Goal: Communication & Community: Connect with others

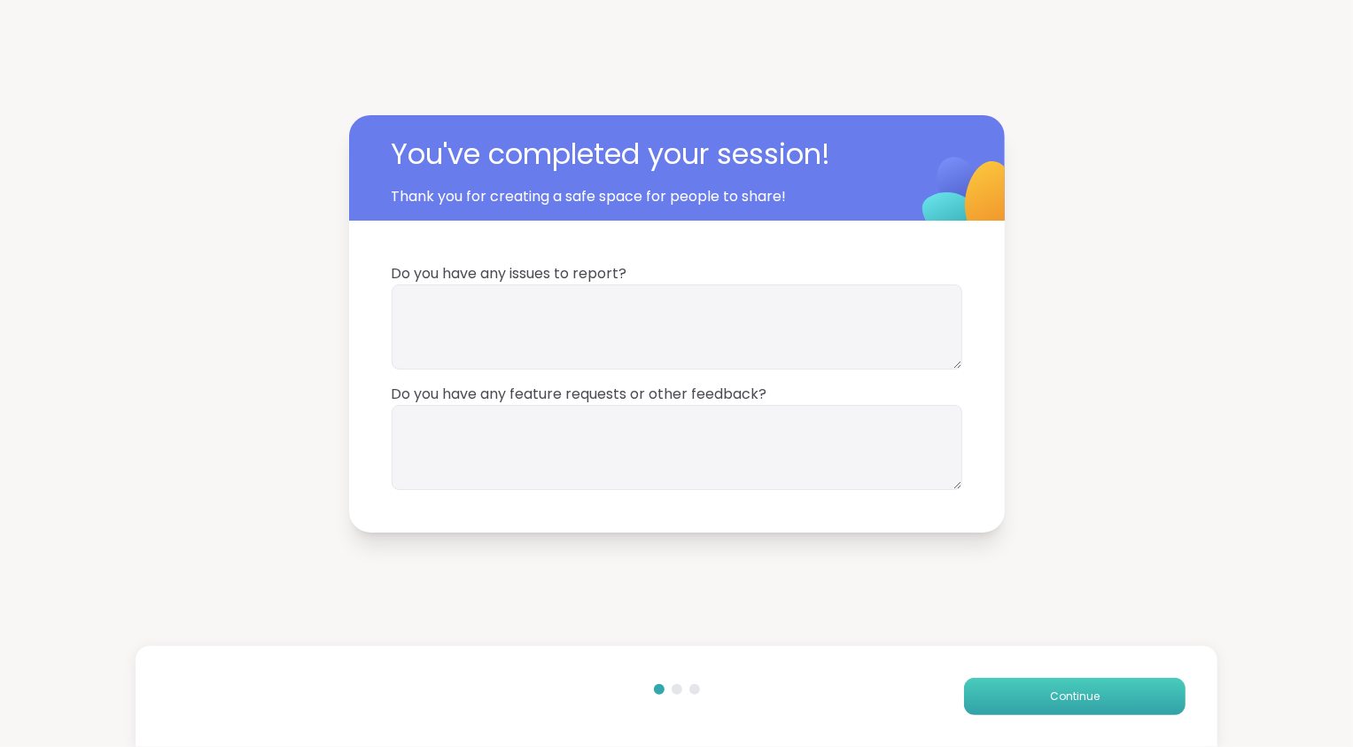
click at [1053, 696] on span "Continue" at bounding box center [1075, 696] width 50 height 16
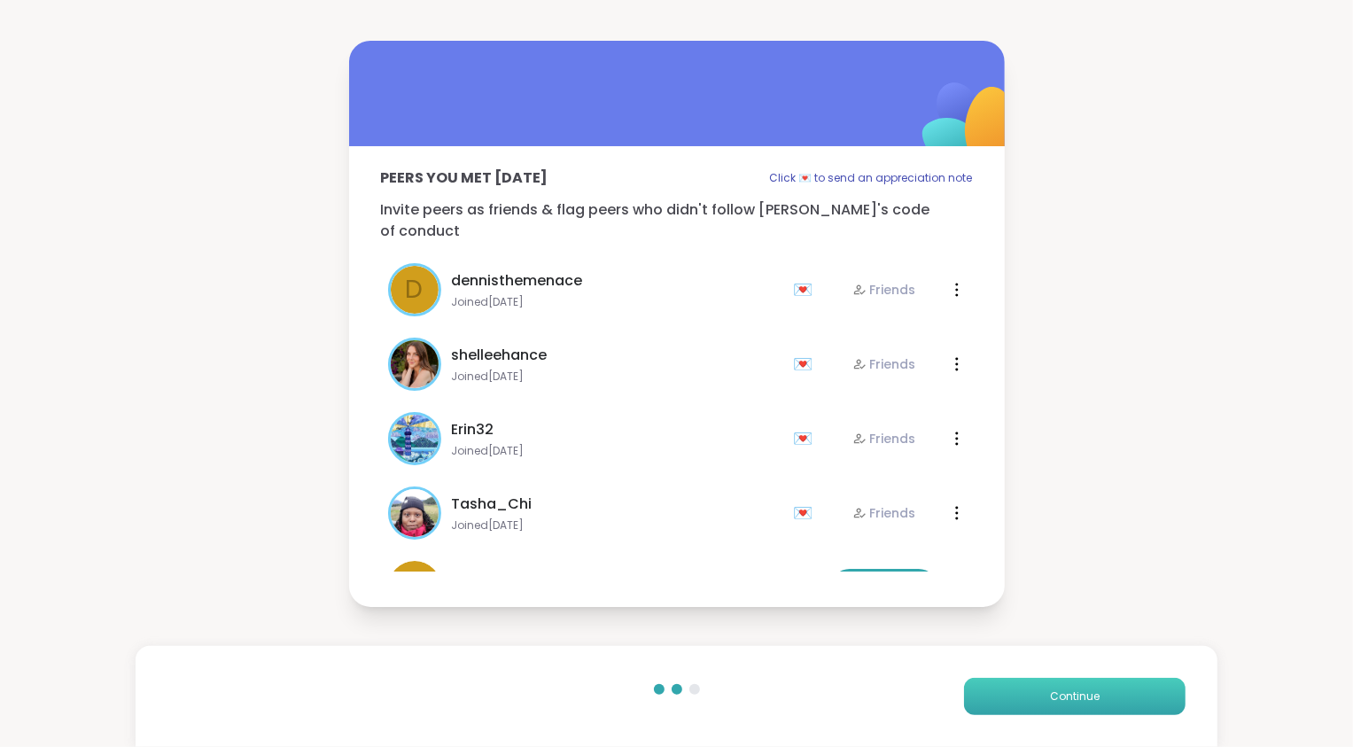
click at [1053, 696] on span "Continue" at bounding box center [1075, 696] width 50 height 16
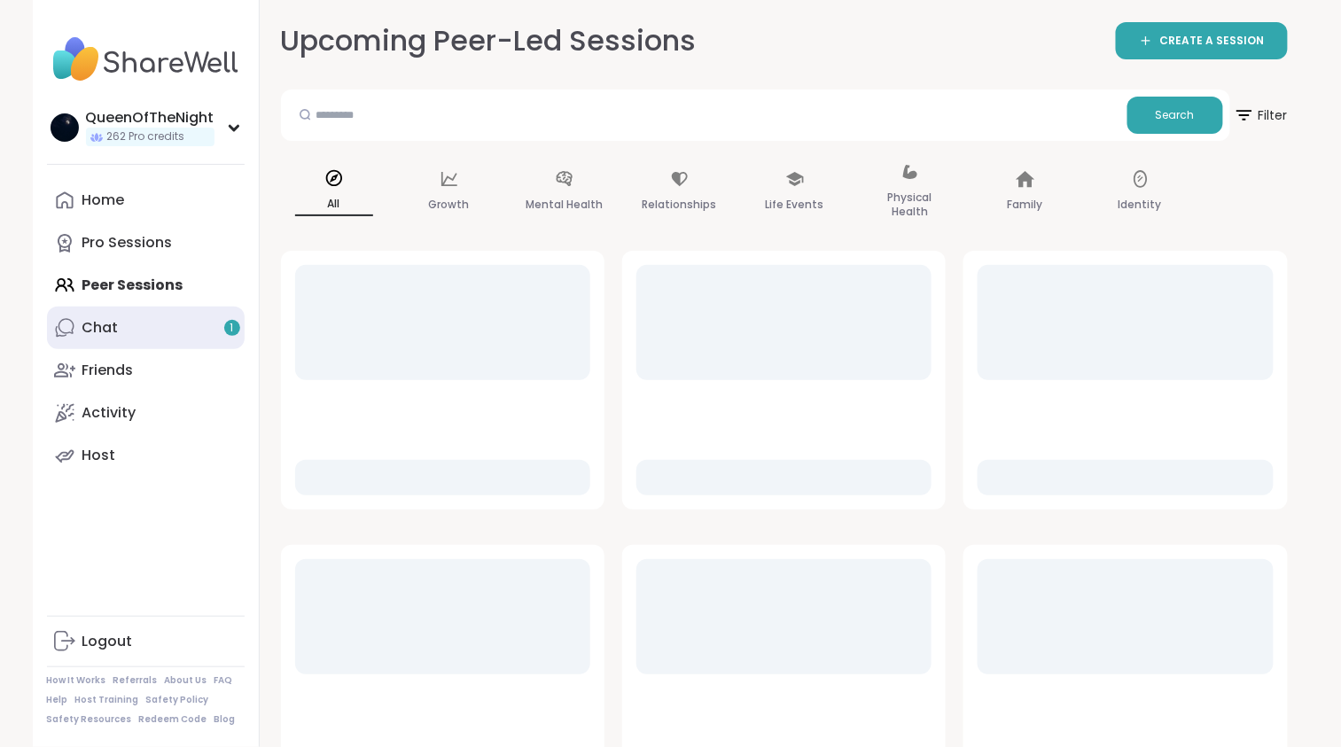
click at [168, 323] on link "Chat 1" at bounding box center [146, 328] width 198 height 43
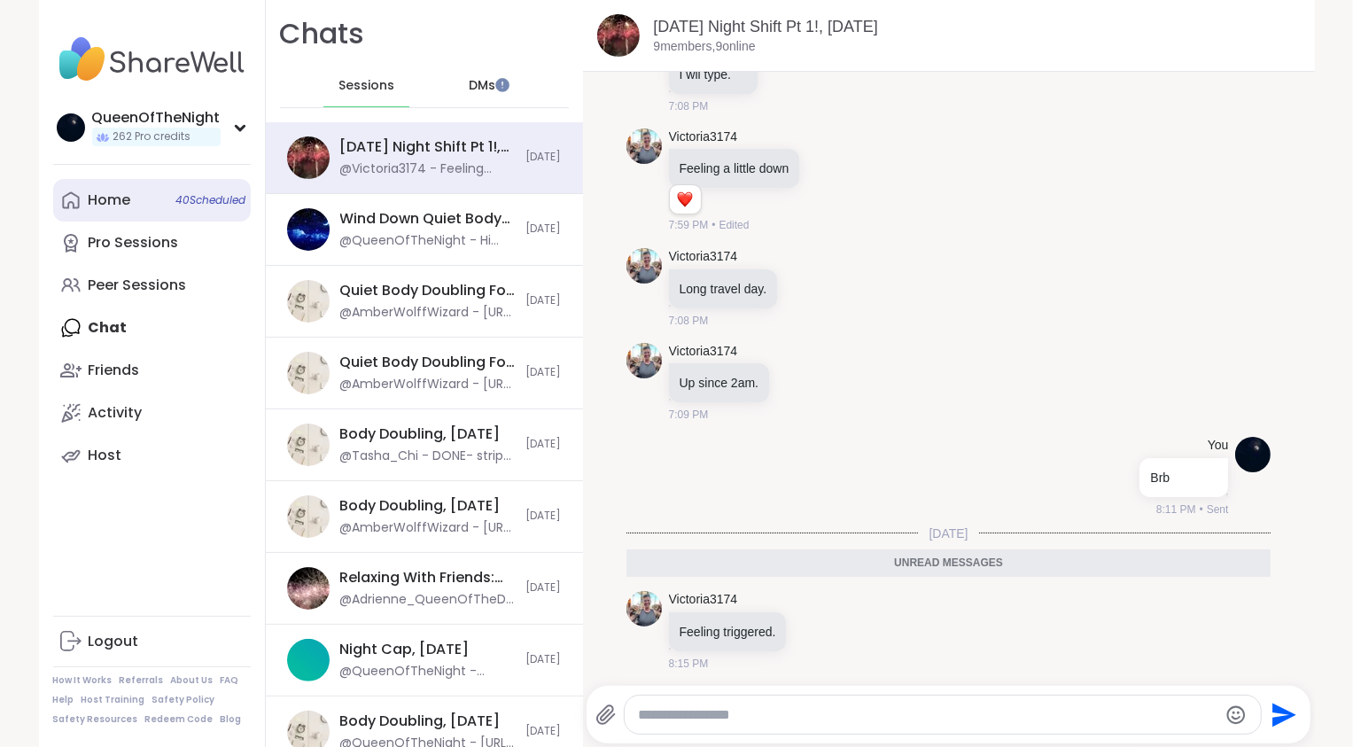
click at [113, 198] on div "Home 40 Scheduled" at bounding box center [110, 199] width 43 height 19
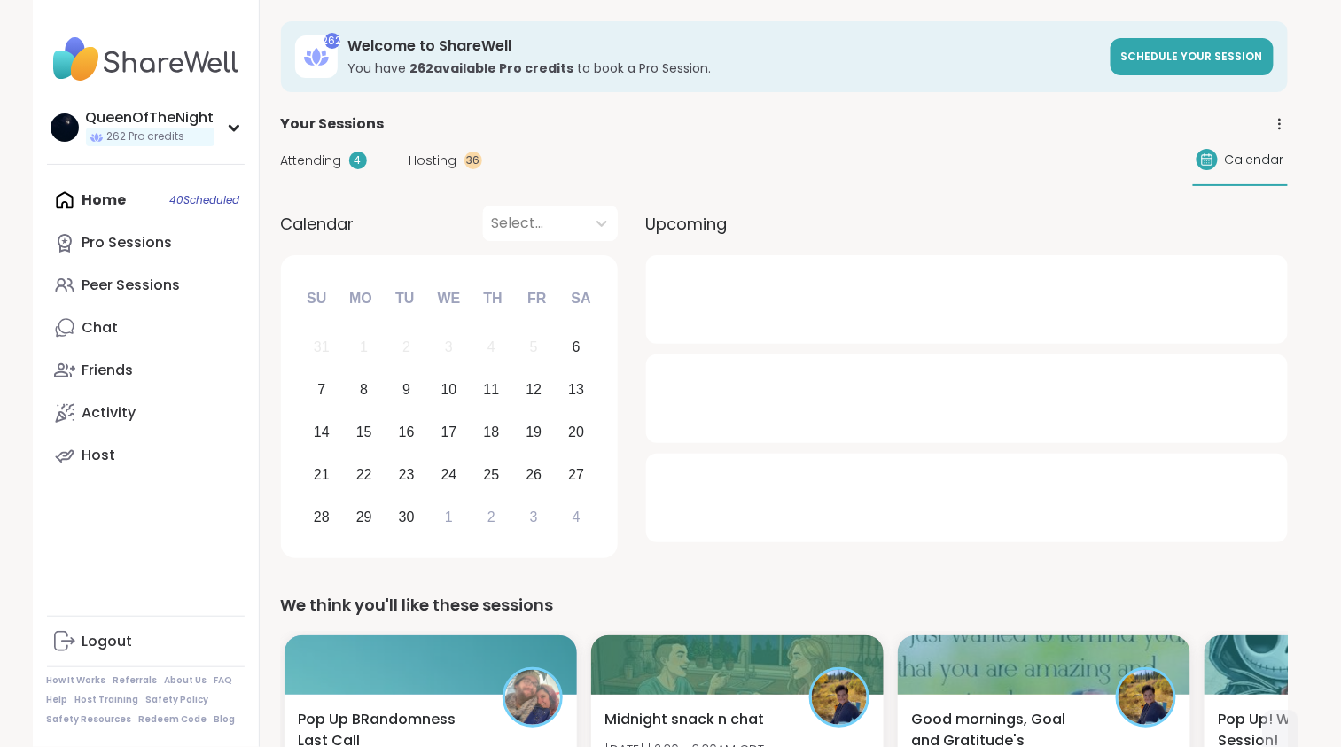
click at [416, 162] on span "Hosting" at bounding box center [433, 161] width 48 height 19
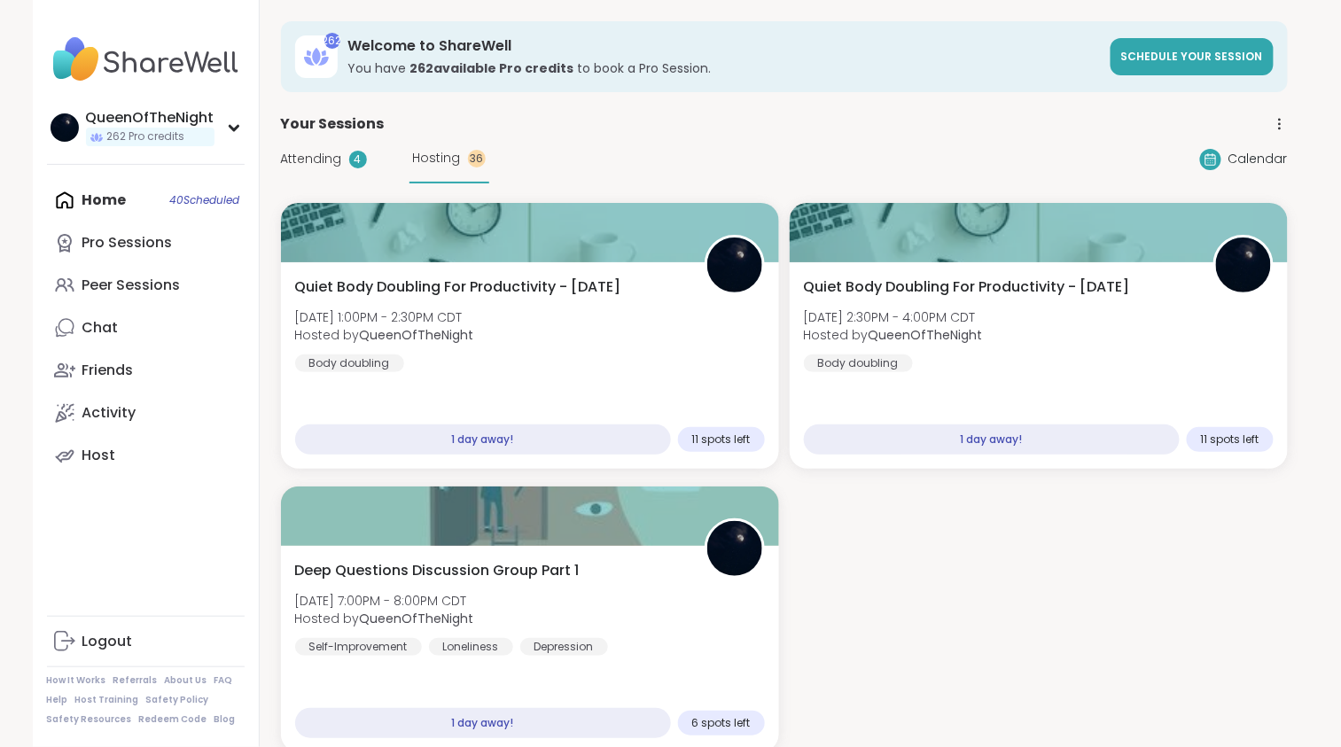
click at [325, 175] on div "Attending 4 Hosting 36" at bounding box center [385, 159] width 208 height 49
click at [315, 144] on div "Attending 4 Hosting 36" at bounding box center [385, 159] width 208 height 49
click at [323, 152] on span "Attending" at bounding box center [311, 159] width 61 height 19
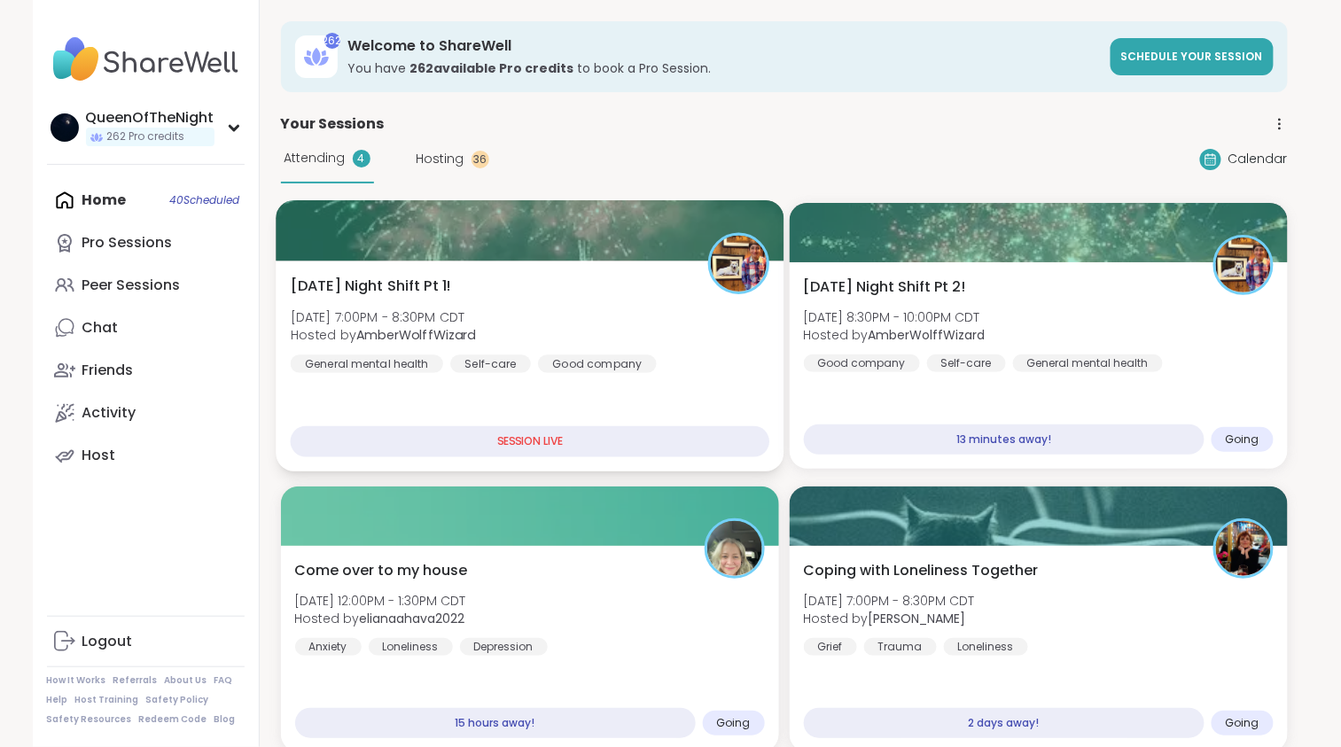
click at [614, 307] on div "Saturday Night Shift Pt 1! Sat, Sep 06 | 7:00PM - 8:30PM CDT Hosted by AmberWol…" at bounding box center [529, 324] width 479 height 97
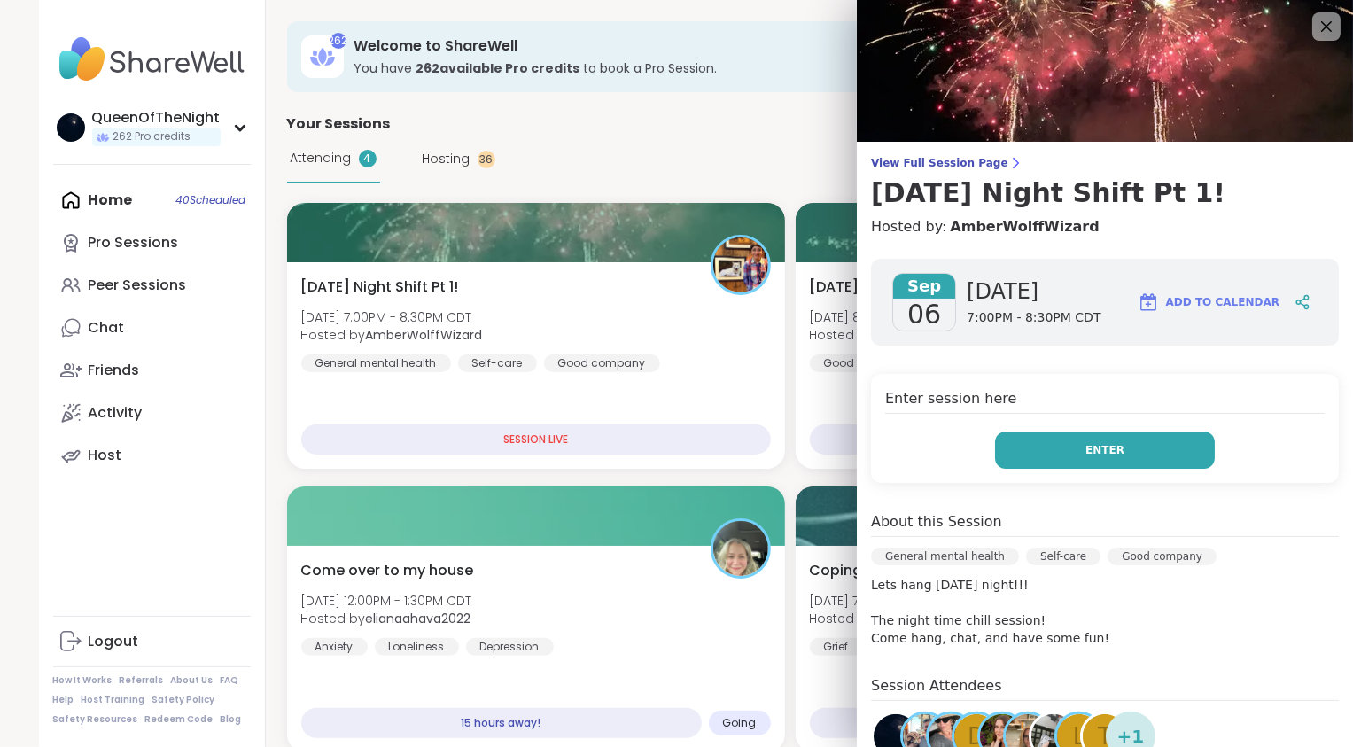
click at [1097, 447] on span "Enter" at bounding box center [1104, 450] width 39 height 16
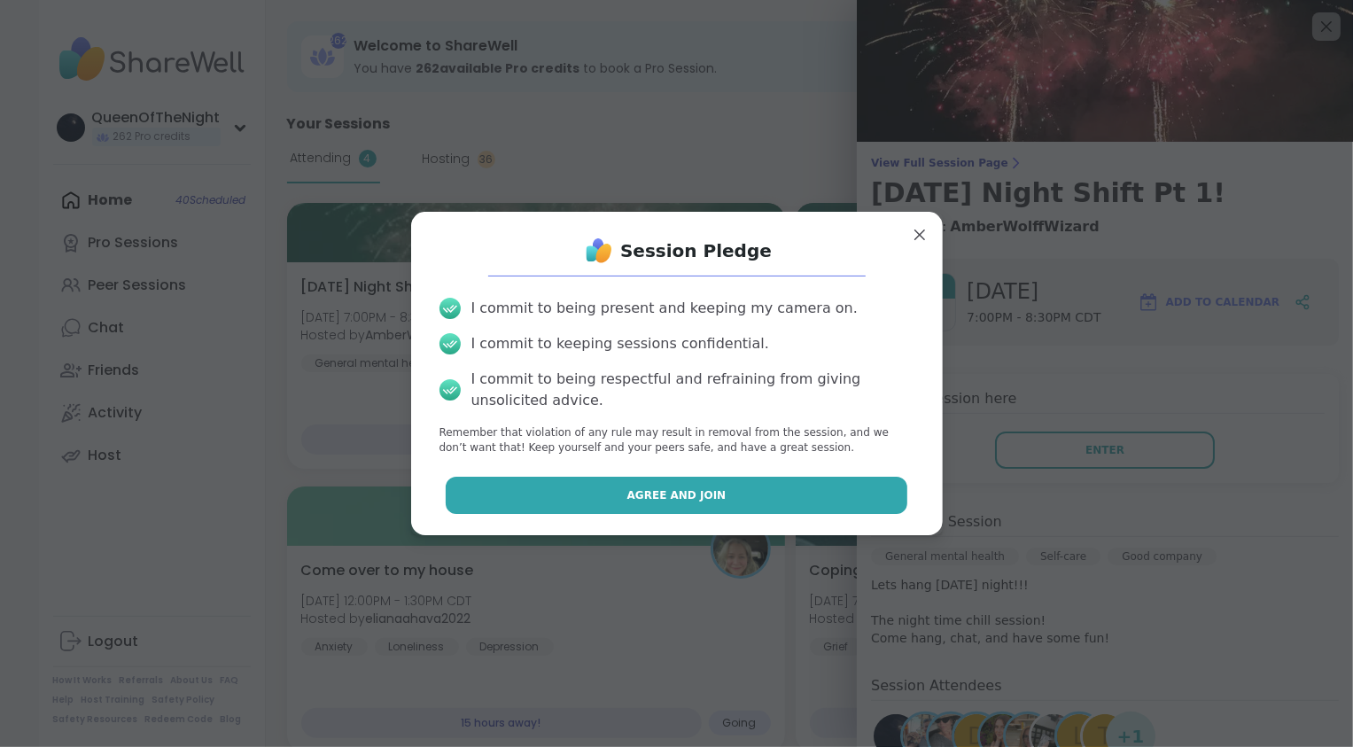
click at [781, 496] on button "Agree and Join" at bounding box center [677, 495] width 462 height 37
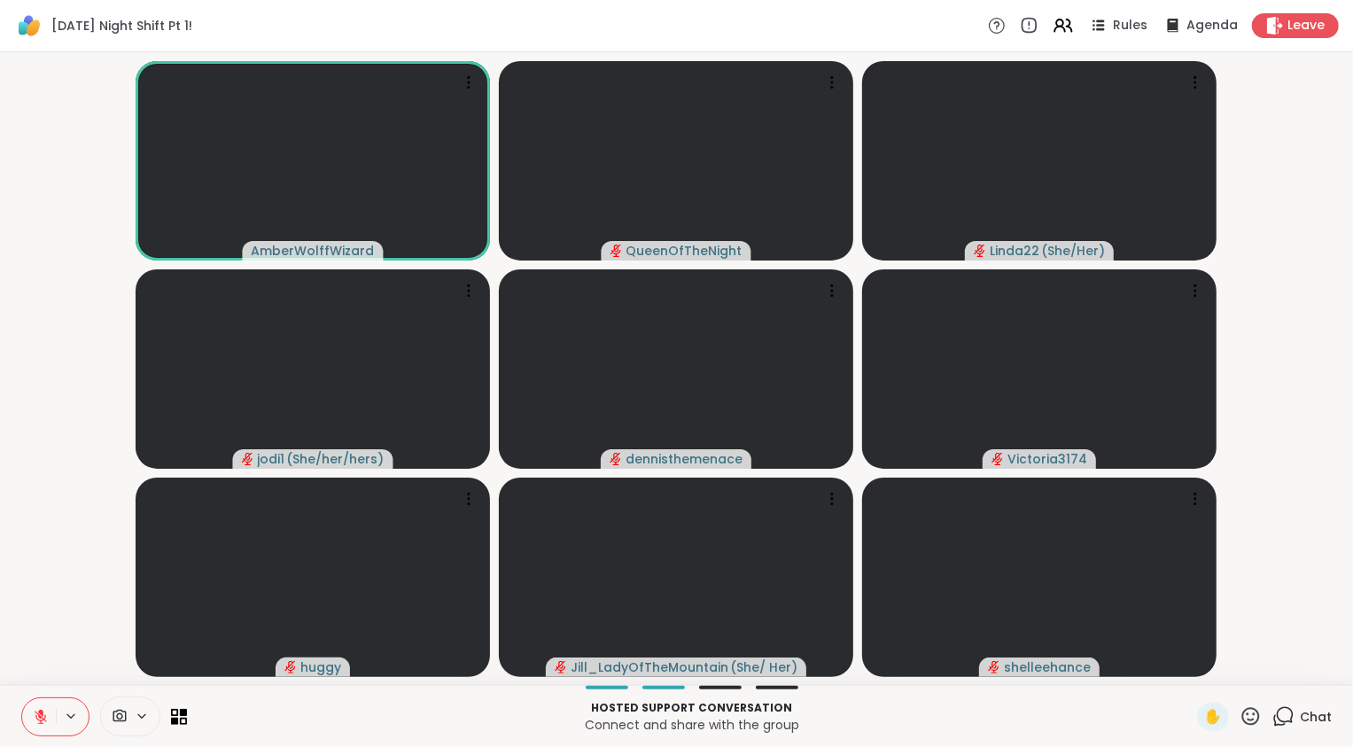
click at [1279, 722] on icon at bounding box center [1285, 715] width 17 height 16
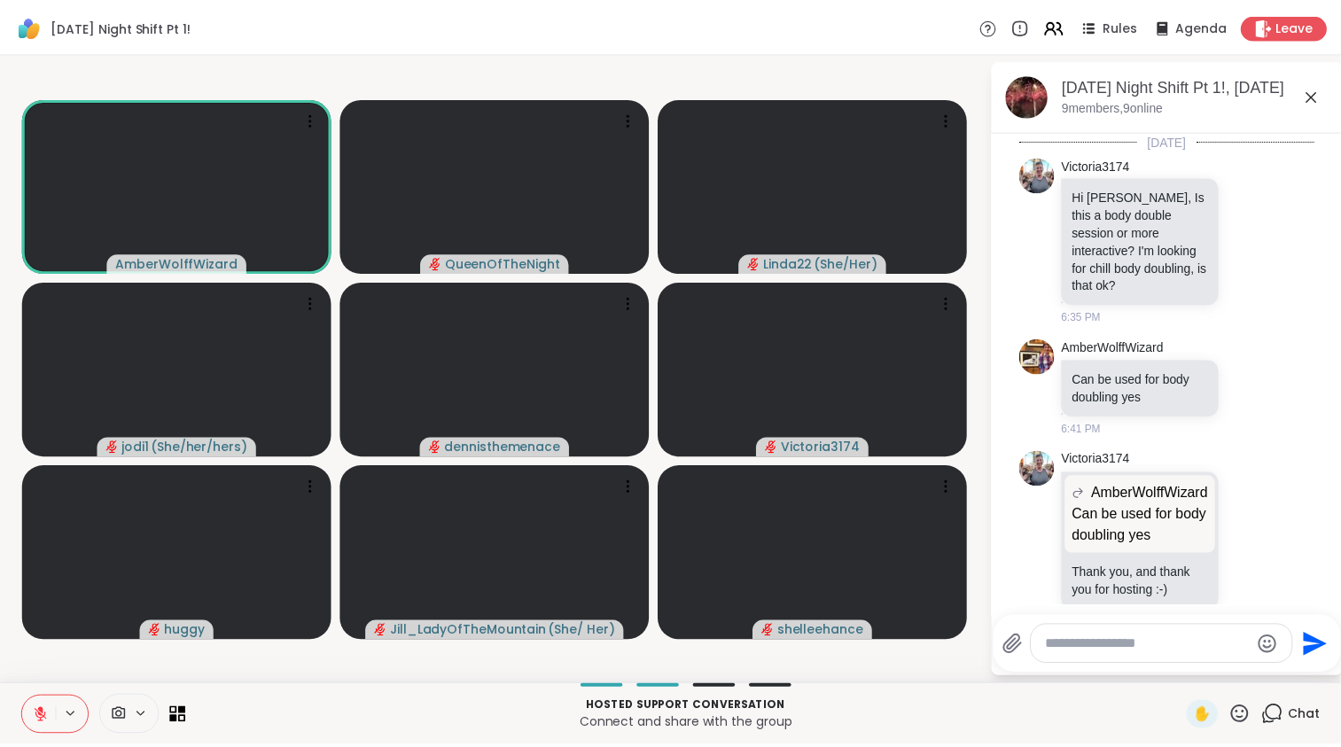
scroll to position [1228, 0]
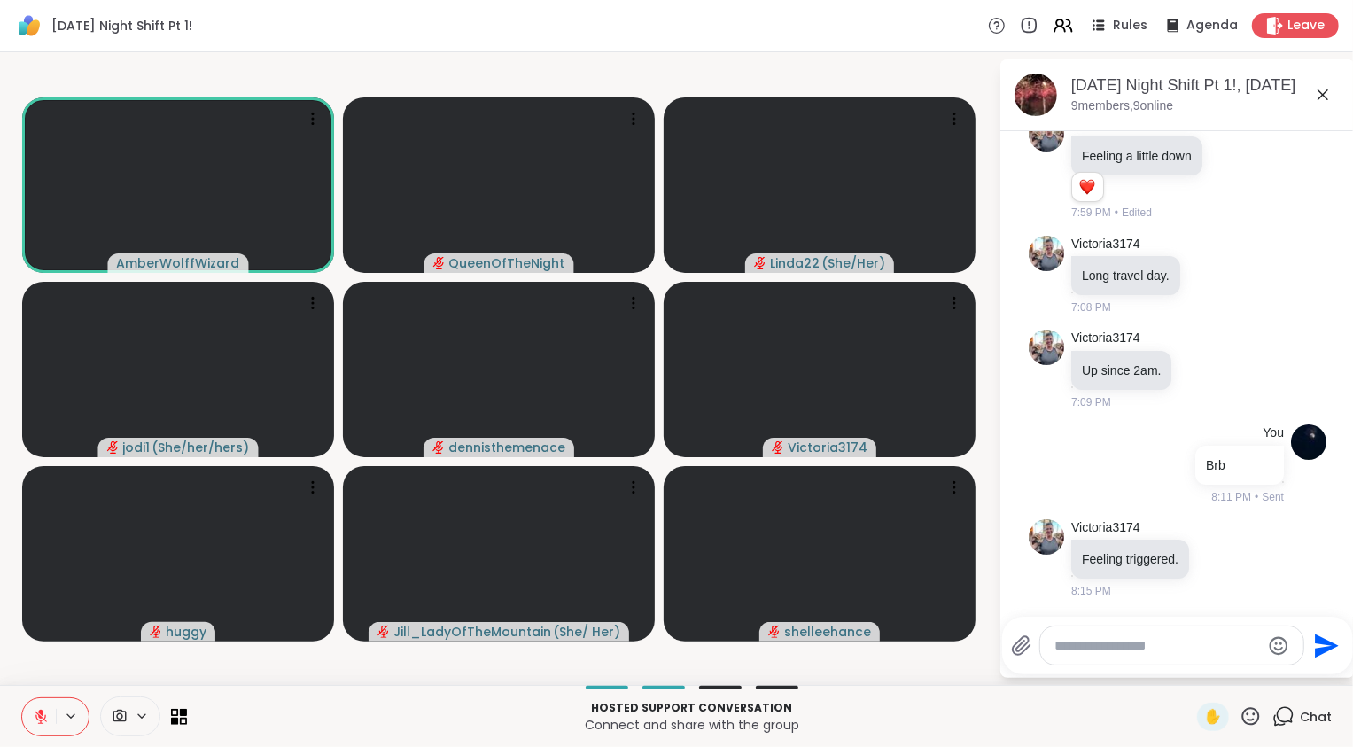
click at [38, 710] on icon at bounding box center [41, 717] width 16 height 16
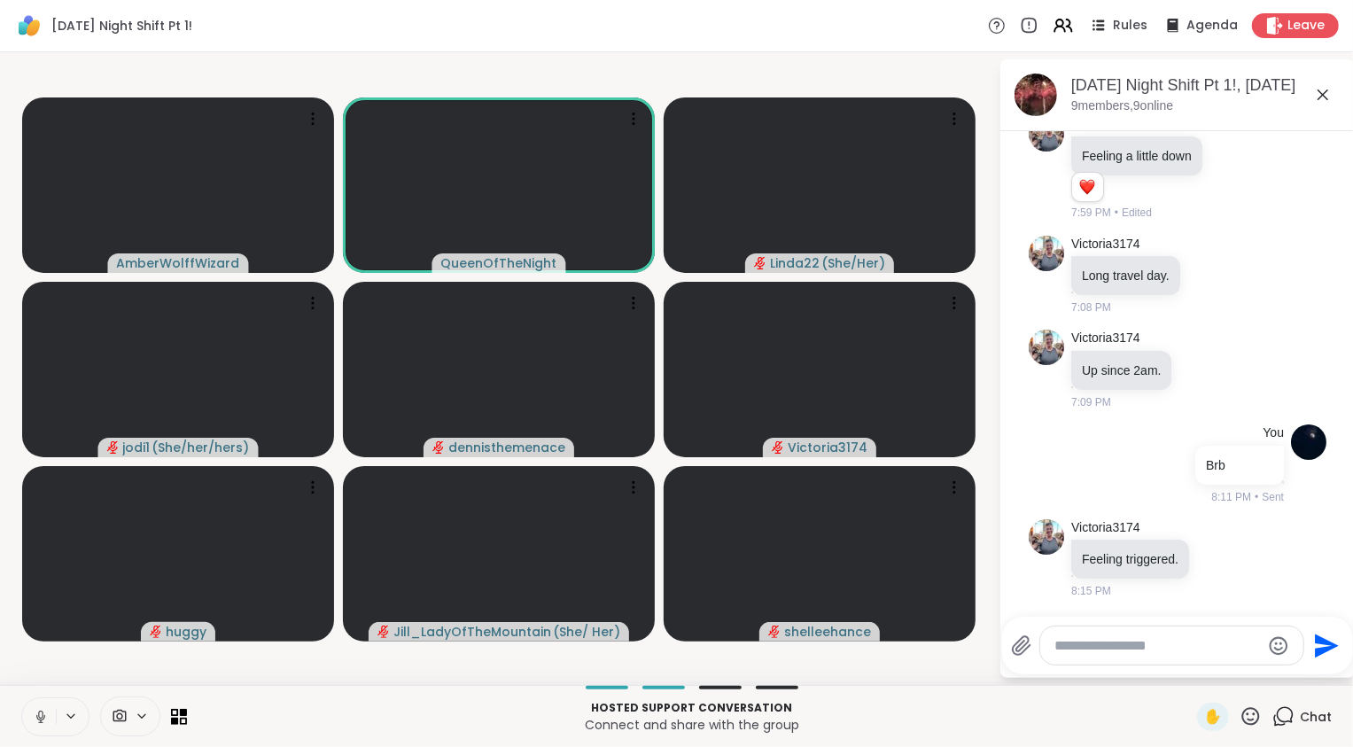
click at [1325, 97] on icon at bounding box center [1323, 94] width 11 height 11
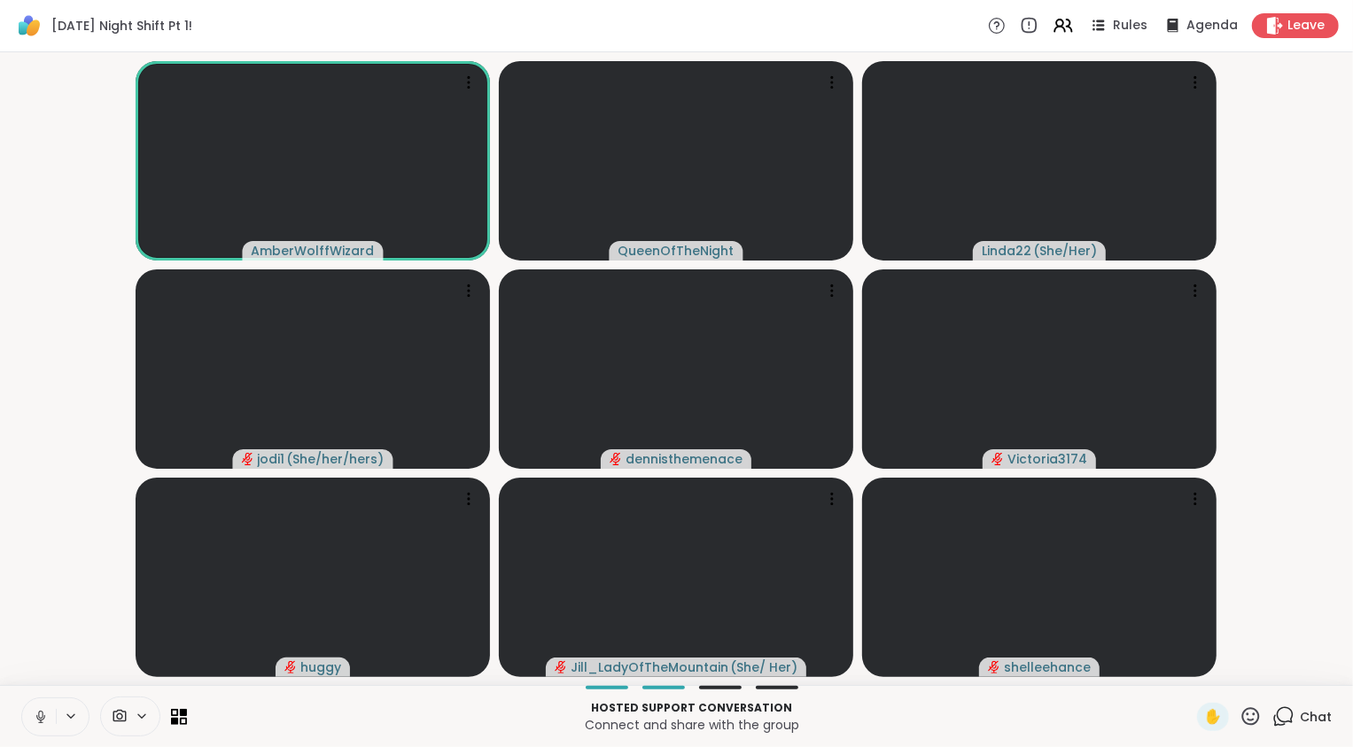
click at [40, 696] on div at bounding box center [104, 716] width 166 height 40
click at [35, 715] on icon at bounding box center [41, 717] width 16 height 16
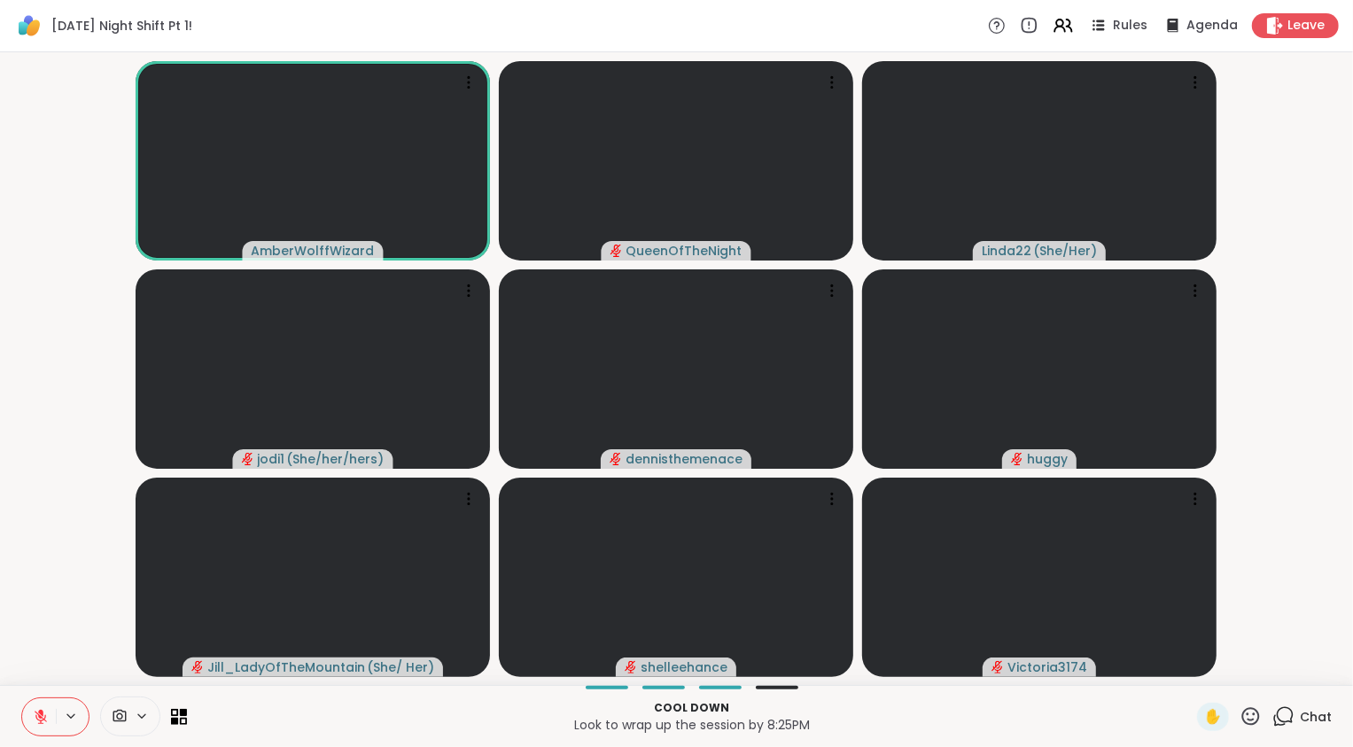
click at [1240, 718] on icon at bounding box center [1251, 716] width 22 height 22
click at [1268, 675] on span "🌟" at bounding box center [1277, 669] width 18 height 21
click at [40, 721] on icon at bounding box center [41, 717] width 12 height 12
click at [40, 721] on icon at bounding box center [41, 716] width 10 height 15
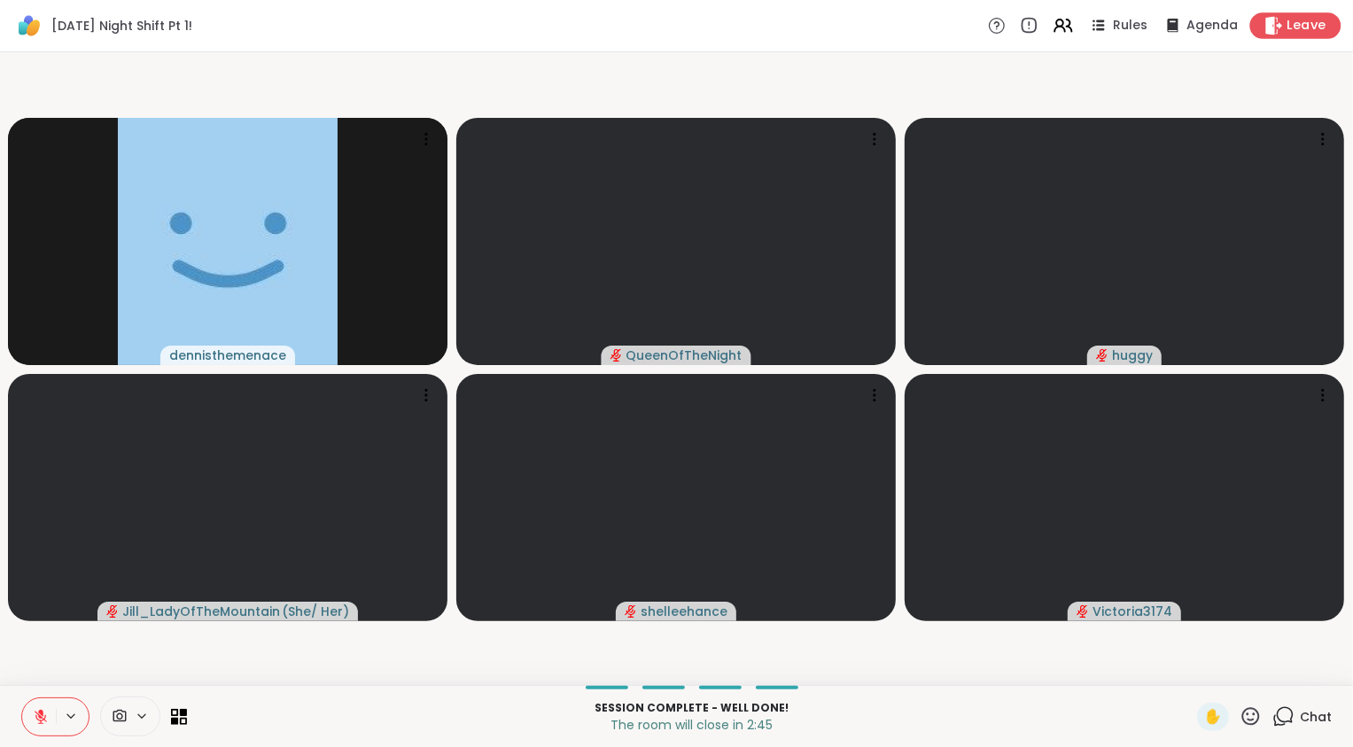
click at [1298, 25] on span "Leave" at bounding box center [1306, 26] width 39 height 19
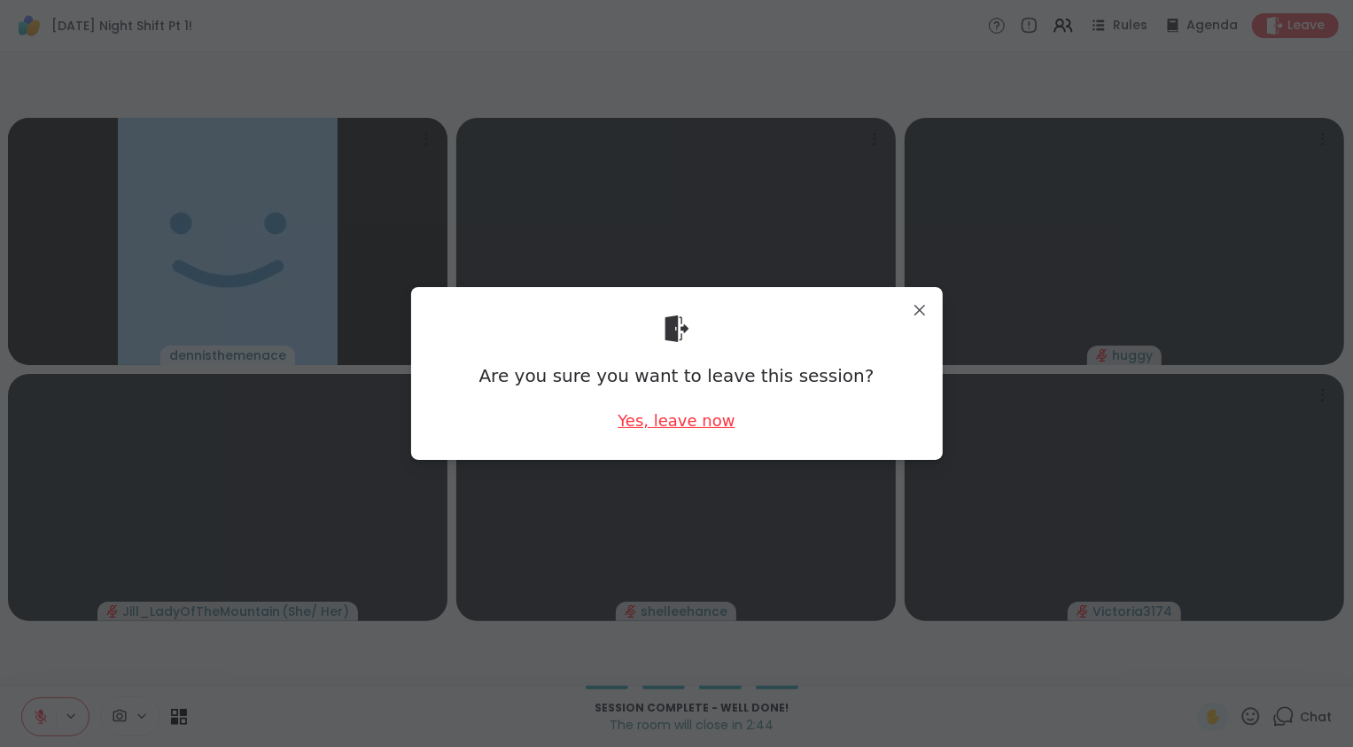
click at [690, 418] on div "Yes, leave now" at bounding box center [676, 420] width 117 height 22
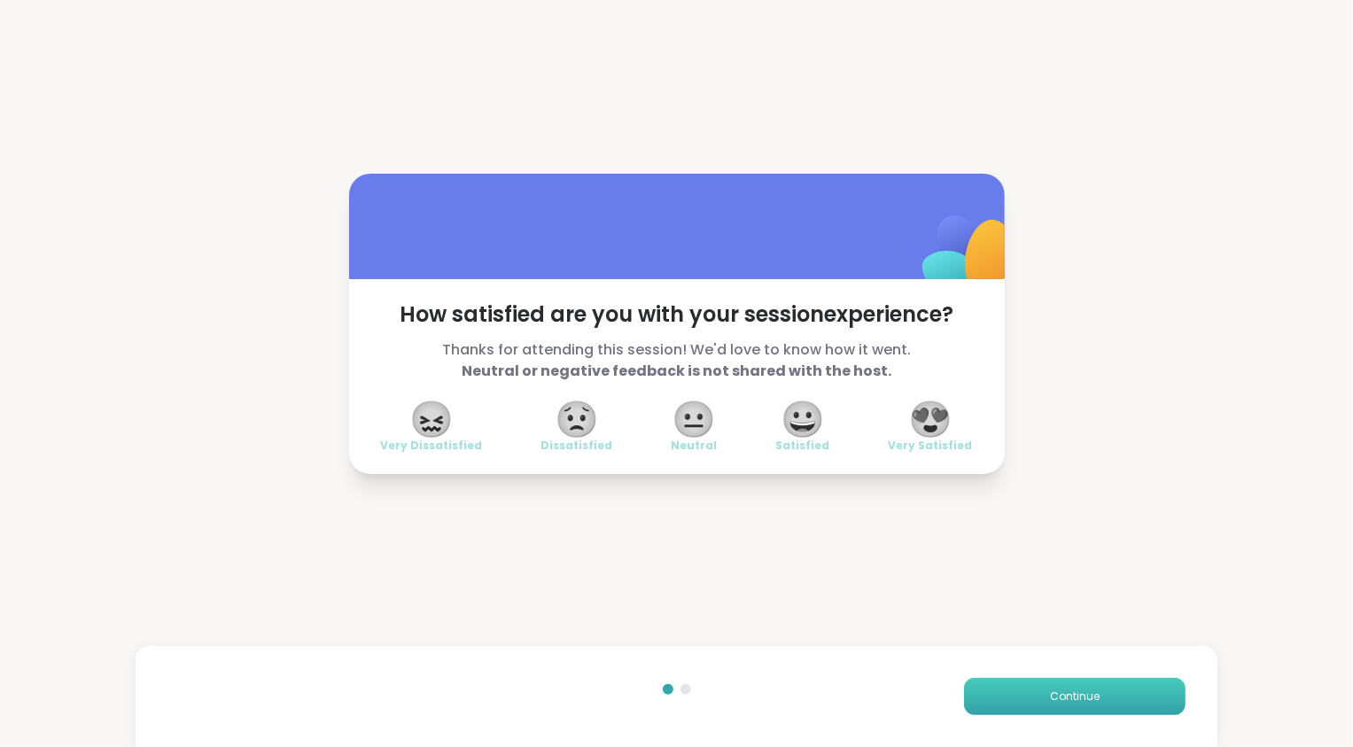
click at [1069, 693] on span "Continue" at bounding box center [1075, 696] width 50 height 16
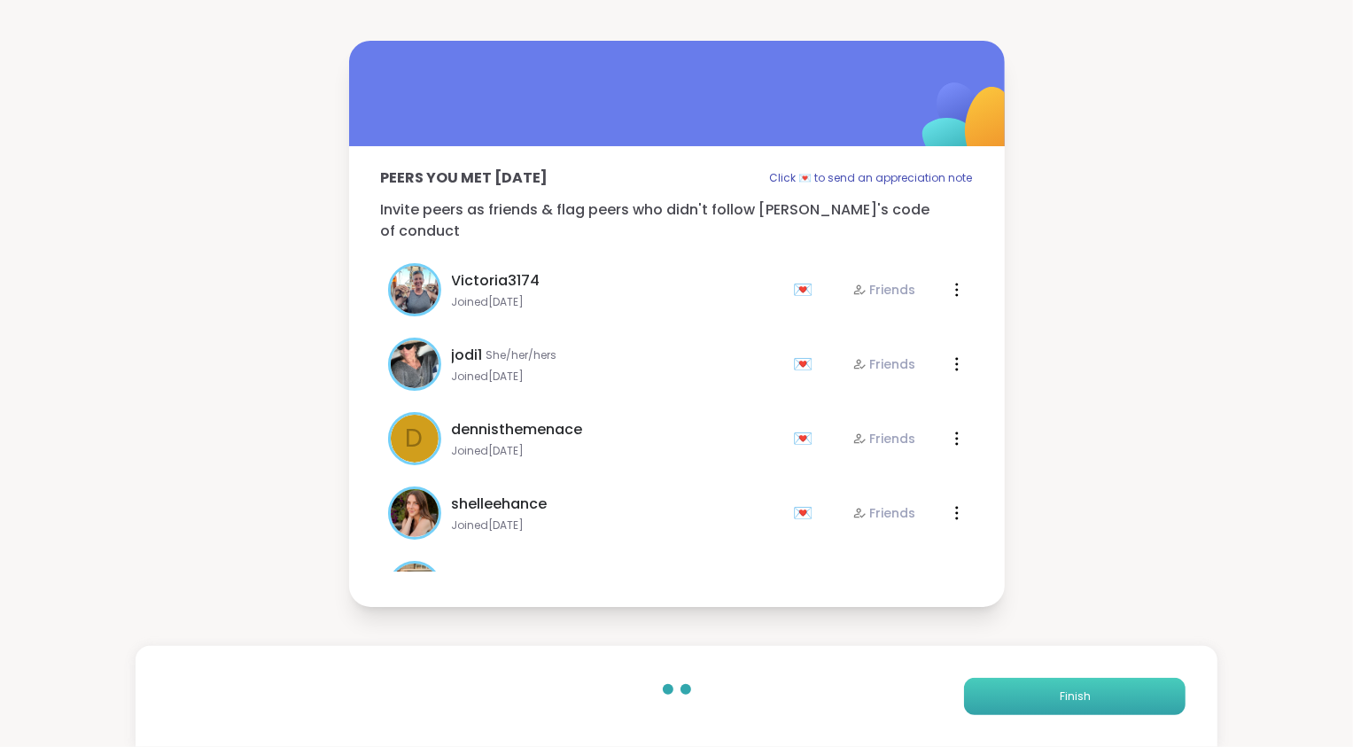
click at [1069, 693] on span "Finish" at bounding box center [1075, 696] width 31 height 16
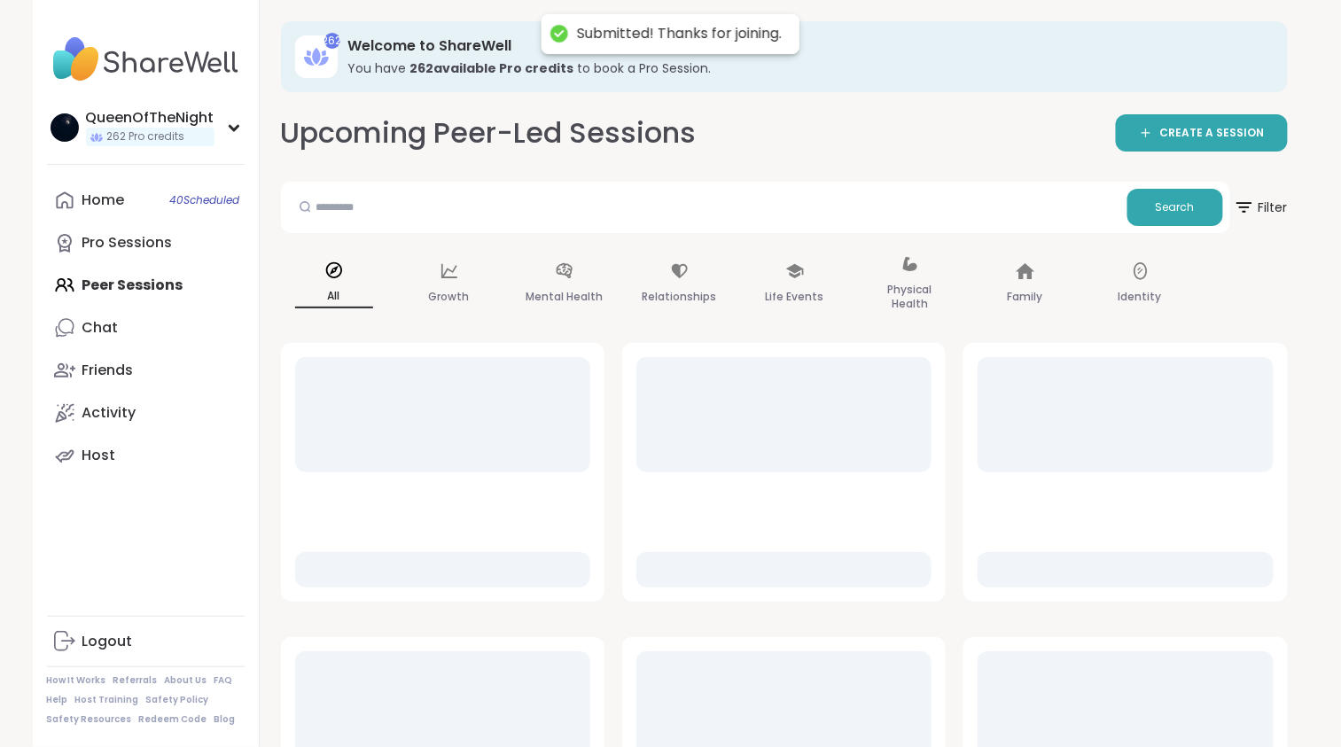
click at [1069, 693] on div at bounding box center [1124, 708] width 295 height 115
click at [125, 214] on link "Home 40 Scheduled" at bounding box center [146, 200] width 198 height 43
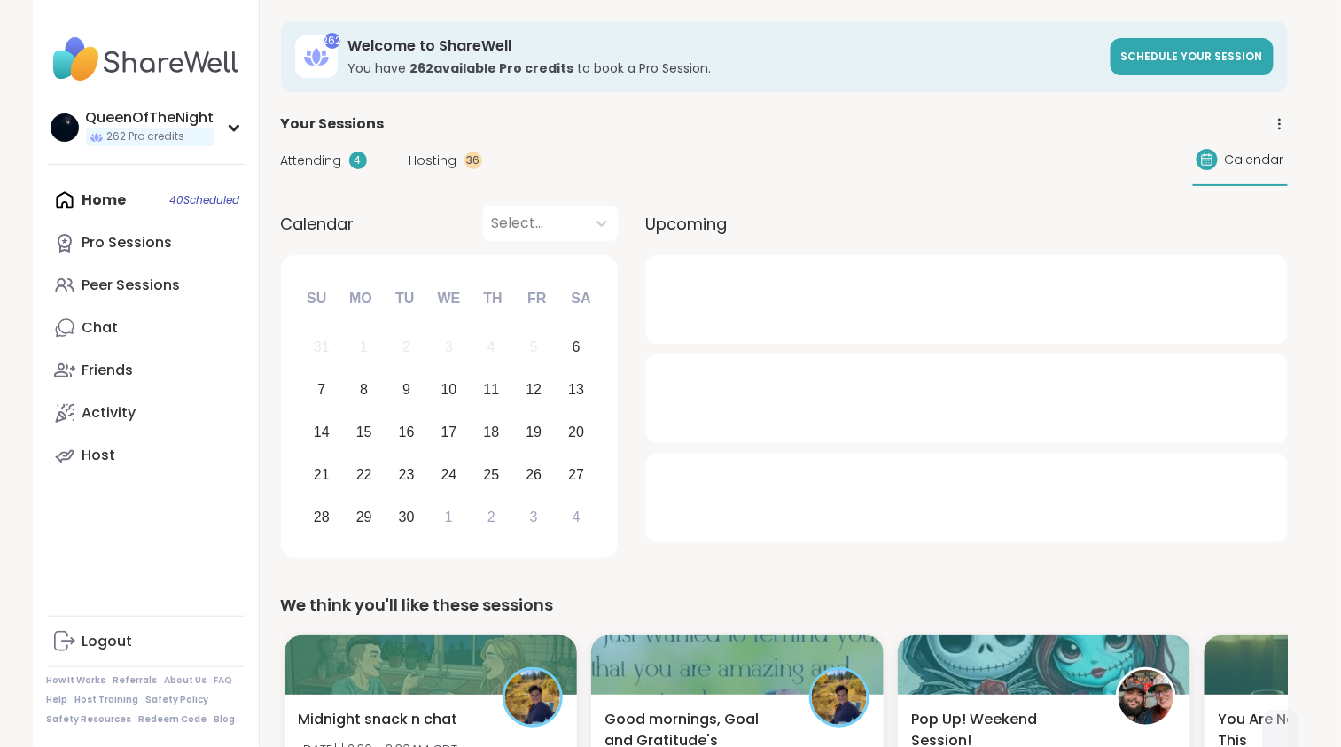
click at [434, 167] on span "Hosting" at bounding box center [433, 161] width 48 height 19
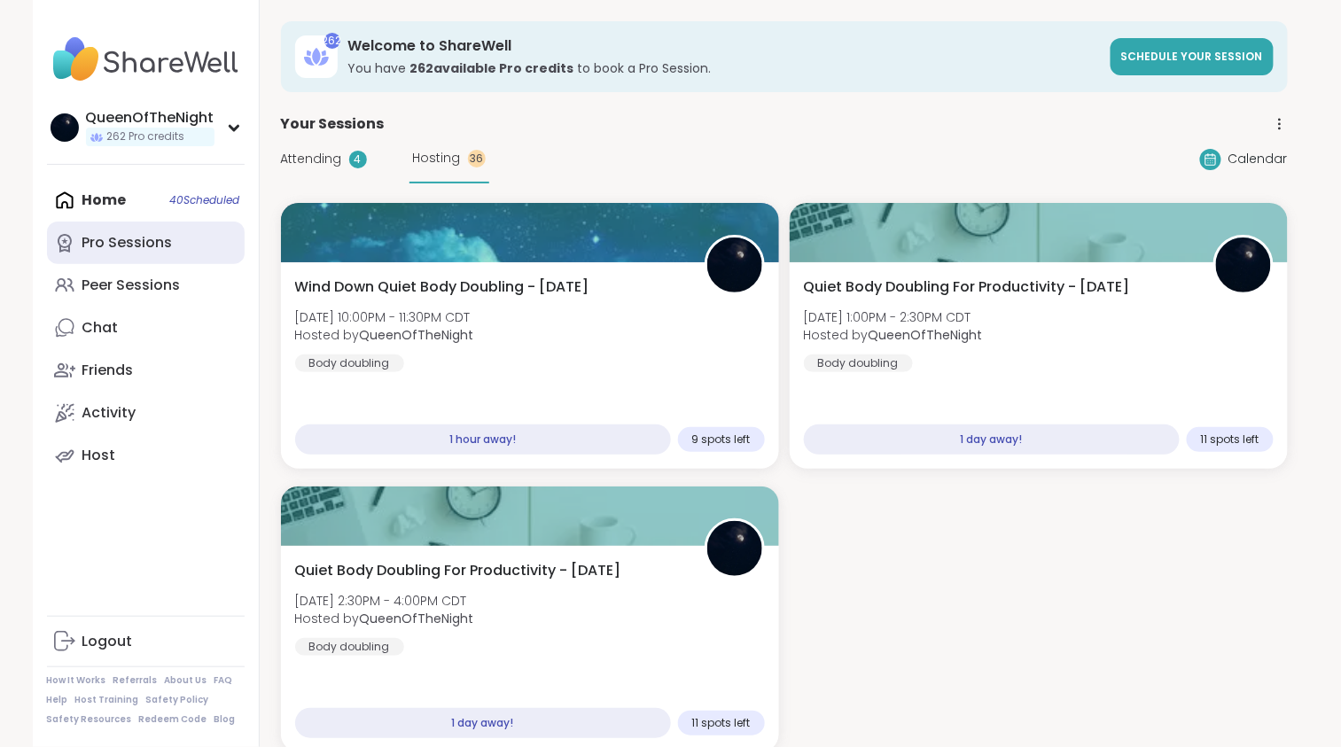
click at [148, 240] on div "Pro Sessions" at bounding box center [127, 242] width 90 height 19
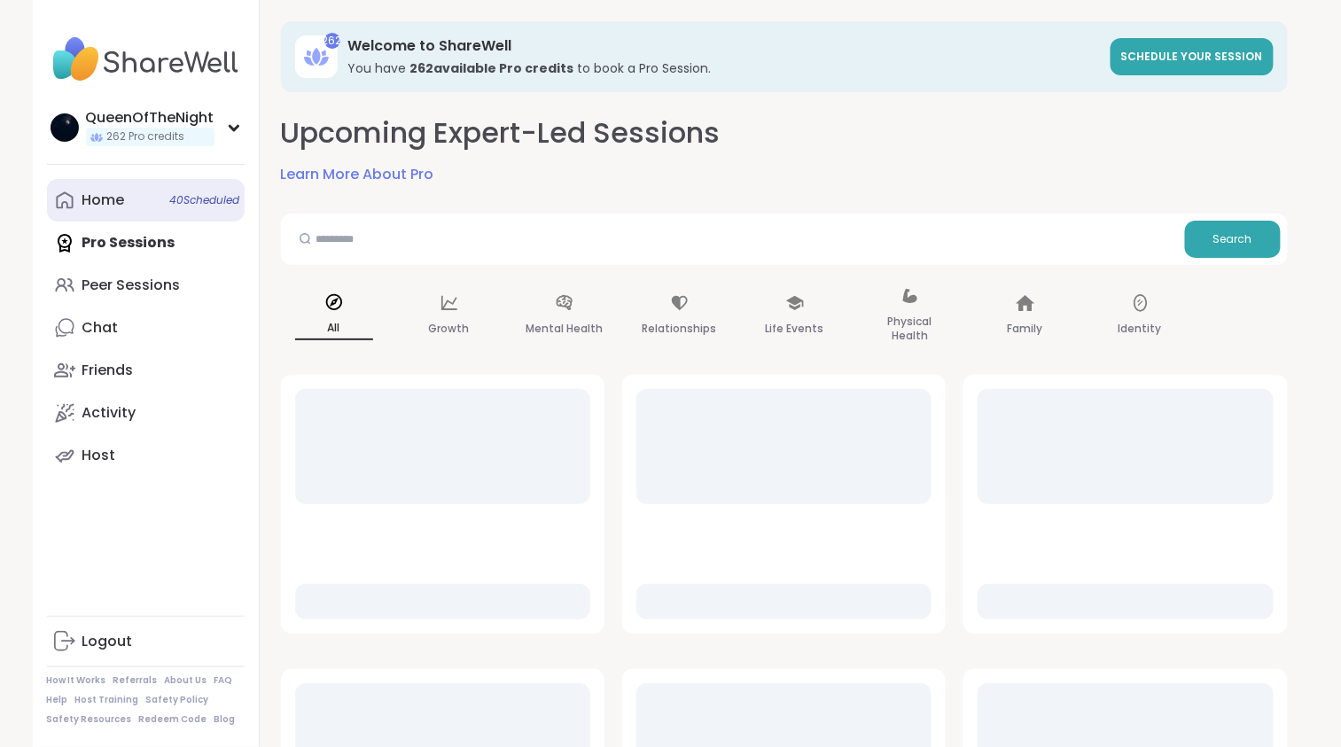
click at [152, 193] on link "Home 40 Scheduled" at bounding box center [146, 200] width 198 height 43
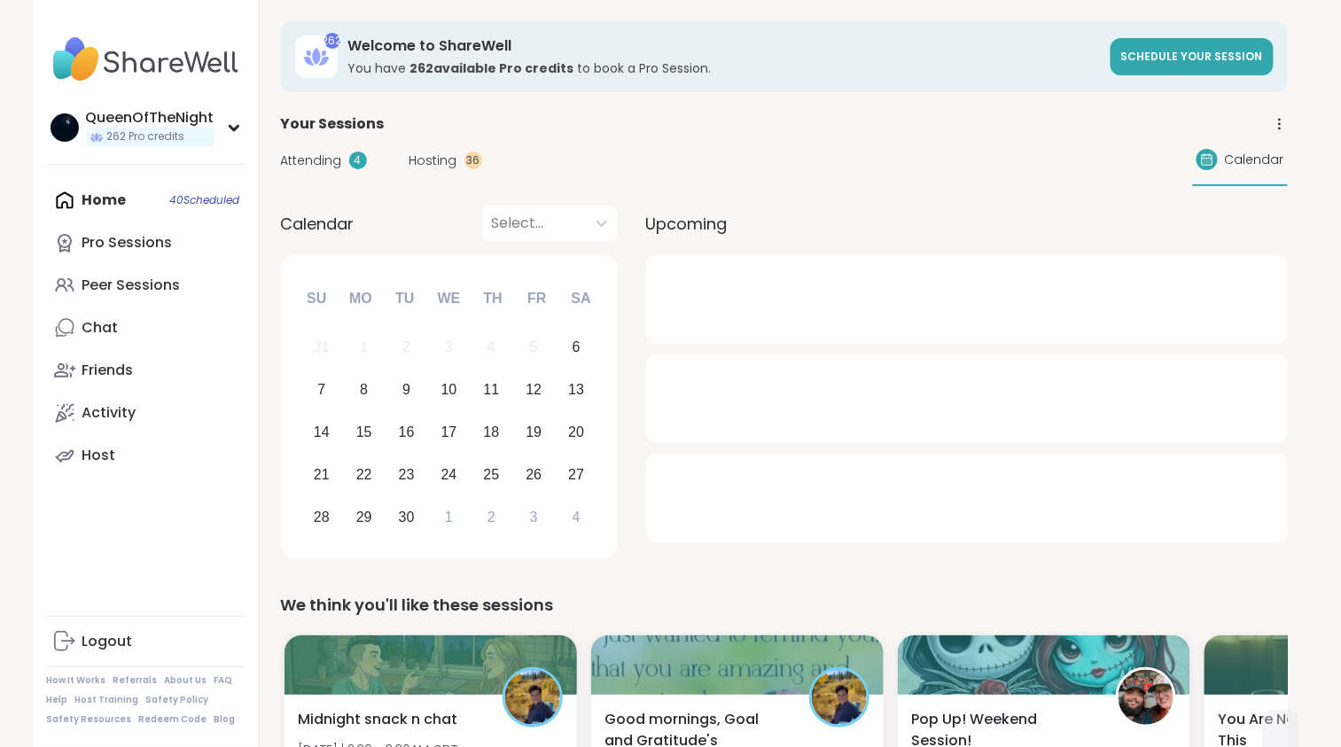
click at [418, 164] on span "Hosting" at bounding box center [433, 161] width 48 height 19
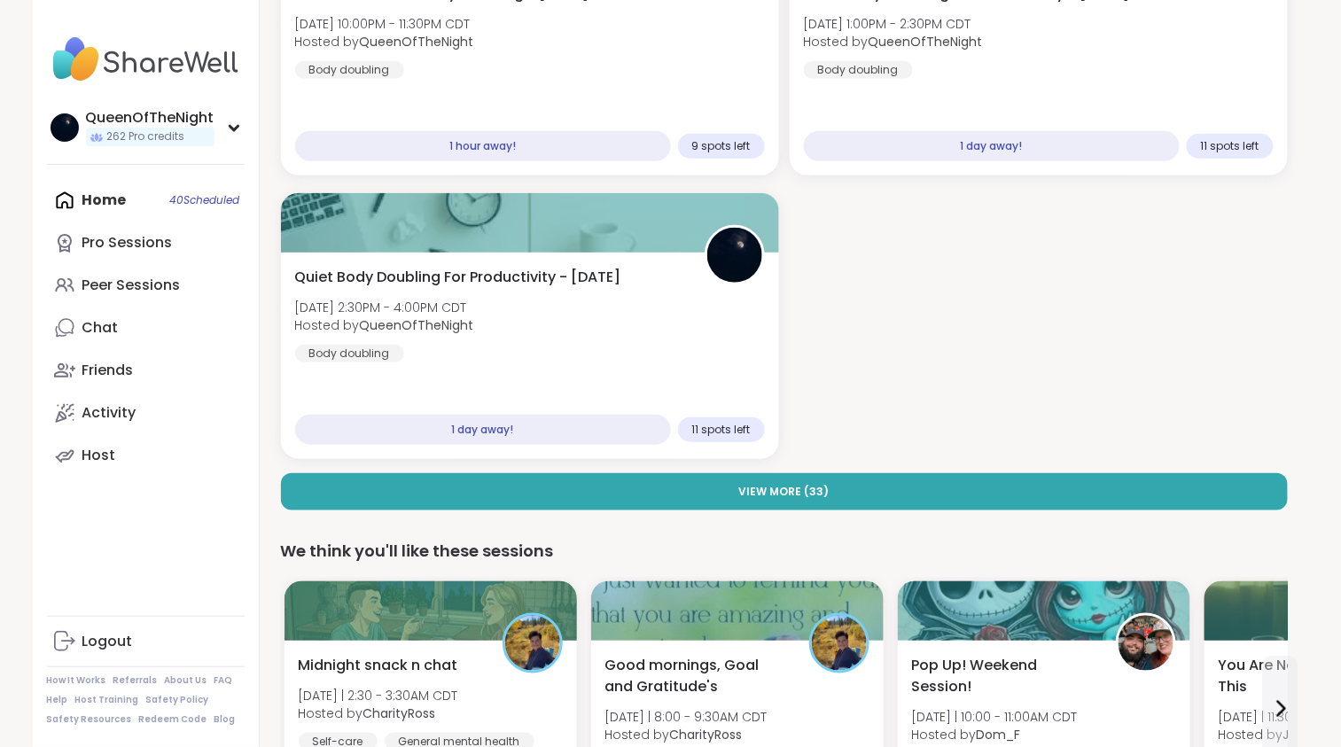
scroll to position [307, 0]
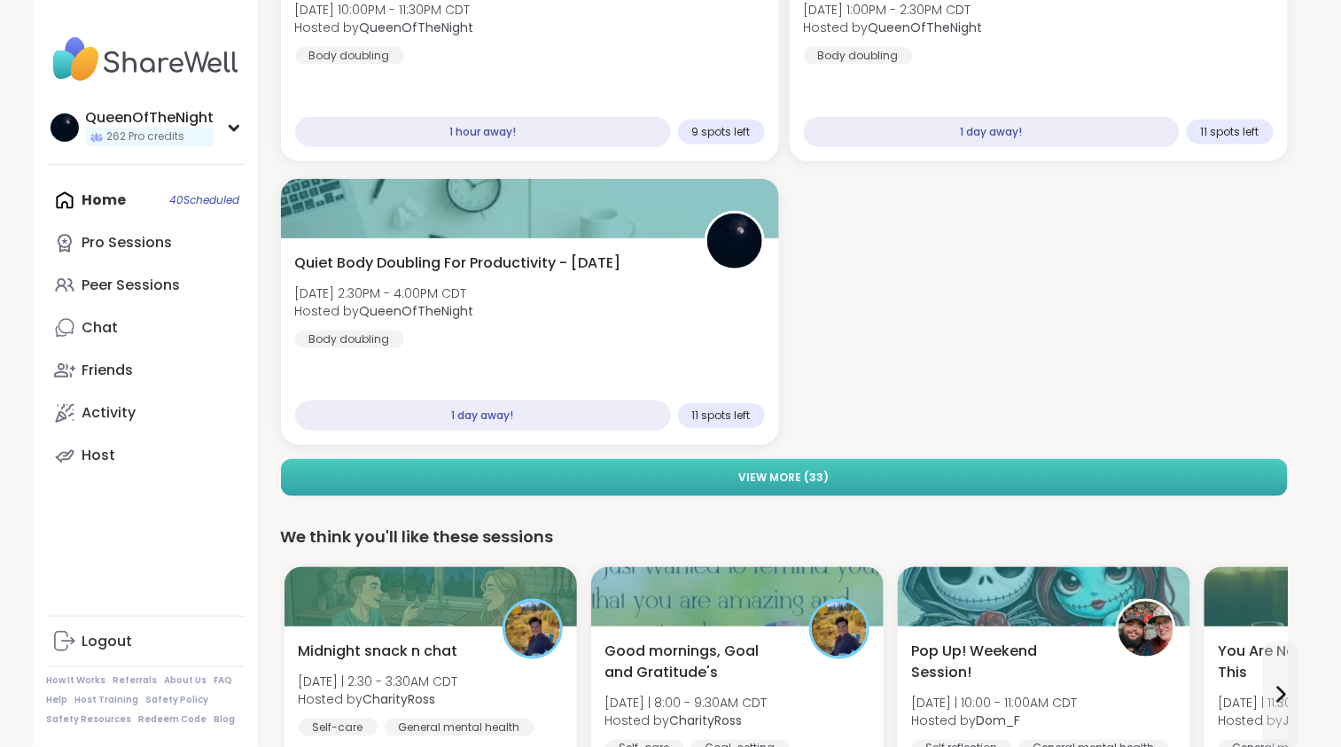
click at [819, 481] on span "View More ( 33 )" at bounding box center [784, 478] width 90 height 16
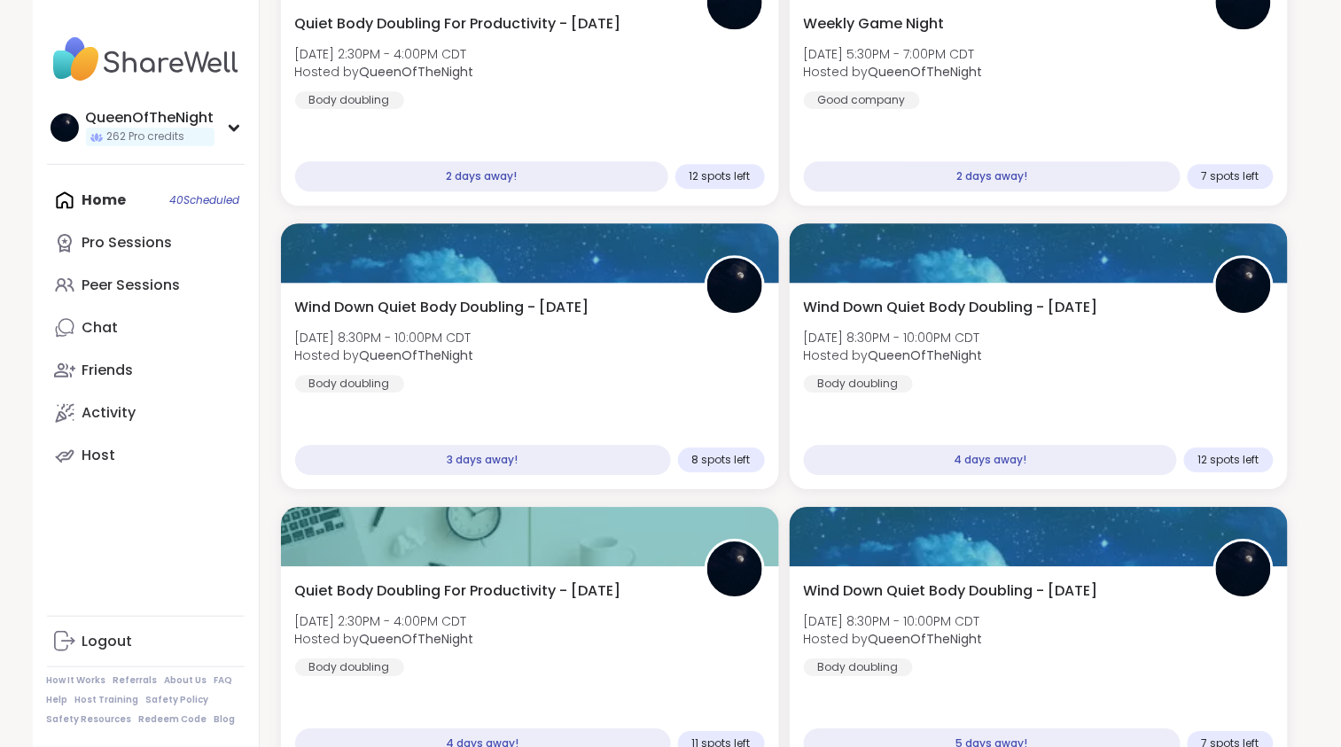
scroll to position [0, 0]
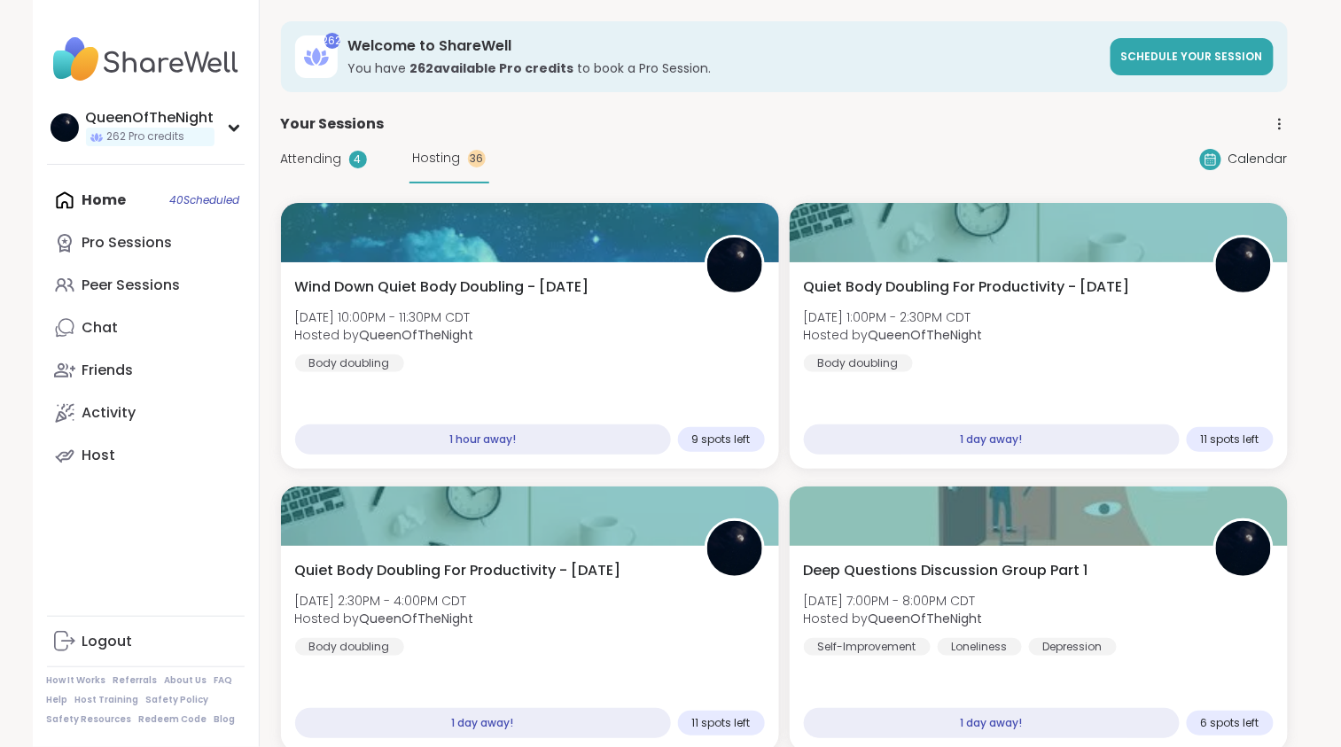
click at [317, 162] on span "Attending" at bounding box center [311, 159] width 61 height 19
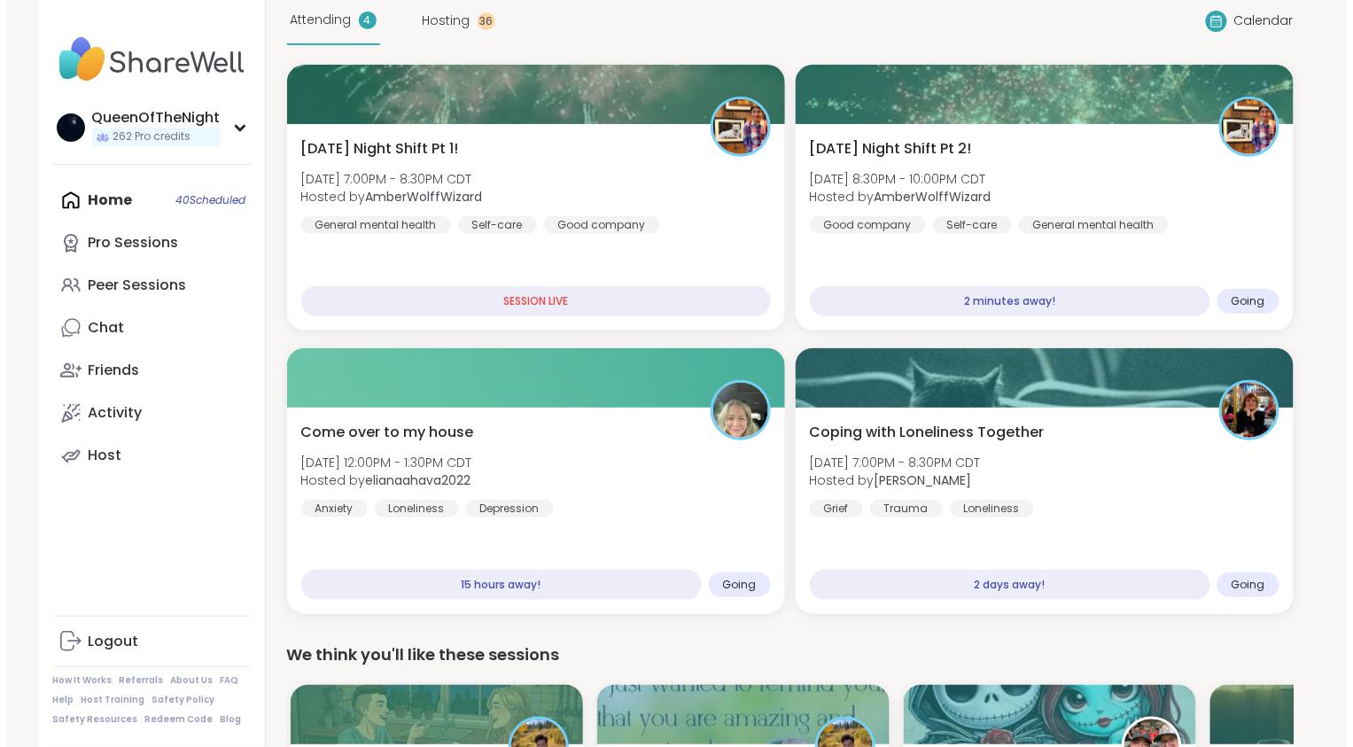
scroll to position [142, 0]
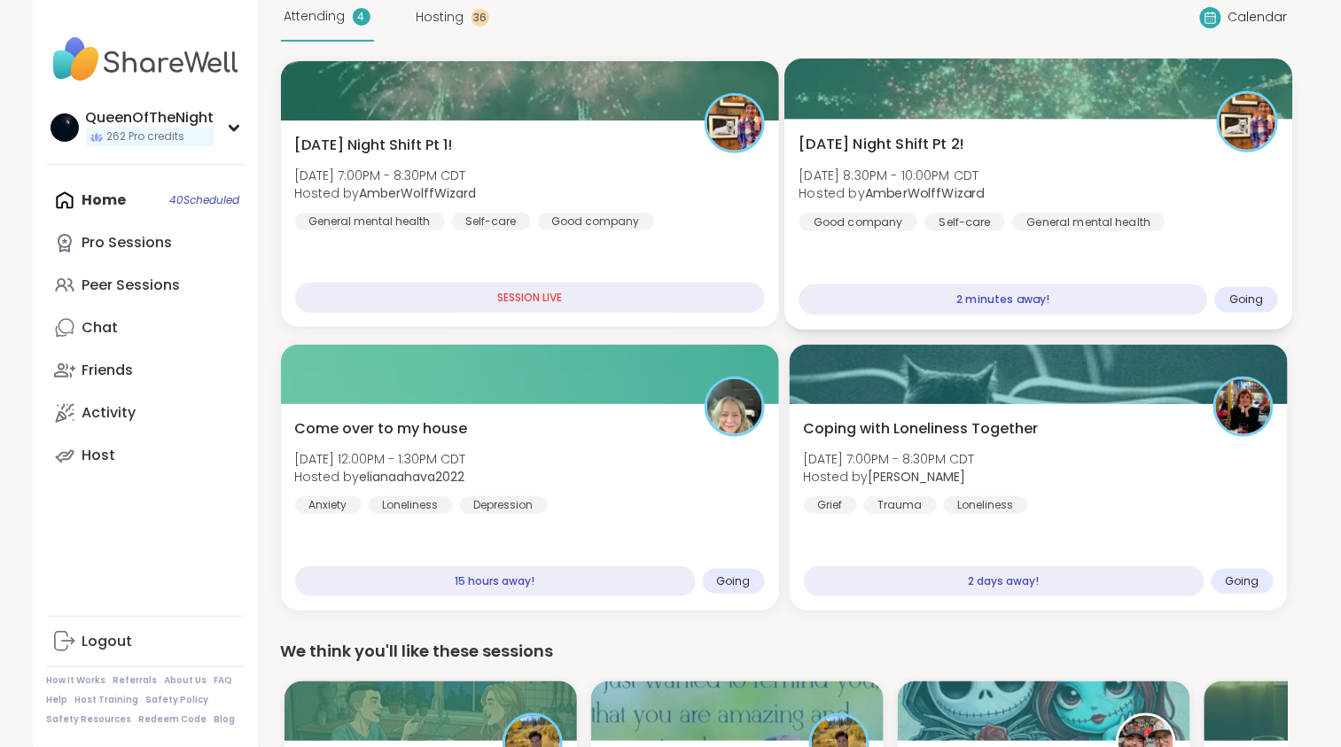
click at [1012, 220] on div "General mental health" at bounding box center [1088, 222] width 152 height 18
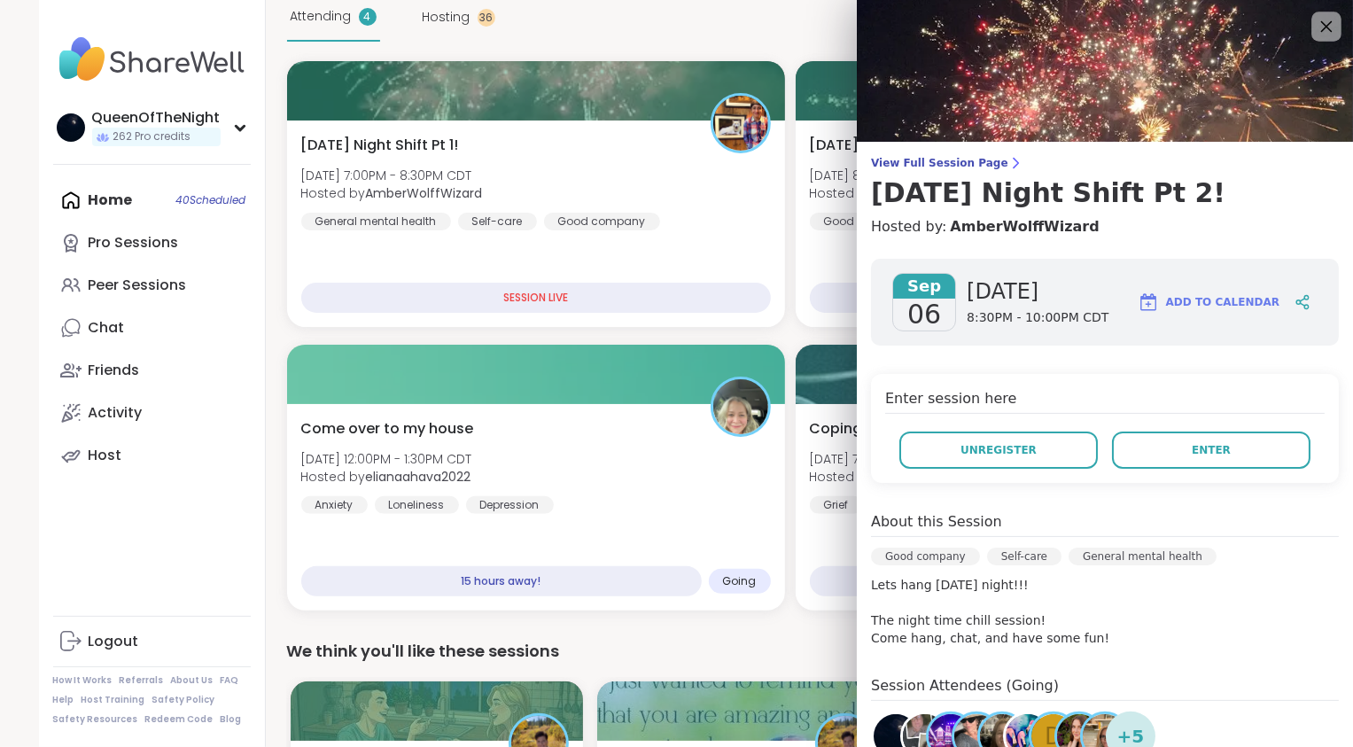
click at [1315, 35] on icon at bounding box center [1326, 26] width 22 height 22
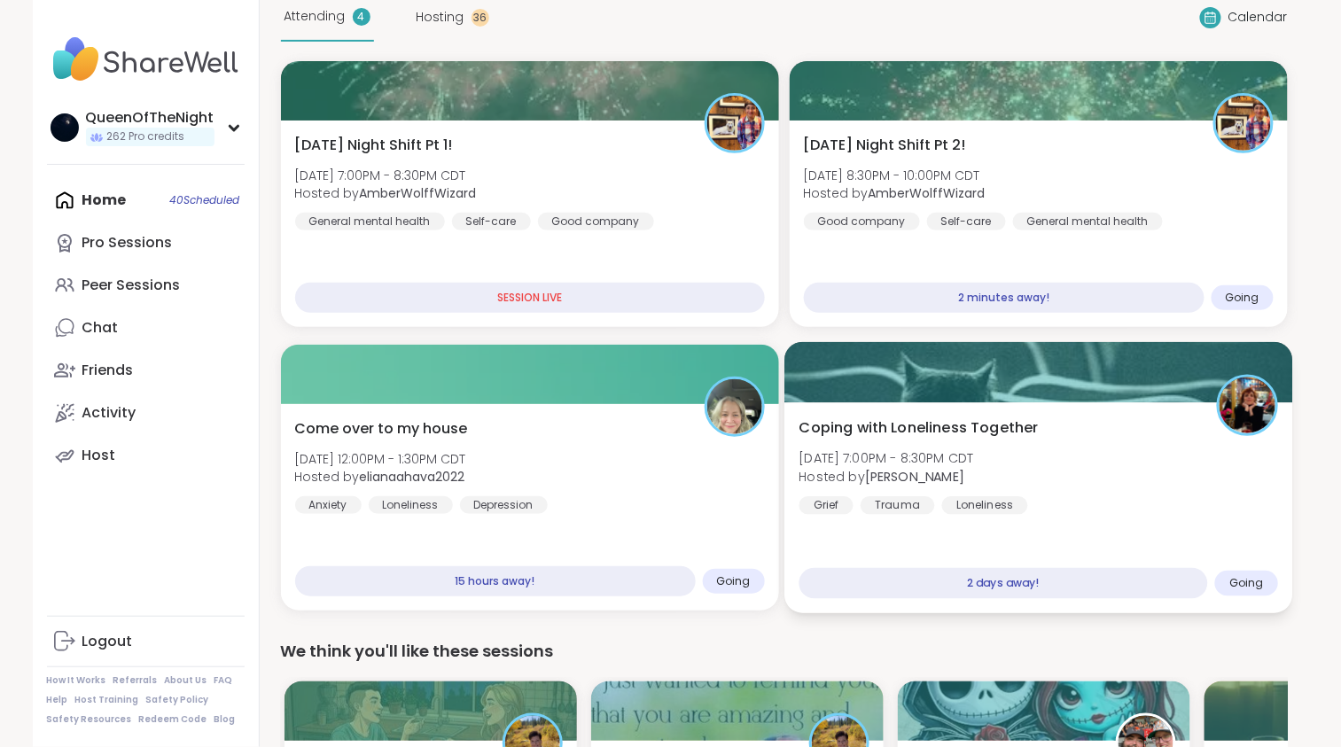
click at [1166, 436] on div "Coping with Loneliness Together Tue, Sep 09 | 7:00PM - 8:30PM CDT Hosted by Jud…" at bounding box center [1037, 465] width 479 height 97
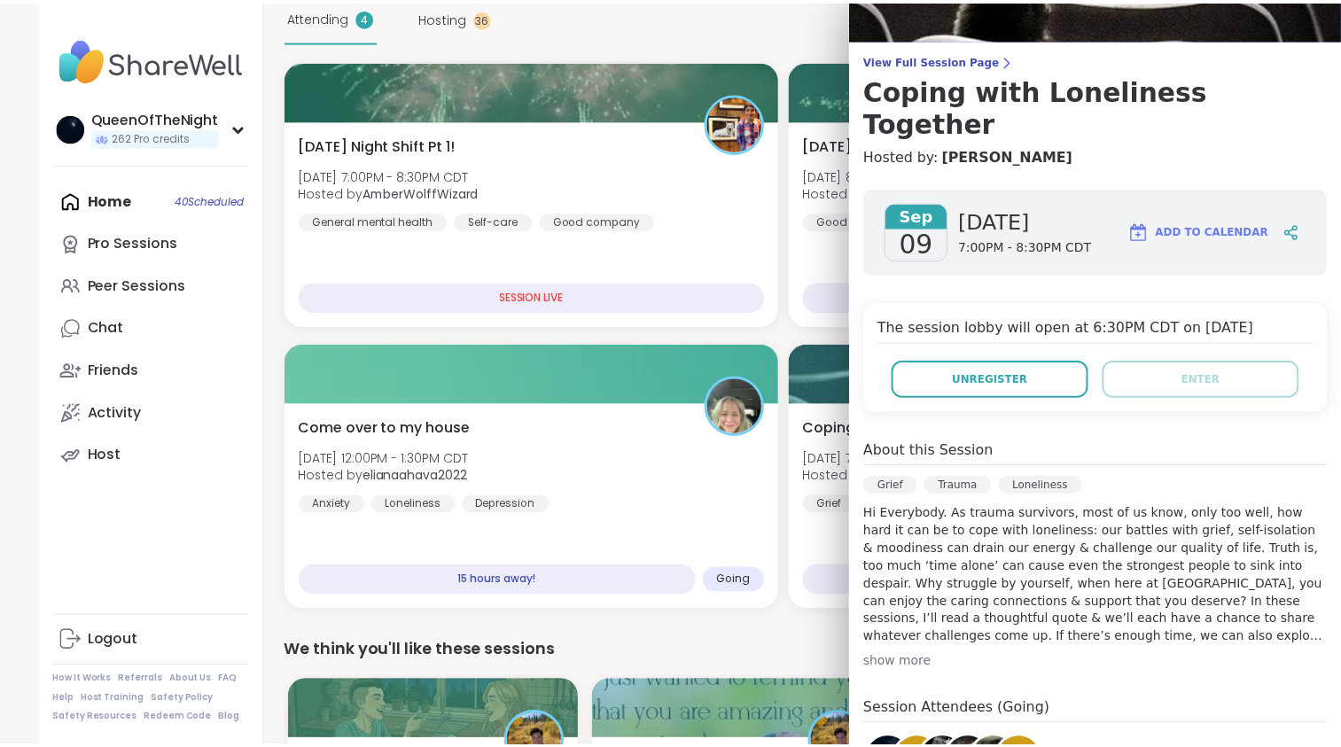
scroll to position [0, 0]
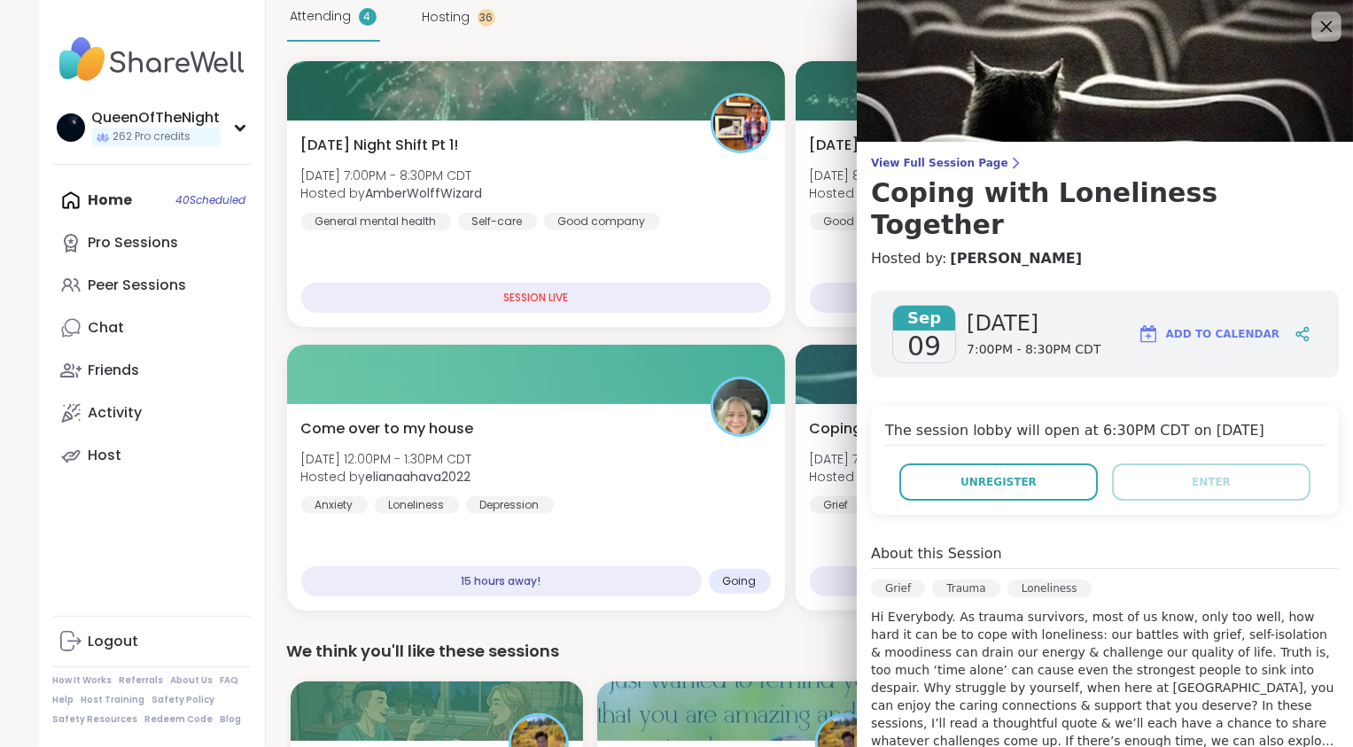
click at [1315, 27] on icon at bounding box center [1326, 26] width 22 height 22
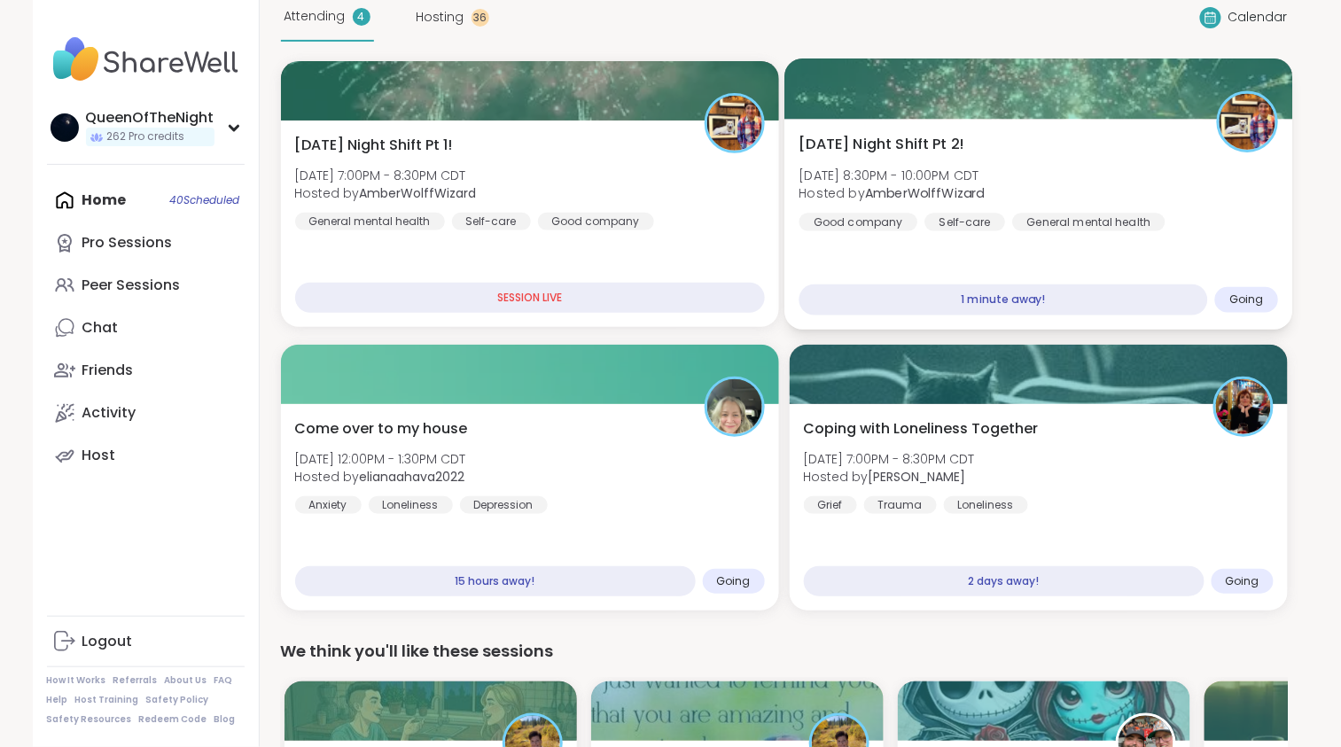
click at [1092, 175] on div "Saturday Night Shift Pt 2! Sat, Sep 06 | 8:30PM - 10:00PM CDT Hosted by AmberWo…" at bounding box center [1037, 182] width 479 height 97
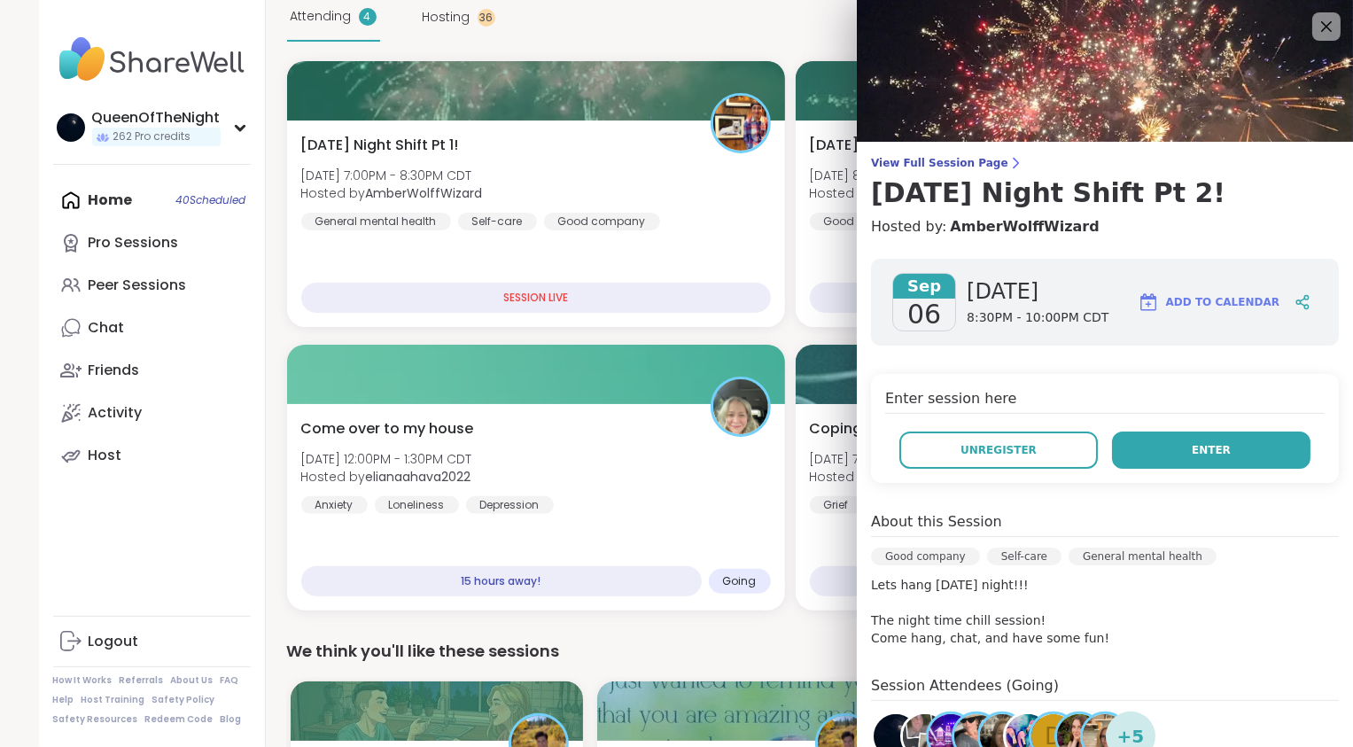
click at [1217, 450] on button "Enter" at bounding box center [1211, 449] width 198 height 37
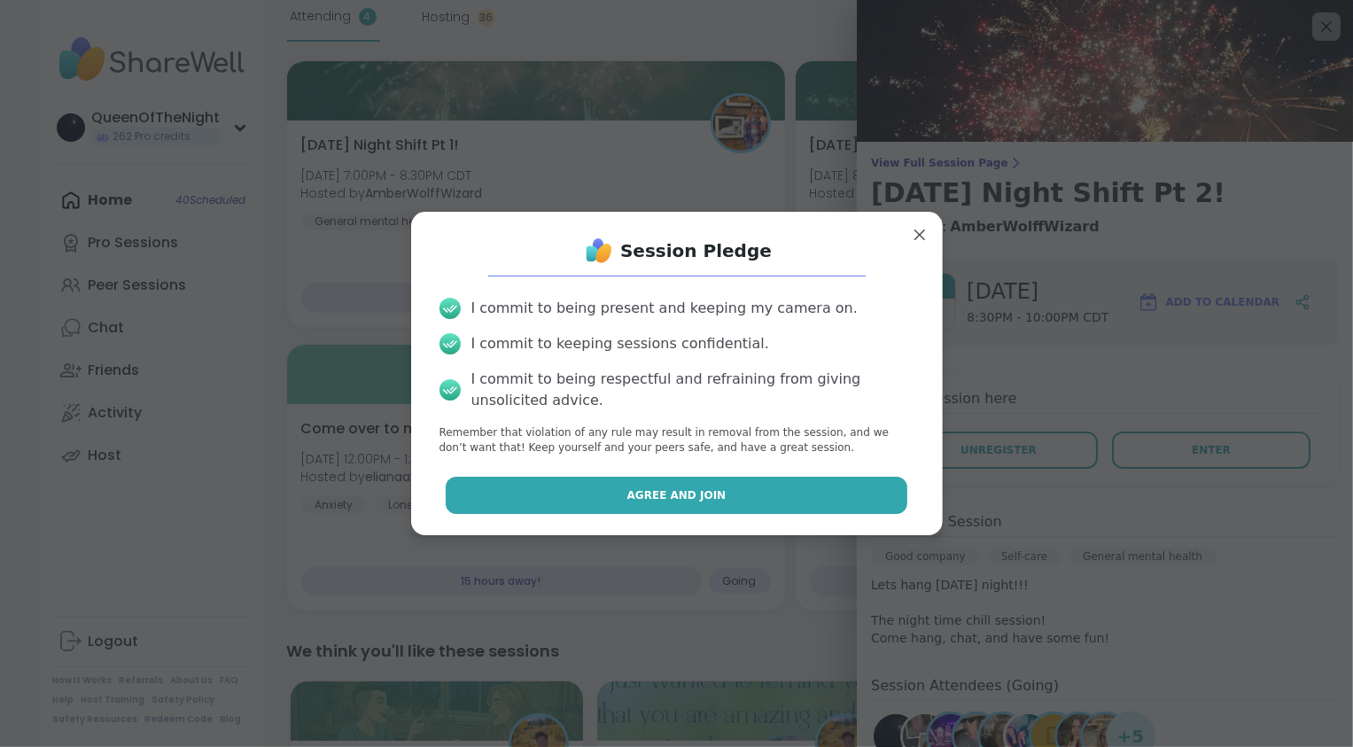
click at [805, 507] on button "Agree and Join" at bounding box center [677, 495] width 462 height 37
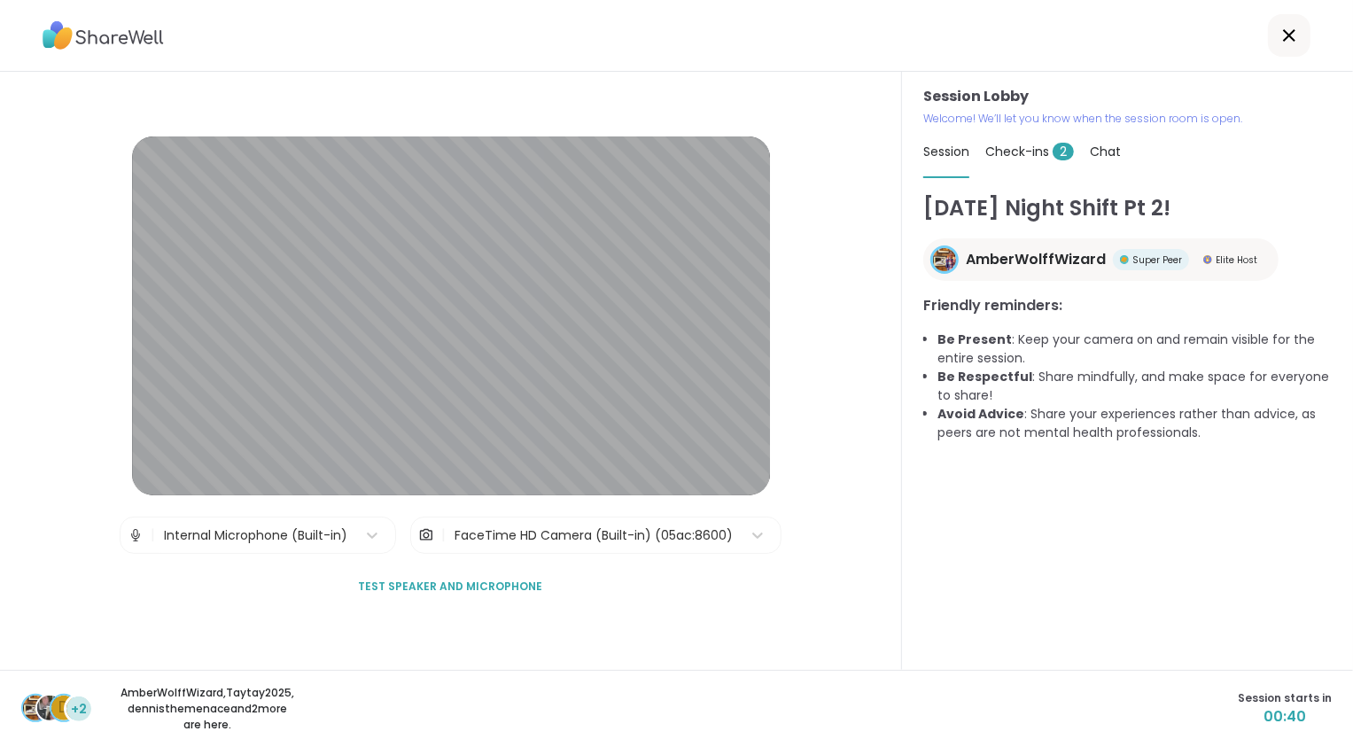
click at [1016, 141] on div "Check-ins 2" at bounding box center [1029, 152] width 89 height 50
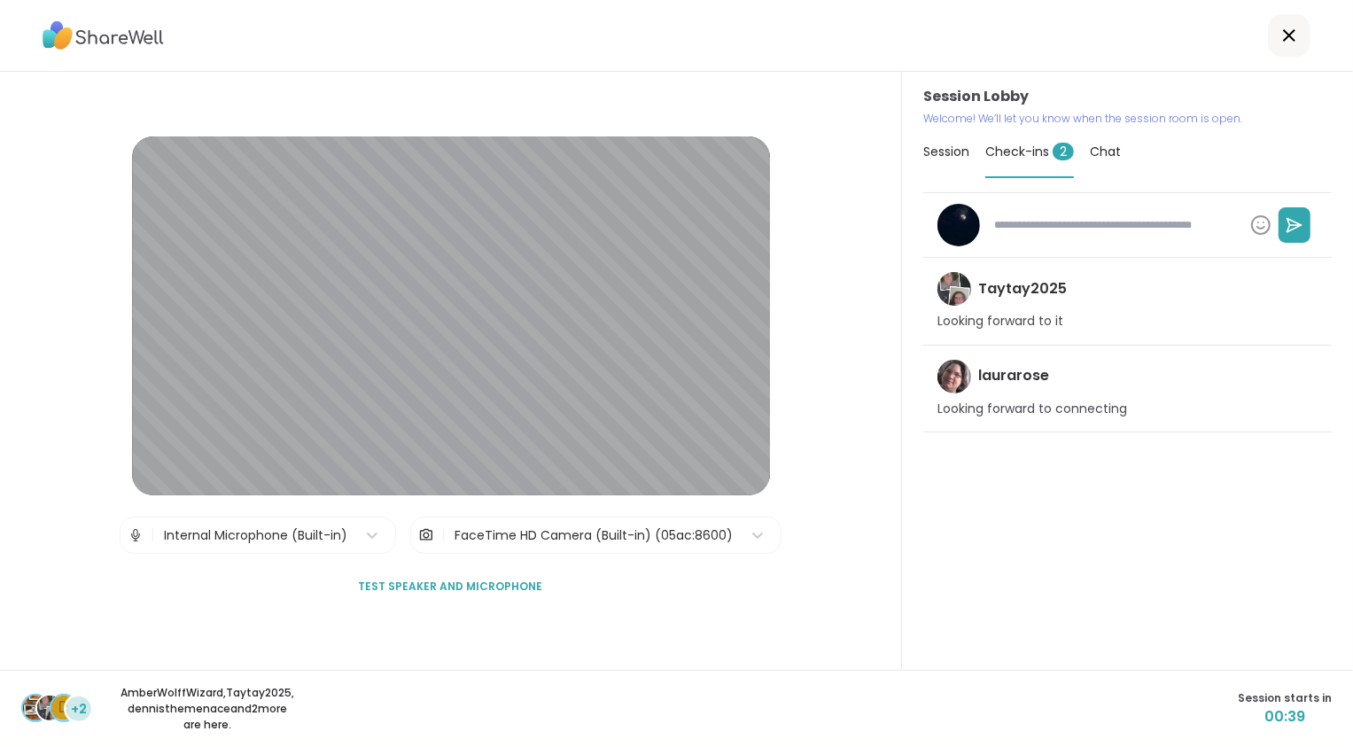
type textarea "*"
click at [948, 155] on span "Session" at bounding box center [946, 152] width 46 height 18
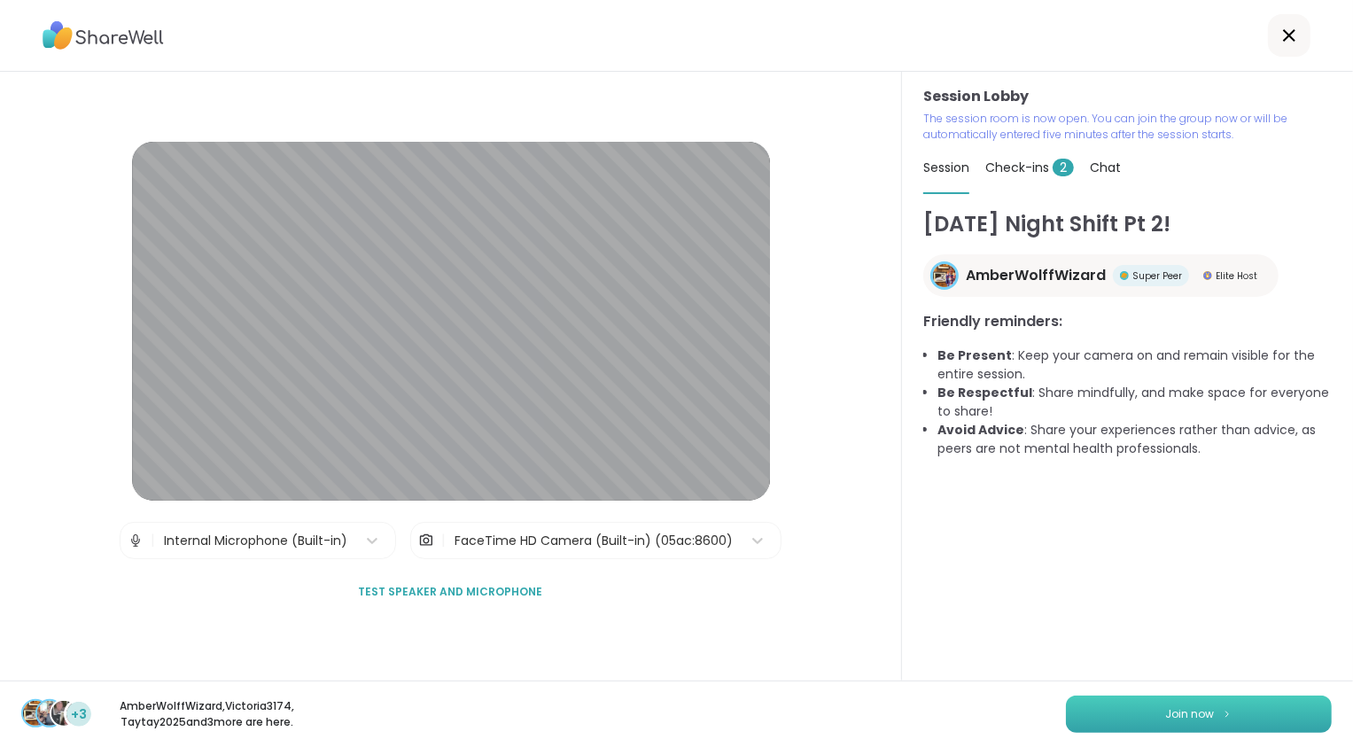
click at [1205, 705] on button "Join now" at bounding box center [1199, 714] width 266 height 37
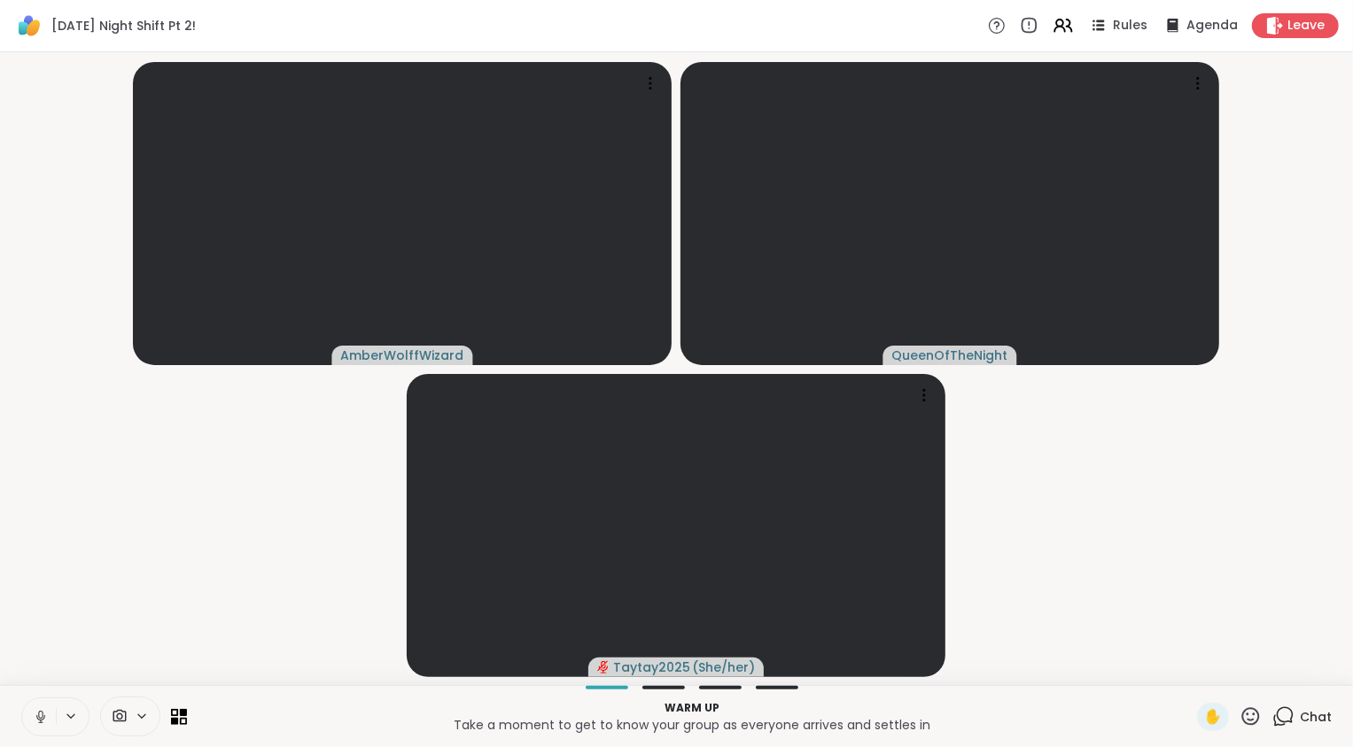
click at [41, 719] on icon at bounding box center [40, 716] width 9 height 5
click at [109, 616] on video-player-container "AmberWolffWizard QueenOfTheNight Taytay2025 ( She/her )" at bounding box center [677, 368] width 1332 height 618
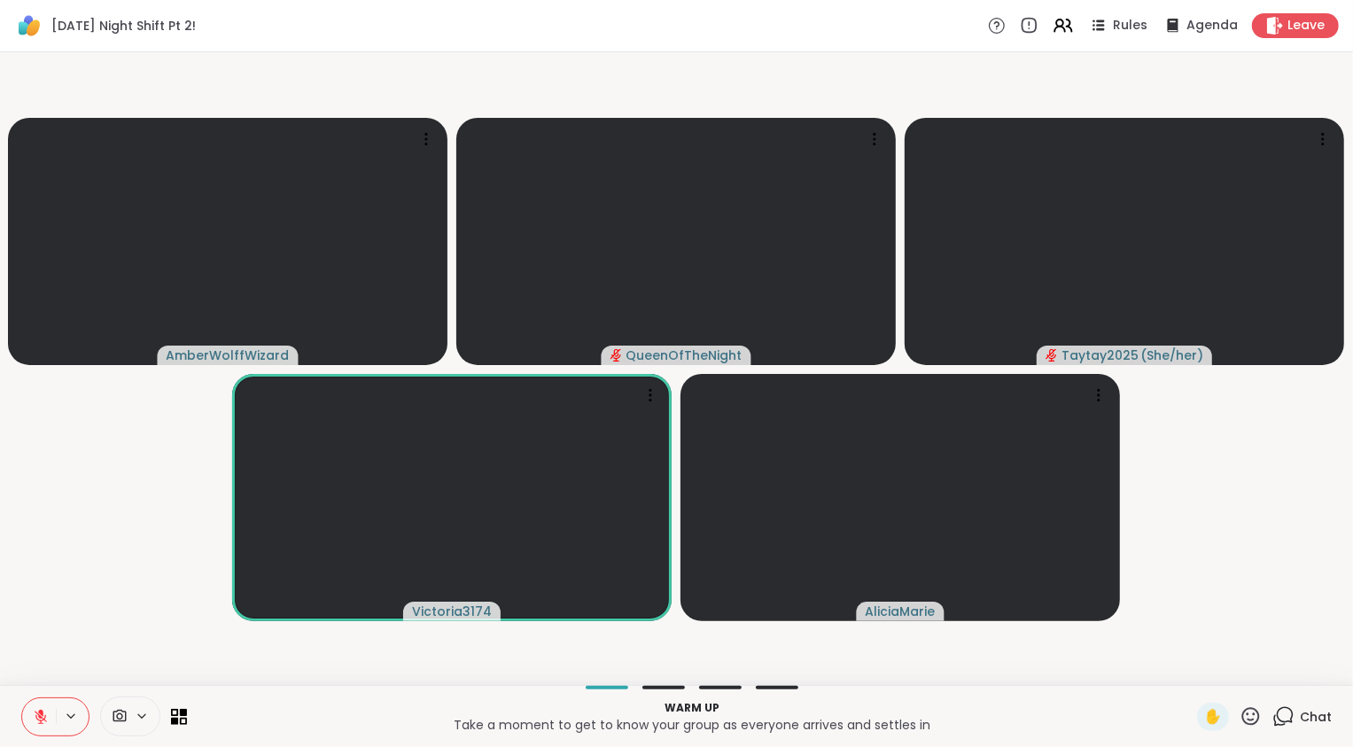
click at [109, 616] on video-player-container "AmberWolffWizard QueenOfTheNight Taytay2025 ( She/her ) Victoria3174 AliciaMarie" at bounding box center [677, 368] width 1332 height 618
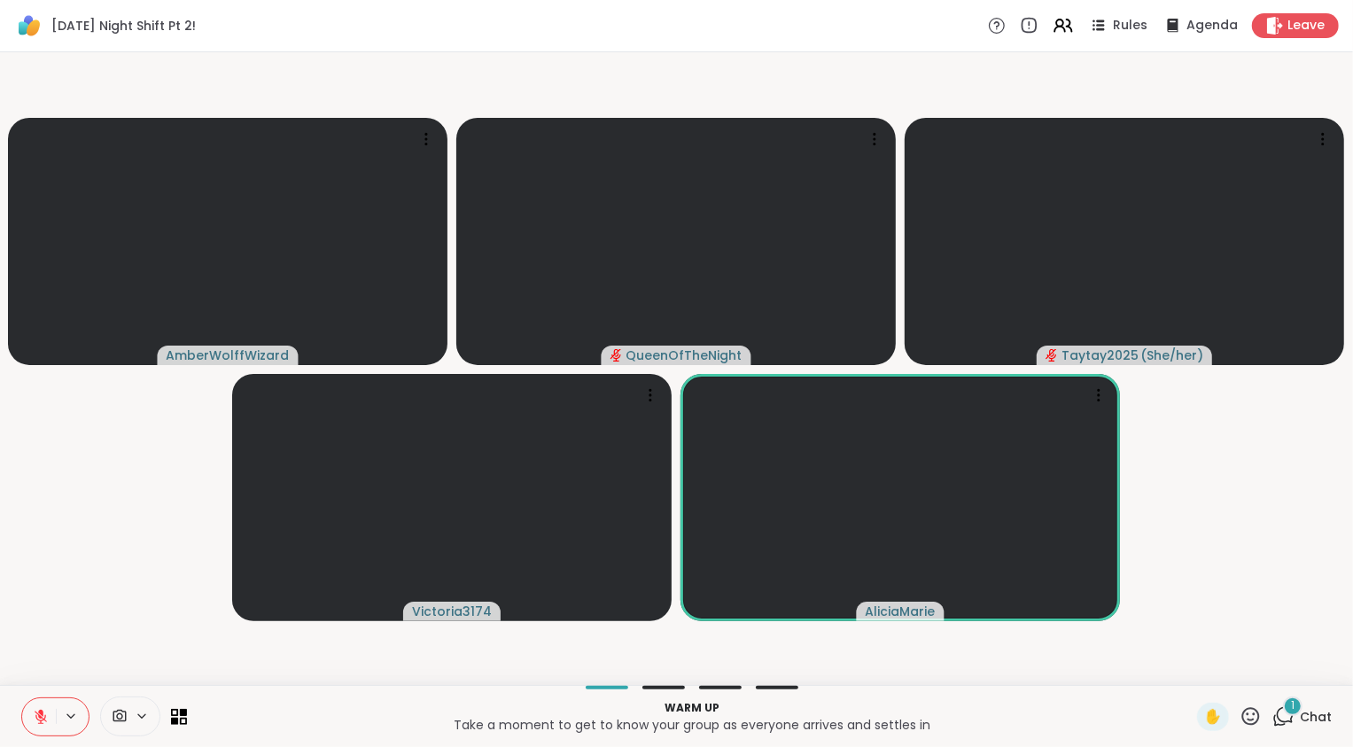
click at [1283, 711] on div "1" at bounding box center [1292, 705] width 19 height 19
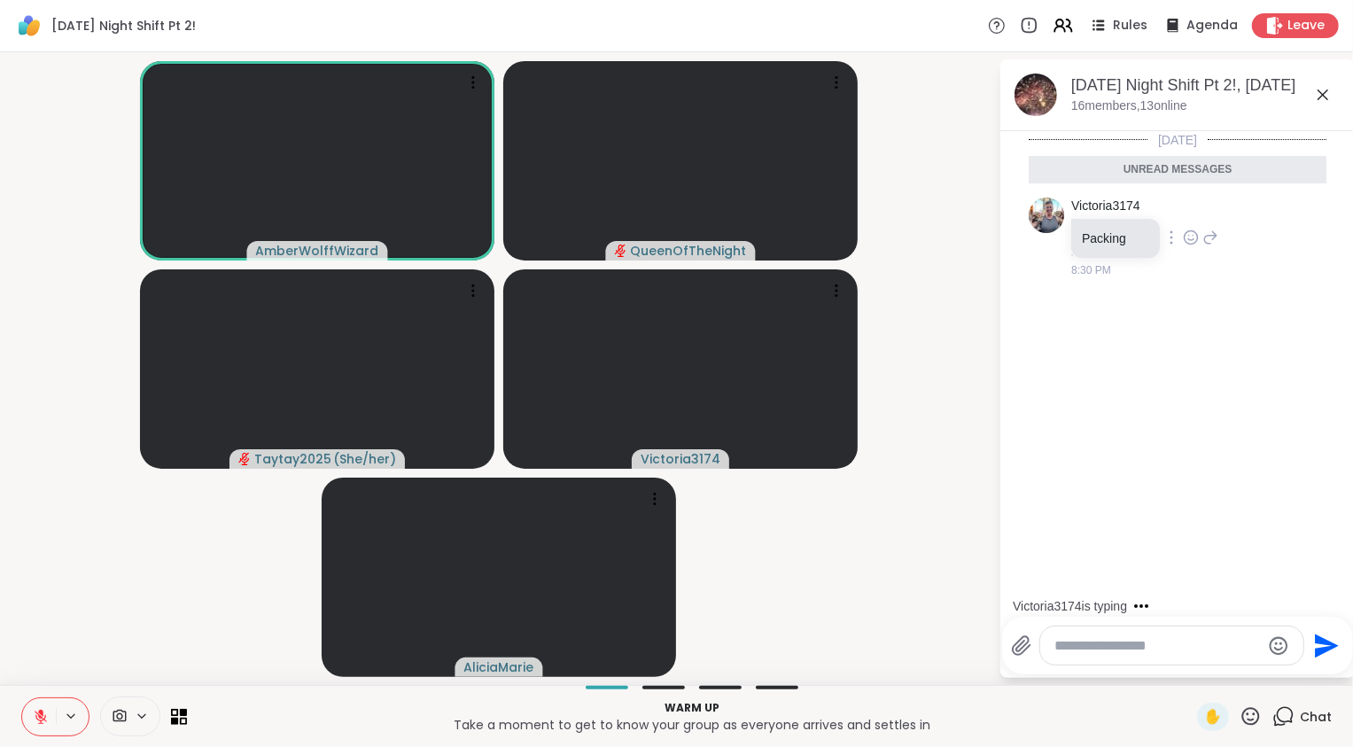
click at [1198, 237] on icon at bounding box center [1191, 238] width 16 height 18
click at [1195, 211] on div "Select Reaction: Heart" at bounding box center [1191, 209] width 16 height 16
click at [1324, 96] on icon at bounding box center [1323, 94] width 11 height 11
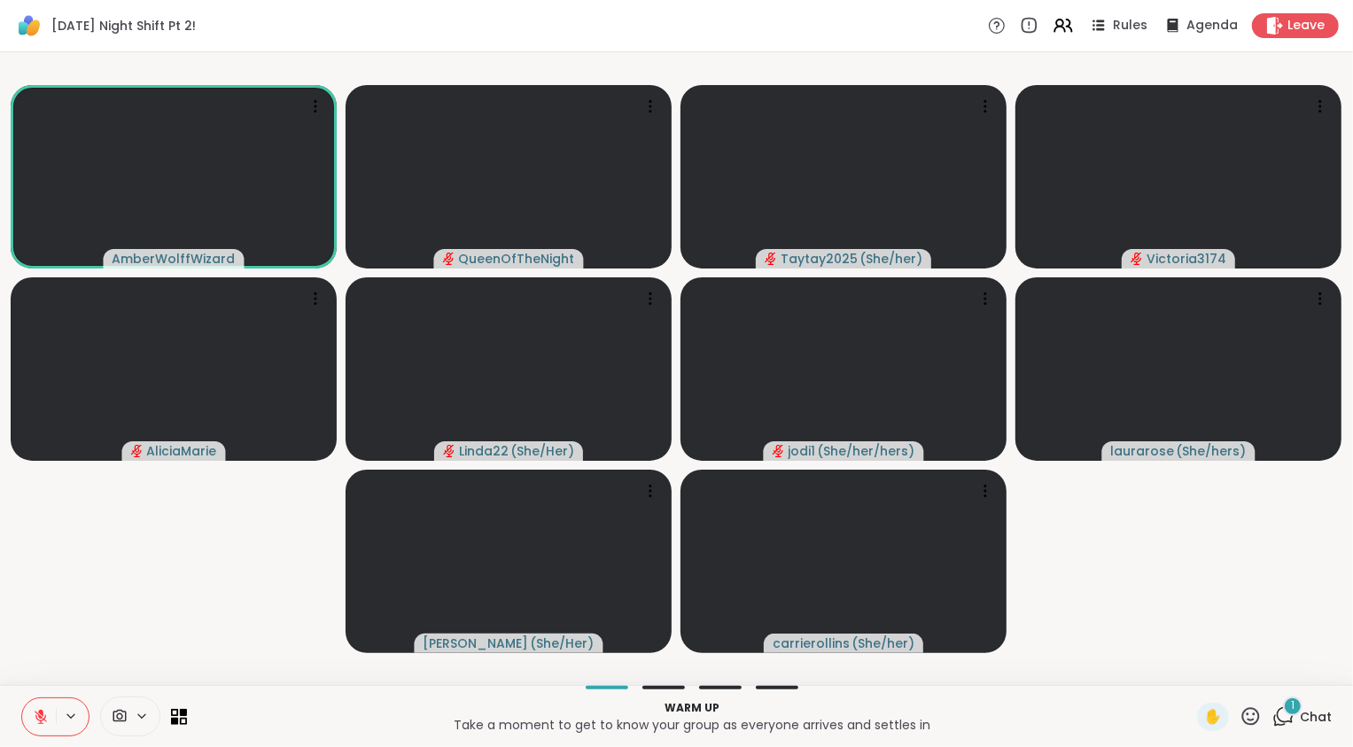
click at [1270, 635] on video-player-container "AmberWolffWizard QueenOfTheNight Taytay2025 ( She/her ) Victoria3174 AliciaMari…" at bounding box center [677, 368] width 1332 height 618
click at [1283, 710] on div "1" at bounding box center [1292, 705] width 19 height 19
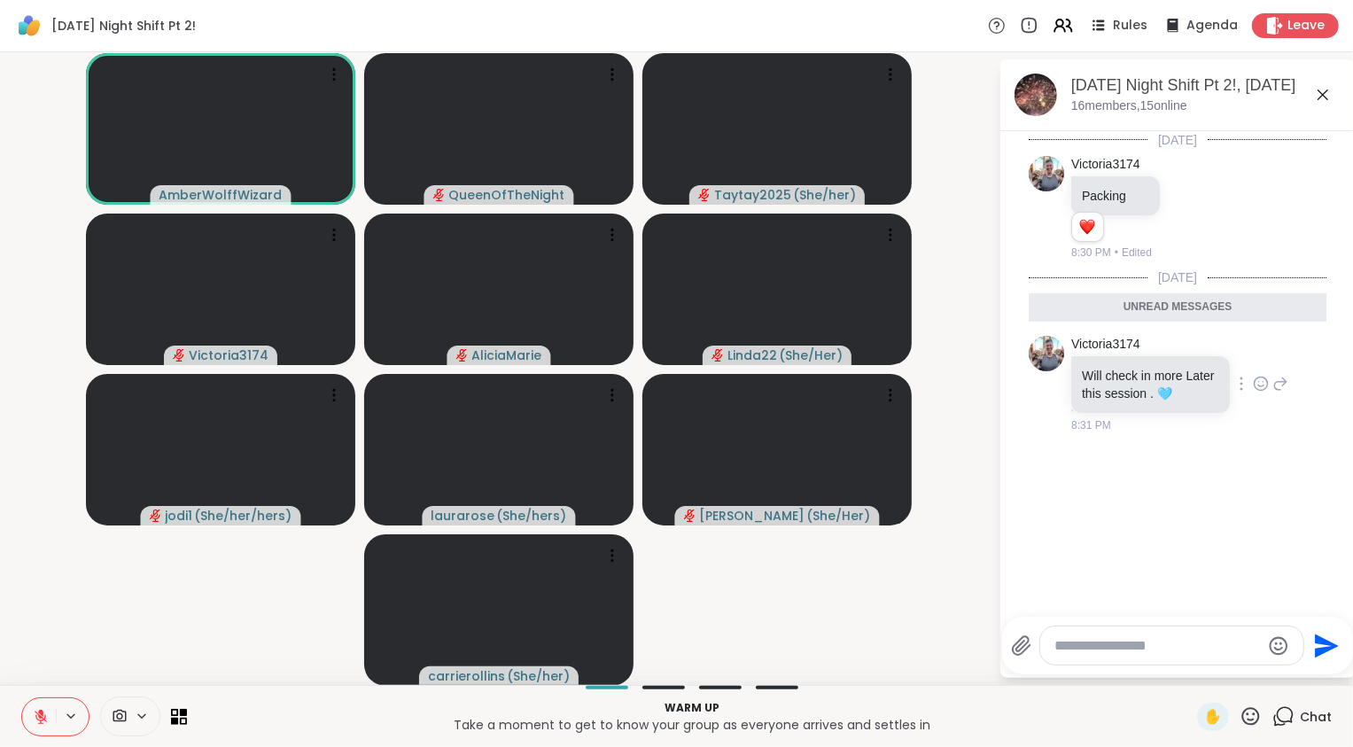
click at [1255, 384] on icon at bounding box center [1261, 384] width 16 height 18
click at [1254, 349] on div "Select Reaction: Heart" at bounding box center [1261, 355] width 16 height 16
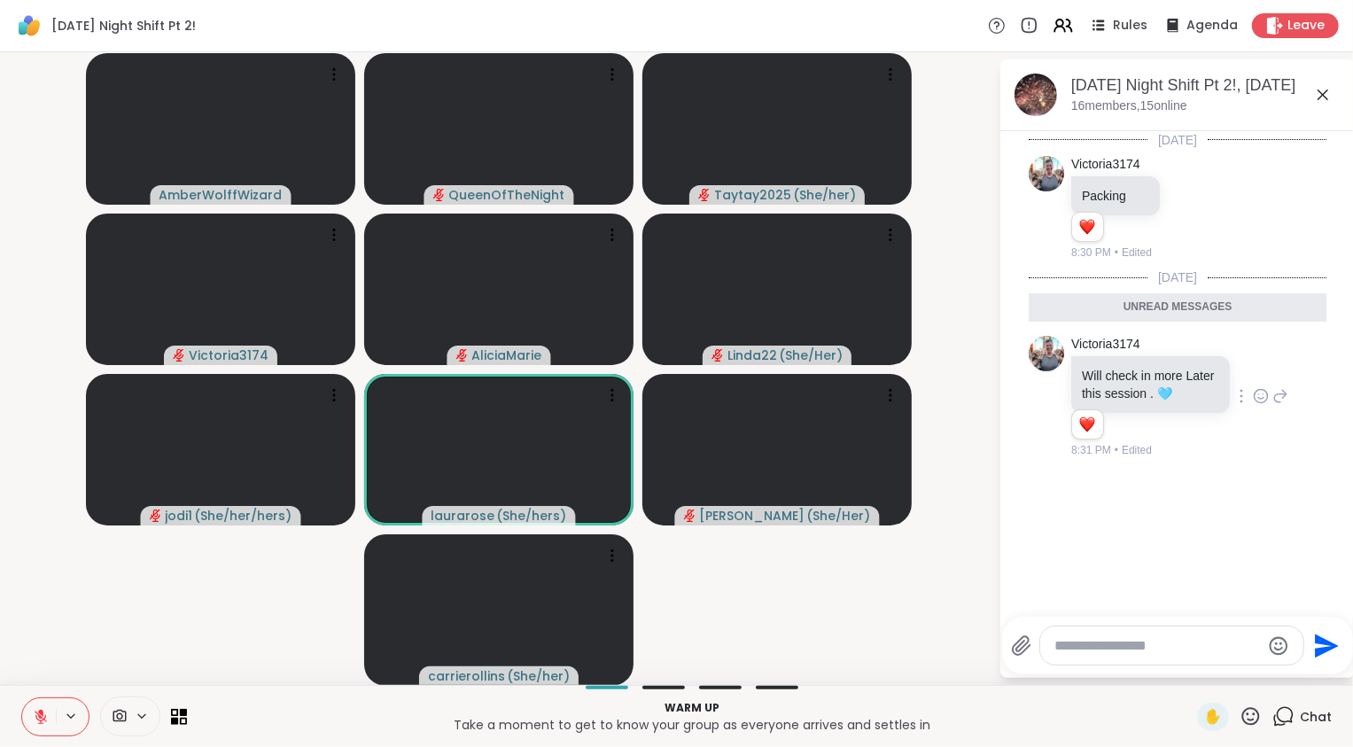
click at [1276, 400] on icon at bounding box center [1280, 395] width 16 height 21
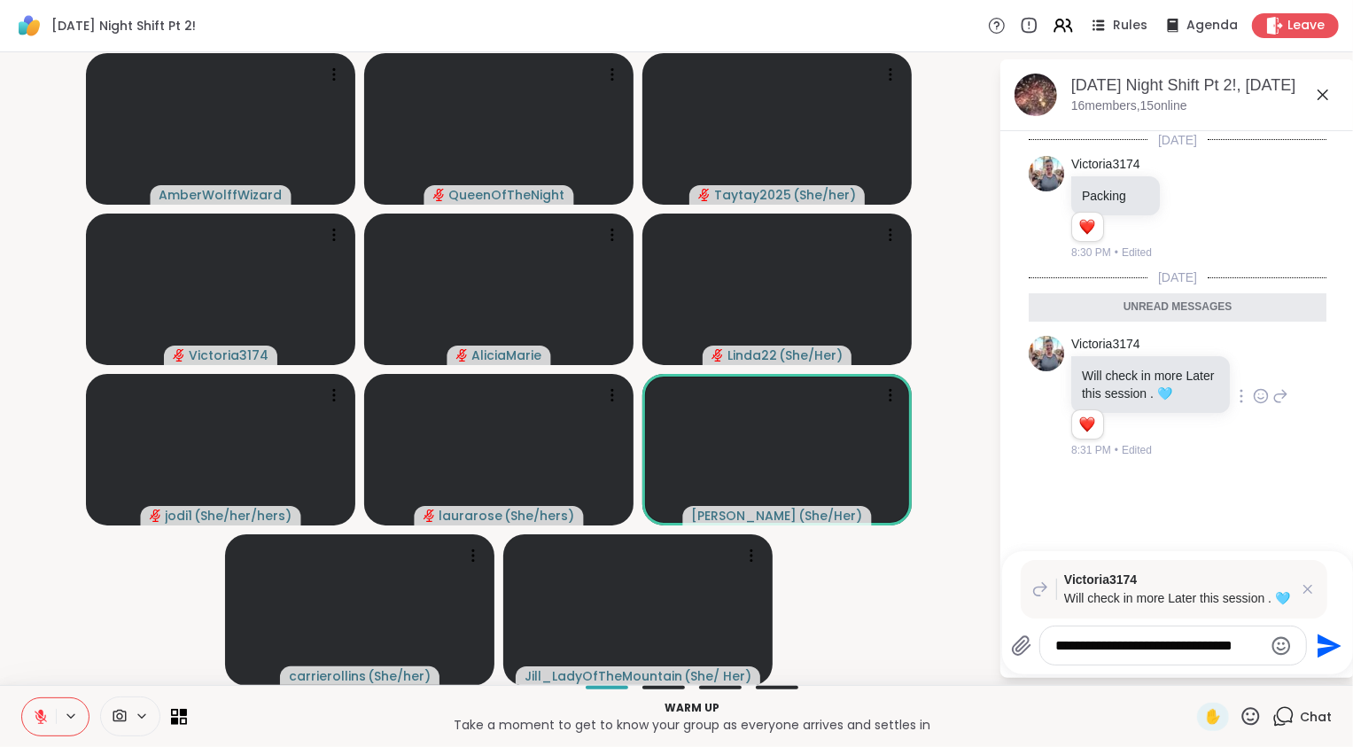
type textarea "**********"
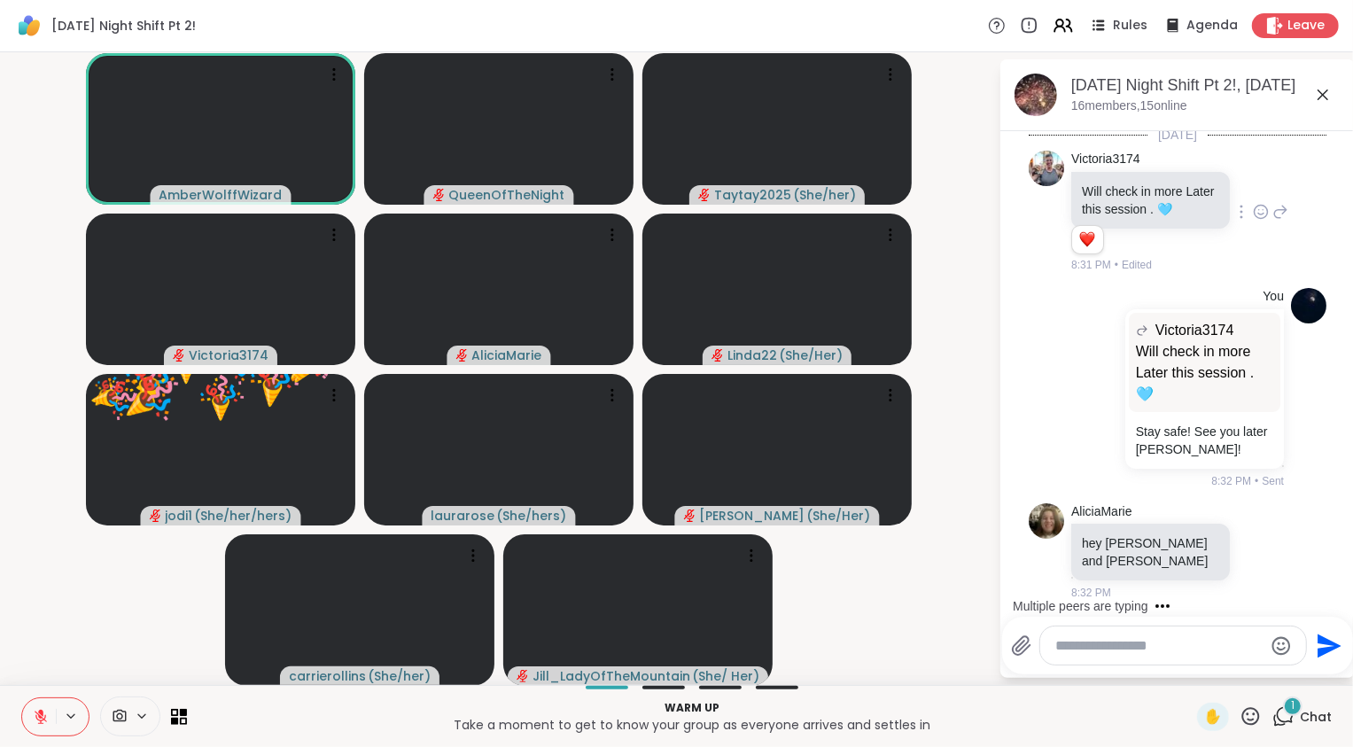
scroll to position [237, 0]
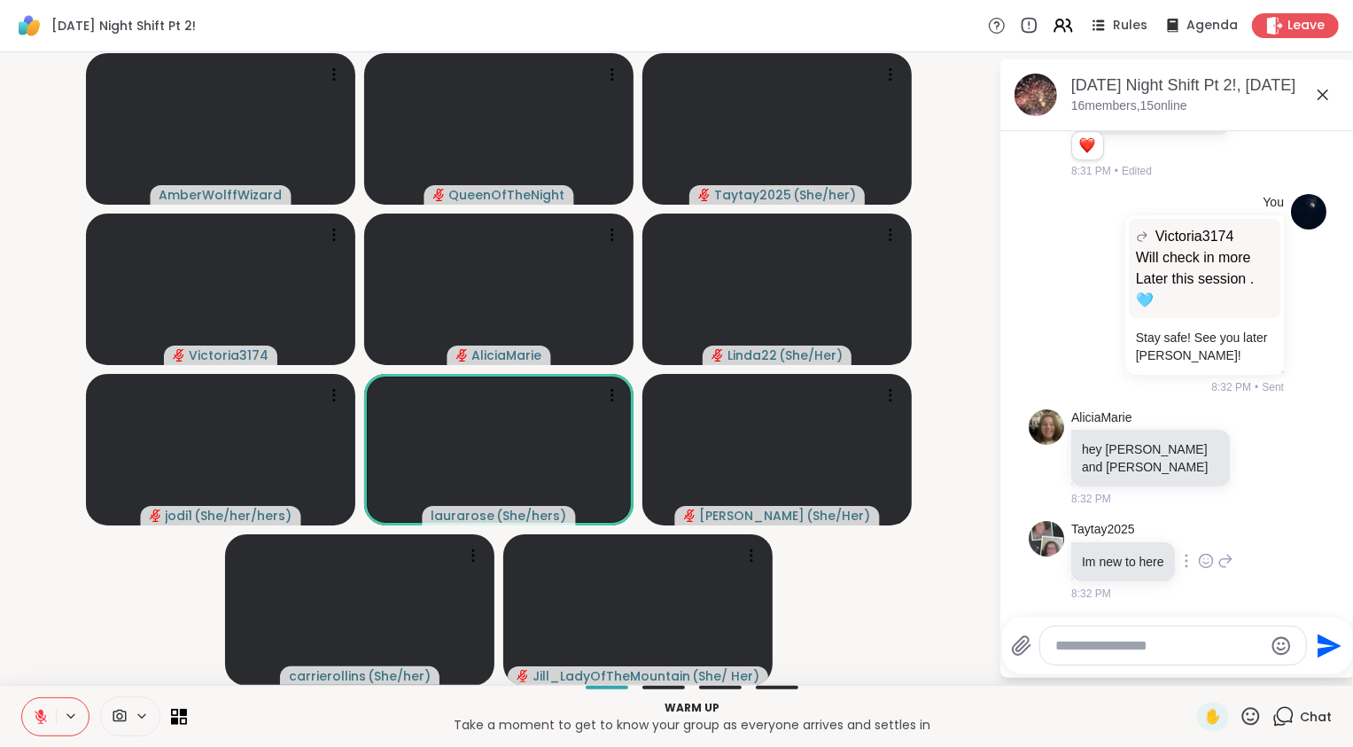
click at [1233, 561] on icon at bounding box center [1225, 560] width 16 height 21
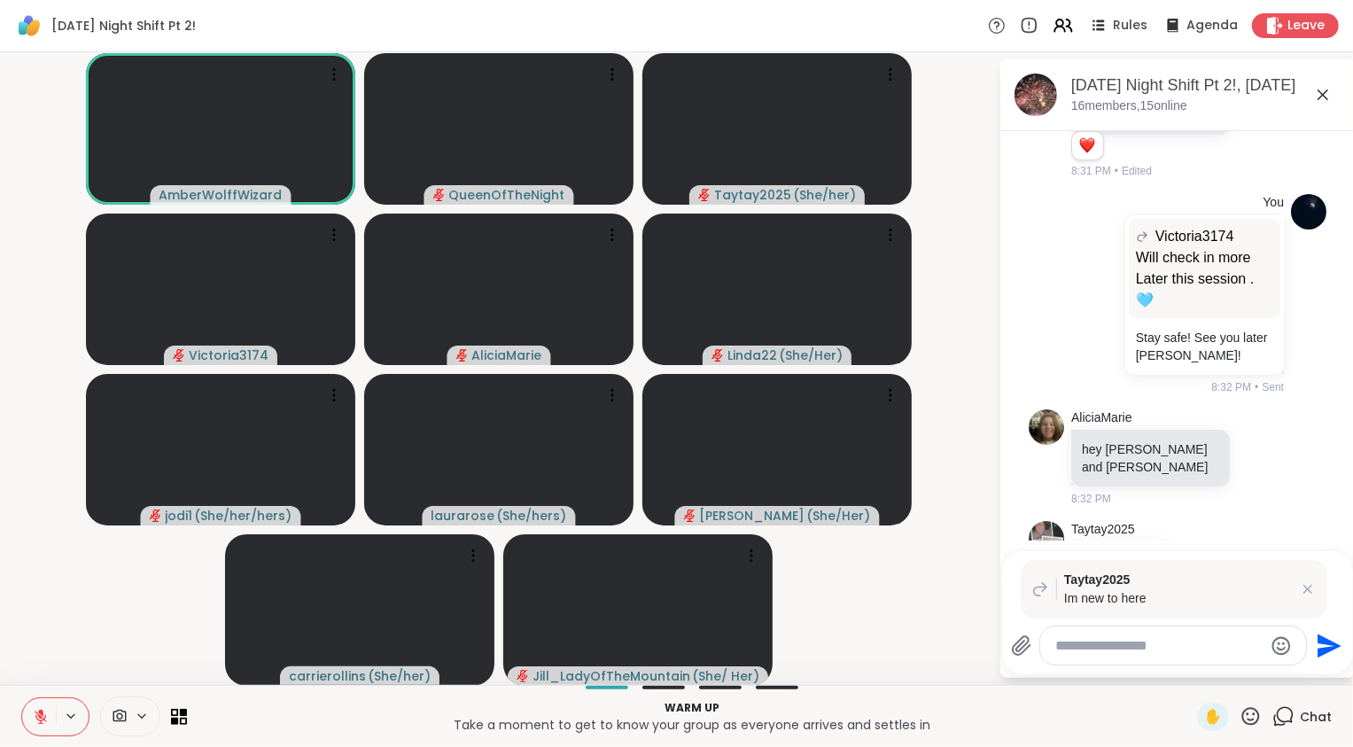
type textarea "*"
type textarea "********"
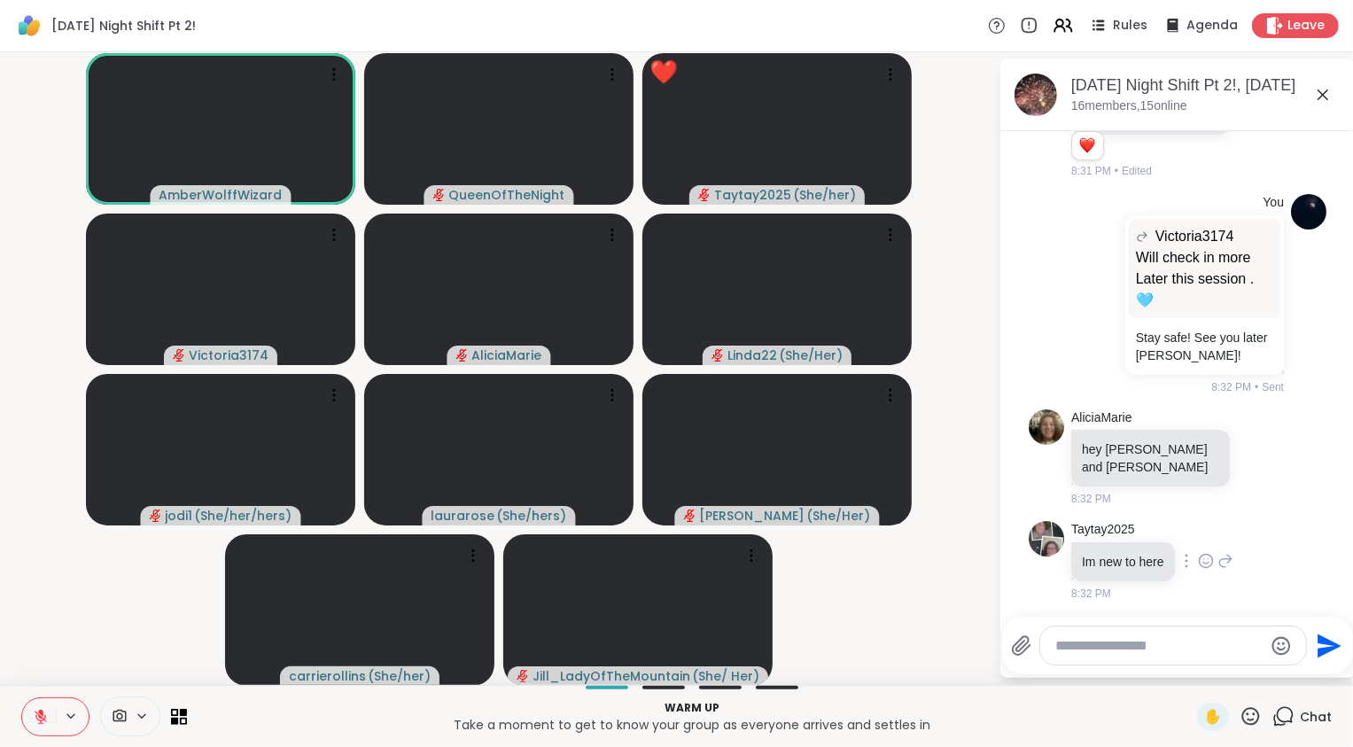
scroll to position [392, 0]
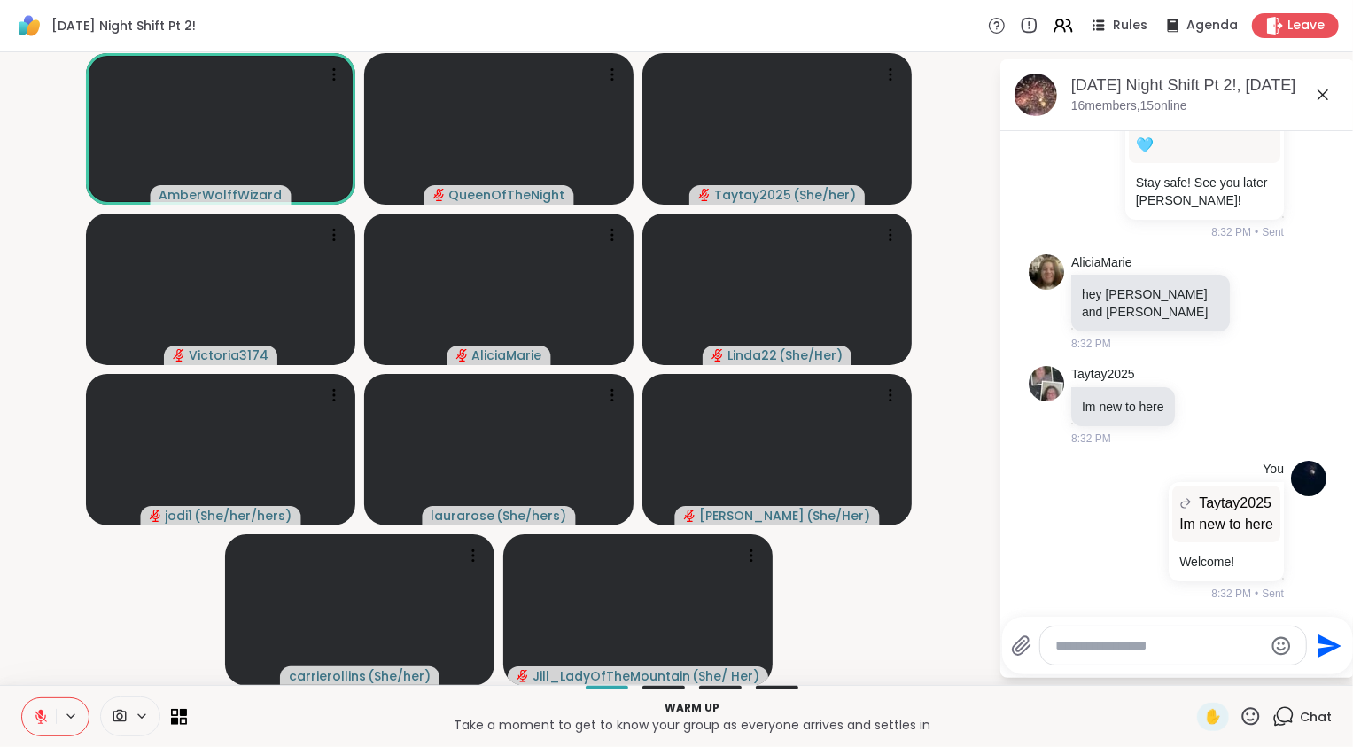
click at [147, 717] on icon at bounding box center [142, 716] width 14 height 15
click at [165, 654] on icon at bounding box center [167, 653] width 16 height 16
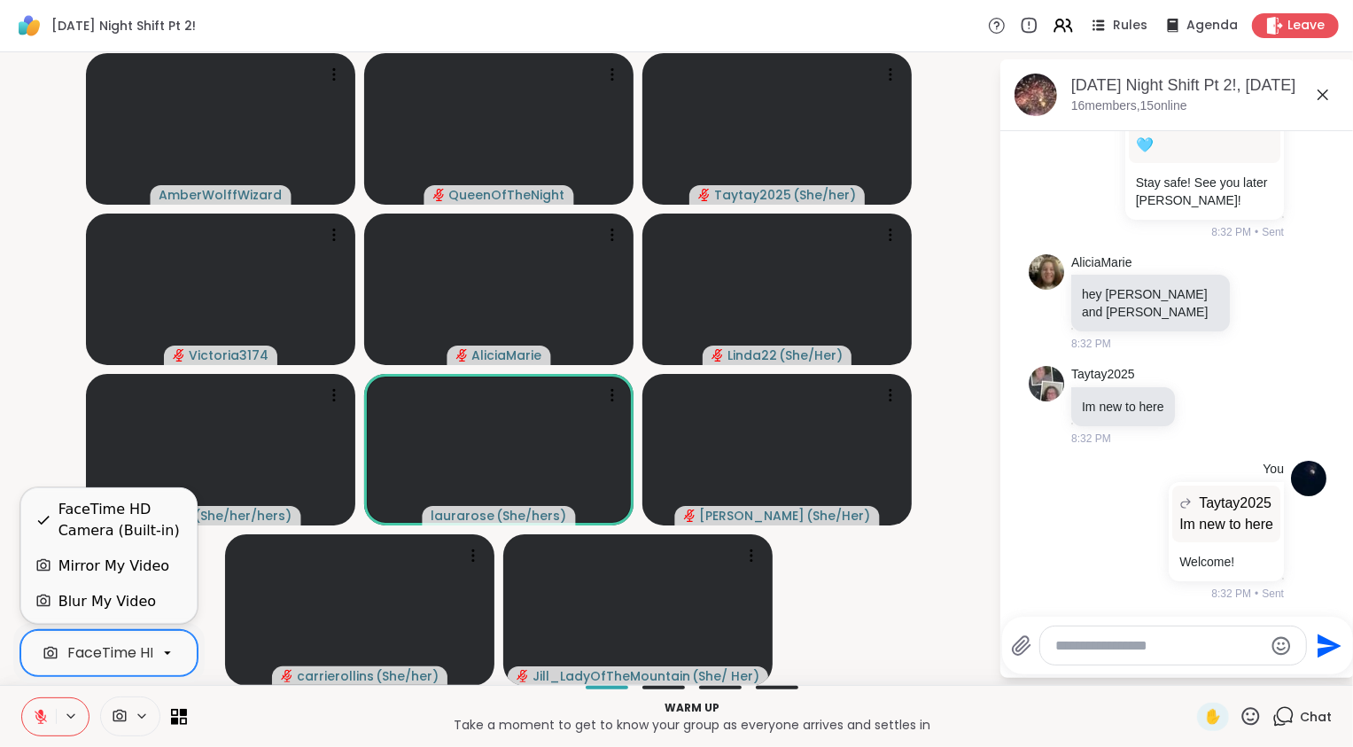
click at [146, 601] on div "Blur My Video" at bounding box center [106, 601] width 97 height 21
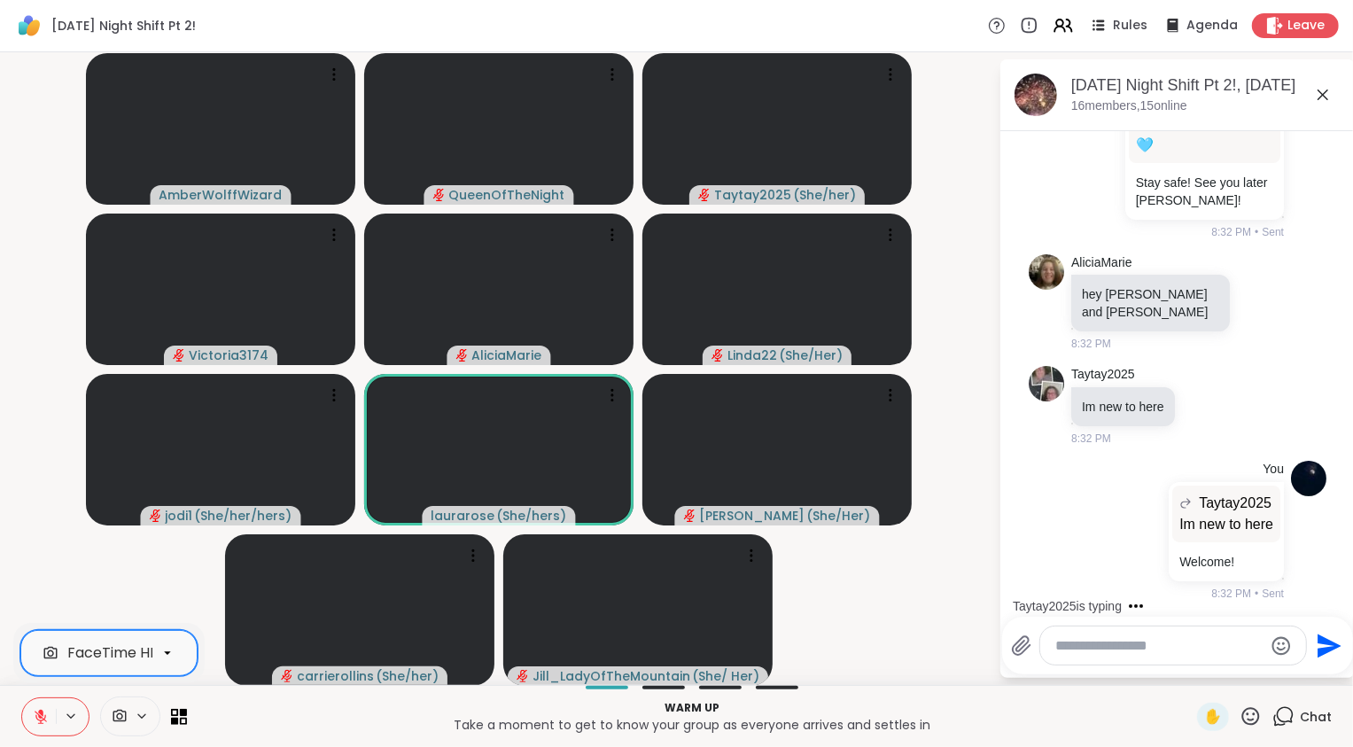
scroll to position [546, 0]
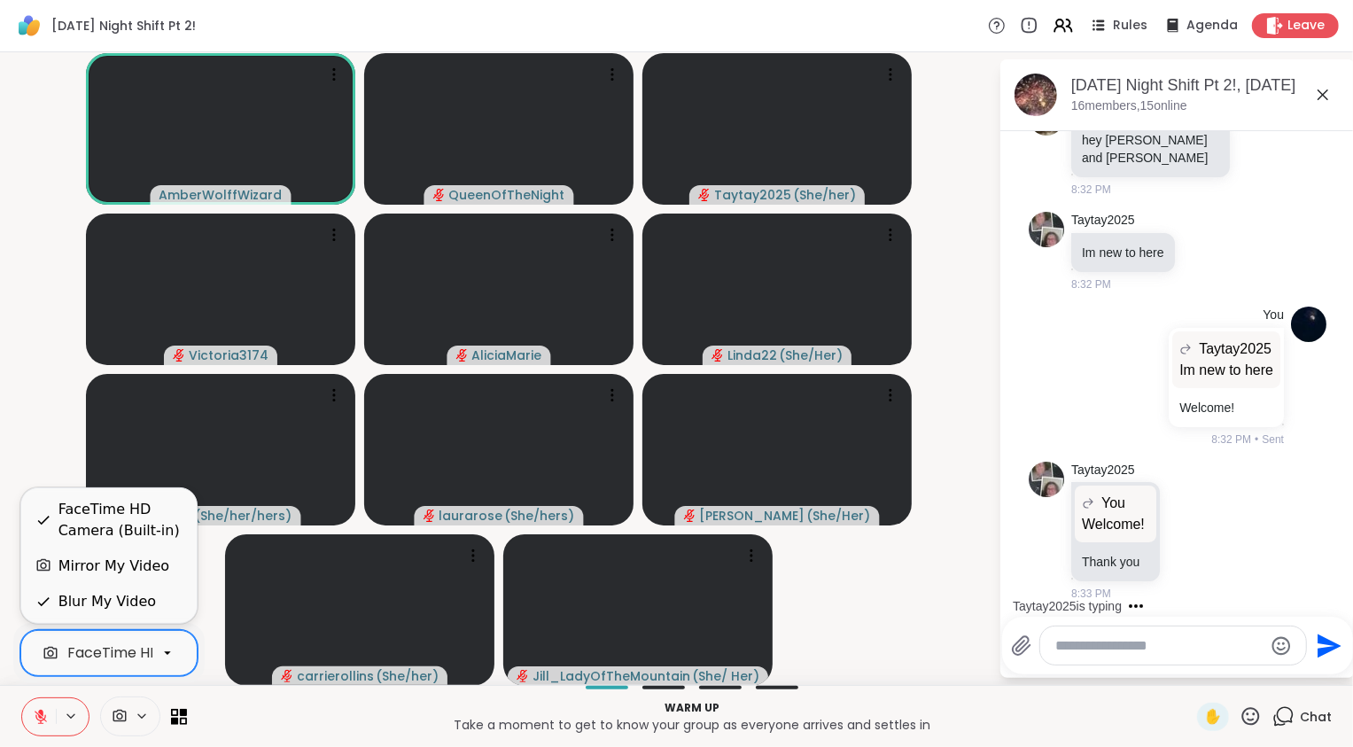
click at [171, 655] on icon at bounding box center [167, 653] width 16 height 16
click at [141, 562] on div "Mirror My Video" at bounding box center [113, 566] width 111 height 21
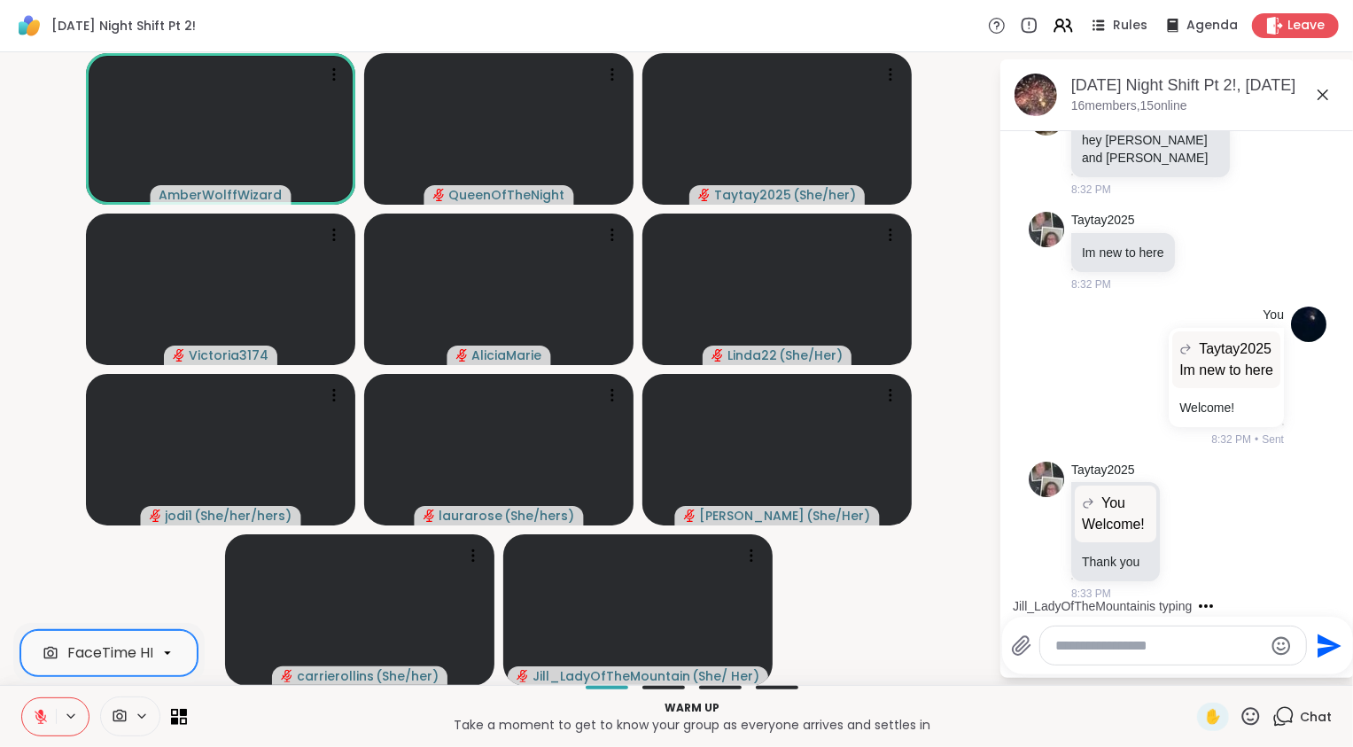
scroll to position [641, 0]
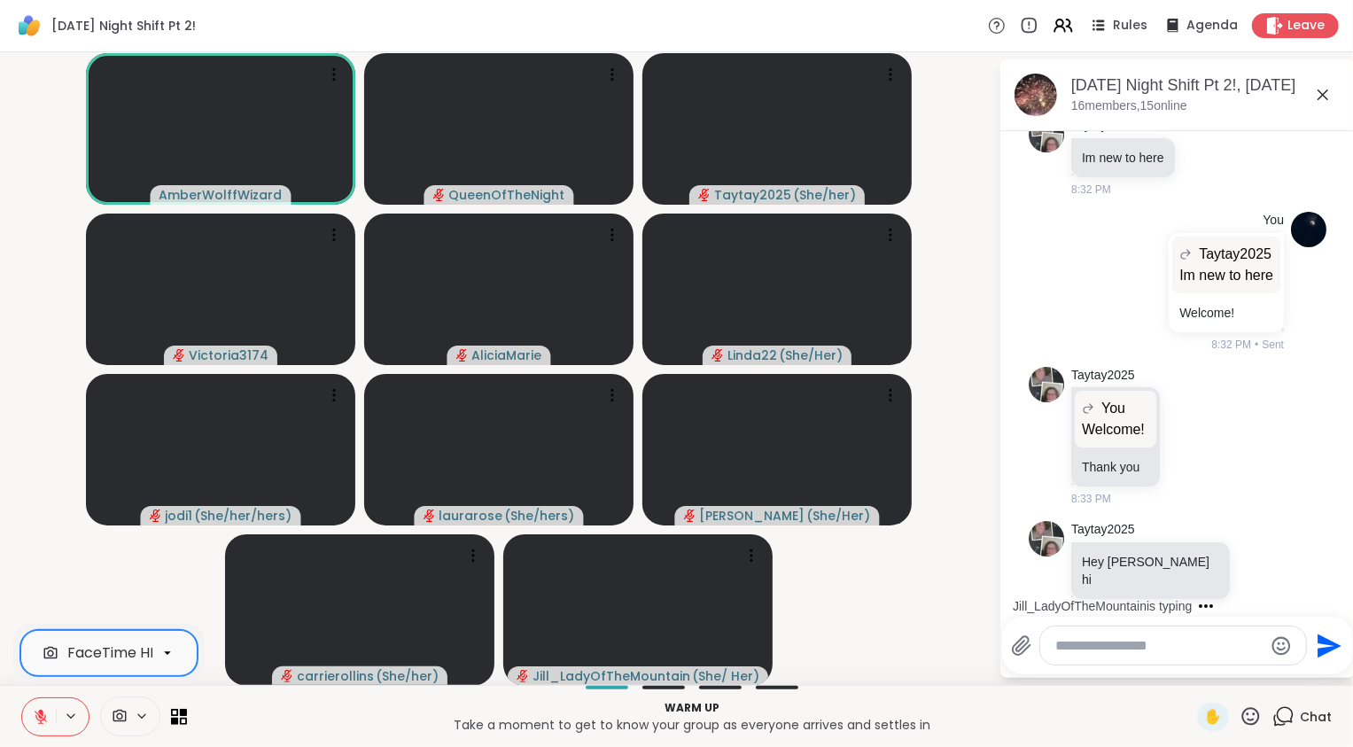
click at [167, 652] on icon at bounding box center [167, 654] width 7 height 4
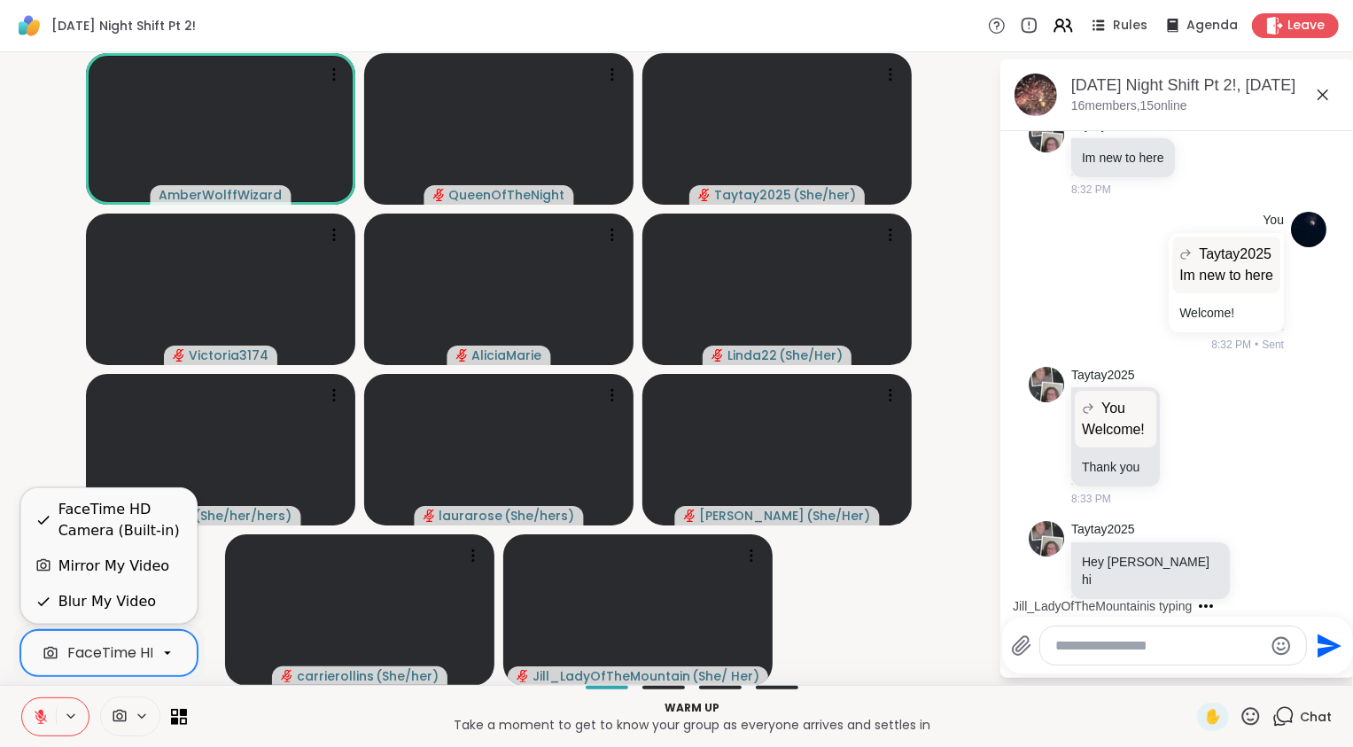
scroll to position [0, 108]
click at [136, 516] on div "FaceTime HD Camera (Built-in)" at bounding box center [120, 520] width 124 height 43
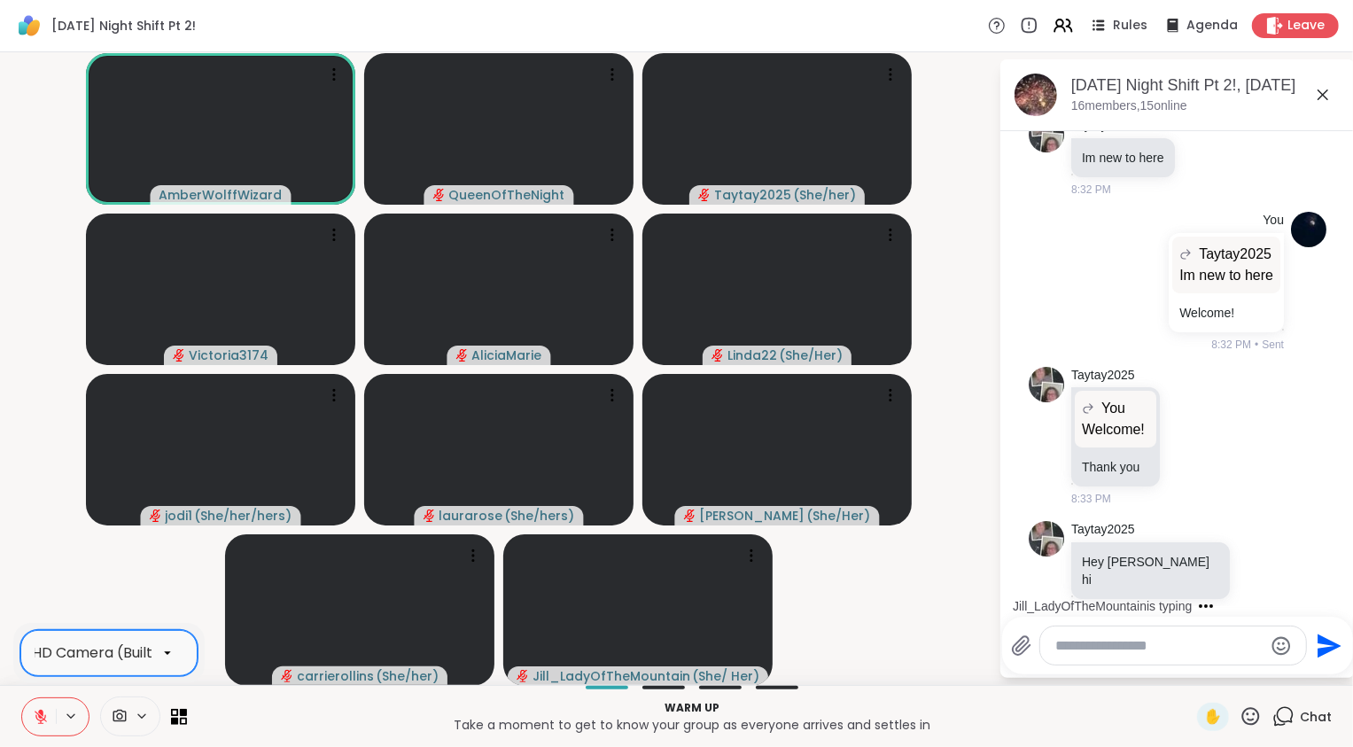
click at [172, 652] on icon at bounding box center [167, 653] width 16 height 16
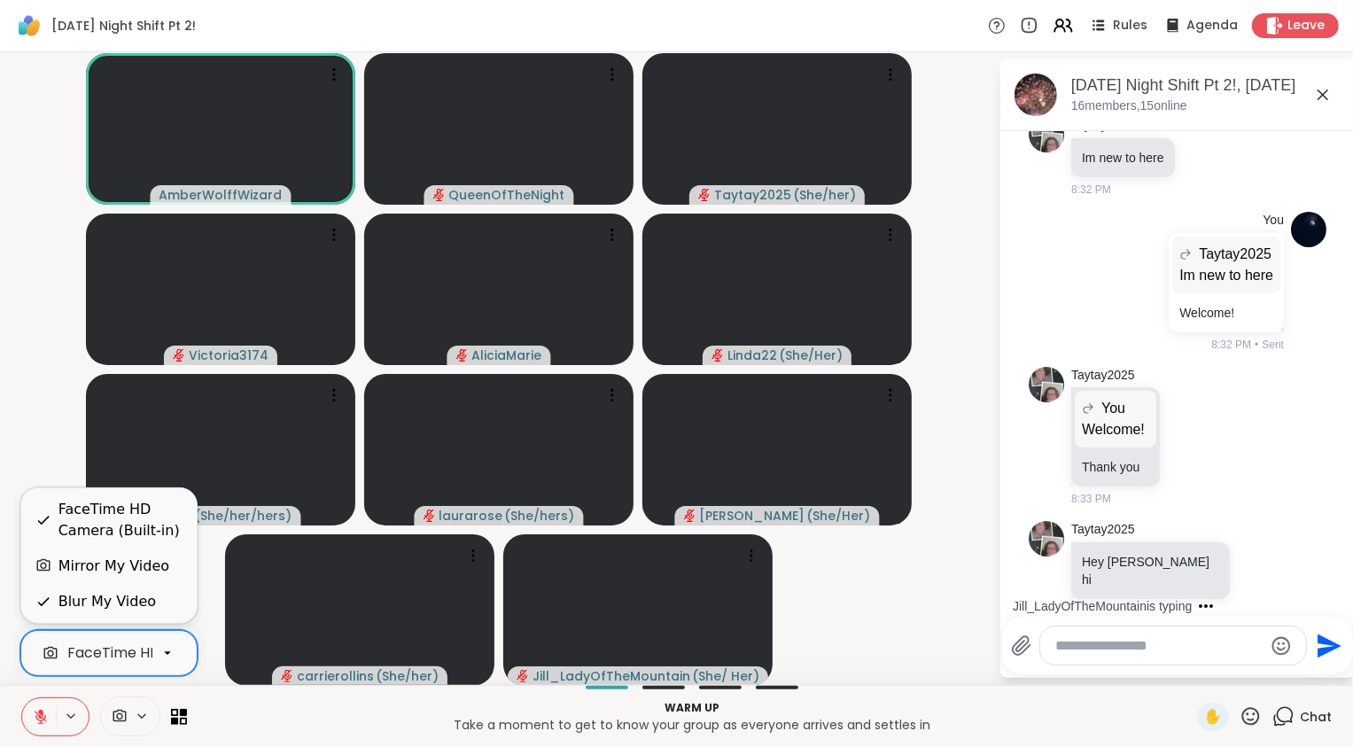
click at [159, 567] on div "Mirror My Video" at bounding box center [113, 566] width 111 height 21
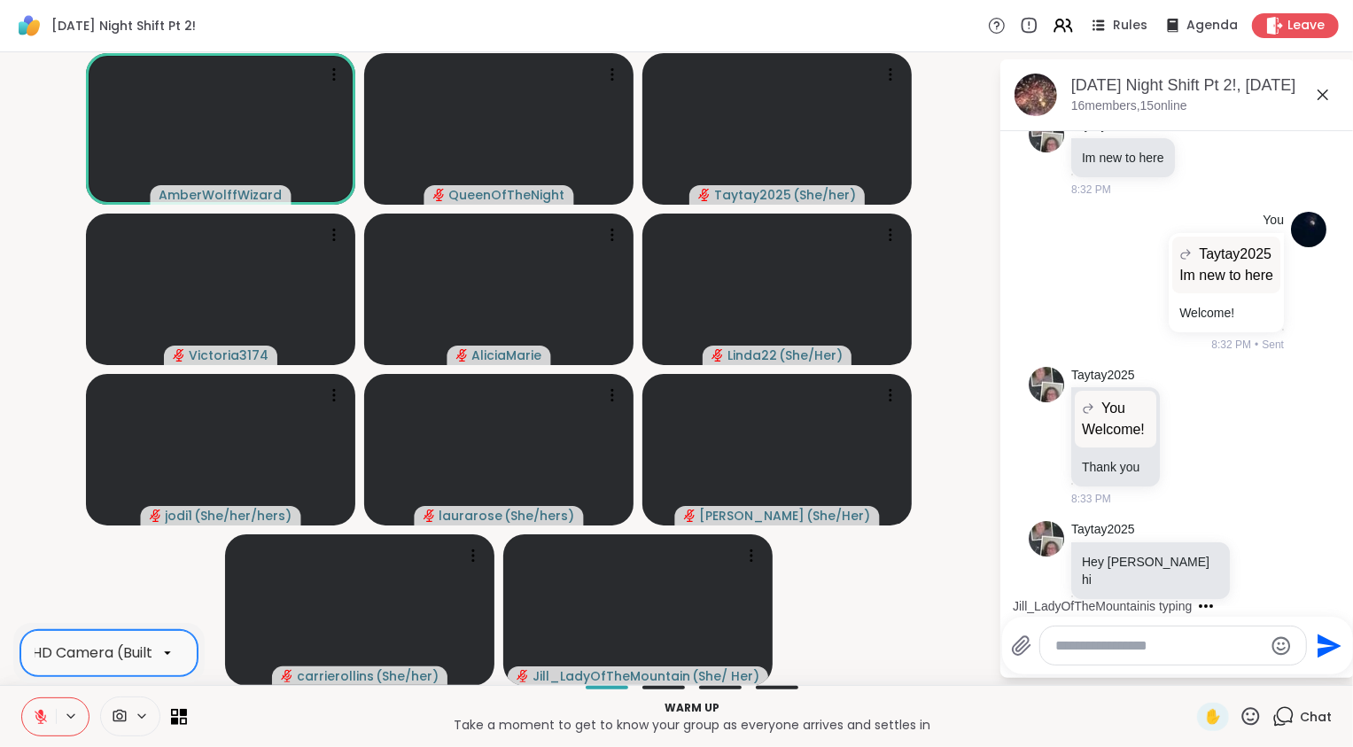
click at [176, 650] on div at bounding box center [167, 653] width 30 height 30
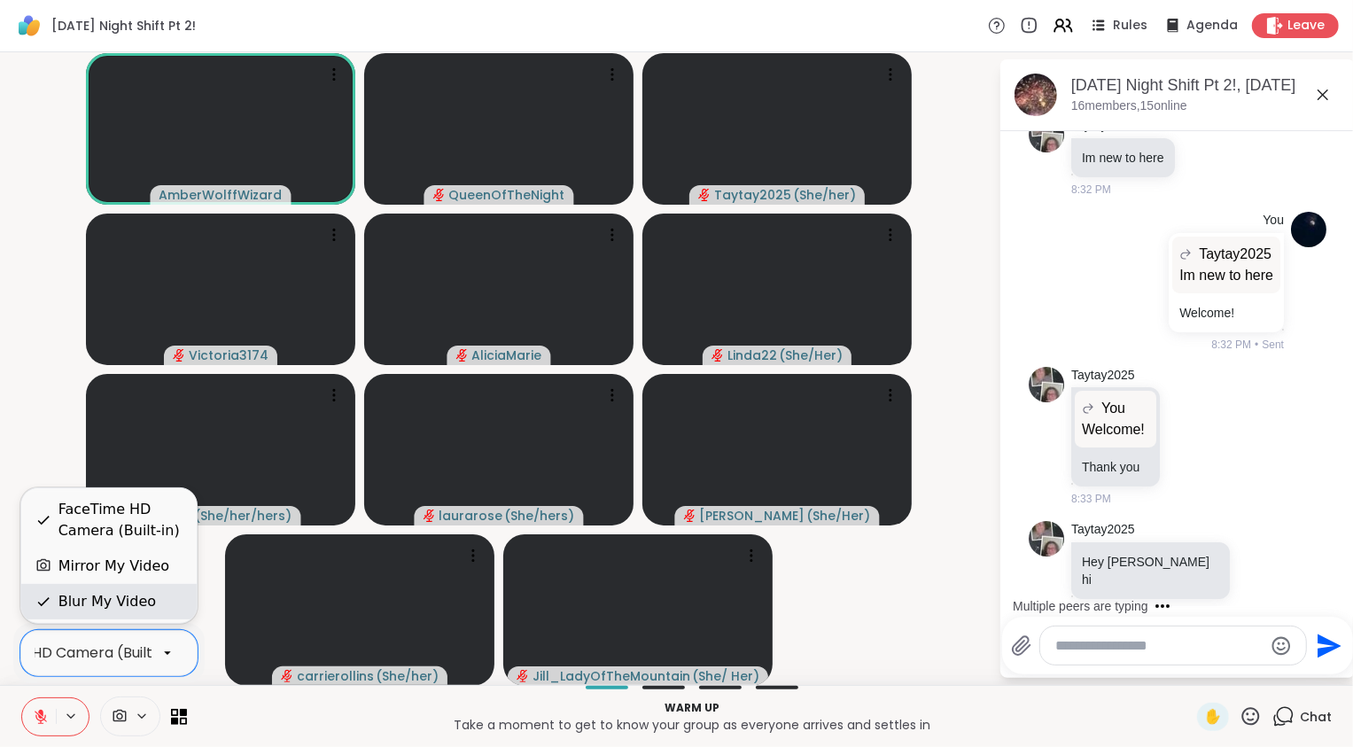
scroll to position [830, 0]
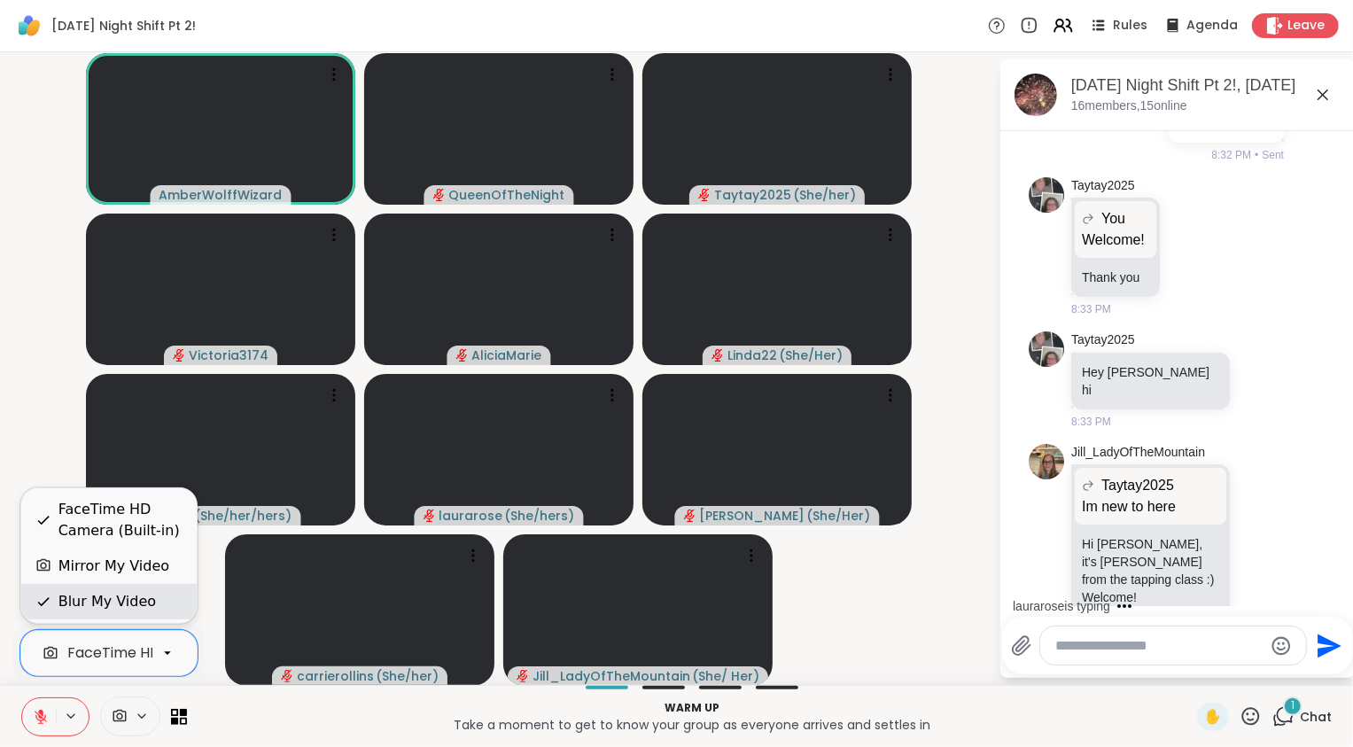
click at [136, 596] on div "Blur My Video" at bounding box center [106, 601] width 97 height 21
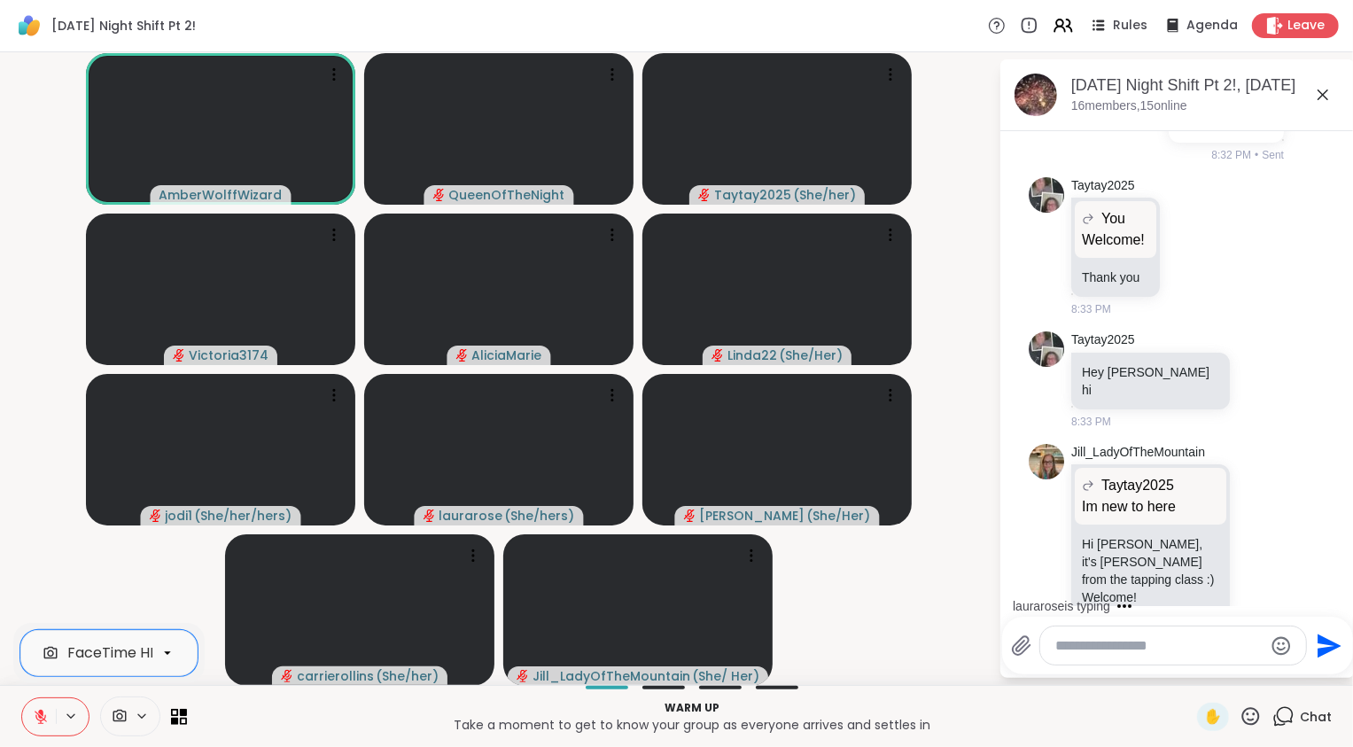
scroll to position [925, 0]
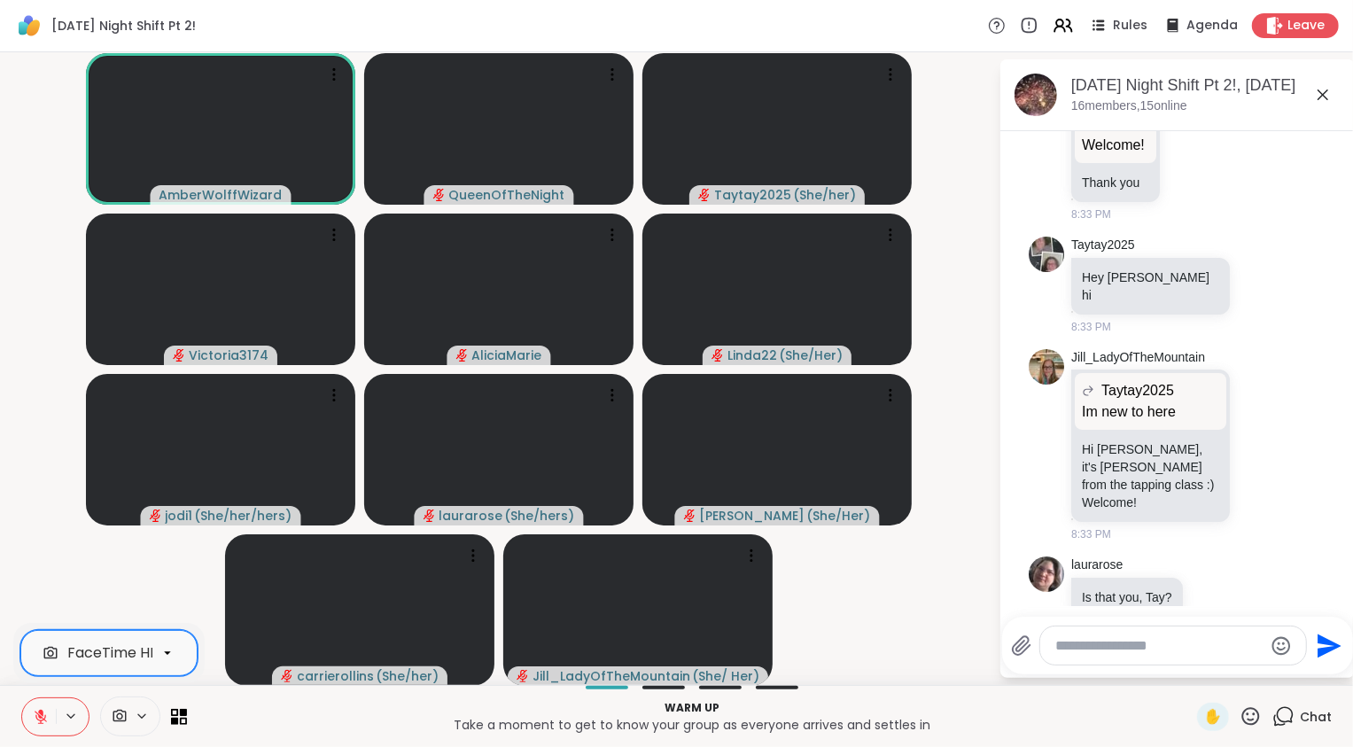
click at [167, 660] on icon at bounding box center [167, 653] width 16 height 16
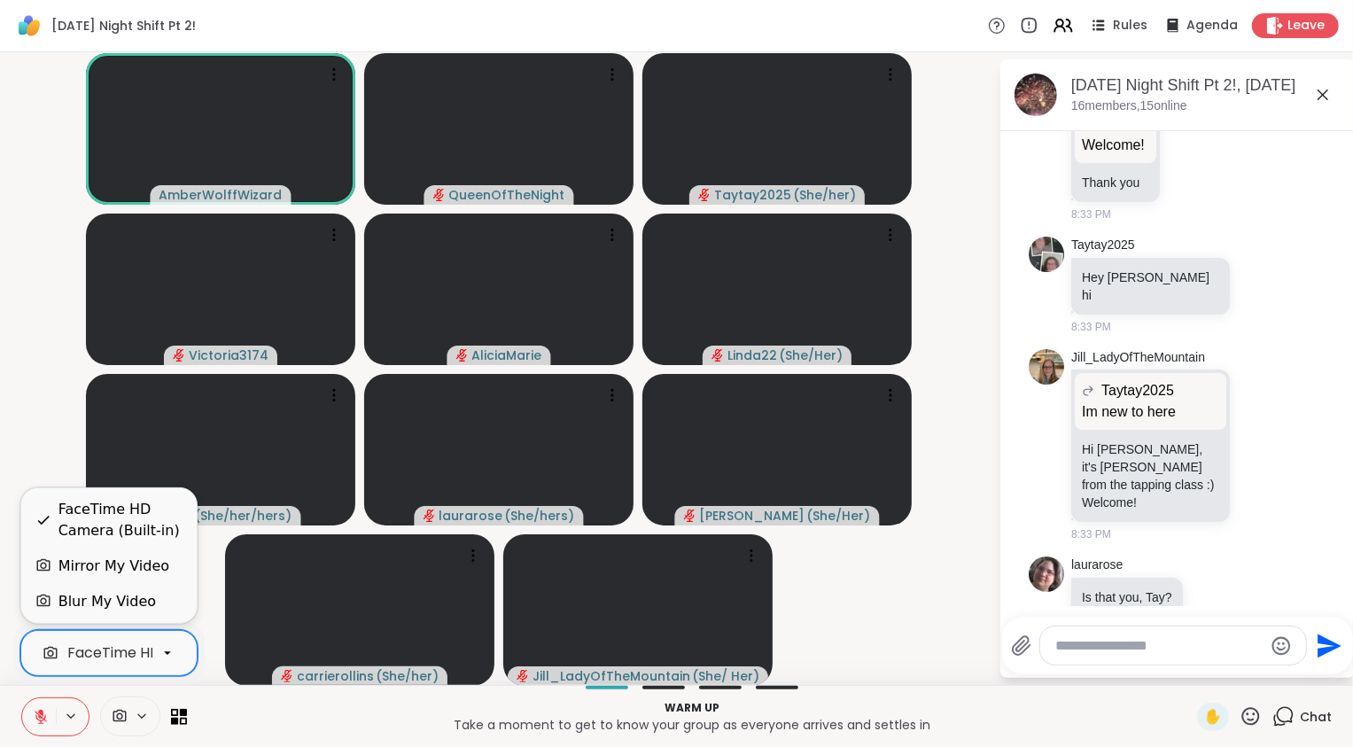
scroll to position [0, 108]
click at [33, 397] on video-player-container "AmberWolffWizard QueenOfTheNight Taytay2025 ( She/her ) Victoria3174 AliciaMari…" at bounding box center [499, 368] width 977 height 618
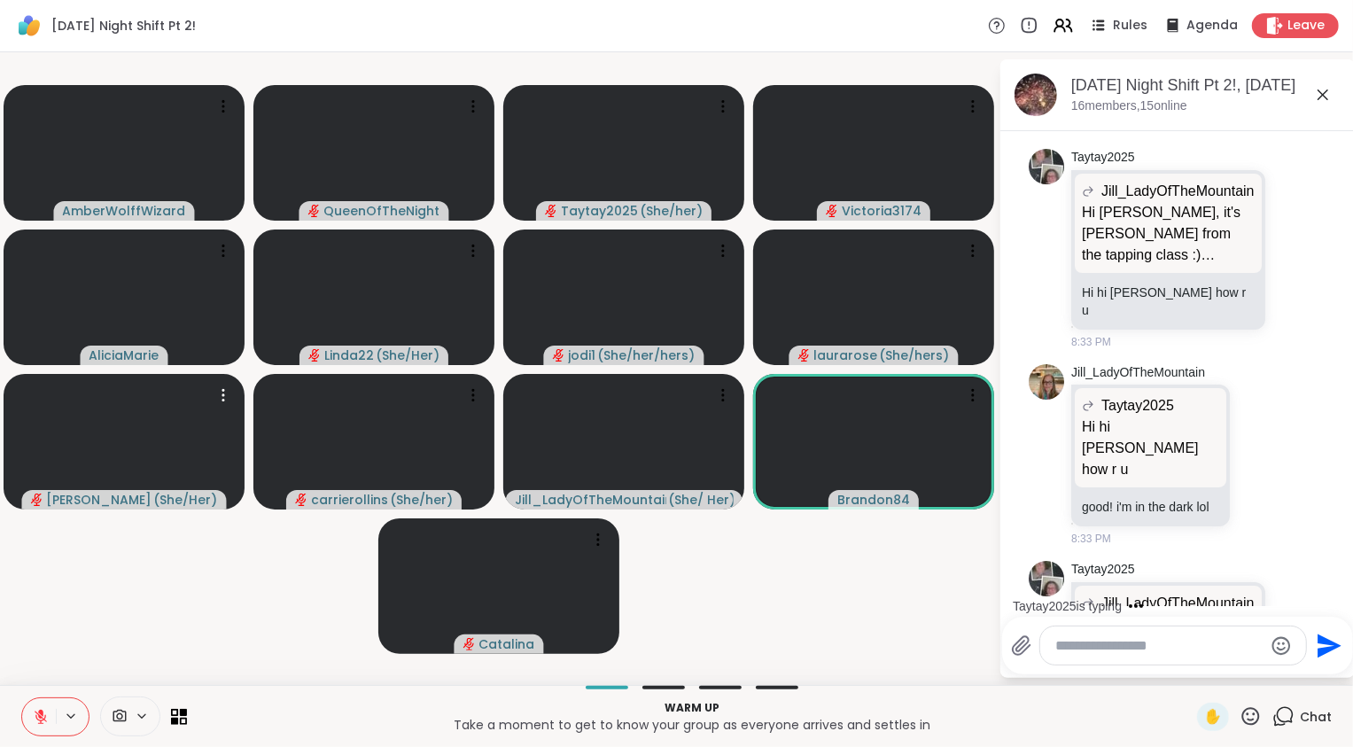
scroll to position [1701, 0]
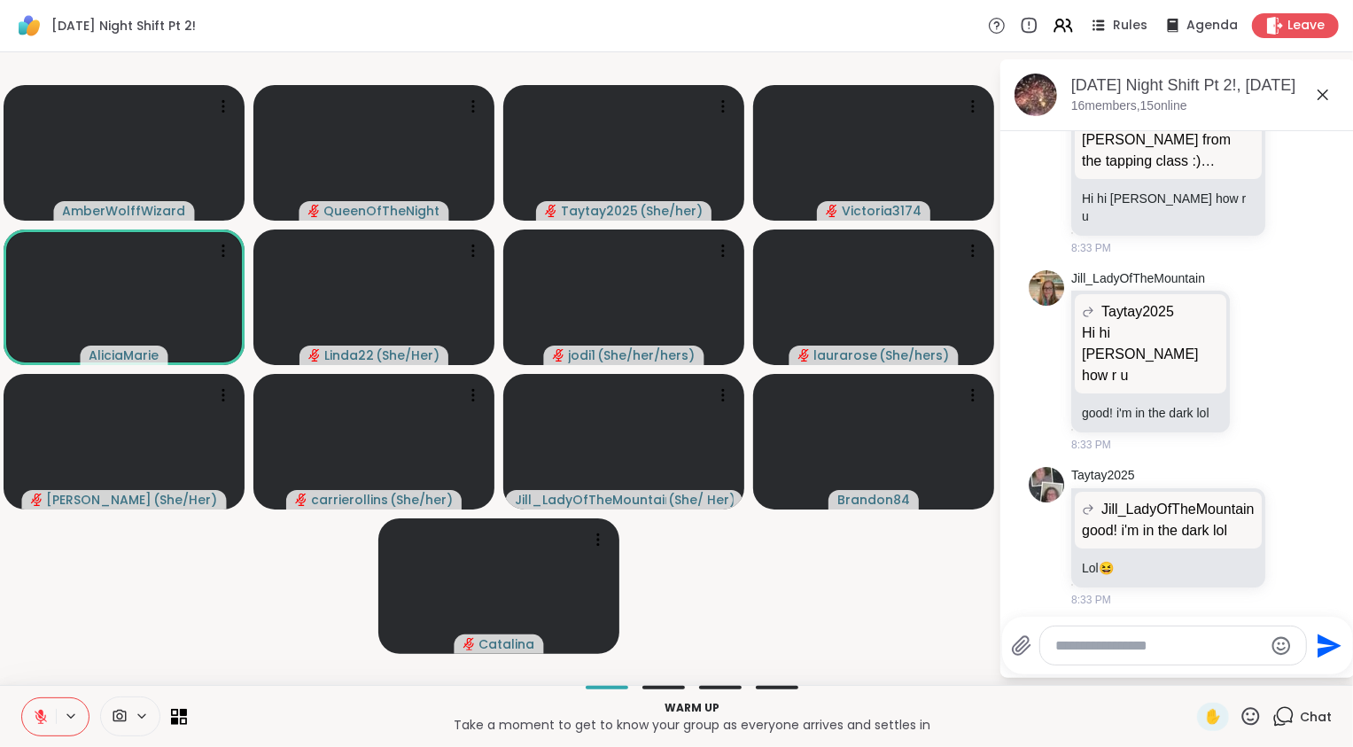
click at [1240, 713] on icon at bounding box center [1251, 716] width 22 height 22
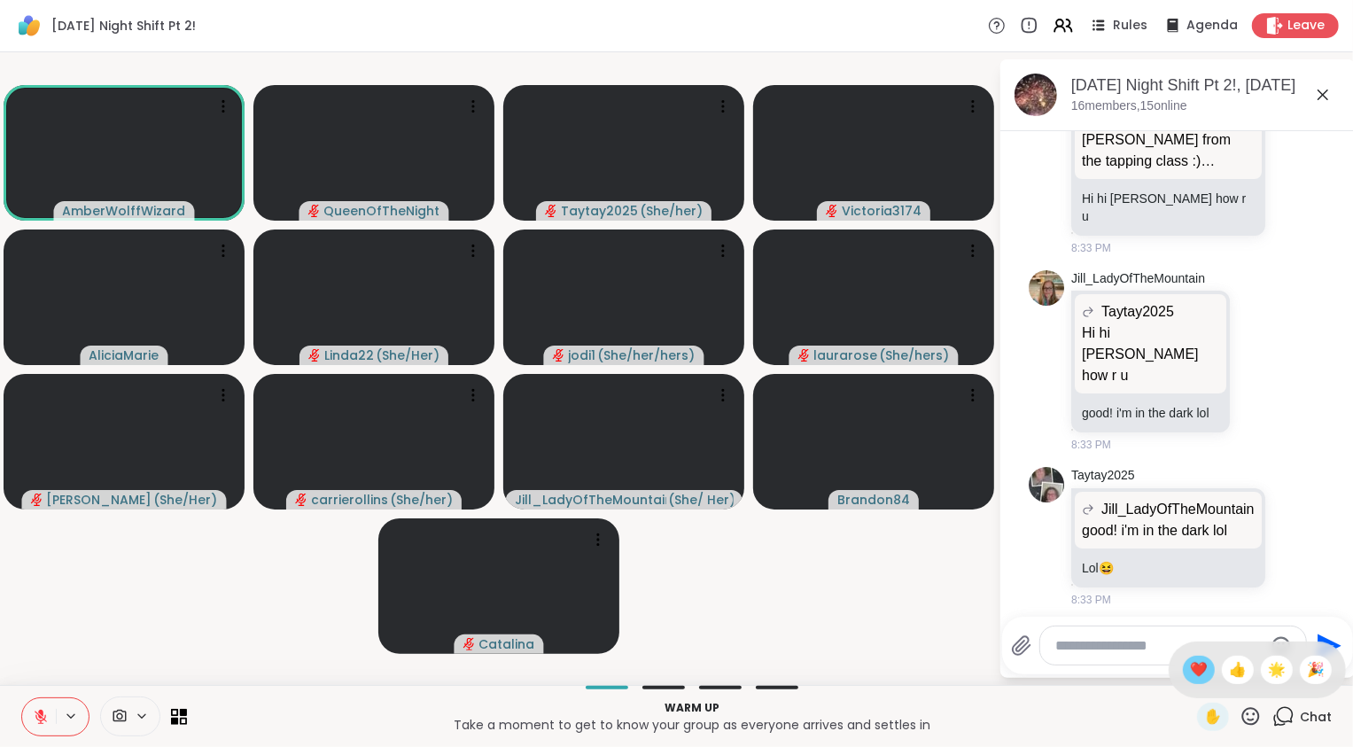
click at [1189, 673] on div "❤️" at bounding box center [1199, 670] width 32 height 28
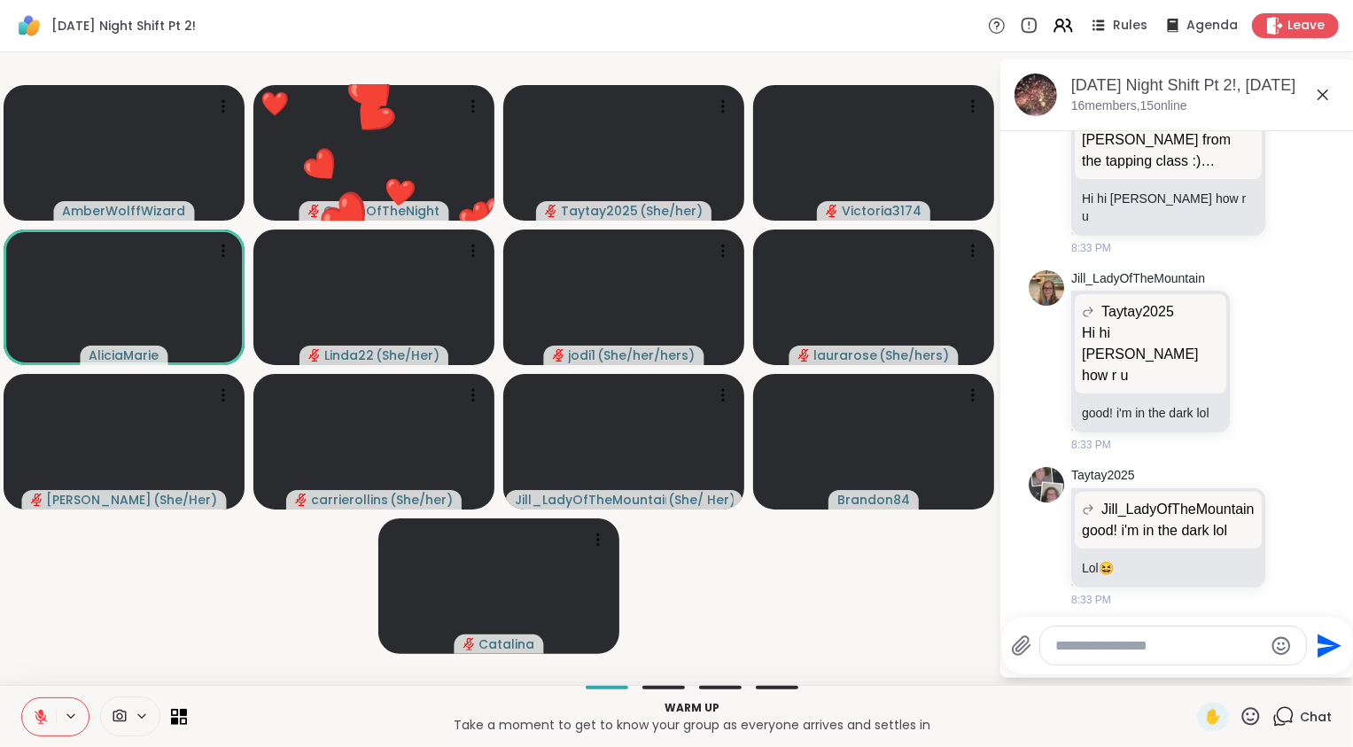
click at [119, 610] on video-player-container "AmberWolffWizard ❤️ QueenOfTheNight ❤️ ❤️ ❤️ ❤️ ❤️ ❤️ ❤️ ❤️ ❤️ ❤️ ❤️ ❤️ ❤️ ❤️ ❤…" at bounding box center [499, 368] width 977 height 618
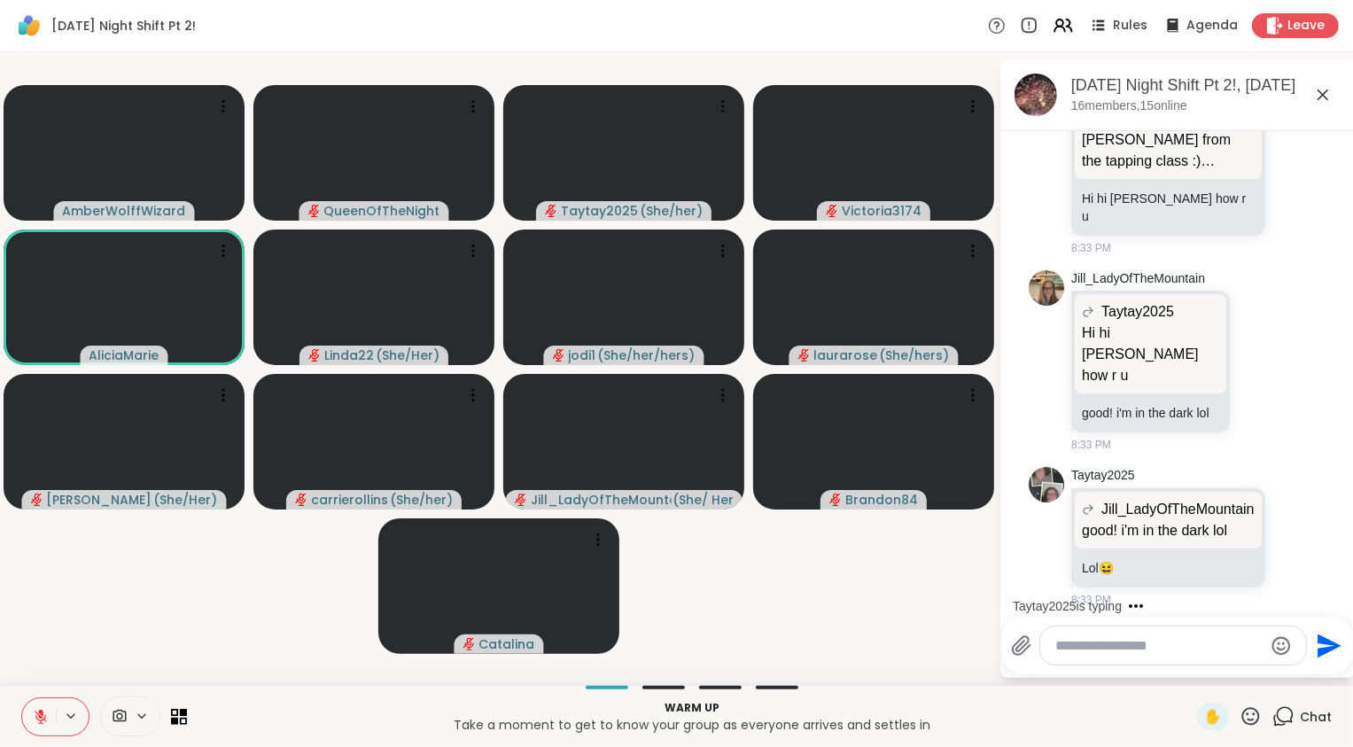
scroll to position [1813, 0]
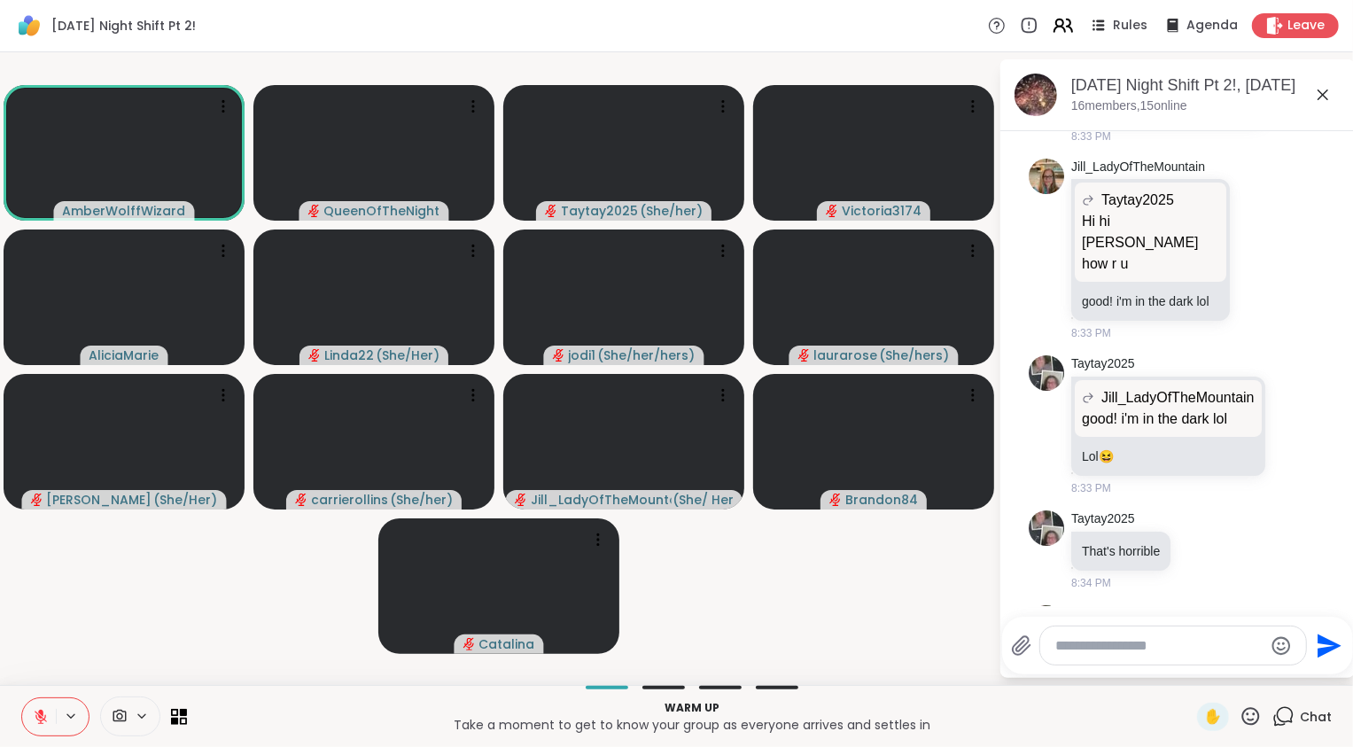
click at [1067, 24] on icon at bounding box center [1069, 25] width 5 height 12
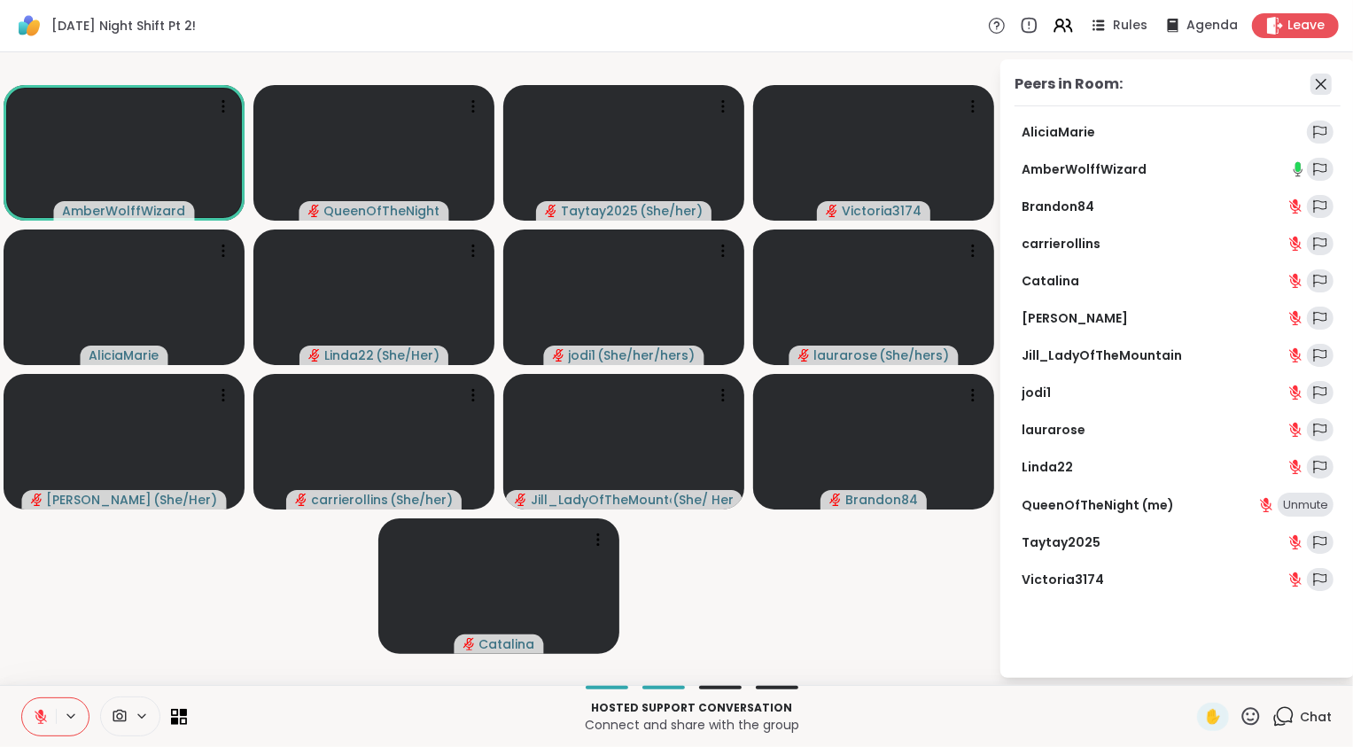
click at [1323, 82] on icon at bounding box center [1321, 84] width 11 height 11
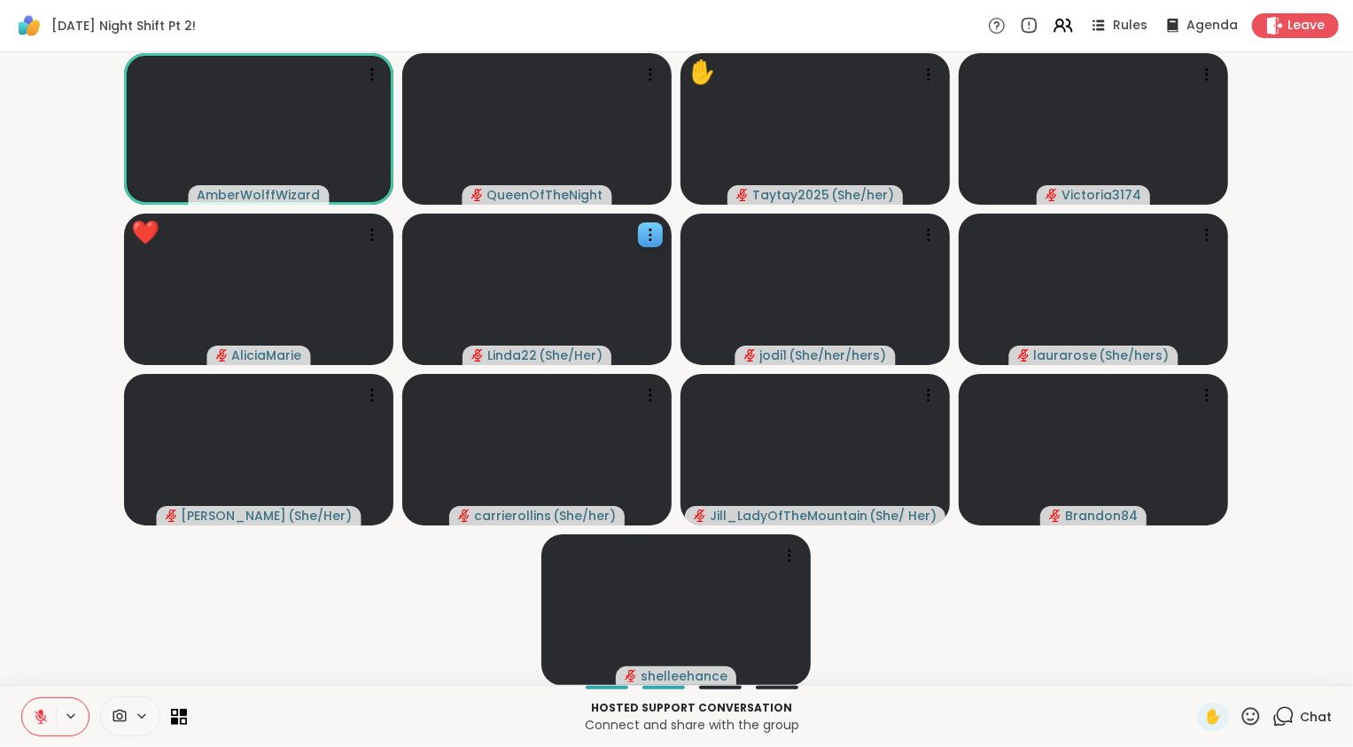
click at [577, 222] on video at bounding box center [536, 290] width 269 height 152
click at [159, 612] on video-player-container "AmberWolffWizard QueenOfTheNight ✋ Taytay2025 ( She/her ) Victoria3174 AliciaMa…" at bounding box center [677, 368] width 1332 height 618
click at [40, 719] on icon at bounding box center [41, 717] width 16 height 16
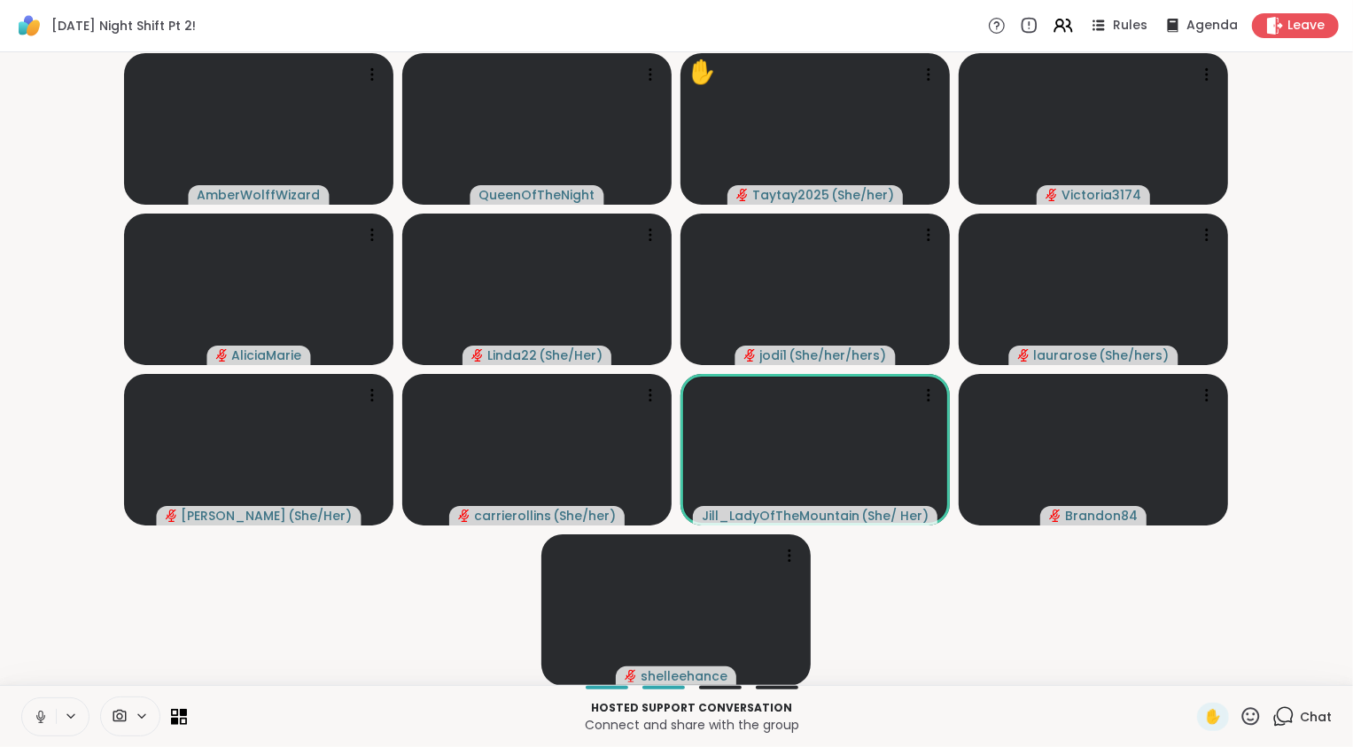
click at [40, 718] on icon at bounding box center [40, 715] width 4 height 8
click at [66, 651] on video-player-container "AmberWolffWizard QueenOfTheNight ✋ Taytay2025 ( She/her ) 🎉 🎉 🎉 🎉 Victoria3174 …" at bounding box center [677, 368] width 1332 height 618
click at [1240, 720] on icon at bounding box center [1251, 716] width 22 height 22
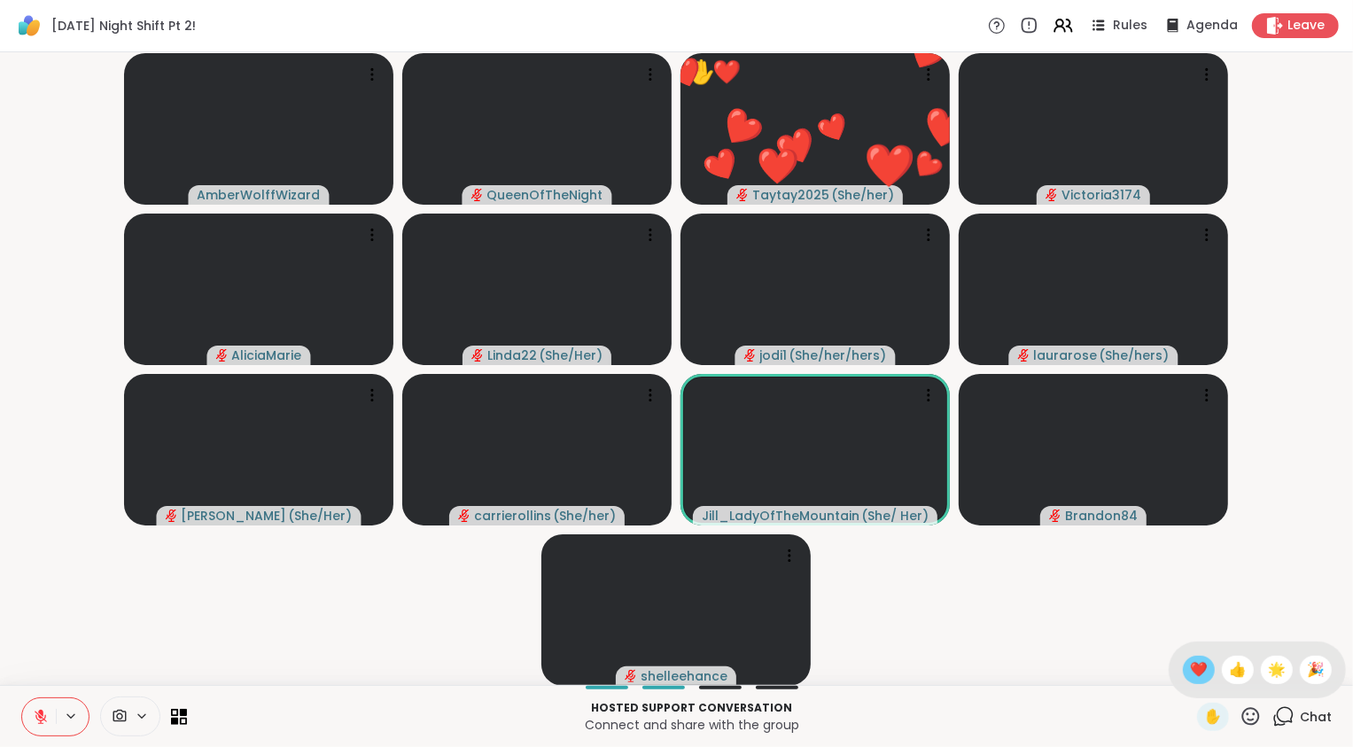
click at [1201, 672] on span "❤️" at bounding box center [1199, 669] width 18 height 21
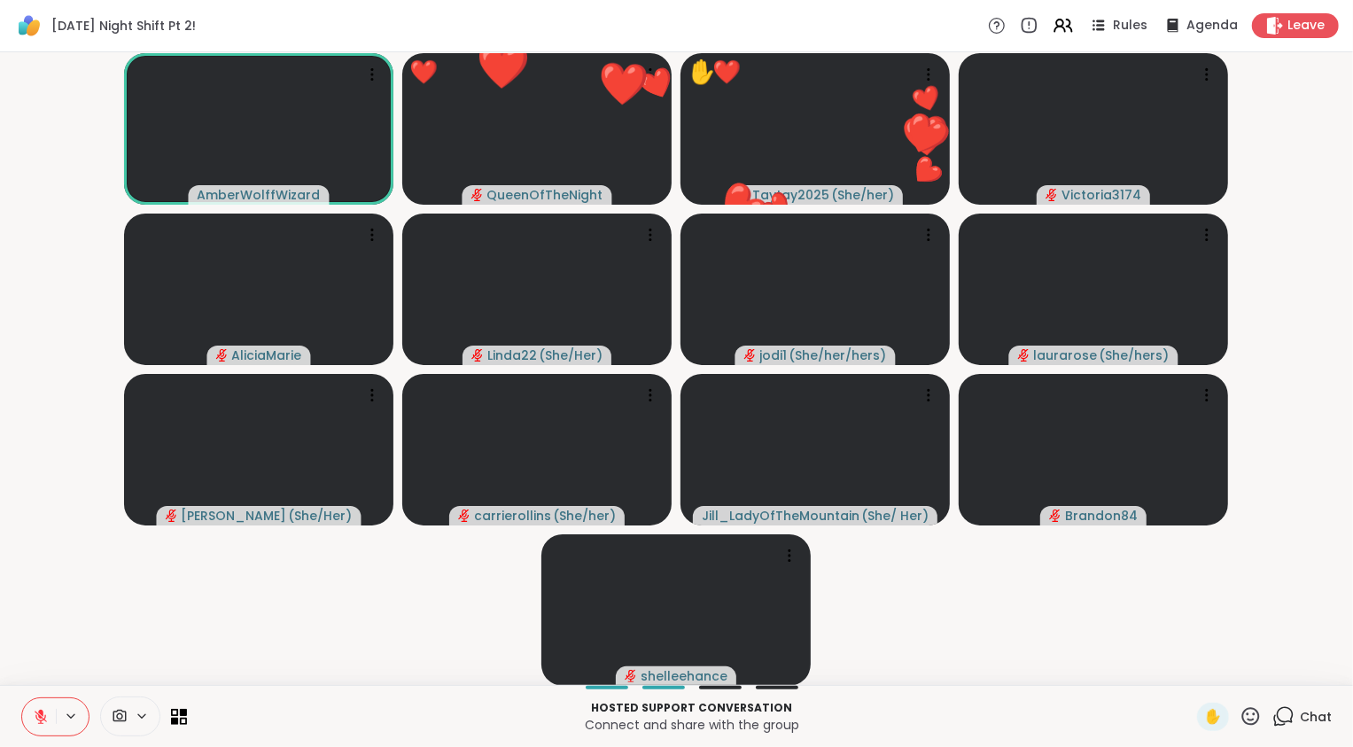
click at [1002, 626] on video-player-container "AmberWolffWizard ❤️ QueenOfTheNight ❤️ ❤️ ❤️ ❤️ ❤️ ❤️ ❤️ ❤️ ❤️ ❤️ ❤️ ❤️ ❤️ ❤️ ❤…" at bounding box center [677, 368] width 1332 height 618
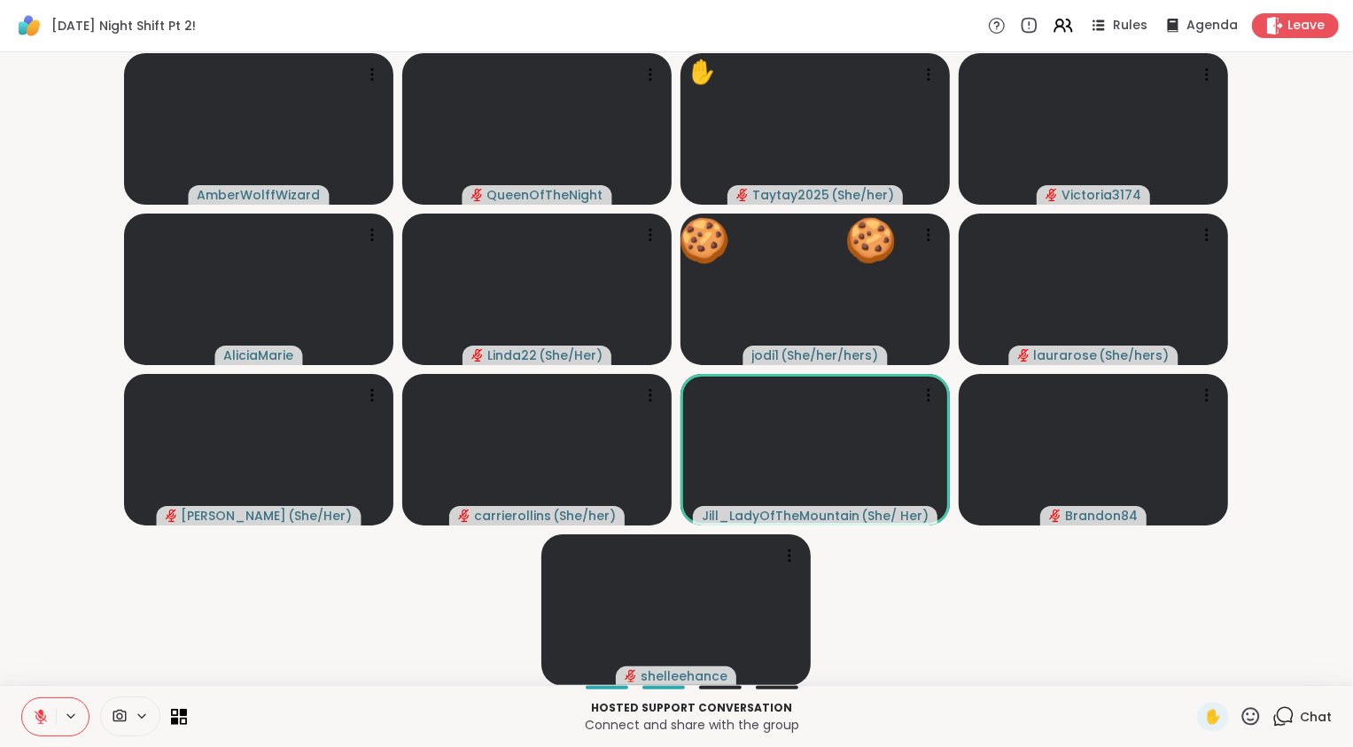
click at [38, 714] on icon at bounding box center [41, 717] width 12 height 12
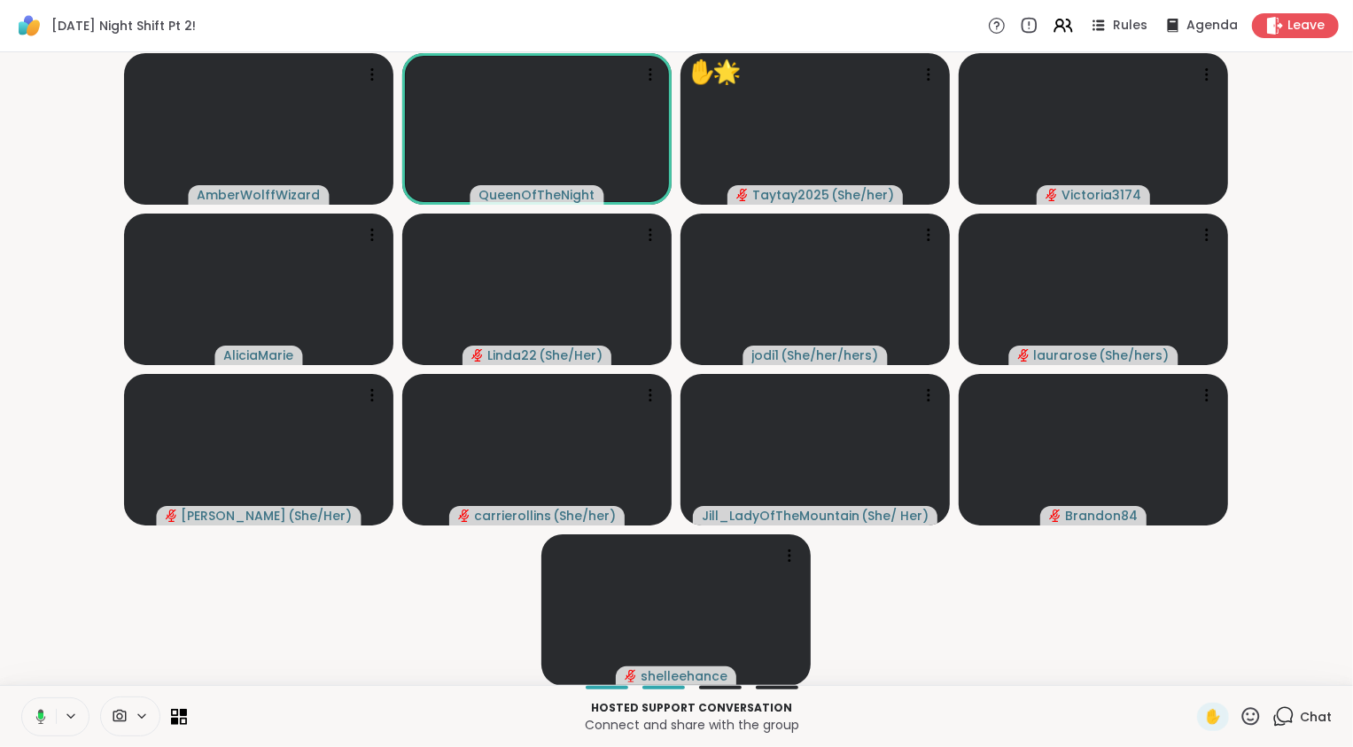
click at [38, 714] on icon at bounding box center [40, 715] width 5 height 7
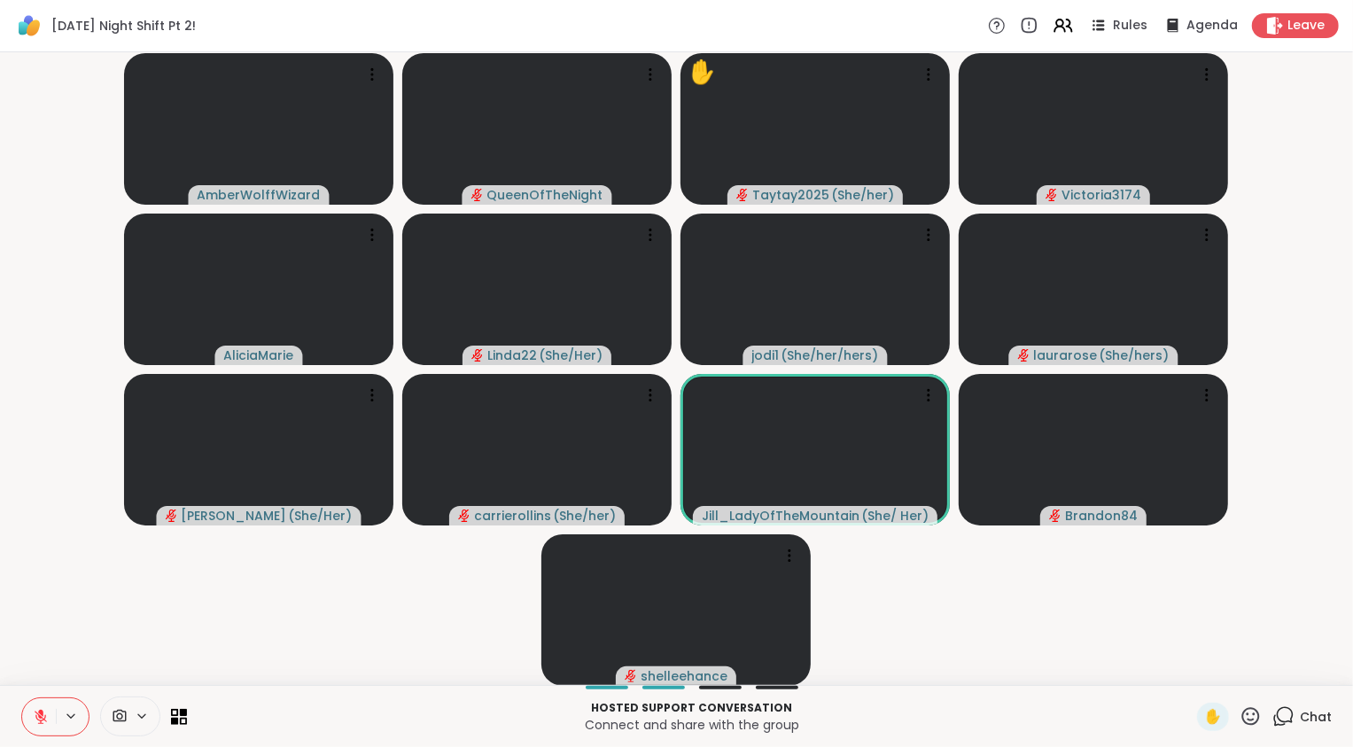
click at [1090, 609] on video-player-container "AmberWolffWizard QueenOfTheNight ✋ Taytay2025 ( She/her ) 🌟 🌟 🌟 🌟 🌟 Victoria317…" at bounding box center [677, 368] width 1332 height 618
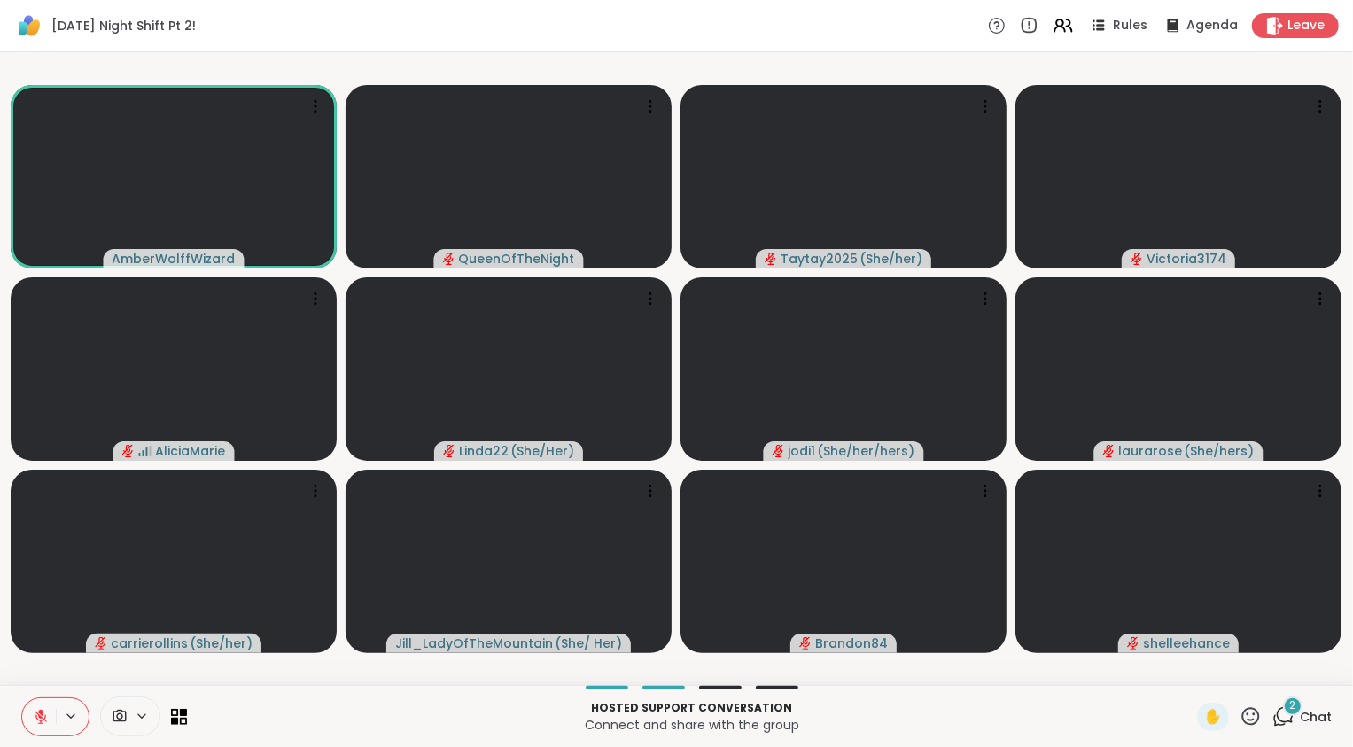
click at [30, 715] on button at bounding box center [39, 716] width 34 height 37
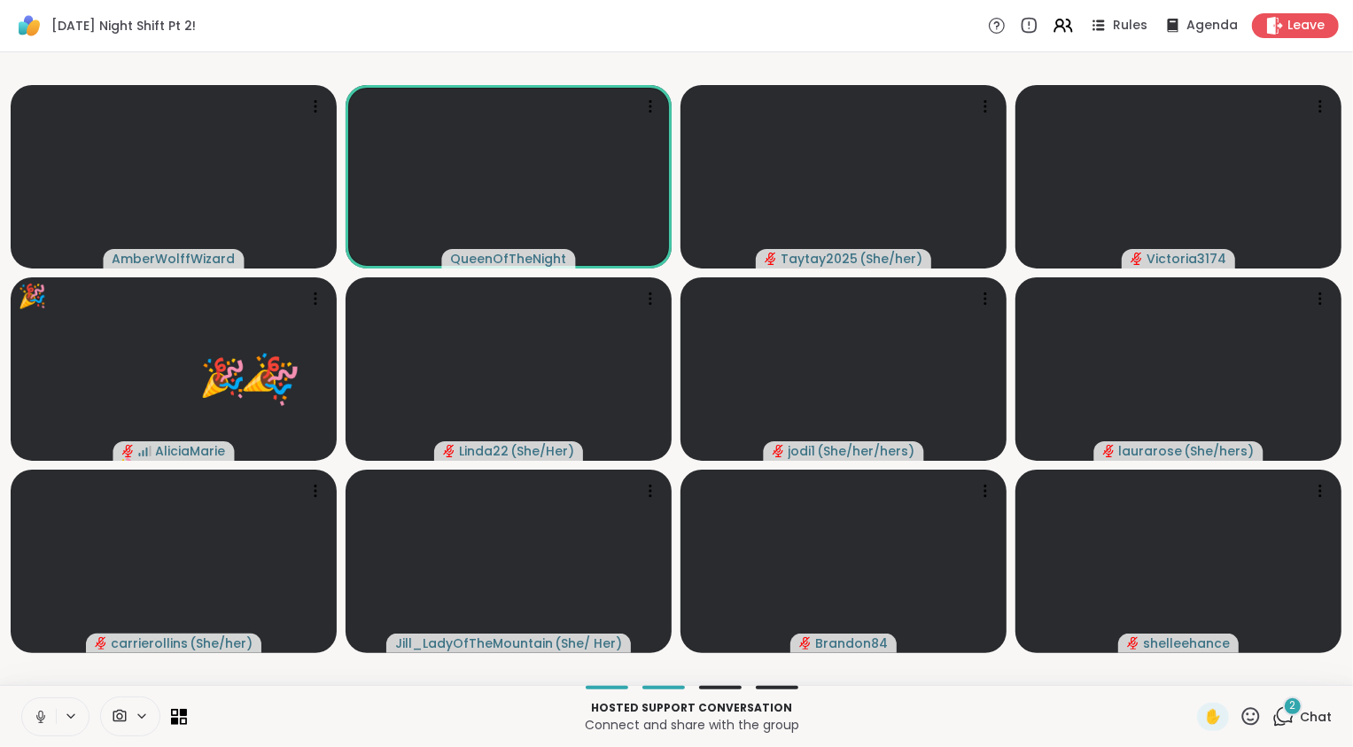
click at [37, 719] on icon at bounding box center [41, 717] width 16 height 16
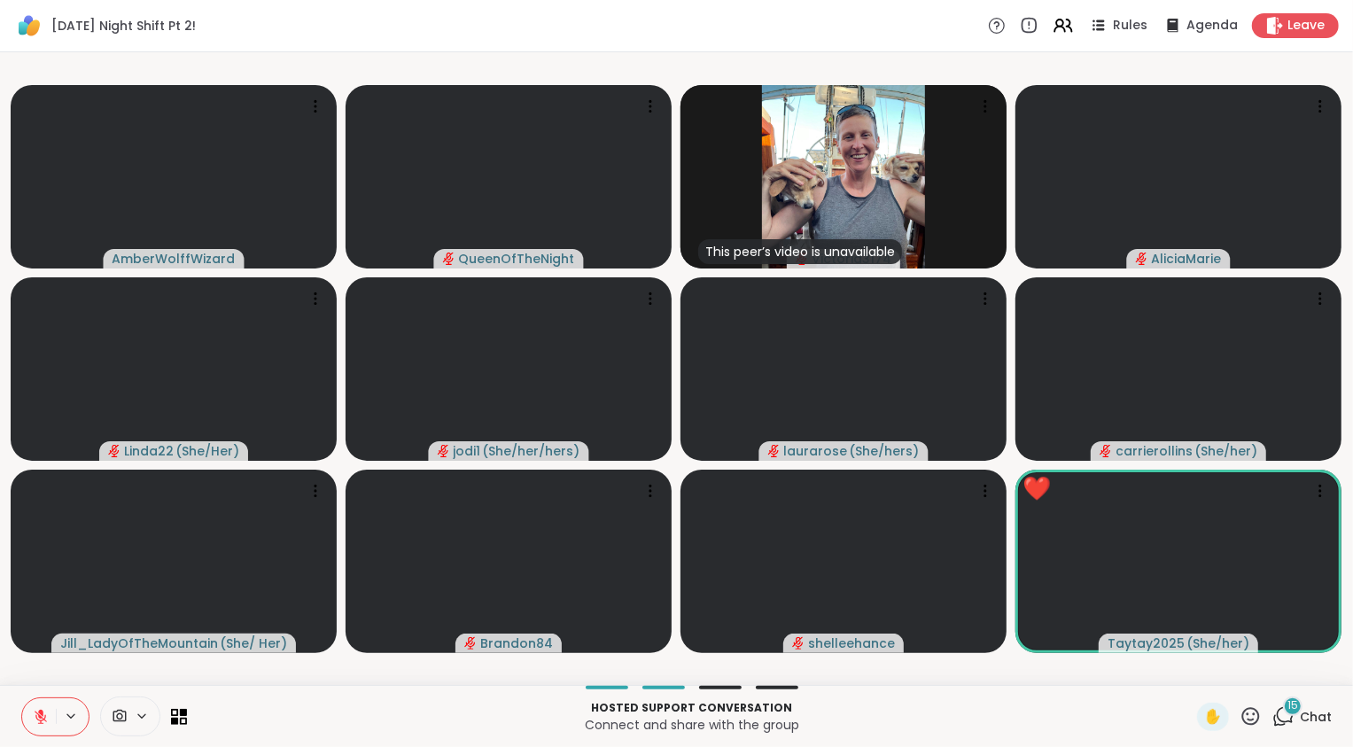
click at [1272, 712] on icon at bounding box center [1283, 716] width 22 height 22
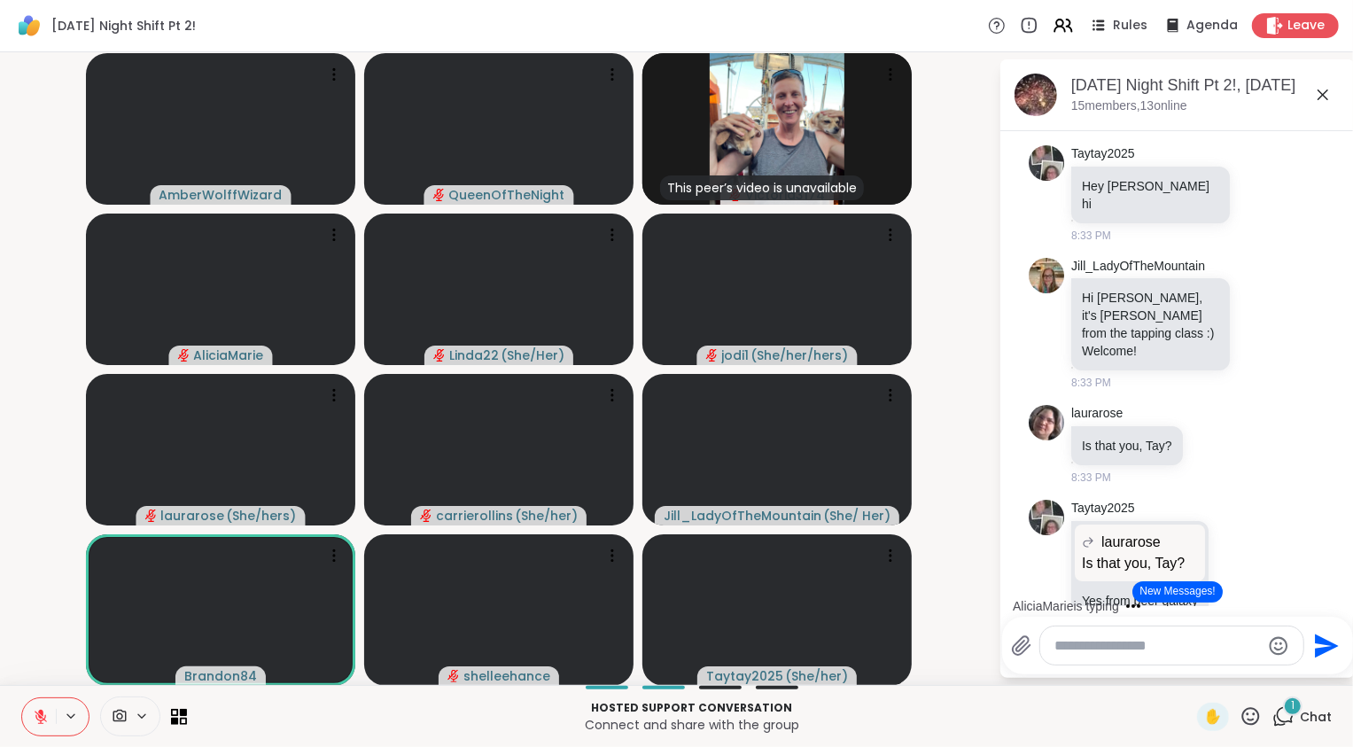
scroll to position [993, 0]
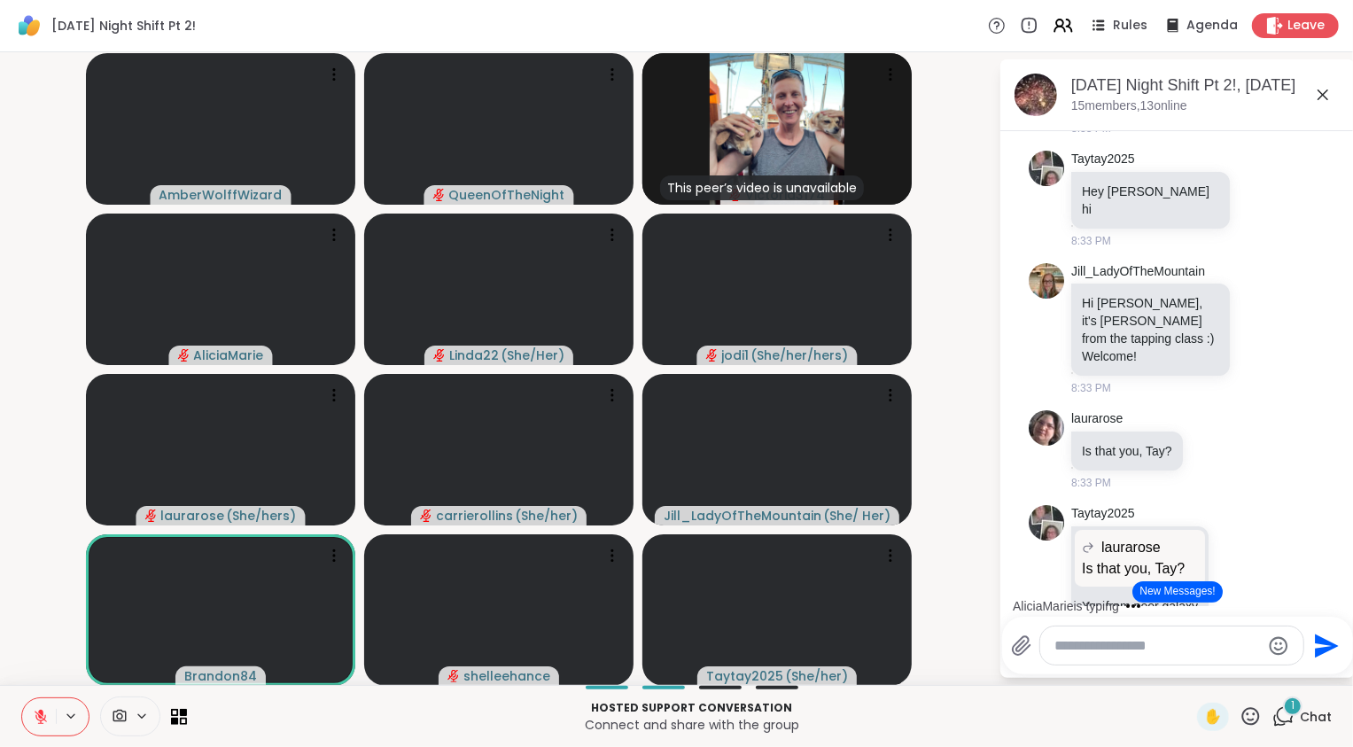
click at [1326, 90] on icon at bounding box center [1323, 94] width 11 height 11
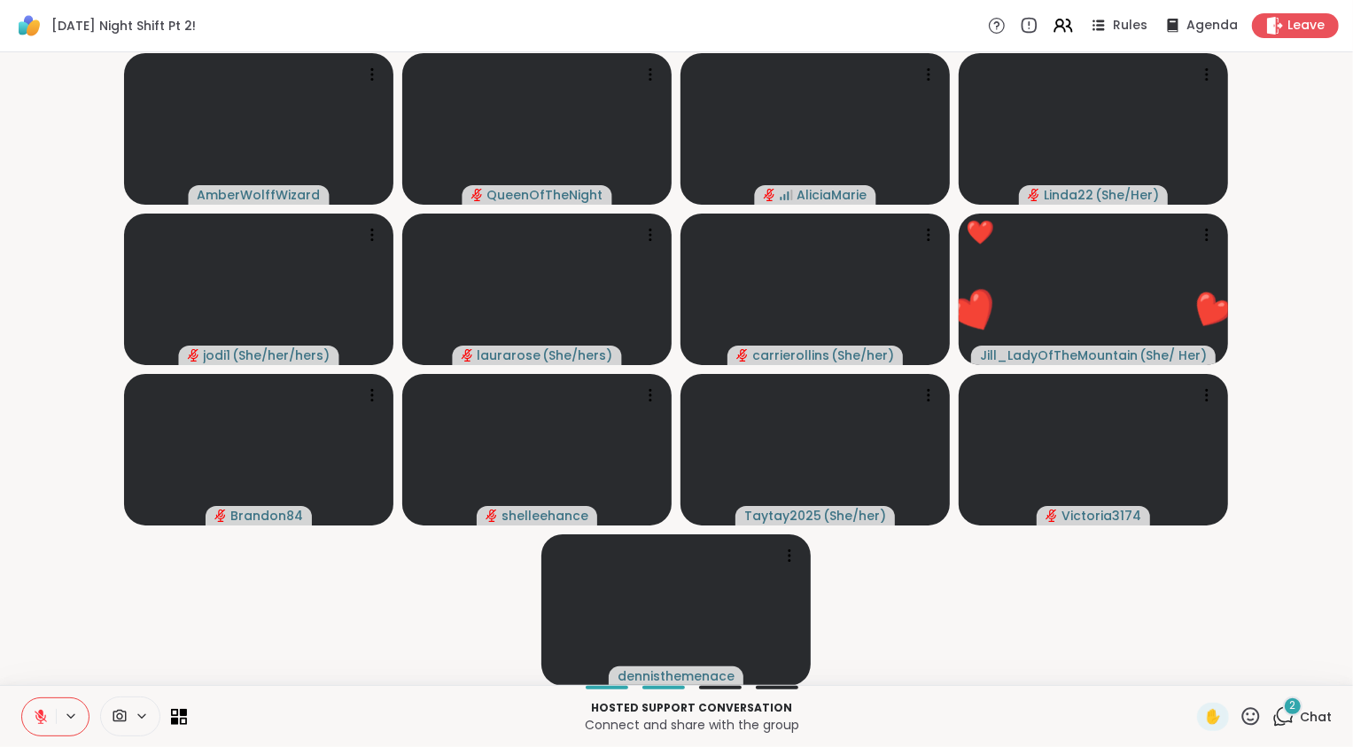
click at [1242, 720] on icon at bounding box center [1251, 716] width 18 height 18
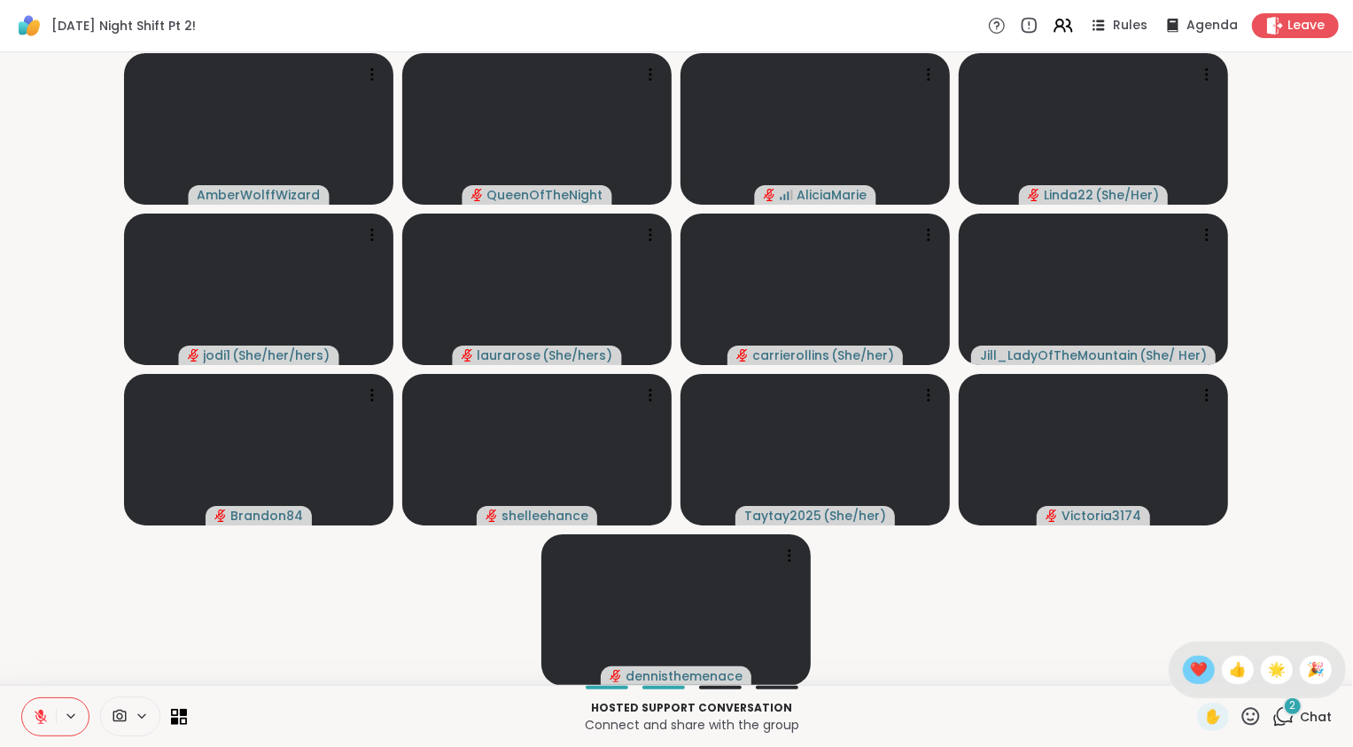
click at [1202, 665] on span "❤️" at bounding box center [1199, 669] width 18 height 21
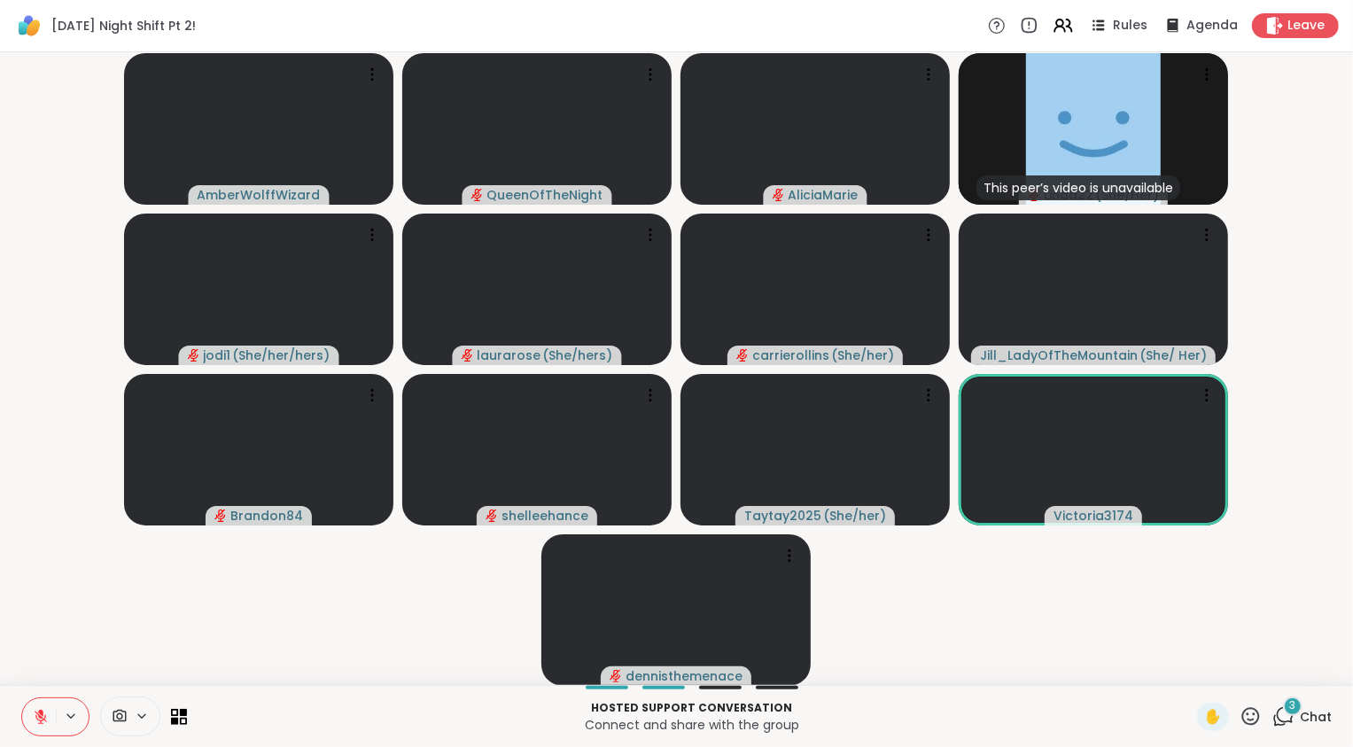
click at [1272, 714] on icon at bounding box center [1283, 716] width 22 height 22
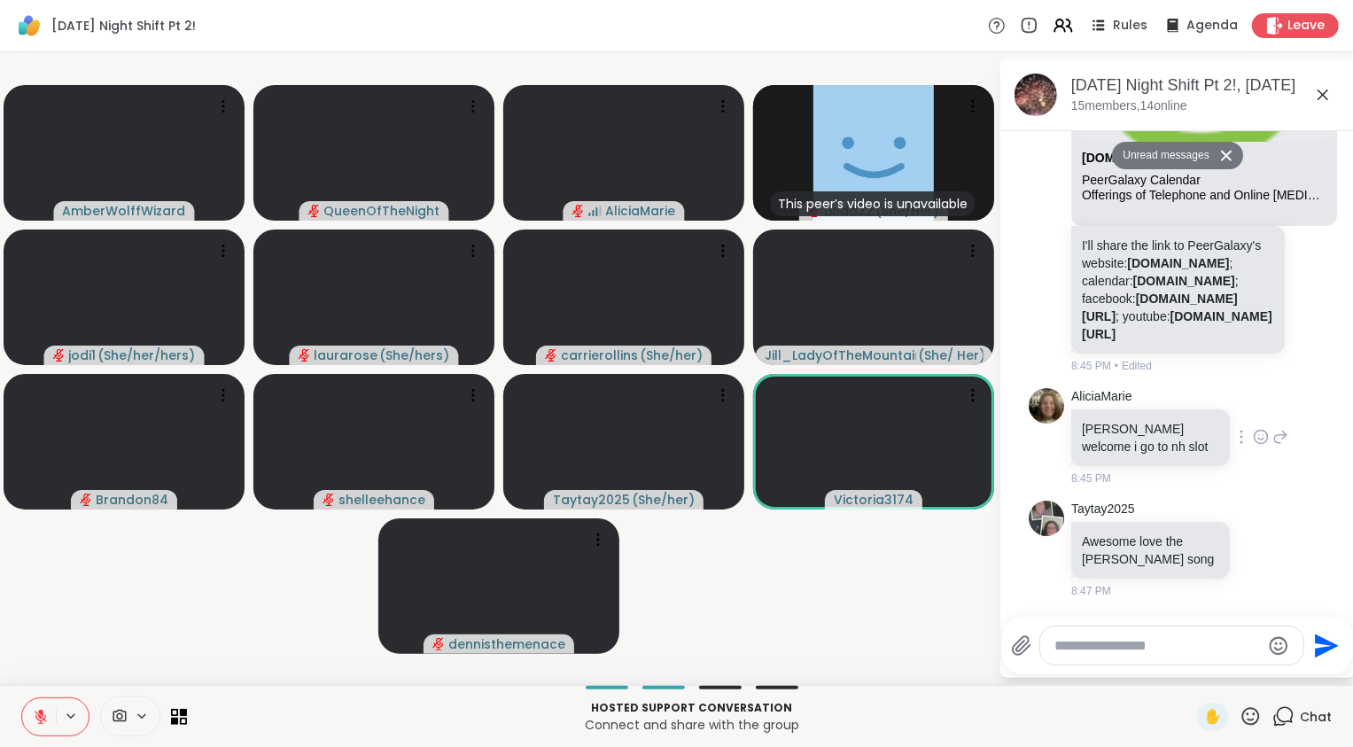
scroll to position [5635, 0]
click at [1240, 715] on icon at bounding box center [1251, 716] width 22 height 22
click at [1194, 672] on span "❤️" at bounding box center [1199, 669] width 18 height 21
click at [886, 602] on video-player-container "AmberWolffWizard ❤️ QueenOfTheNight ❤️ ❤️ ❤️ ❤️ ❤️ ❤️ ❤️ ❤️ ❤️ ❤️ ❤️ ❤️ ❤️ ❤️ ❤…" at bounding box center [499, 368] width 977 height 618
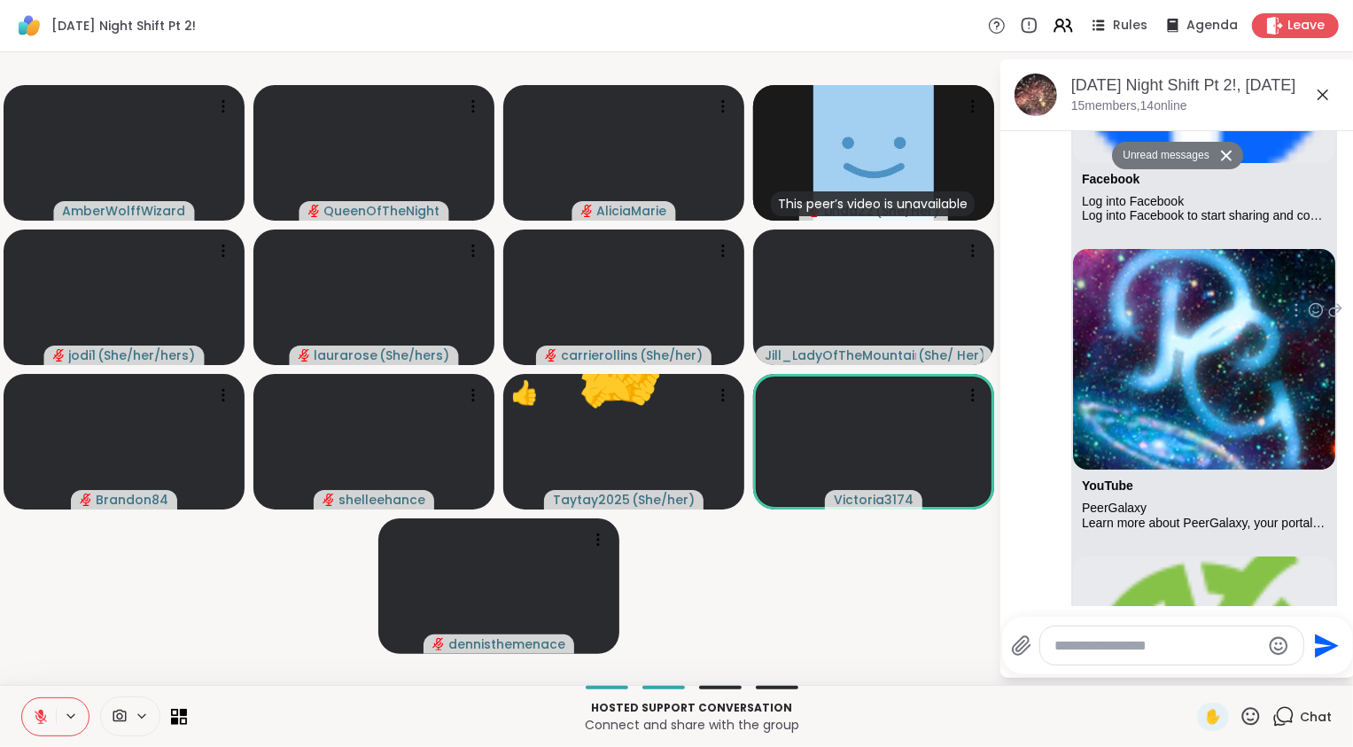
scroll to position [5636, 0]
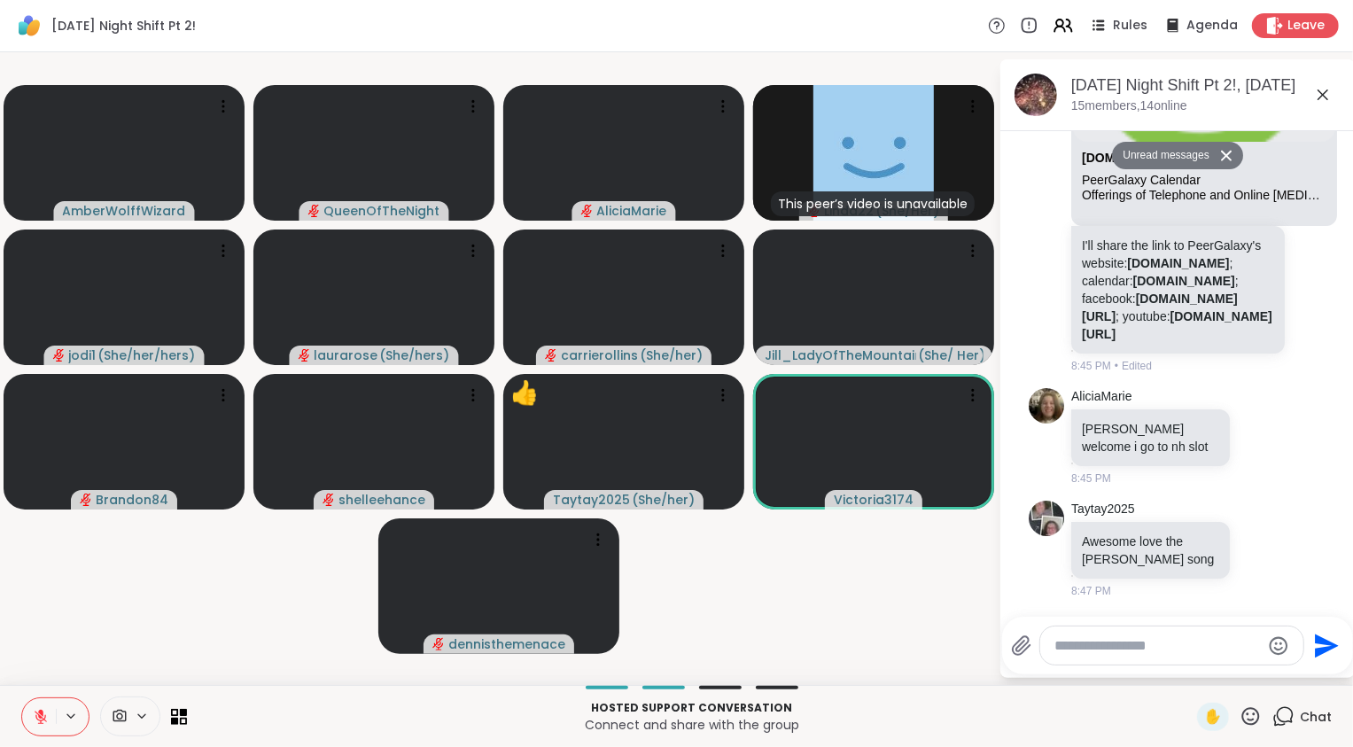
click at [909, 602] on video-player-container "AmberWolffWizard QueenOfTheNight AliciaMarie This peer’s video is unavailable L…" at bounding box center [499, 368] width 977 height 618
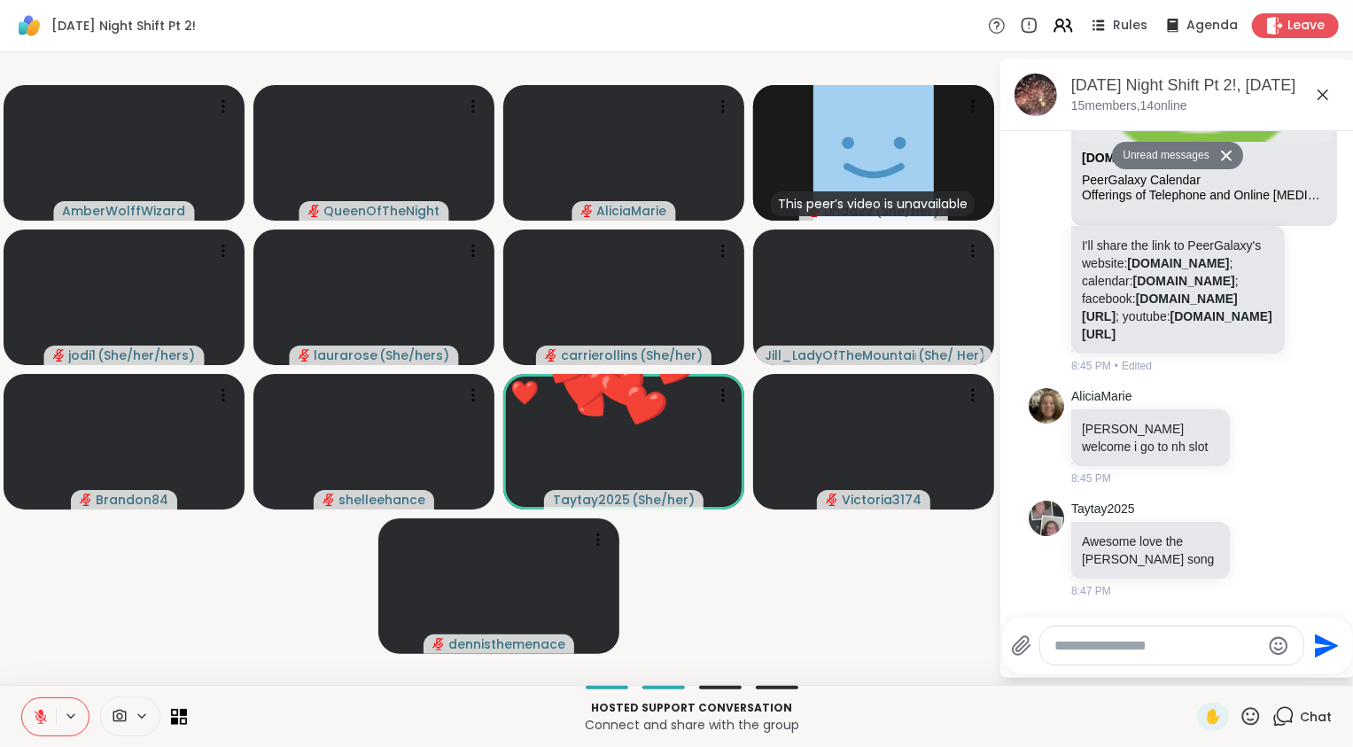
click at [39, 721] on icon at bounding box center [41, 717] width 16 height 16
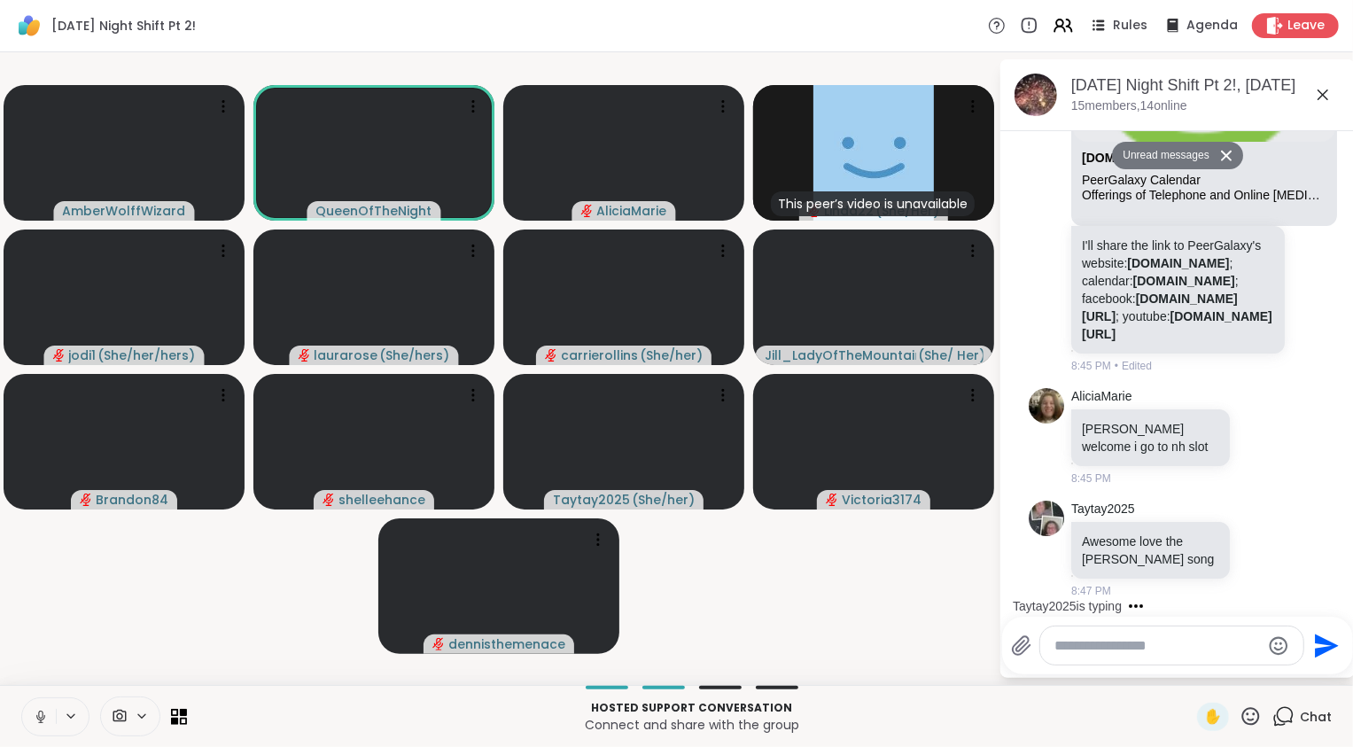
click at [39, 721] on icon at bounding box center [41, 717] width 16 height 16
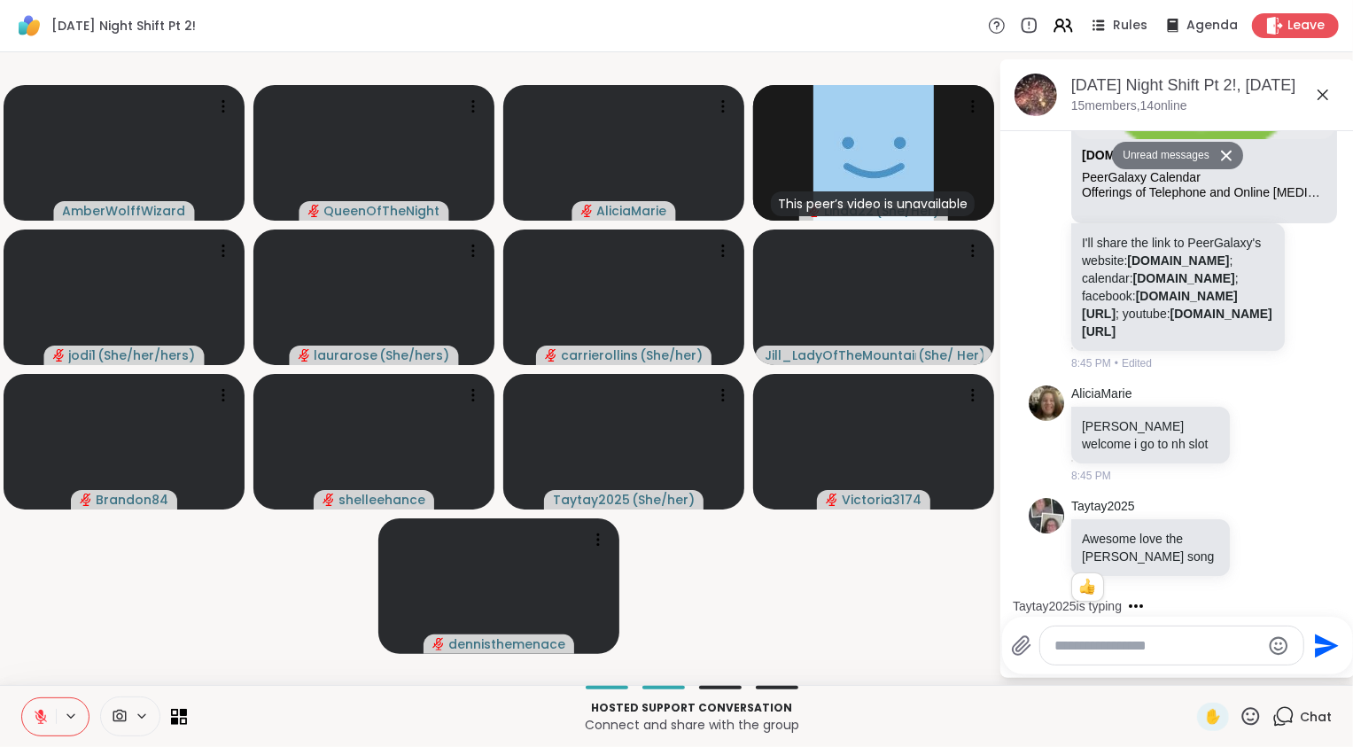
scroll to position [5662, 0]
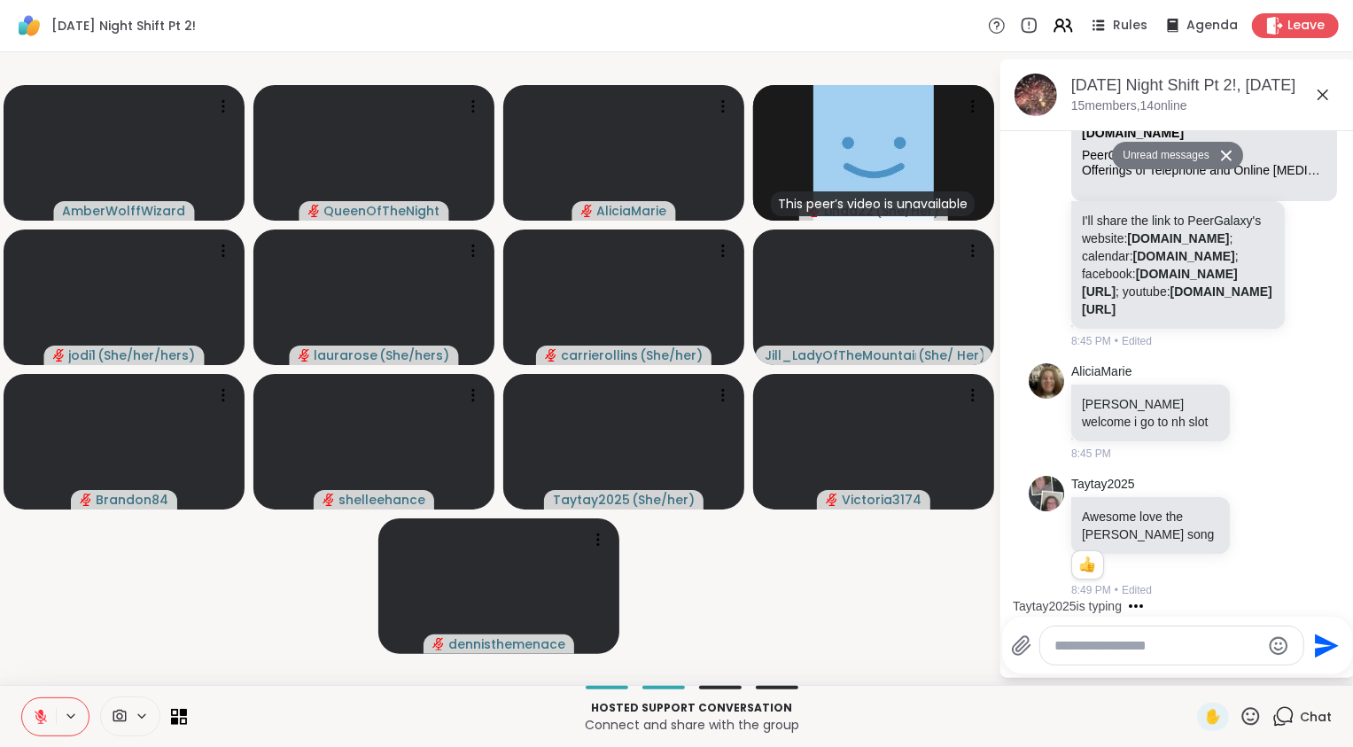
click at [70, 608] on video-player-container "AmberWolffWizard QueenOfTheNight AliciaMarie This peer’s video is unavailable L…" at bounding box center [499, 368] width 977 height 618
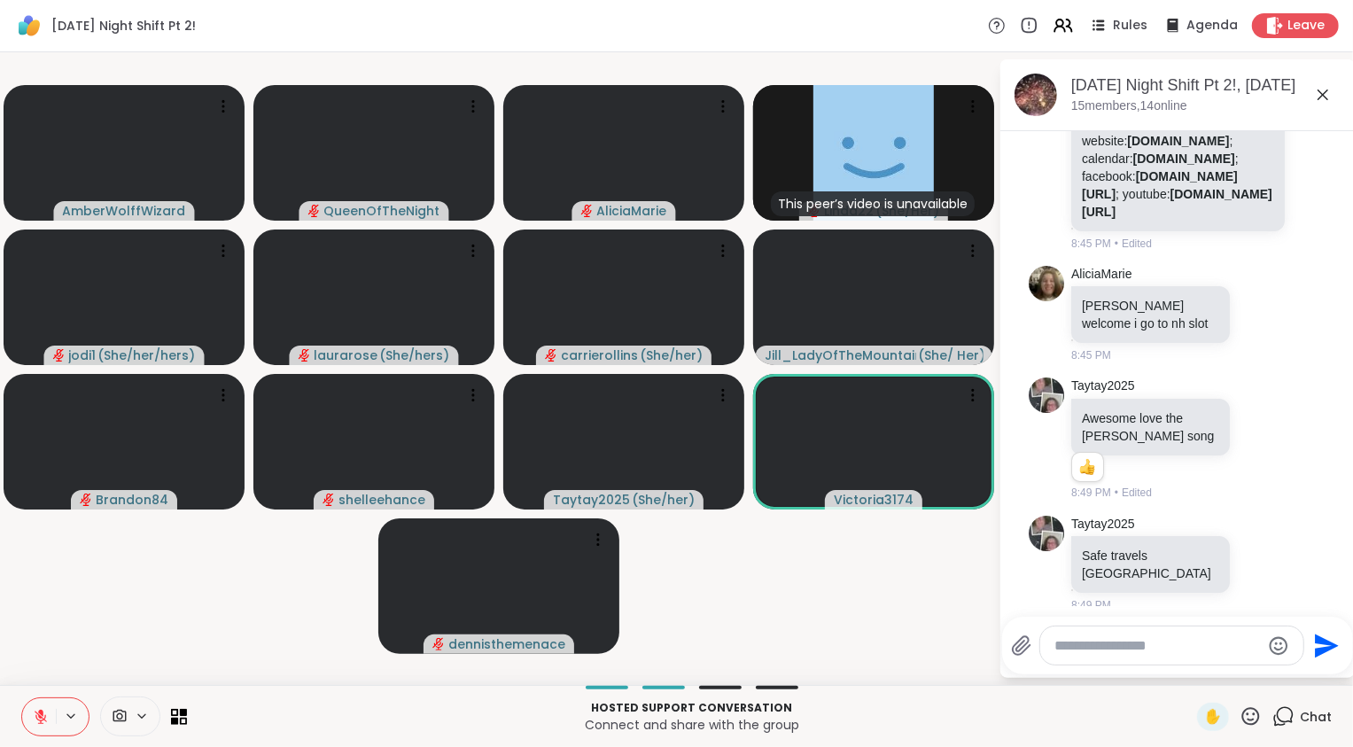
click at [40, 715] on icon at bounding box center [41, 717] width 16 height 16
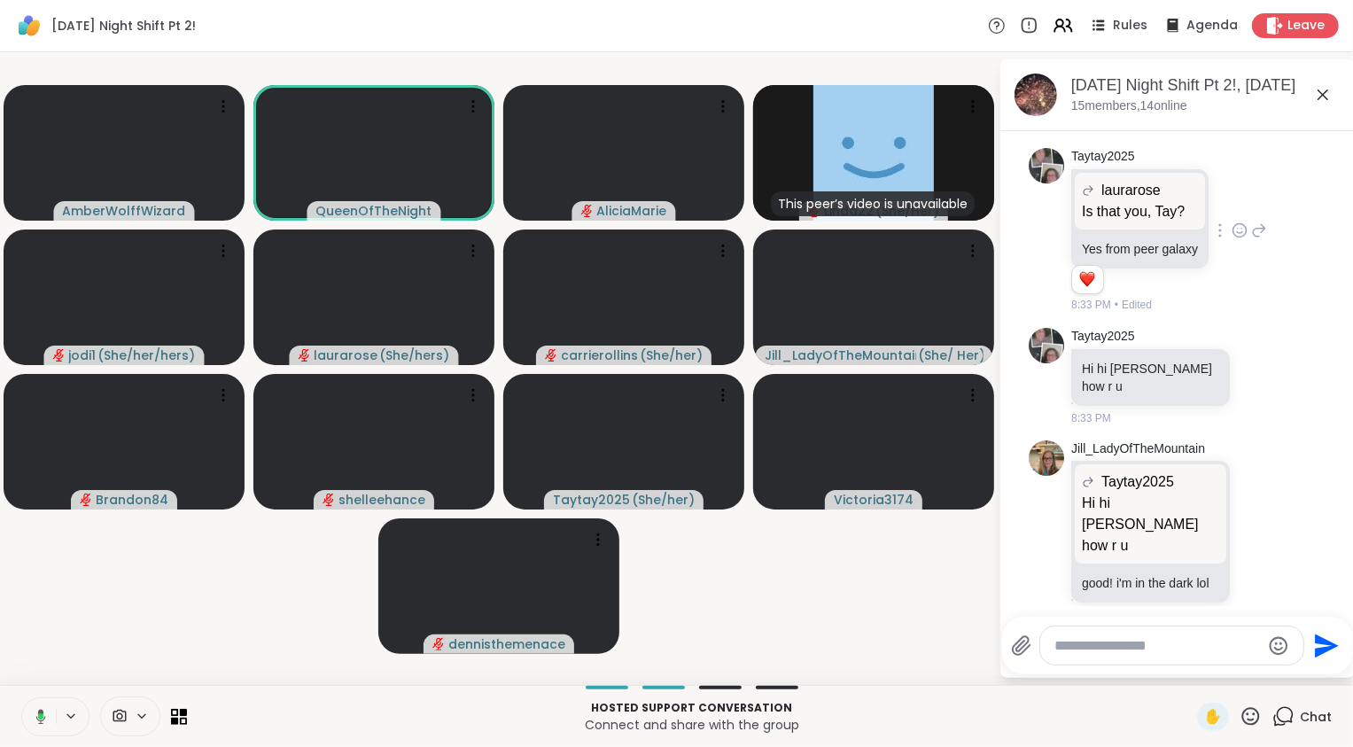
scroll to position [1345, 0]
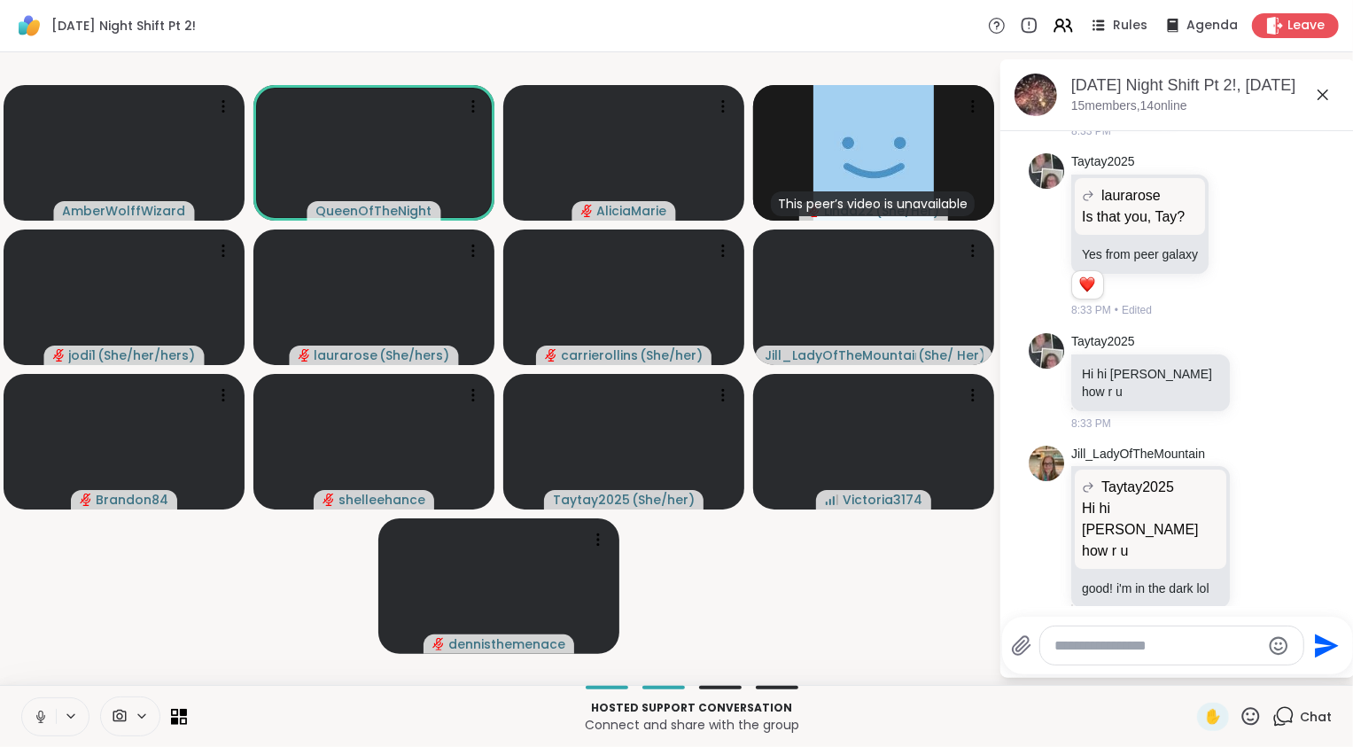
click at [29, 712] on button at bounding box center [39, 716] width 34 height 37
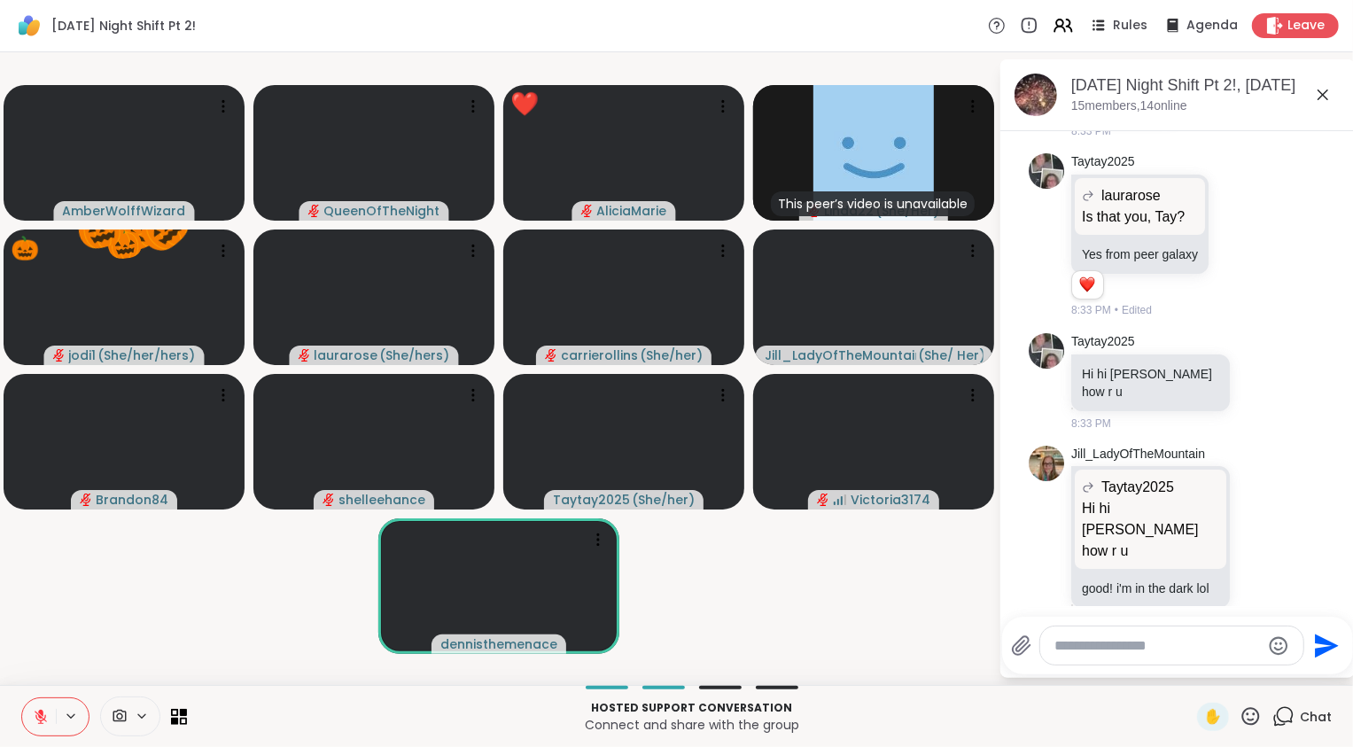
click at [1145, 635] on div at bounding box center [1171, 645] width 263 height 38
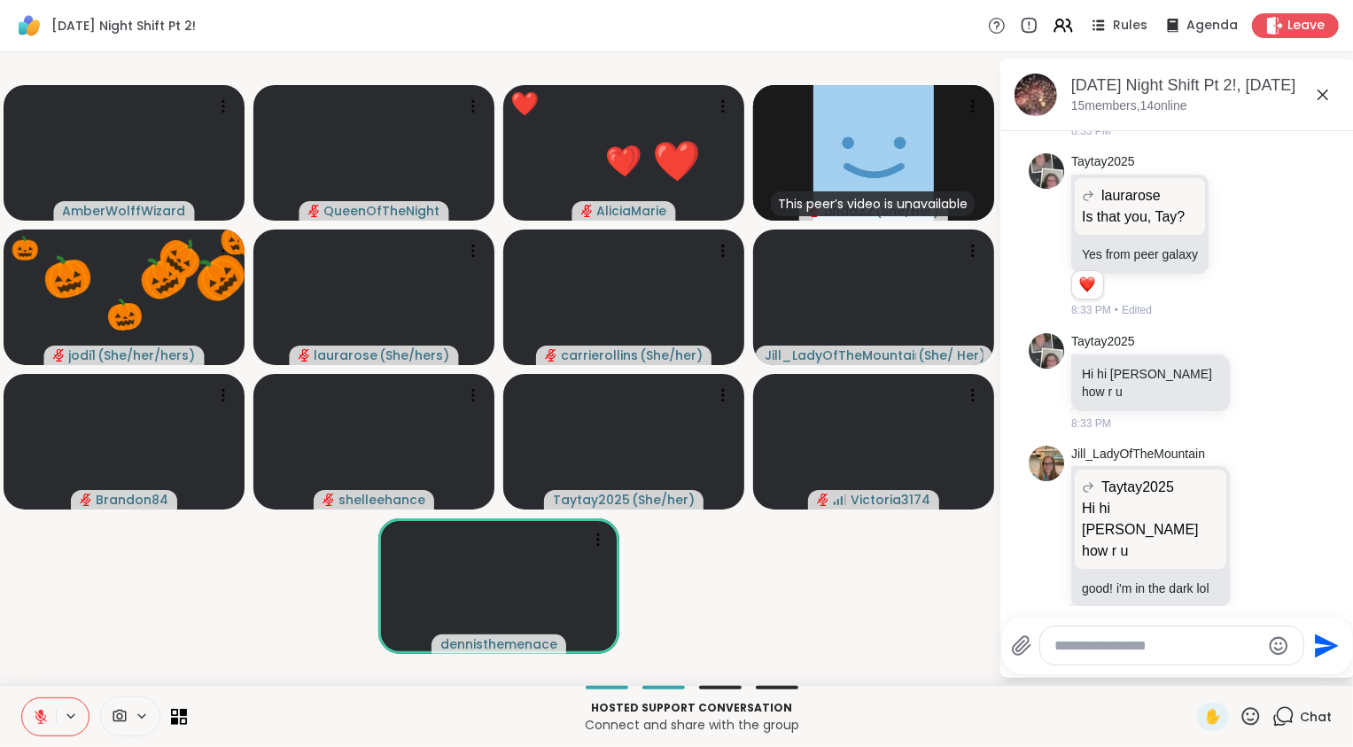
click at [1146, 654] on textarea "Type your message" at bounding box center [1157, 646] width 206 height 18
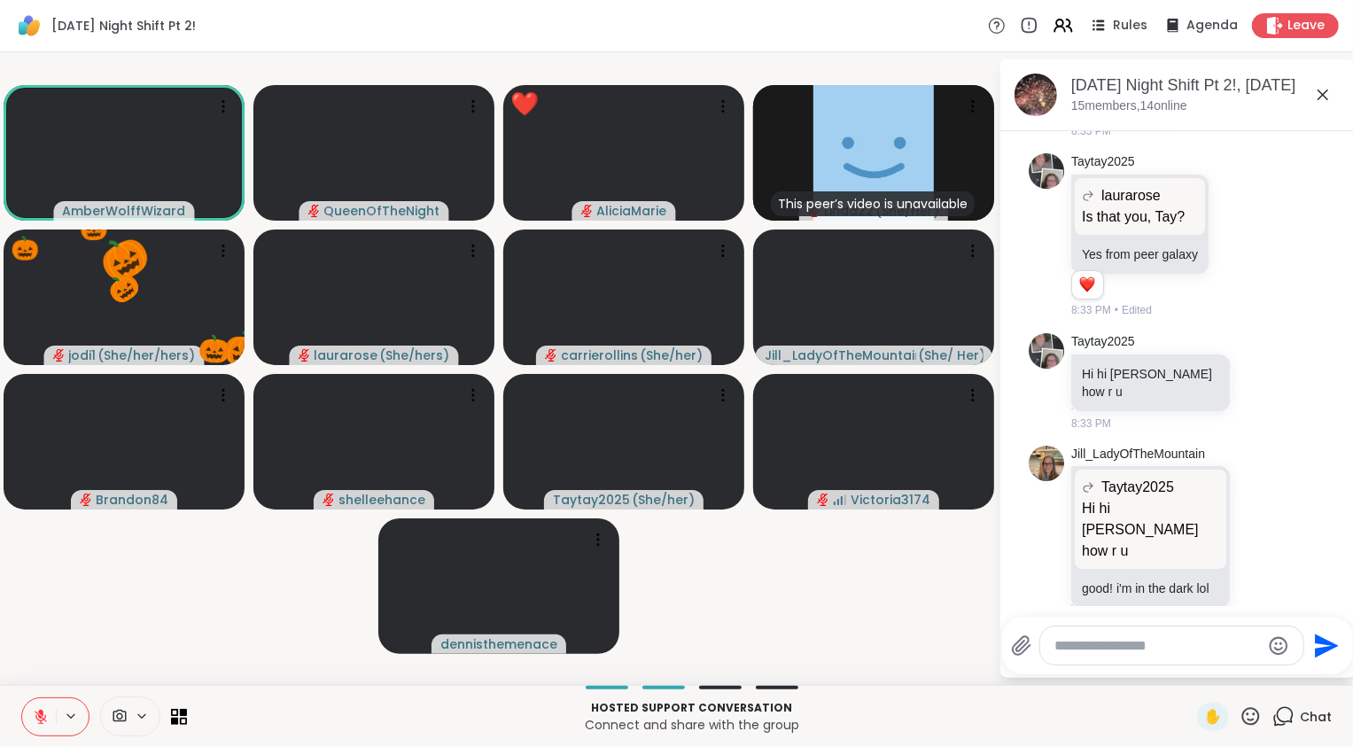
paste textarea "**********"
type textarea "**********"
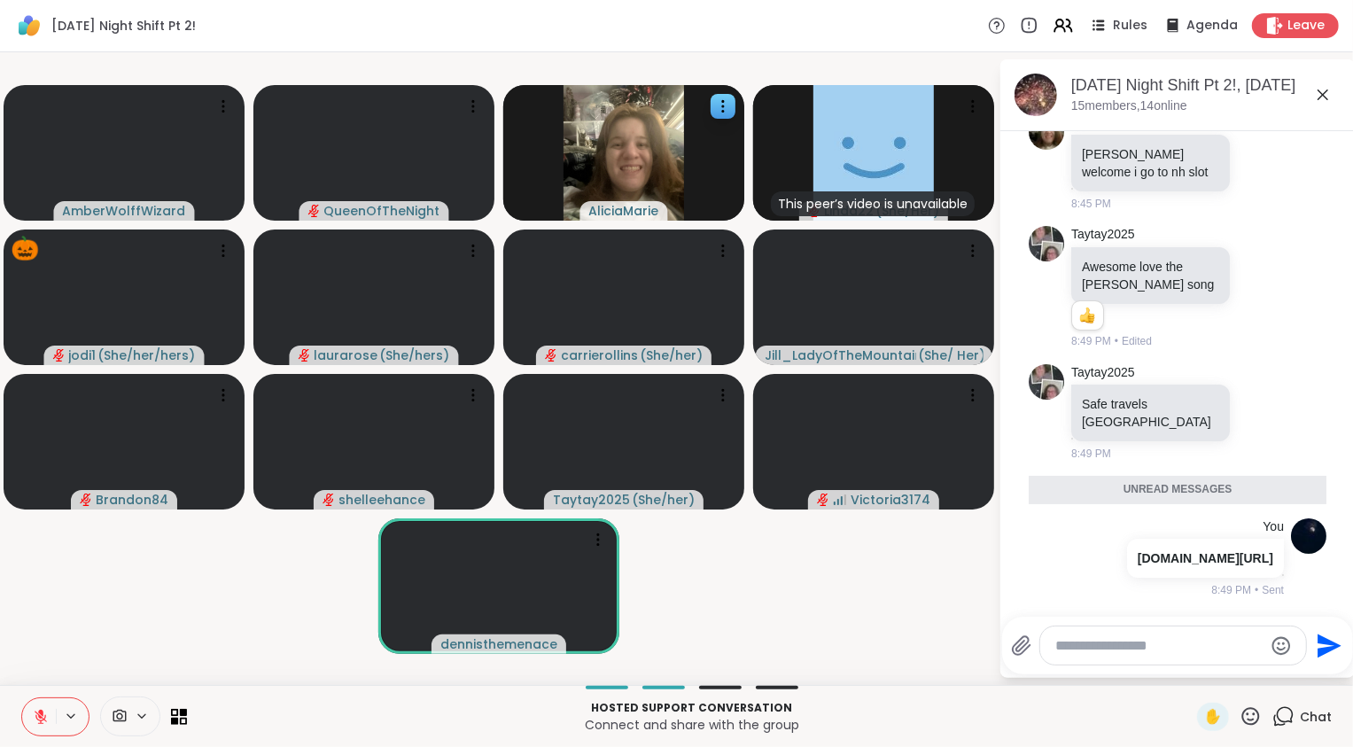
drag, startPoint x: 1146, startPoint y: 654, endPoint x: 615, endPoint y: 215, distance: 688.5
click at [1141, 647] on textarea "Type your message" at bounding box center [1159, 646] width 206 height 18
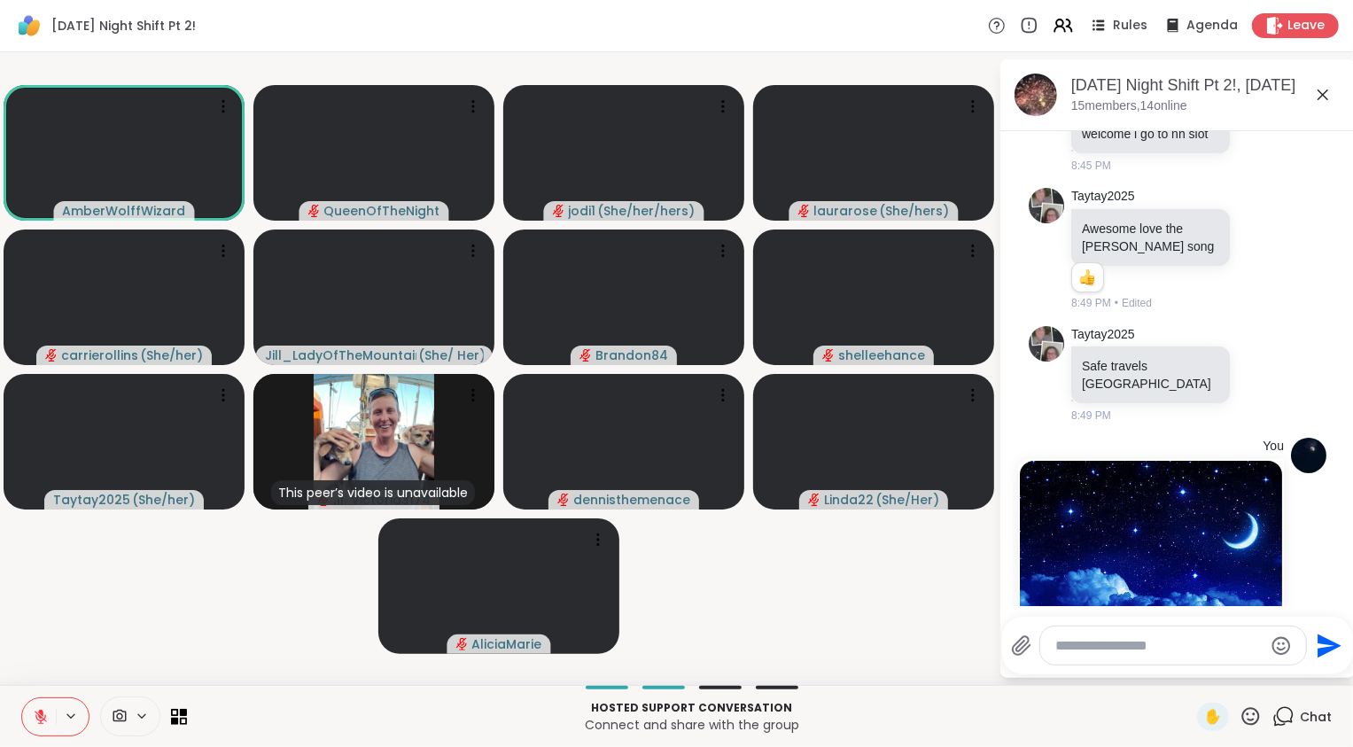
scroll to position [6176, 0]
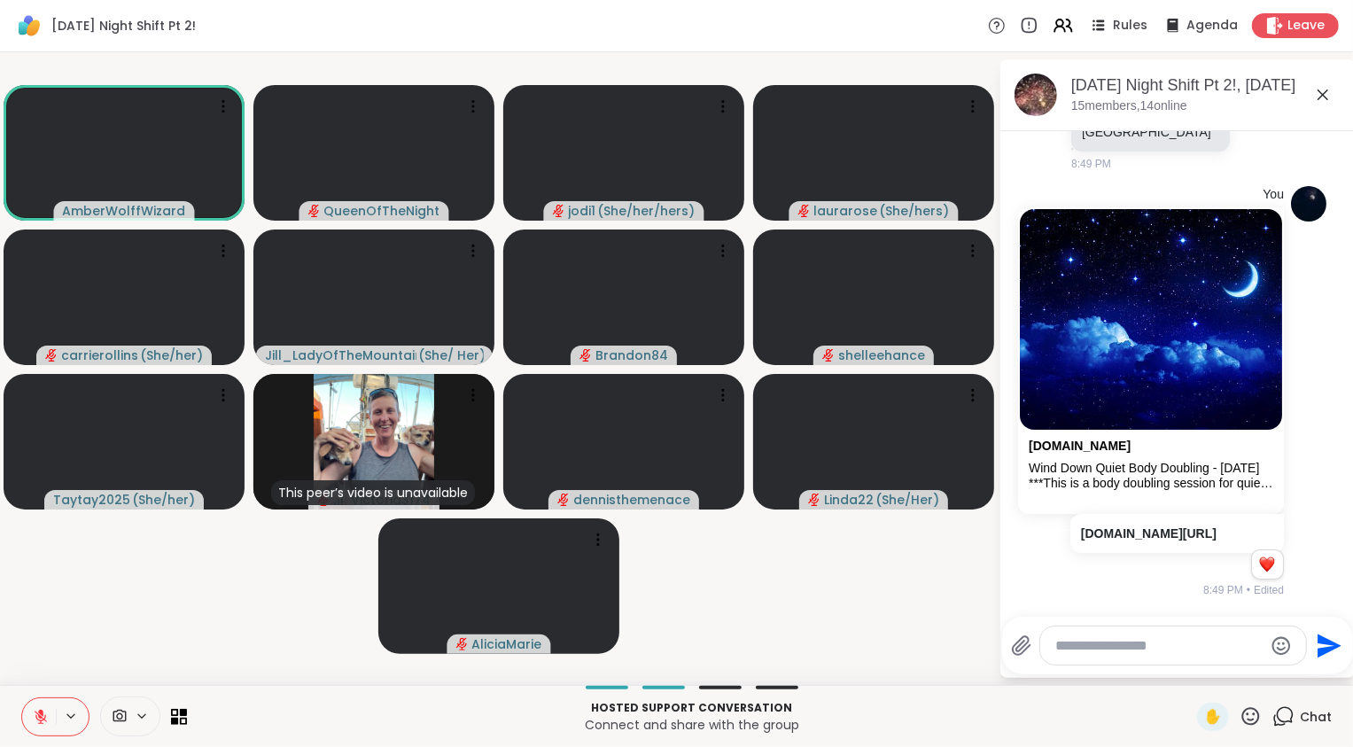
click at [801, 635] on video-player-container "AmberWolffWizard QueenOfTheNight jodi1 ( She/her/hers ) laurarose ( She/hers ) …" at bounding box center [499, 368] width 977 height 618
click at [147, 614] on video-player-container "AmberWolffWizard QueenOfTheNight jodi1 ( She/her/hers ) laurarose ( She/hers ) …" at bounding box center [499, 368] width 977 height 618
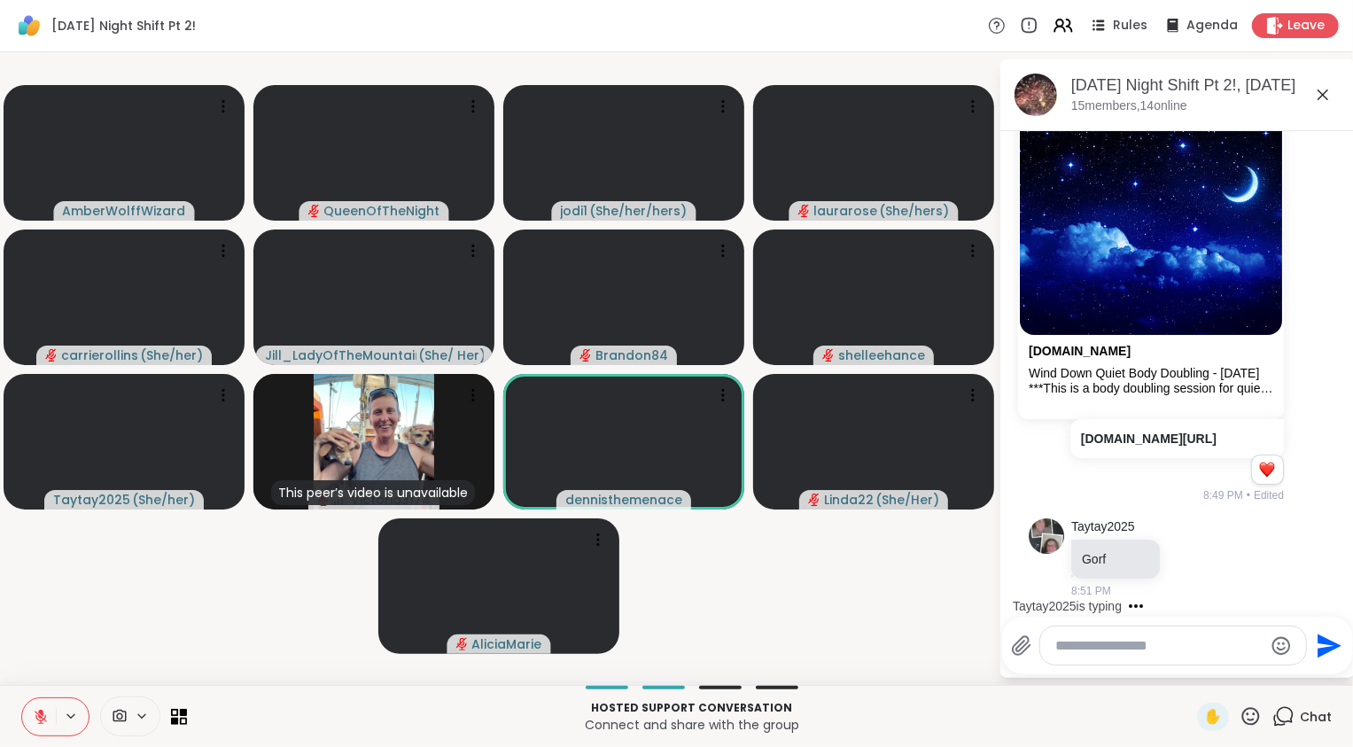
click at [353, 741] on div "Hosted support conversation Connect and share with the group ✋ Chat" at bounding box center [676, 716] width 1353 height 62
click at [41, 714] on icon at bounding box center [40, 712] width 5 height 7
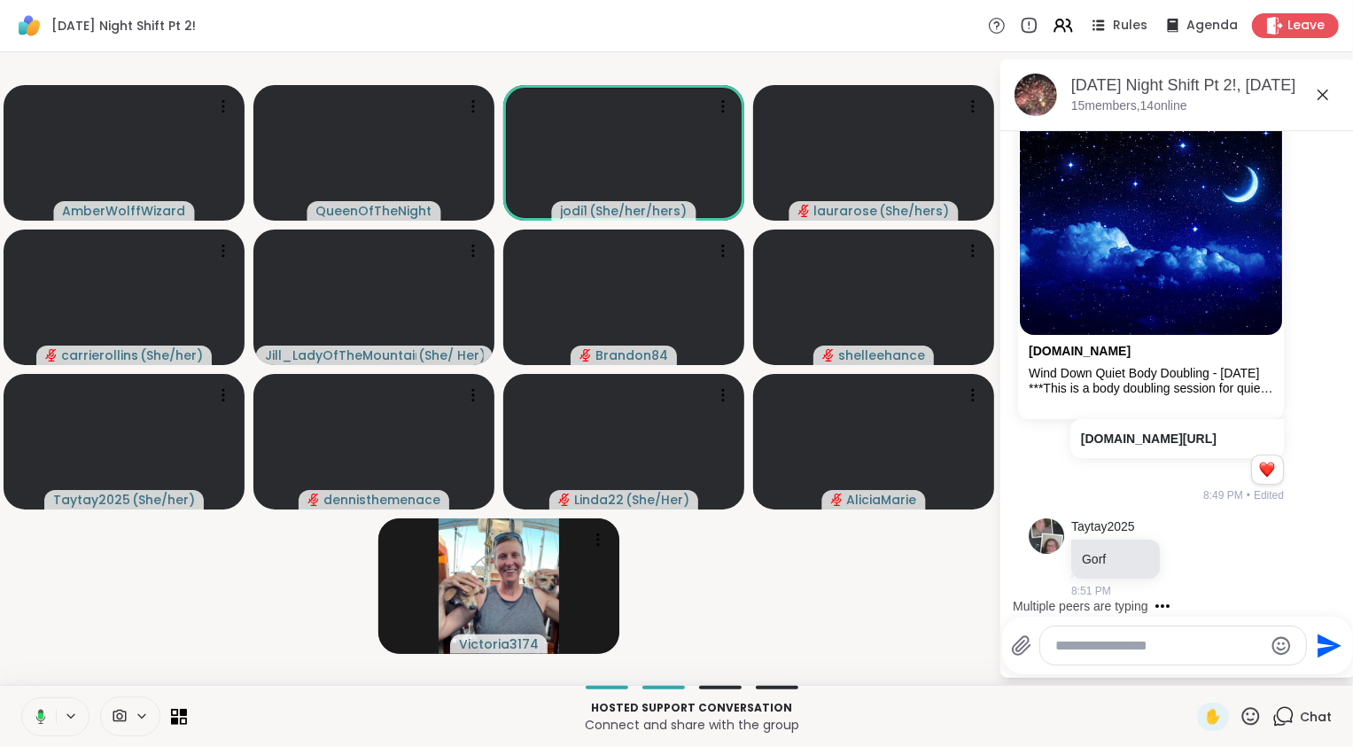
click at [41, 714] on icon at bounding box center [40, 715] width 5 height 7
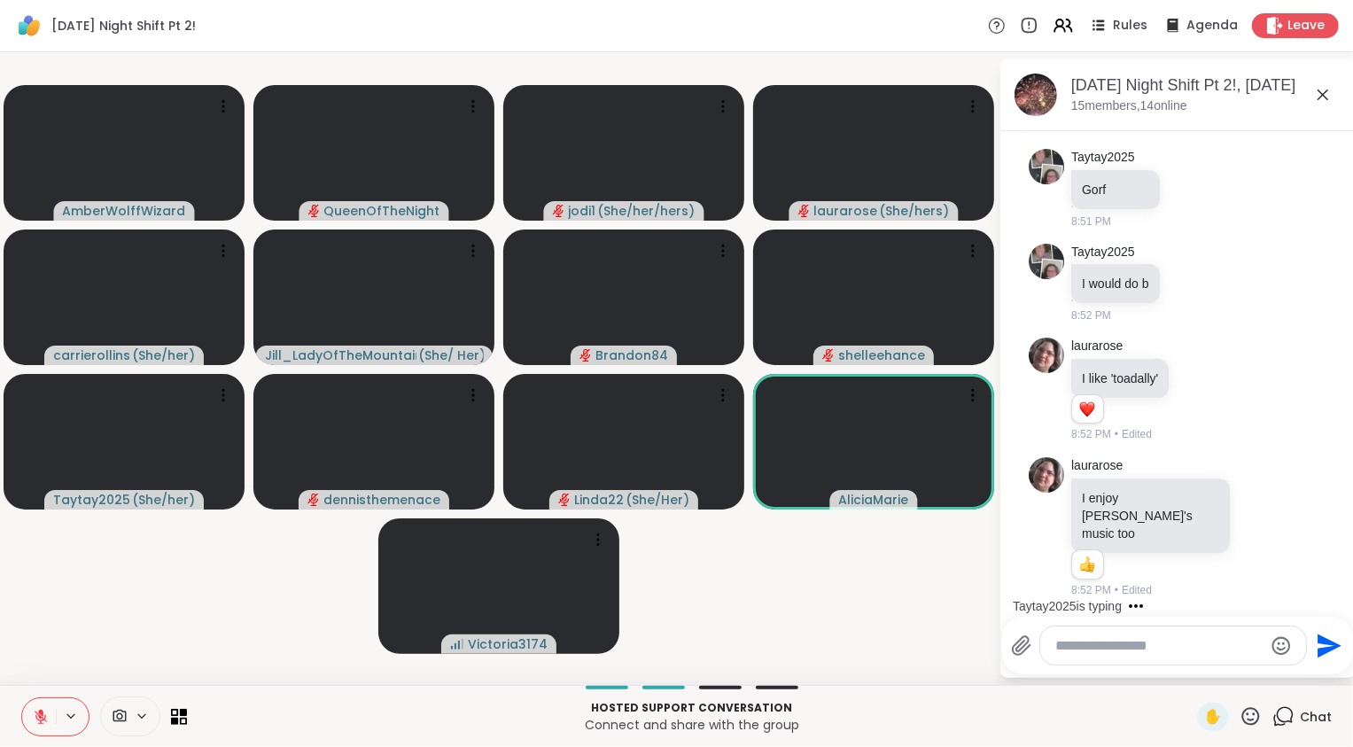
scroll to position [6716, 0]
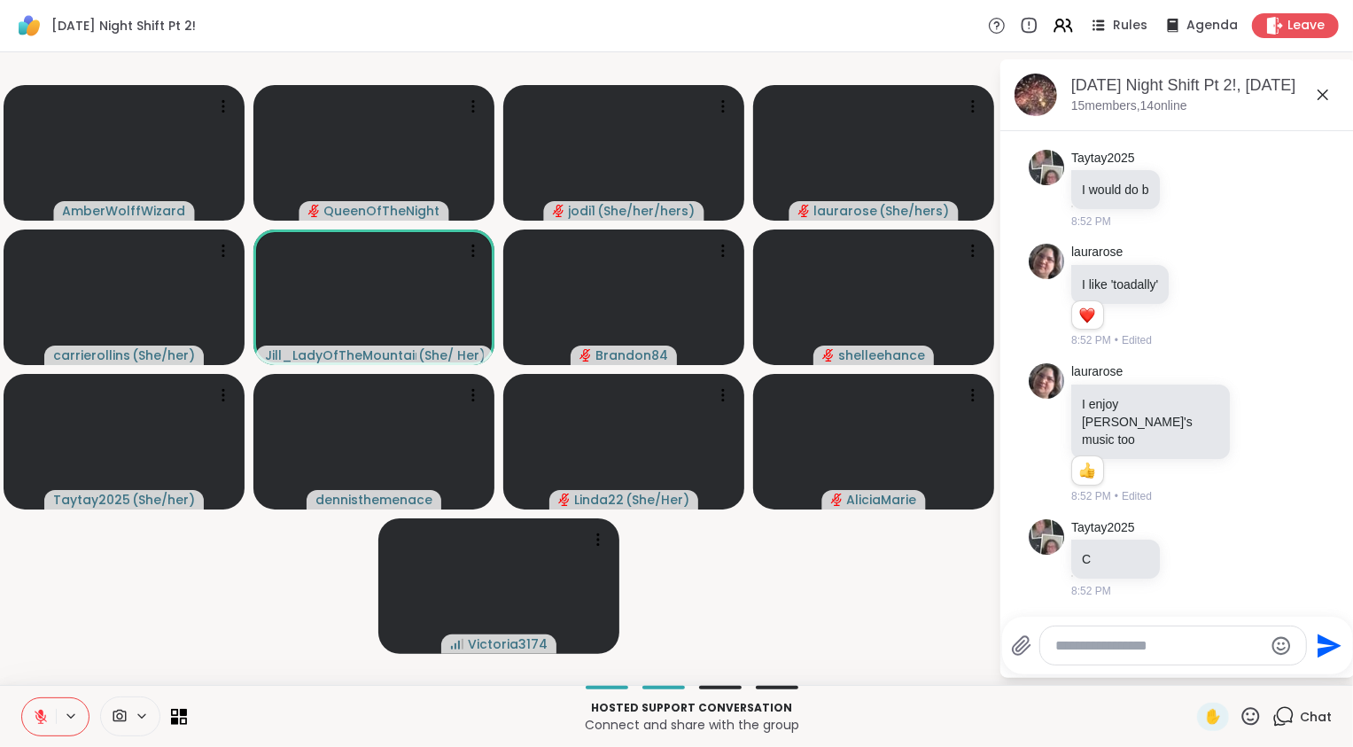
click at [1129, 656] on div at bounding box center [1173, 645] width 266 height 38
click at [1123, 639] on textarea "Type your message" at bounding box center [1159, 646] width 206 height 18
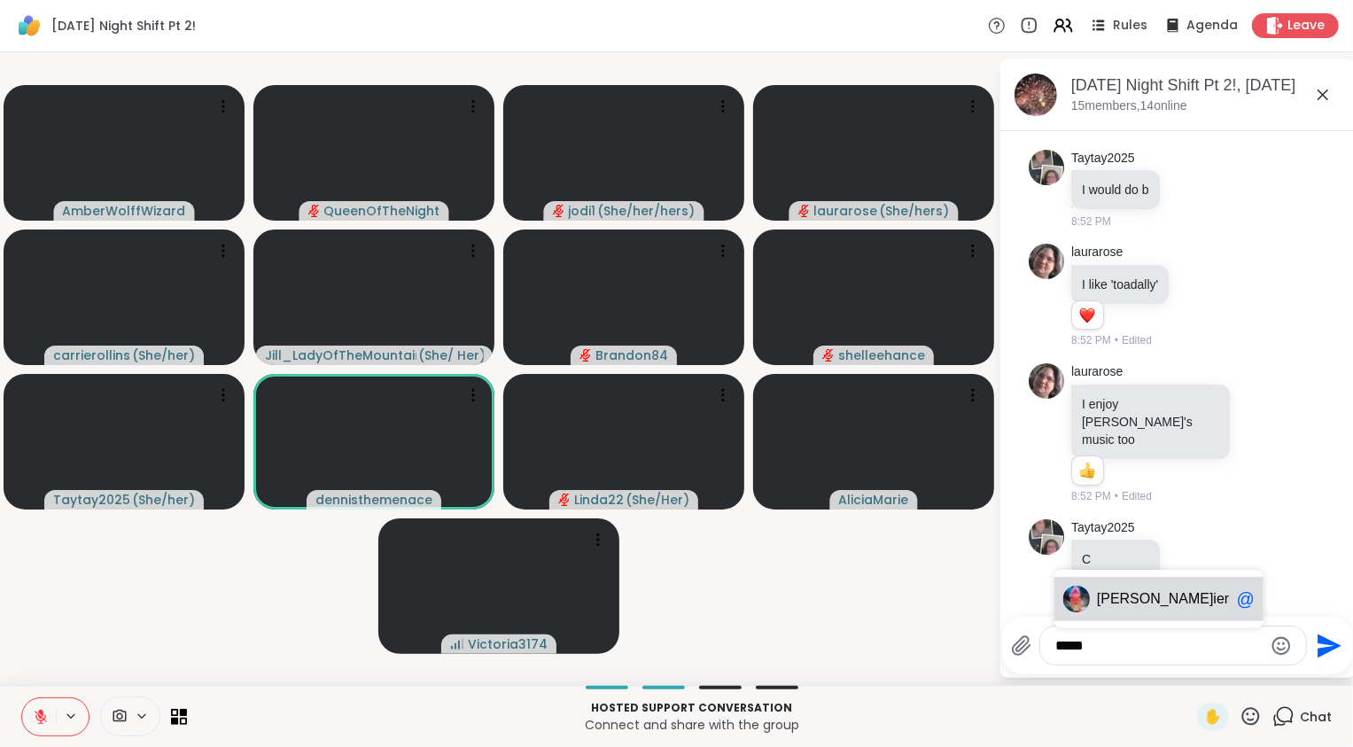
click at [1174, 600] on span "carr ierollins" at bounding box center [1163, 599] width 133 height 18
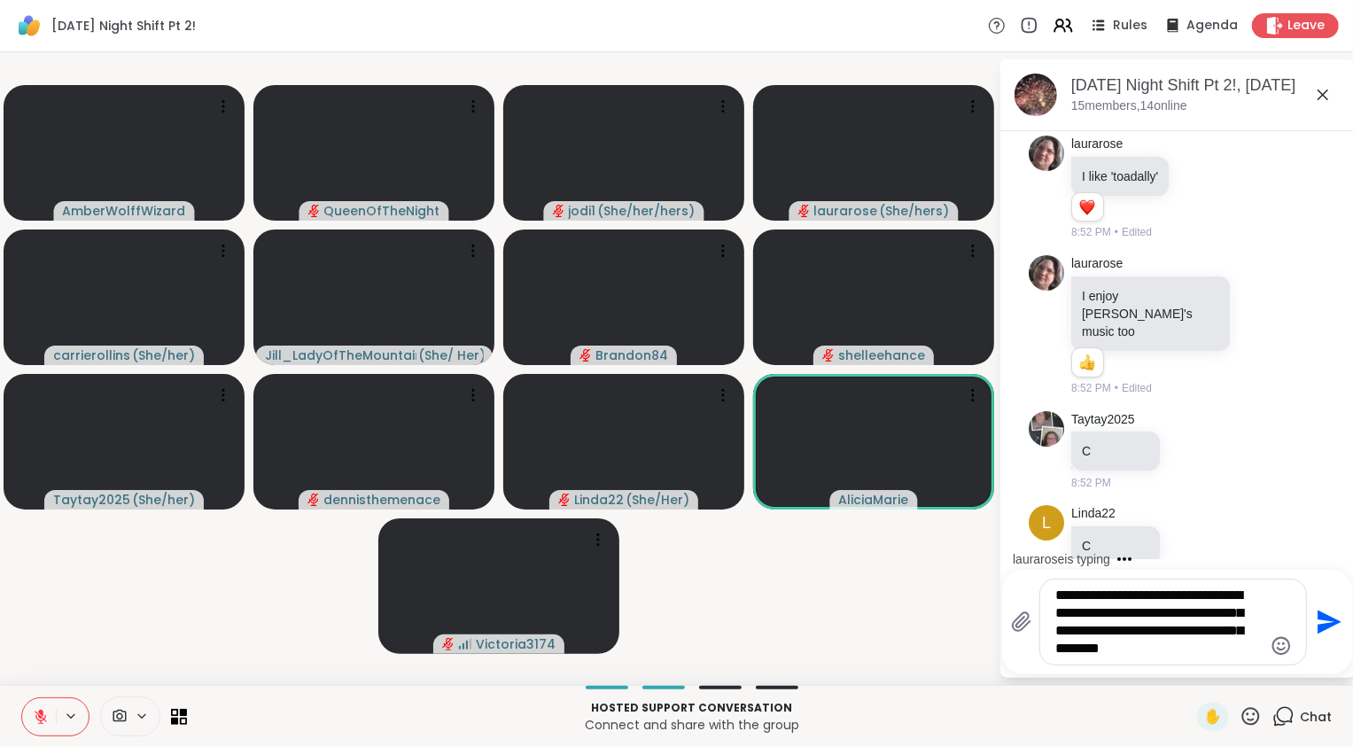
scroll to position [6986, 0]
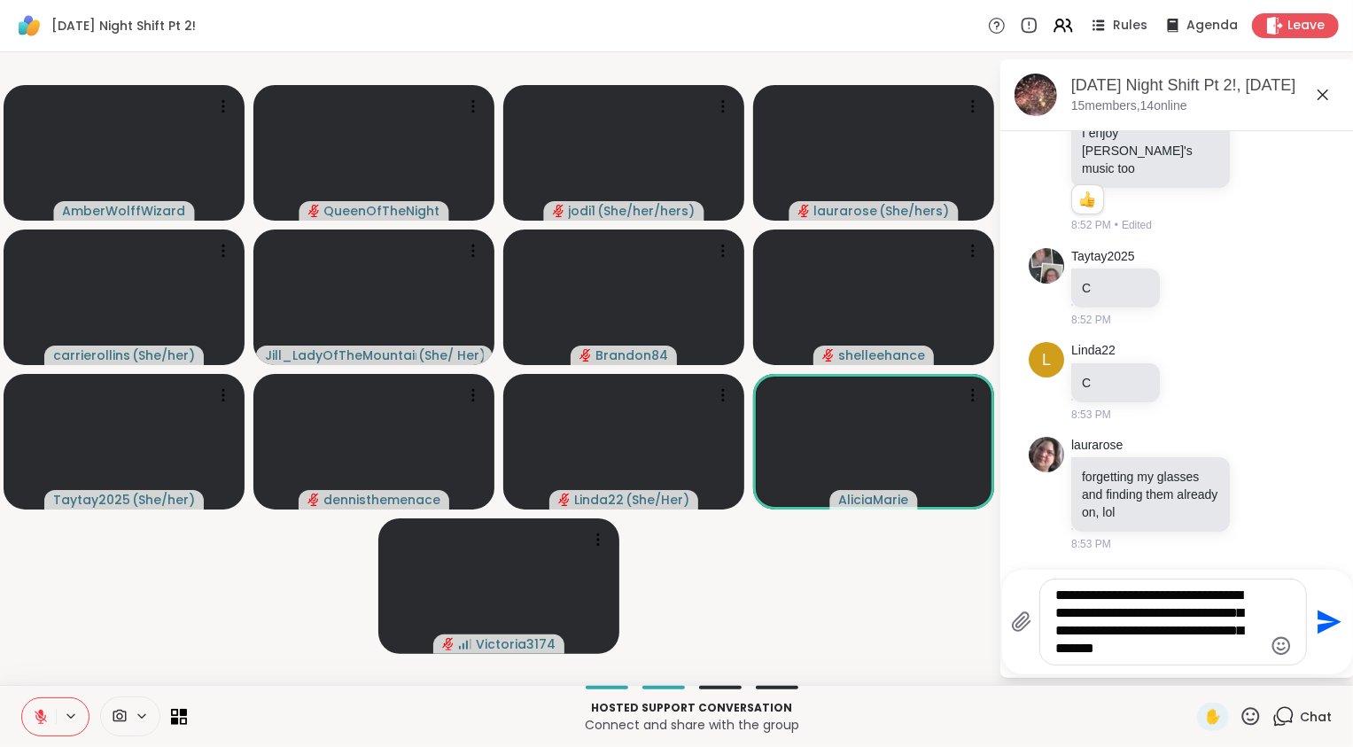
type textarea "**********"
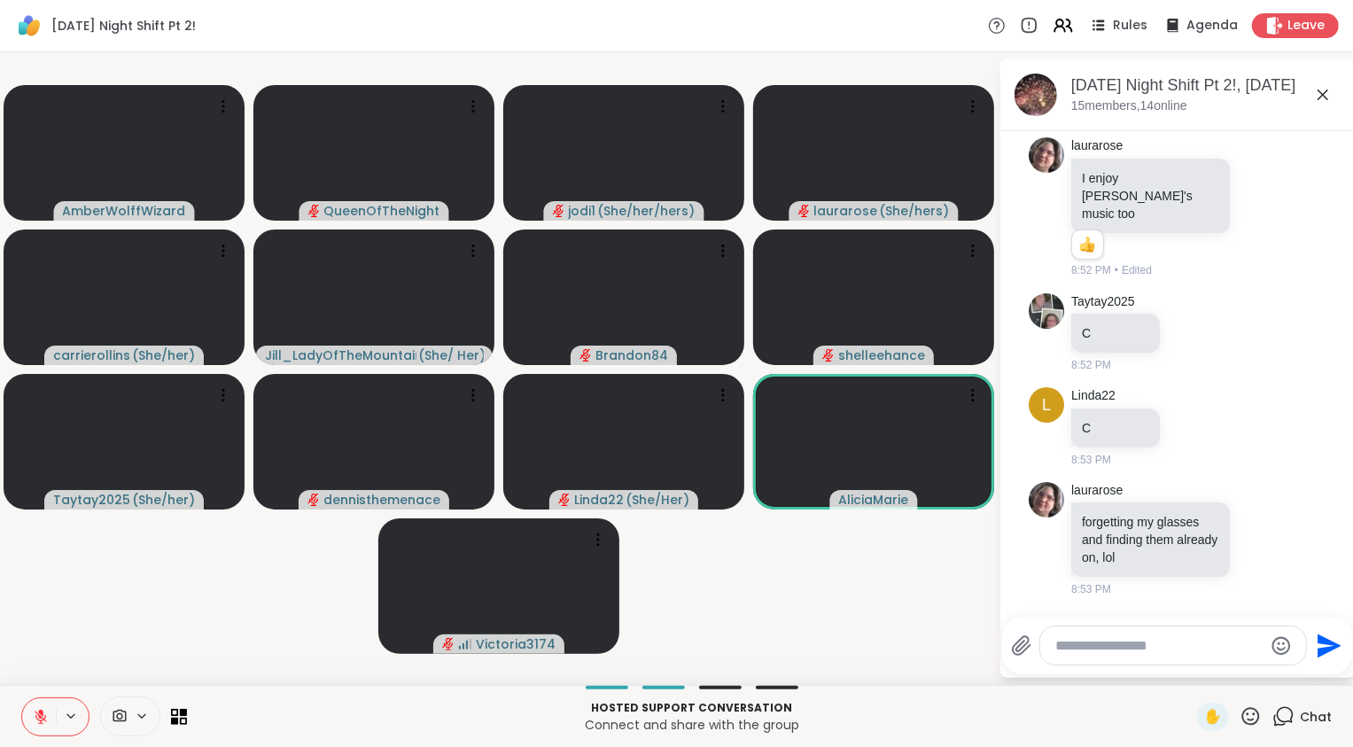
scroll to position [7140, 0]
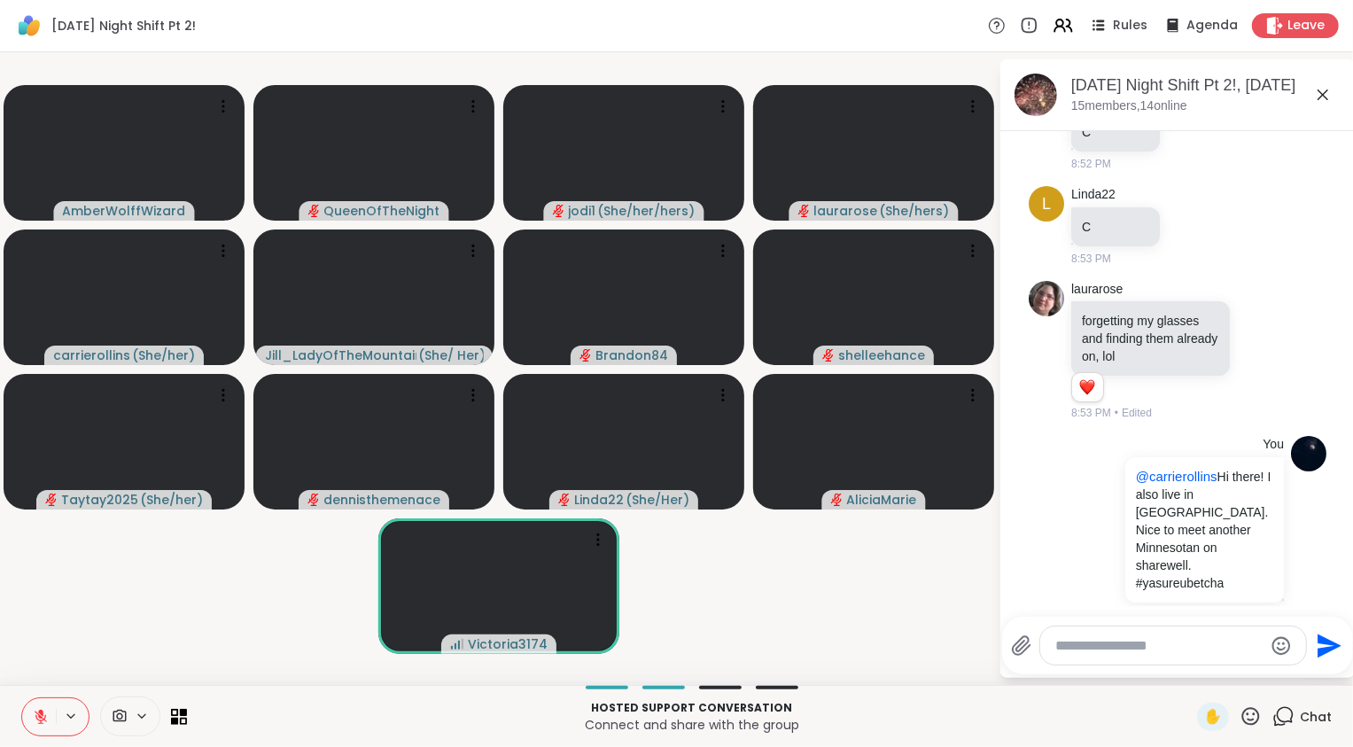
click at [44, 711] on icon at bounding box center [41, 717] width 16 height 16
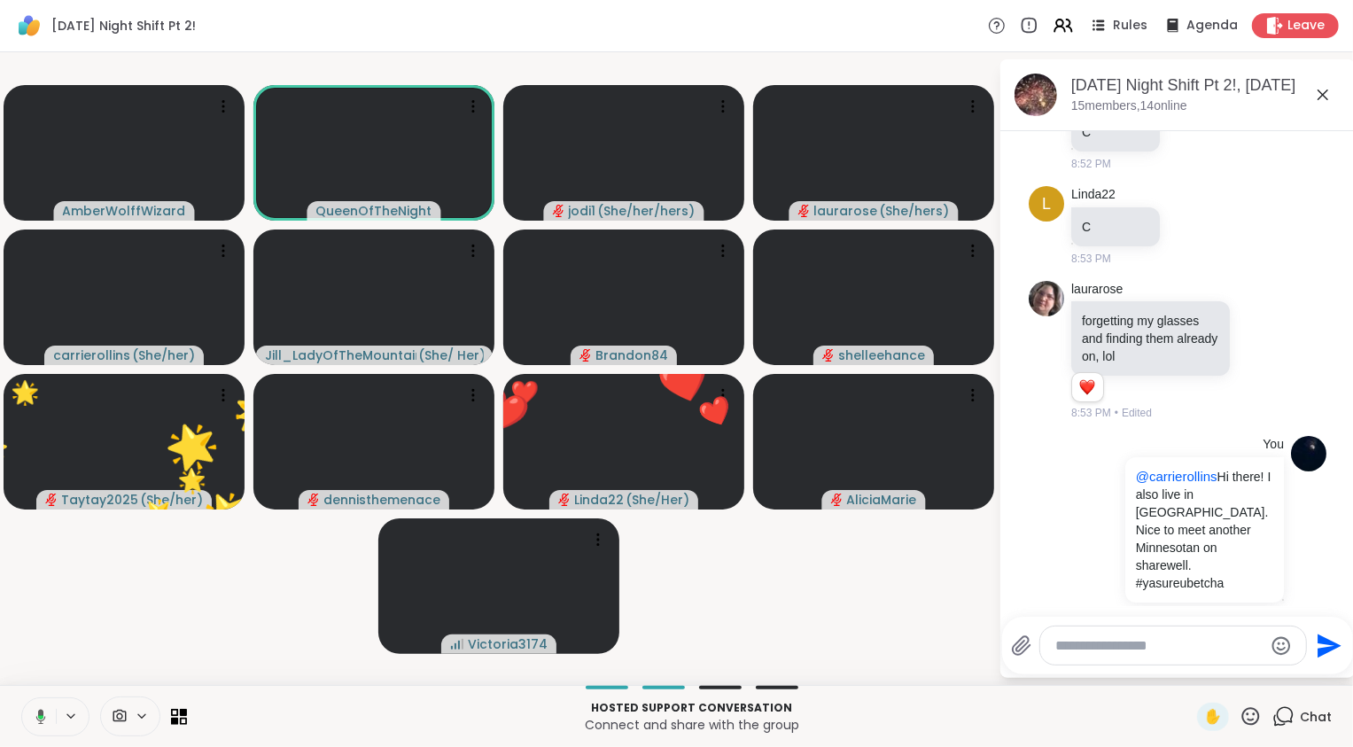
click at [44, 711] on icon at bounding box center [38, 717] width 16 height 16
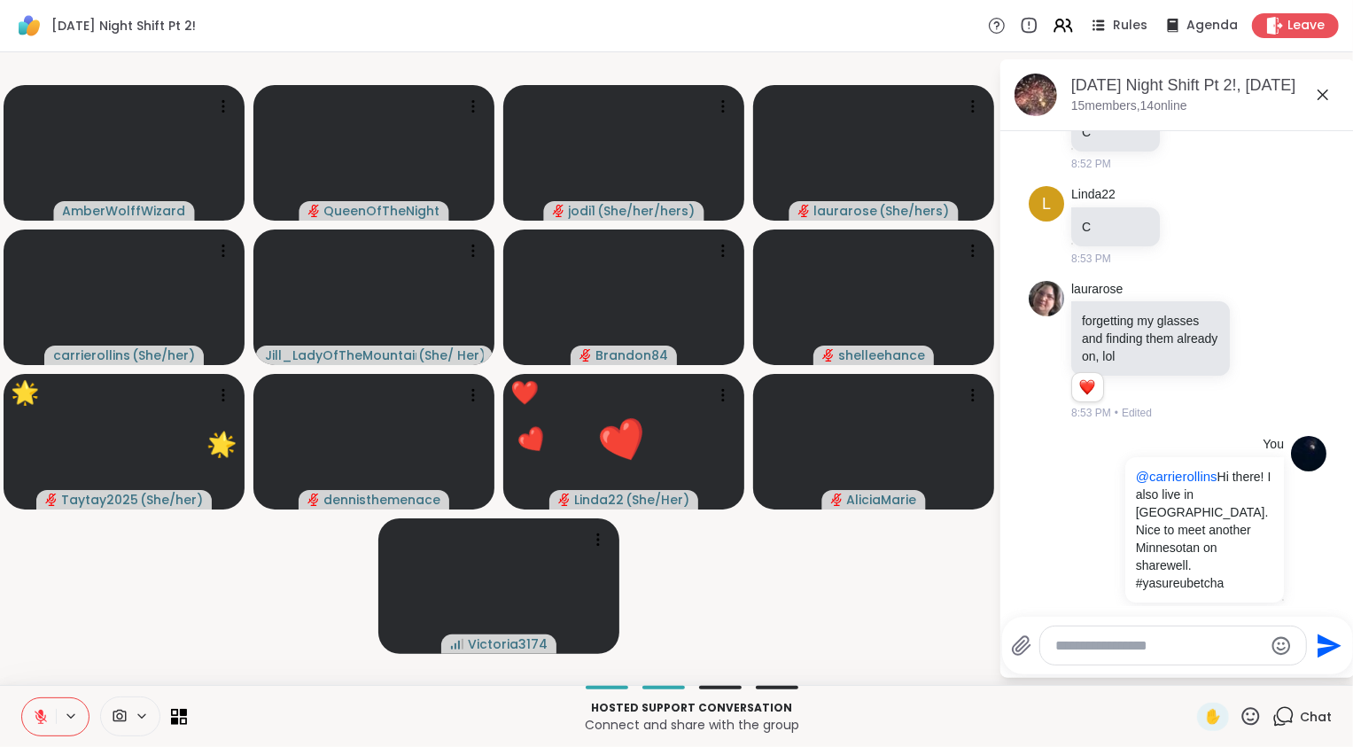
click at [76, 640] on video-player-container "AmberWolffWizard QueenOfTheNight jodi1 ( She/her/hers ) laurarose ( She/hers ) …" at bounding box center [499, 368] width 977 height 618
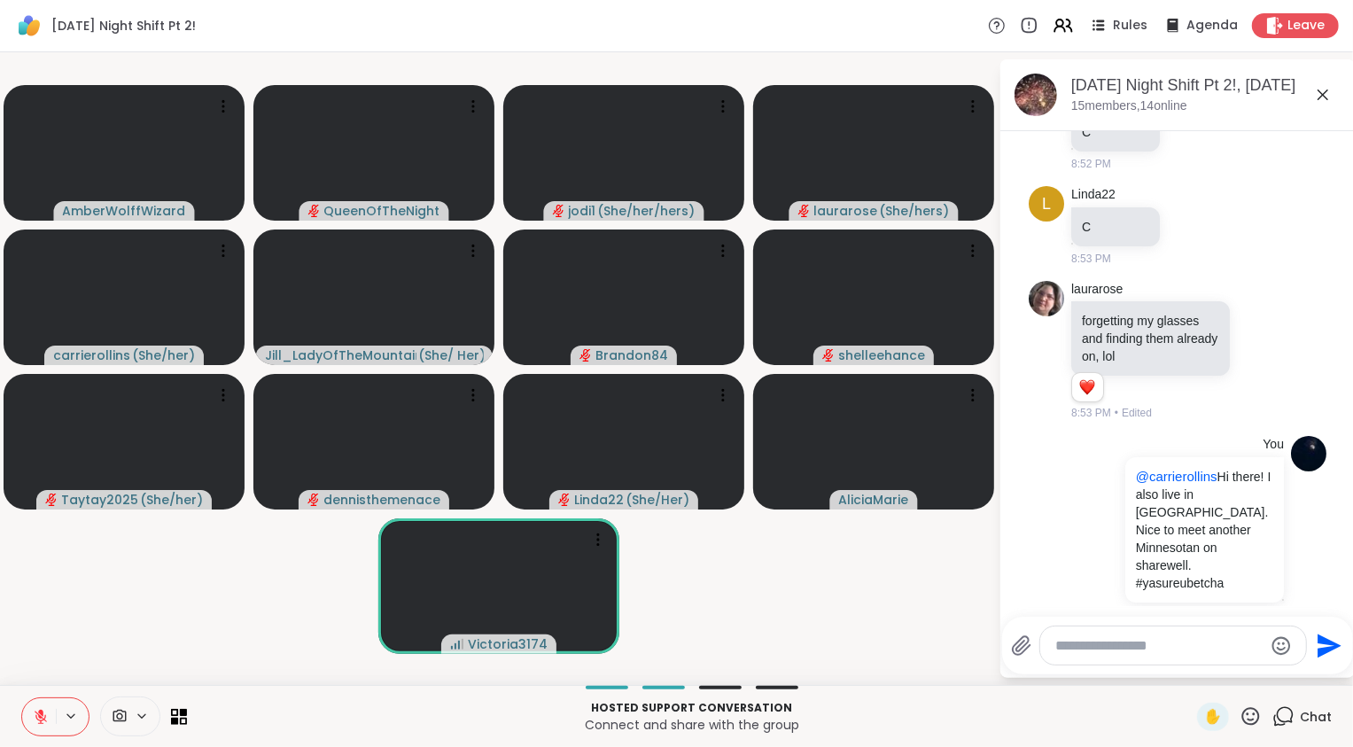
scroll to position [7191, 0]
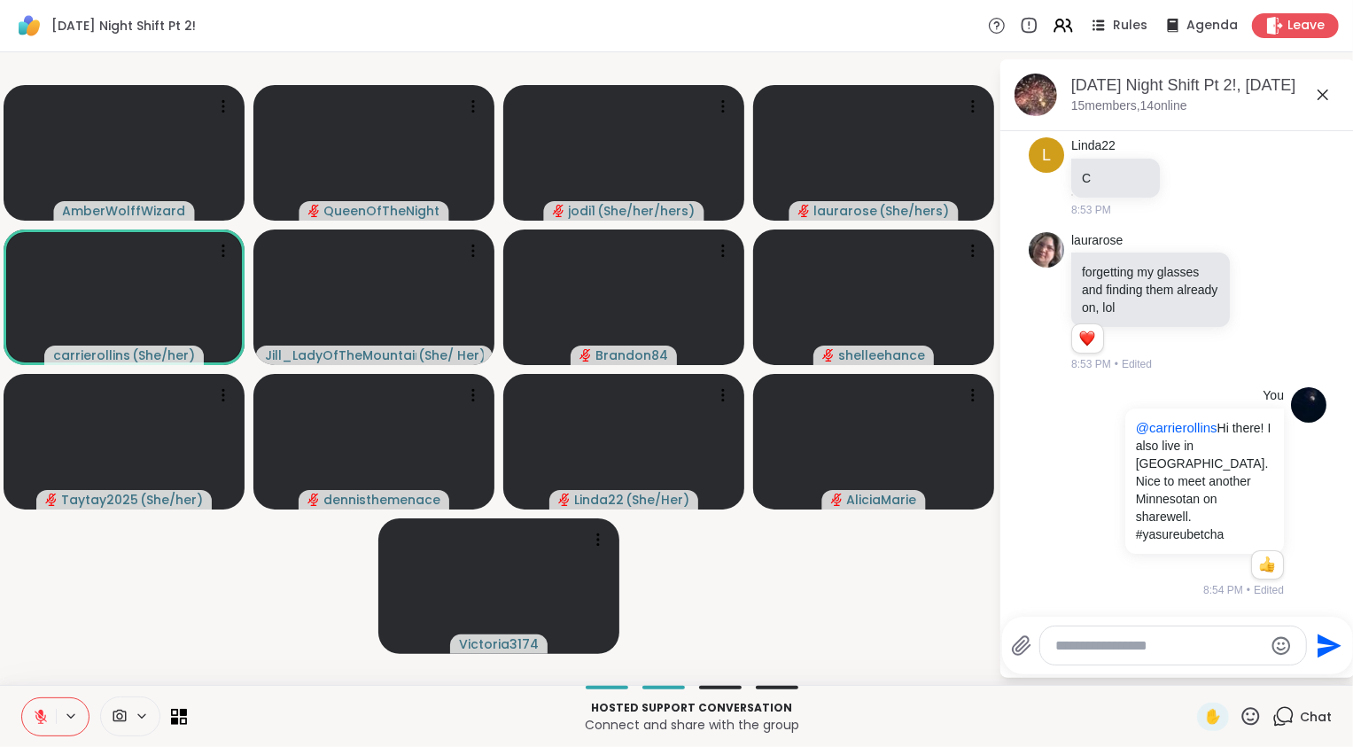
click at [842, 563] on video-player-container "AmberWolffWizard QueenOfTheNight jodi1 ( She/her/hers ) laurarose ( She/hers ) …" at bounding box center [499, 368] width 977 height 618
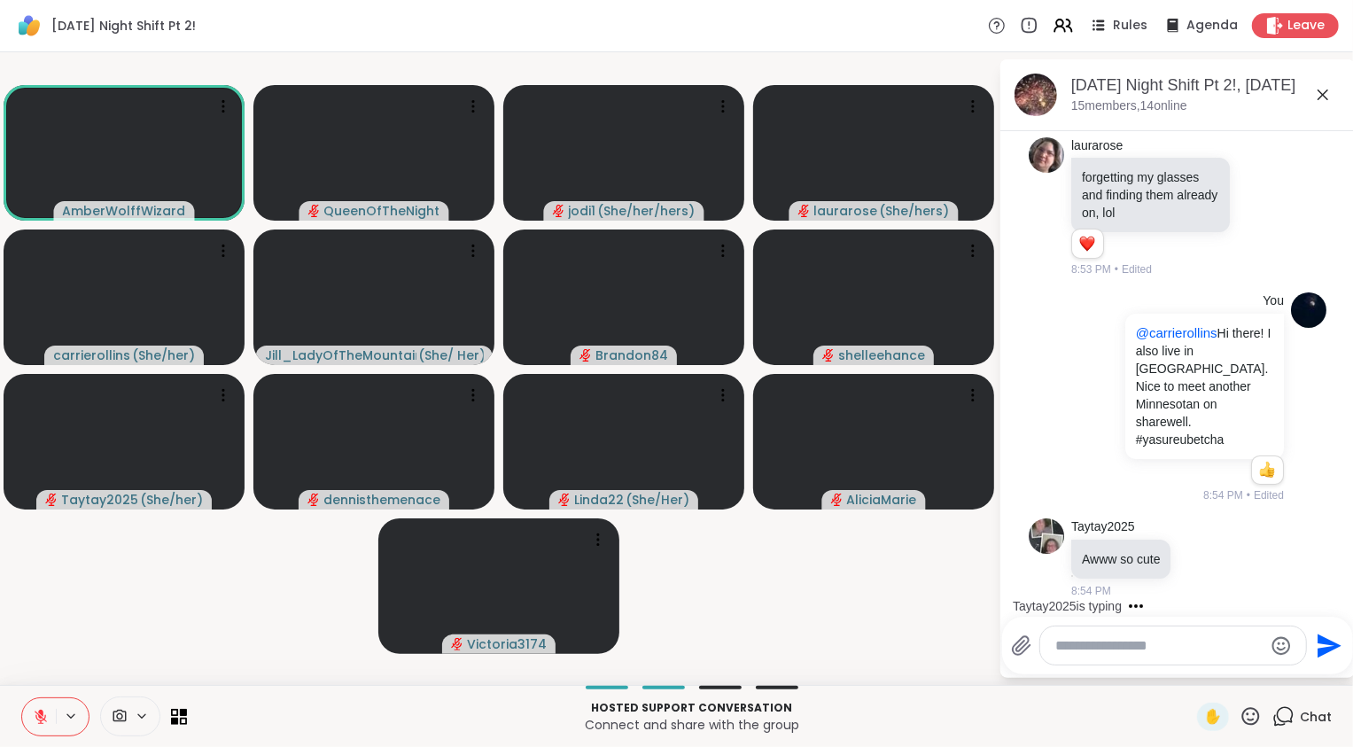
click at [1241, 721] on icon at bounding box center [1251, 716] width 22 height 22
click at [1192, 672] on span "❤️" at bounding box center [1199, 669] width 18 height 21
click at [770, 571] on video-player-container "AmberWolffWizard ❤️ QueenOfTheNight ❤️ ❤️ ❤️ ❤️ ❤️ ❤️ ❤️ ❤️ ❤️ ❤️ ❤️ ❤️ ❤️ ❤️ ❤…" at bounding box center [499, 368] width 977 height 618
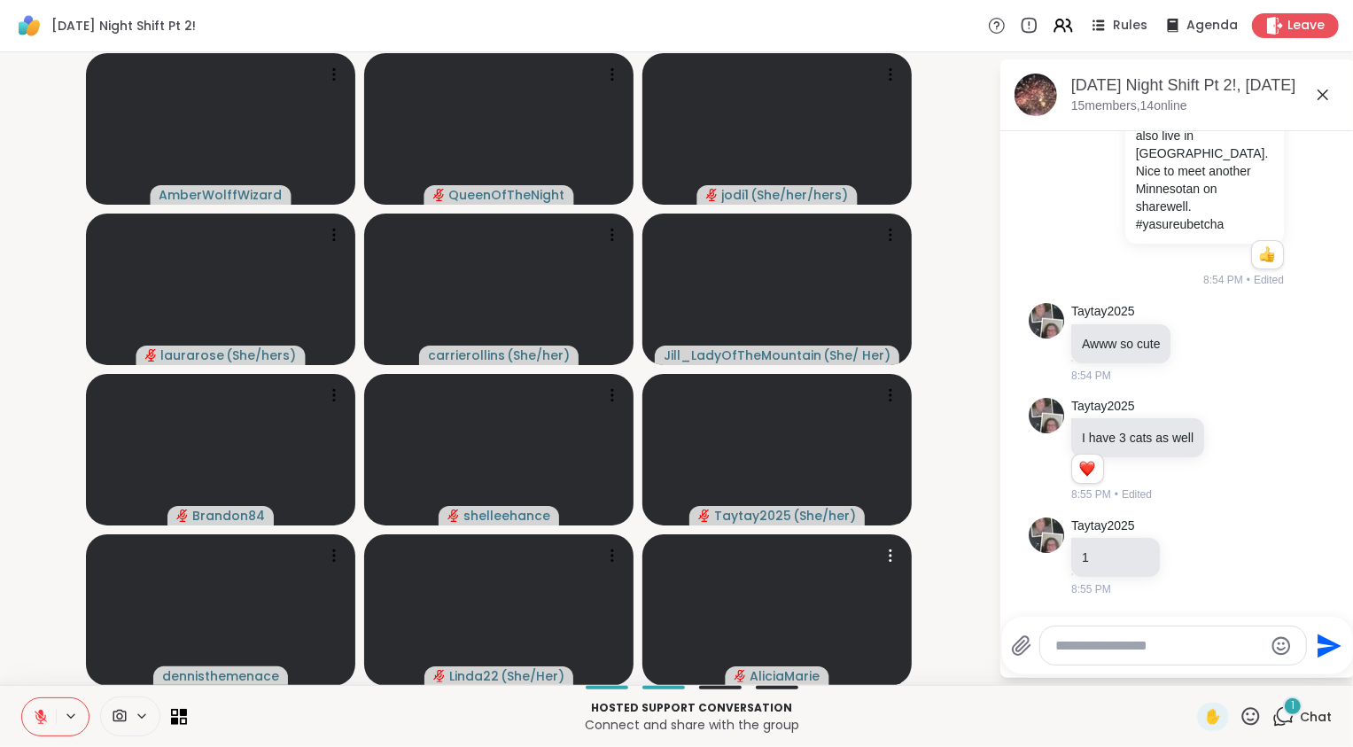
scroll to position [7593, 0]
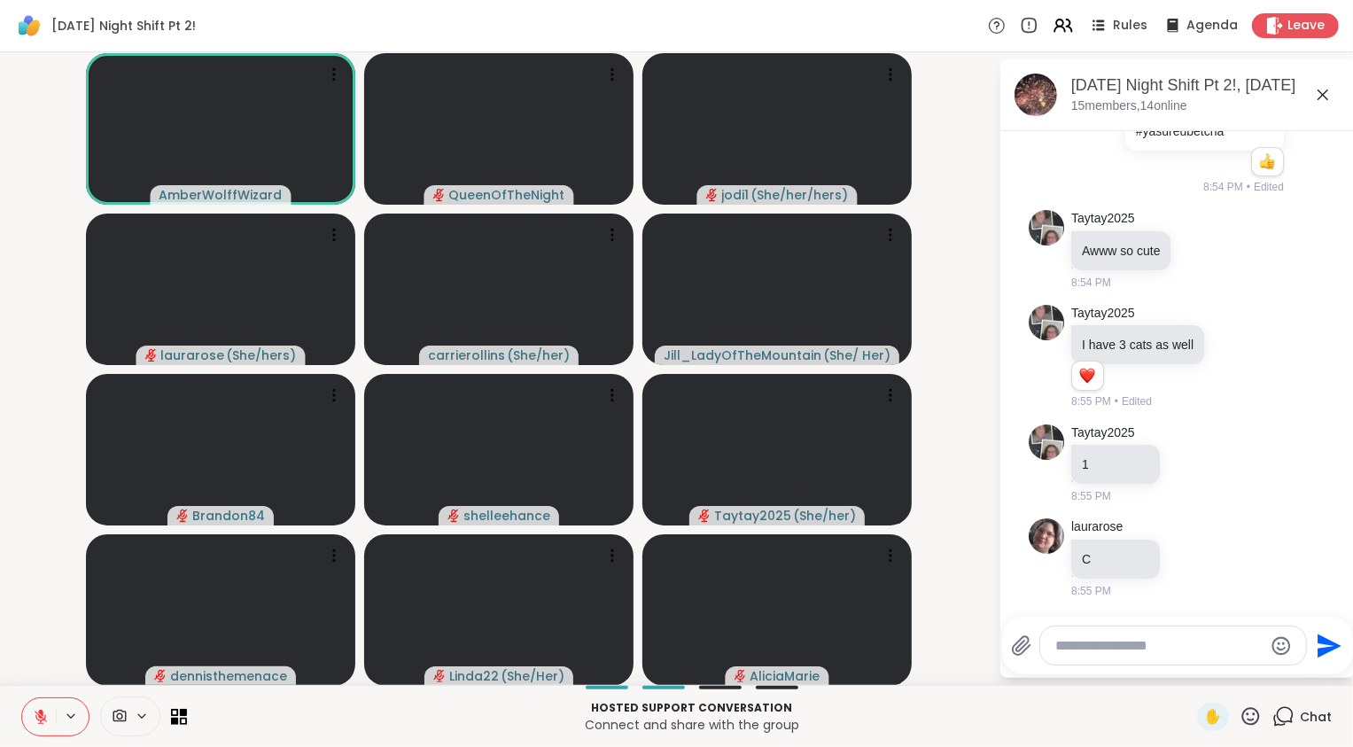
click at [47, 717] on icon at bounding box center [41, 717] width 16 height 16
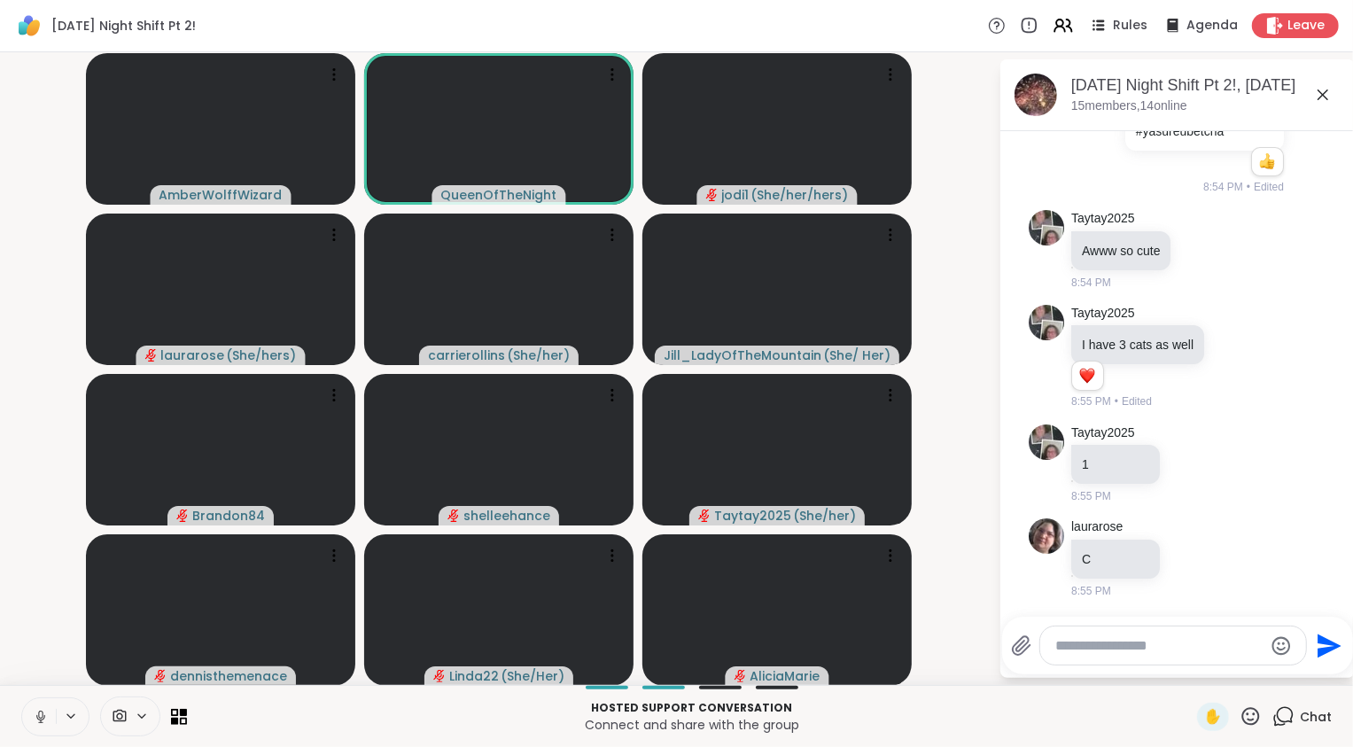
click at [47, 717] on icon at bounding box center [41, 717] width 16 height 16
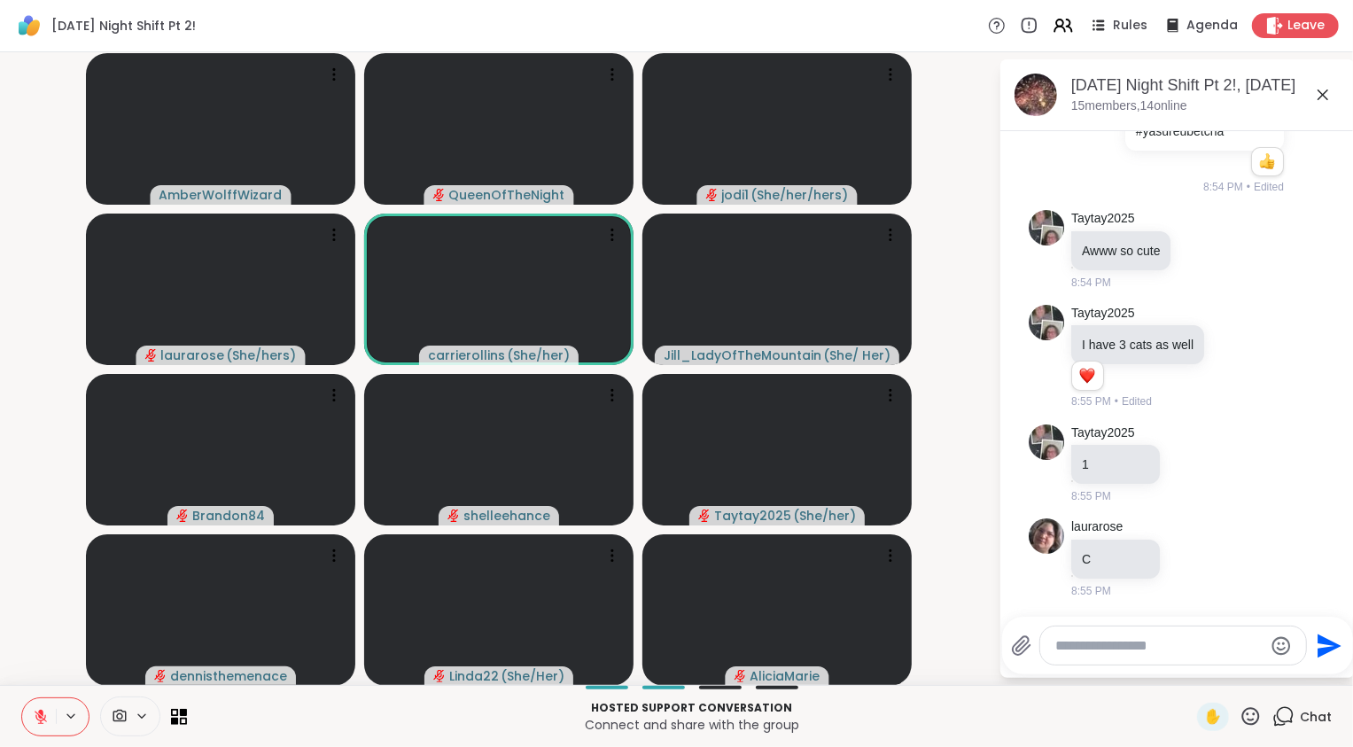
click at [40, 715] on icon at bounding box center [41, 717] width 16 height 16
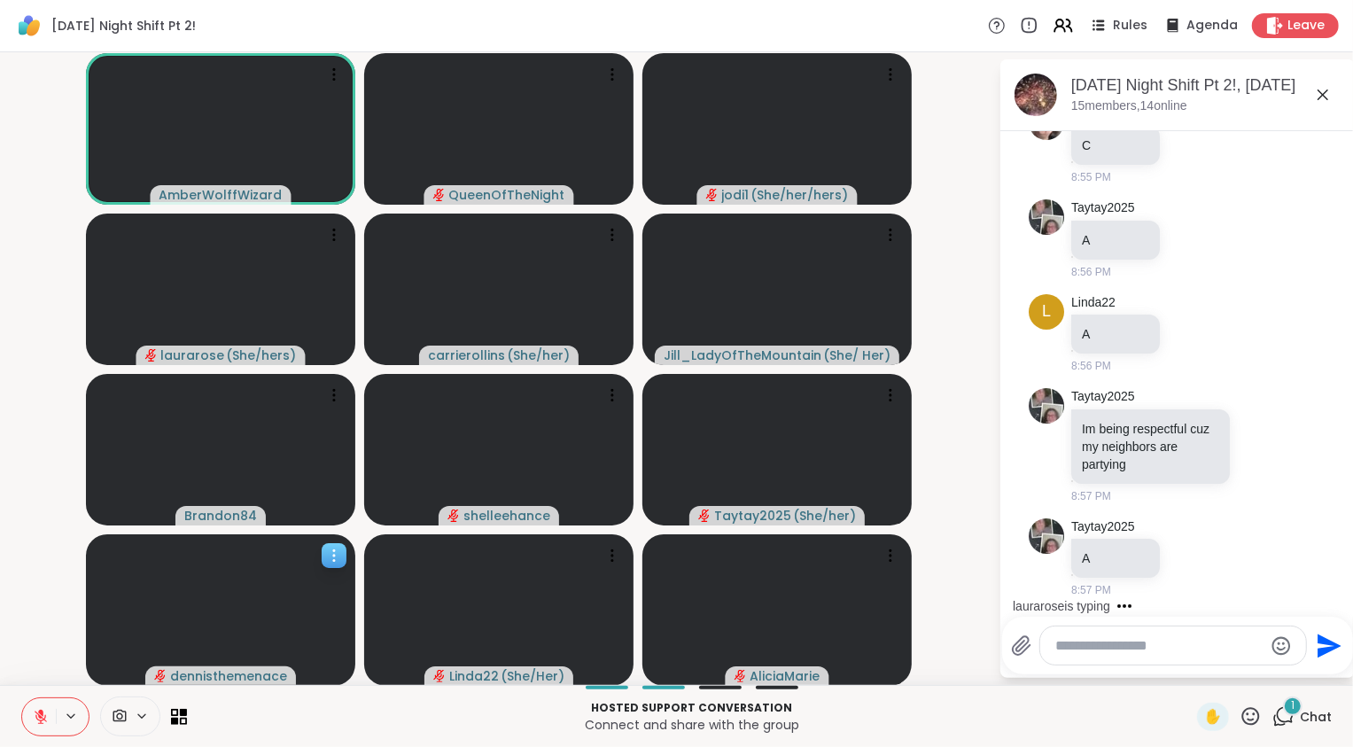
scroll to position [8118, 0]
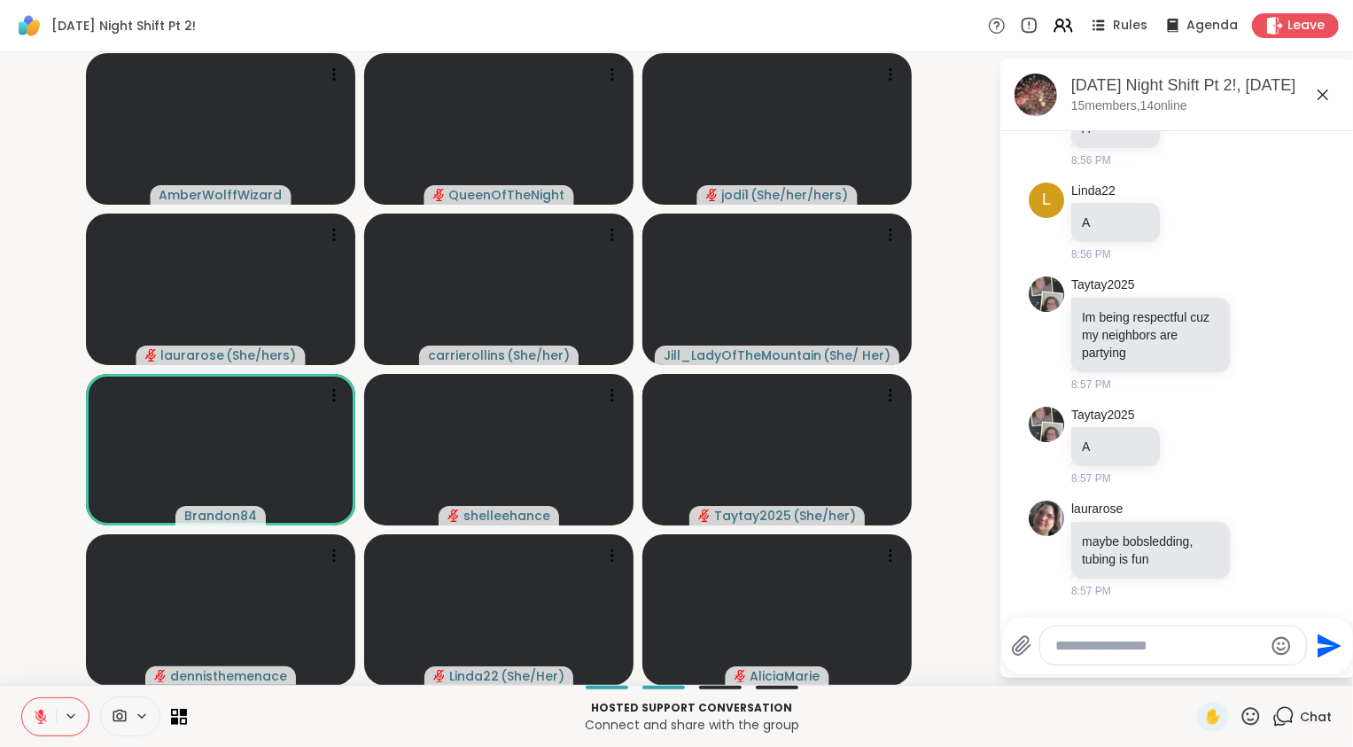
click at [39, 719] on icon at bounding box center [41, 717] width 12 height 12
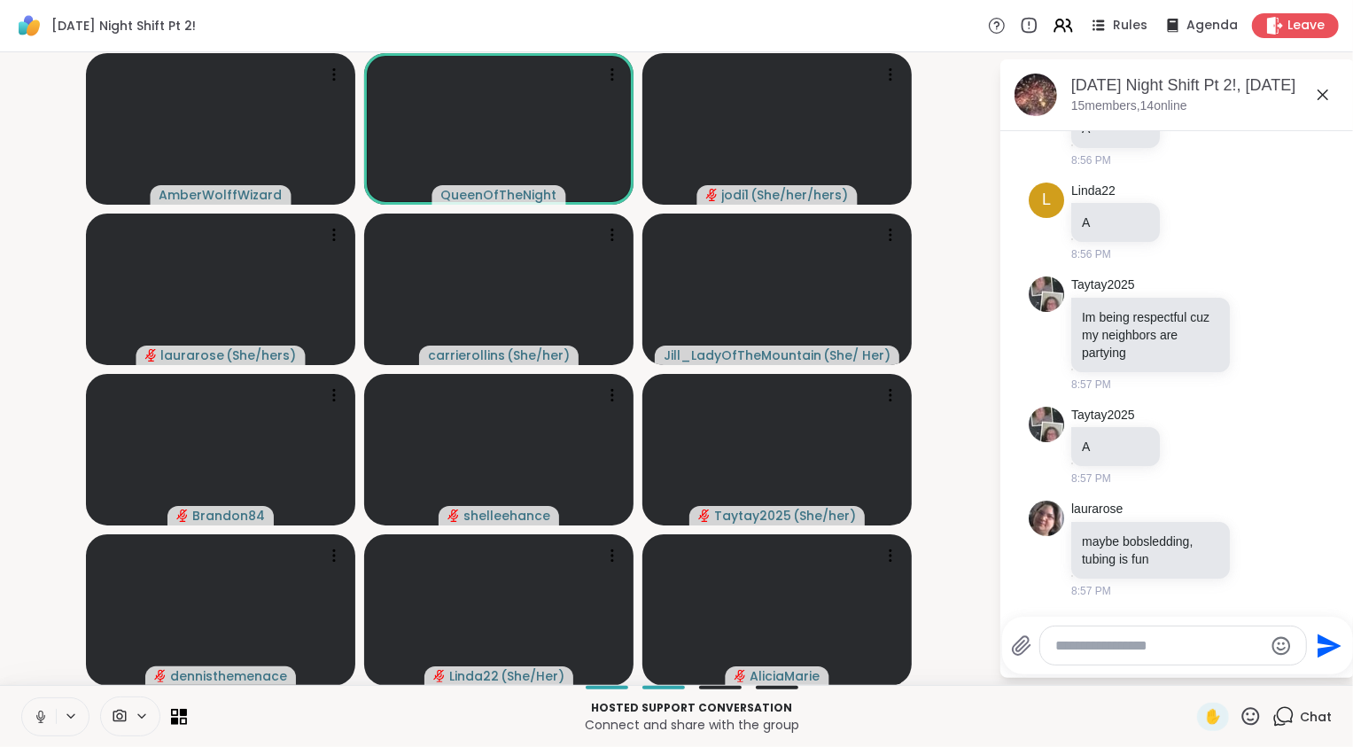
scroll to position [8143, 0]
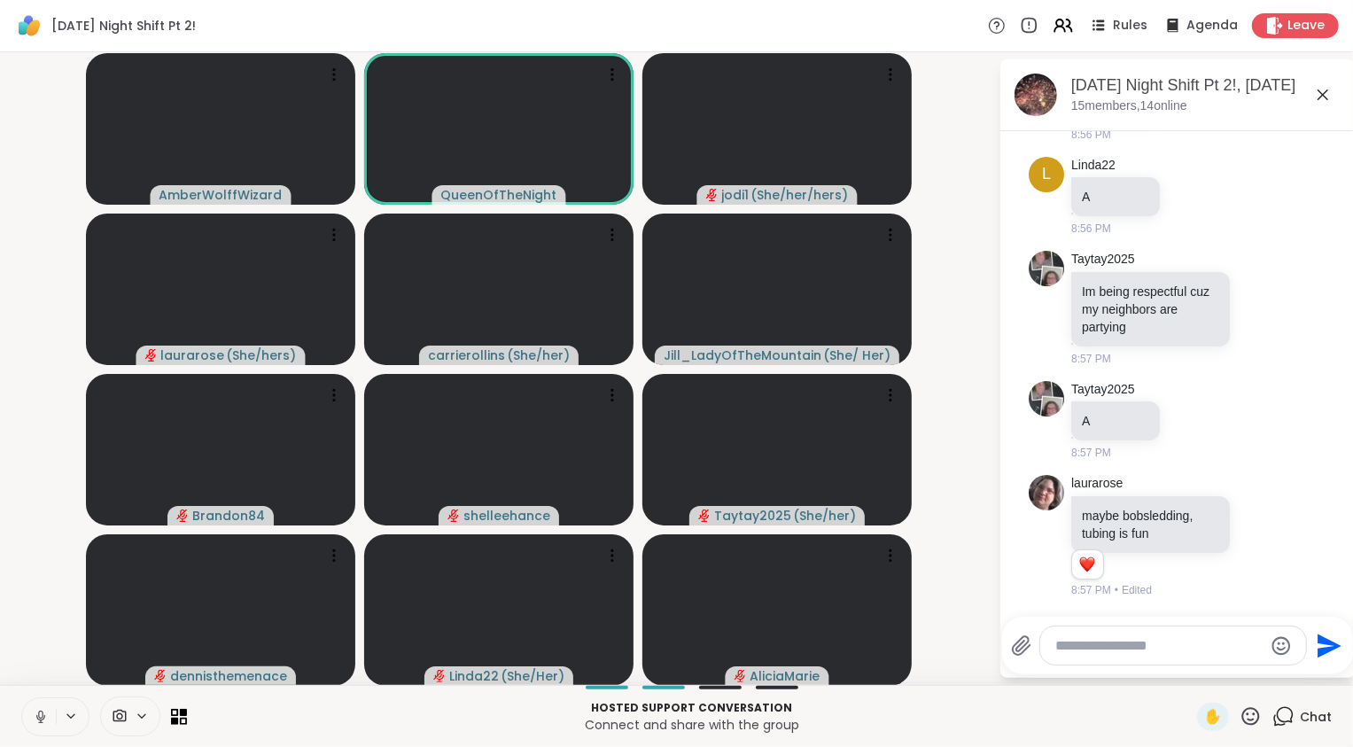
click at [44, 721] on icon at bounding box center [41, 717] width 16 height 16
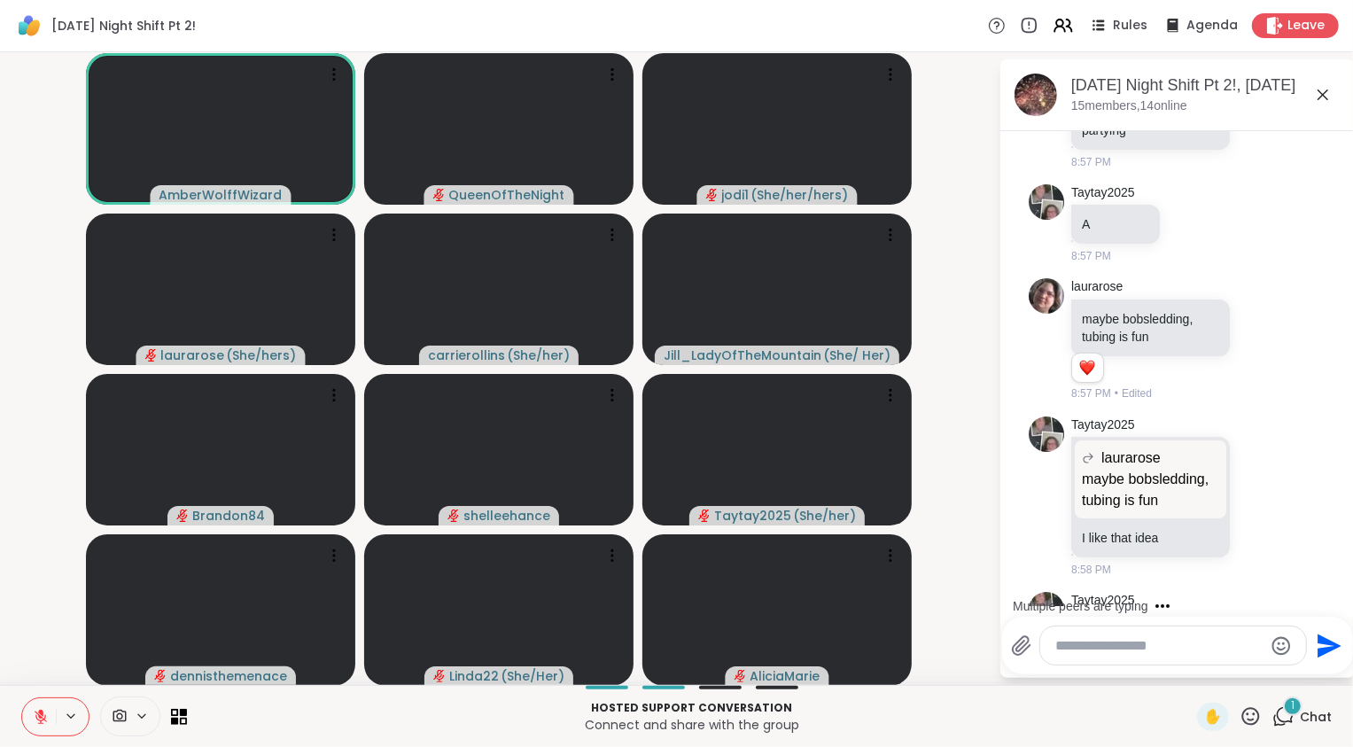
scroll to position [8488, 0]
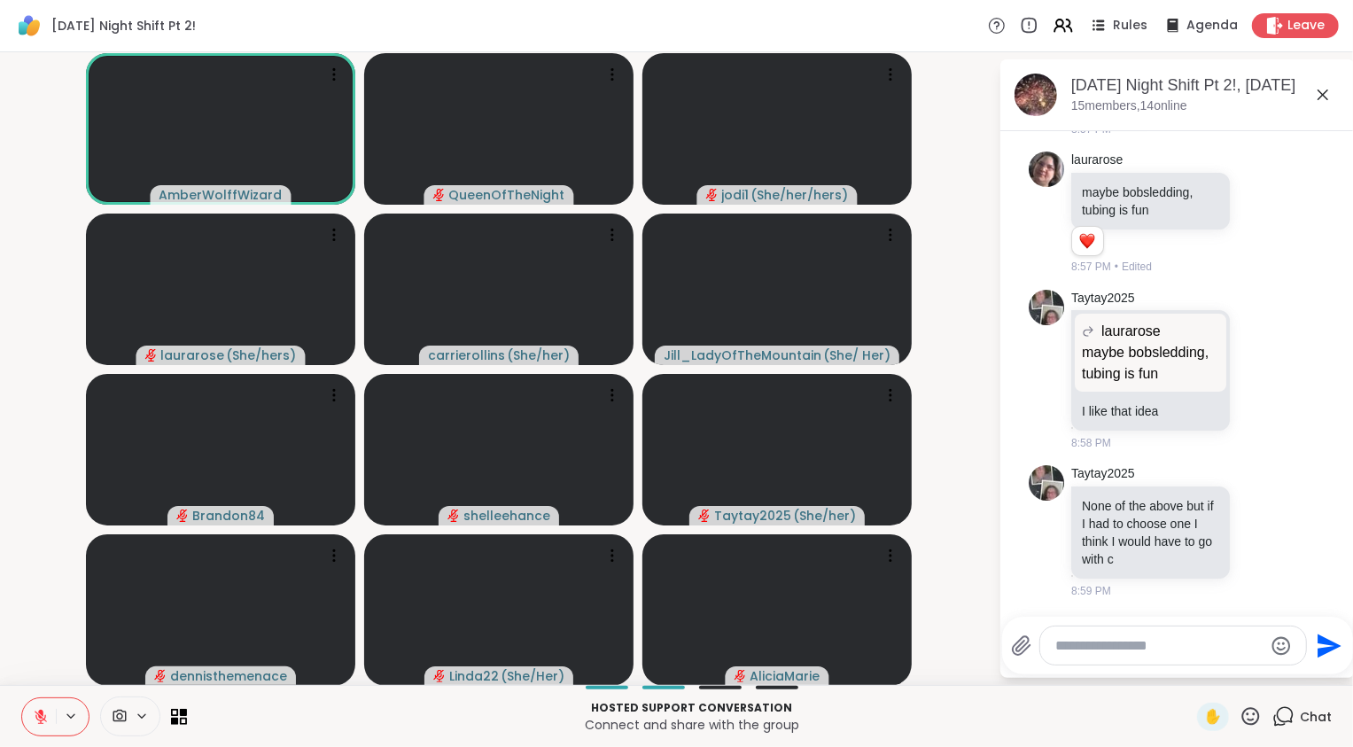
click at [42, 720] on icon at bounding box center [41, 717] width 12 height 12
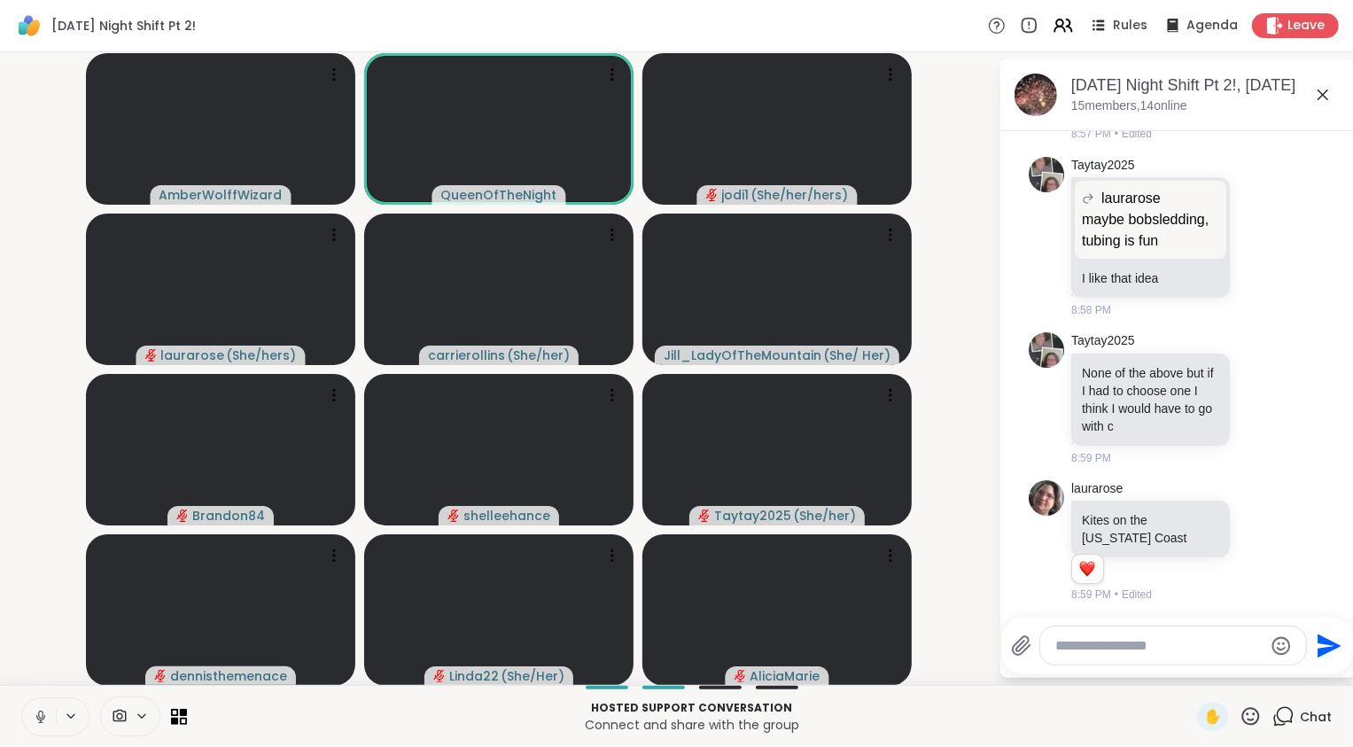
scroll to position [8625, 0]
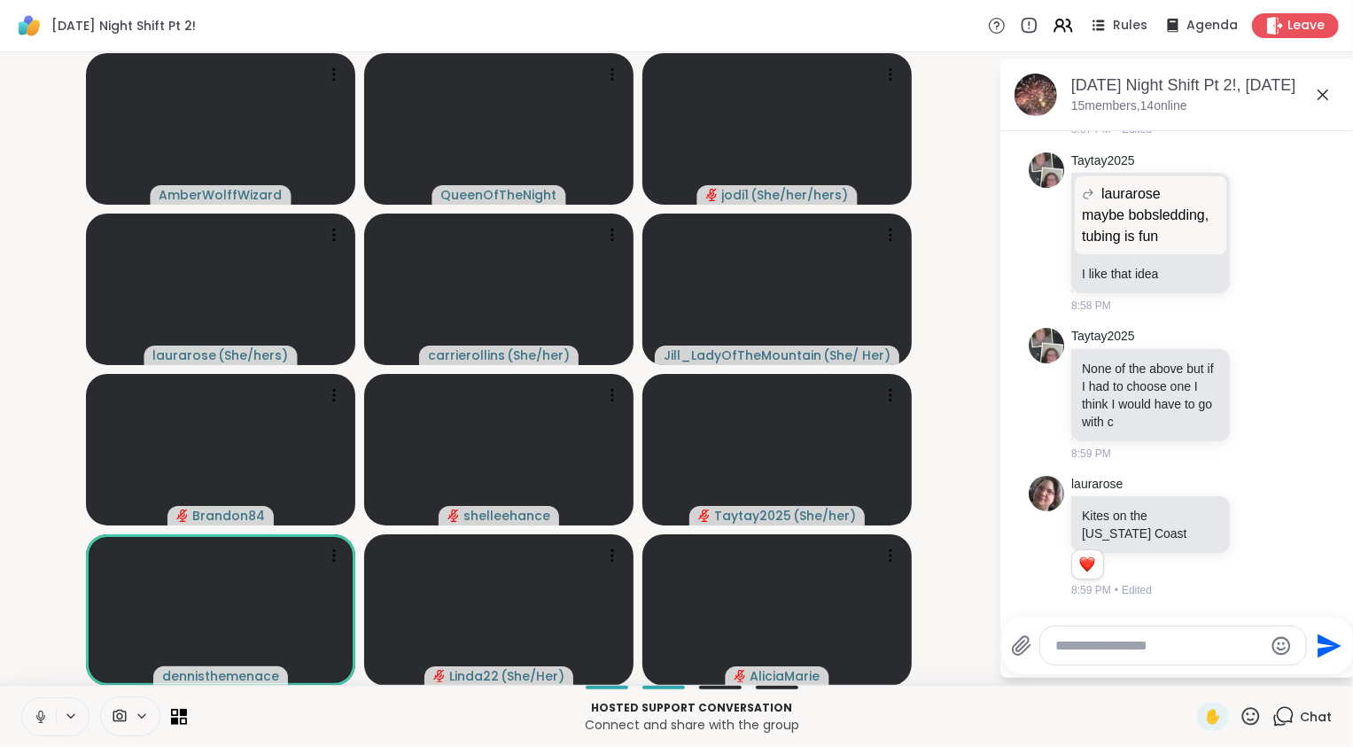
click at [50, 723] on button at bounding box center [39, 716] width 34 height 37
click at [41, 644] on video-player-container "AmberWolffWizard QueenOfTheNight jodi1 ( She/her/hers ) laurarose ( She/hers ) …" at bounding box center [499, 368] width 977 height 618
click at [34, 707] on button at bounding box center [39, 716] width 34 height 37
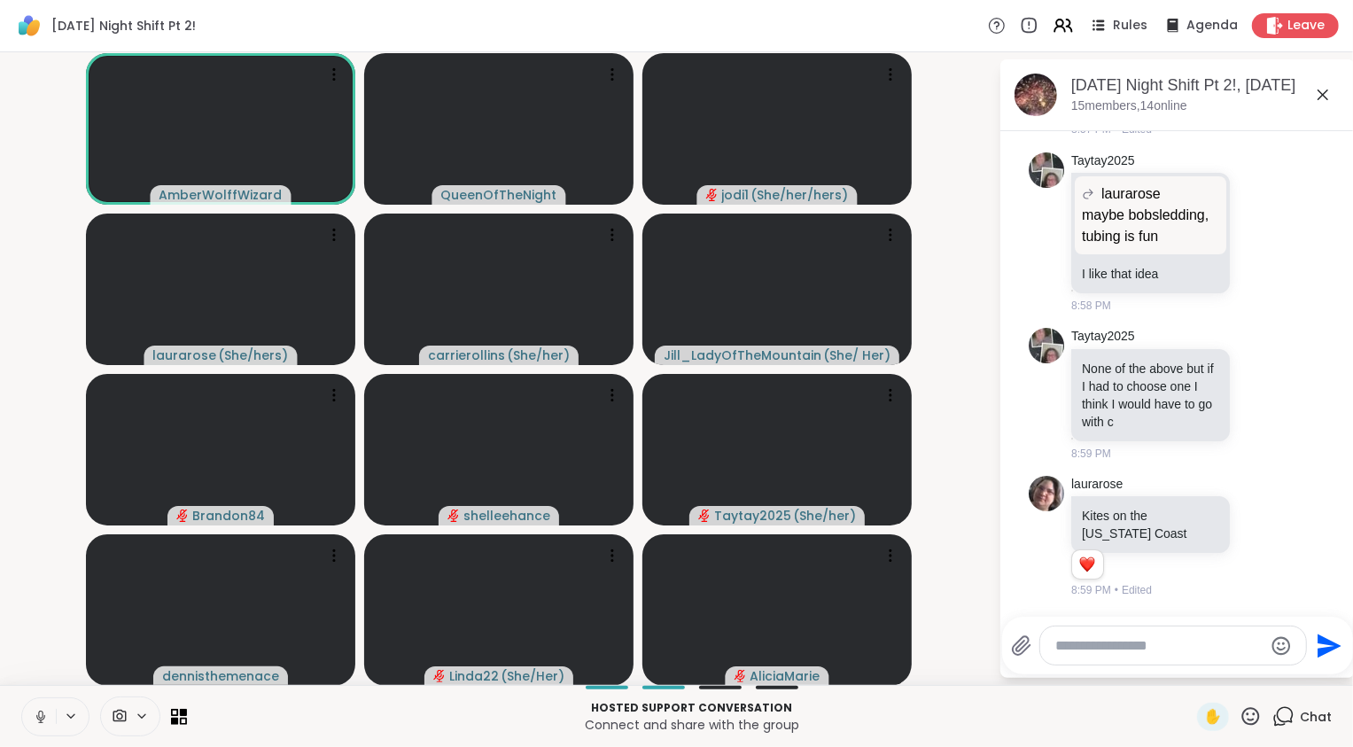
click at [43, 719] on icon at bounding box center [41, 717] width 16 height 16
click at [42, 646] on video-player-container "AmberWolffWizard QueenOfTheNight jodi1 ( She/her/hers ) laurarose ( She/hers ) …" at bounding box center [499, 368] width 977 height 618
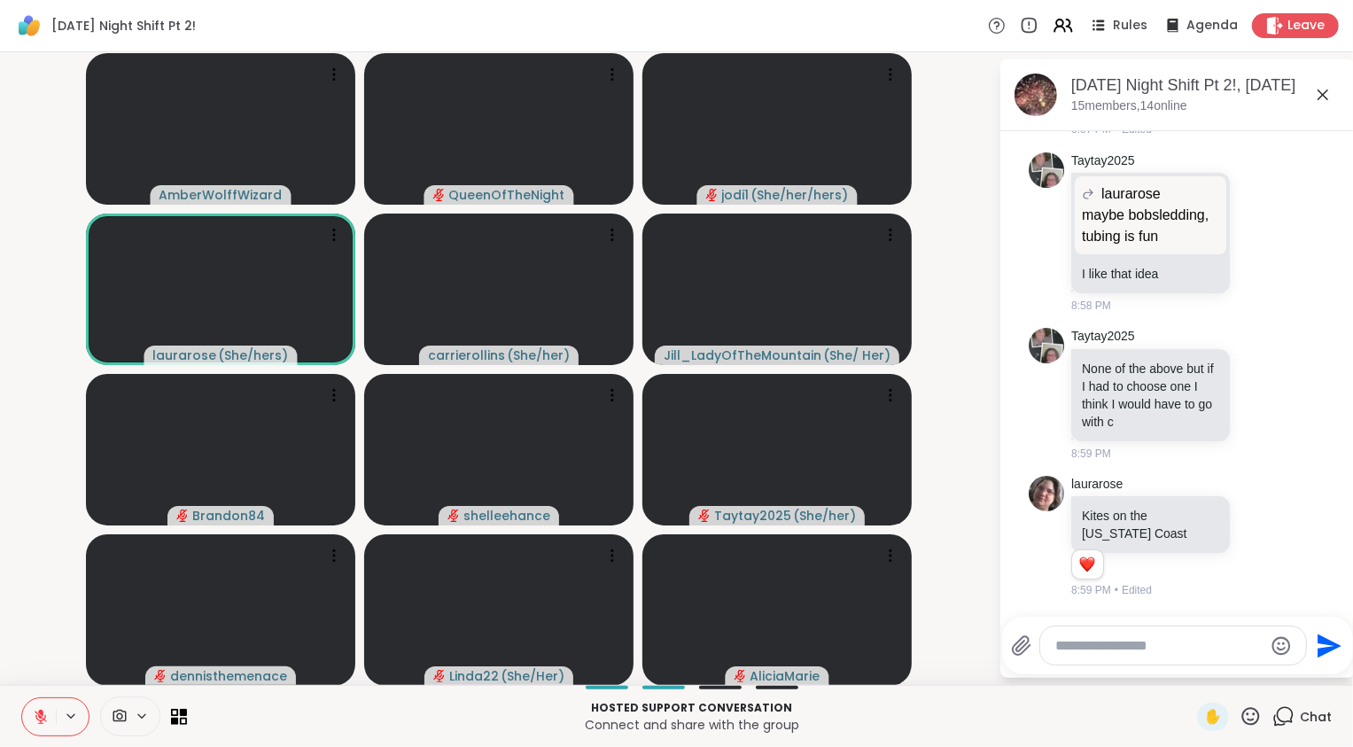
click at [1240, 727] on icon at bounding box center [1251, 716] width 22 height 22
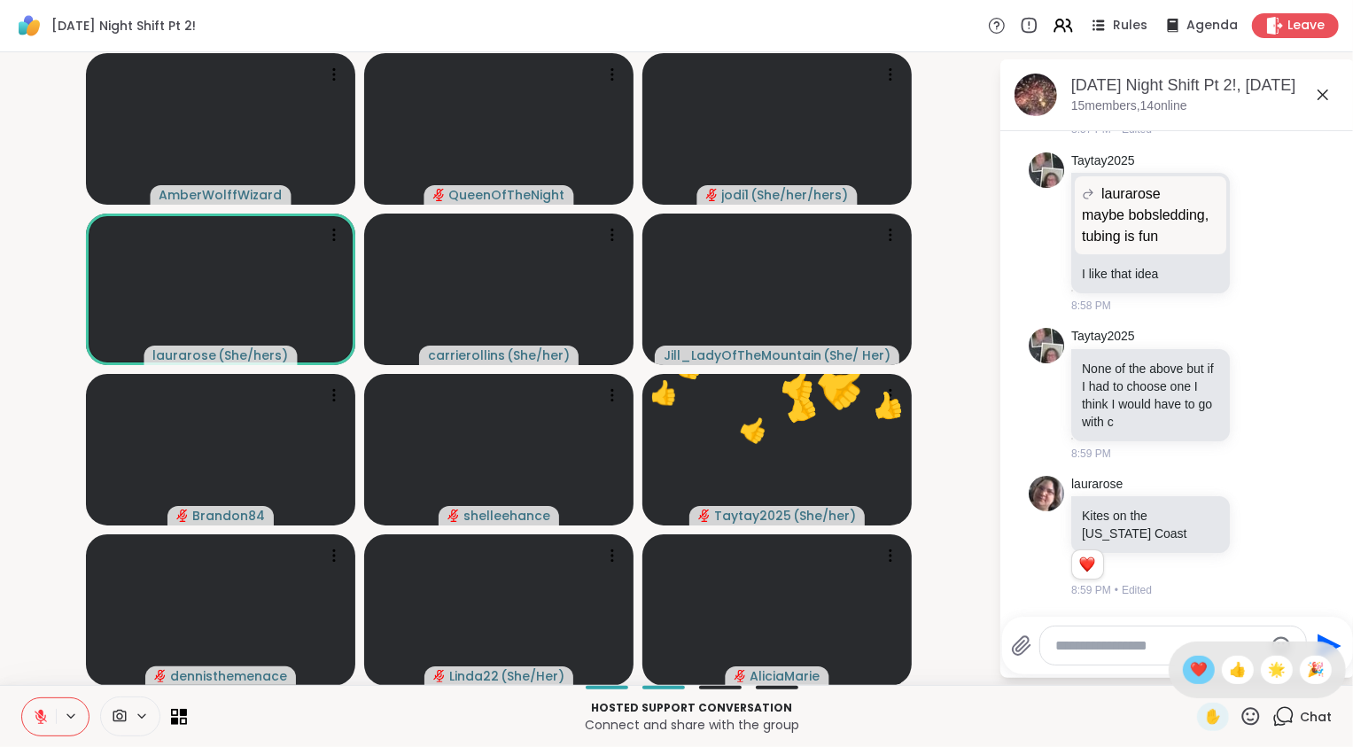
click at [1193, 664] on span "❤️" at bounding box center [1199, 669] width 18 height 21
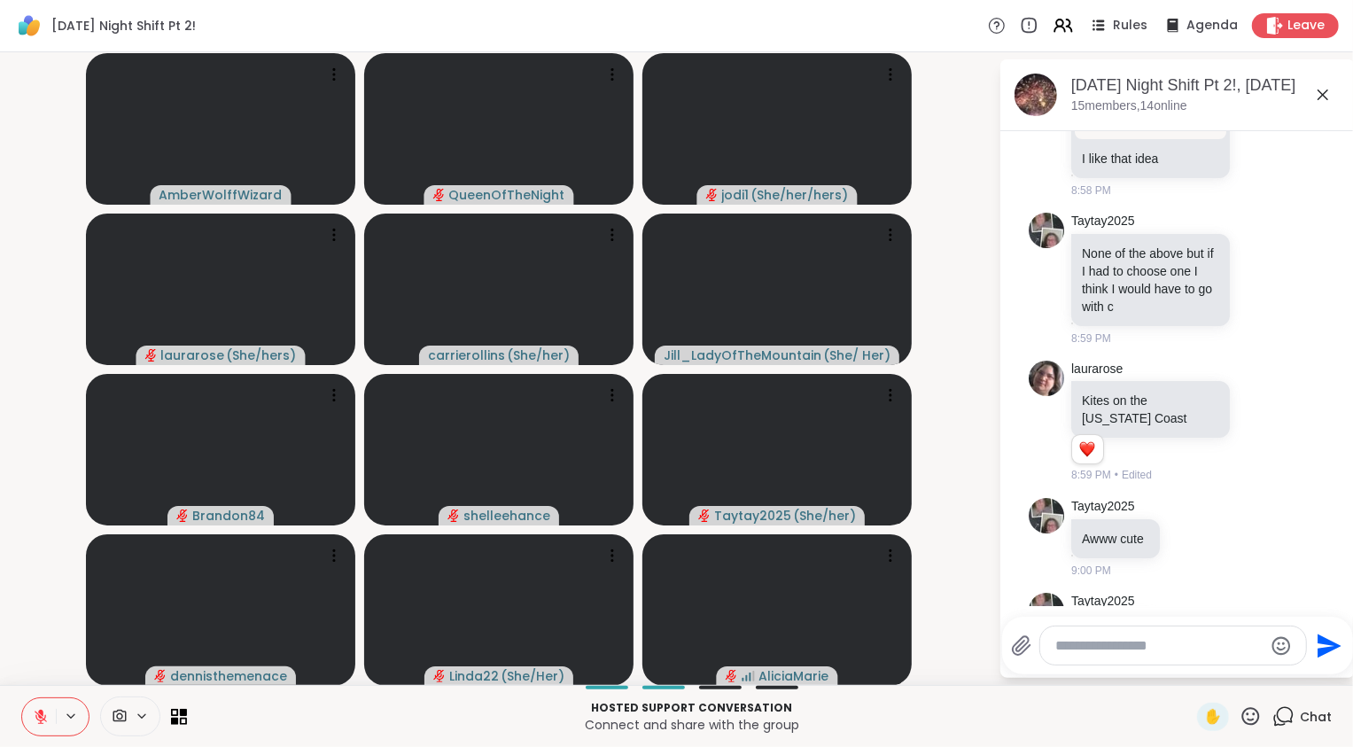
scroll to position [8813, 0]
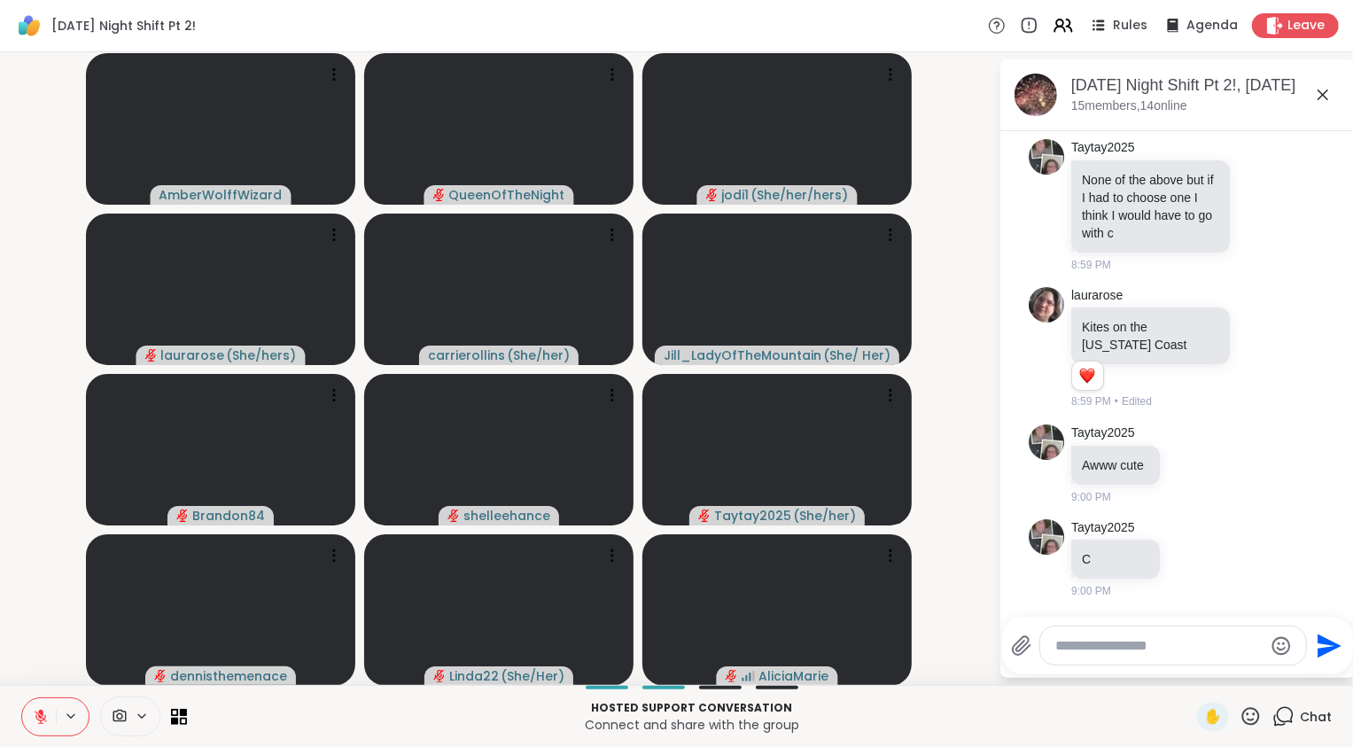
click at [37, 721] on icon at bounding box center [41, 717] width 16 height 16
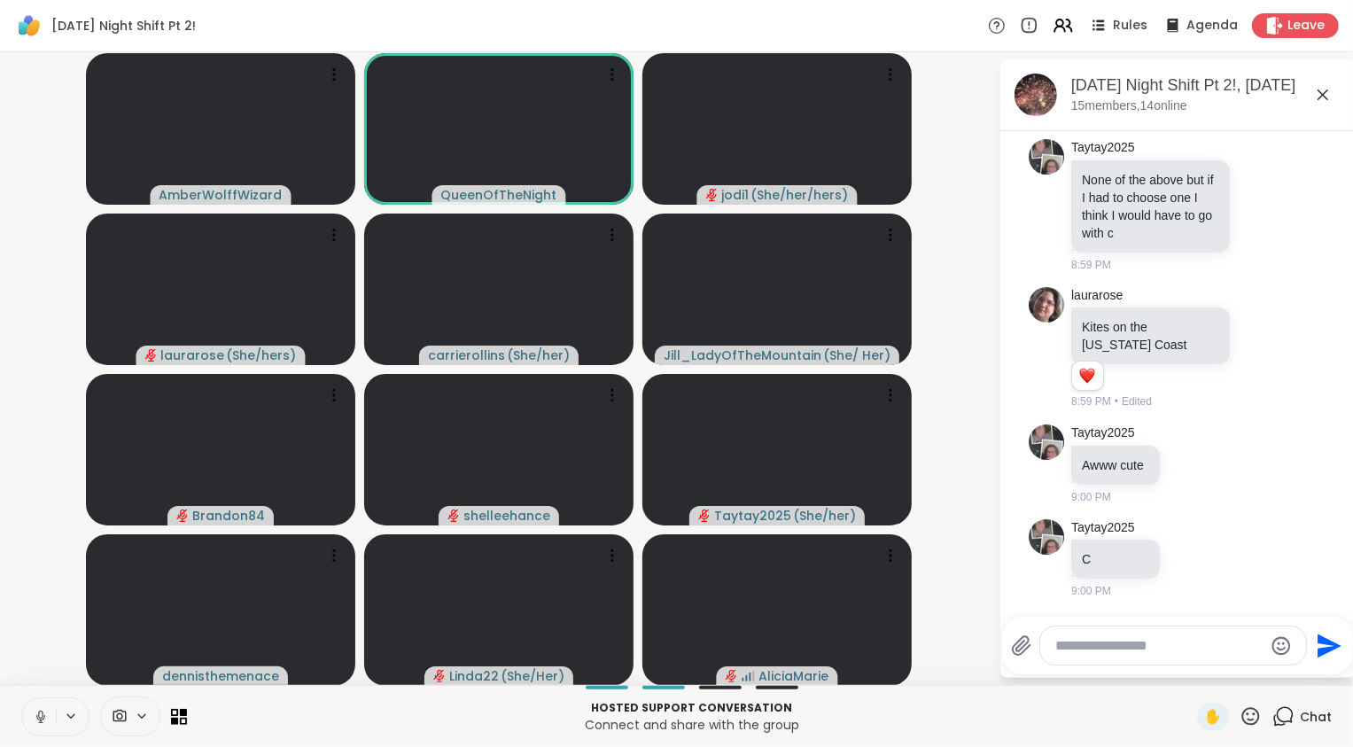
click at [38, 718] on icon at bounding box center [41, 717] width 16 height 16
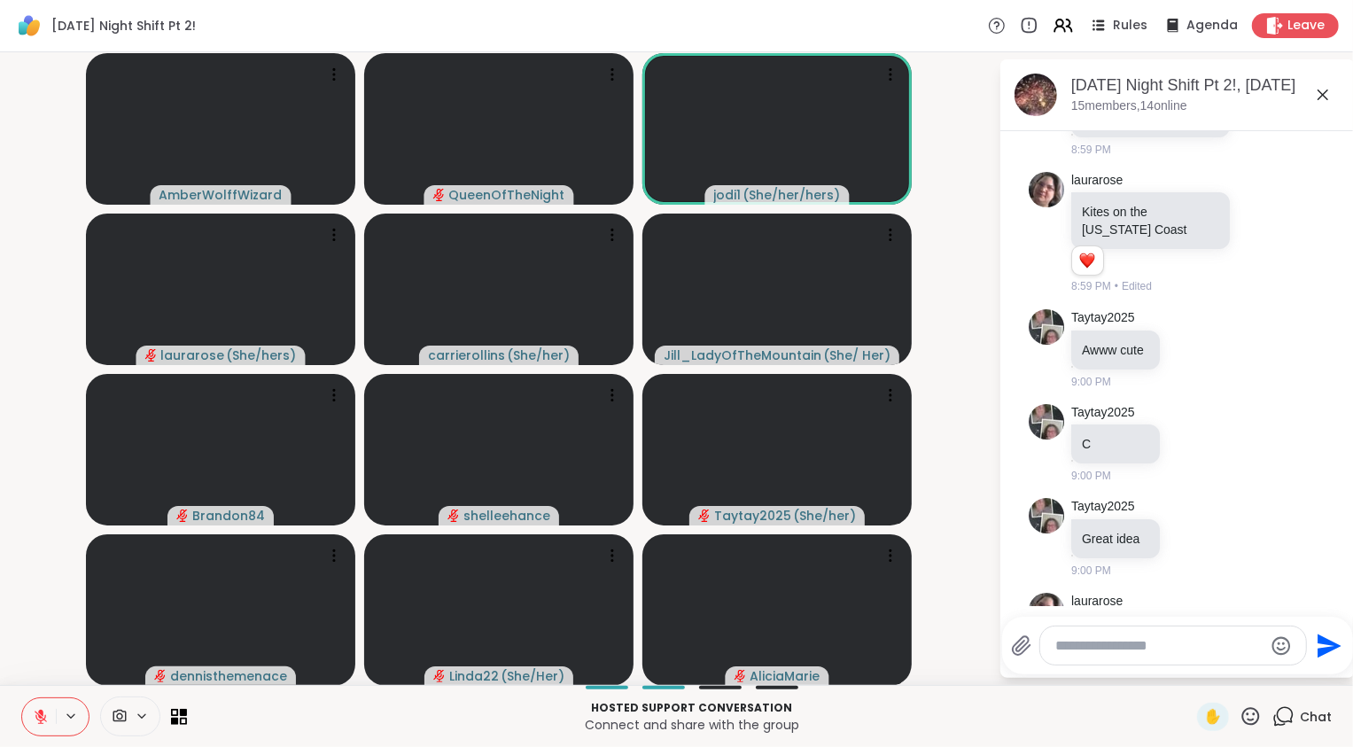
scroll to position [9402, 0]
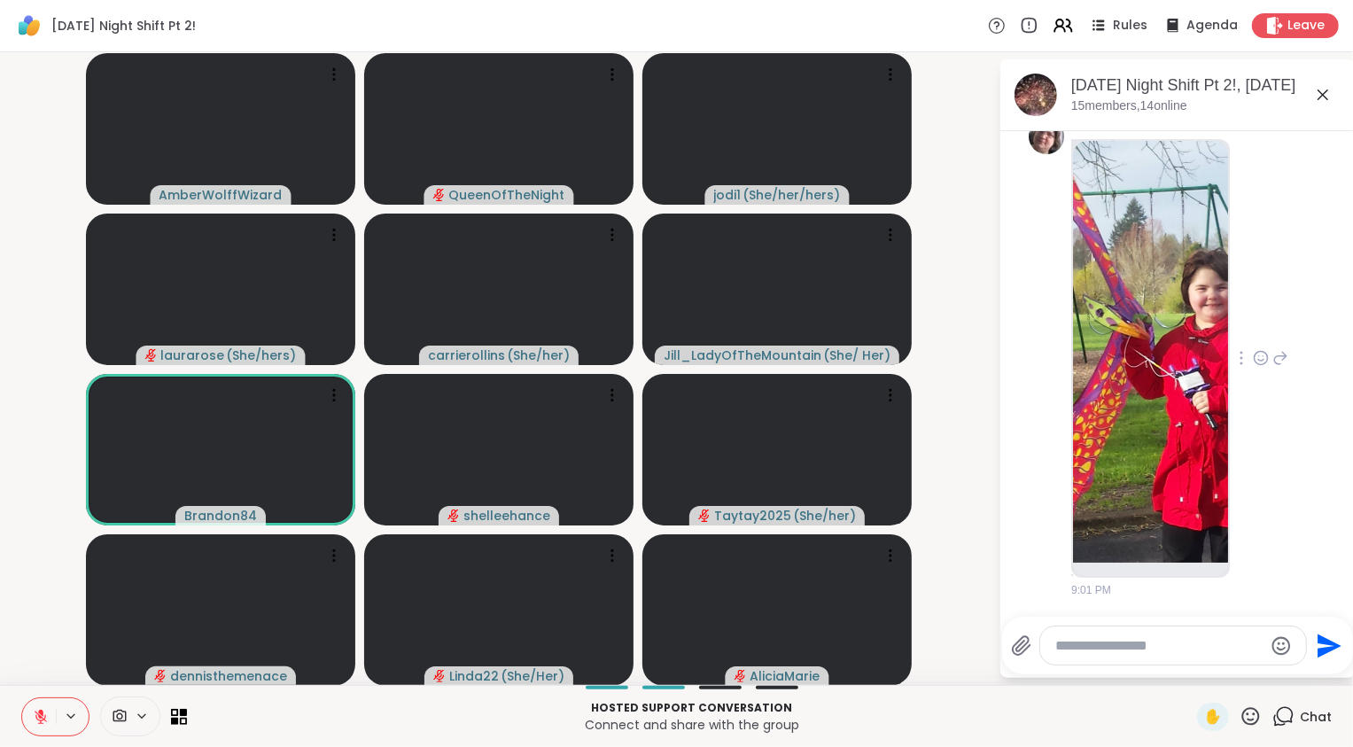
click at [1253, 354] on icon at bounding box center [1261, 358] width 16 height 18
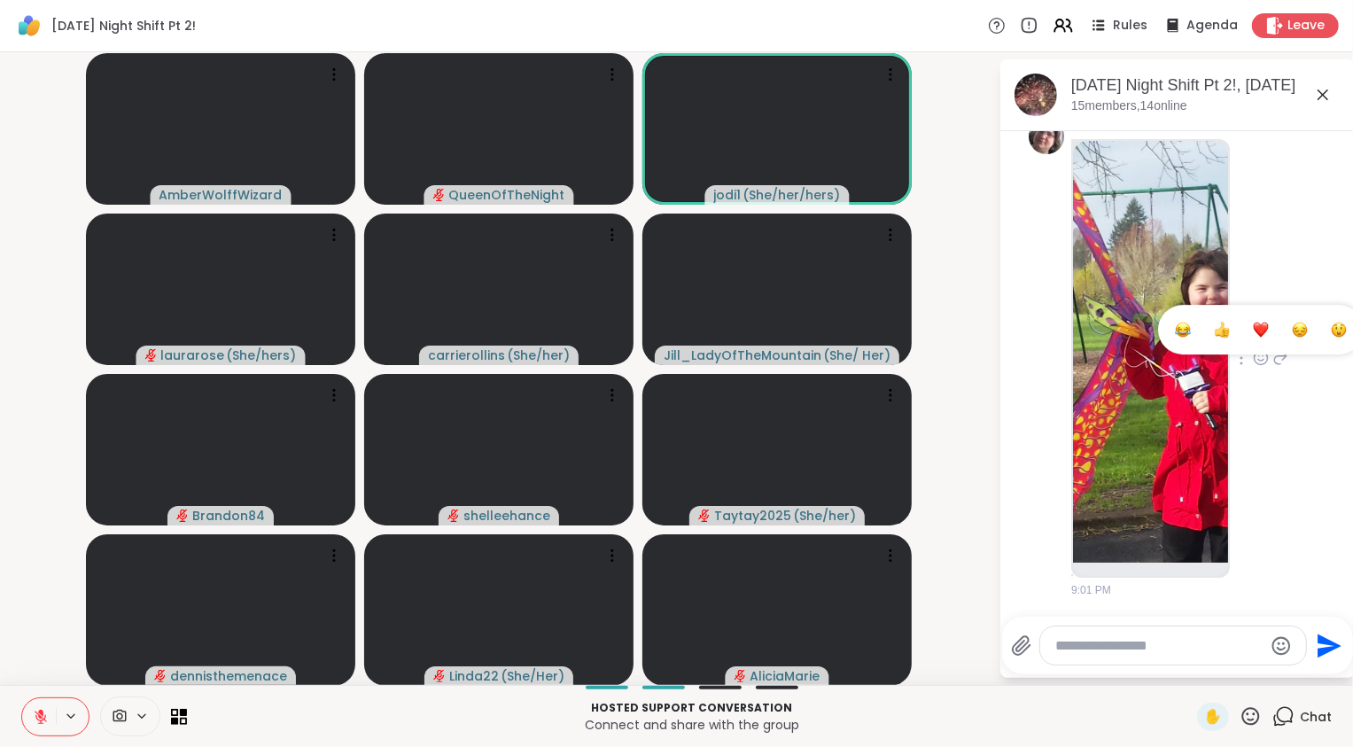
click at [1253, 329] on div "Select Reaction: Heart" at bounding box center [1261, 330] width 16 height 16
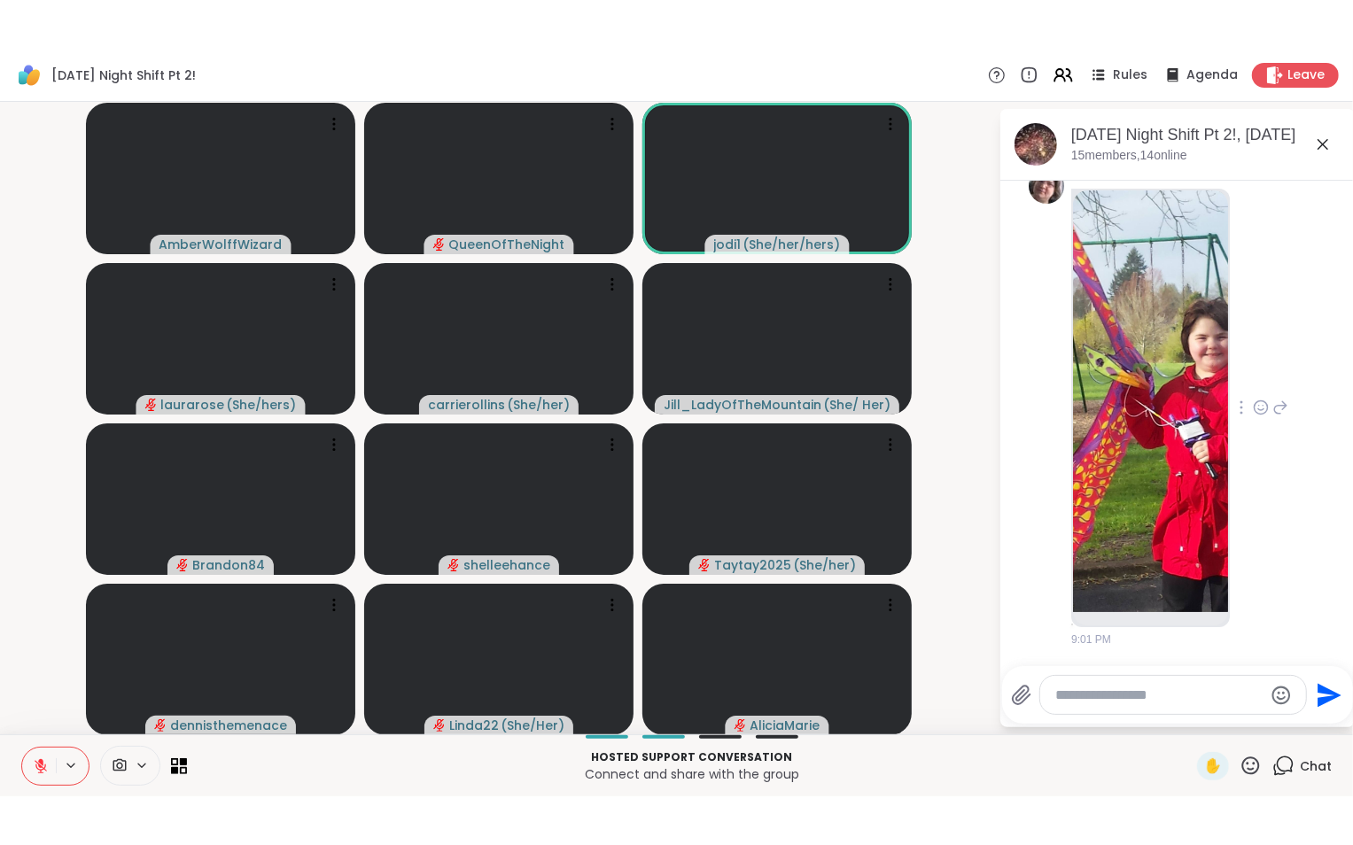
scroll to position [9427, 0]
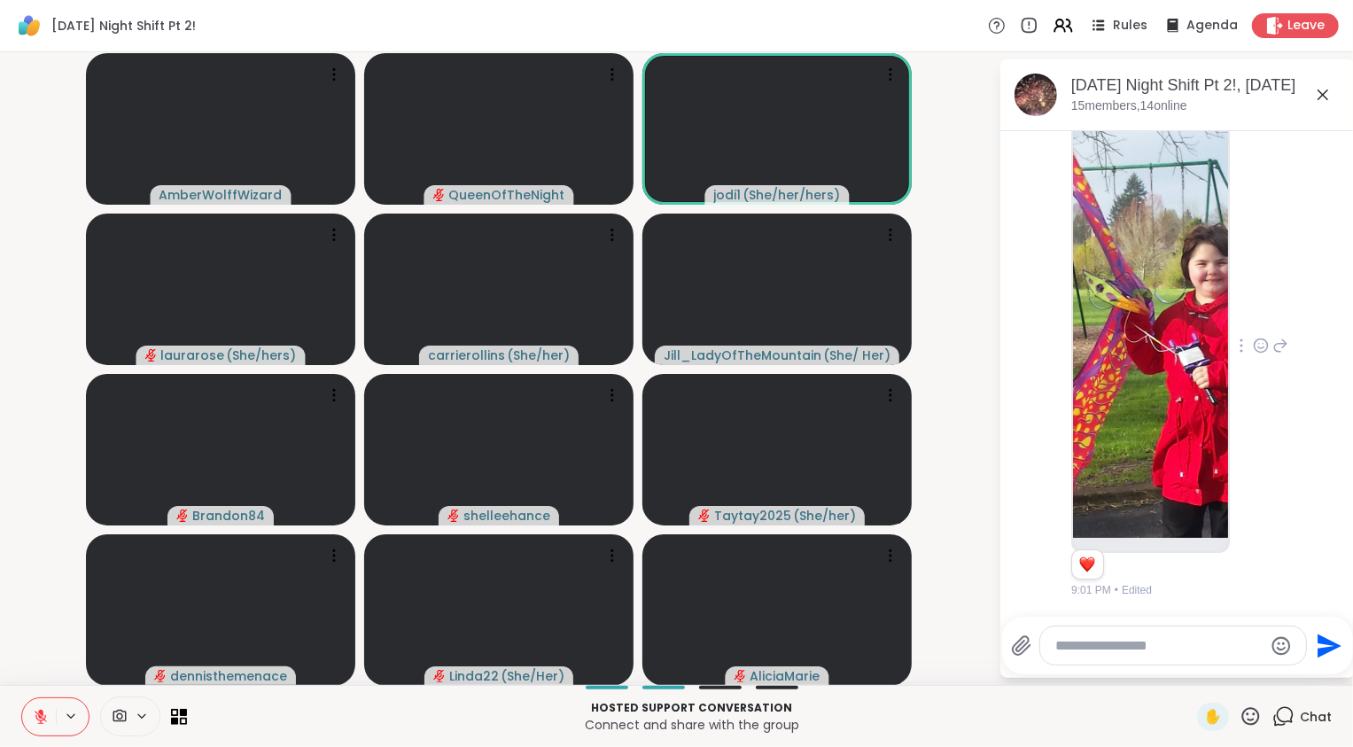
click at [1154, 346] on img at bounding box center [1150, 327] width 155 height 422
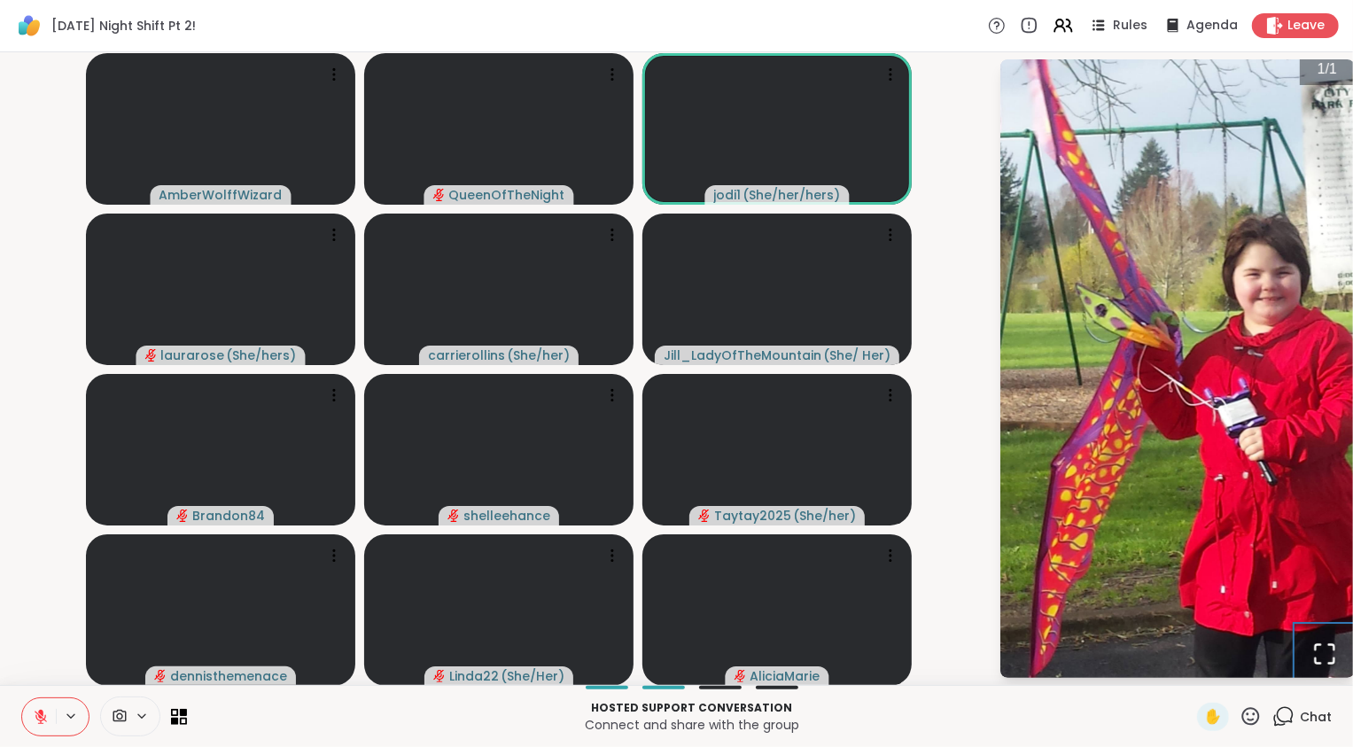
click at [1320, 654] on icon "Open Fullscreen" at bounding box center [1324, 653] width 25 height 25
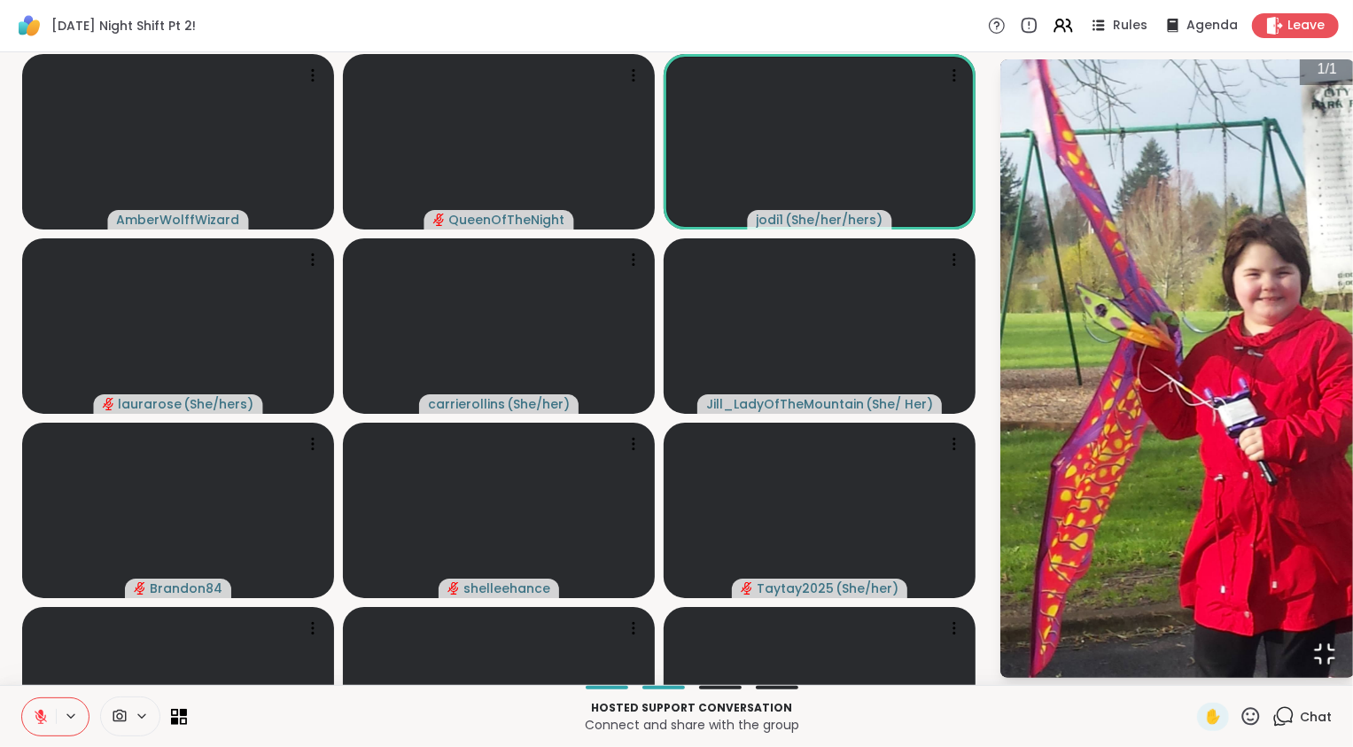
scroll to position [9329, 0]
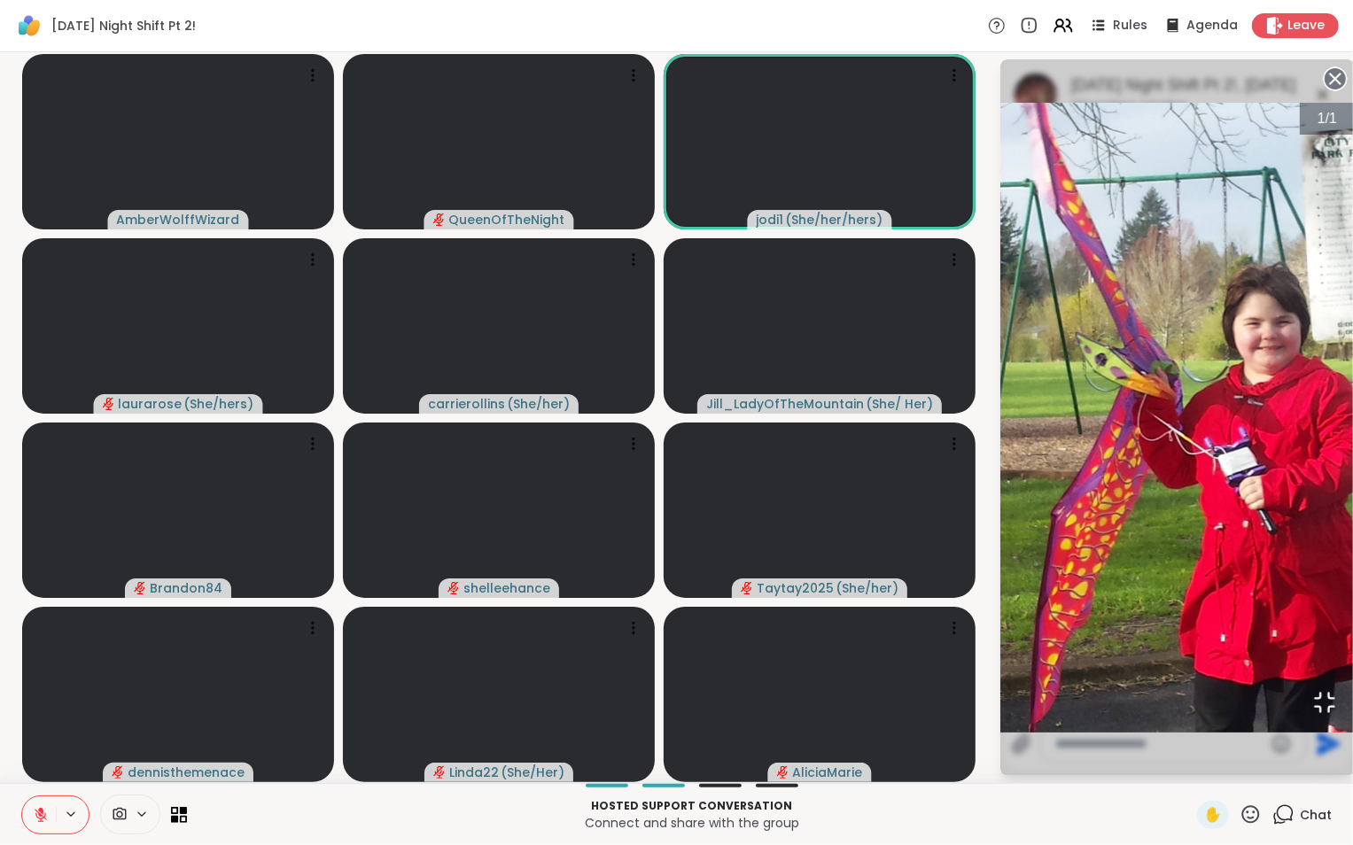
click at [1000, 103] on img "Go to Slide 1" at bounding box center [1177, 418] width 354 height 630
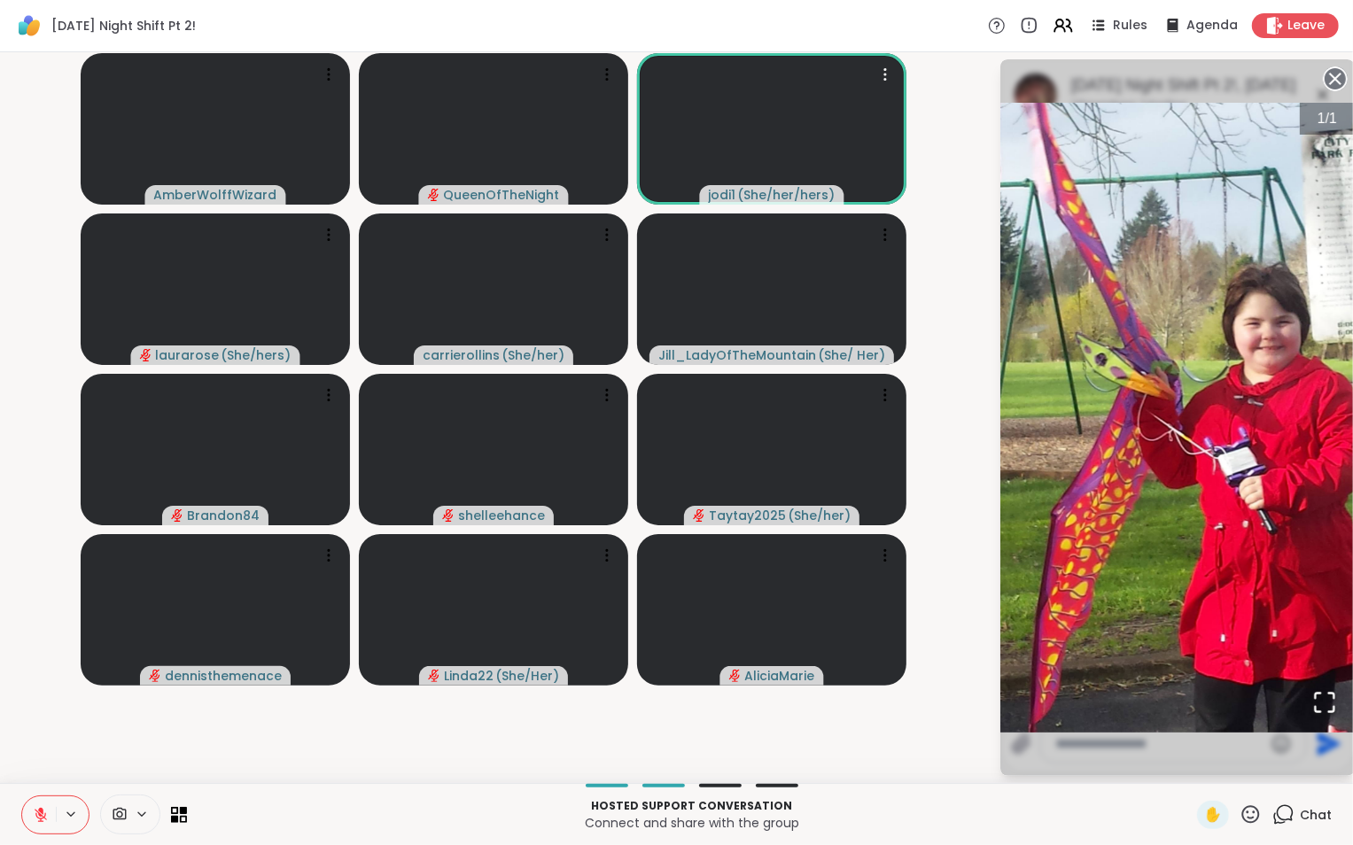
scroll to position [9427, 0]
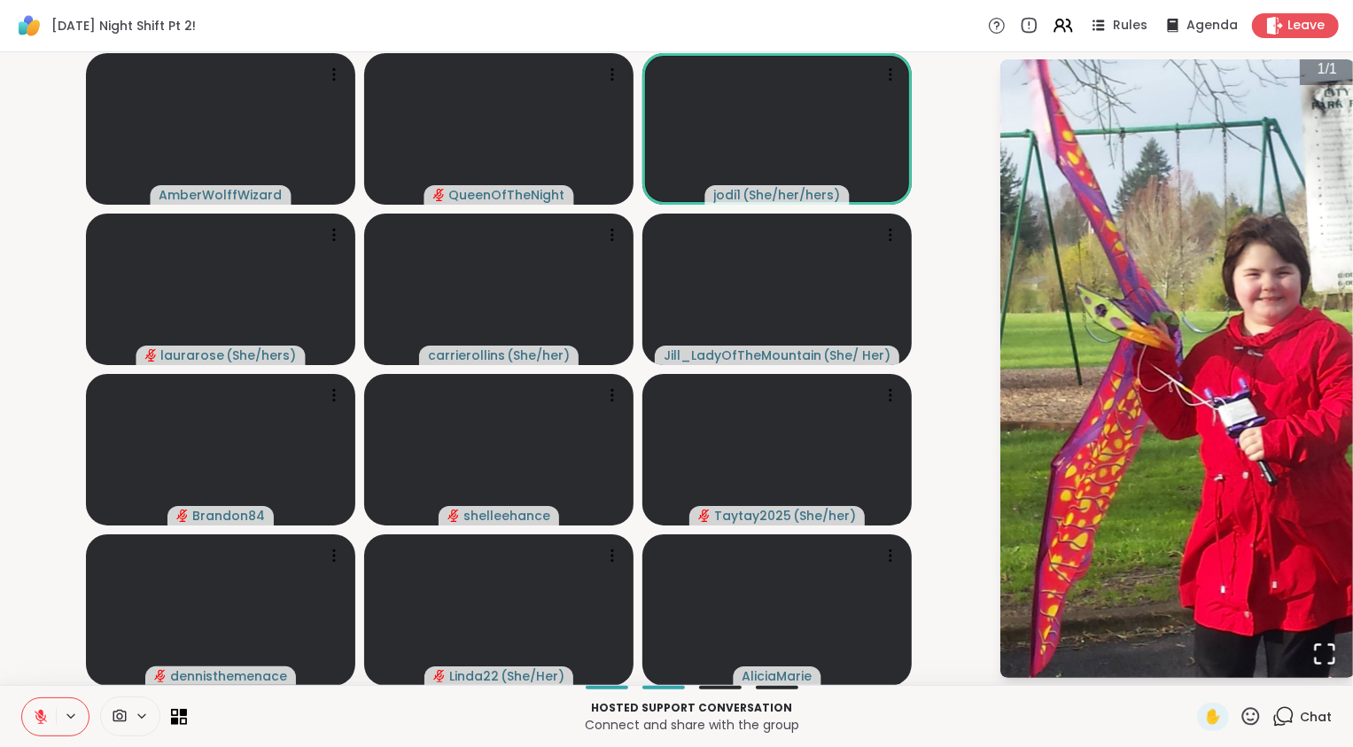
click at [1325, 661] on icon "Open Fullscreen" at bounding box center [1324, 653] width 25 height 25
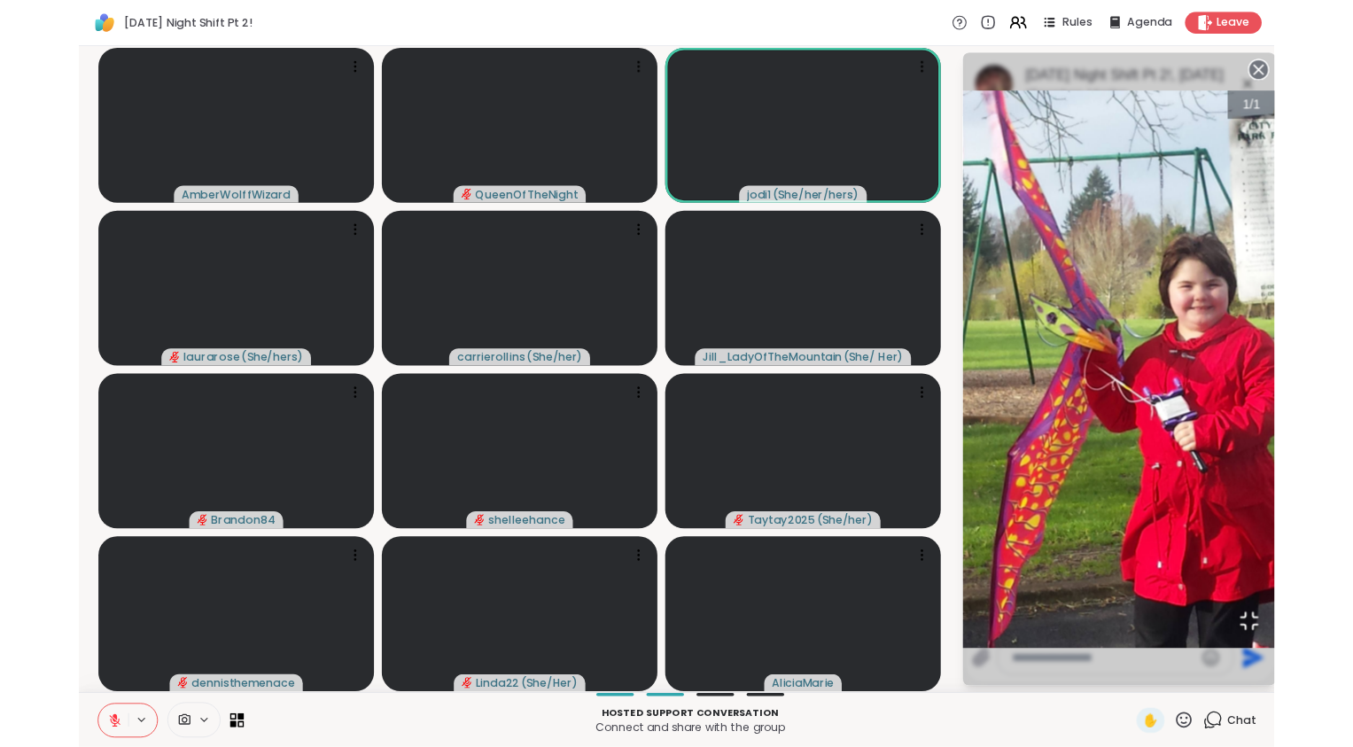
scroll to position [9329, 0]
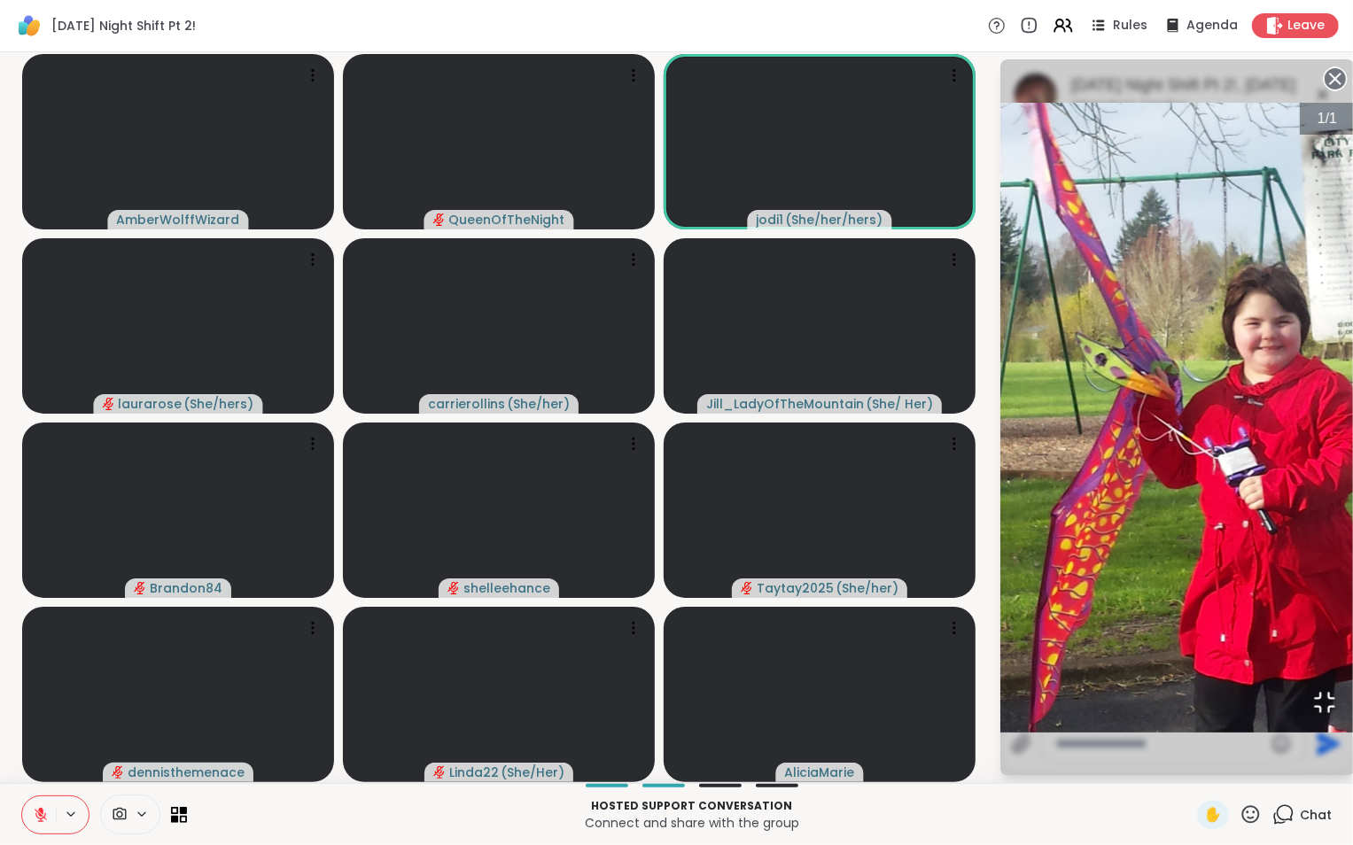
click at [1000, 103] on img "Go to Slide 1" at bounding box center [1177, 418] width 354 height 630
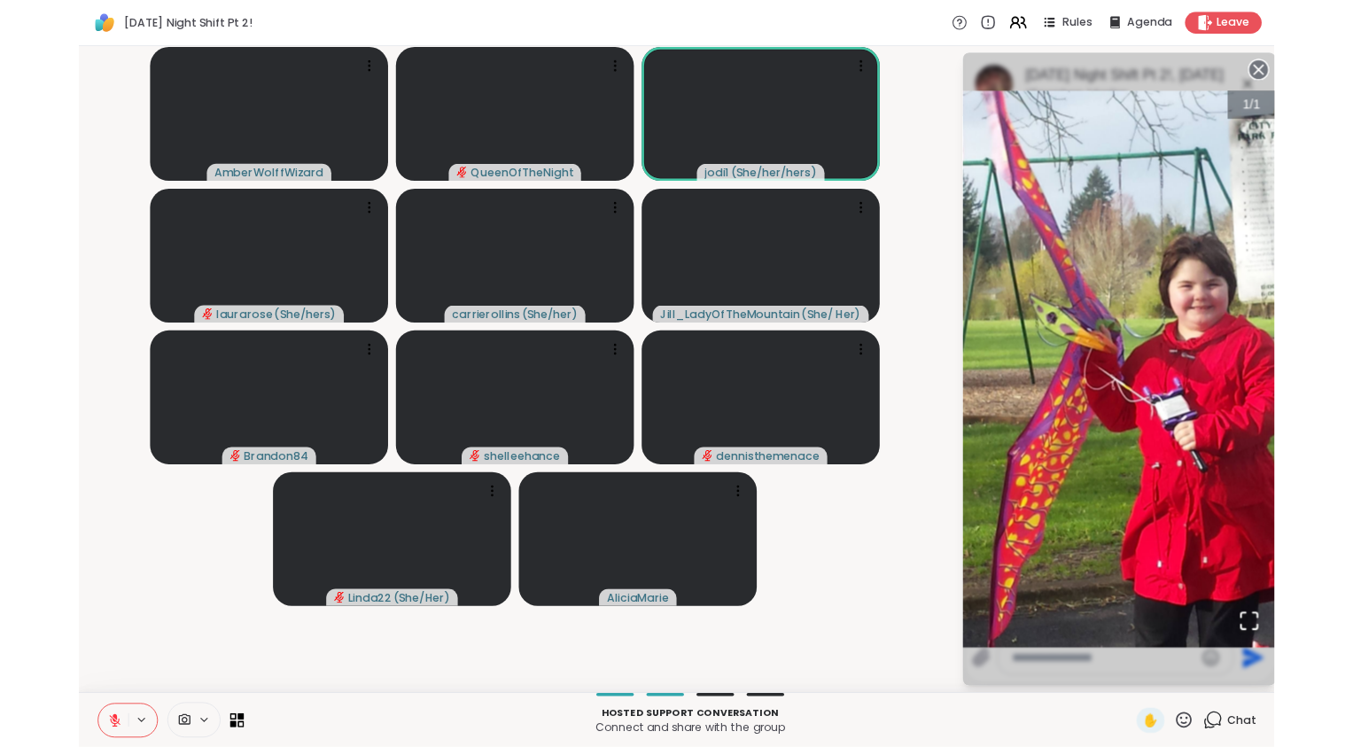
scroll to position [9427, 0]
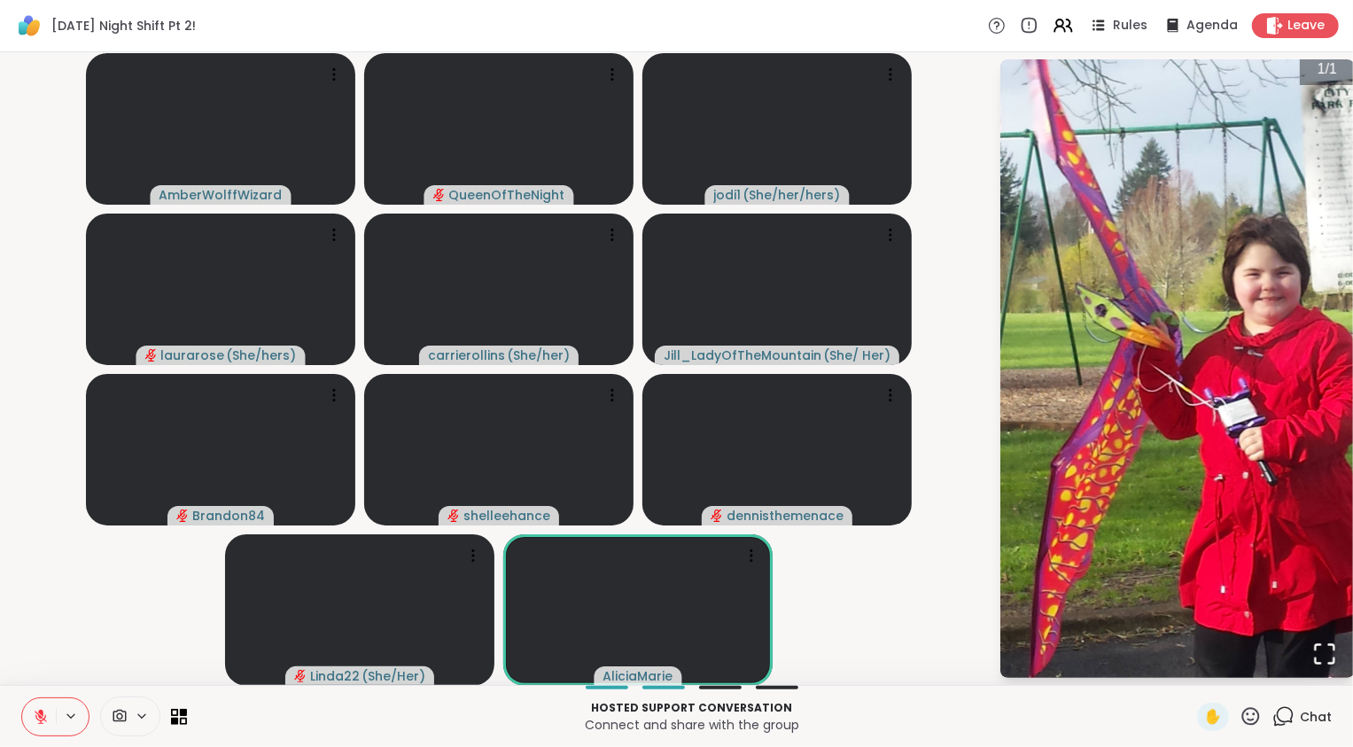
click at [1274, 724] on icon at bounding box center [1280, 721] width 12 height 12
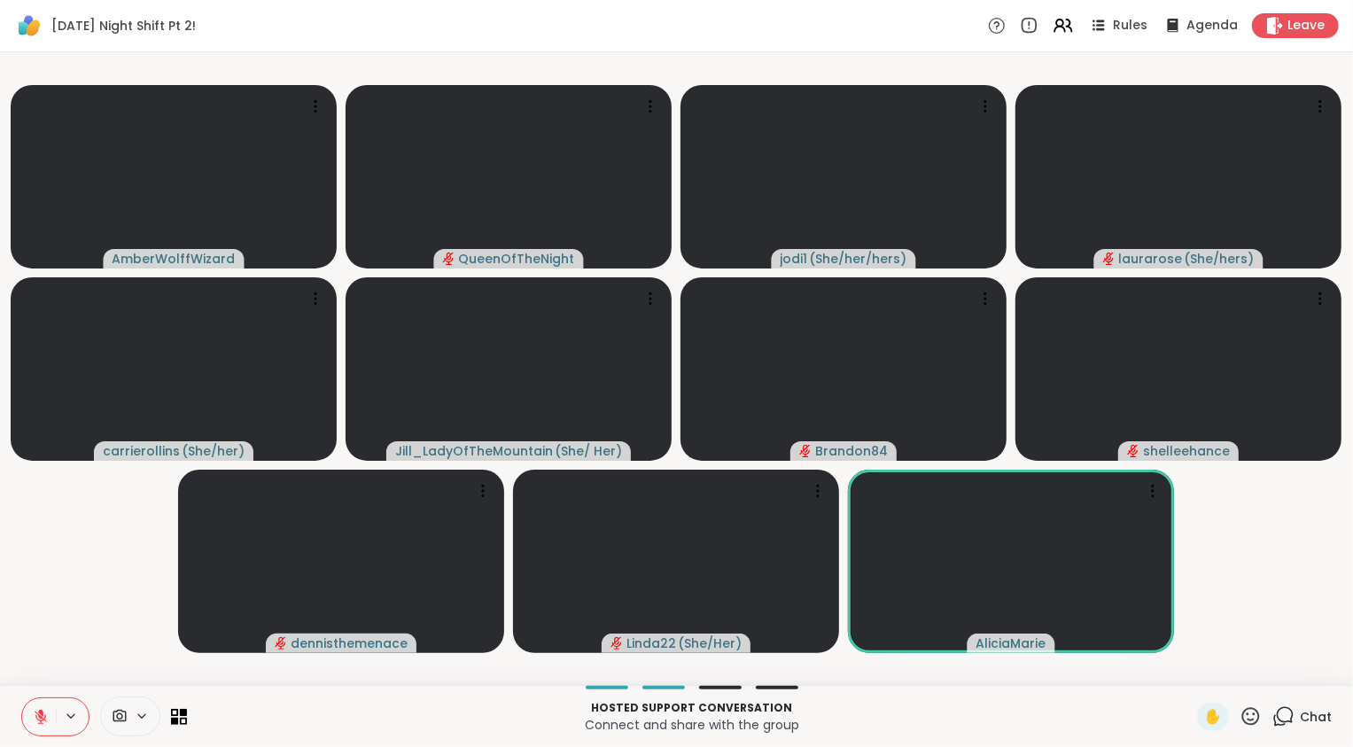
click at [1277, 721] on icon at bounding box center [1285, 715] width 17 height 16
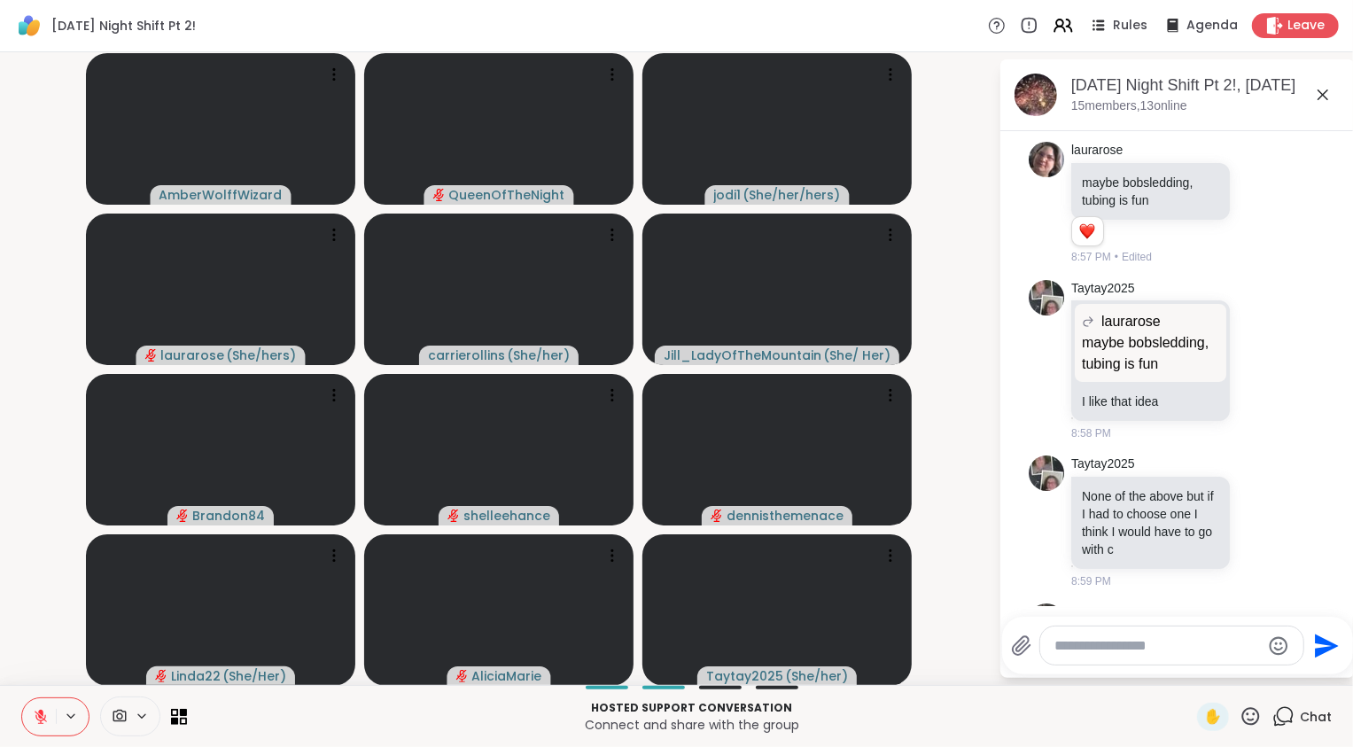
scroll to position [8458, 0]
click at [1258, 525] on icon at bounding box center [1260, 525] width 5 height 2
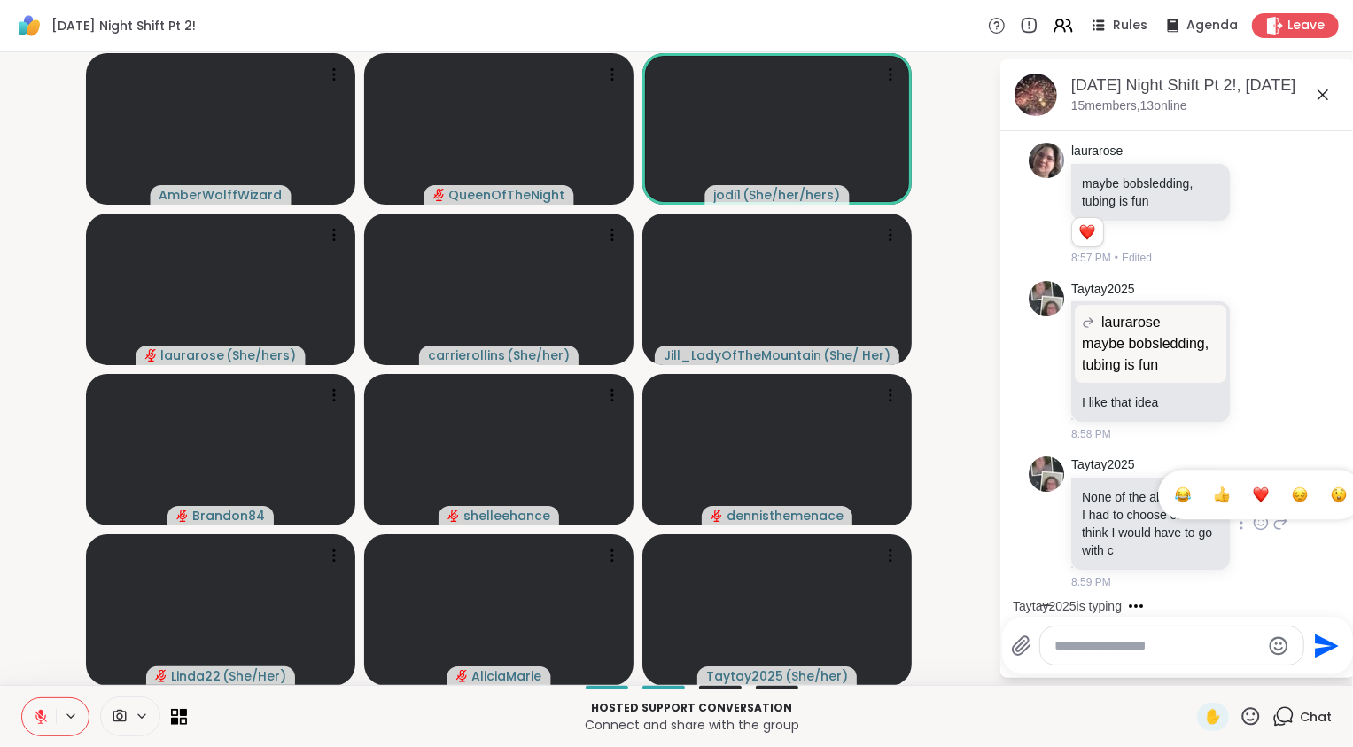
click at [1253, 502] on div "Select Reaction: Heart" at bounding box center [1261, 494] width 16 height 16
click at [1253, 369] on icon at bounding box center [1261, 361] width 16 height 18
click at [1253, 340] on div "Select Reaction: Heart" at bounding box center [1261, 332] width 16 height 16
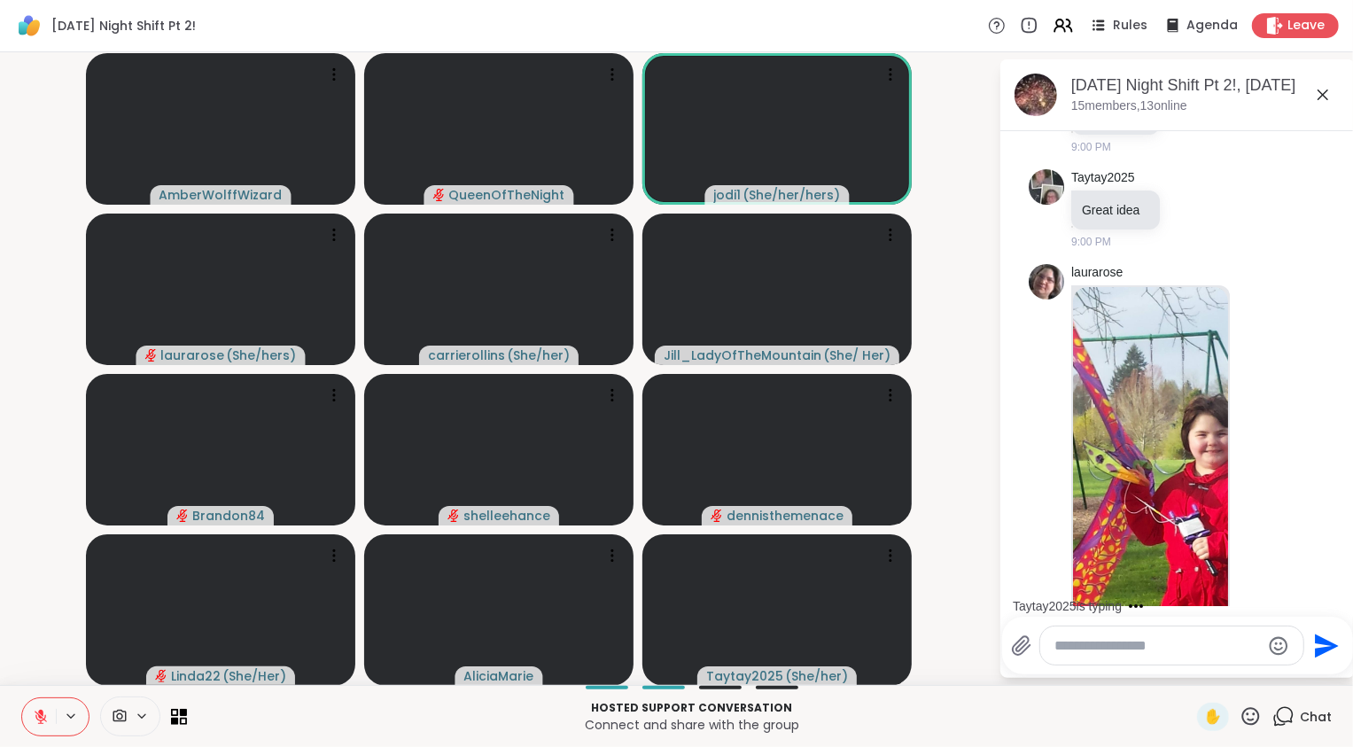
scroll to position [9460, 0]
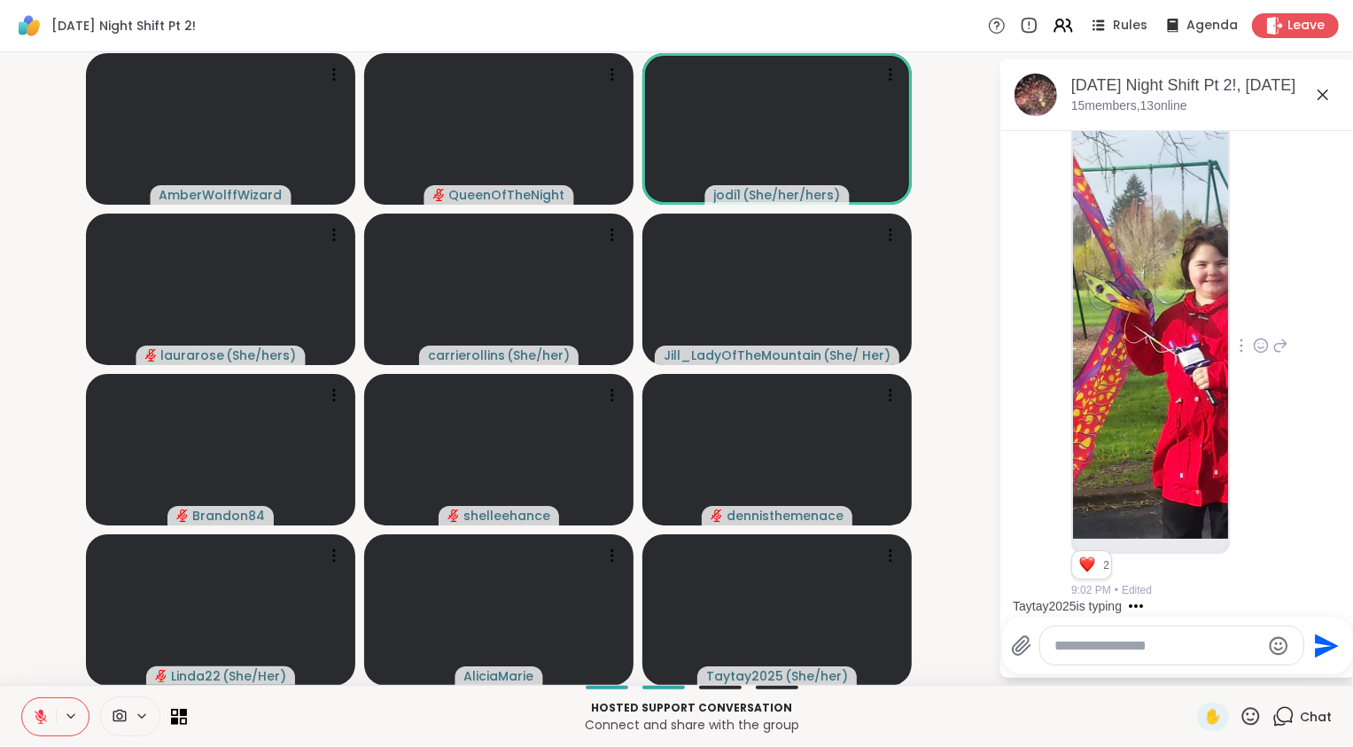
click at [1272, 353] on icon at bounding box center [1280, 345] width 16 height 21
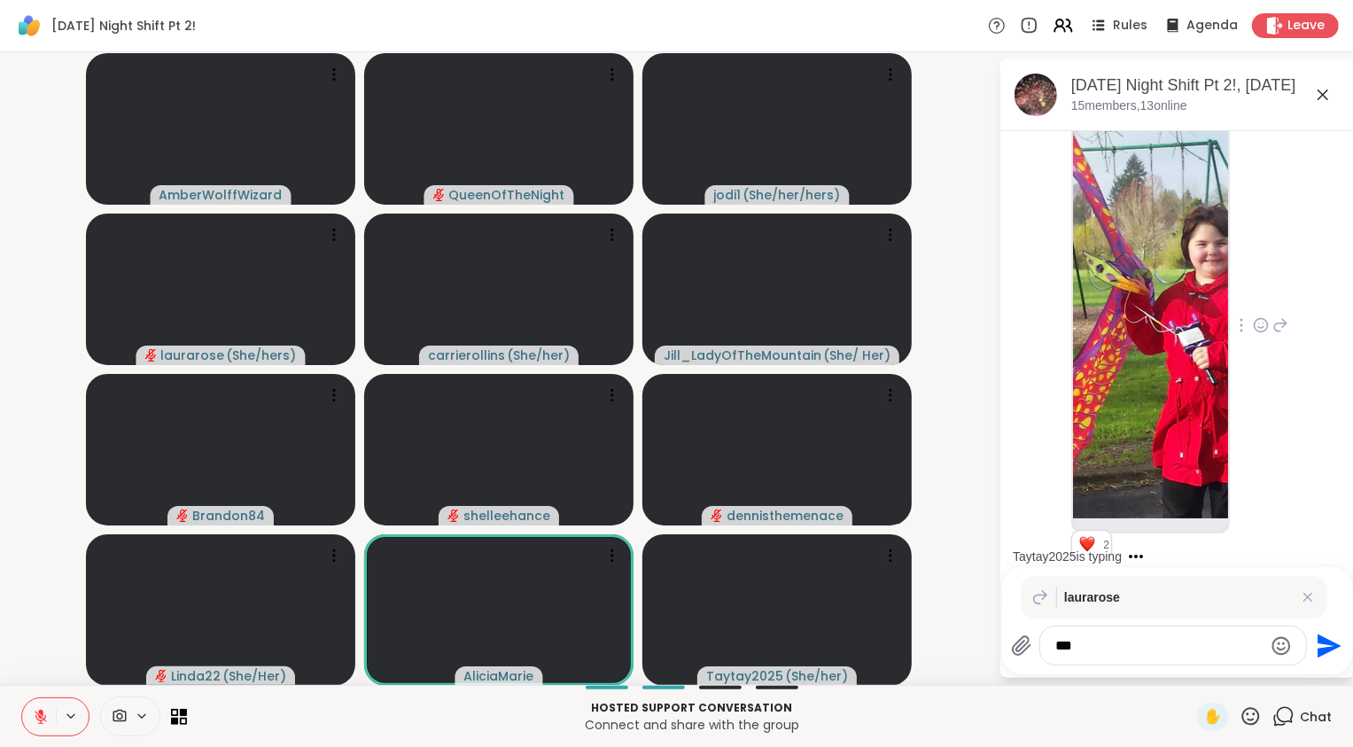
type textarea "****"
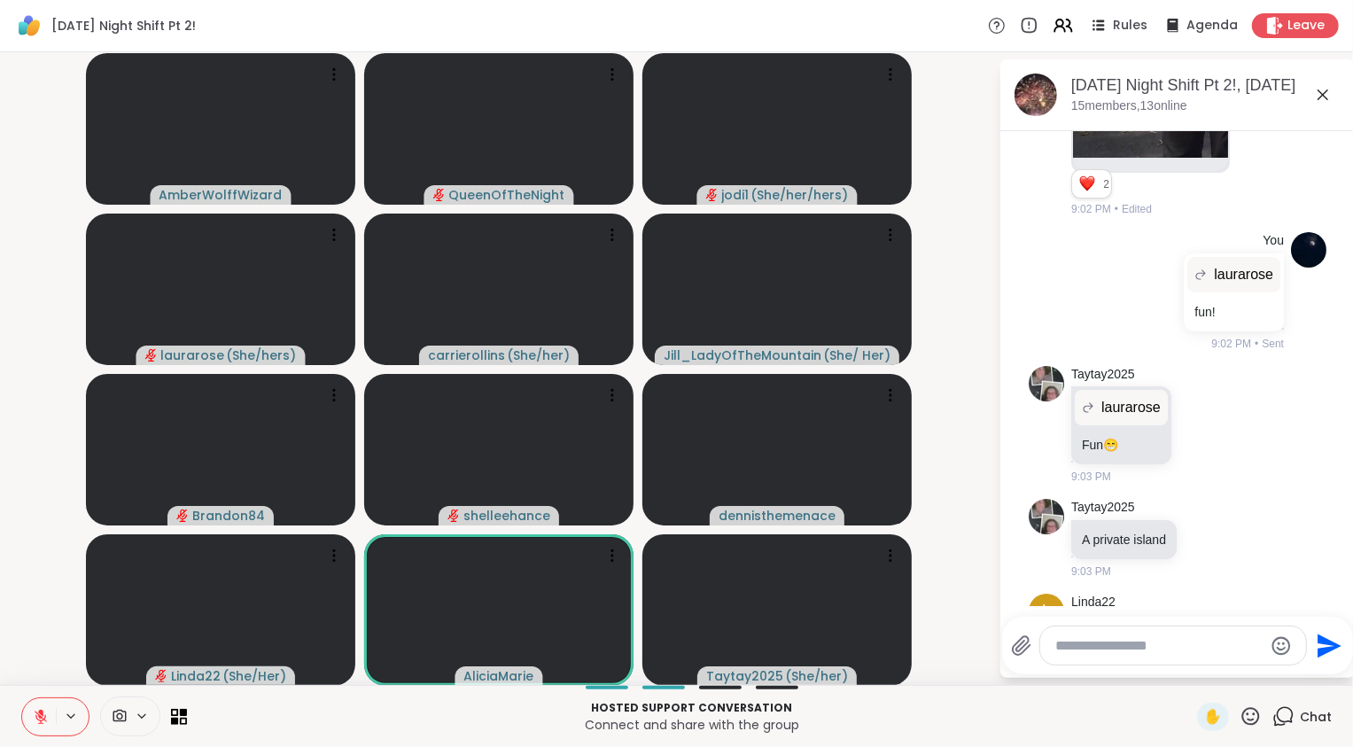
scroll to position [9915, 0]
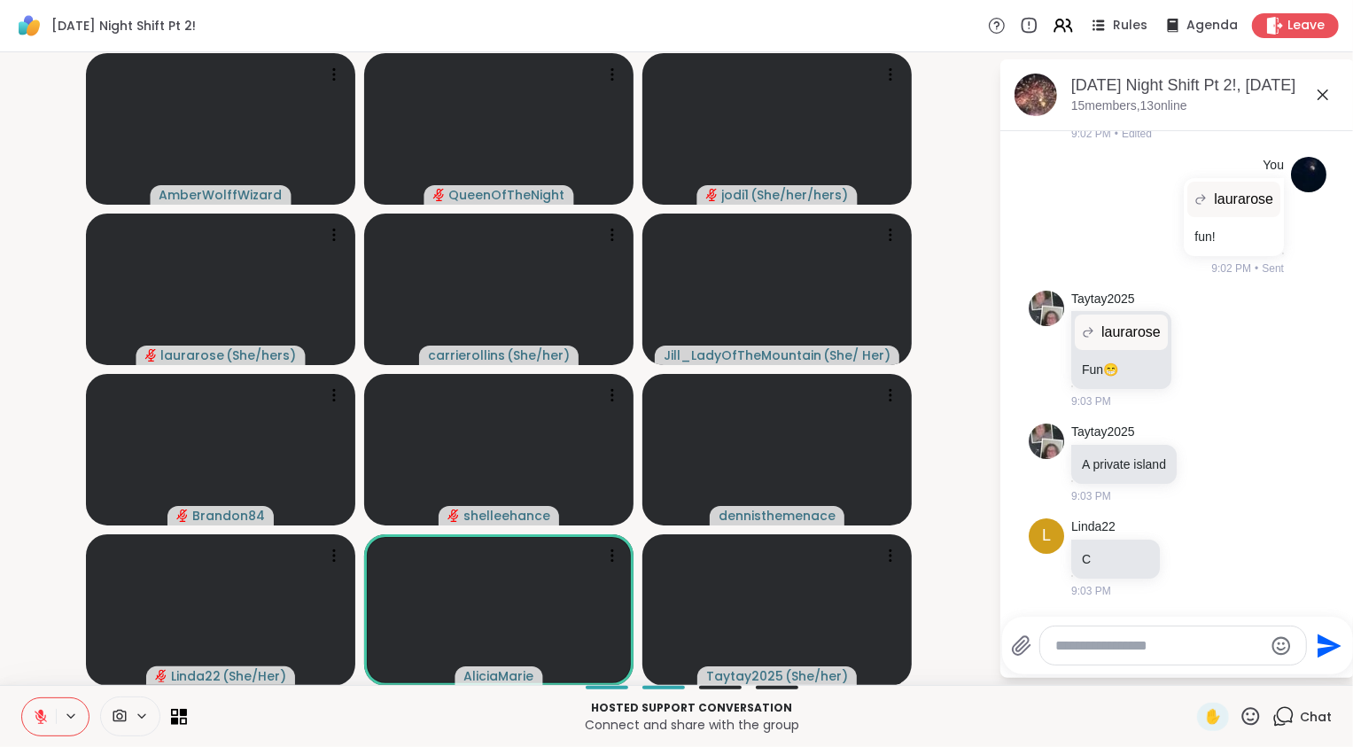
click at [38, 711] on icon at bounding box center [41, 717] width 16 height 16
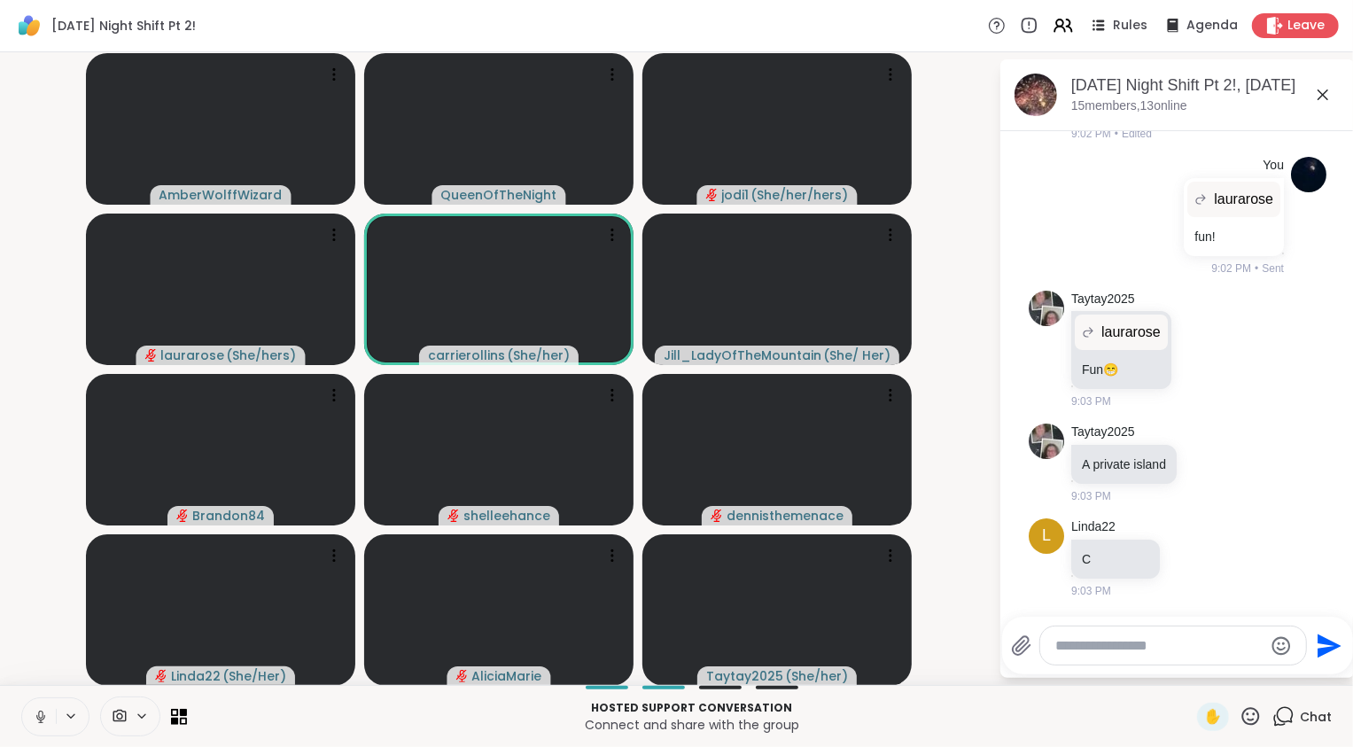
click at [32, 729] on button at bounding box center [39, 716] width 34 height 37
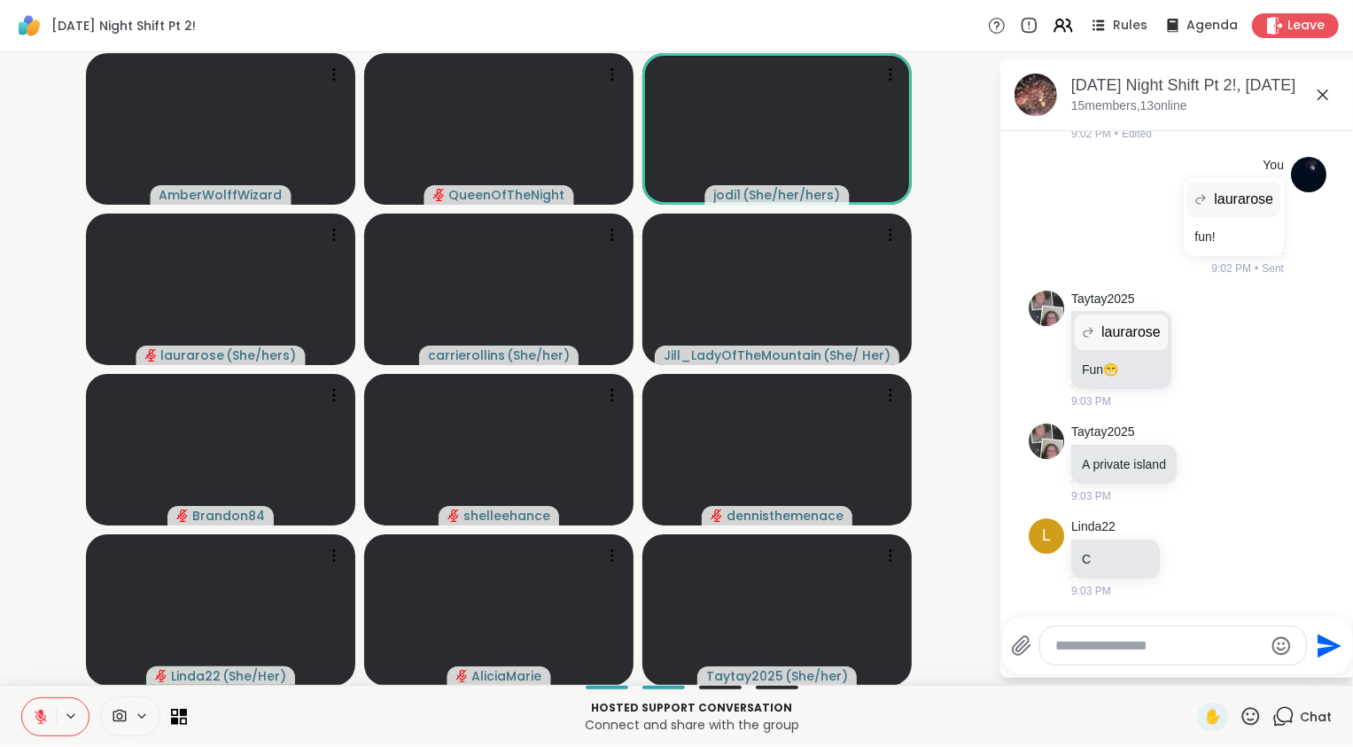
click at [43, 718] on icon at bounding box center [41, 717] width 16 height 16
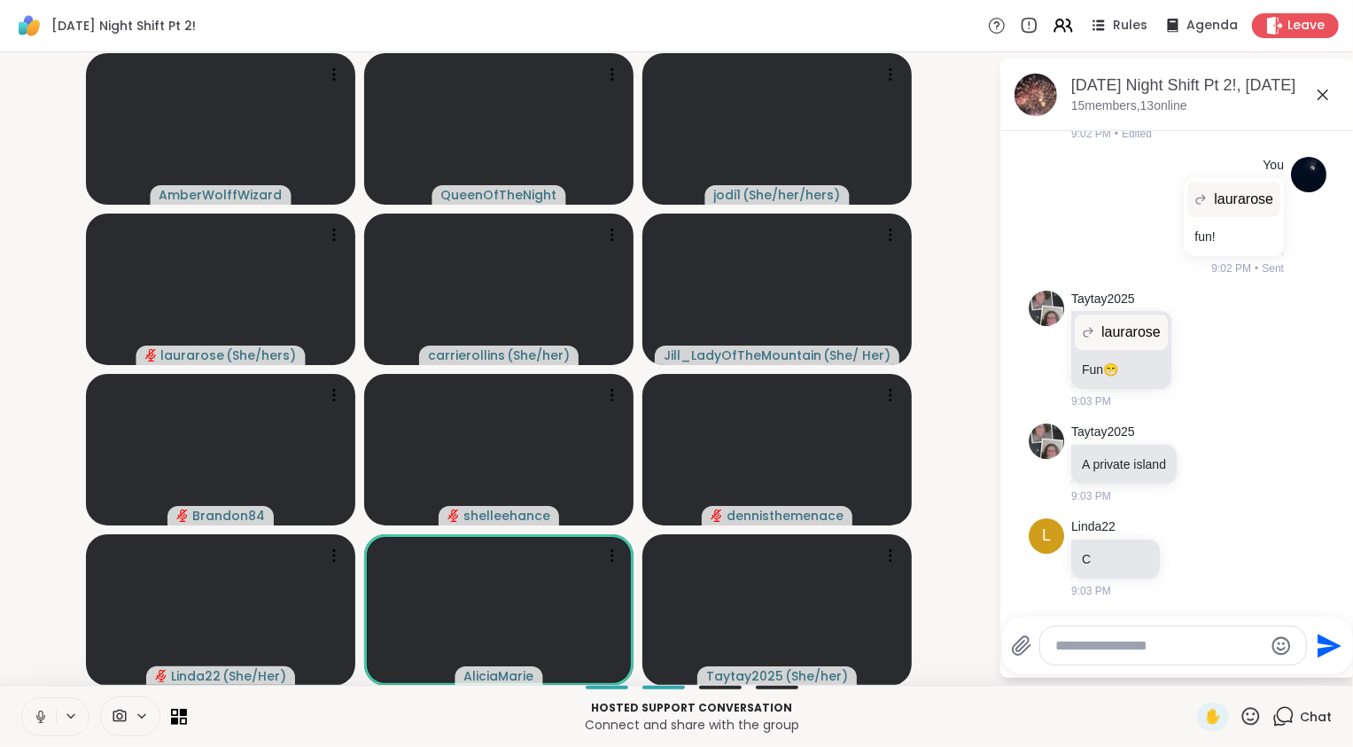
click at [39, 715] on icon at bounding box center [40, 715] width 4 height 8
click at [34, 602] on video-player-container "AmberWolffWizard QueenOfTheNight jodi1 ( She/her/hers ) laurarose ( She/hers ) …" at bounding box center [499, 368] width 977 height 618
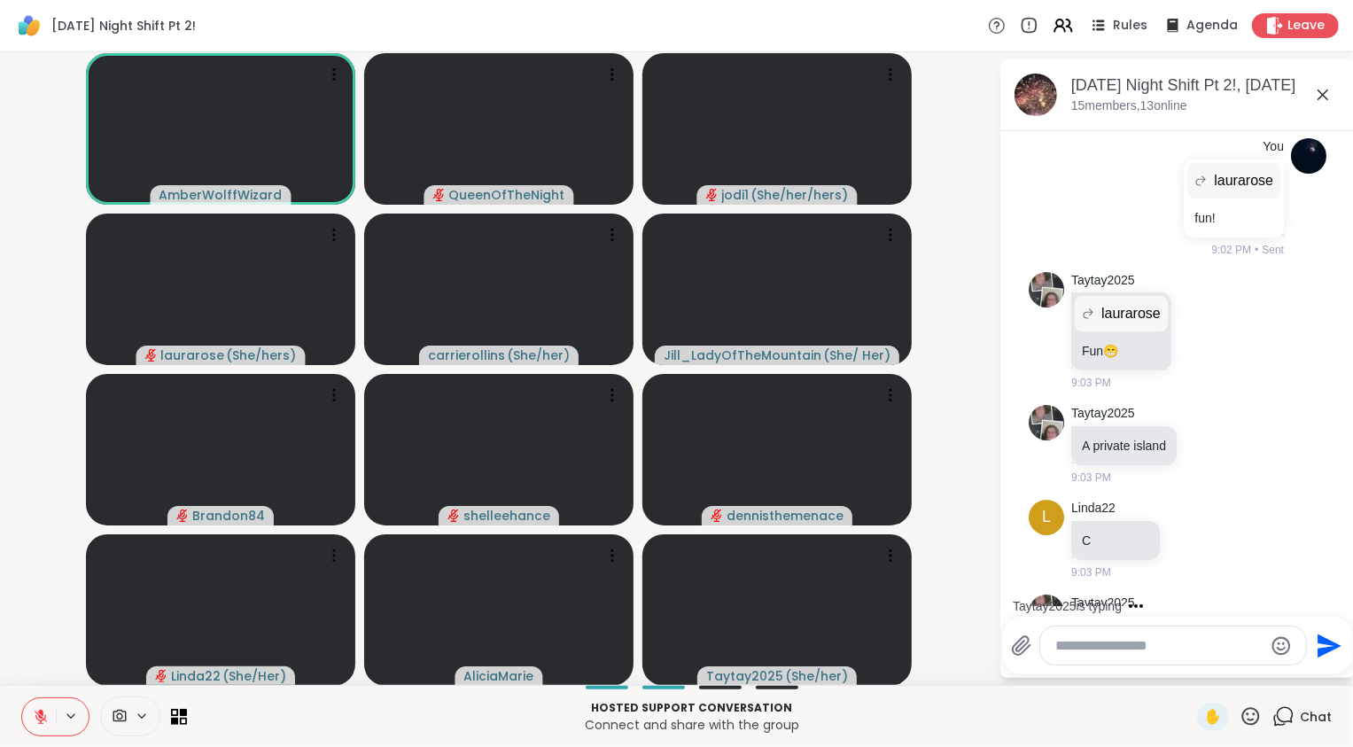
scroll to position [10009, 0]
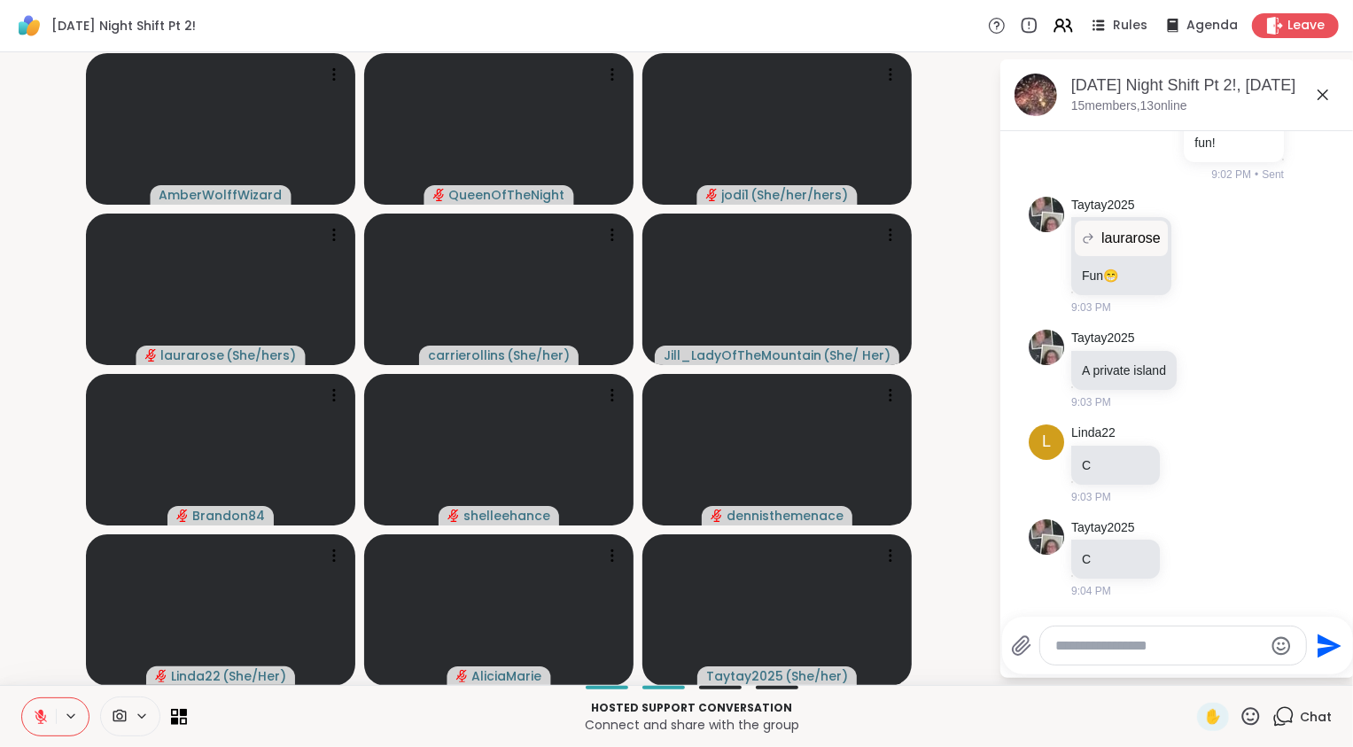
click at [42, 709] on icon at bounding box center [41, 717] width 16 height 16
click at [44, 706] on button at bounding box center [39, 716] width 34 height 37
click at [37, 715] on icon at bounding box center [41, 717] width 16 height 16
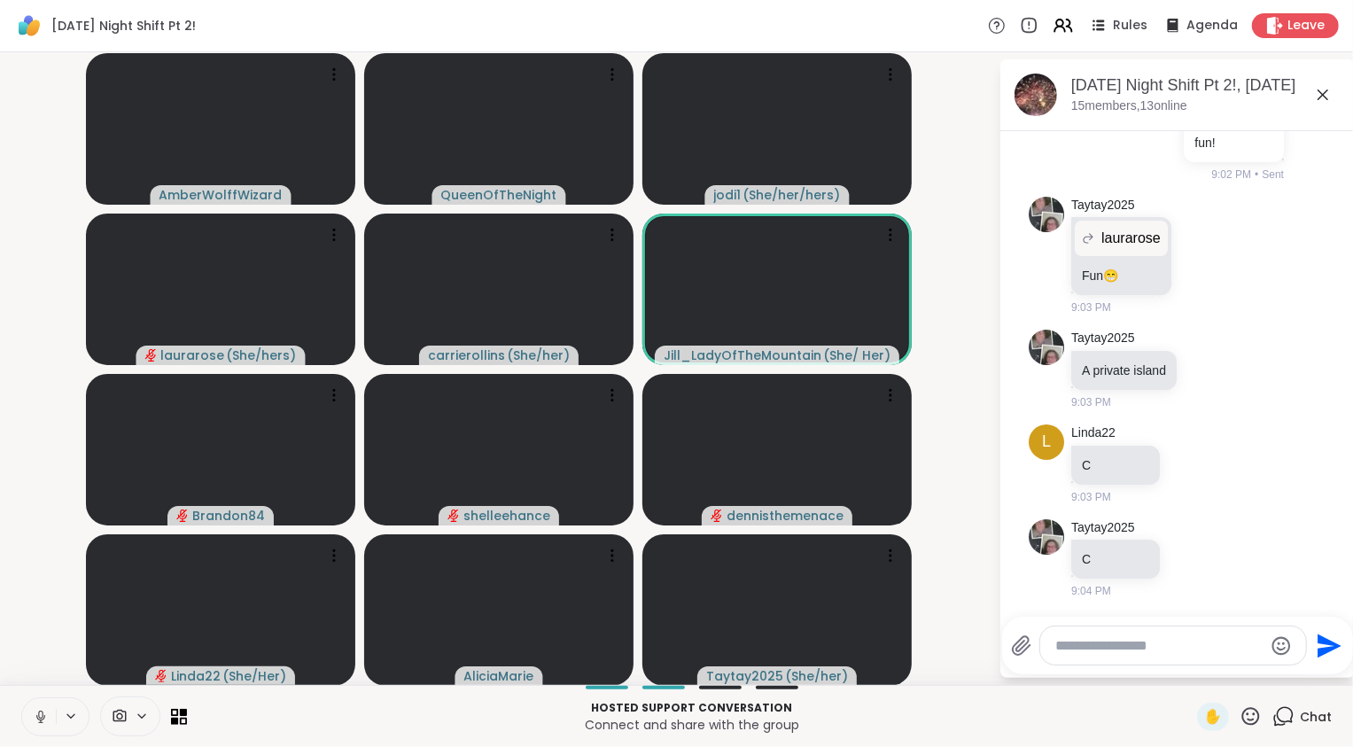
click at [38, 726] on button at bounding box center [39, 716] width 34 height 37
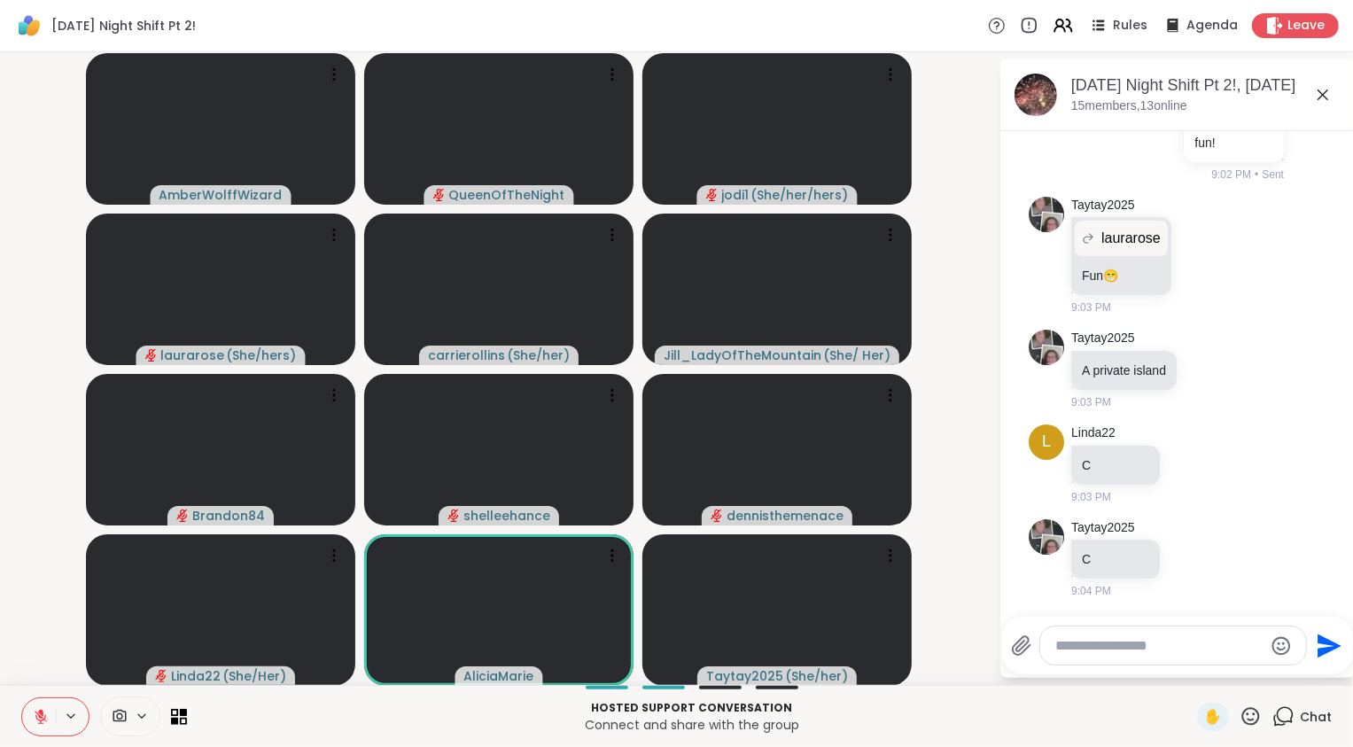
click at [1245, 714] on icon at bounding box center [1251, 716] width 22 height 22
click at [1203, 667] on span "❤️" at bounding box center [1199, 669] width 18 height 21
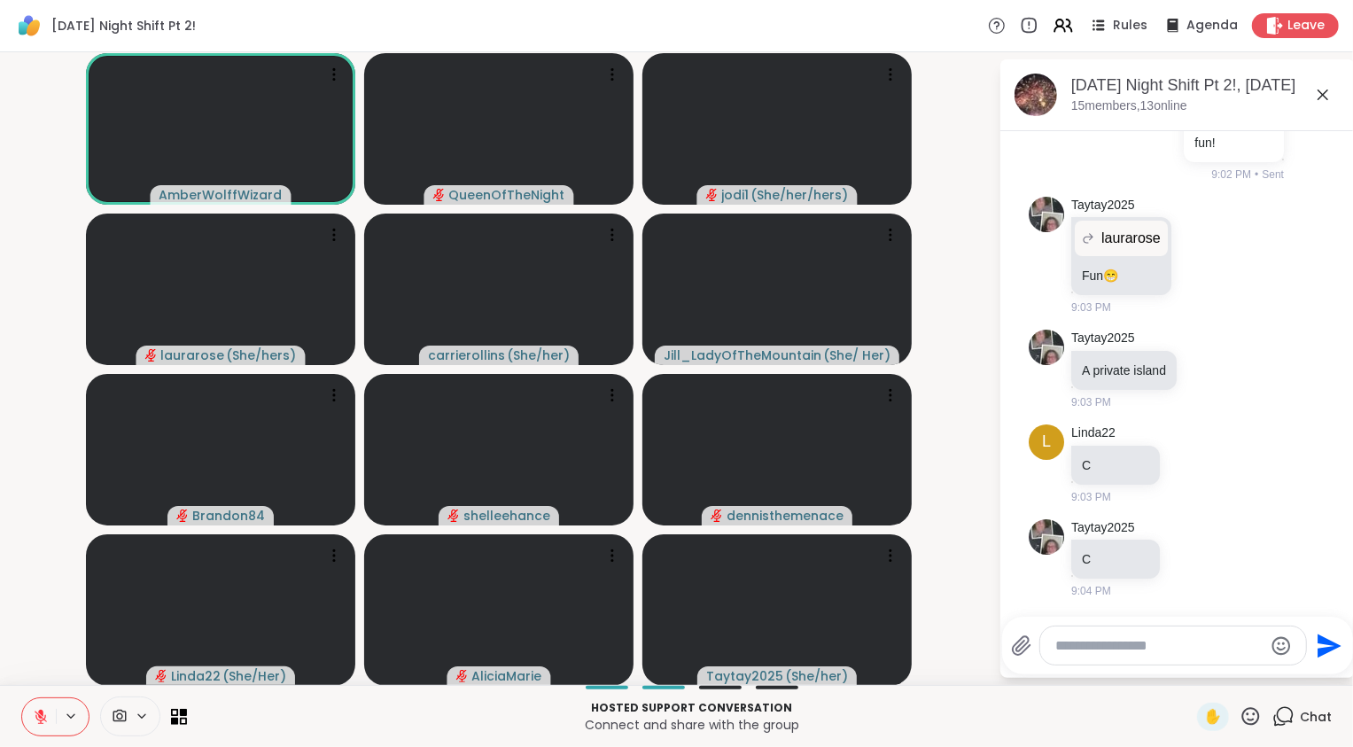
click at [34, 717] on icon at bounding box center [41, 717] width 16 height 16
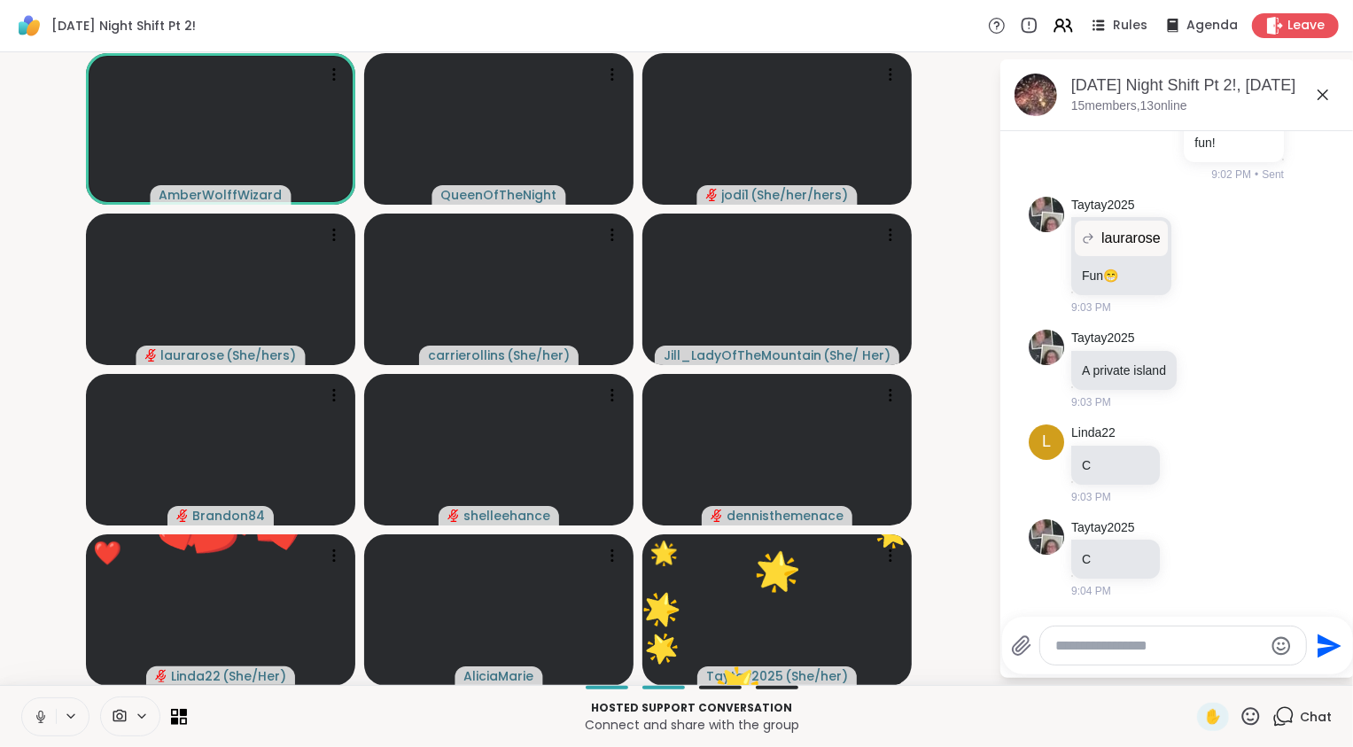
click at [41, 715] on icon at bounding box center [41, 717] width 16 height 16
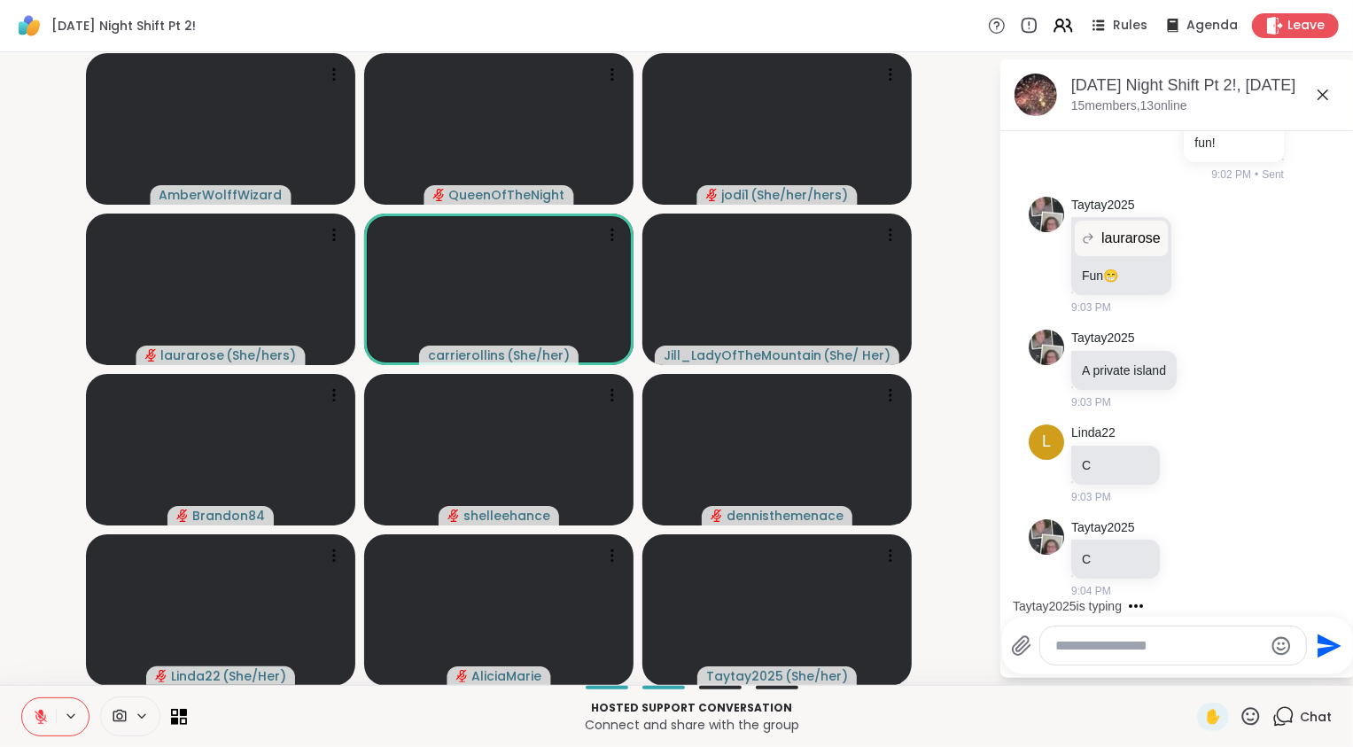
scroll to position [10104, 0]
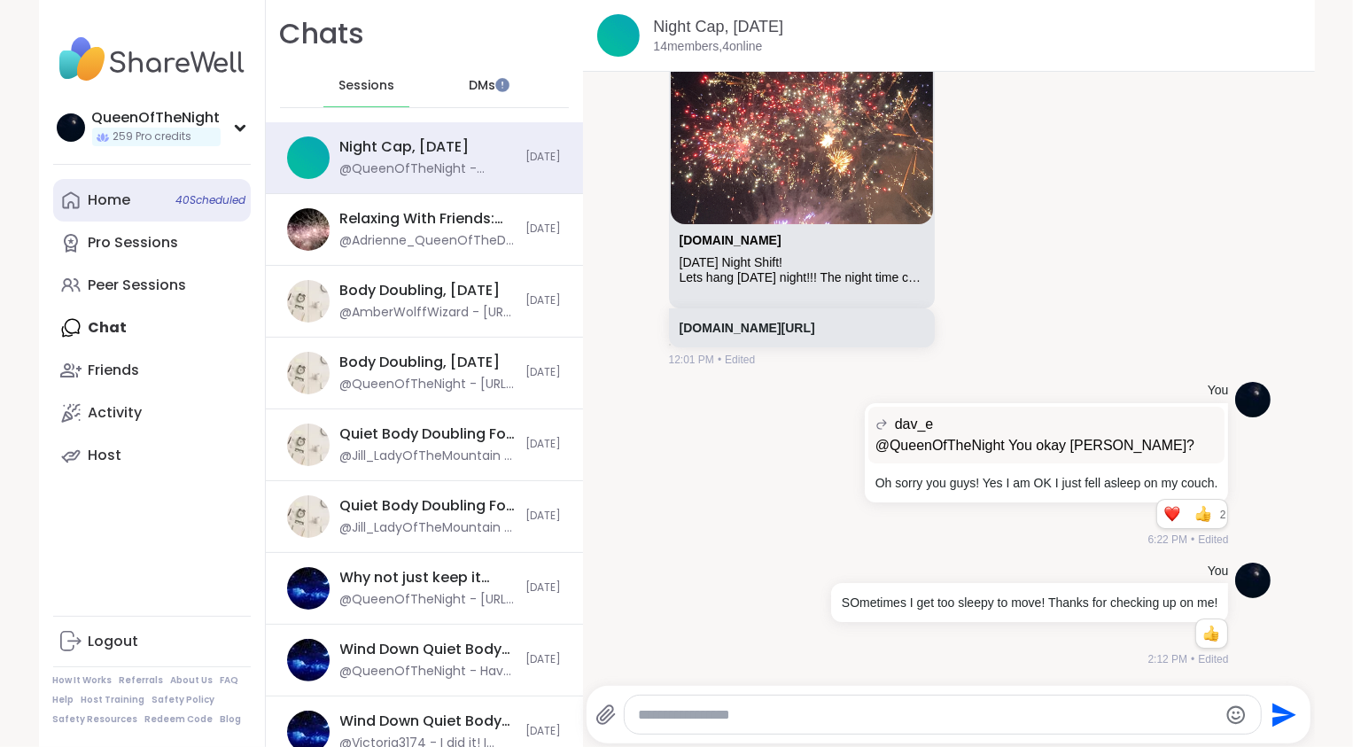
click at [121, 212] on link "Home 40 Scheduled" at bounding box center [152, 200] width 198 height 43
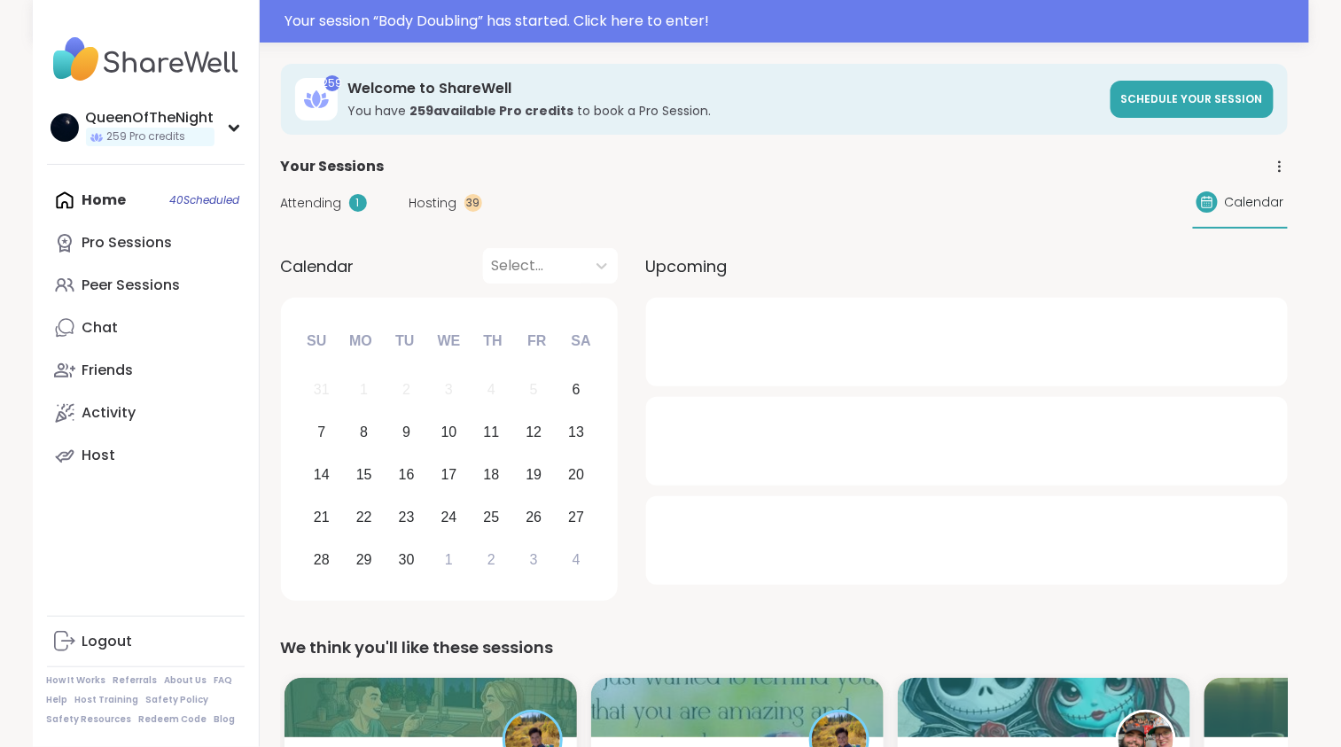
click at [431, 198] on span "Hosting" at bounding box center [433, 203] width 48 height 19
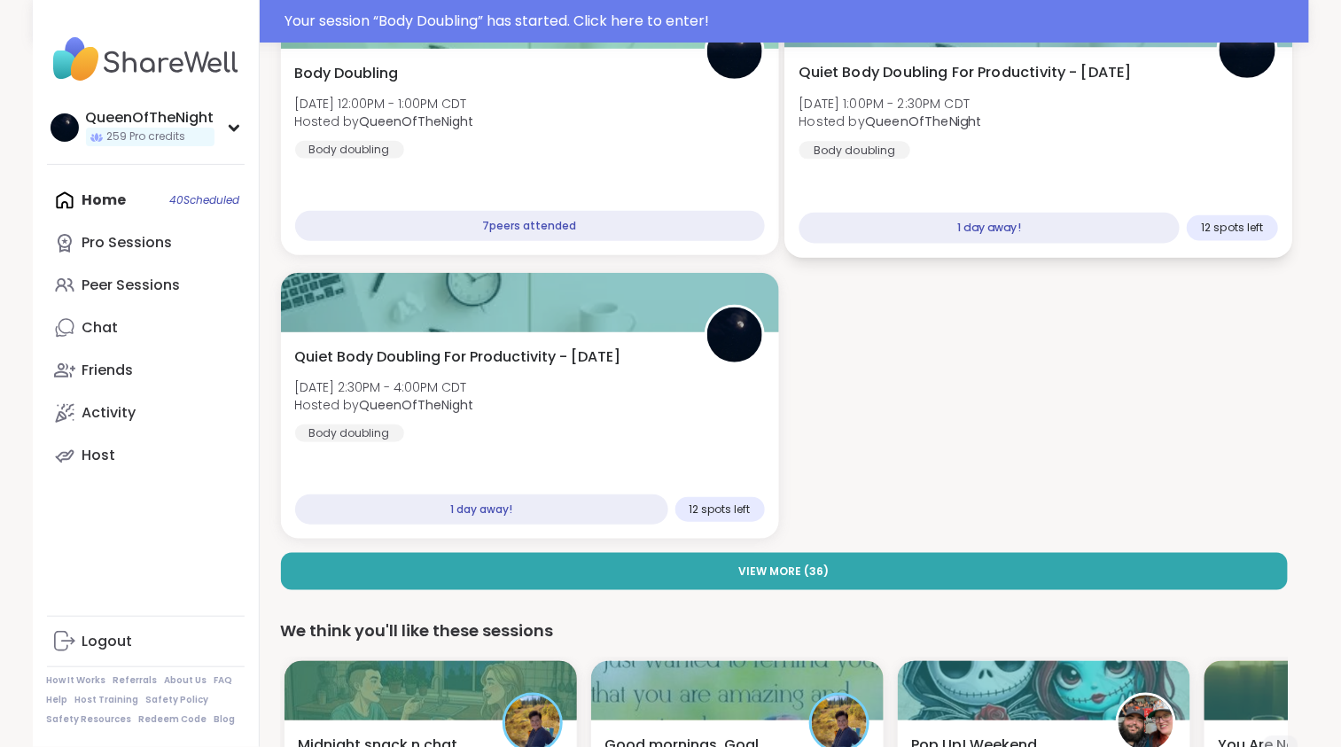
scroll to position [257, 0]
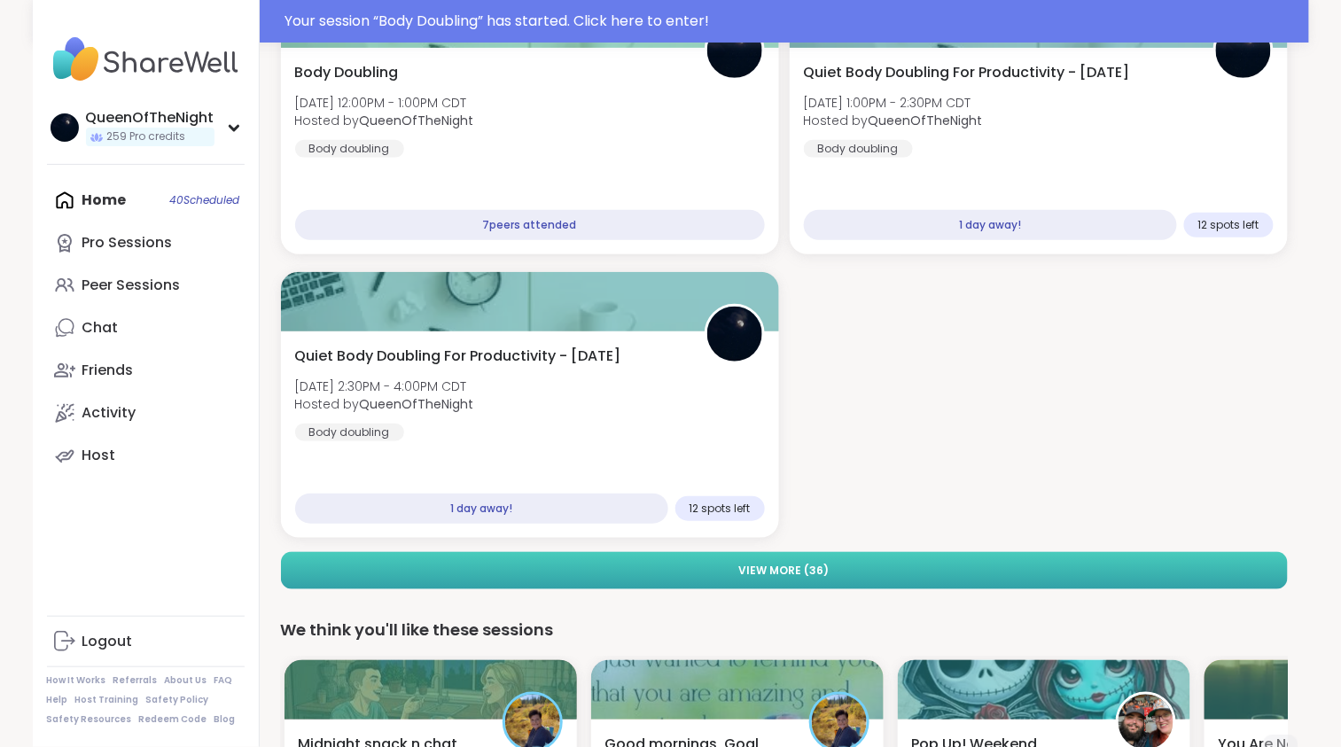
click at [916, 574] on button "View More ( 36 )" at bounding box center [784, 570] width 1007 height 37
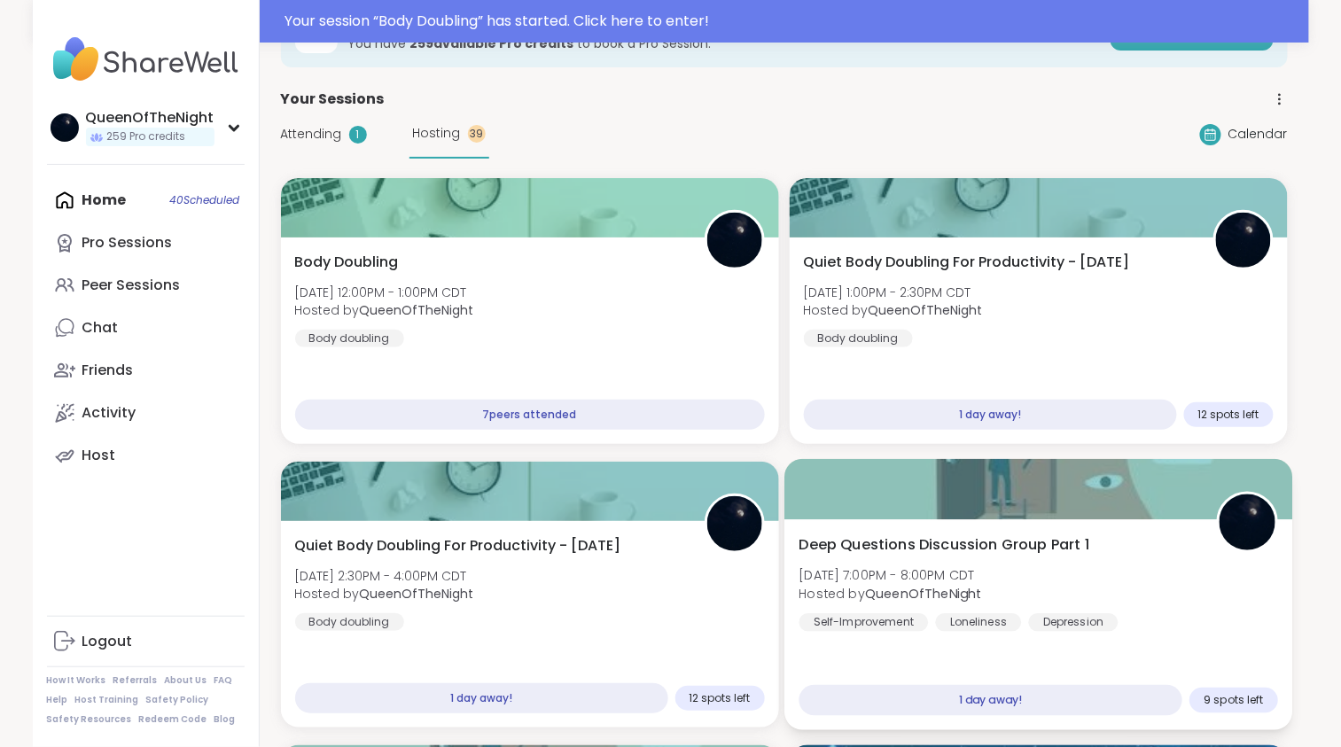
scroll to position [0, 0]
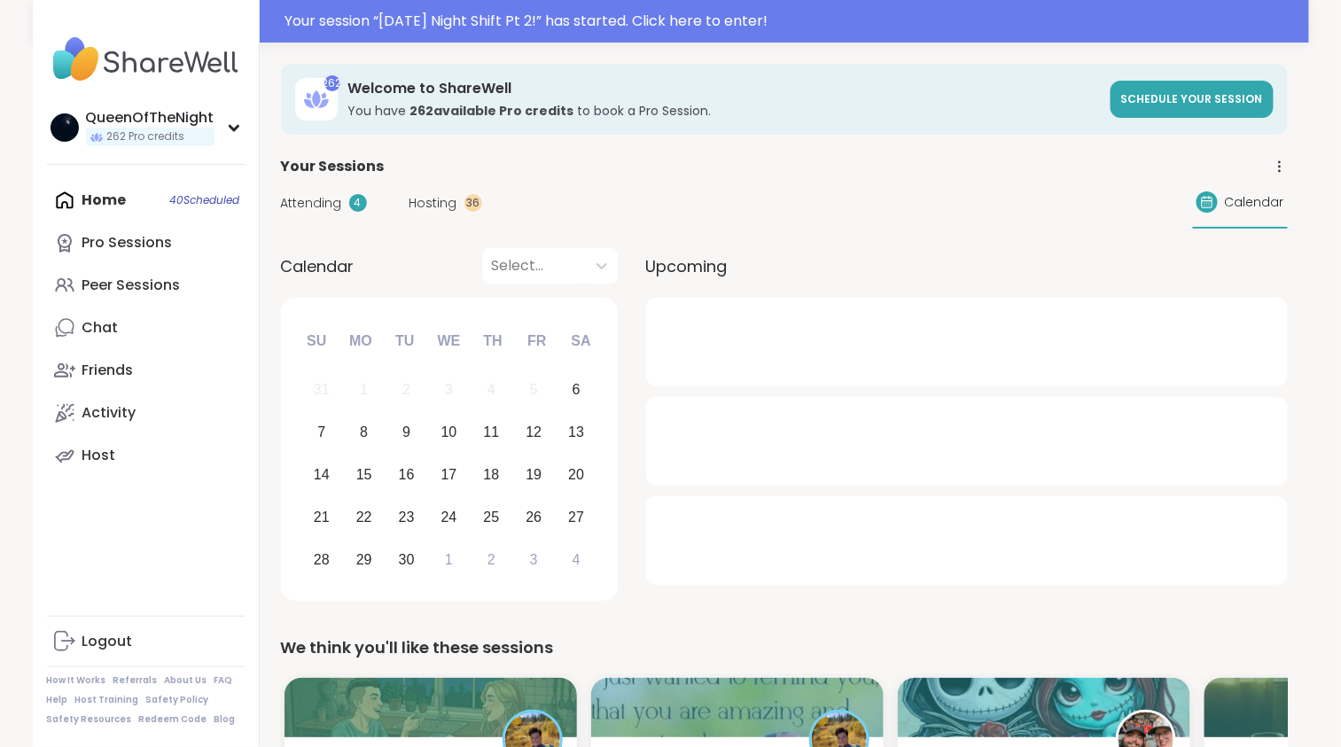
click at [448, 212] on div "Attending 4 Hosting 36 Calendar" at bounding box center [784, 202] width 1007 height 51
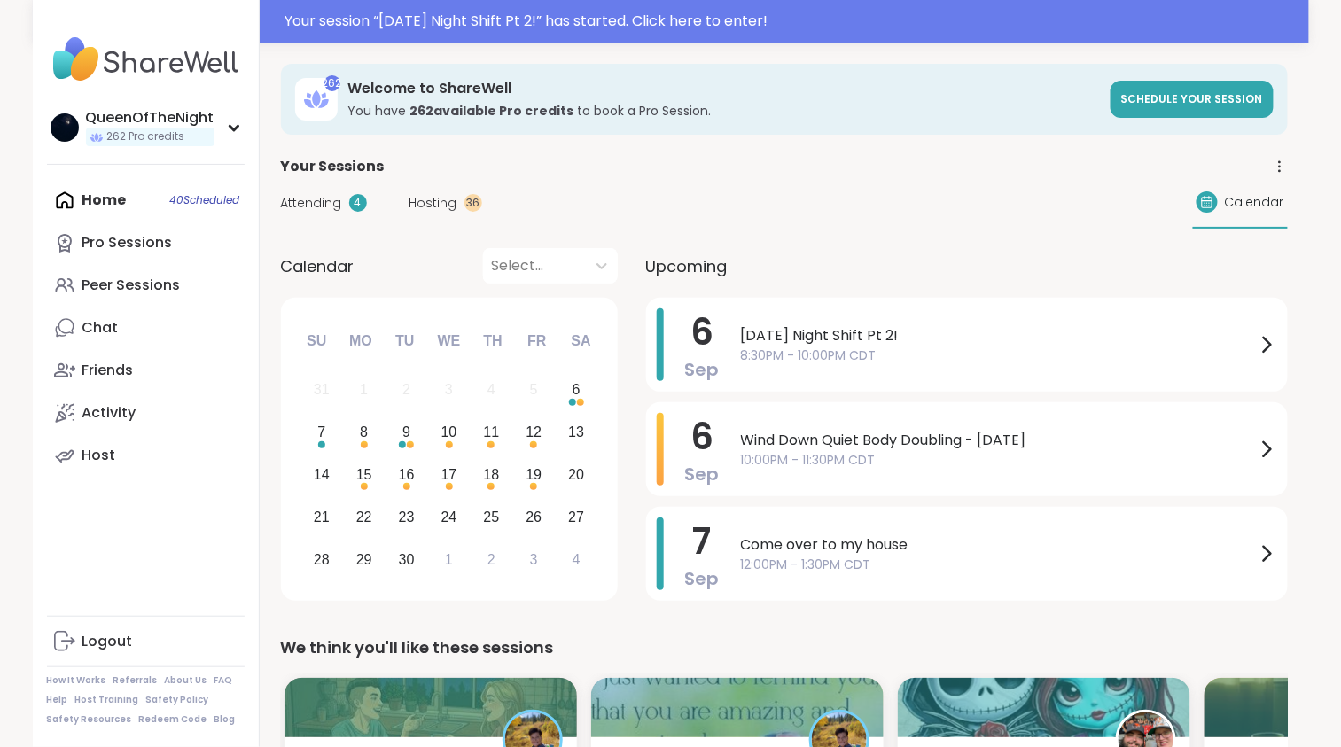
click at [442, 200] on span "Hosting" at bounding box center [433, 203] width 48 height 19
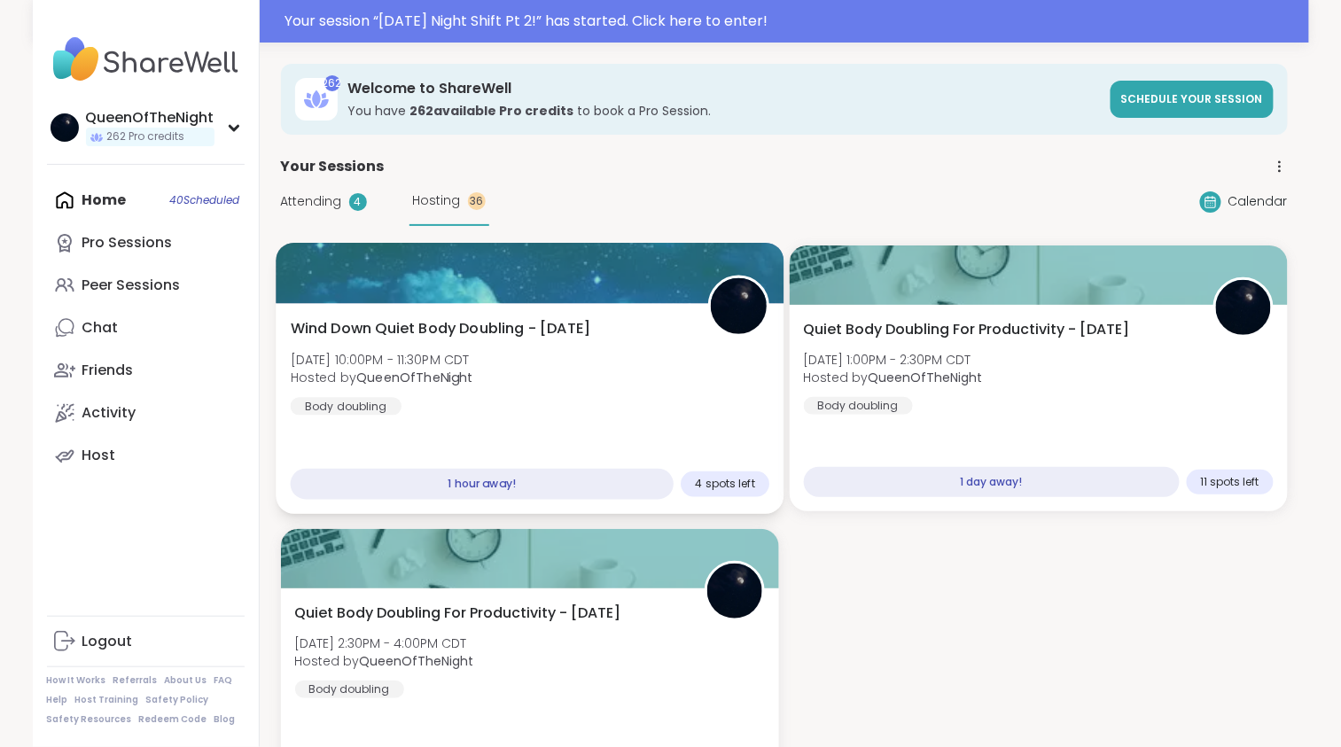
click at [606, 315] on div "Wind Down Quiet Body Doubling - Saturday Sat, Sep 06 | 10:00PM - 11:30PM CDT Ho…" at bounding box center [530, 408] width 508 height 211
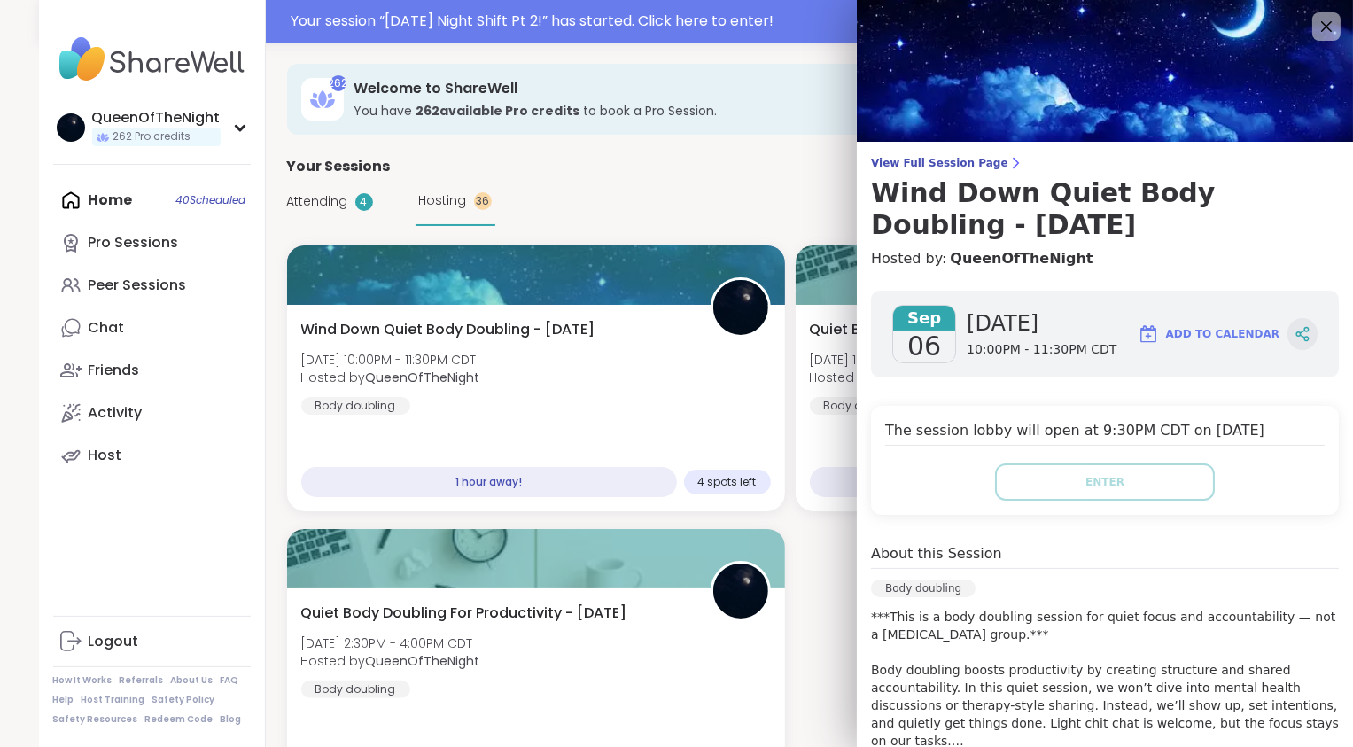
click at [1294, 336] on icon at bounding box center [1302, 334] width 16 height 16
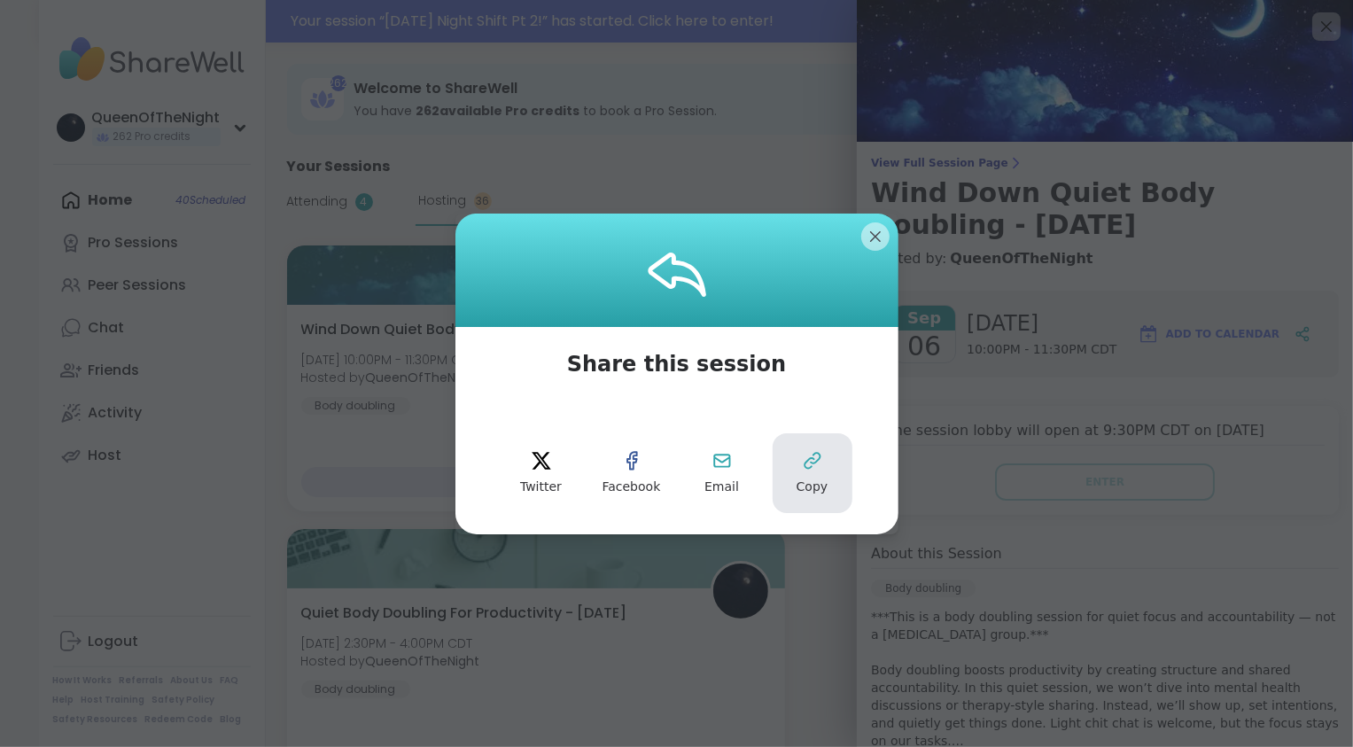
click at [793, 476] on button "Copy" at bounding box center [813, 473] width 80 height 80
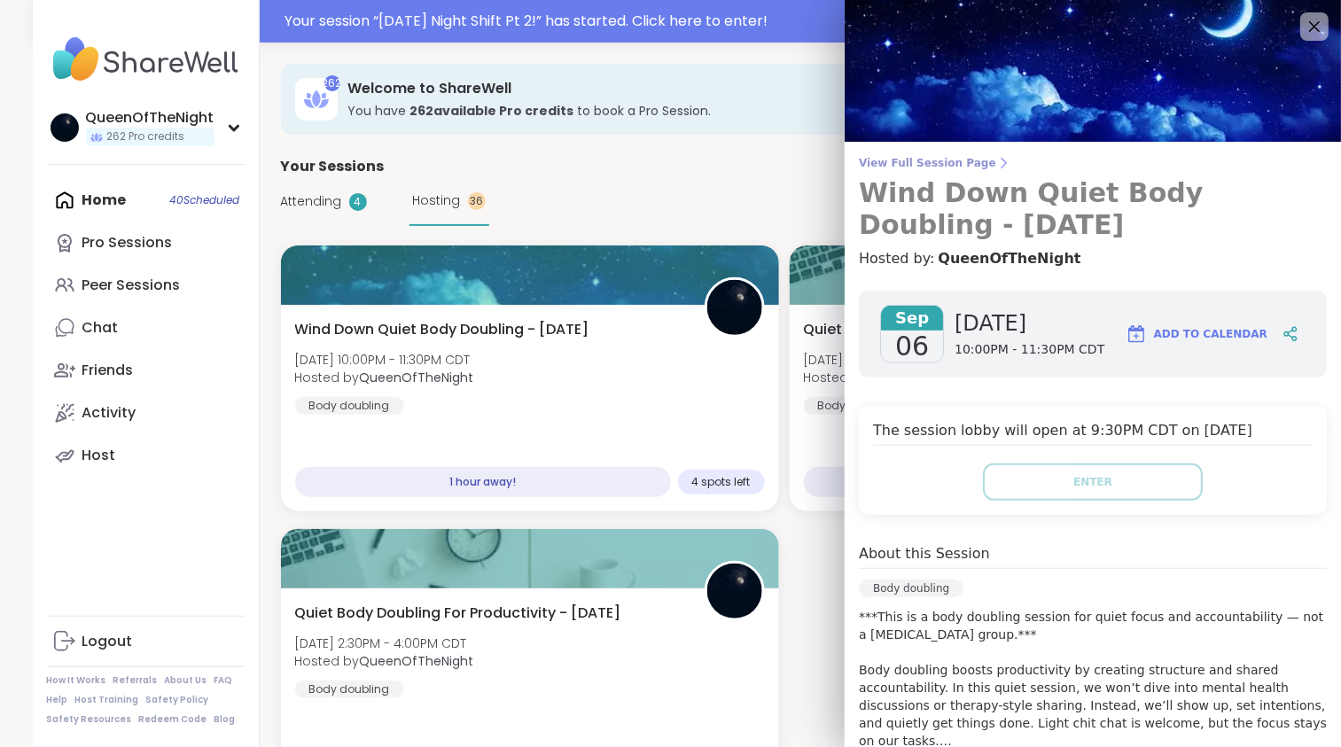
click at [939, 167] on span "View Full Session Page" at bounding box center [1093, 163] width 468 height 14
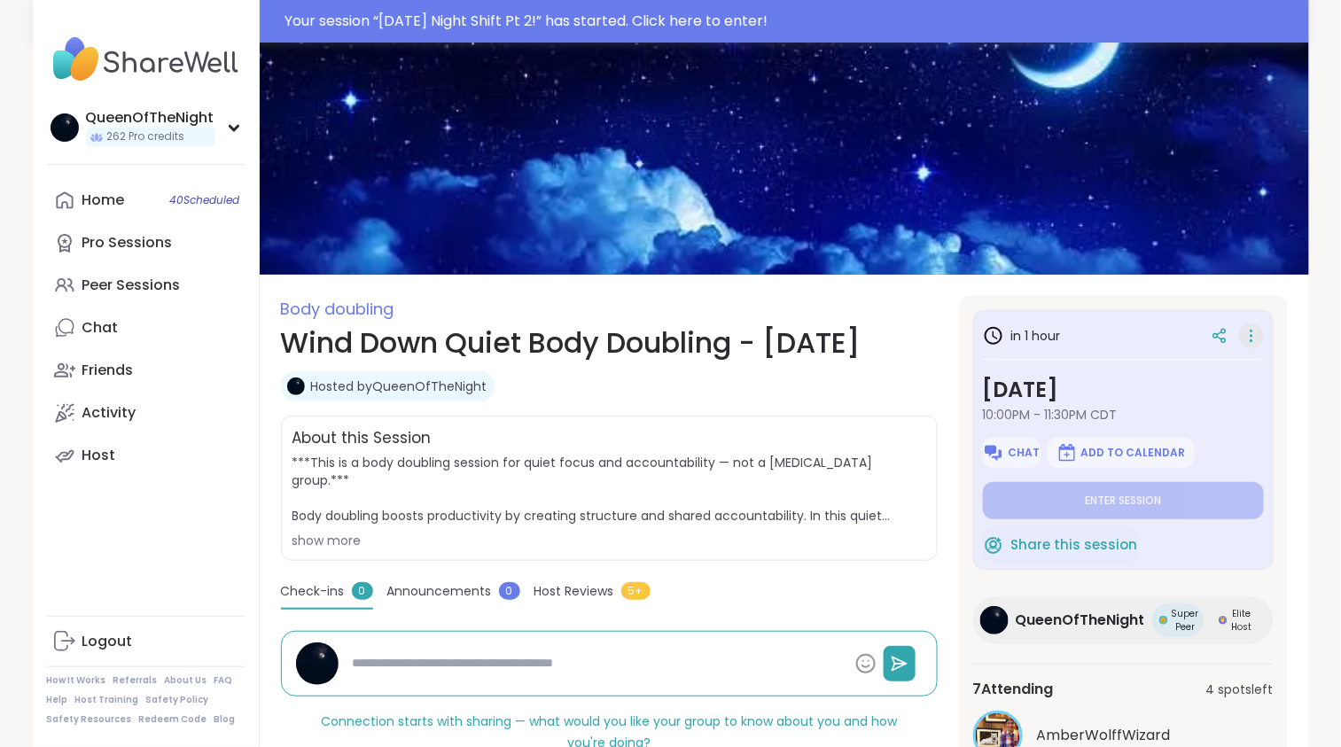
click at [1248, 332] on icon at bounding box center [1251, 335] width 18 height 25
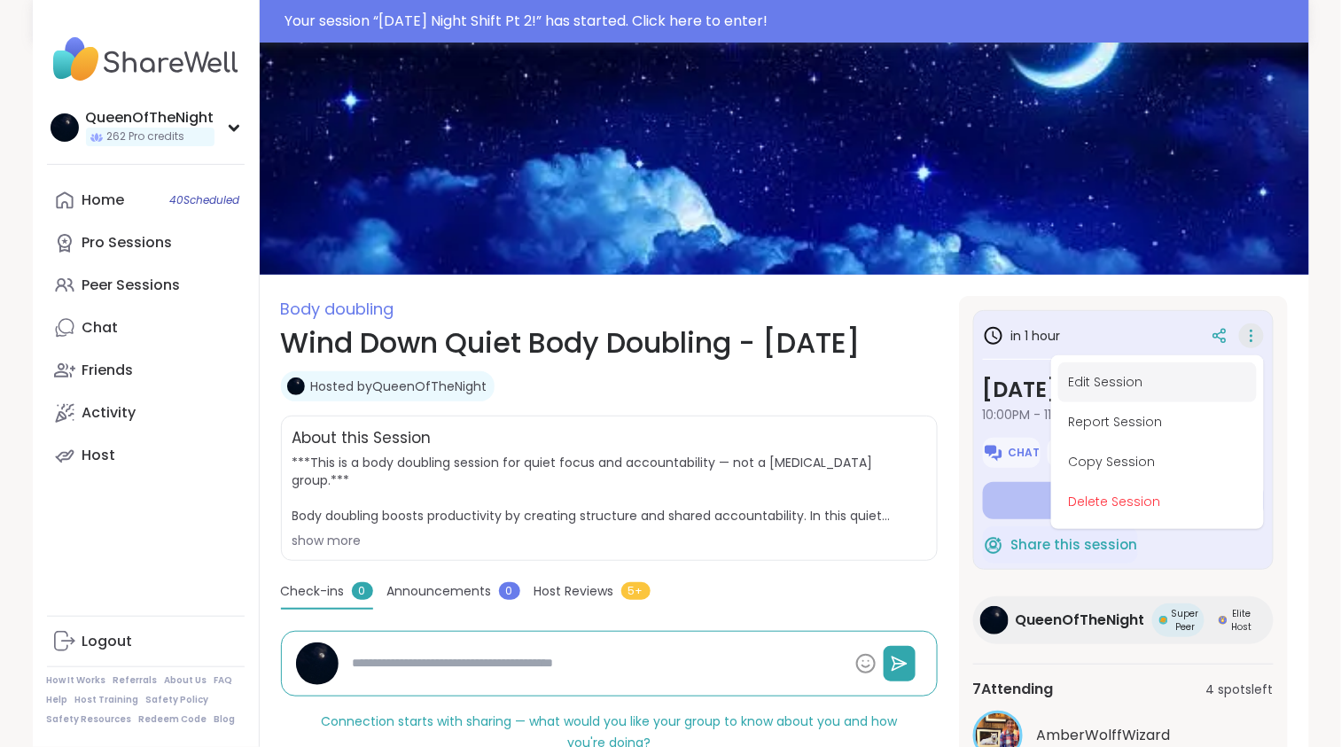
click at [1133, 380] on button "Edit Session" at bounding box center [1157, 382] width 198 height 40
type textarea "*"
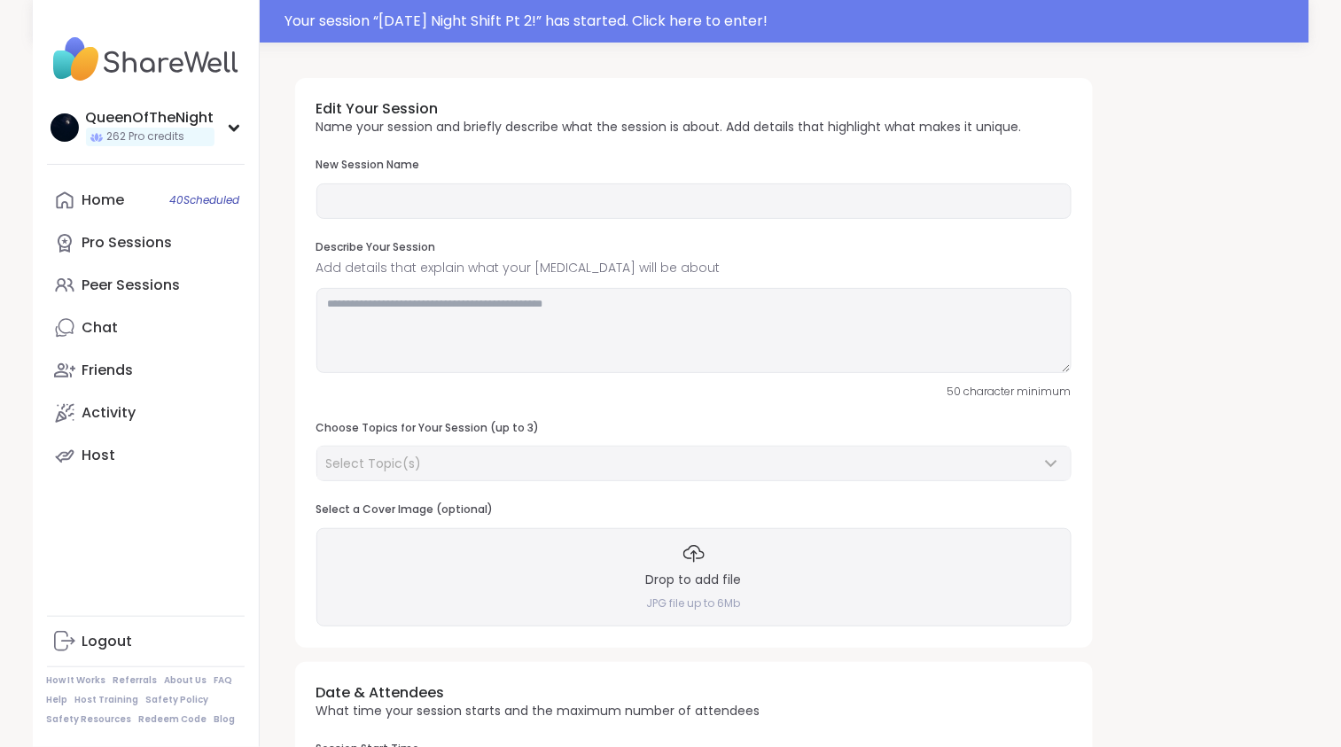
type input "**********"
type textarea "**********"
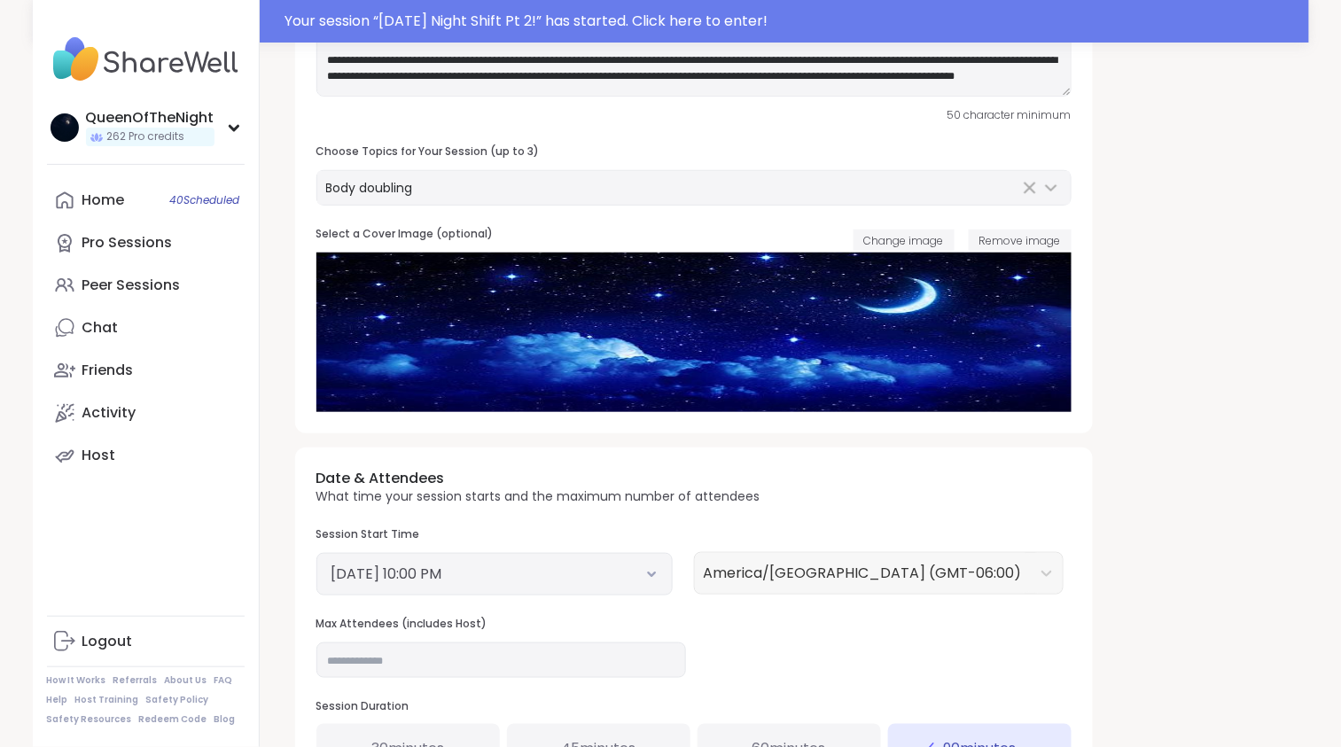
scroll to position [448, 0]
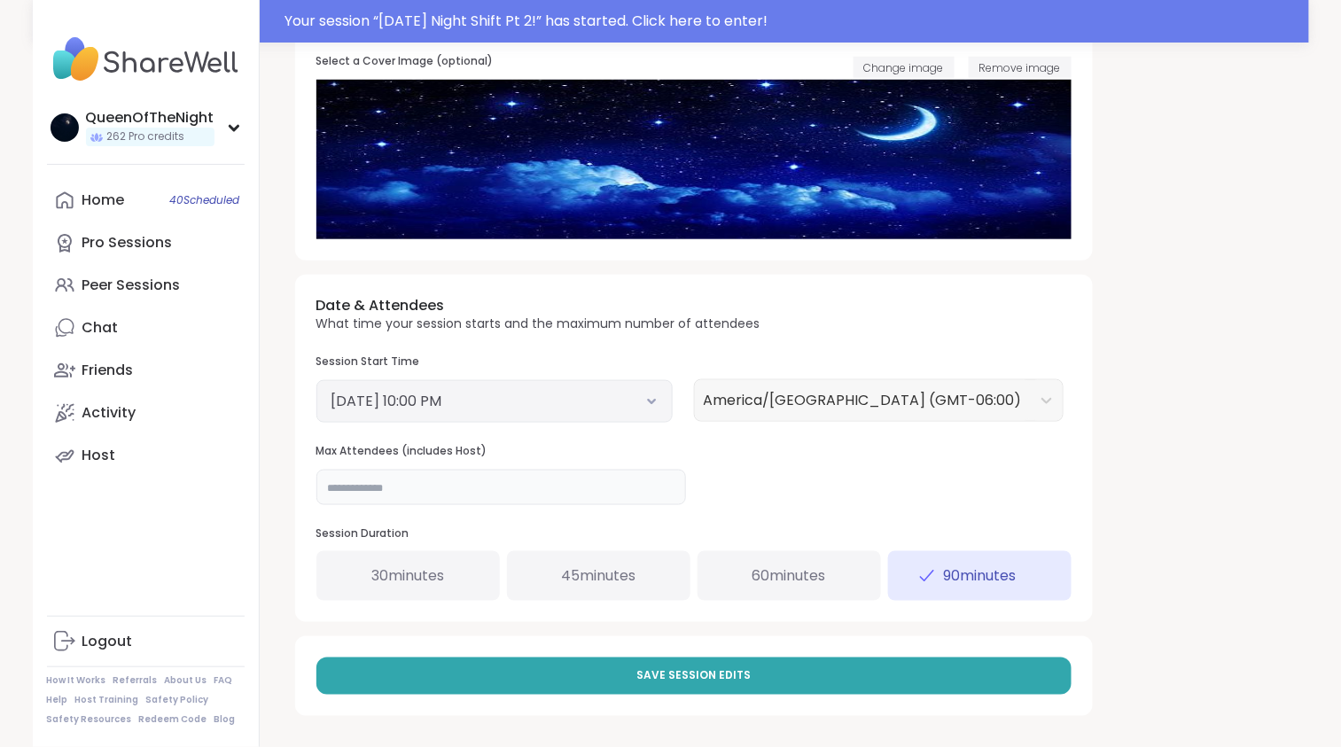
click at [372, 491] on input "**" at bounding box center [500, 487] width 369 height 35
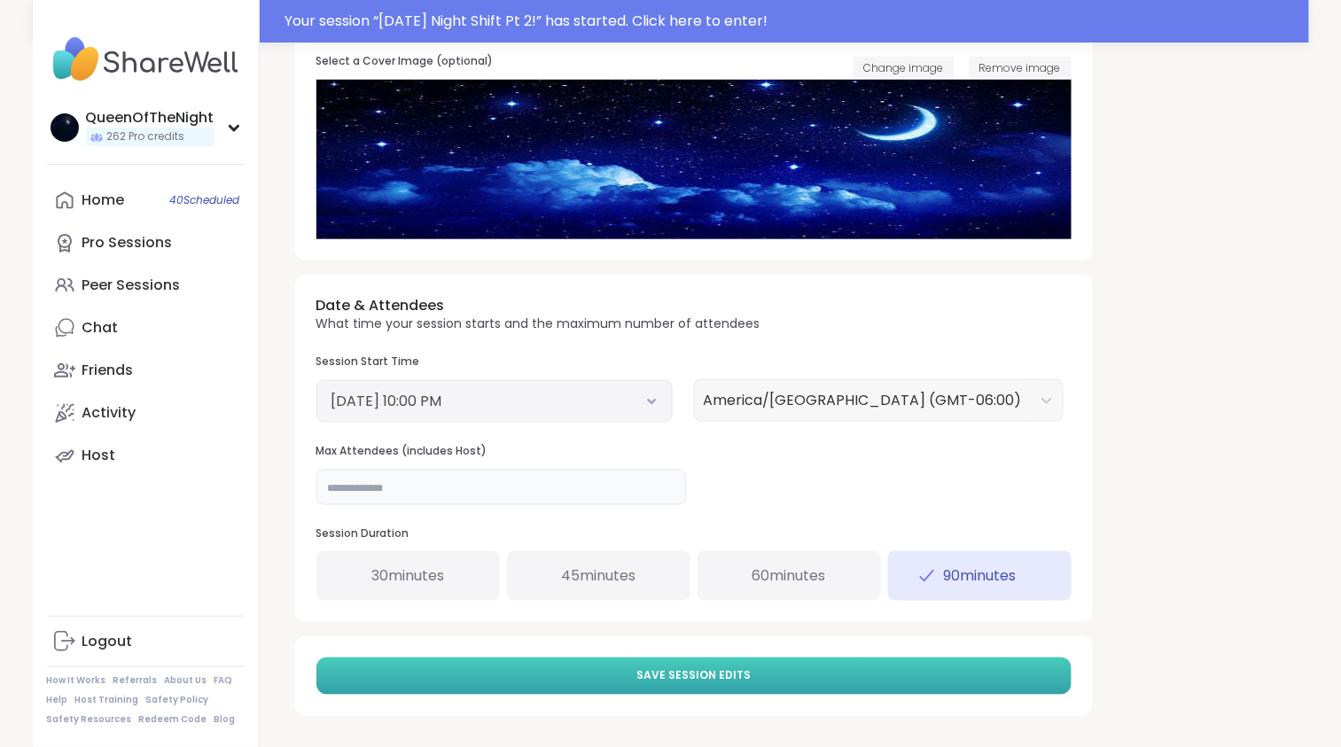
type input "**"
click at [541, 670] on button "Save Session Edits" at bounding box center [693, 675] width 755 height 37
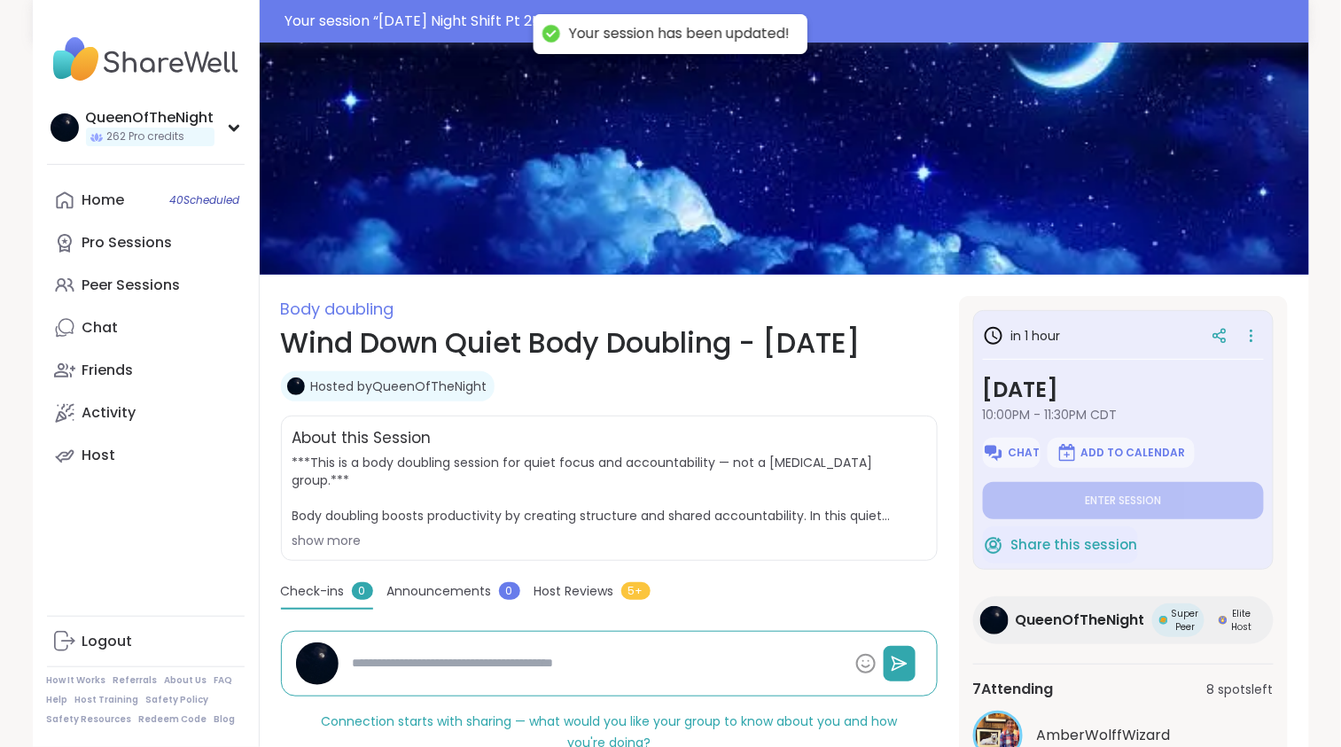
scroll to position [239, 0]
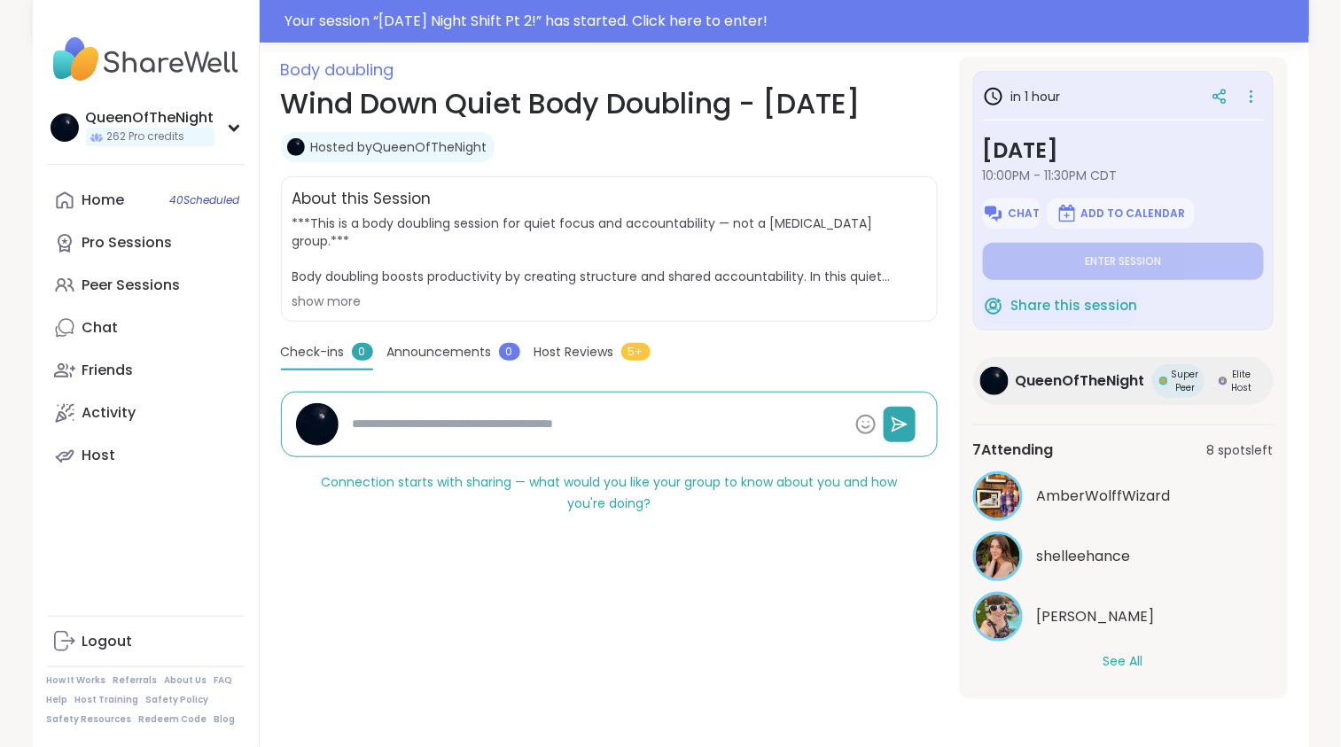
click at [1130, 664] on button "See All" at bounding box center [1123, 661] width 40 height 19
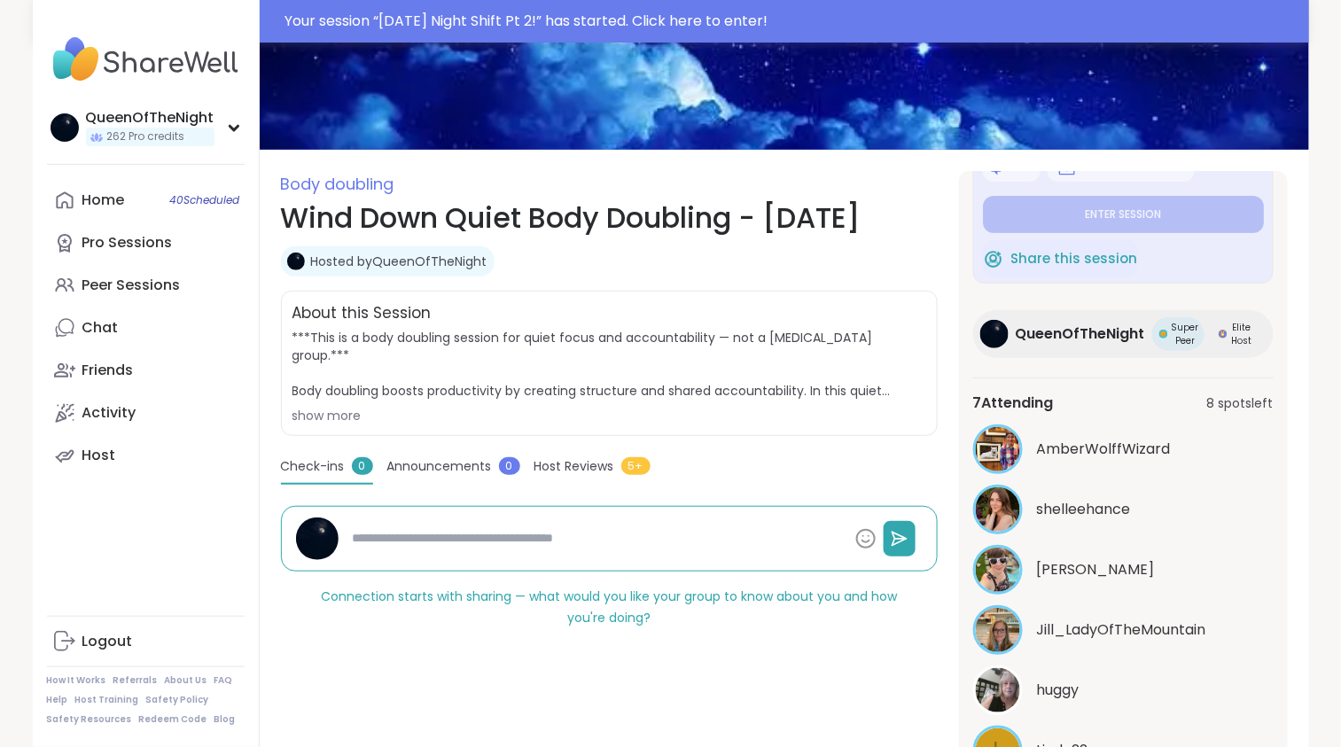
scroll to position [0, 0]
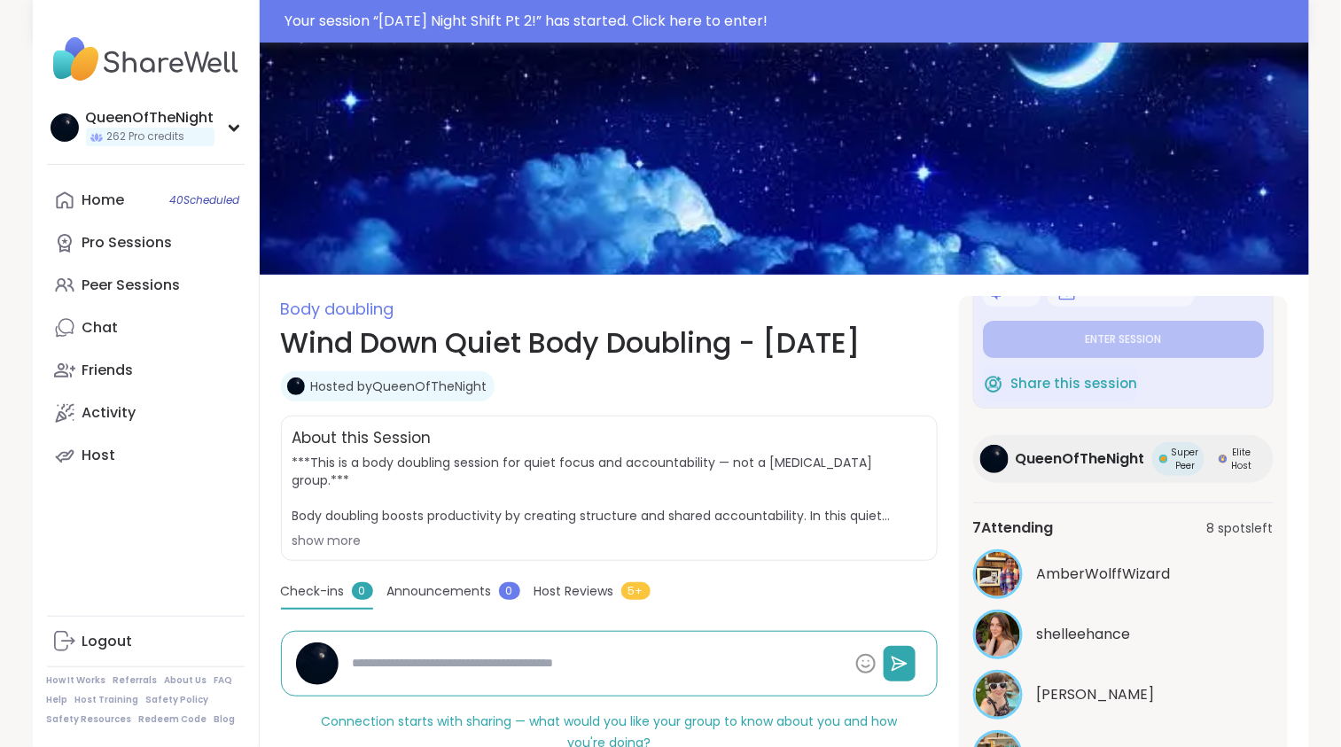
type textarea "*"
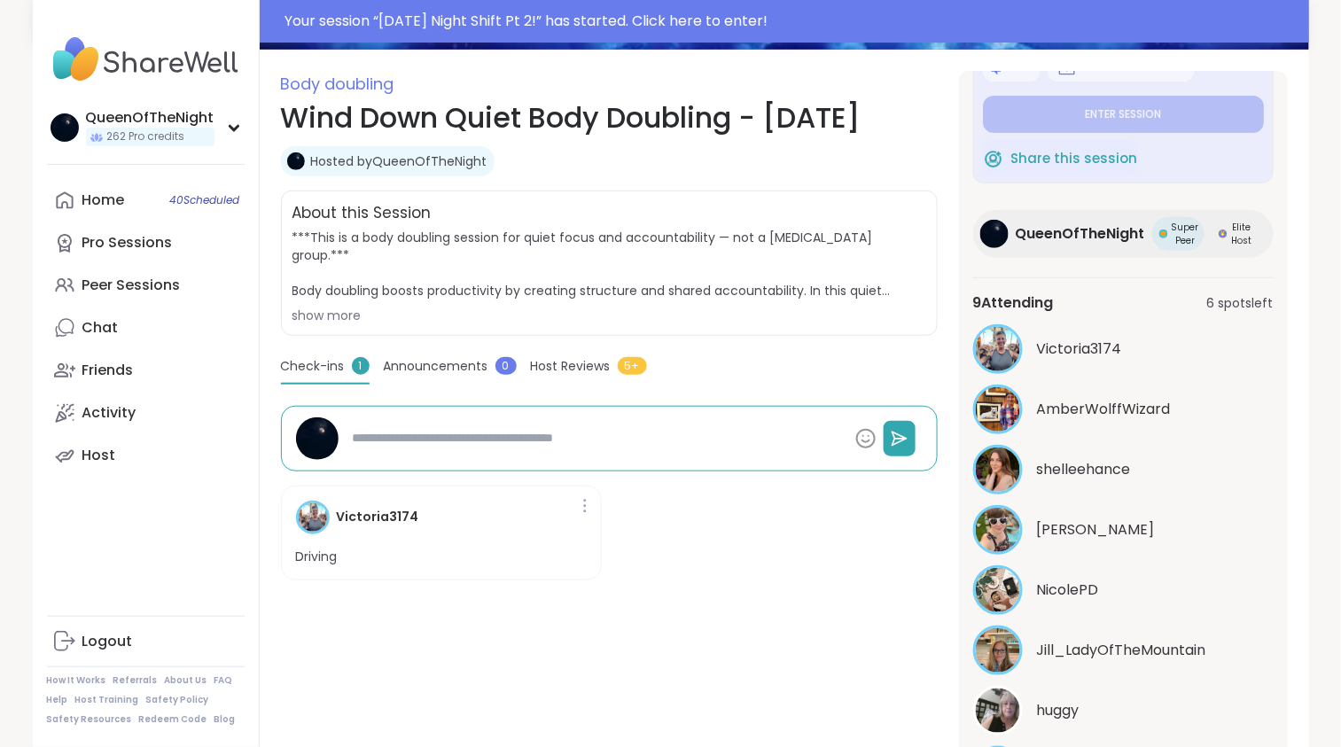
scroll to position [319, 0]
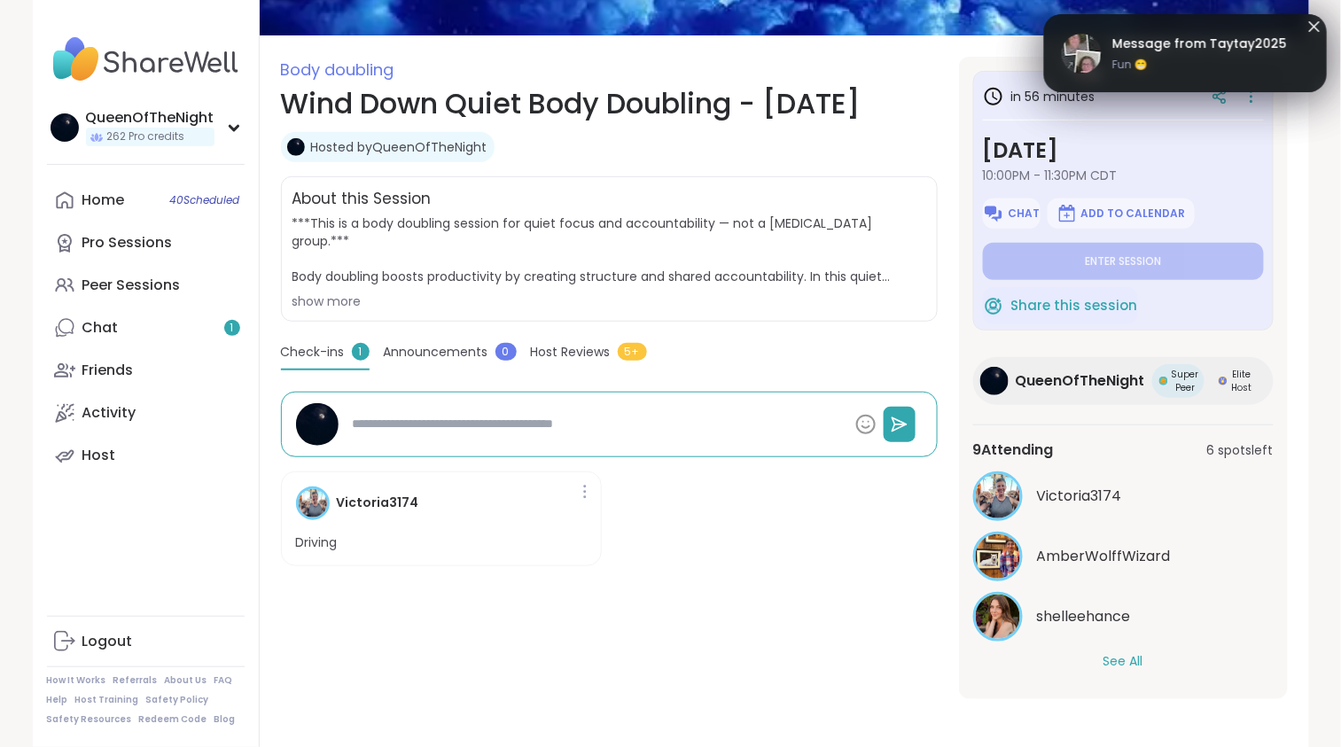
click at [1129, 661] on button "See All" at bounding box center [1123, 661] width 40 height 19
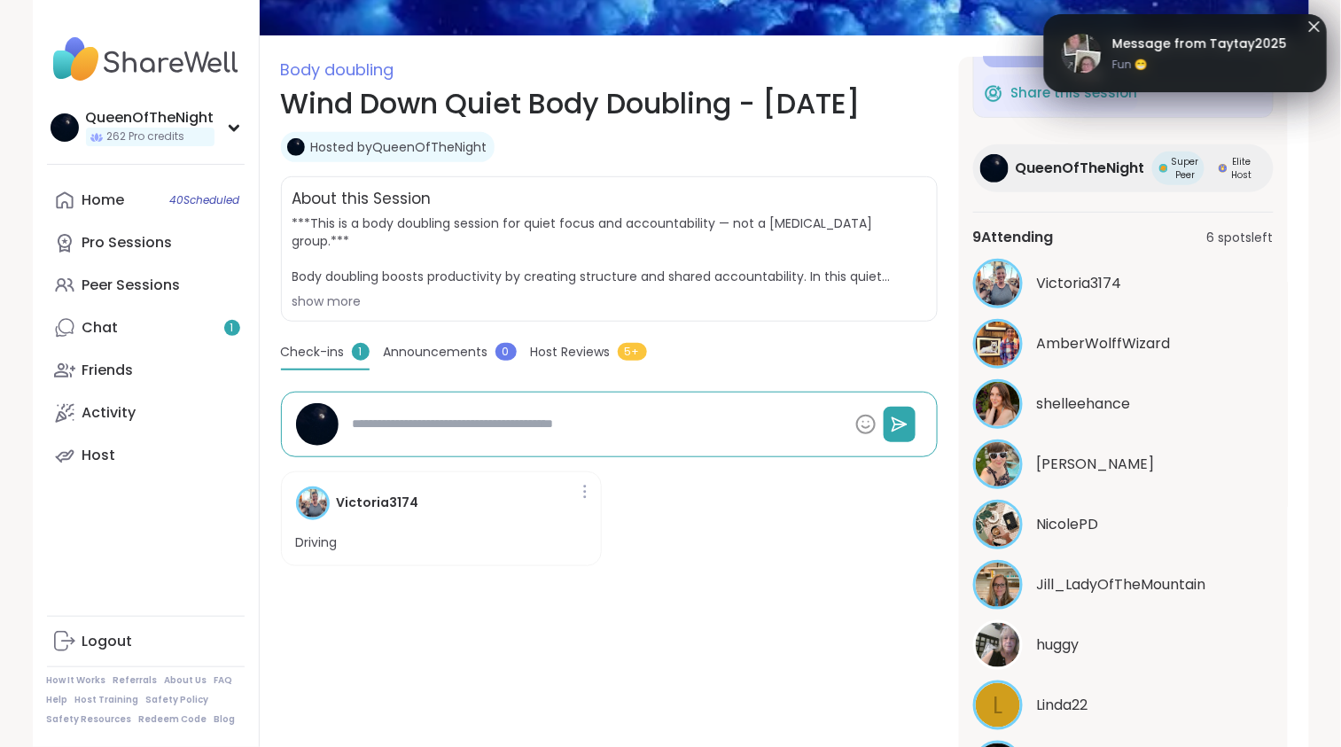
scroll to position [282, 0]
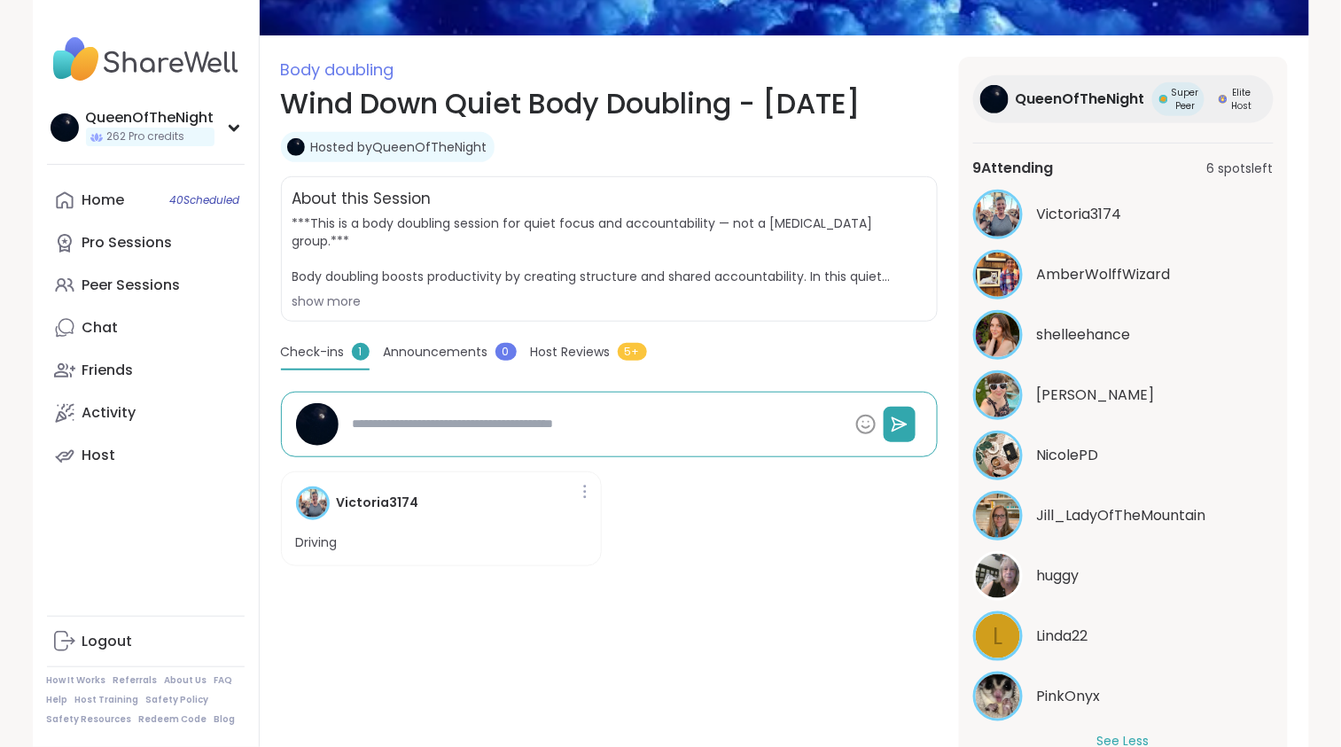
type textarea "*"
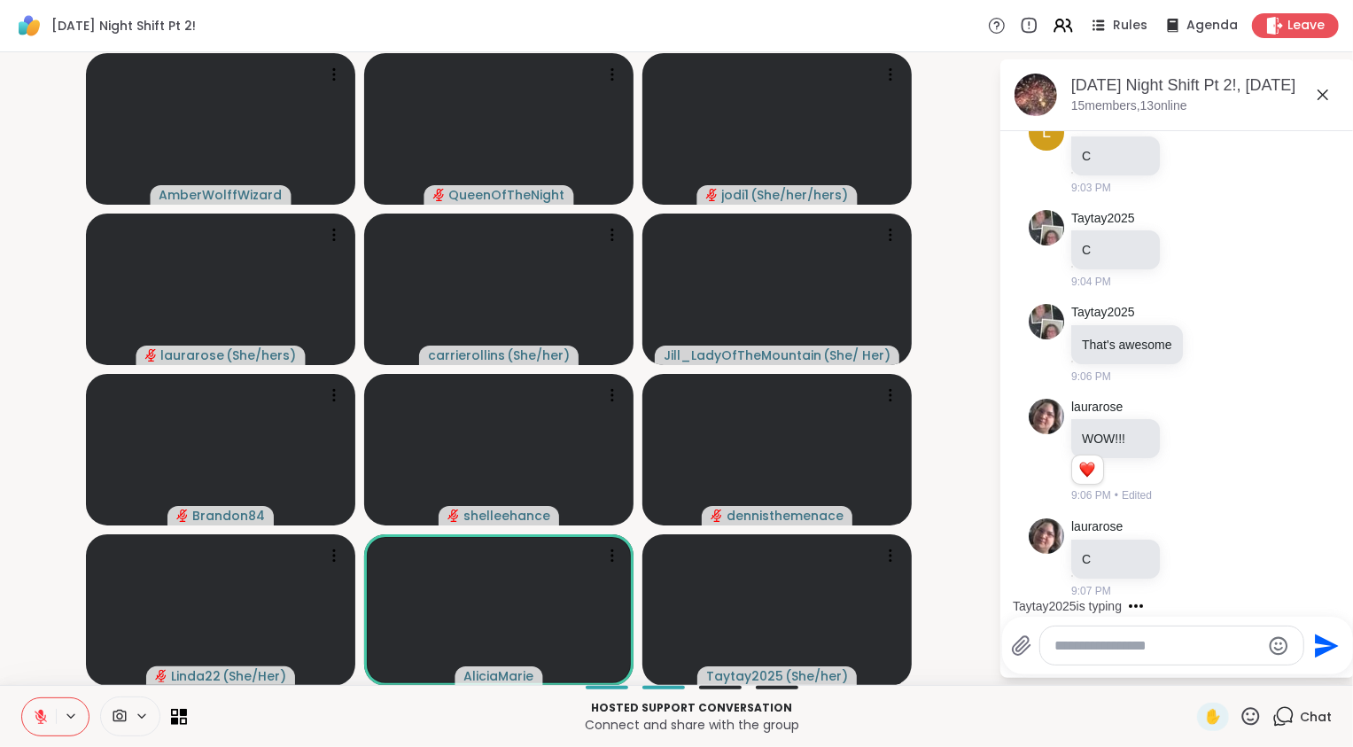
scroll to position [10412, 0]
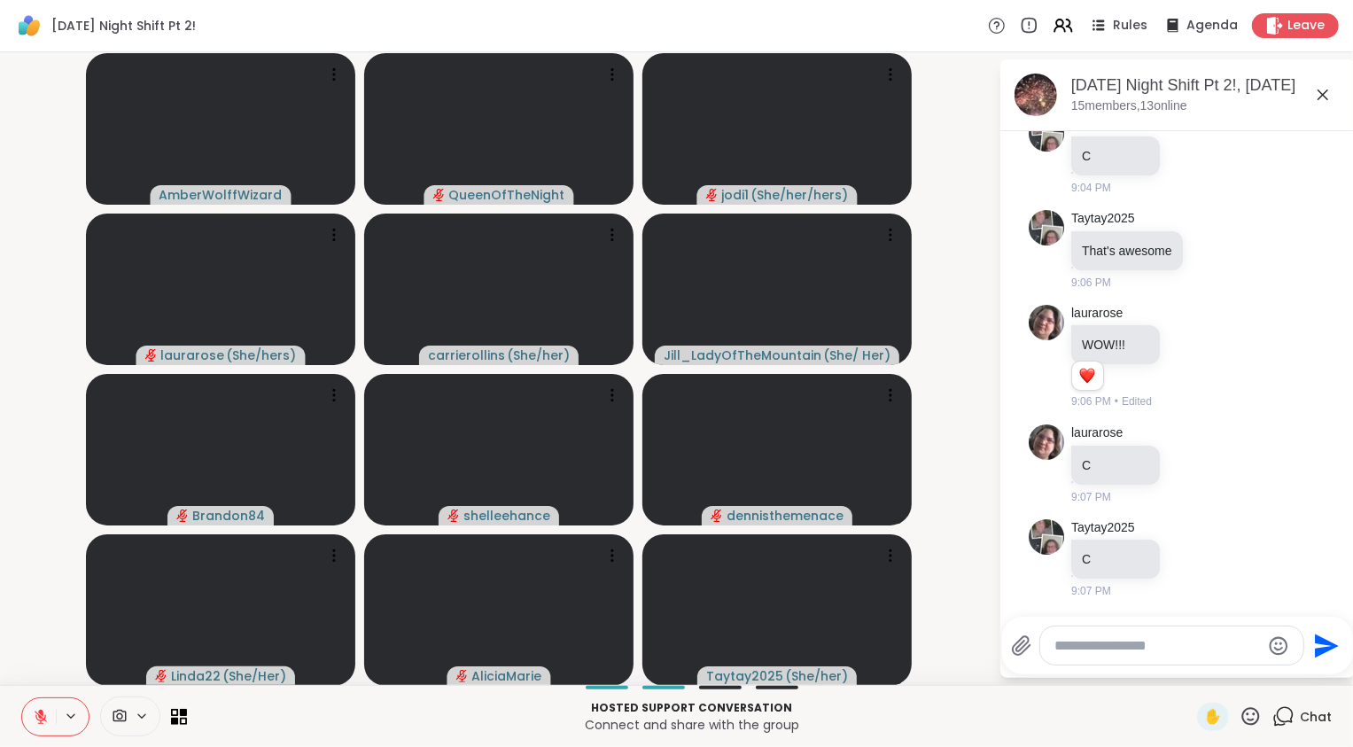
click at [37, 711] on icon at bounding box center [41, 717] width 16 height 16
click at [37, 704] on button at bounding box center [39, 716] width 34 height 37
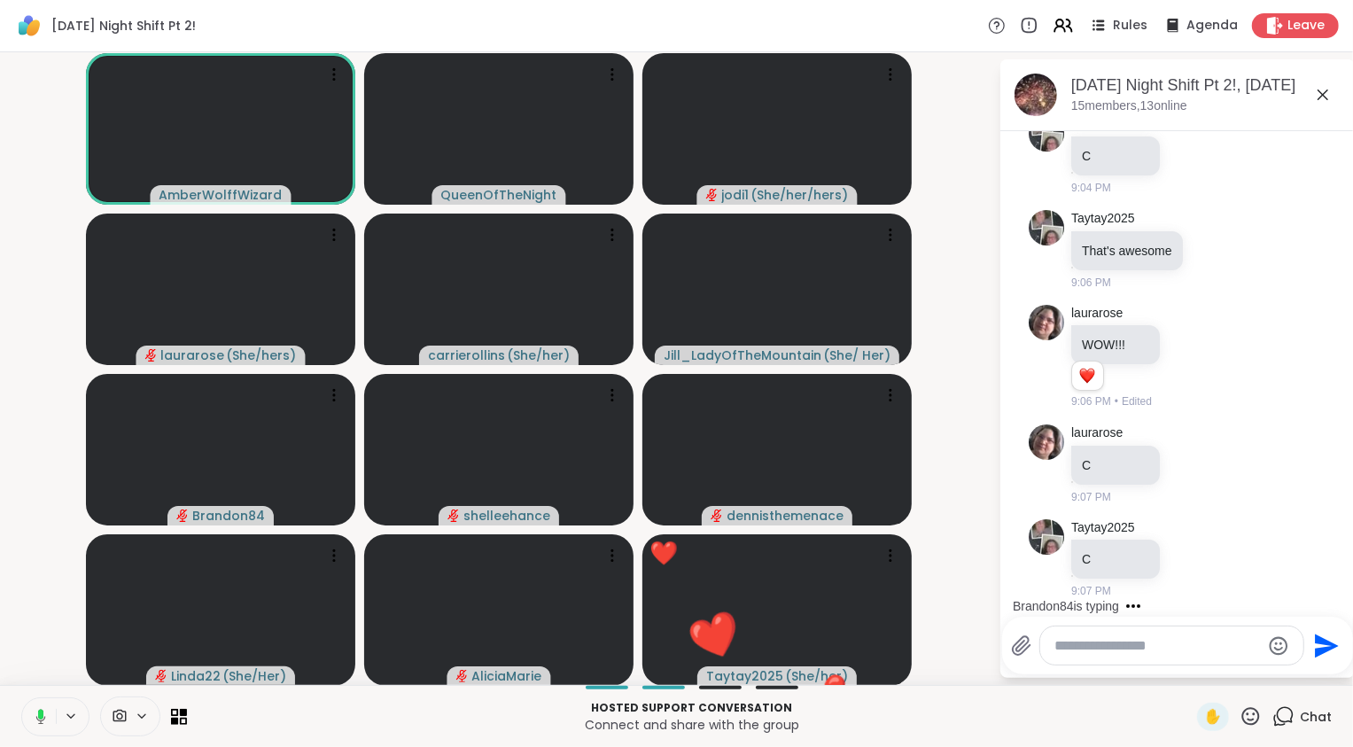
click at [35, 703] on button at bounding box center [37, 716] width 36 height 37
click at [19, 609] on video-player-container "AmberWolffWizard QueenOfTheNight jodi1 ( She/her/hers ) [PERSON_NAME] ( She/her…" at bounding box center [499, 368] width 977 height 618
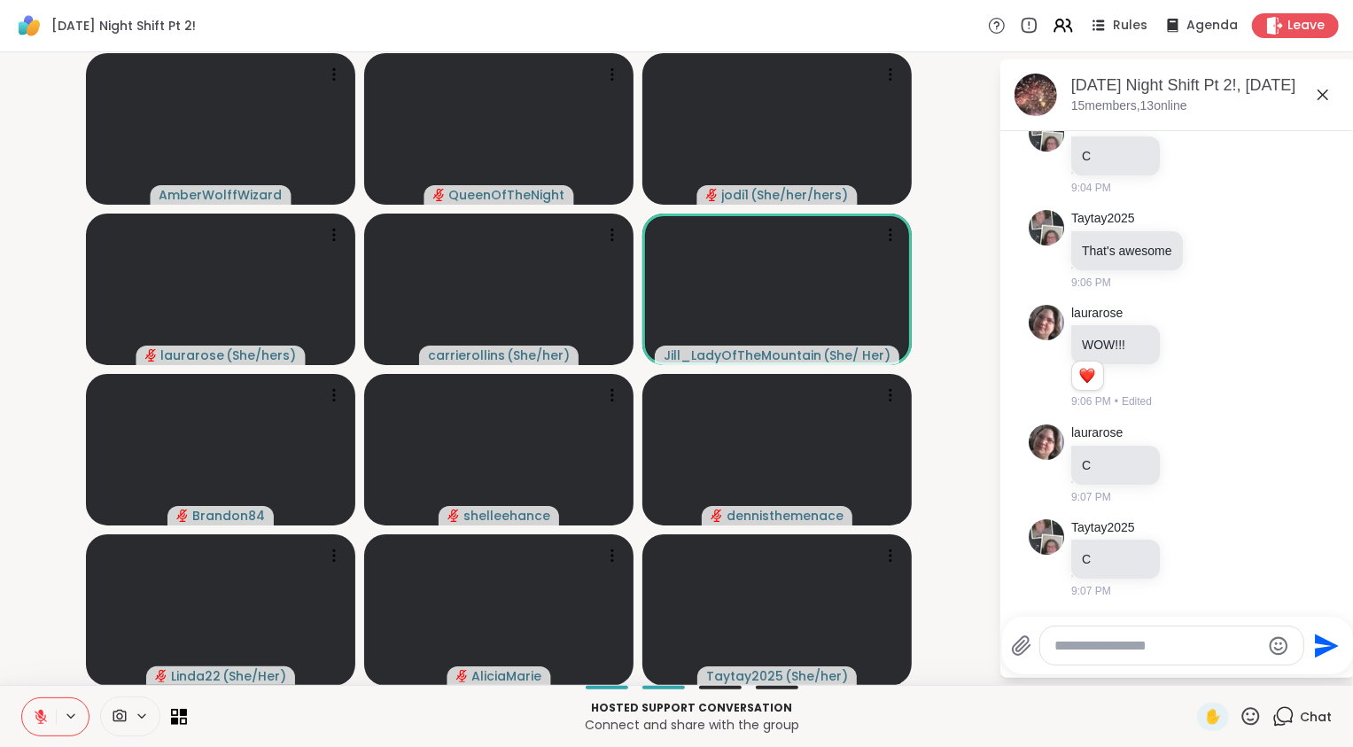
click at [1242, 720] on icon at bounding box center [1251, 716] width 18 height 18
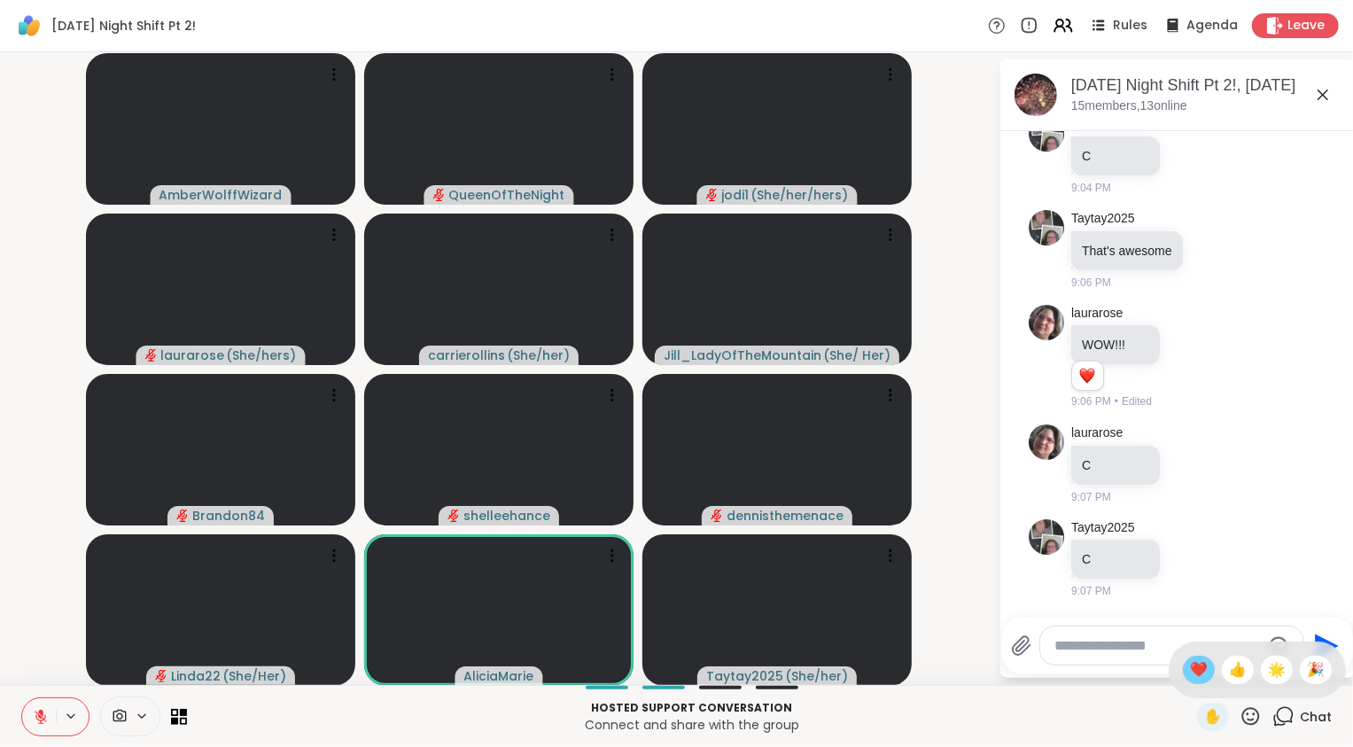
click at [1203, 667] on span "❤️" at bounding box center [1199, 669] width 18 height 21
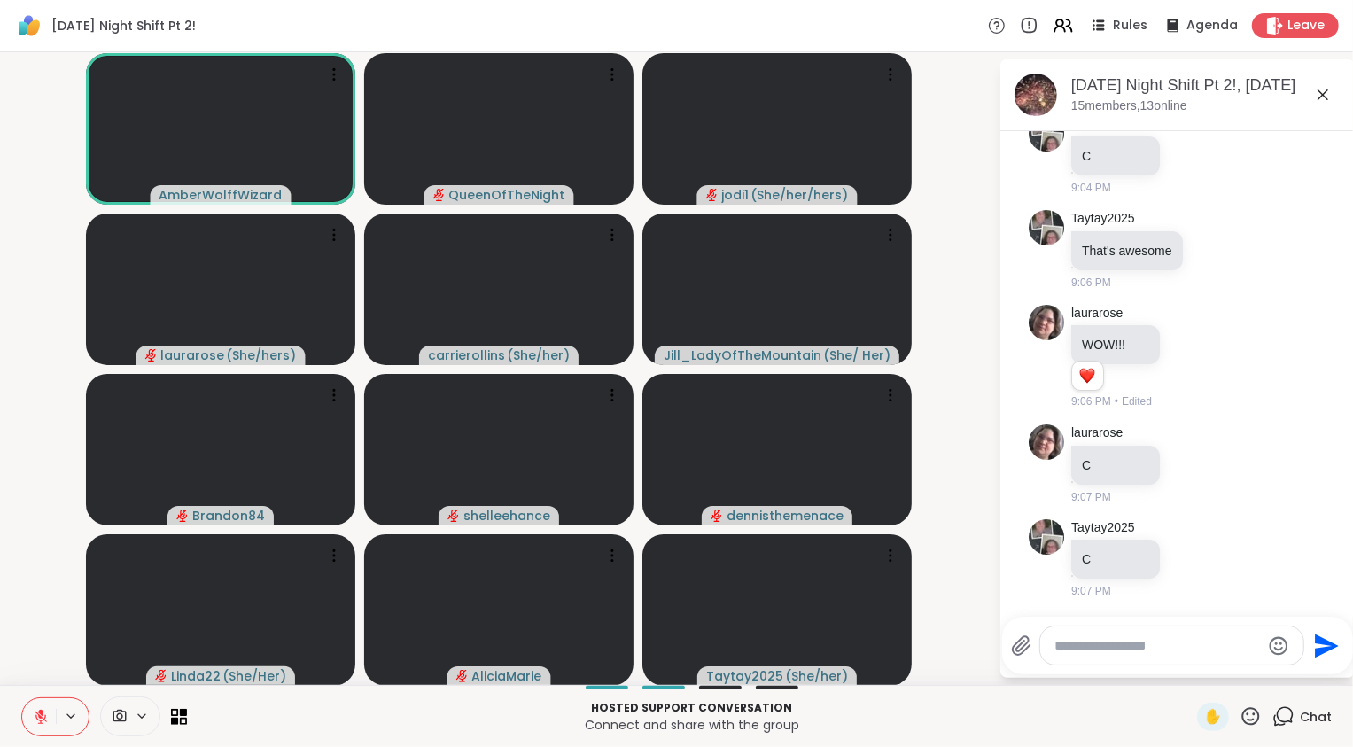
click at [45, 719] on icon at bounding box center [41, 717] width 16 height 16
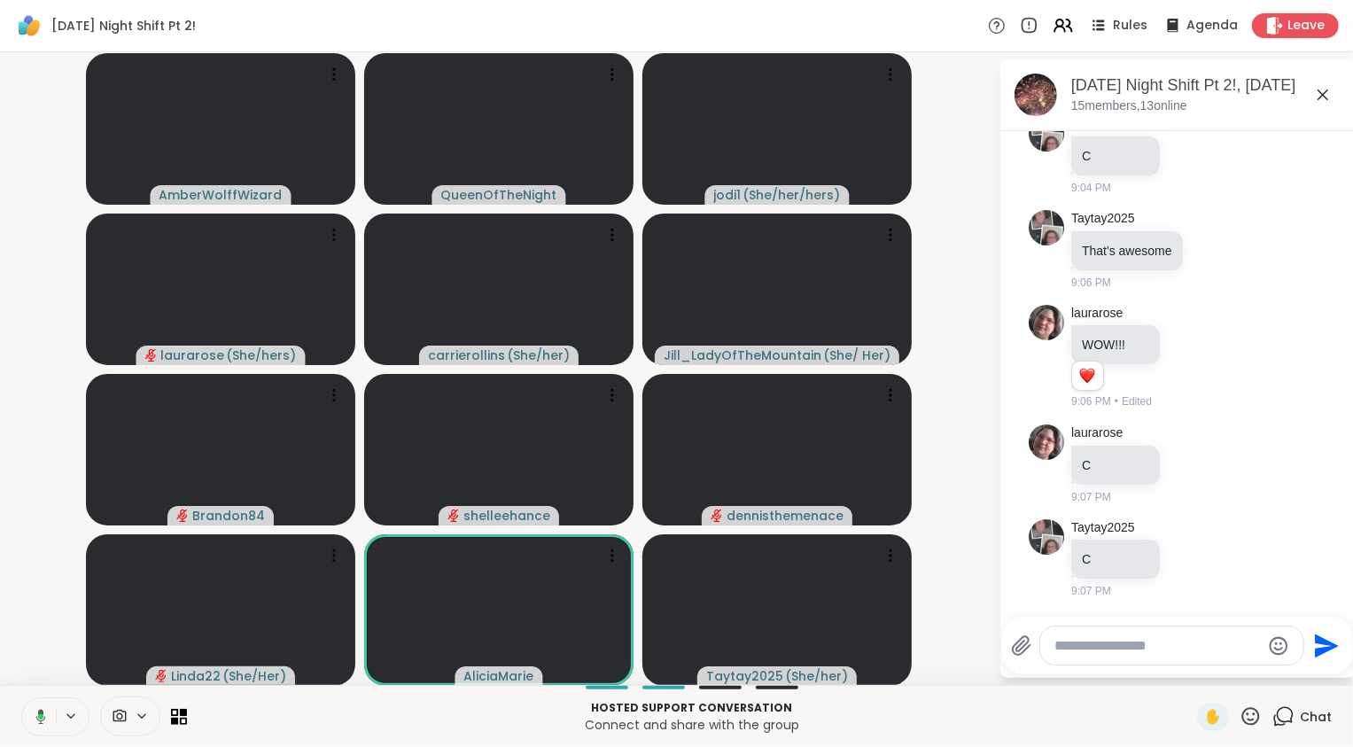
click at [45, 719] on icon at bounding box center [38, 717] width 16 height 16
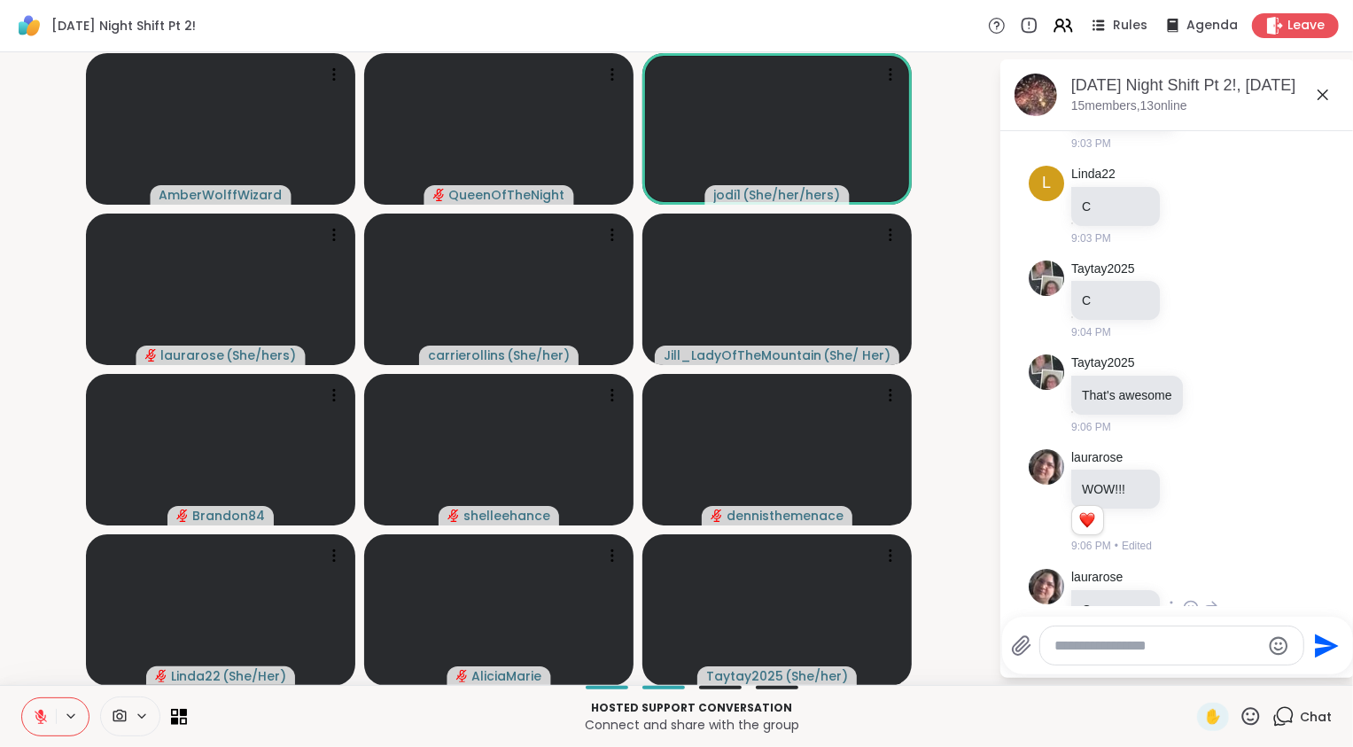
scroll to position [10245, 0]
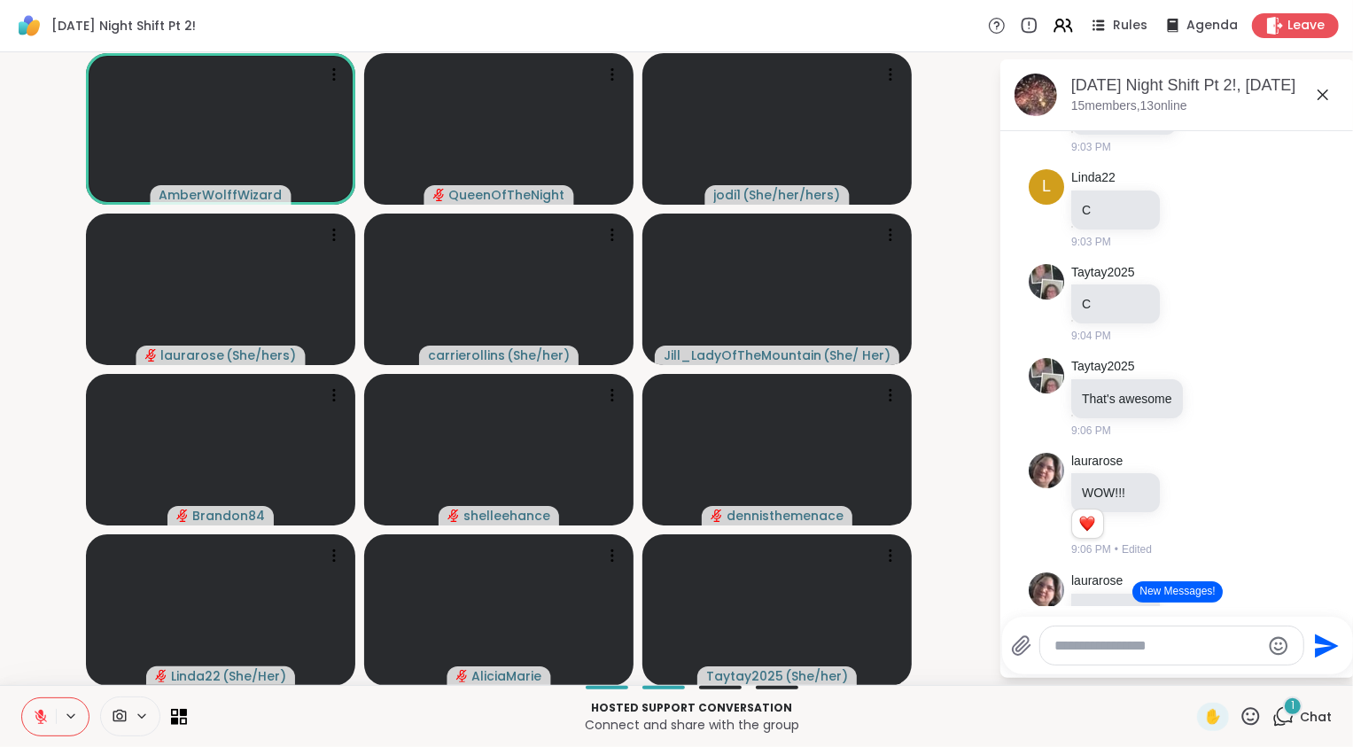
click at [1180, 590] on button "New Messages!" at bounding box center [1176, 591] width 89 height 21
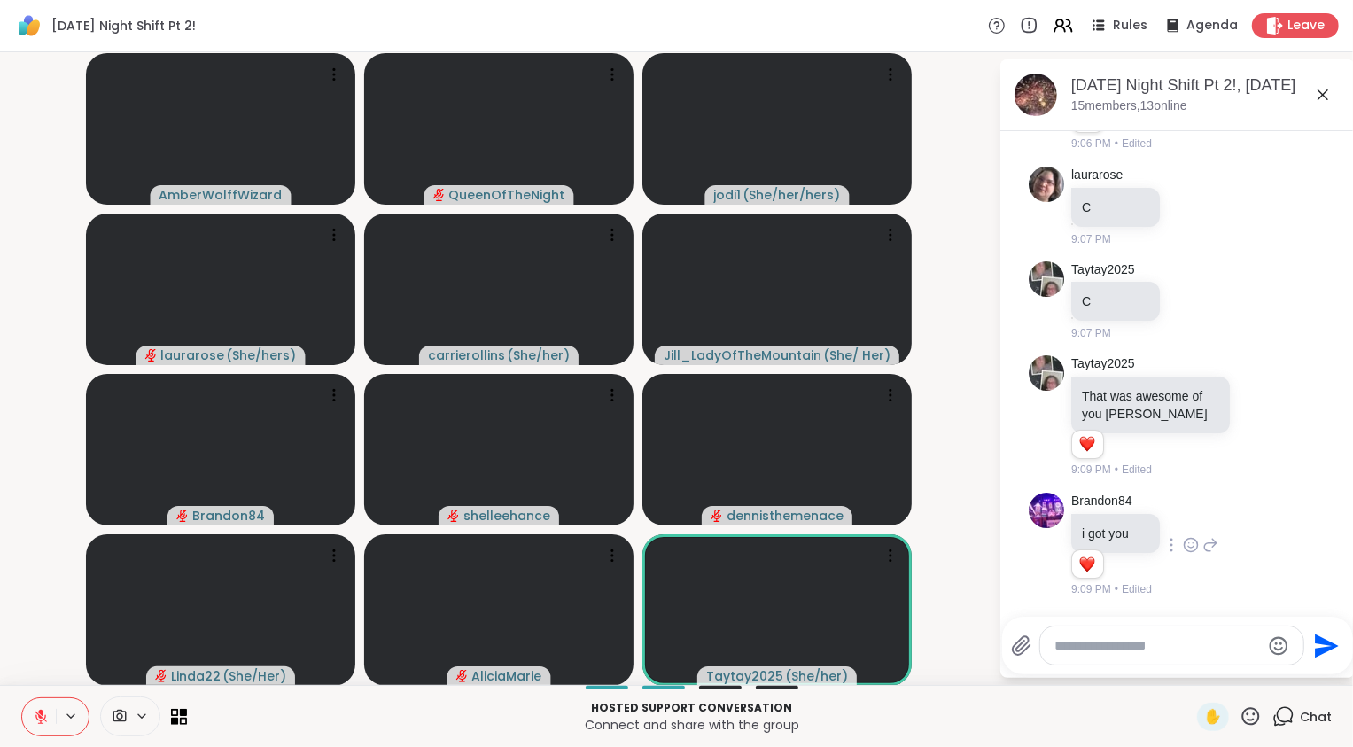
click at [1189, 547] on icon at bounding box center [1191, 545] width 16 height 18
click at [1194, 516] on div "Select Reaction: Heart" at bounding box center [1191, 517] width 16 height 16
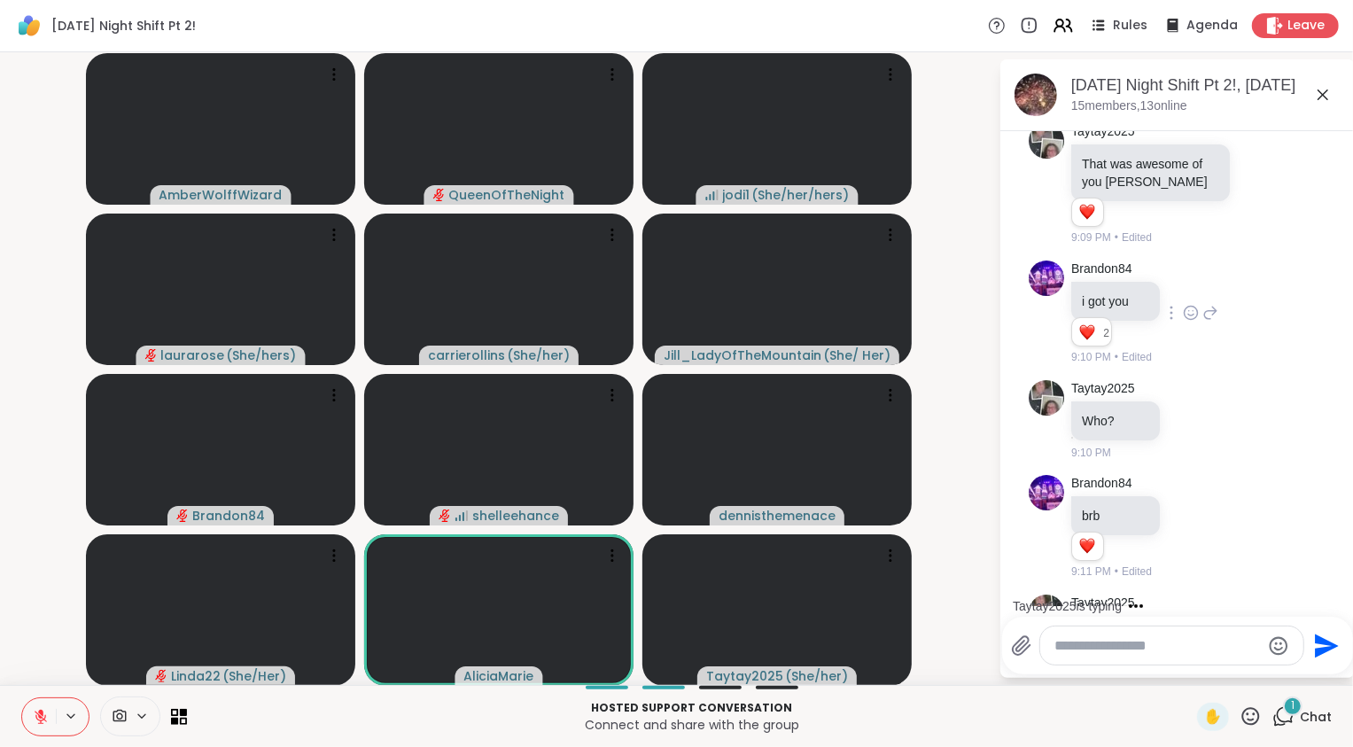
scroll to position [10977, 0]
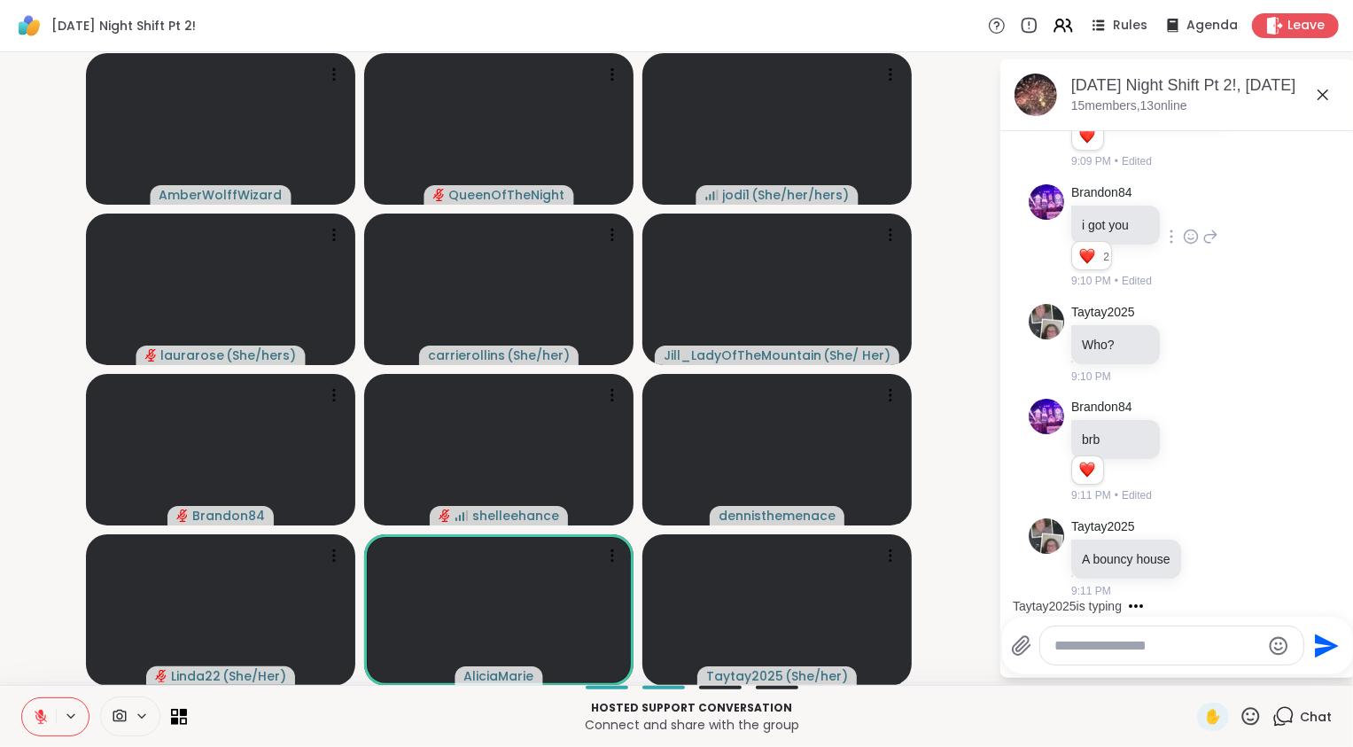
click at [35, 709] on icon at bounding box center [41, 717] width 16 height 16
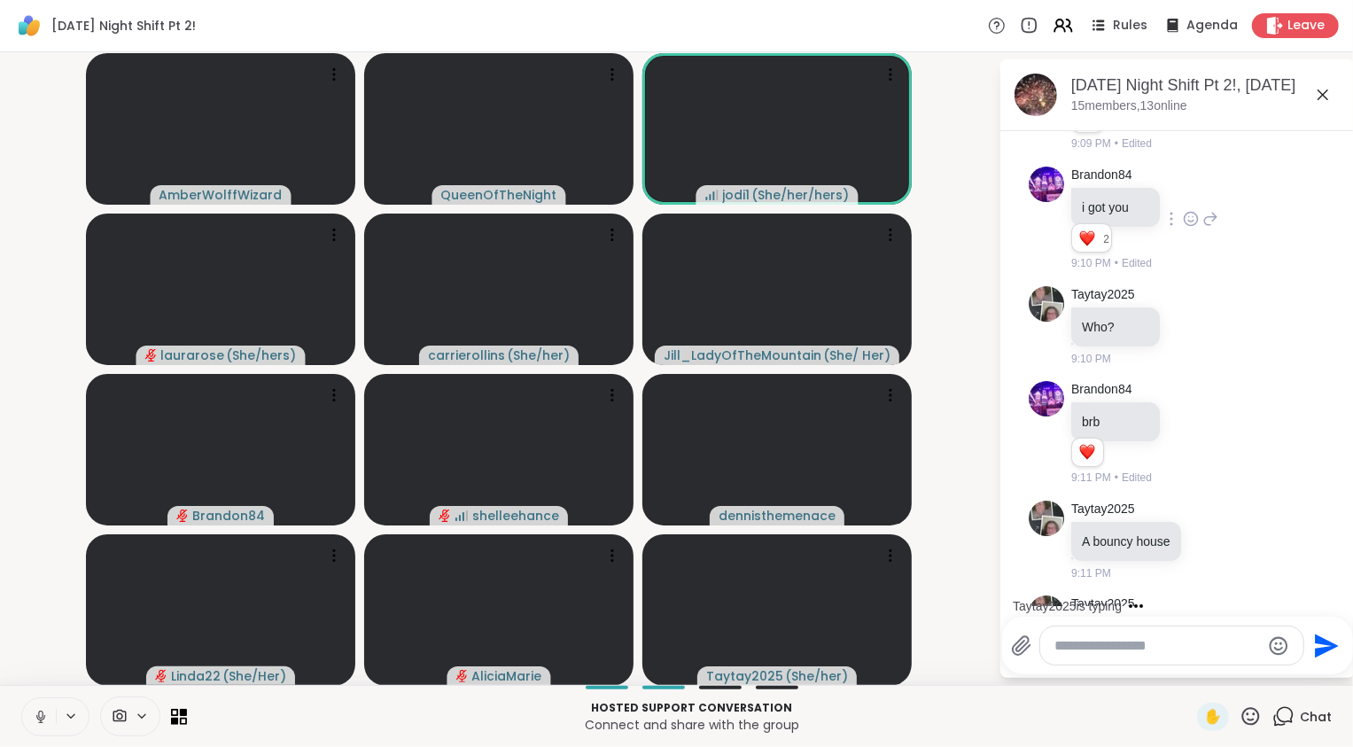
scroll to position [11071, 0]
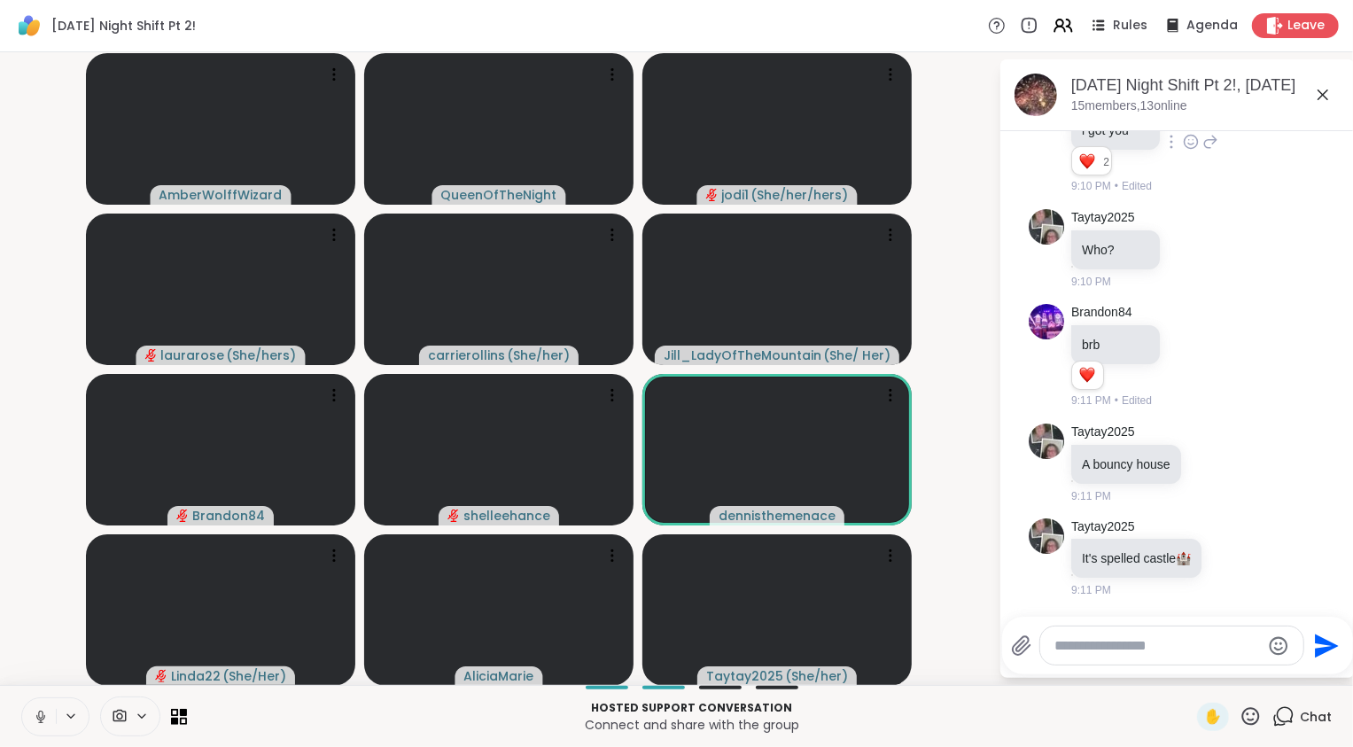
click at [35, 709] on icon at bounding box center [41, 717] width 16 height 16
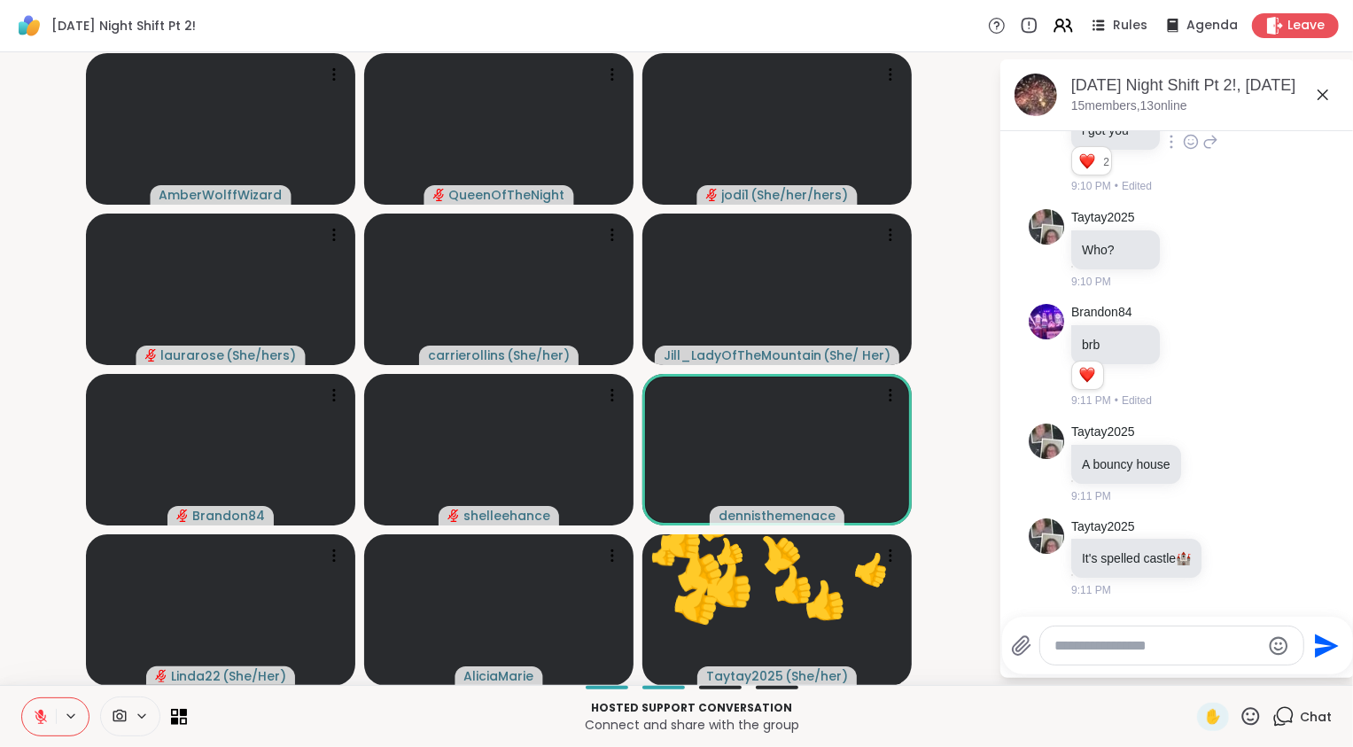
click at [37, 708] on button at bounding box center [39, 716] width 34 height 37
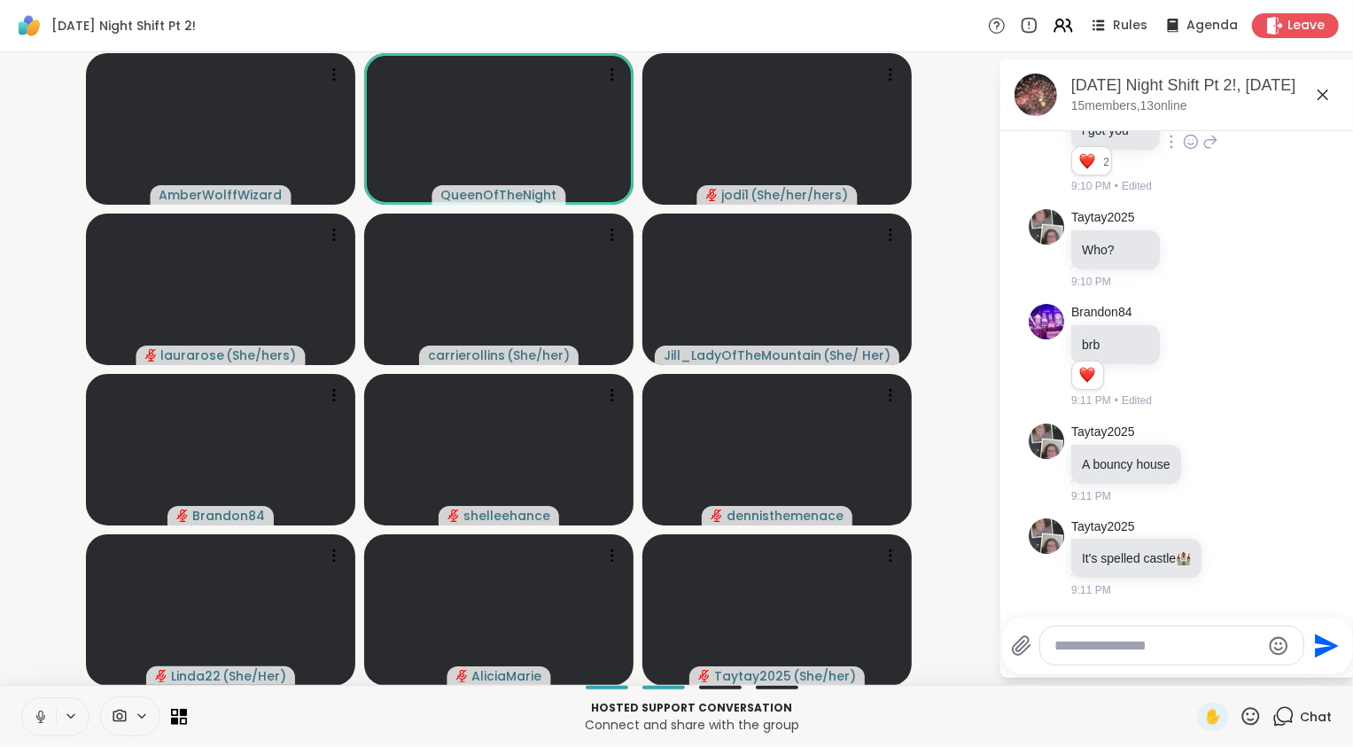
click at [42, 711] on icon at bounding box center [40, 715] width 4 height 8
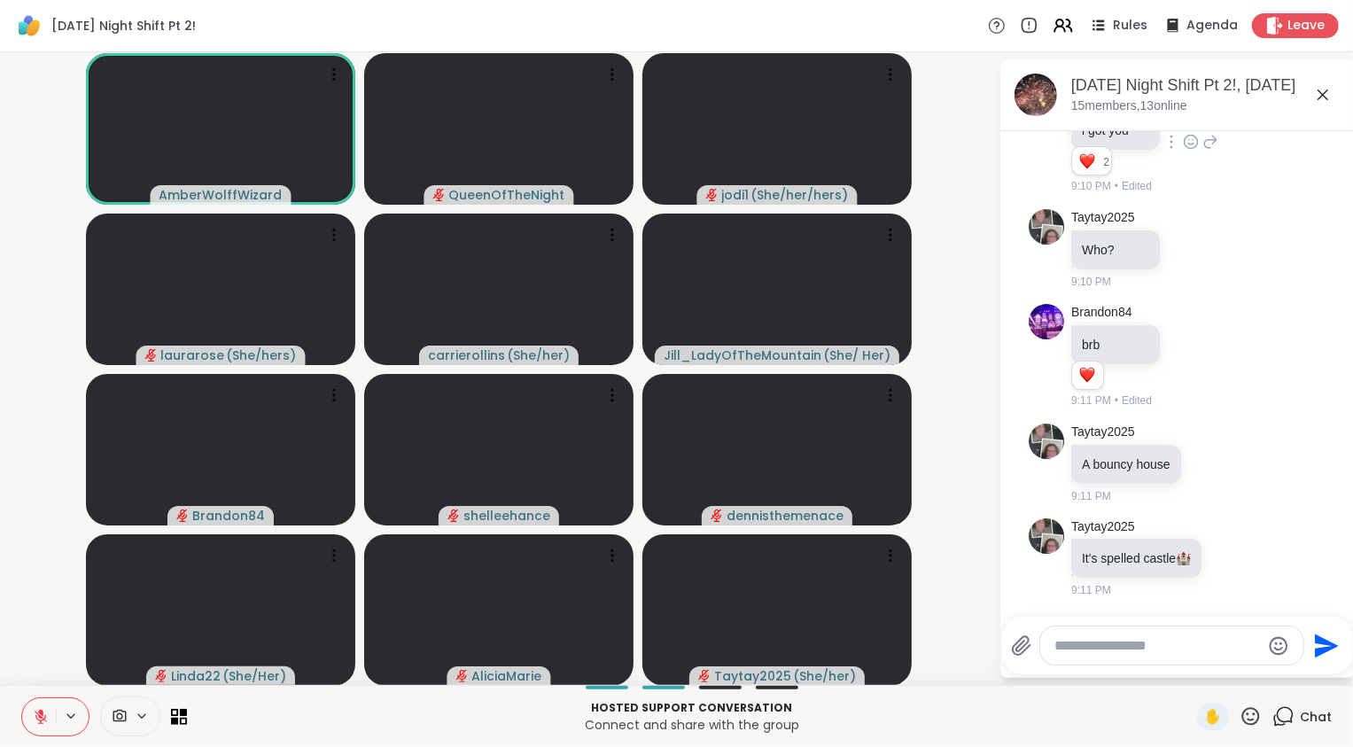
click at [961, 505] on video-player-container "AmberWolffWizard QueenOfTheNight jodi1 ( She/her/hers ) laurarose ( She/hers ) …" at bounding box center [499, 368] width 977 height 618
click at [41, 716] on icon at bounding box center [41, 717] width 16 height 16
click at [32, 639] on video-player-container "AmberWolffWizard QueenOfTheNight jodi1 ( She/her/hers ) laurarose ( She/hers ) …" at bounding box center [499, 368] width 977 height 618
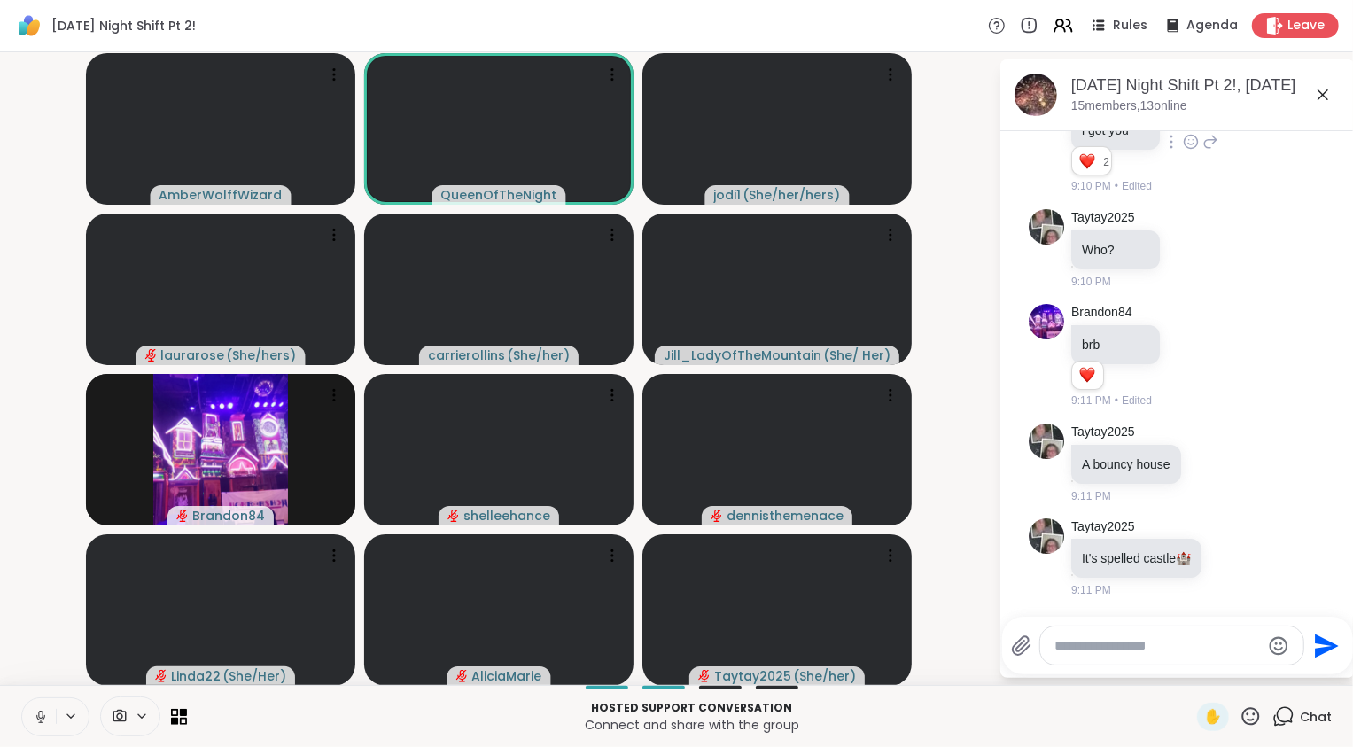
click at [48, 713] on icon at bounding box center [41, 717] width 16 height 16
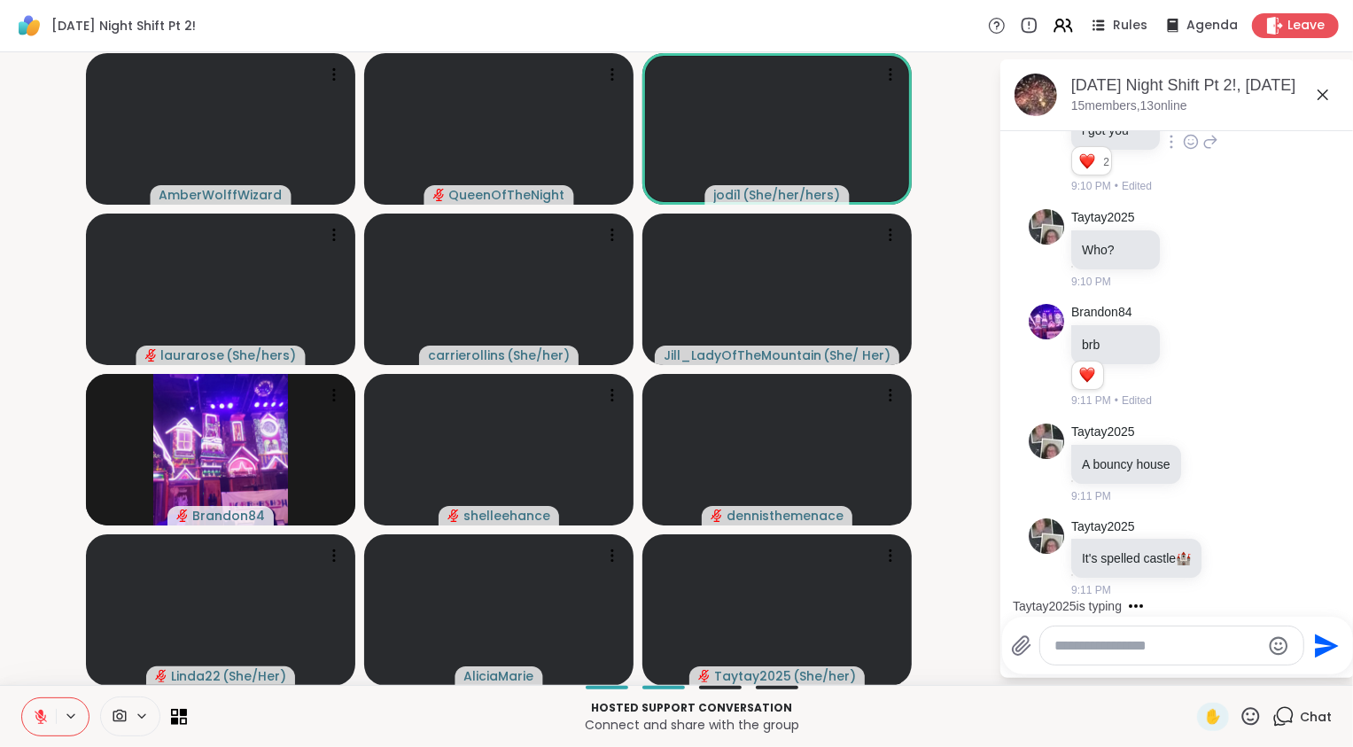
scroll to position [11183, 0]
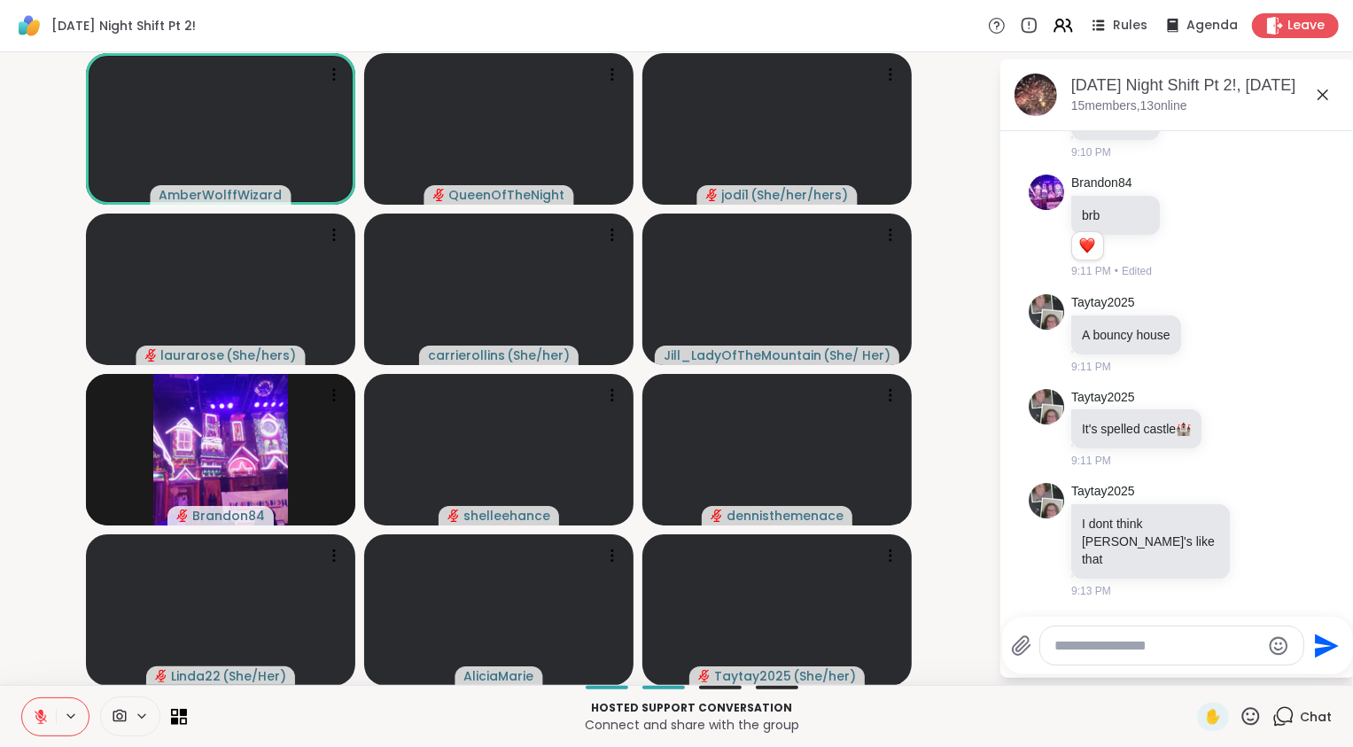
click at [1244, 715] on icon at bounding box center [1251, 716] width 18 height 18
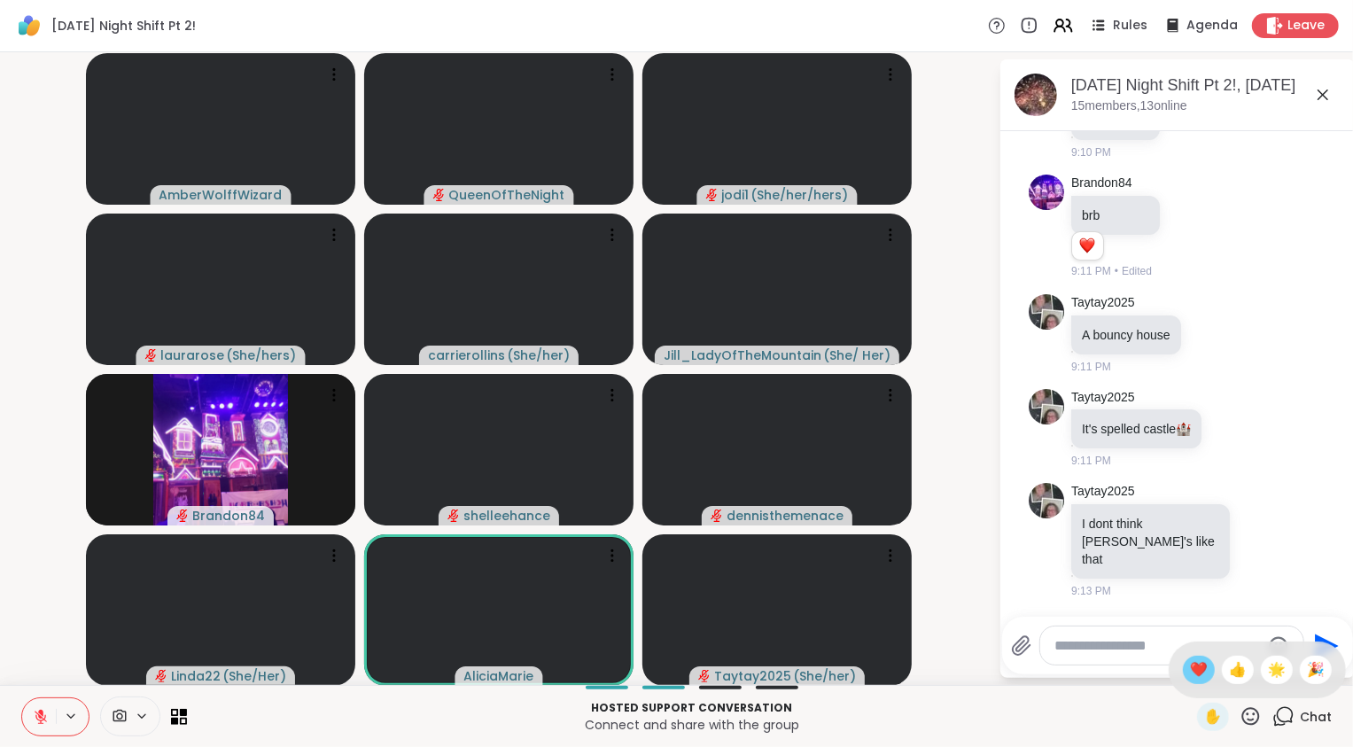
click at [1205, 671] on span "❤️" at bounding box center [1199, 669] width 18 height 21
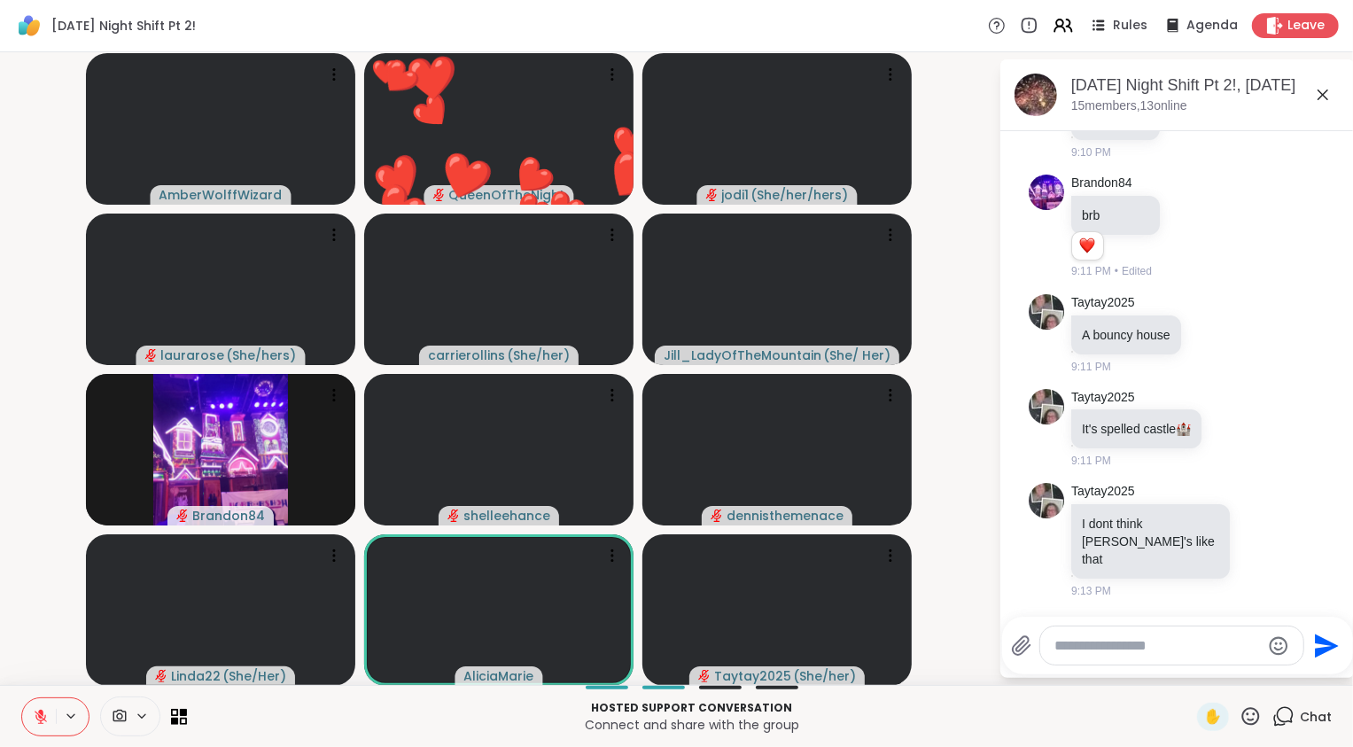
click at [958, 565] on video-player-container "AmberWolffWizard ❤️ QueenOfTheNight ❤️ ❤️ ❤️ ❤️ ❤️ ❤️ ❤️ ❤️ ❤️ ❤️ ❤️ ❤️ ❤️ ❤️ ❤…" at bounding box center [499, 368] width 977 height 618
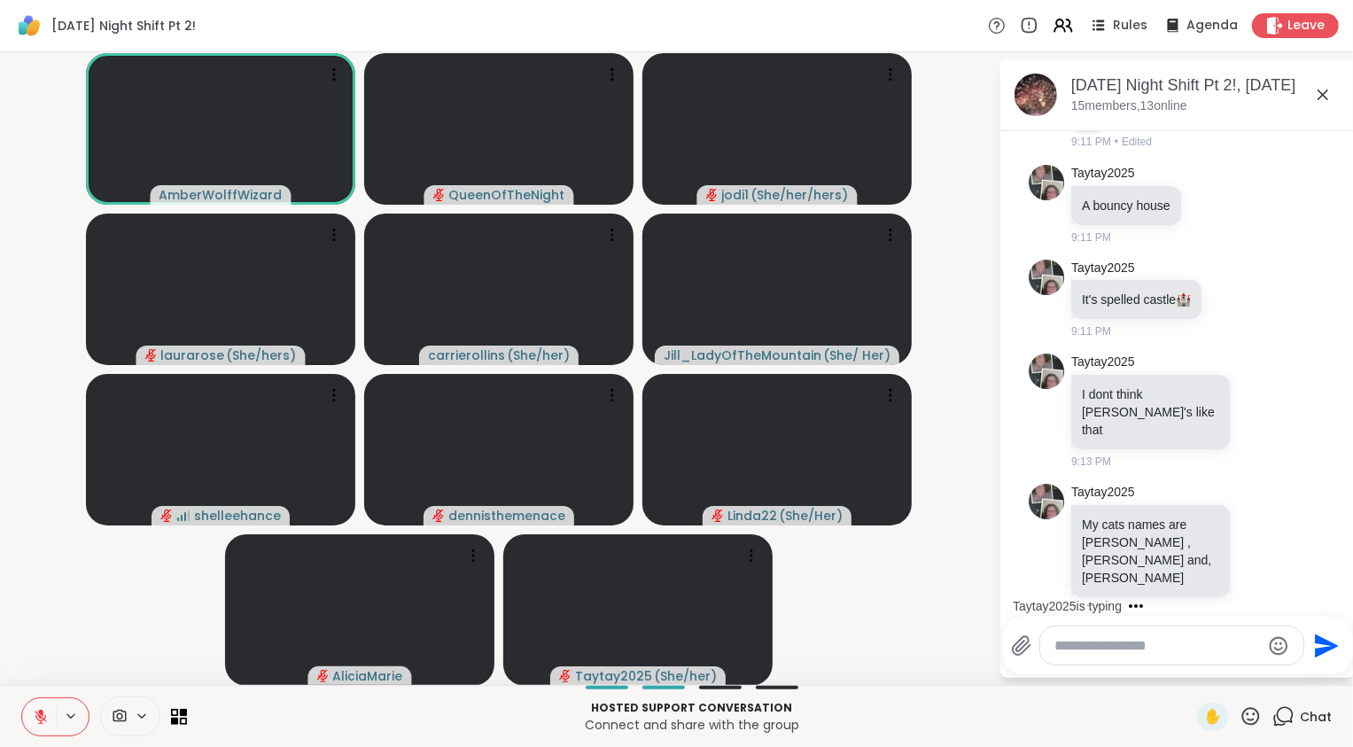
scroll to position [11407, 0]
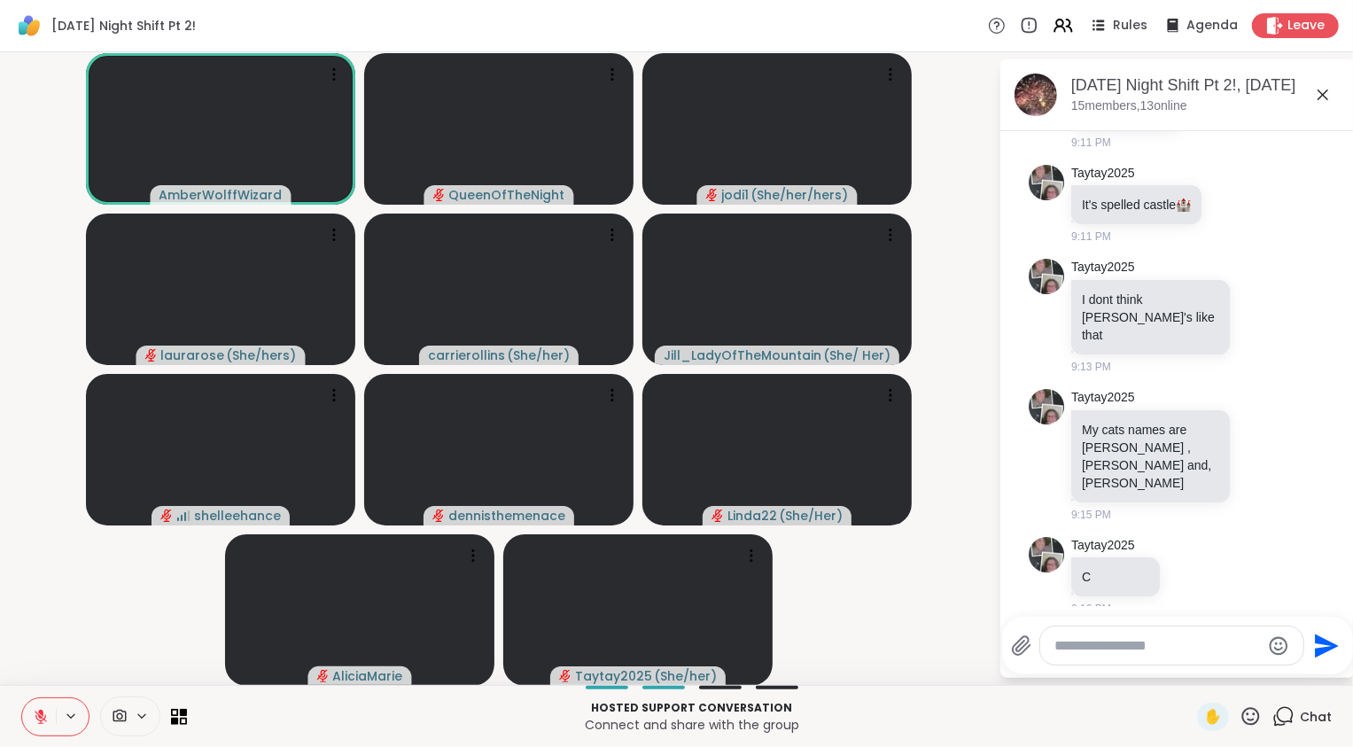
click at [36, 714] on icon at bounding box center [41, 717] width 16 height 16
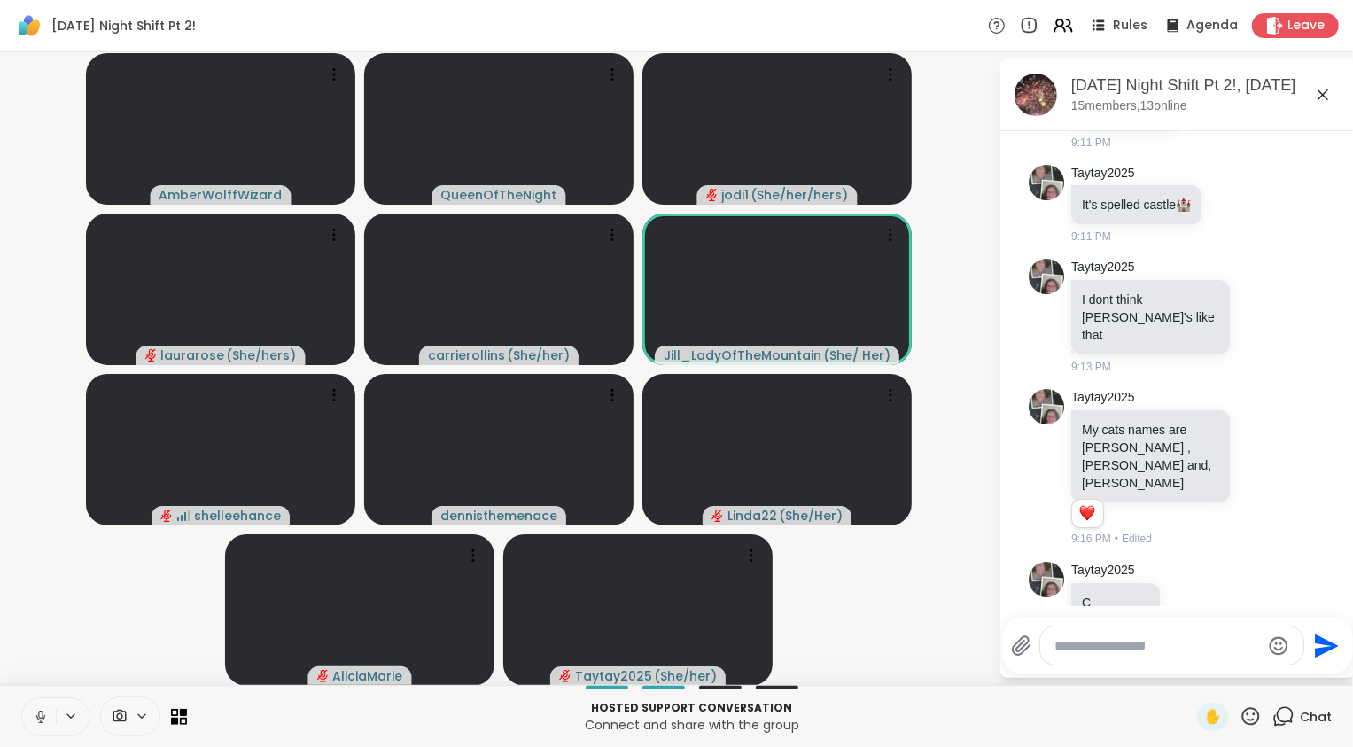
click at [41, 718] on icon at bounding box center [40, 715] width 4 height 8
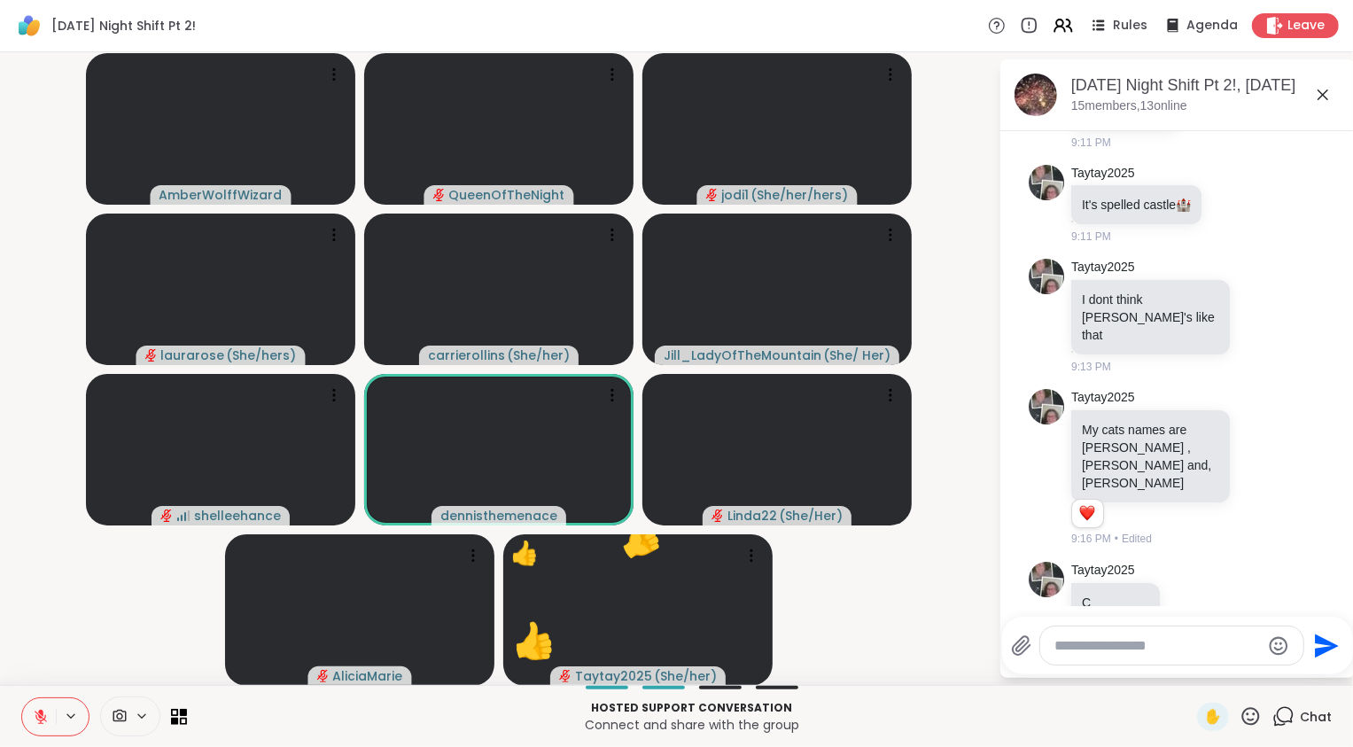
click at [41, 718] on icon at bounding box center [41, 717] width 12 height 12
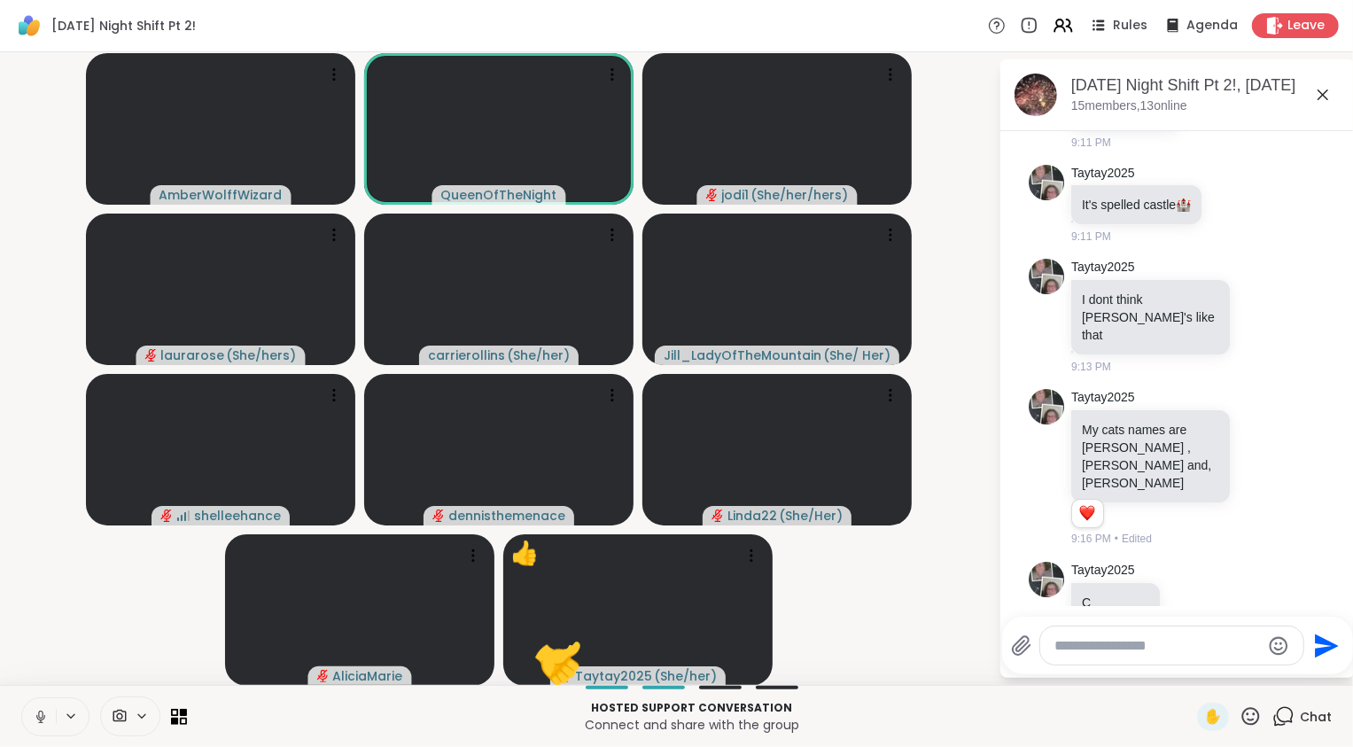
scroll to position [11527, 0]
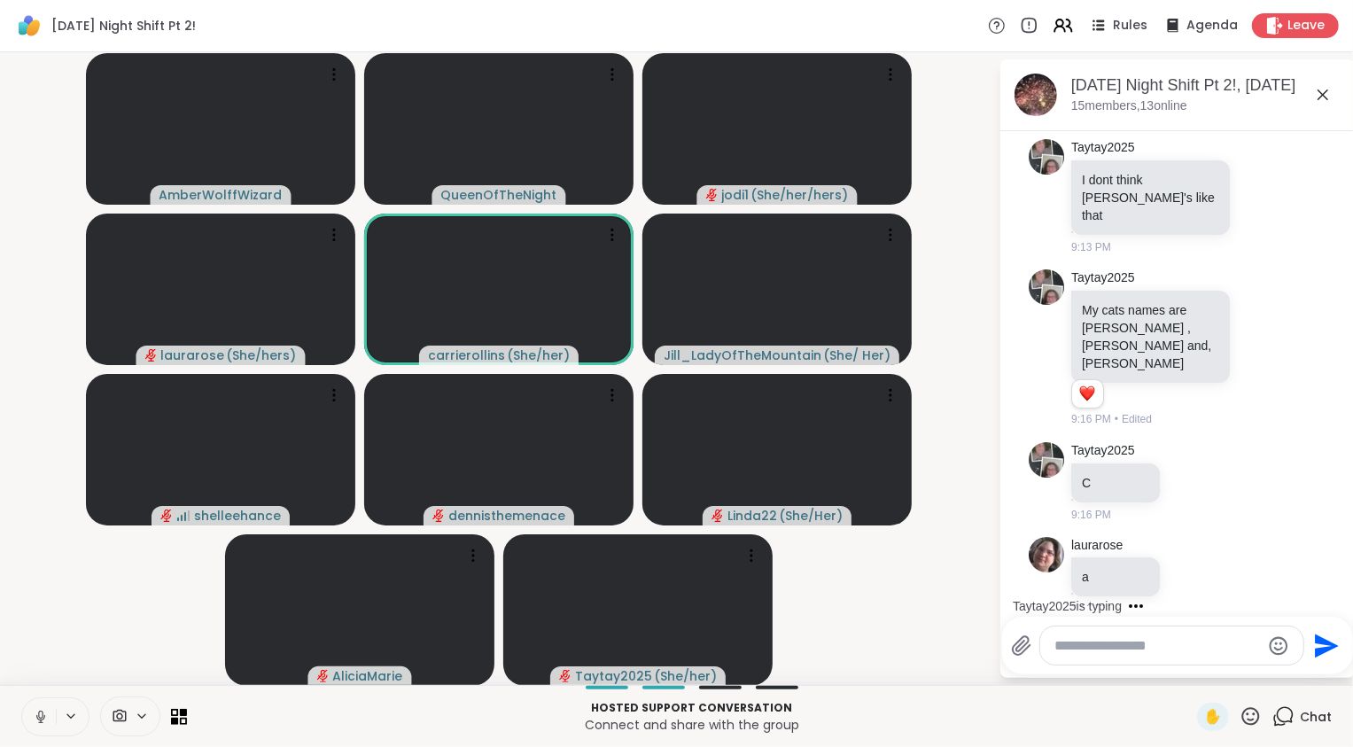
click at [44, 713] on icon at bounding box center [41, 717] width 16 height 16
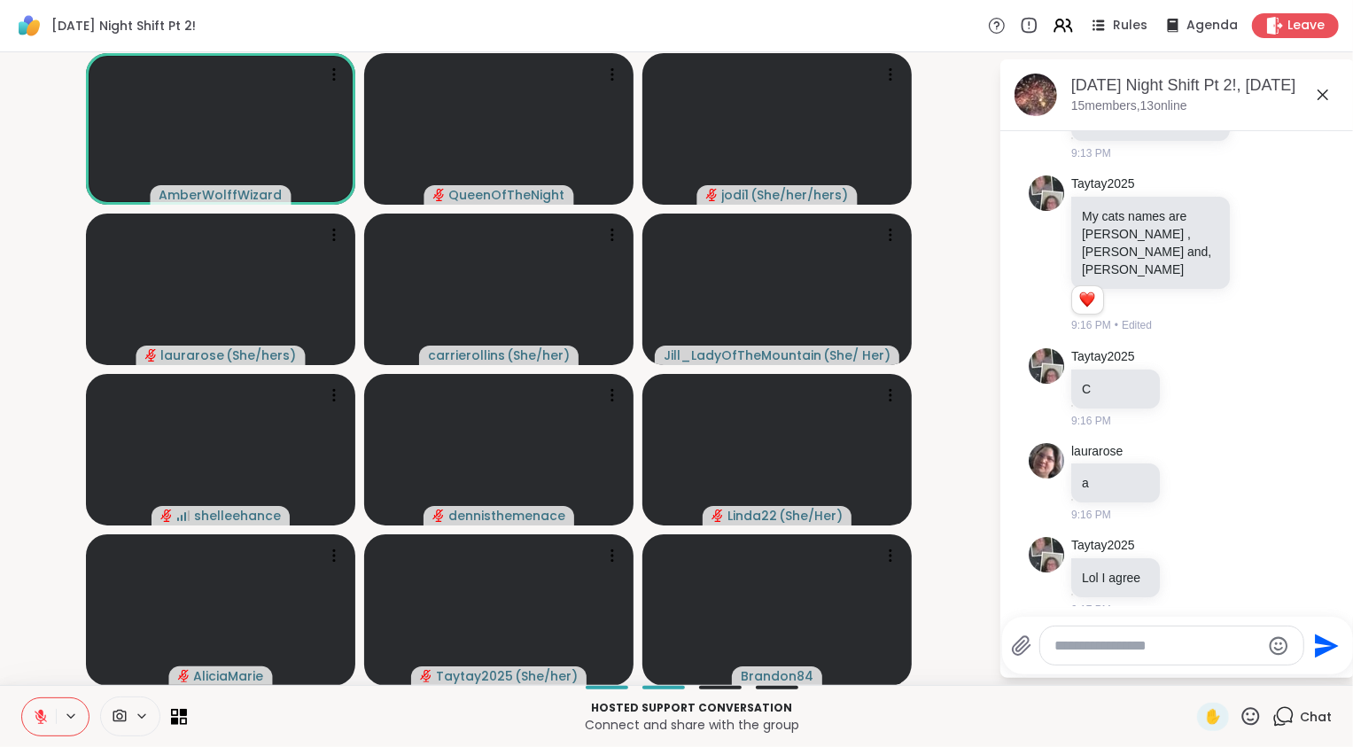
click at [43, 566] on video-player-container "AmberWolffWizard QueenOfTheNight jodi1 ( She/her/hers ) laurarose ( She/hers ) …" at bounding box center [499, 368] width 977 height 618
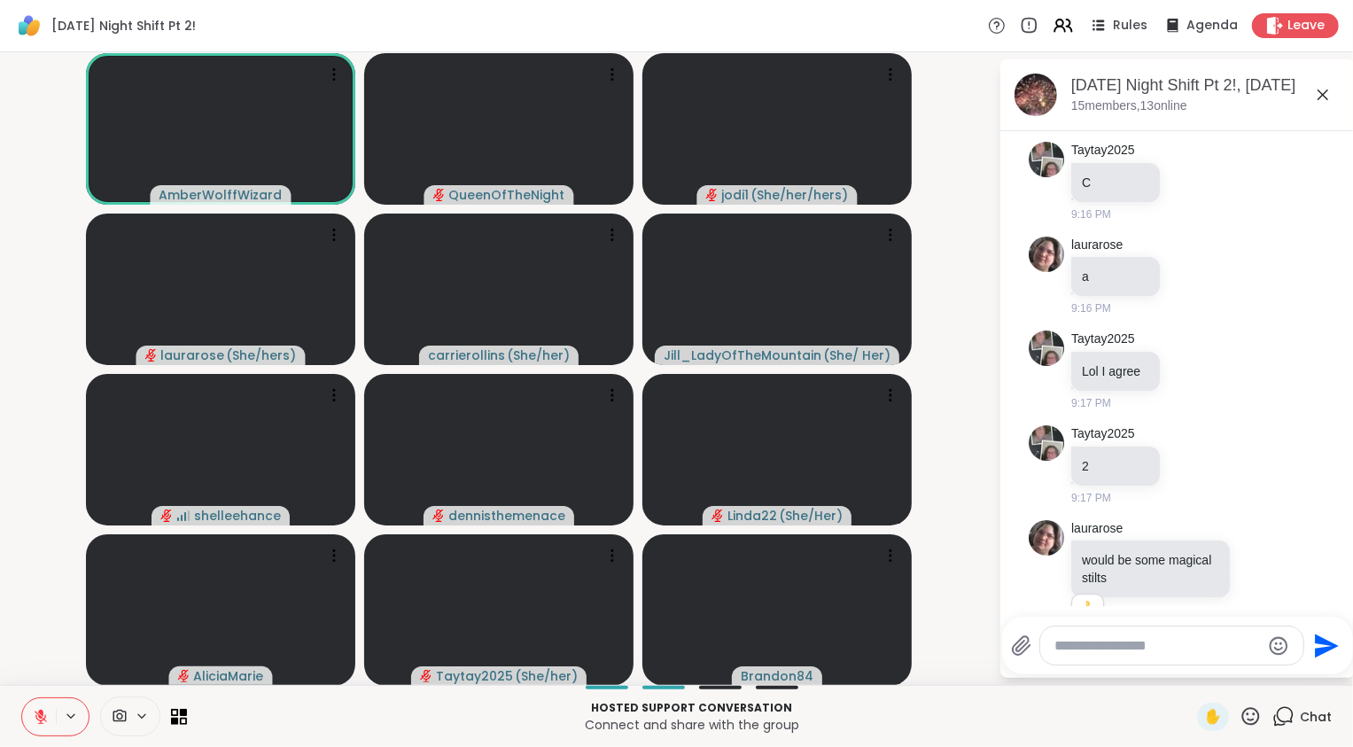
scroll to position [11852, 0]
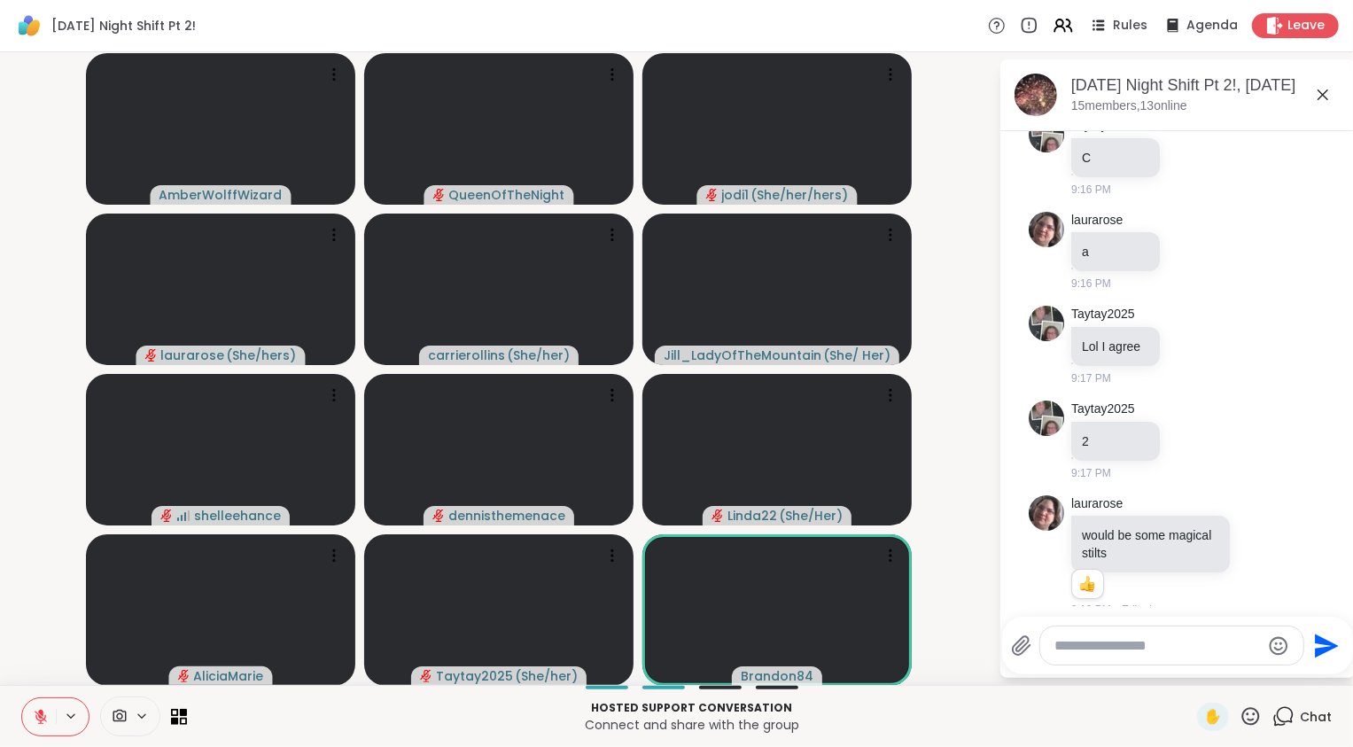
click at [39, 723] on icon at bounding box center [41, 717] width 12 height 12
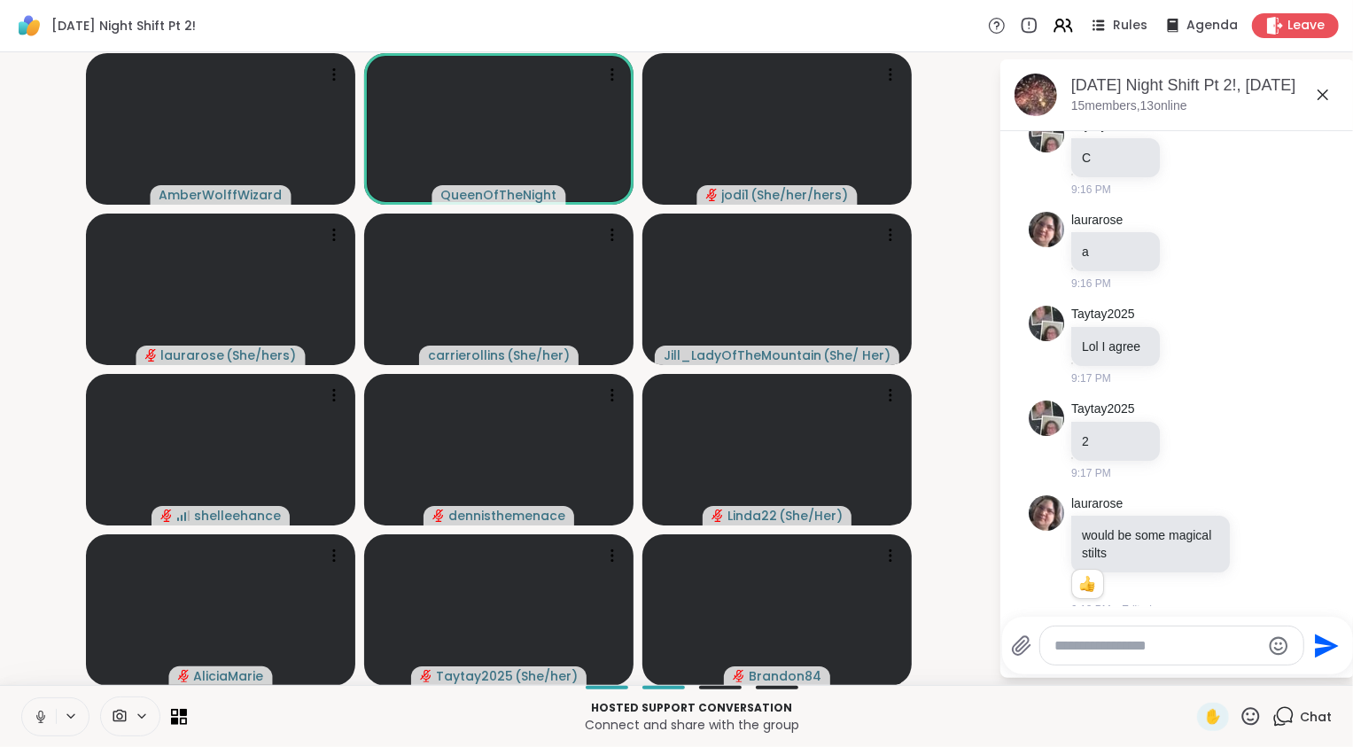
click at [46, 712] on icon at bounding box center [41, 717] width 16 height 16
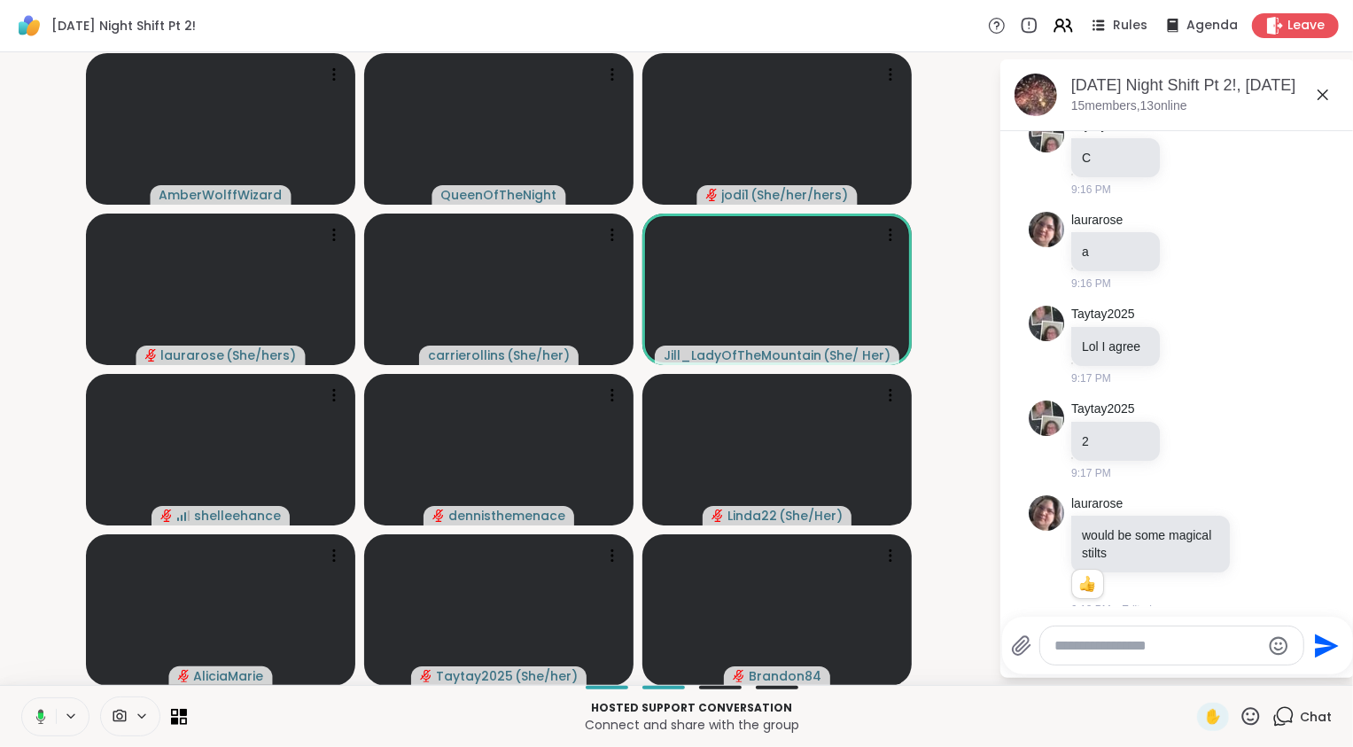
click at [46, 712] on button at bounding box center [37, 716] width 36 height 37
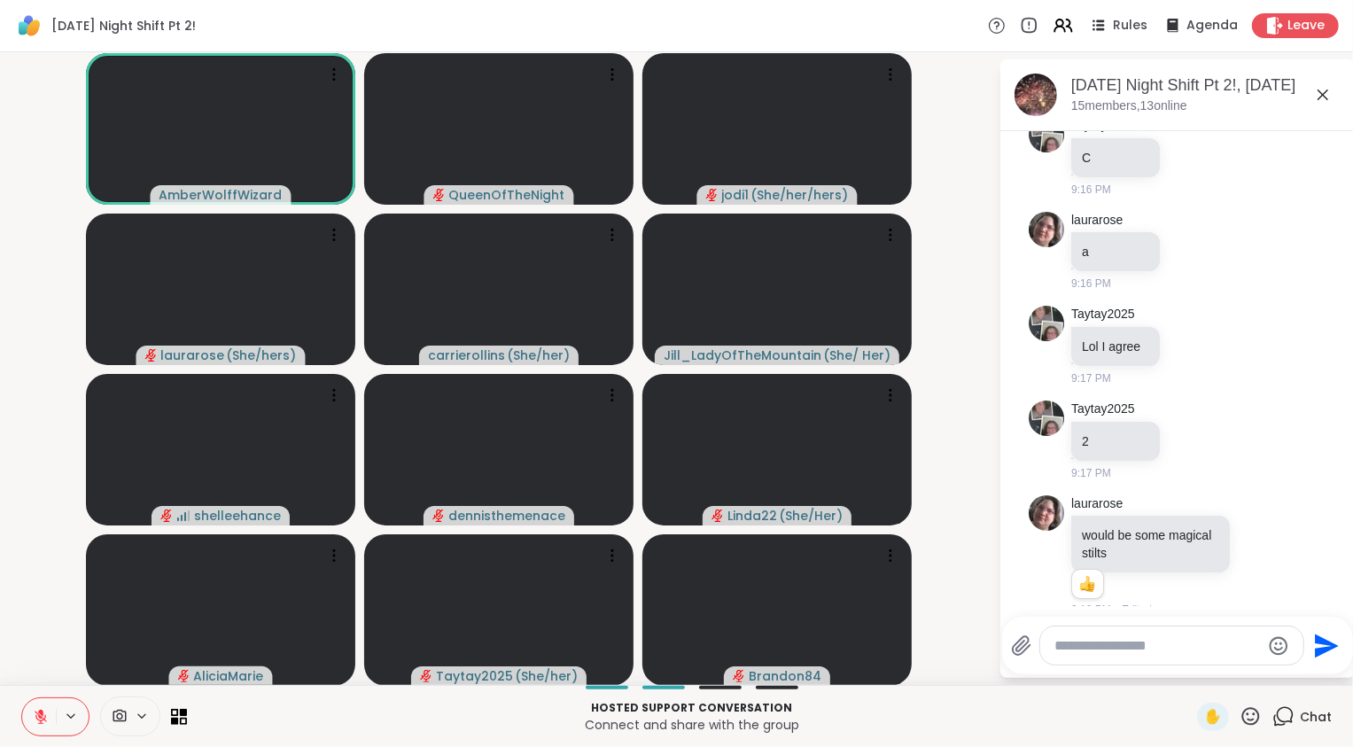
click at [45, 709] on icon at bounding box center [41, 717] width 16 height 16
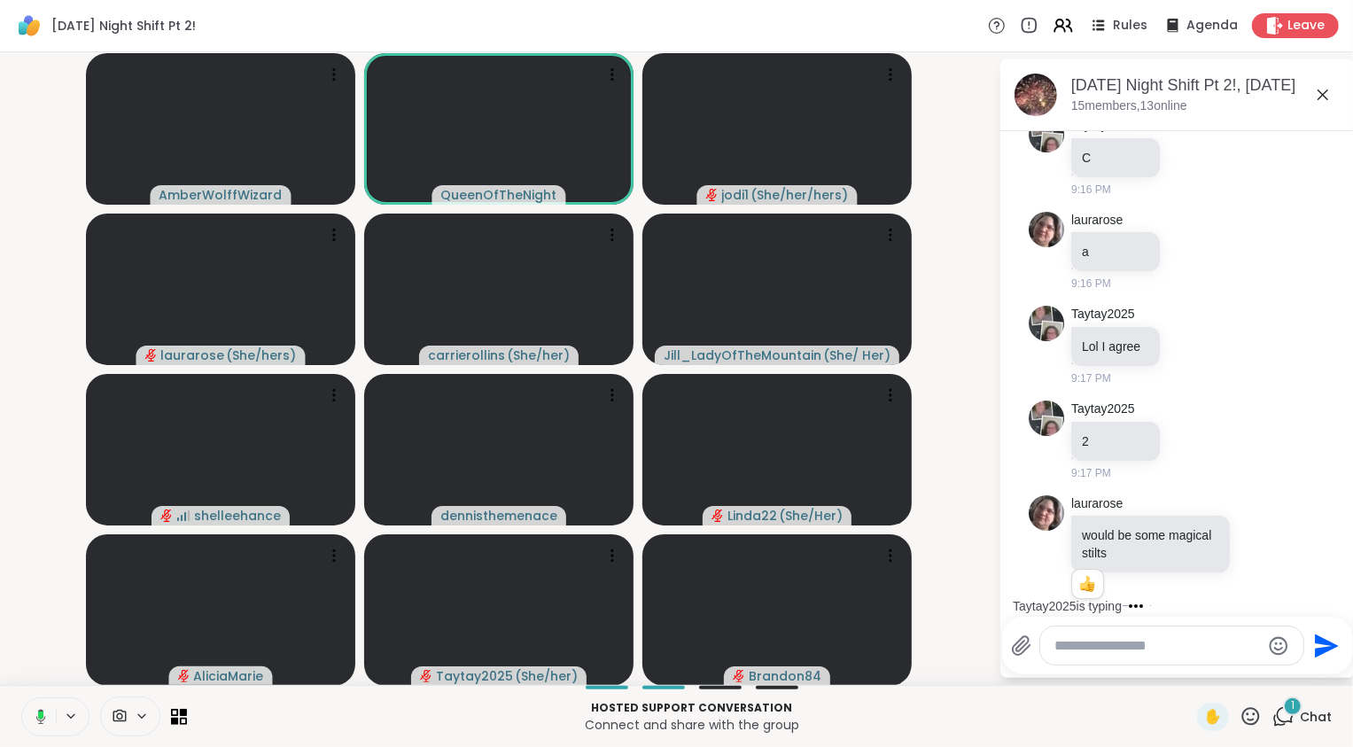
scroll to position [11947, 0]
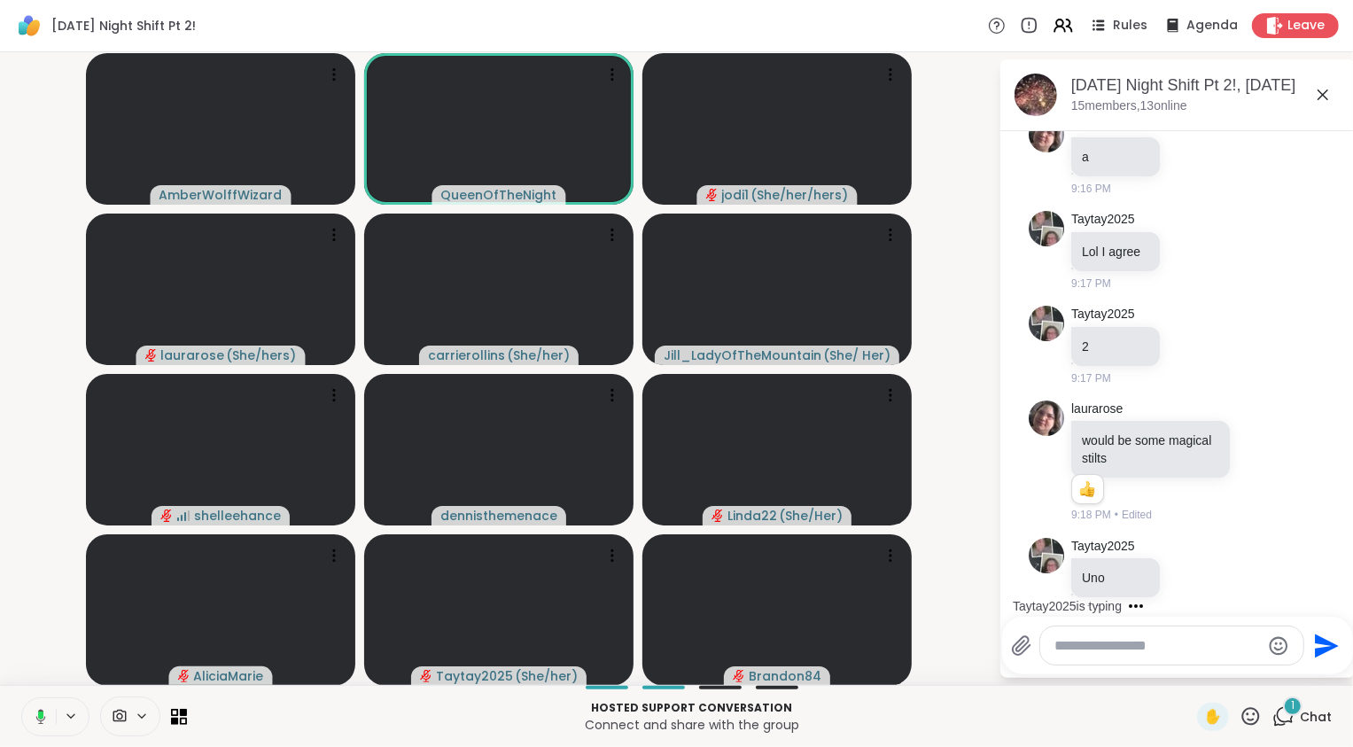
click at [46, 711] on button at bounding box center [37, 716] width 36 height 37
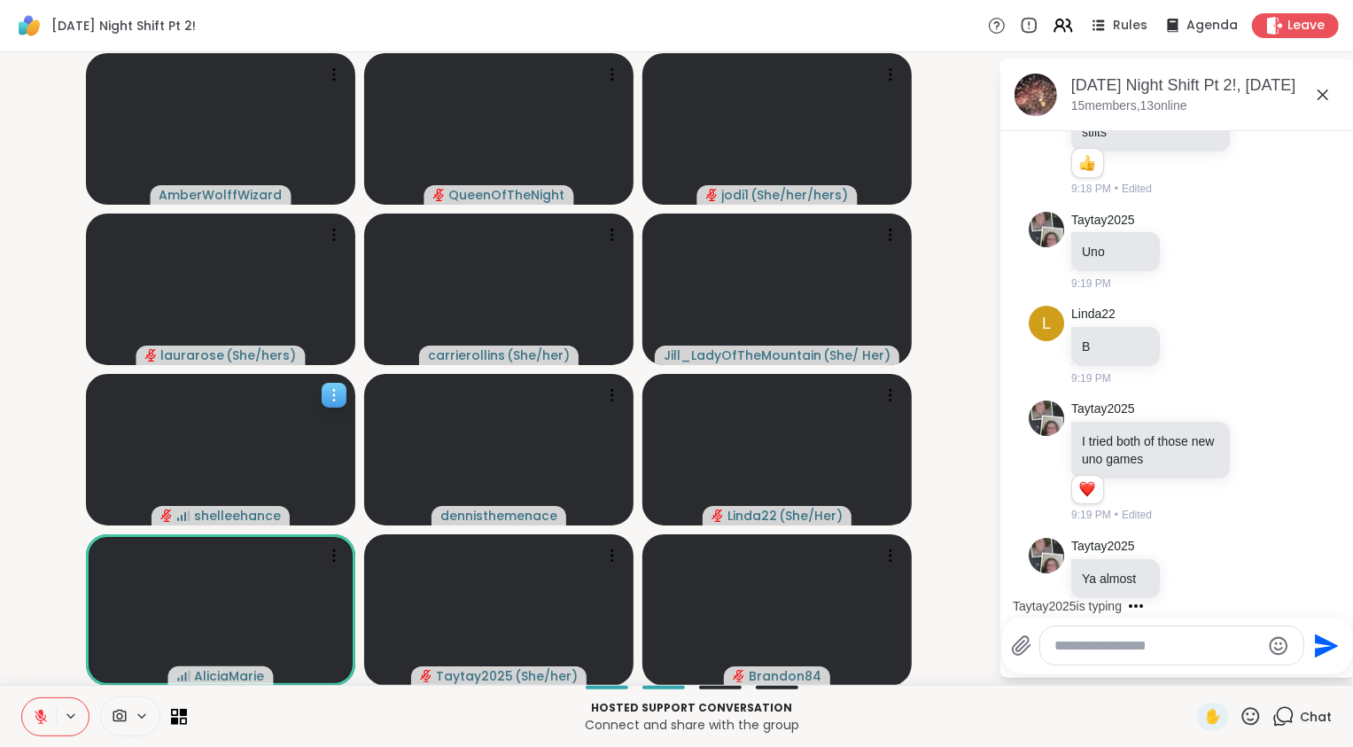
scroll to position [12367, 0]
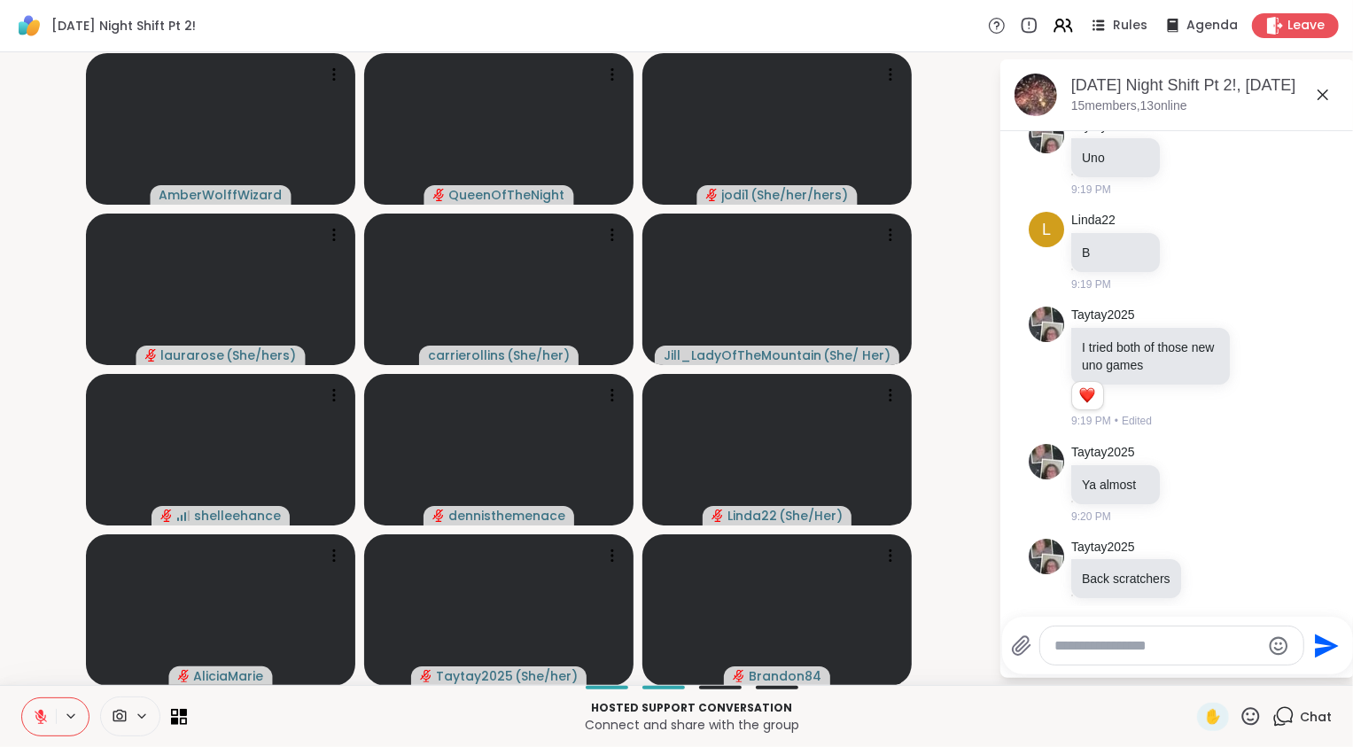
click at [33, 613] on video-player-container "AmberWolffWizard QueenOfTheNight jodi1 ( She/her/hers ) laurarose ( She/hers ) …" at bounding box center [499, 368] width 977 height 618
click at [42, 721] on icon at bounding box center [41, 717] width 16 height 16
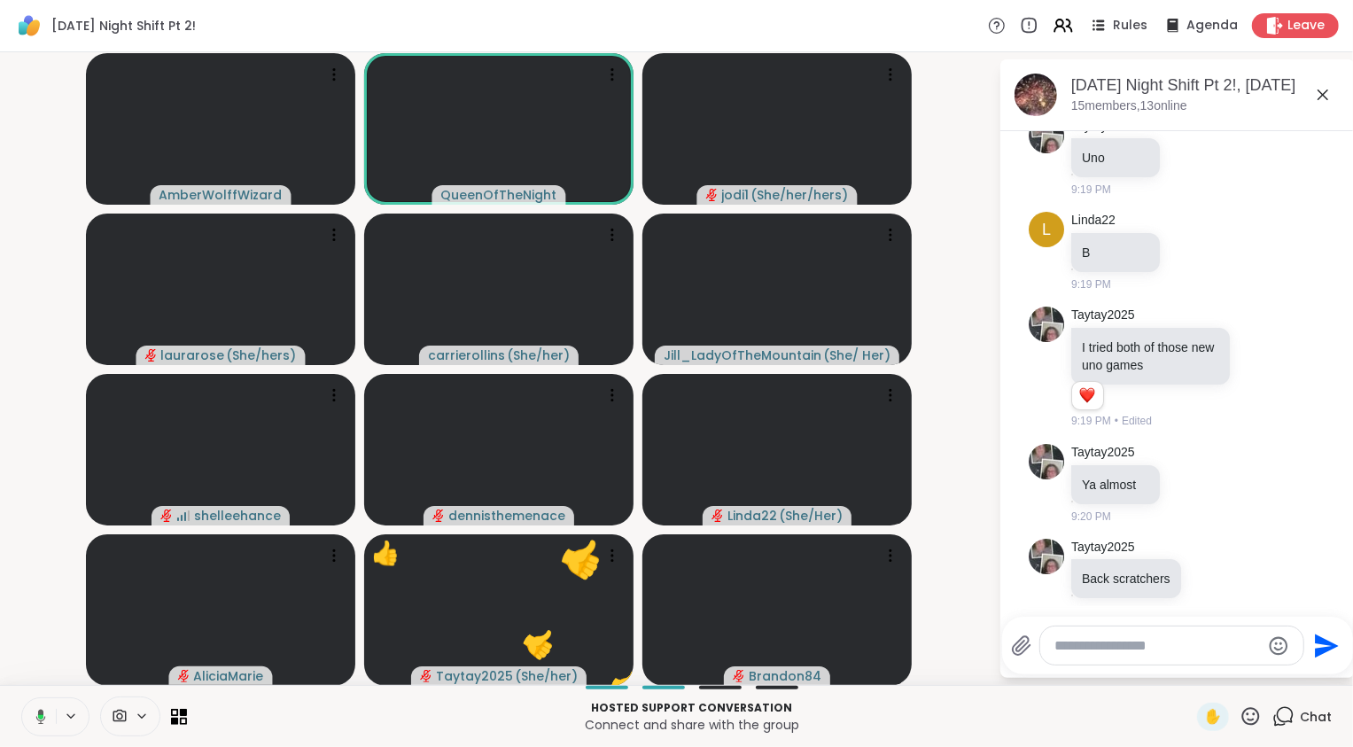
click at [42, 721] on icon at bounding box center [41, 716] width 10 height 15
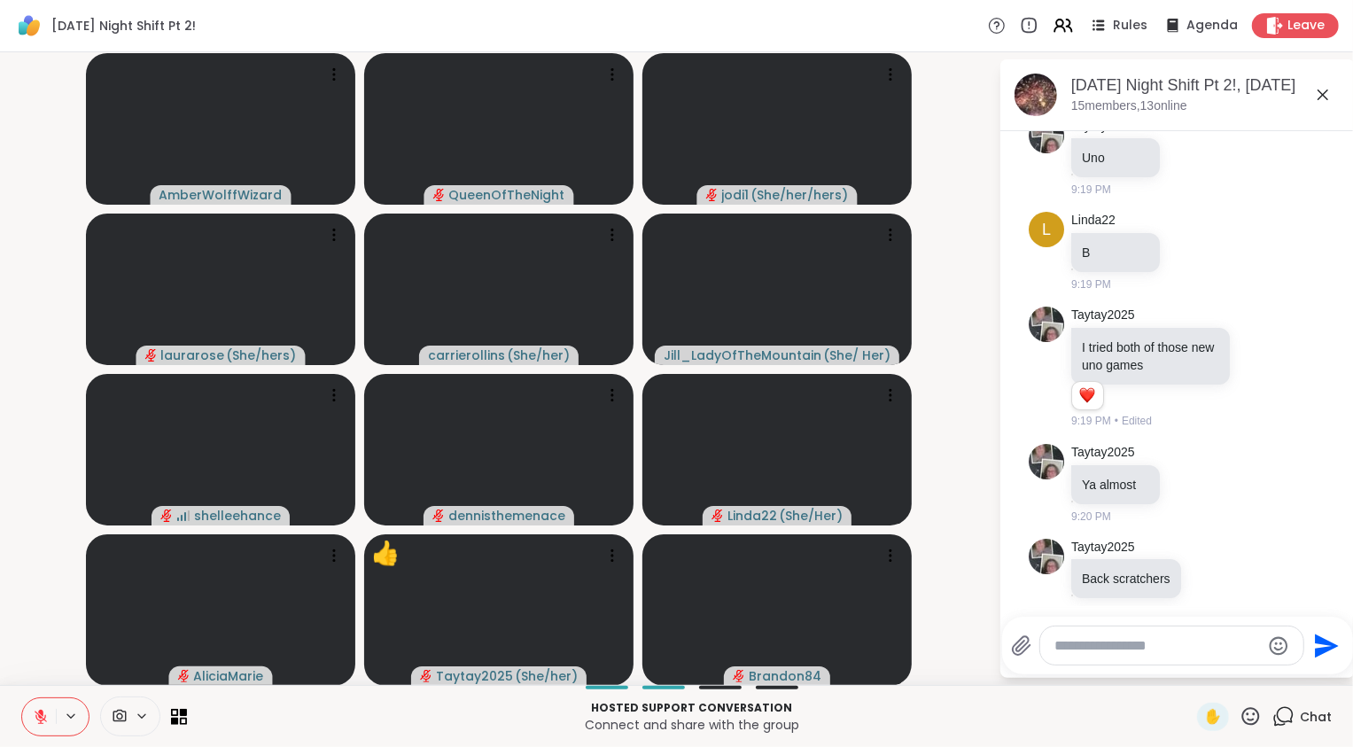
click at [40, 714] on icon at bounding box center [41, 717] width 16 height 16
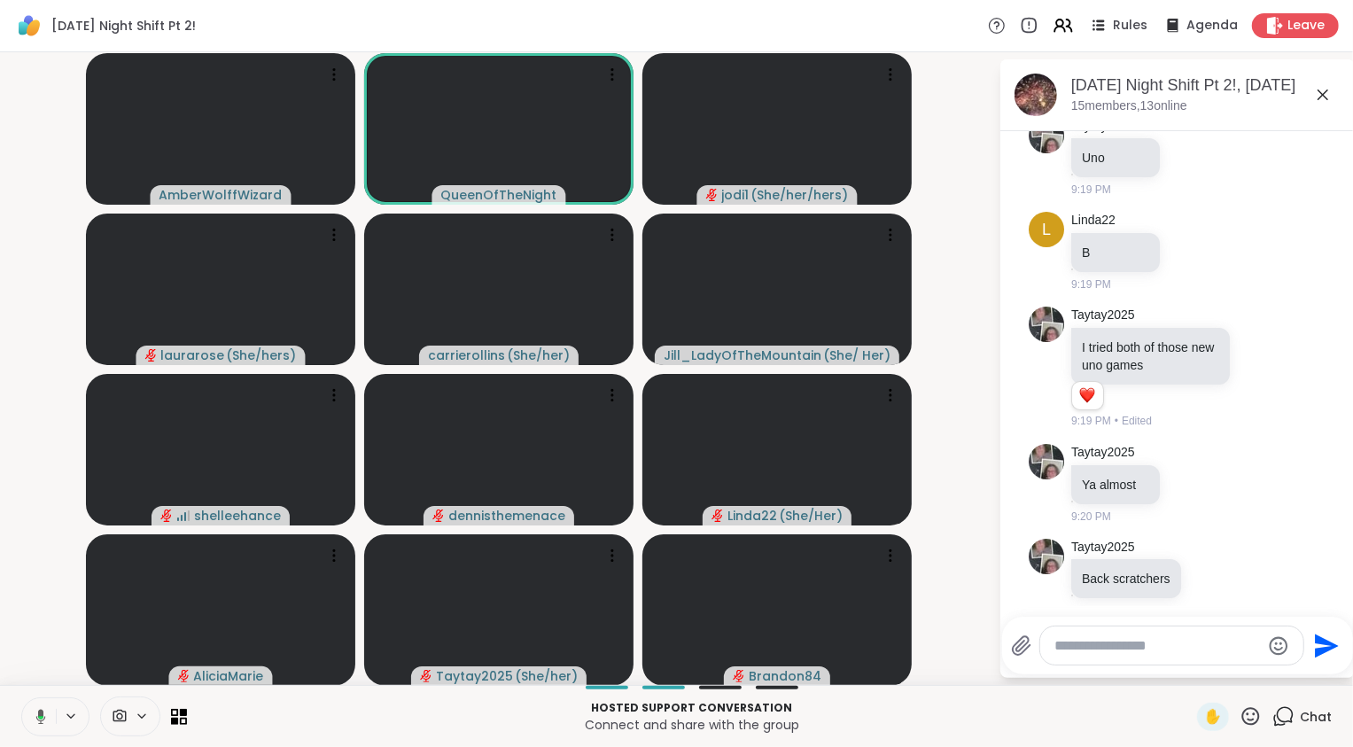
click at [37, 708] on button at bounding box center [37, 716] width 36 height 37
click at [4, 579] on div "AmberWolffWizard QueenOfTheNight jodi1 ( She/her/hers ) laurarose ( She/hers ) …" at bounding box center [676, 368] width 1353 height 633
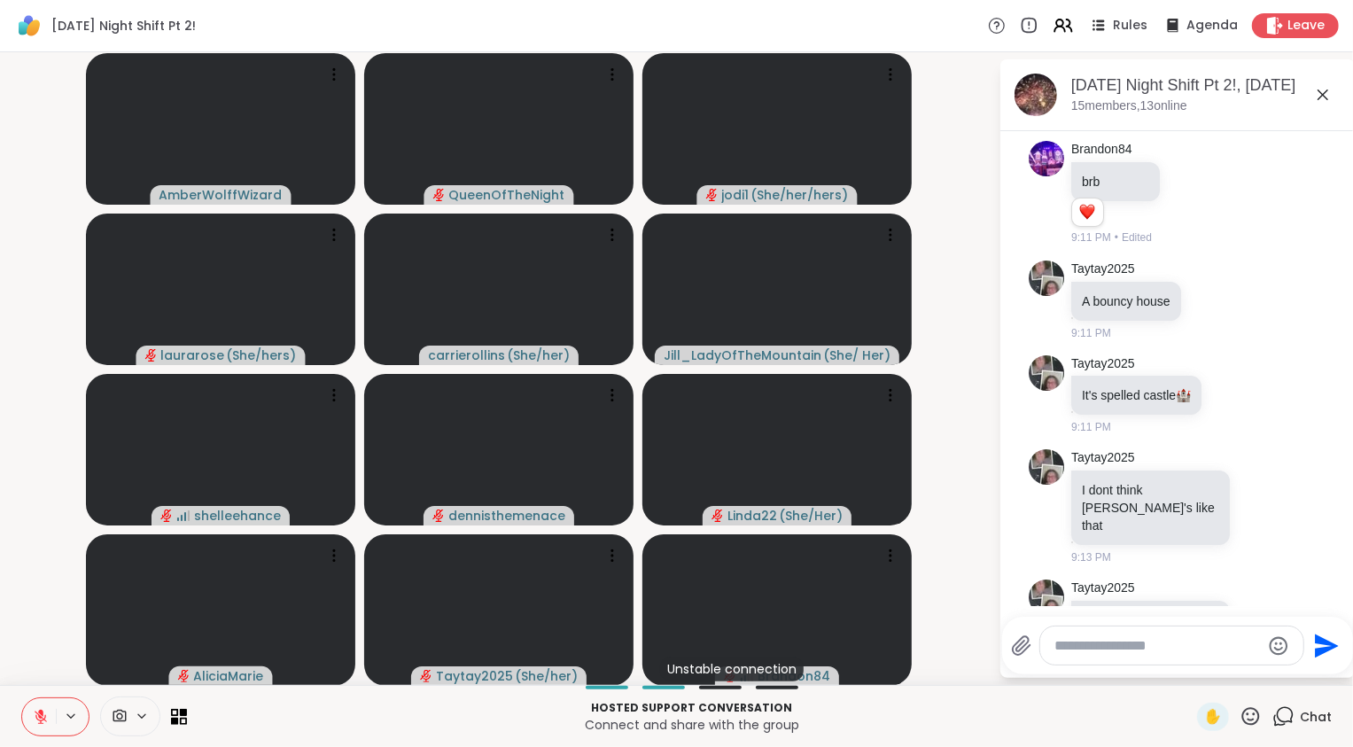
scroll to position [11206, 0]
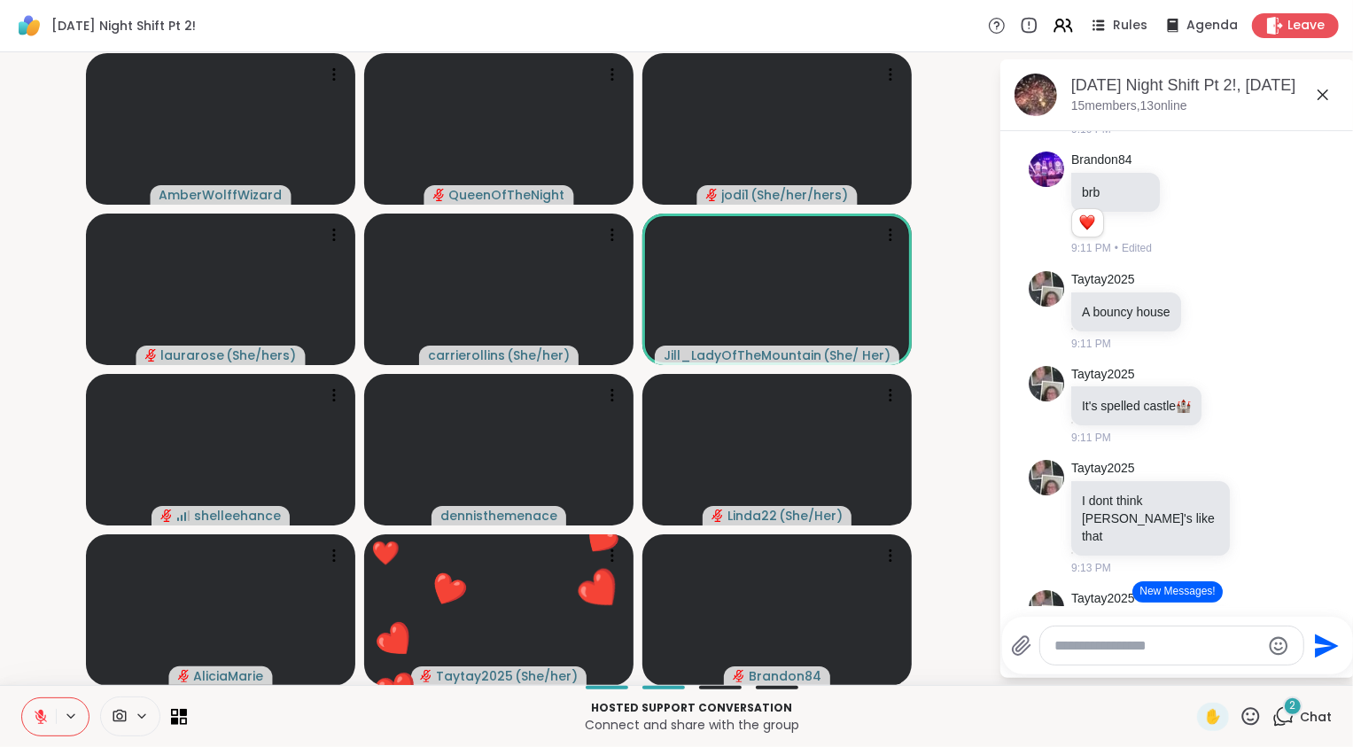
click at [1208, 592] on button "New Messages!" at bounding box center [1176, 591] width 89 height 21
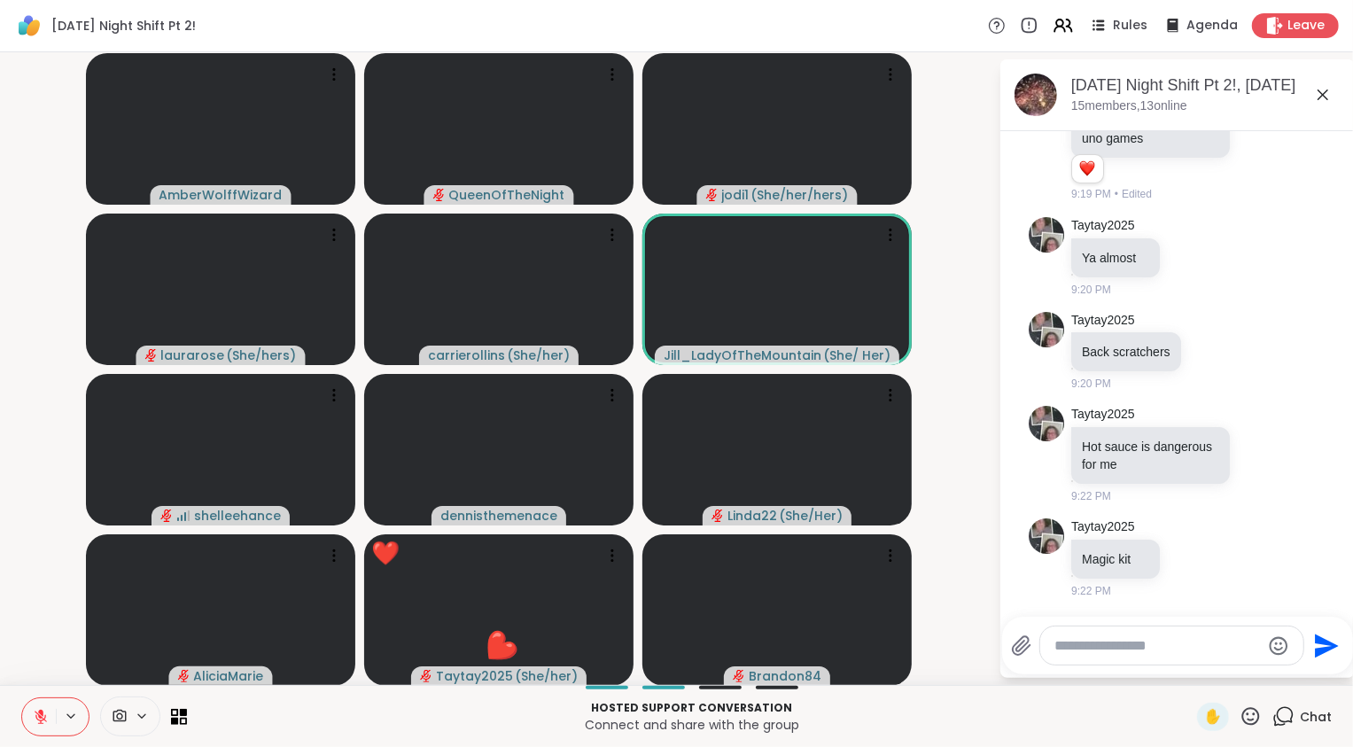
scroll to position [12573, 0]
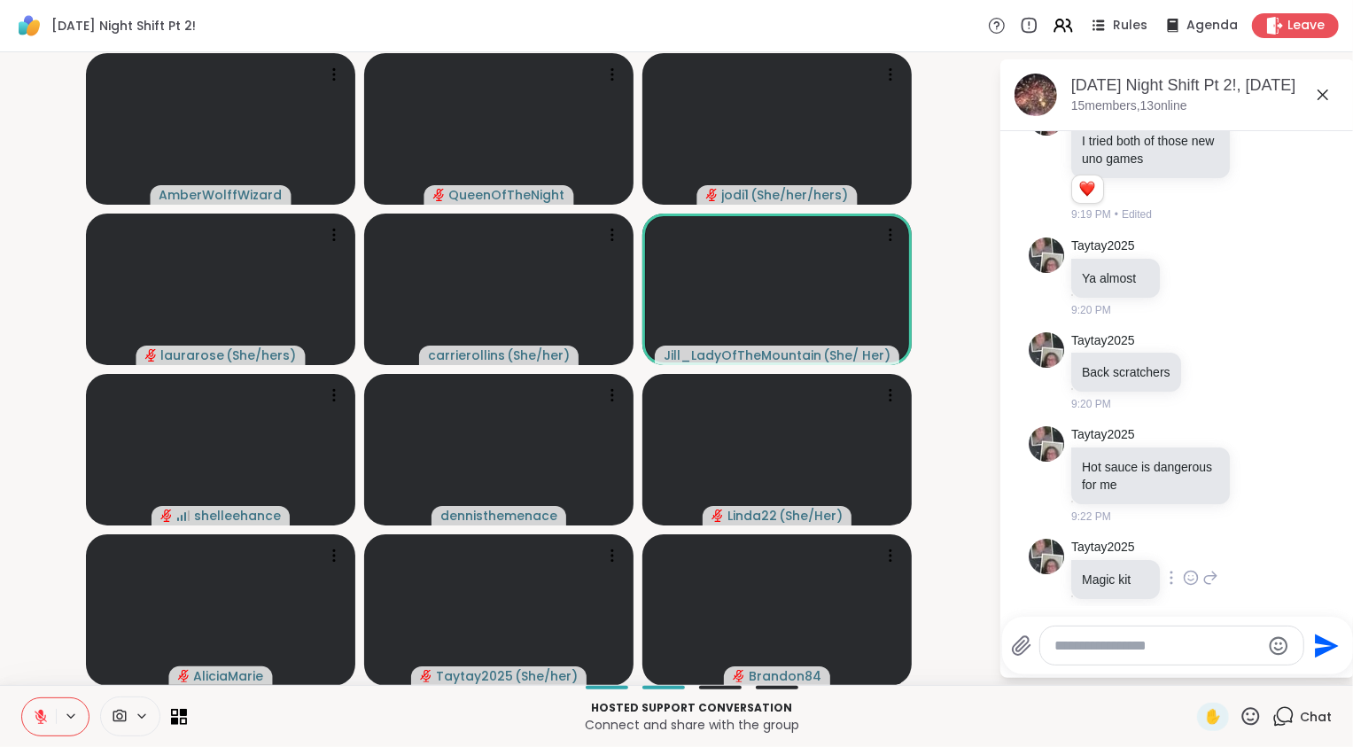
click at [1195, 571] on icon at bounding box center [1191, 577] width 13 height 13
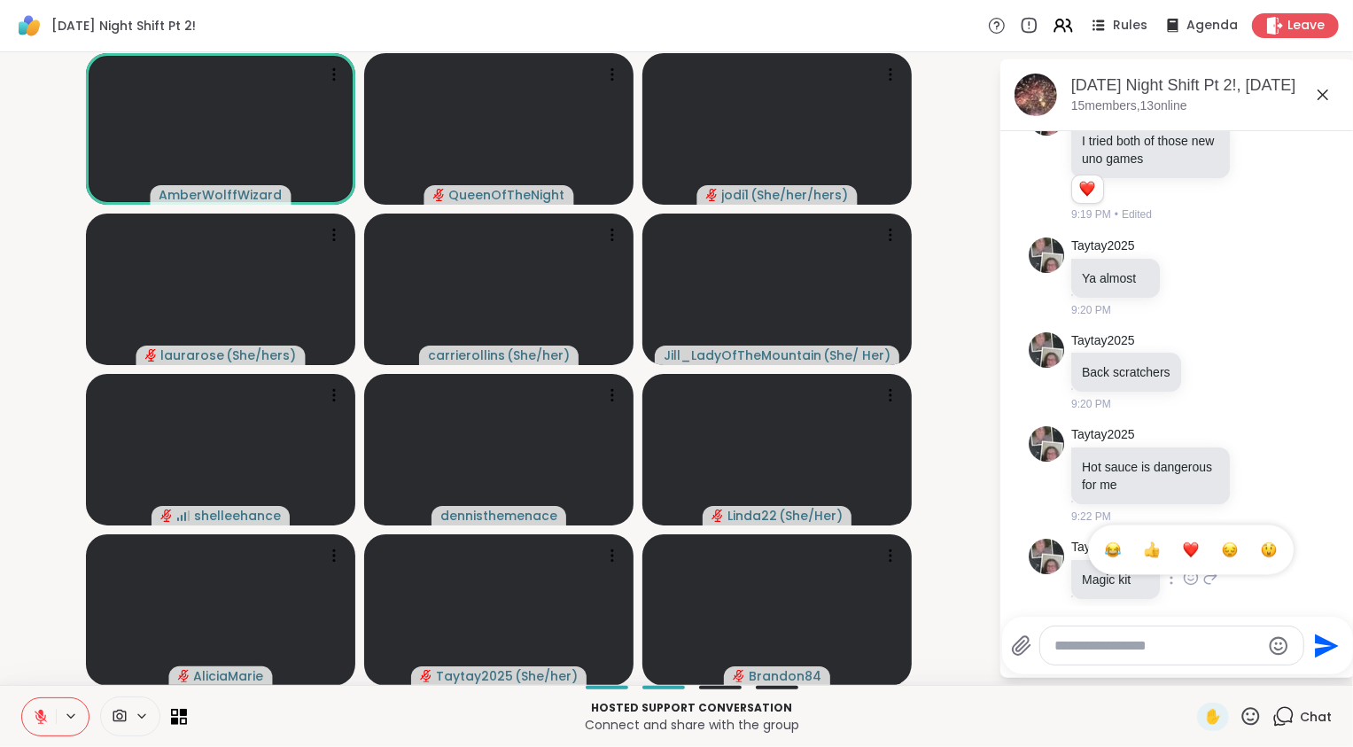
click at [1183, 541] on div "Select Reaction: Heart" at bounding box center [1191, 549] width 16 height 16
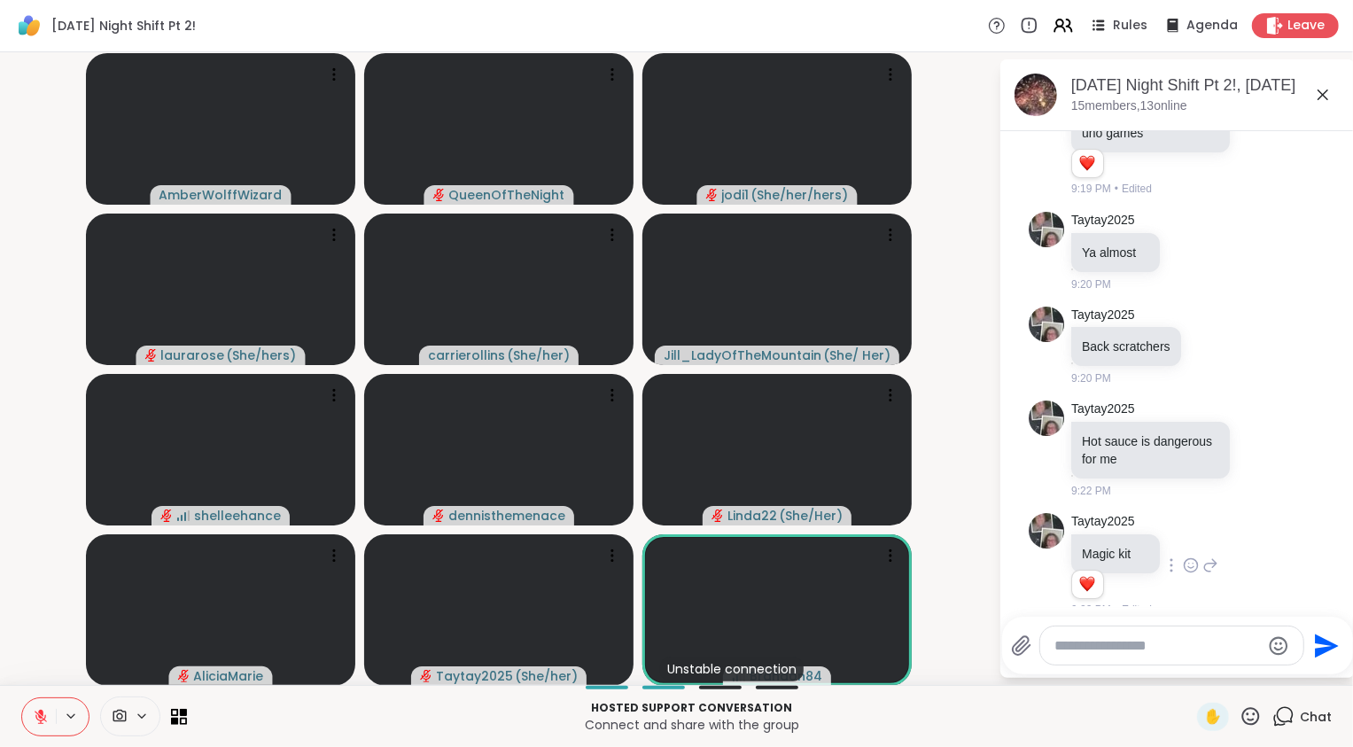
click at [1140, 647] on textarea "Type your message" at bounding box center [1157, 646] width 206 height 18
paste textarea "**********"
type textarea "**********"
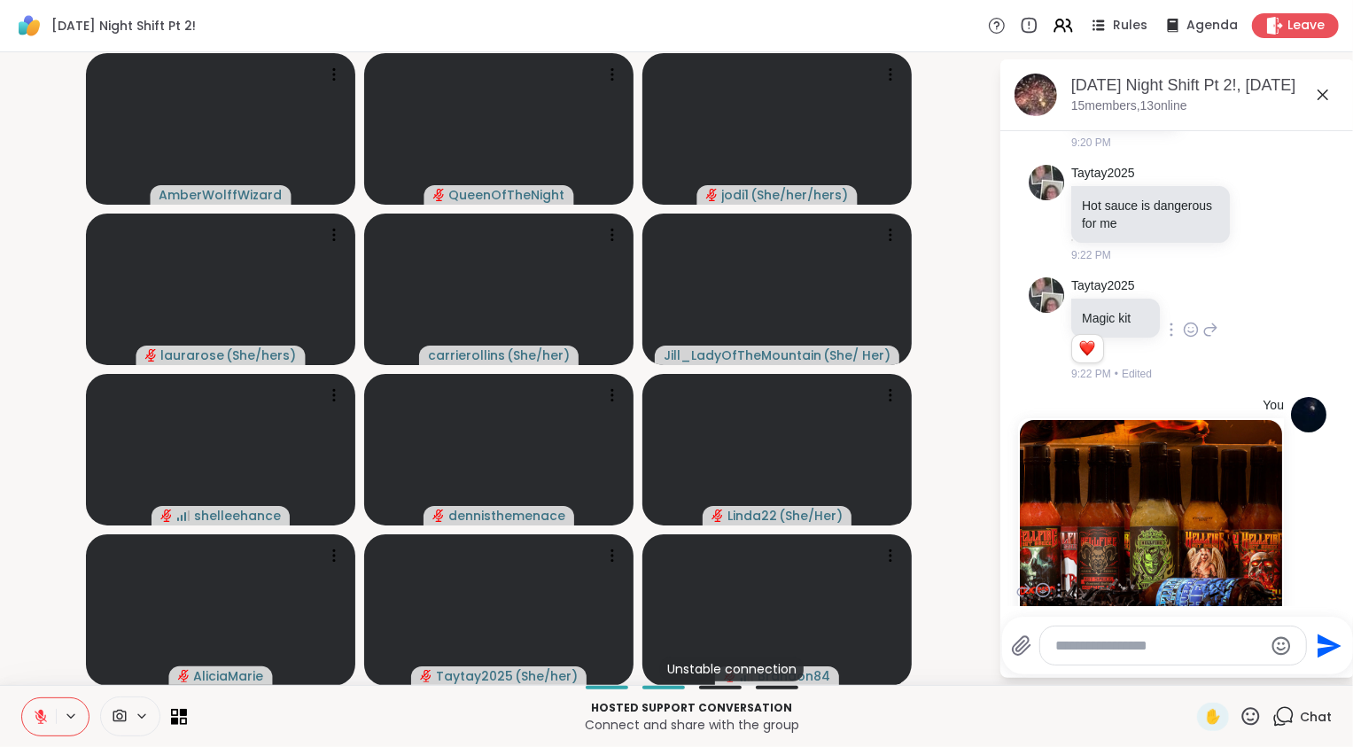
scroll to position [13071, 0]
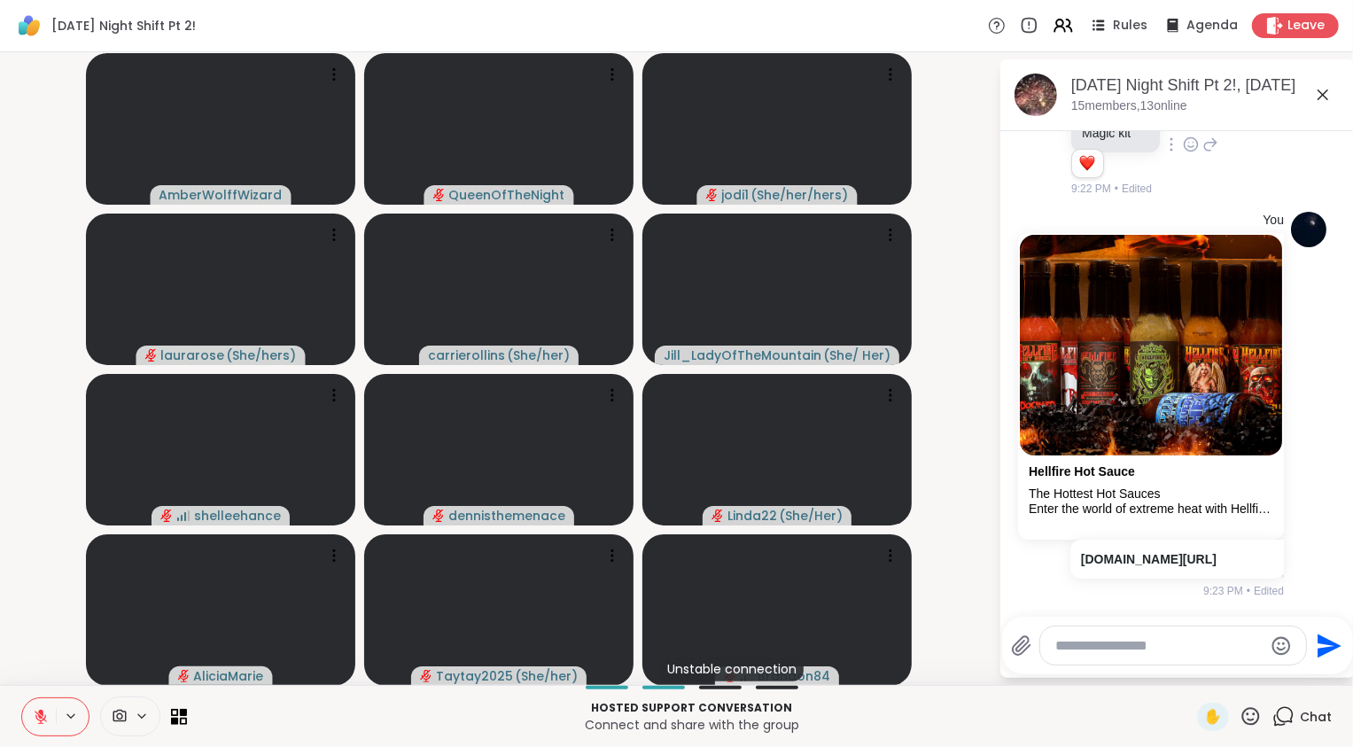
click at [1024, 536] on li "You Hellfire Hot Sauce The Hottest Hot Sauces Enter the world of extreme heat w…" at bounding box center [1178, 405] width 322 height 401
click at [1322, 92] on icon at bounding box center [1322, 94] width 21 height 21
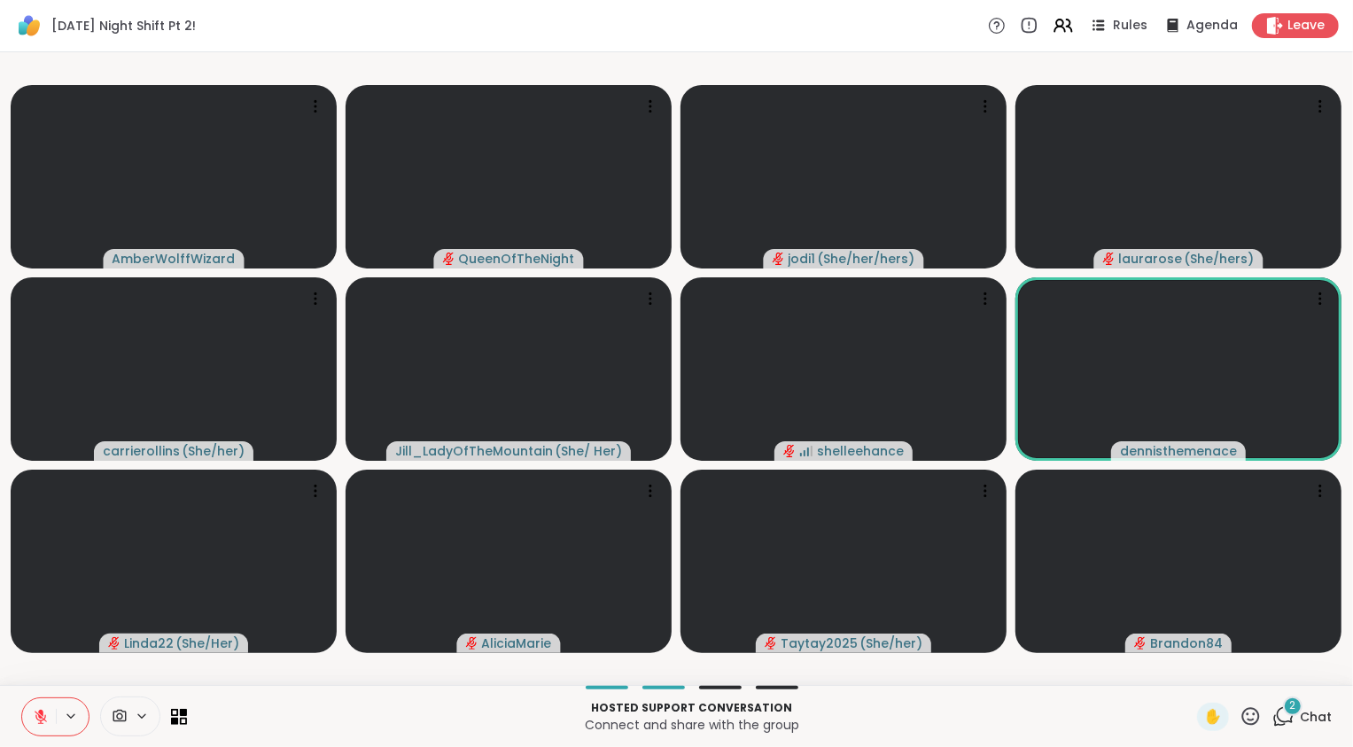
click at [40, 719] on icon at bounding box center [41, 717] width 16 height 16
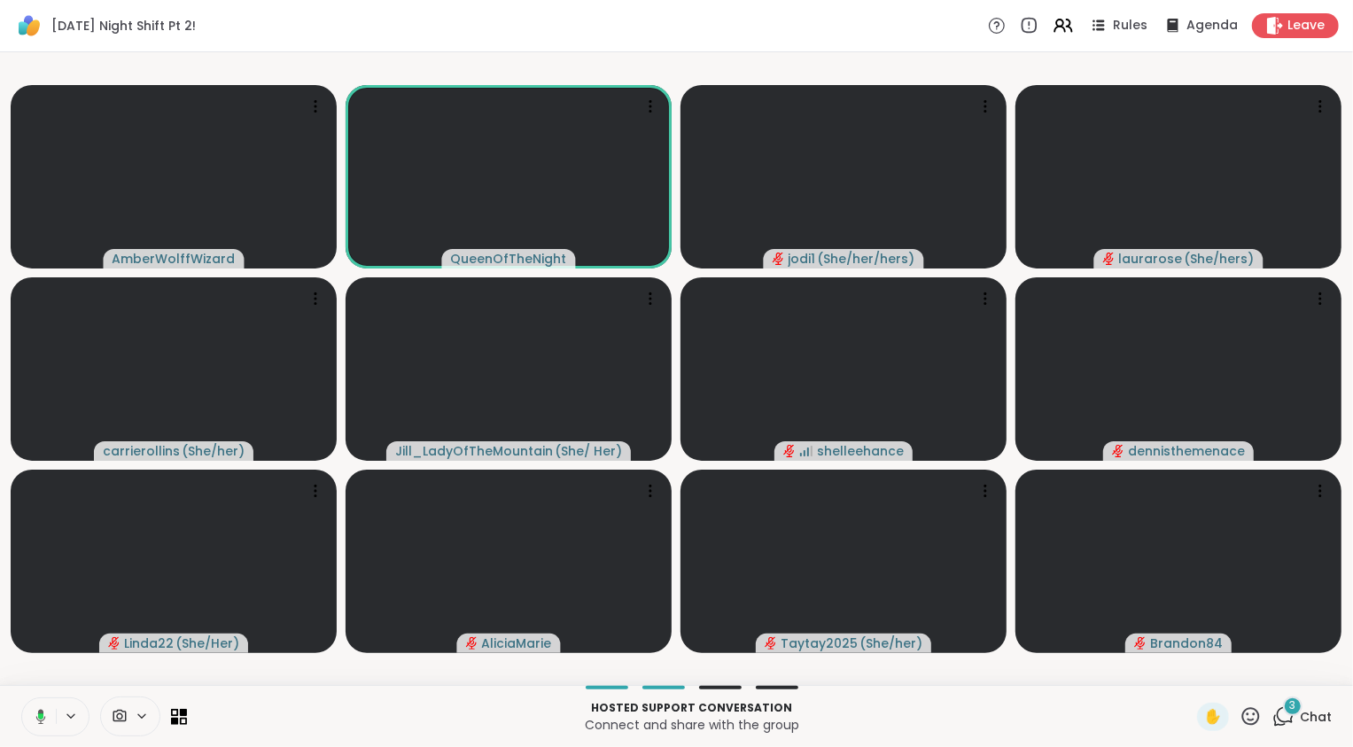
click at [40, 716] on icon at bounding box center [40, 716] width 5 height 6
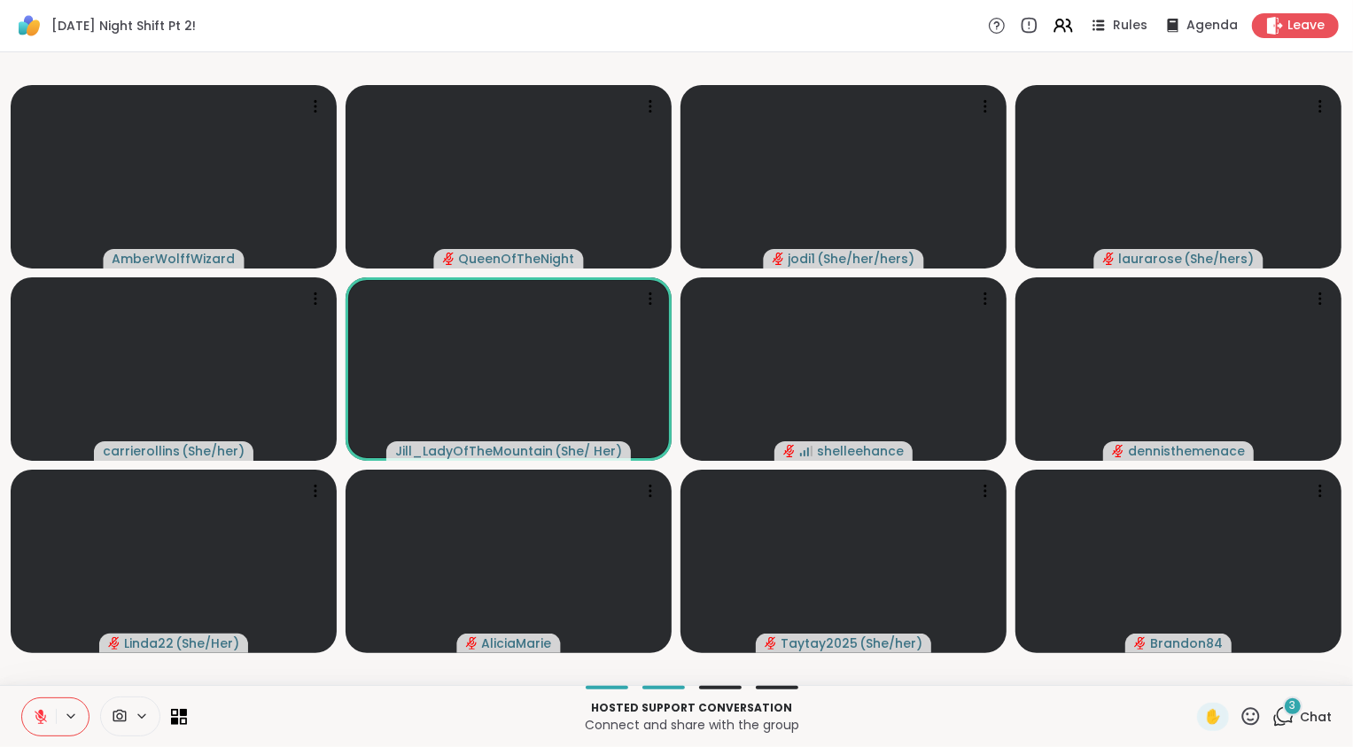
click at [40, 716] on icon at bounding box center [41, 717] width 12 height 12
click at [40, 716] on icon at bounding box center [41, 717] width 16 height 16
click at [1287, 720] on div "4 Chat" at bounding box center [1301, 717] width 59 height 28
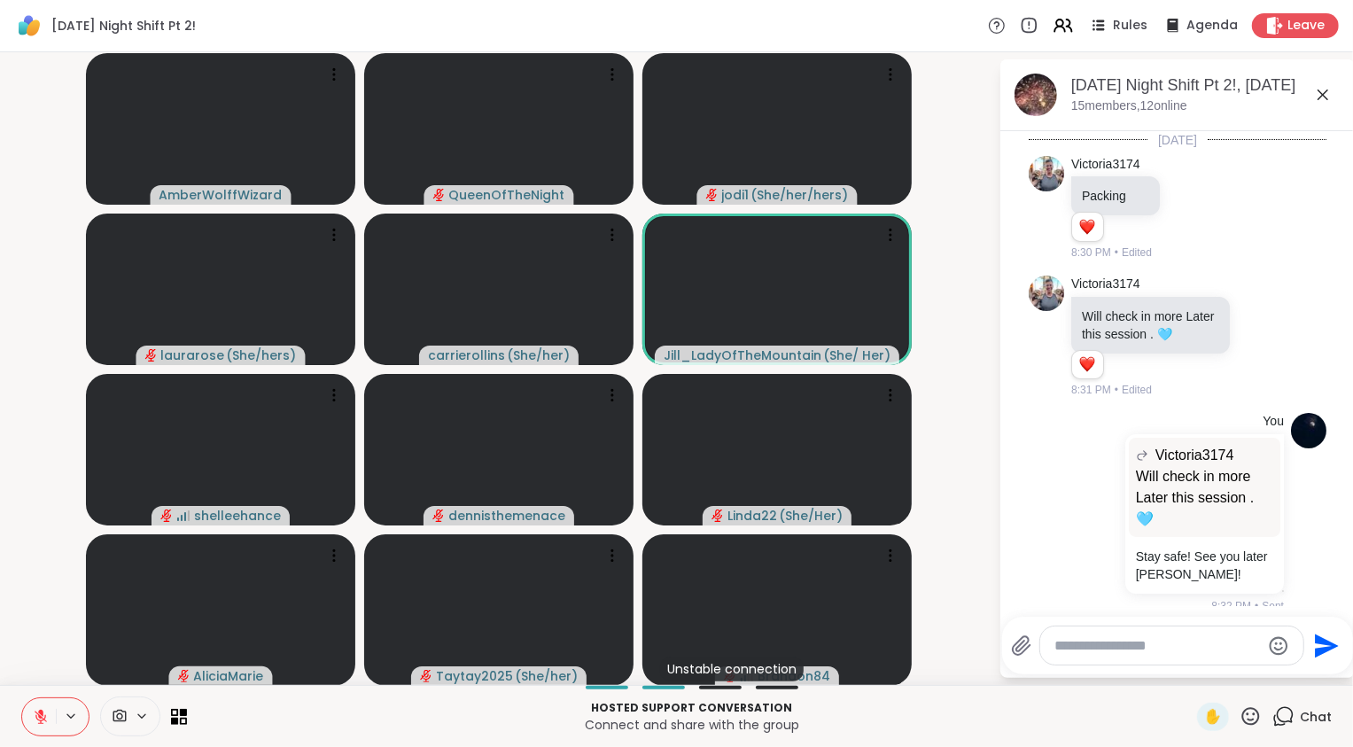
scroll to position [13561, 0]
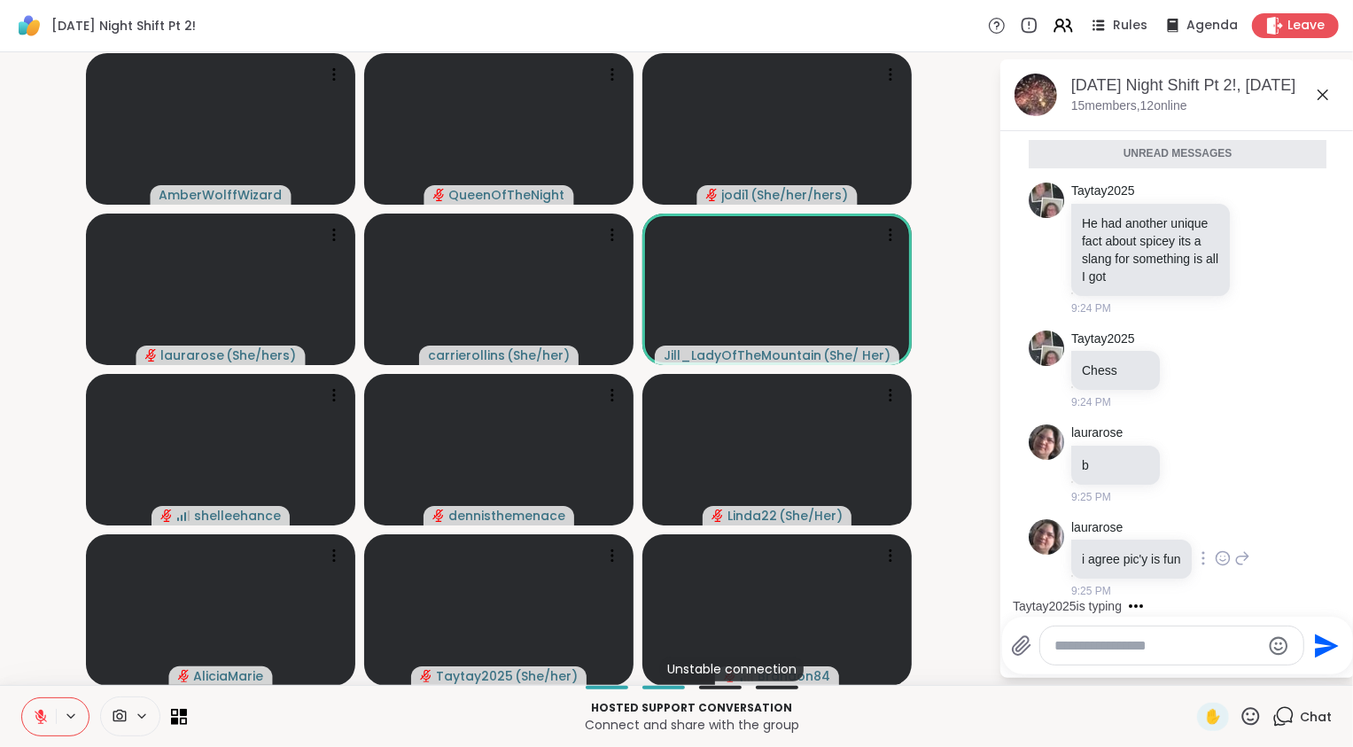
click at [1224, 556] on icon at bounding box center [1223, 558] width 16 height 18
click at [1218, 530] on div "Select Reaction: Heart" at bounding box center [1223, 530] width 16 height 16
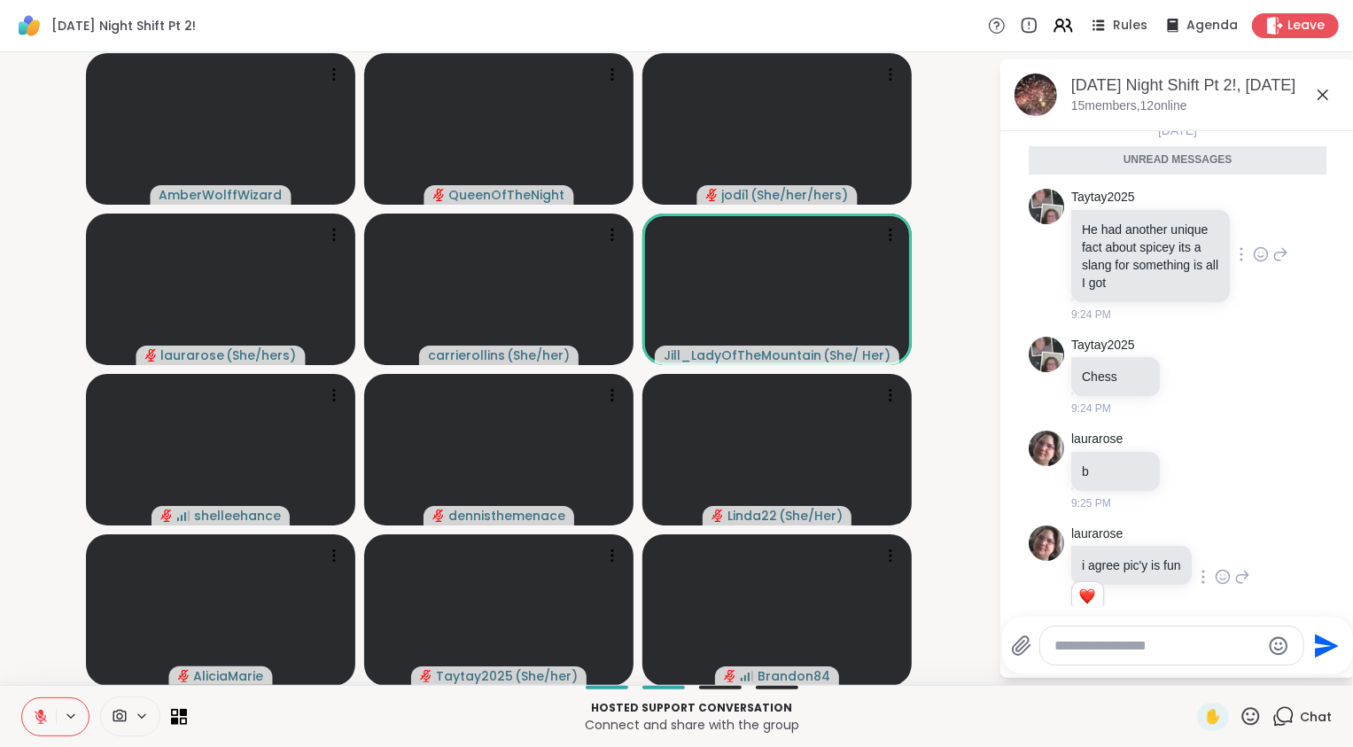
scroll to position [13507, 0]
click at [1255, 259] on icon at bounding box center [1261, 251] width 13 height 13
click at [1174, 241] on button "Select Reaction: Joy" at bounding box center [1182, 223] width 35 height 35
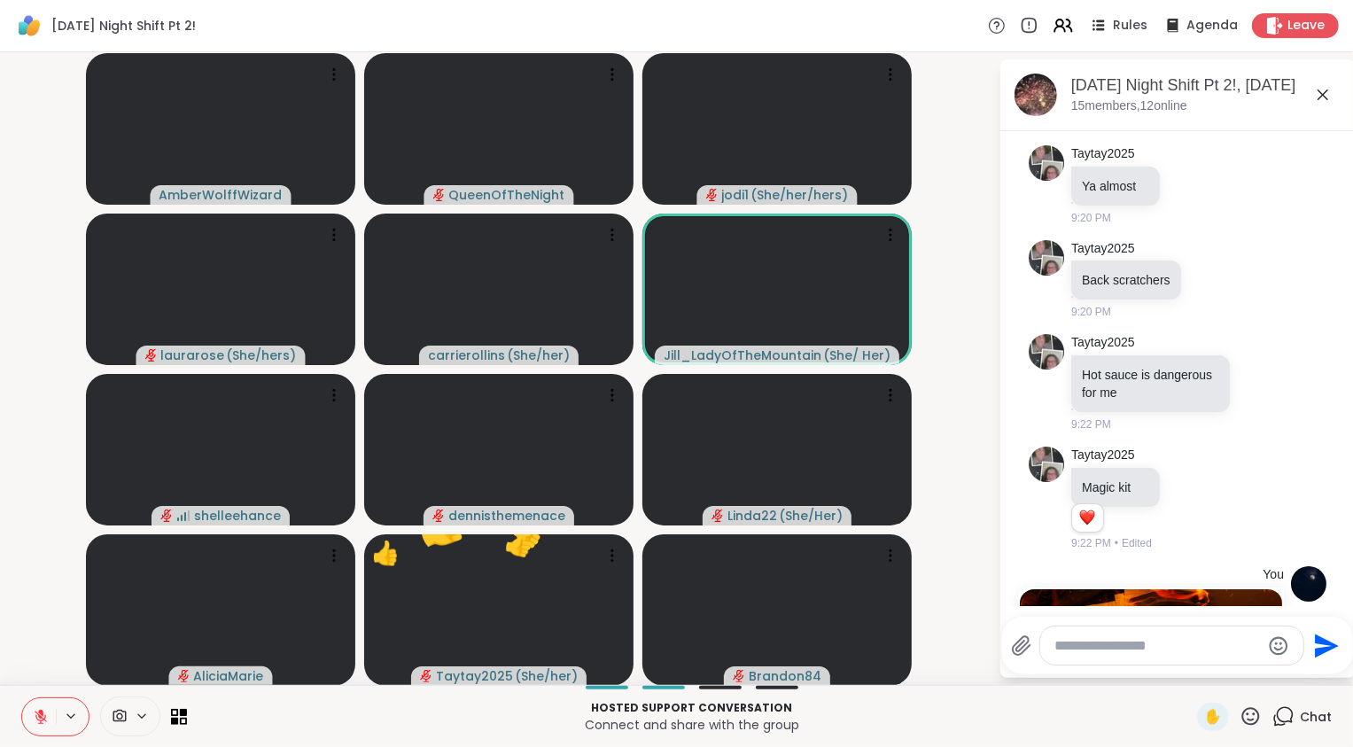
scroll to position [12664, 0]
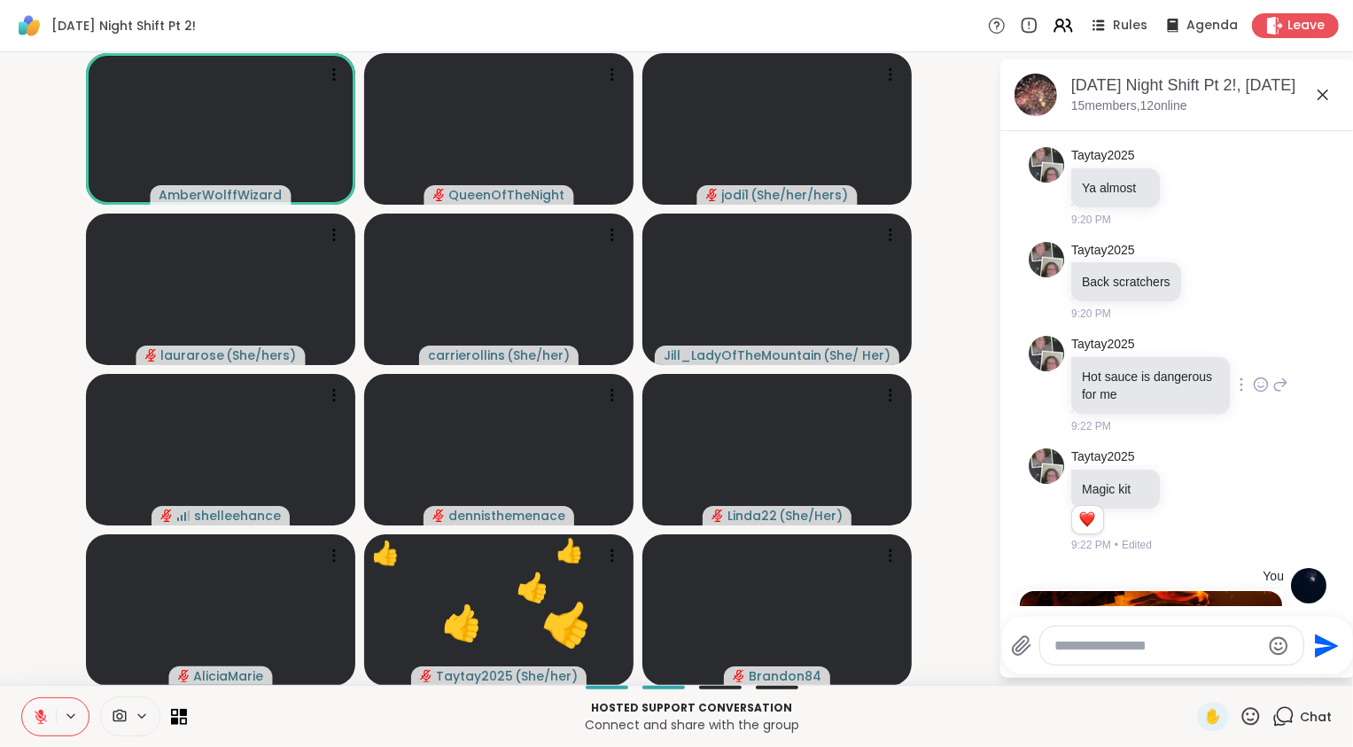
click at [1272, 374] on icon at bounding box center [1280, 384] width 16 height 21
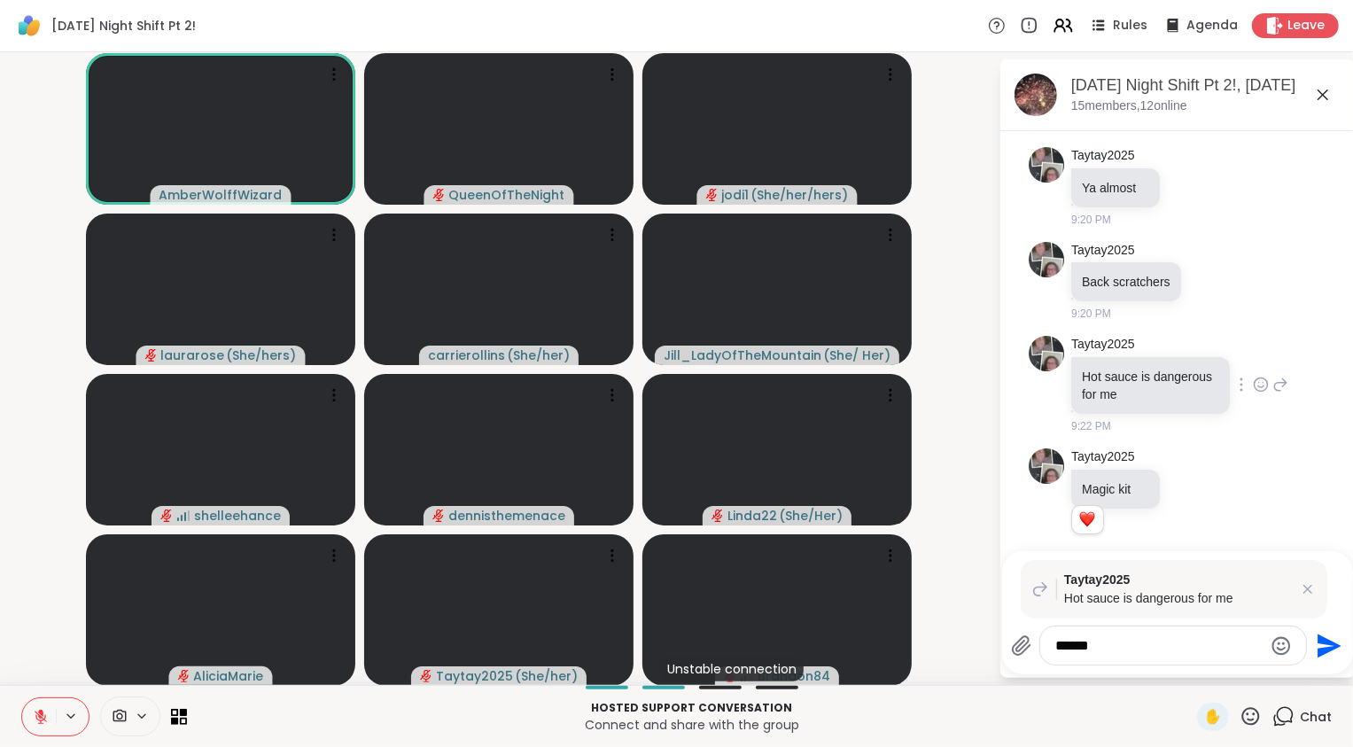
type textarea "*******"
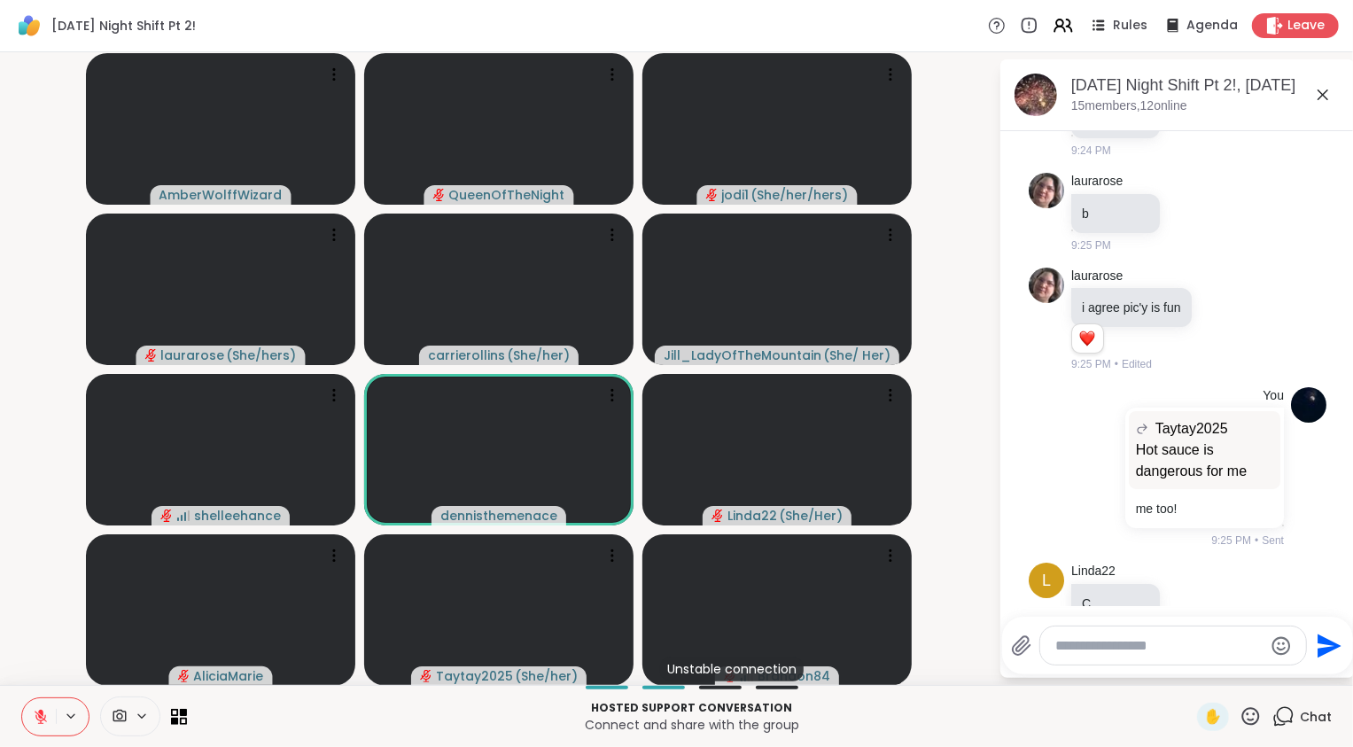
scroll to position [13840, 0]
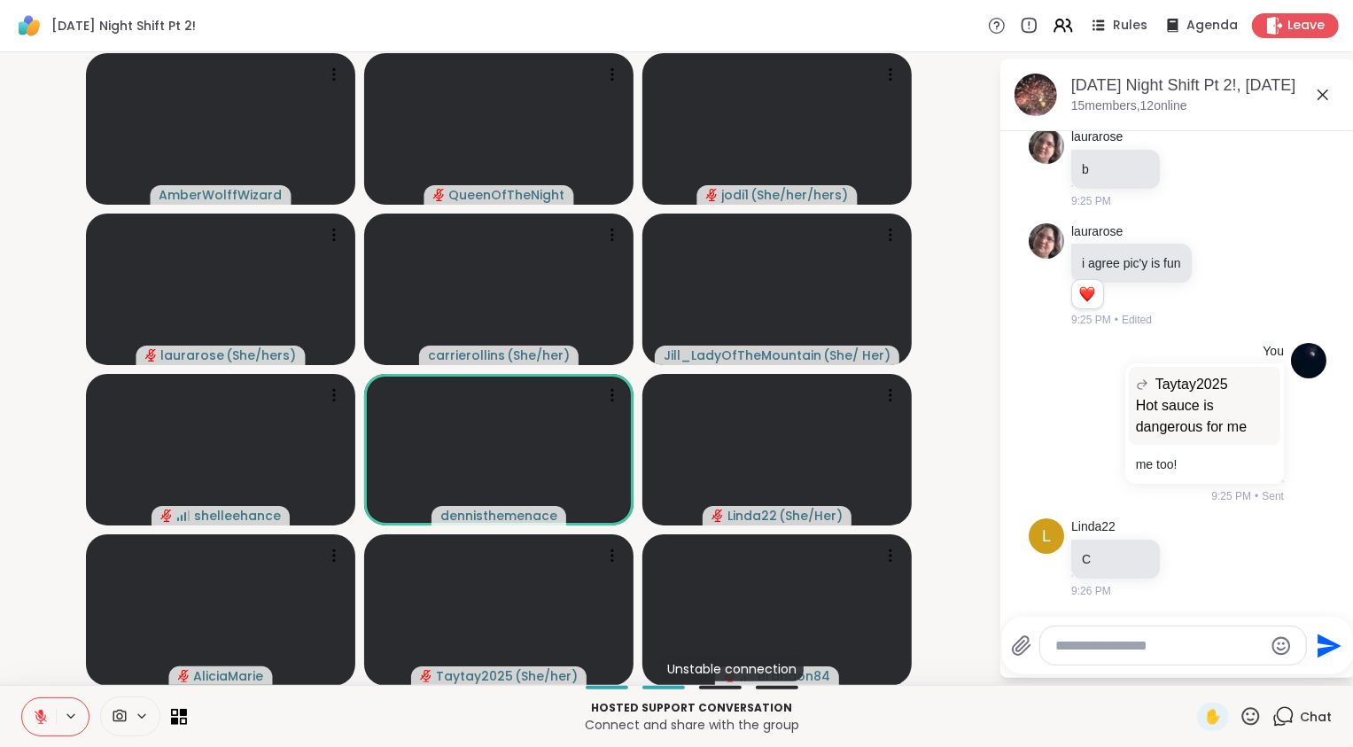
click at [41, 722] on icon at bounding box center [41, 717] width 16 height 16
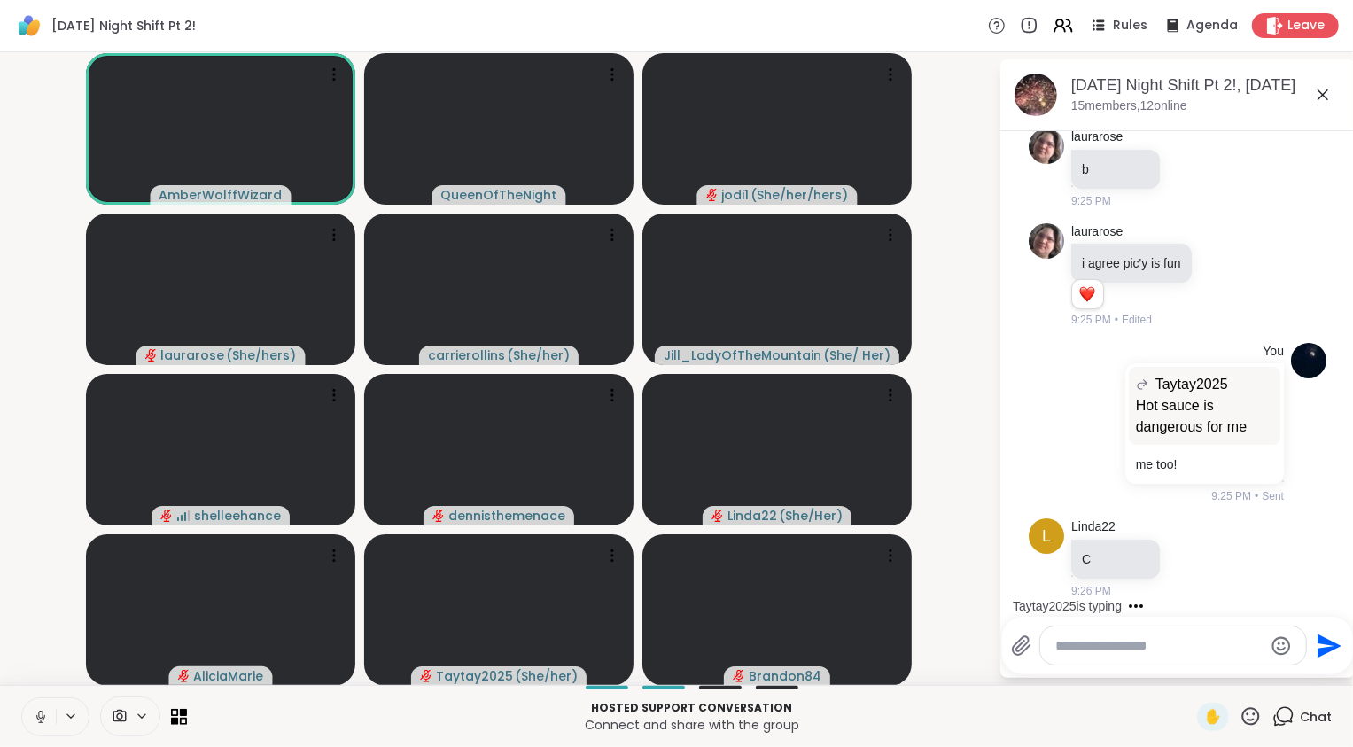
click at [41, 721] on icon at bounding box center [41, 717] width 16 height 16
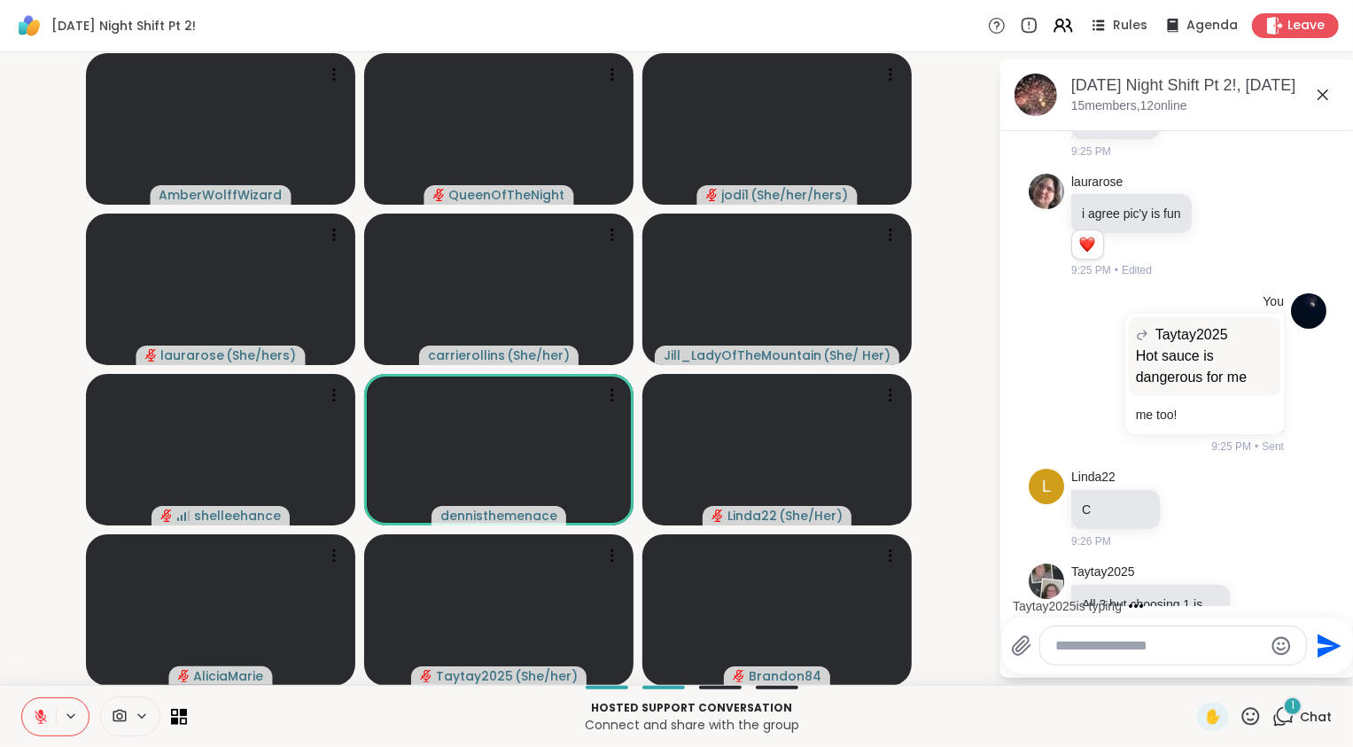
scroll to position [13951, 0]
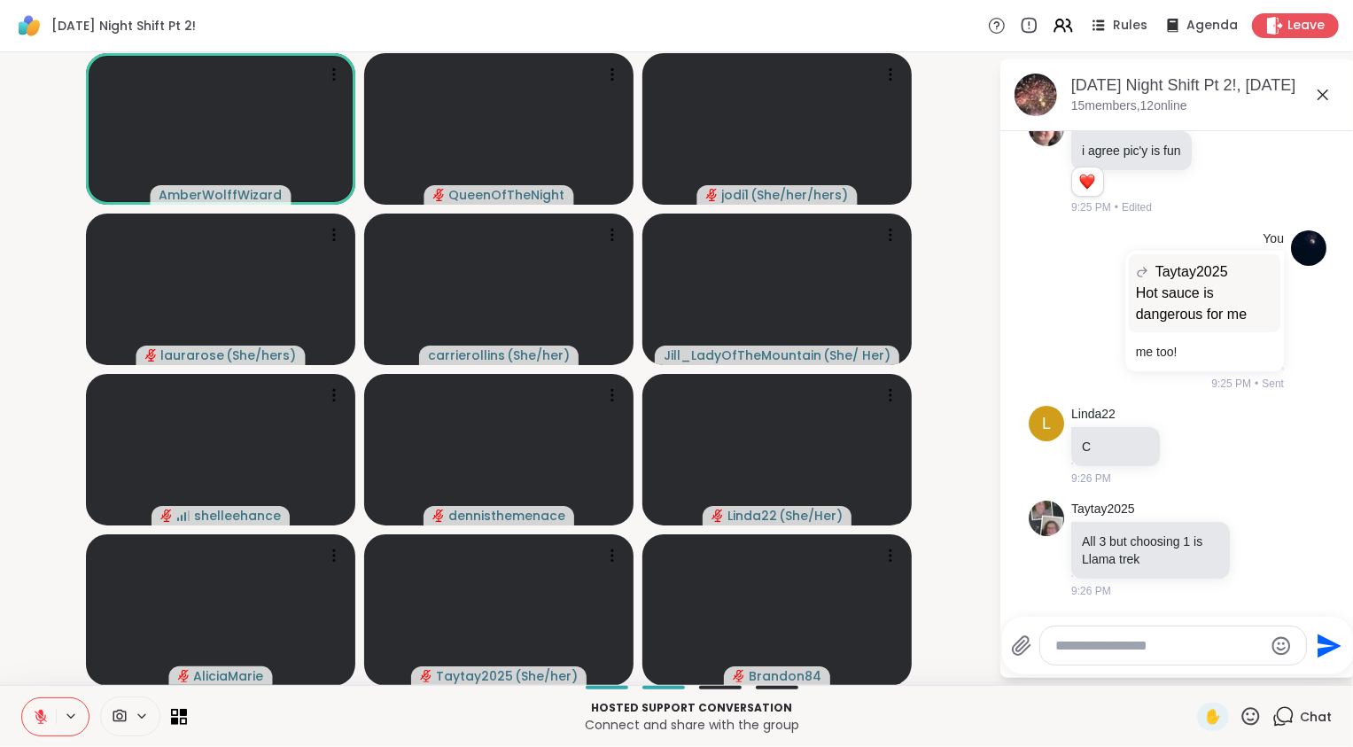
click at [41, 713] on icon at bounding box center [40, 712] width 5 height 7
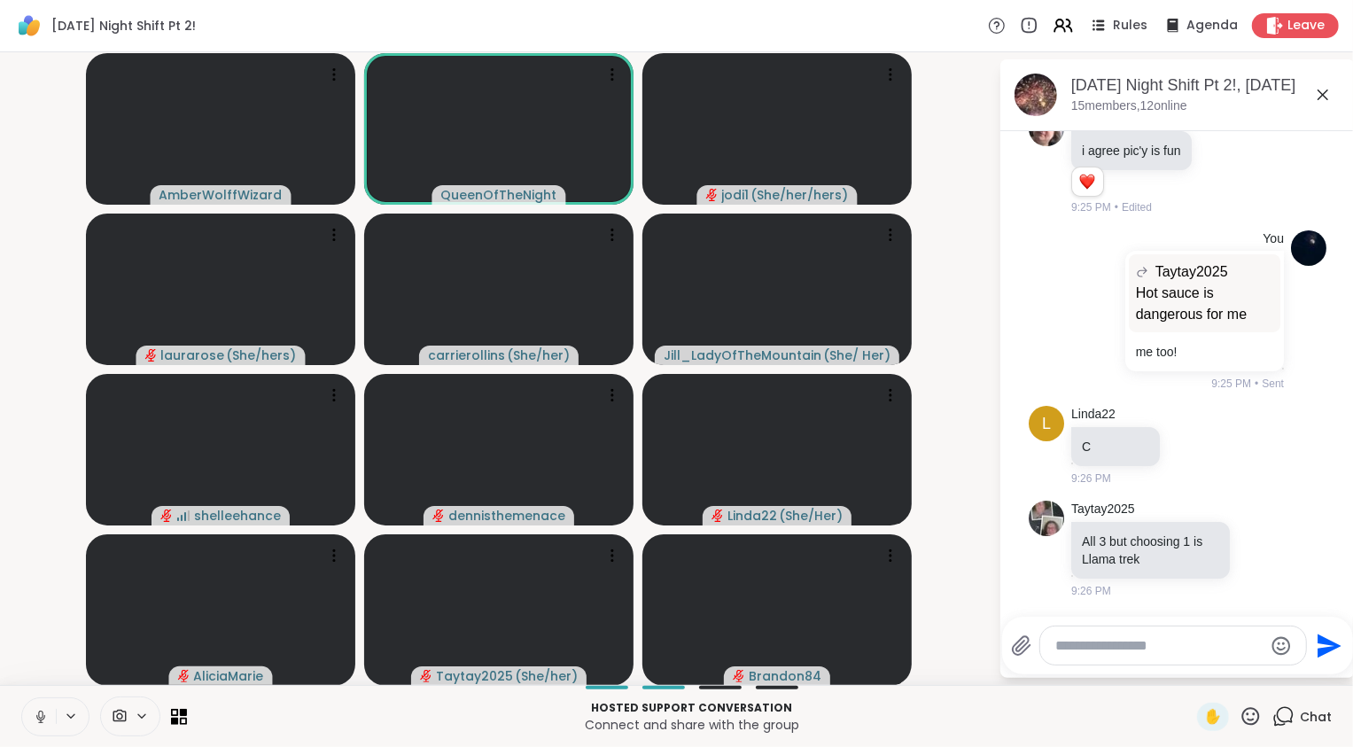
click at [41, 713] on icon at bounding box center [41, 717] width 16 height 16
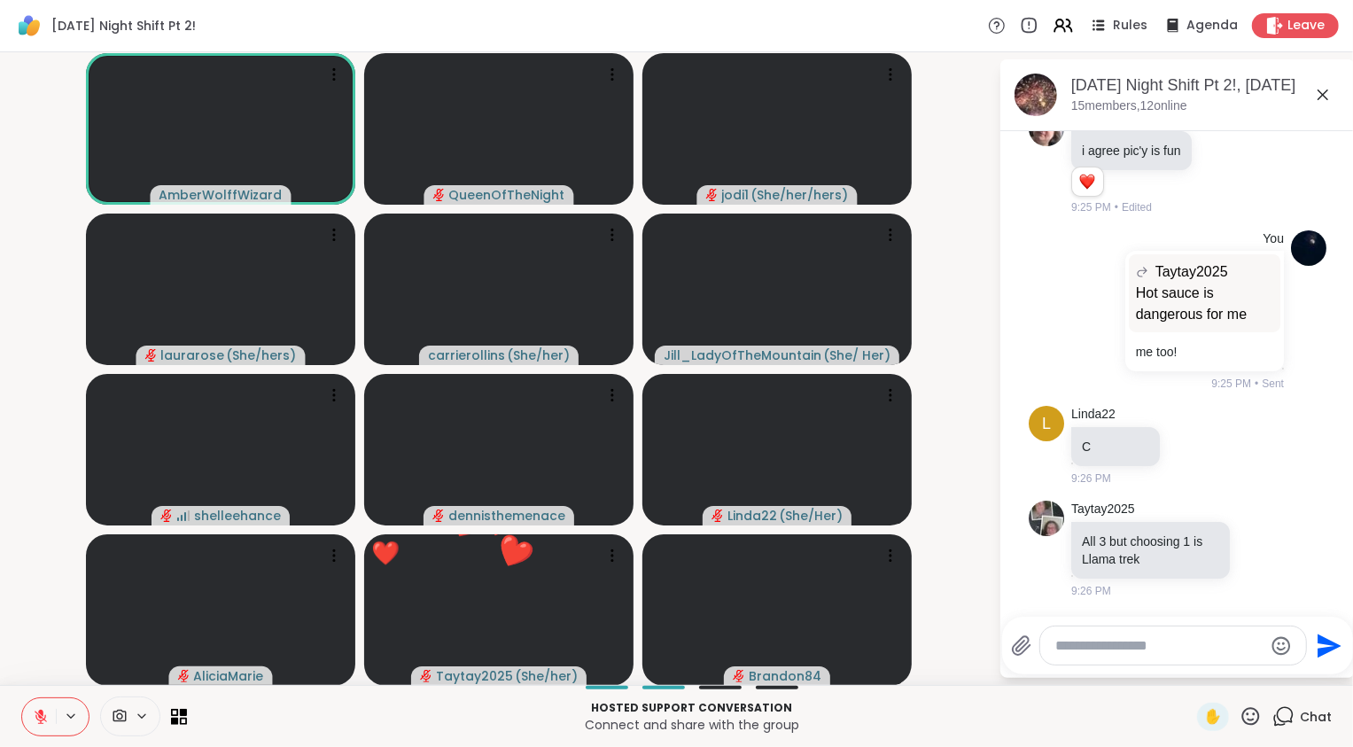
click at [20, 554] on video-player-container "AmberWolffWizard QueenOfTheNight jodi1 ( She/her/hers ) laurarose ( She/hers ) …" at bounding box center [499, 368] width 977 height 618
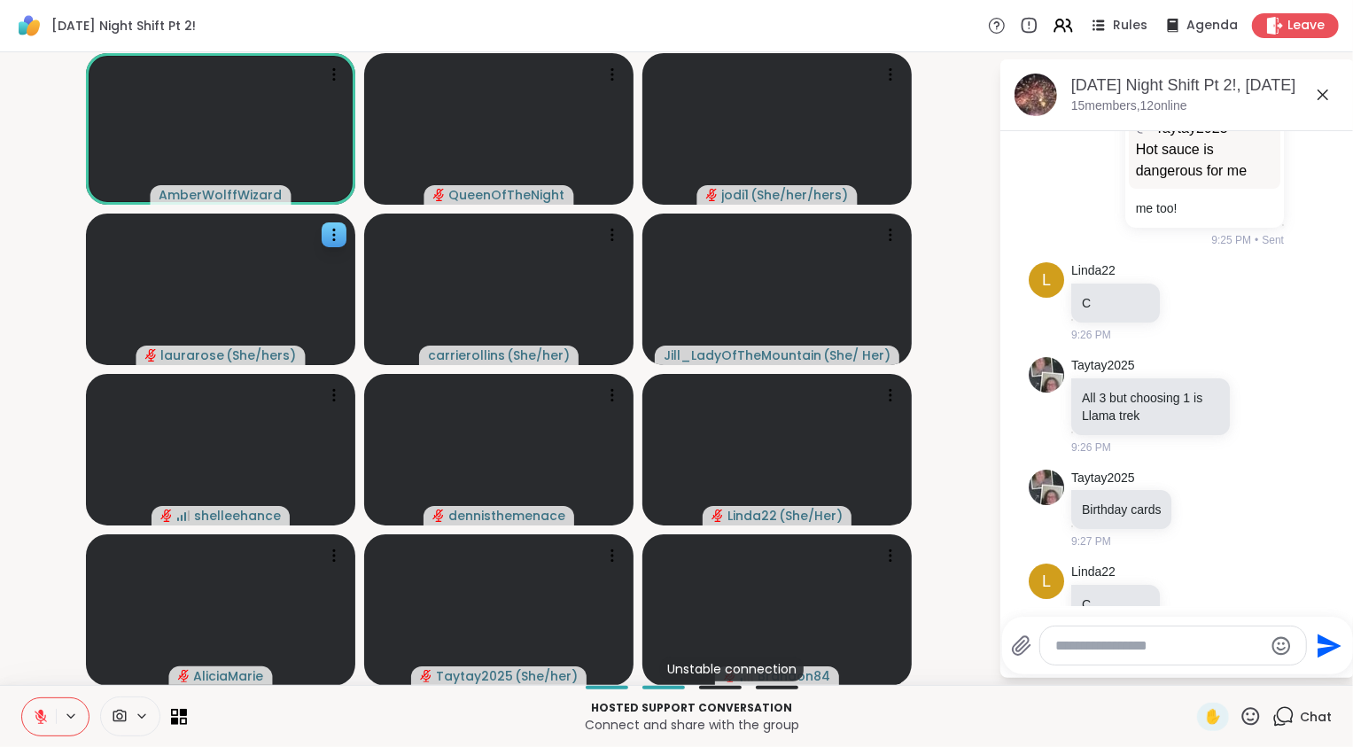
scroll to position [14140, 0]
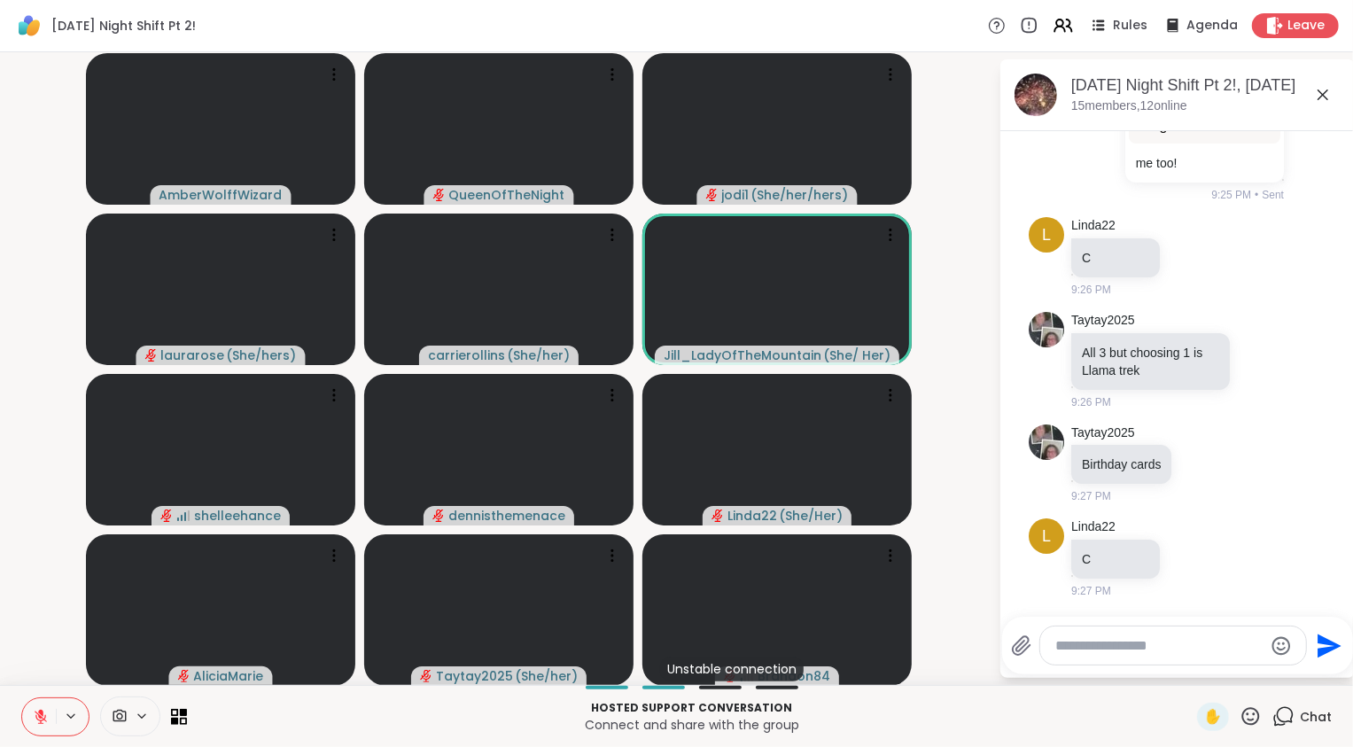
click at [50, 718] on button at bounding box center [39, 716] width 34 height 37
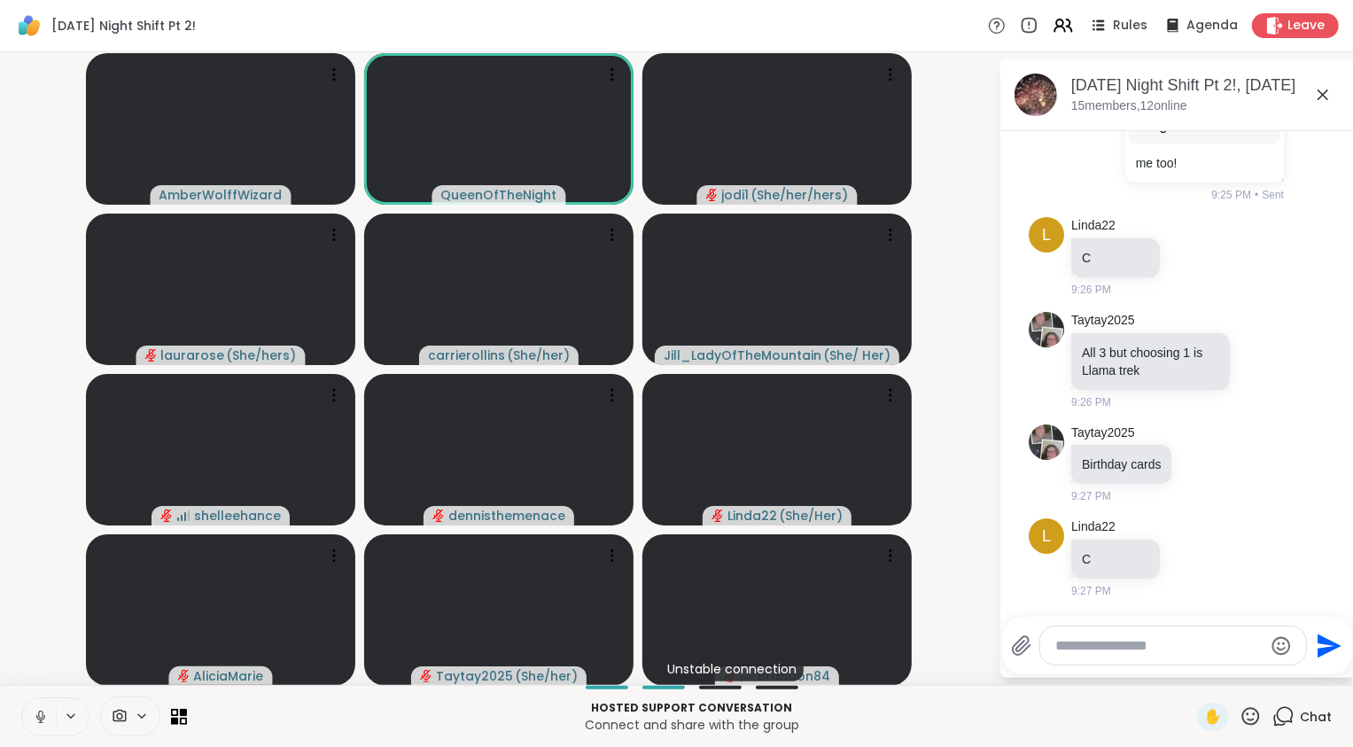
click at [53, 713] on button at bounding box center [39, 716] width 34 height 37
click at [66, 476] on video-player-container "AmberWolffWizard QueenOfTheNight jodi1 ( She/her/hers ) laurarose ( She/hers ) …" at bounding box center [499, 368] width 977 height 618
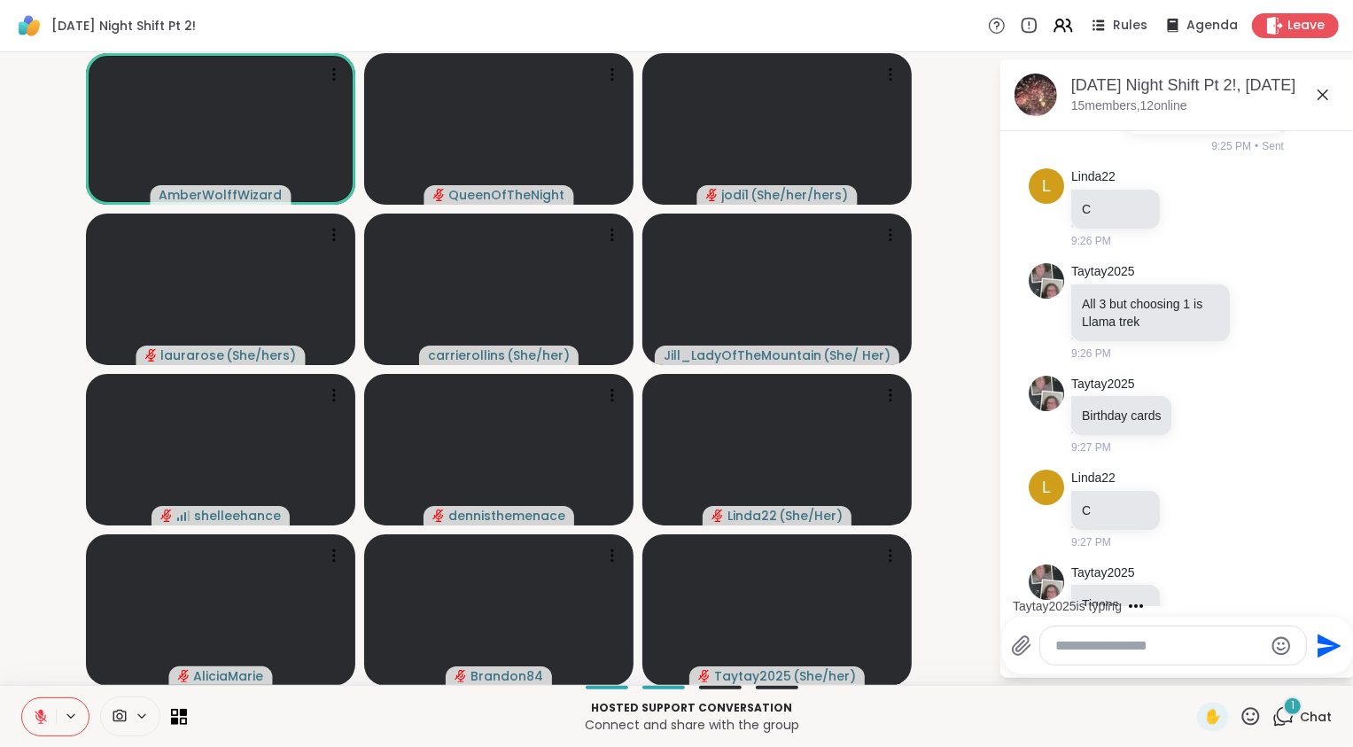
scroll to position [14235, 0]
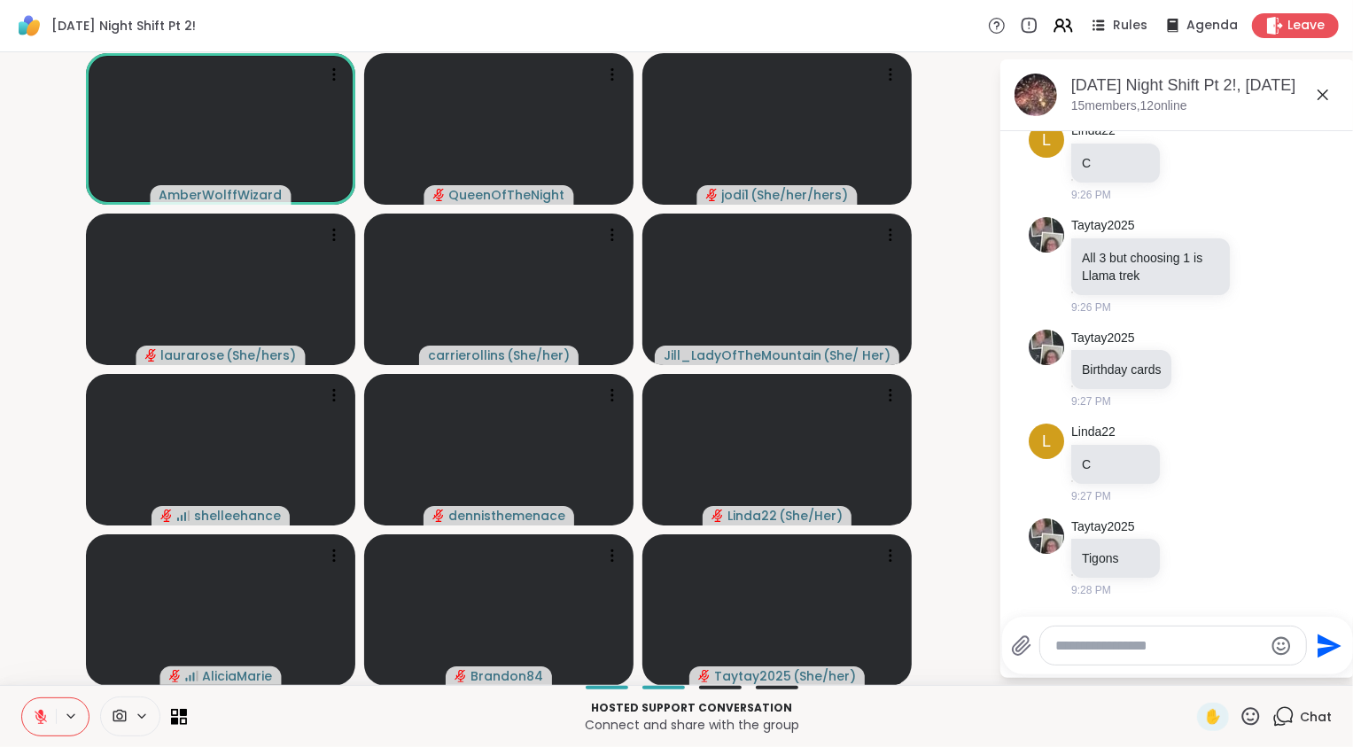
click at [42, 718] on icon at bounding box center [41, 717] width 12 height 12
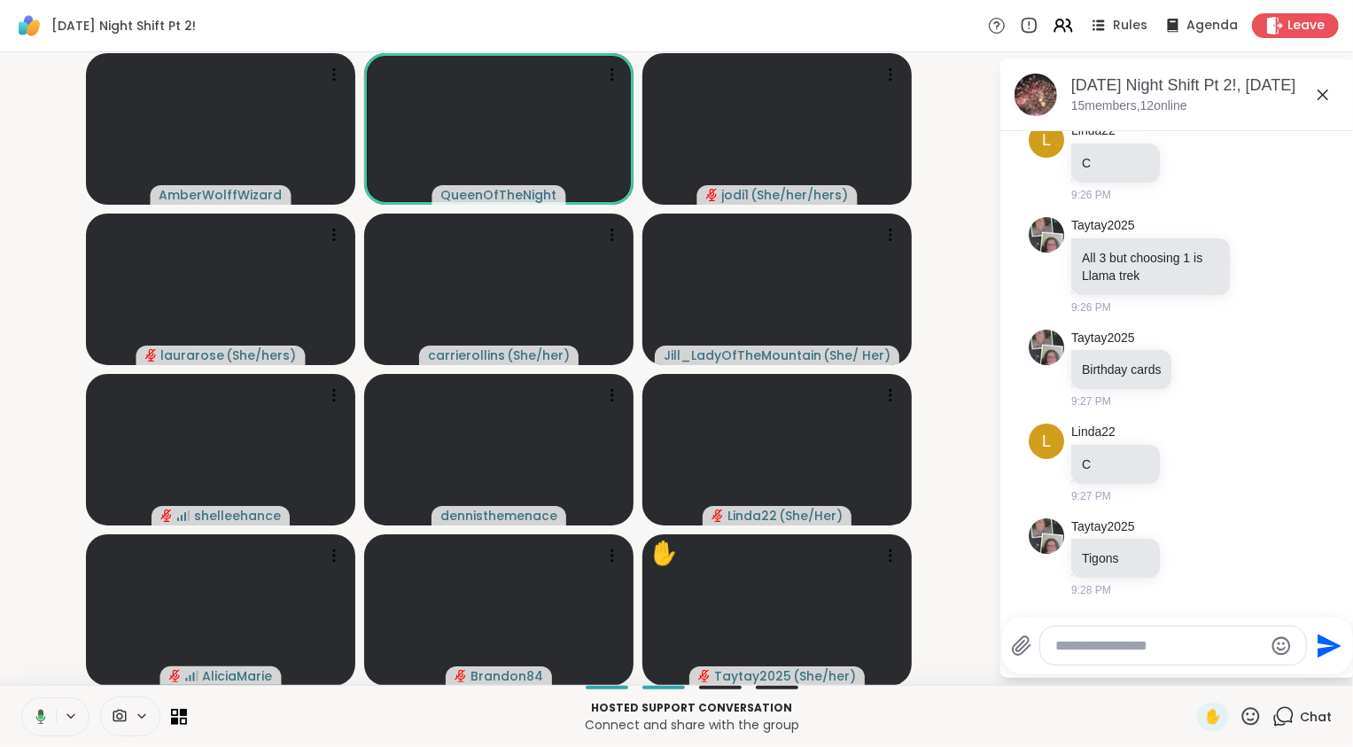
click at [39, 717] on icon at bounding box center [40, 716] width 5 height 4
click at [40, 626] on video-player-container "AmberWolffWizard QueenOfTheNight jodi1 ( She/her/hers ) laurarose ( She/hers ) …" at bounding box center [499, 368] width 977 height 618
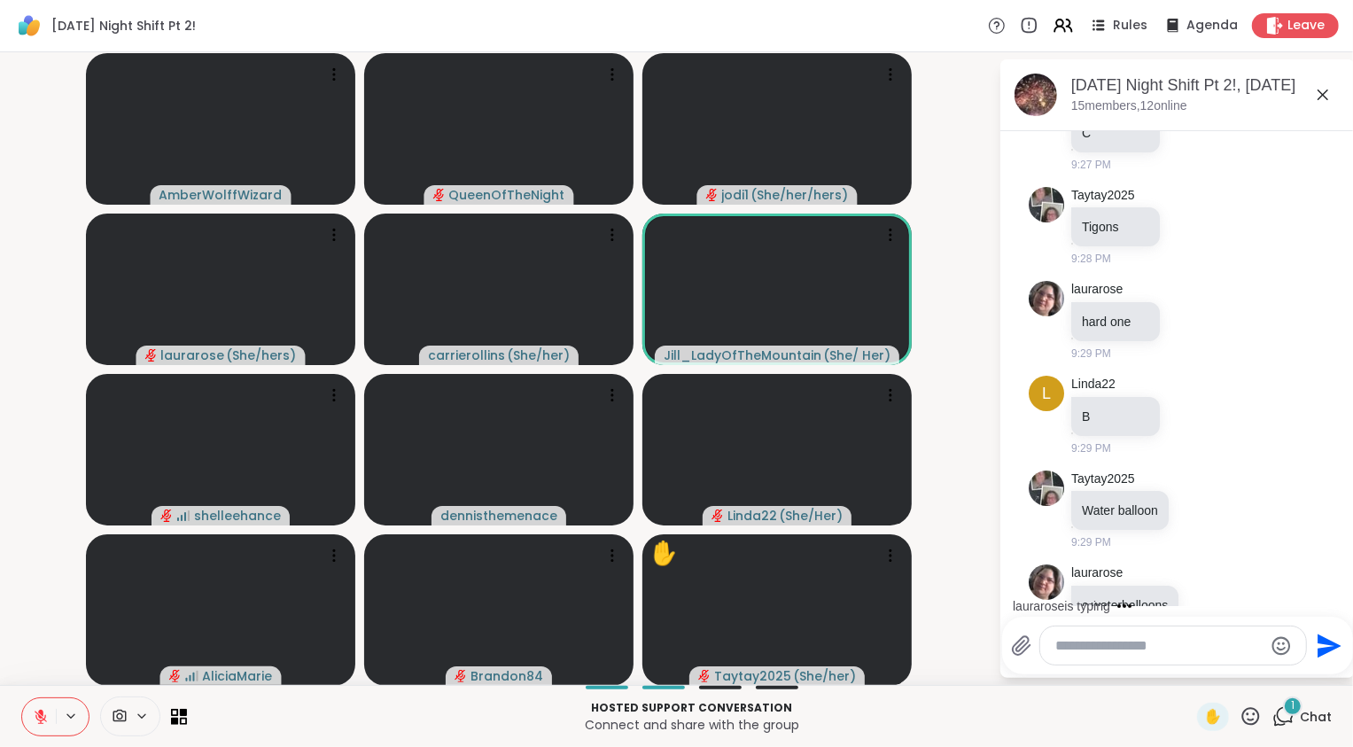
scroll to position [14611, 0]
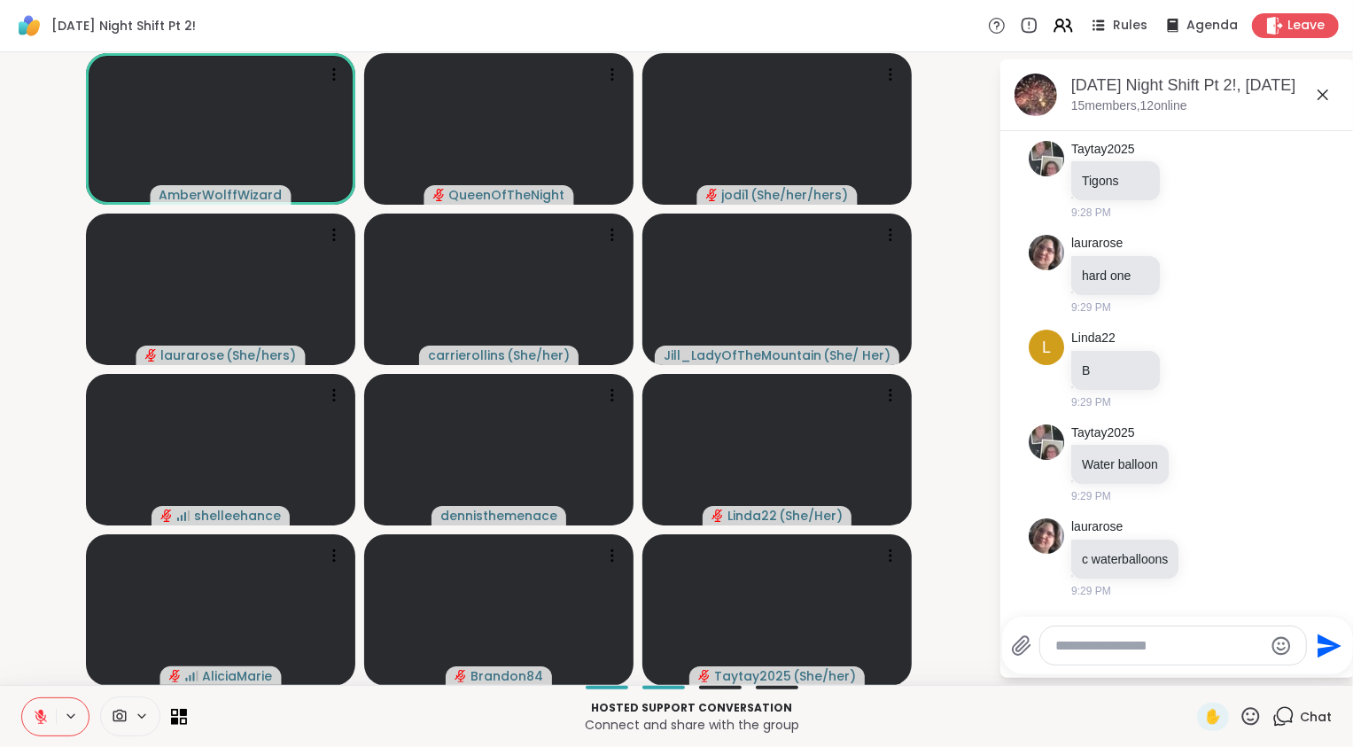
click at [33, 656] on video-player-container "AmberWolffWizard QueenOfTheNight jodi1 ( She/her/hers ) laurarose ( She/hers ) …" at bounding box center [499, 368] width 977 height 618
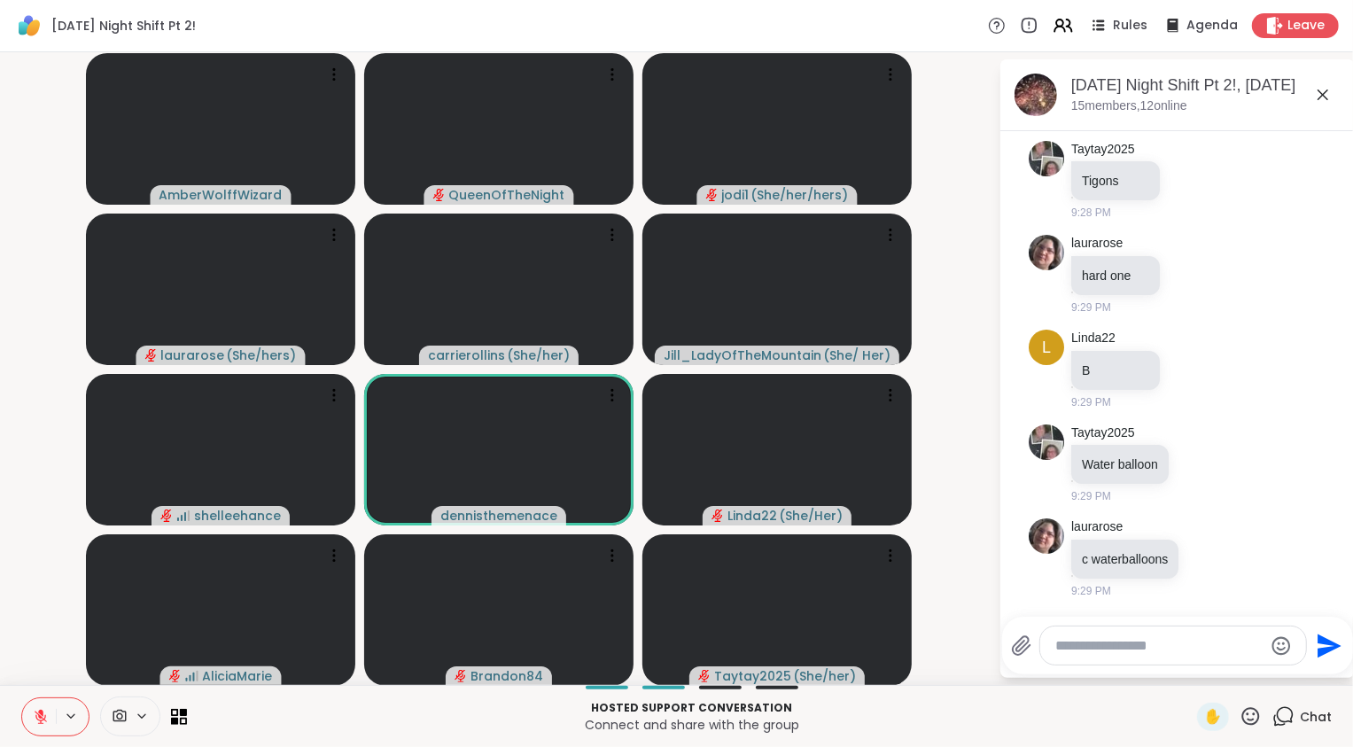
click at [48, 720] on icon at bounding box center [41, 717] width 16 height 16
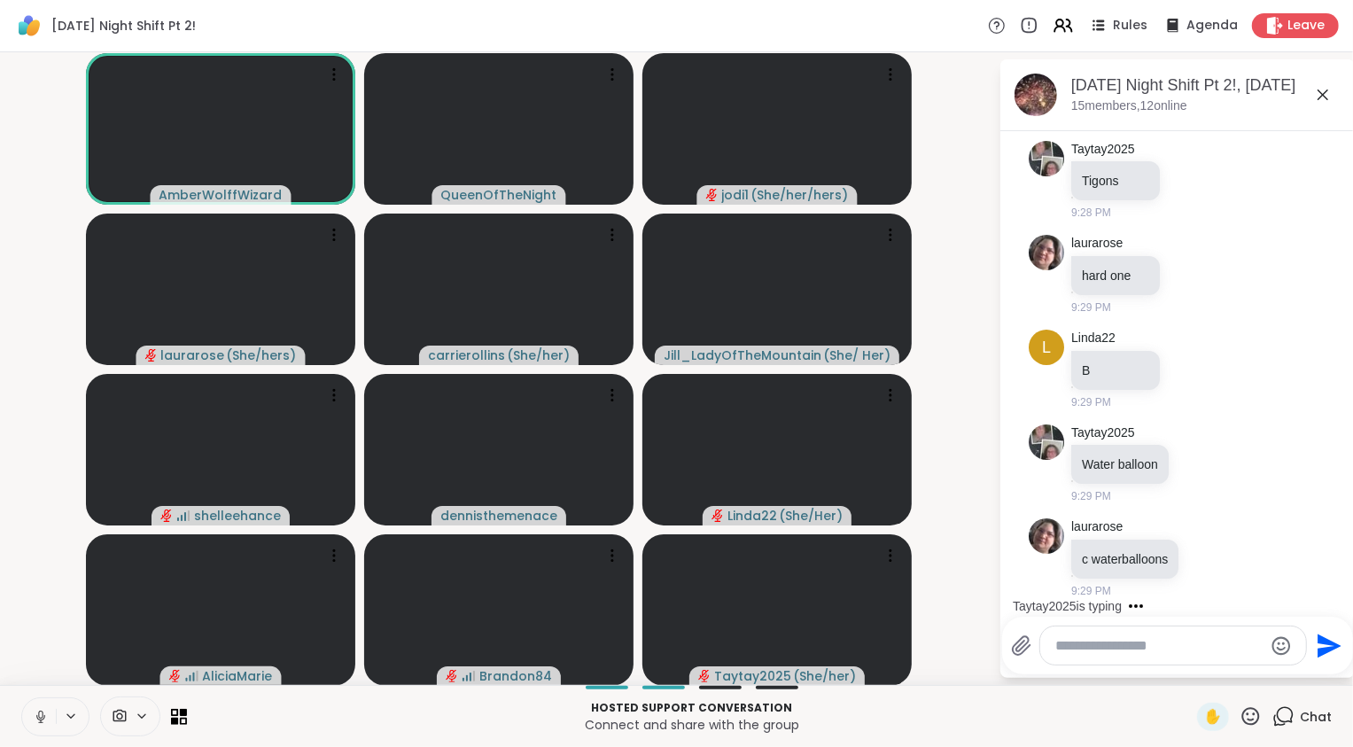
click at [48, 720] on icon at bounding box center [41, 717] width 16 height 16
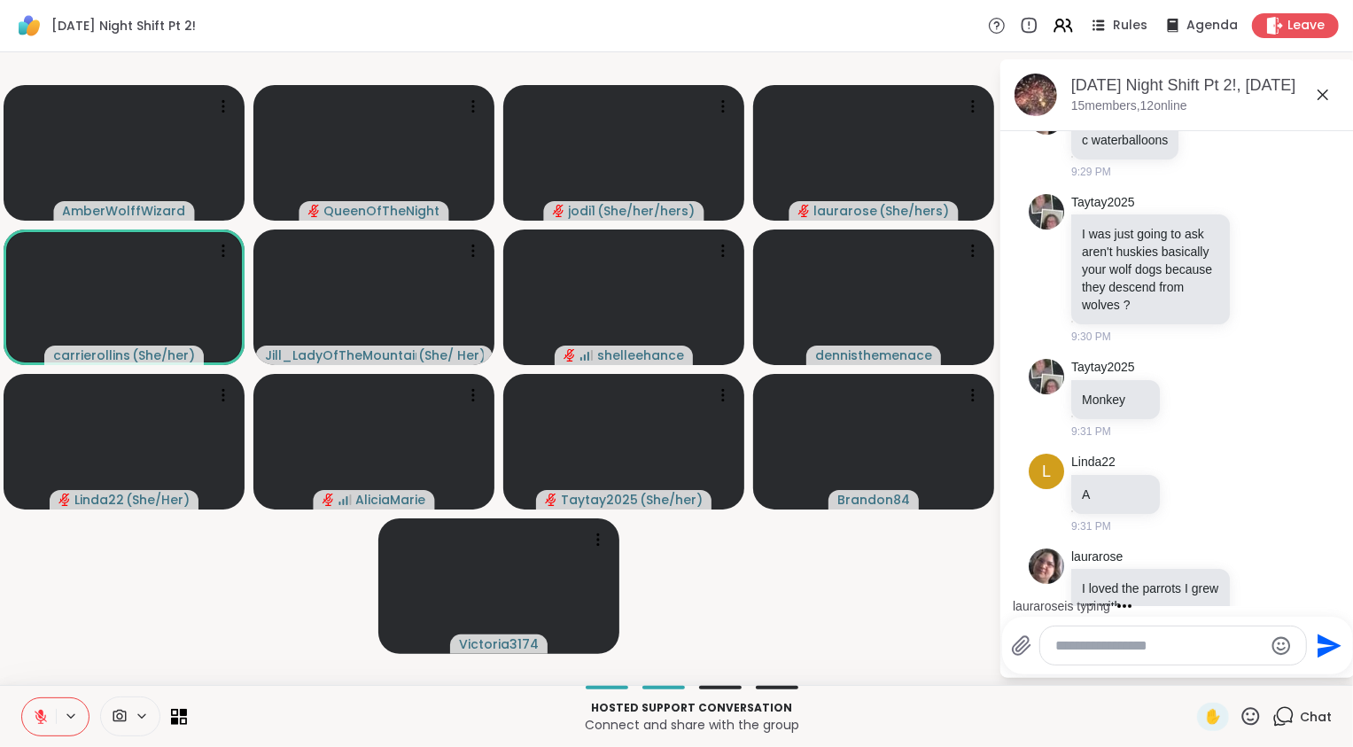
scroll to position [15095, 0]
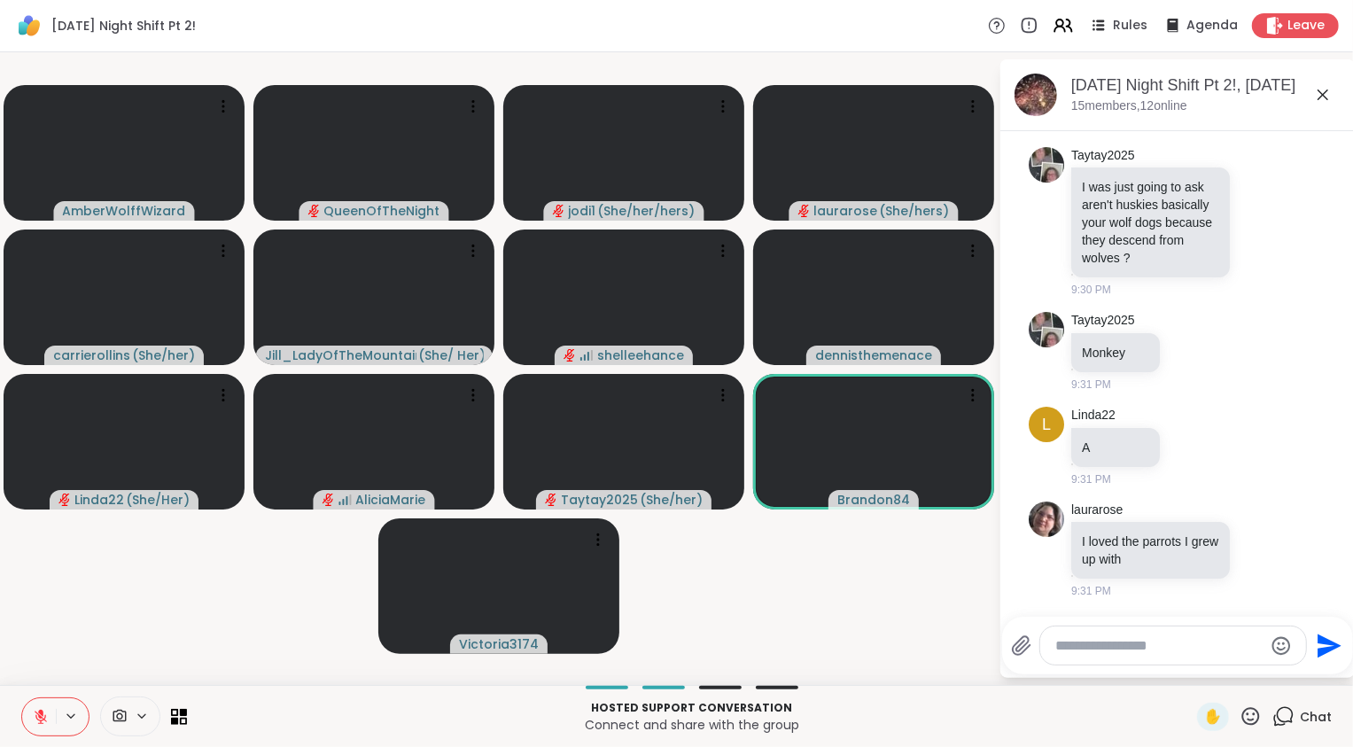
click at [35, 724] on icon at bounding box center [41, 717] width 16 height 16
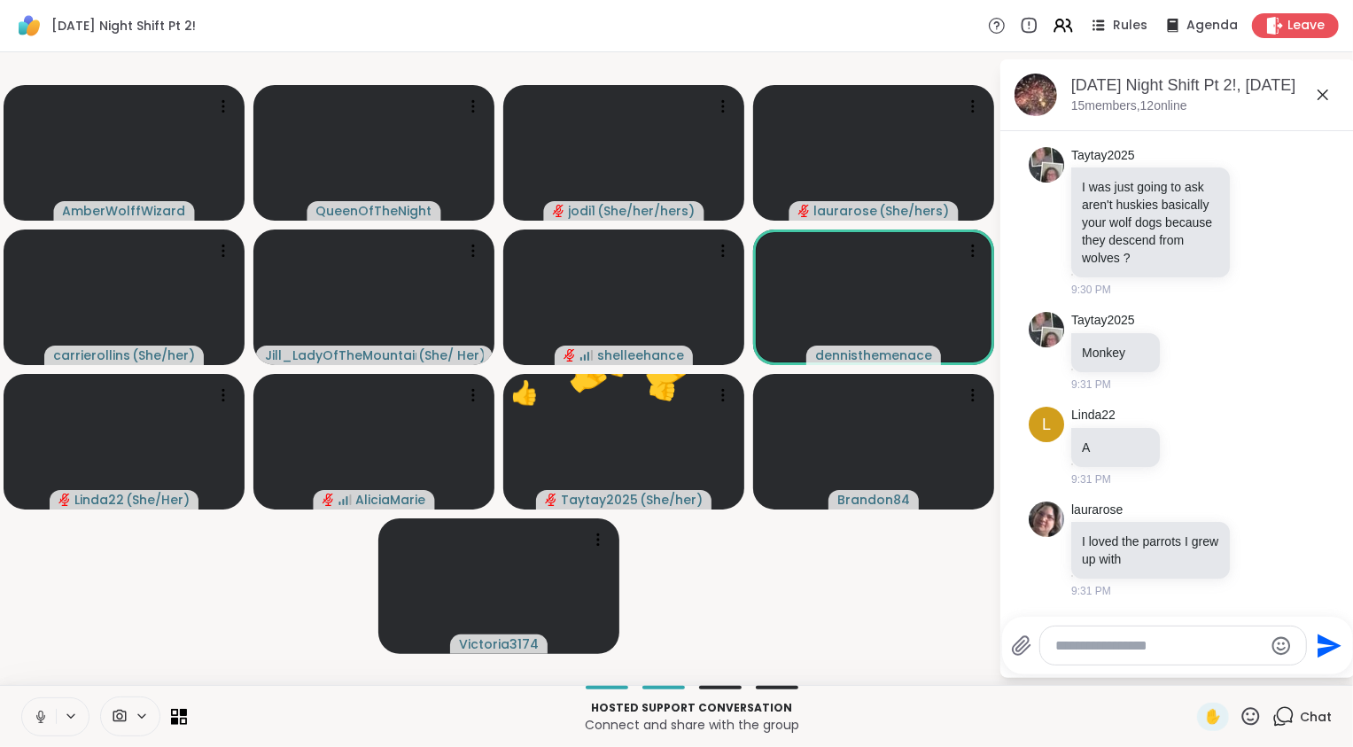
click at [34, 724] on icon at bounding box center [41, 717] width 16 height 16
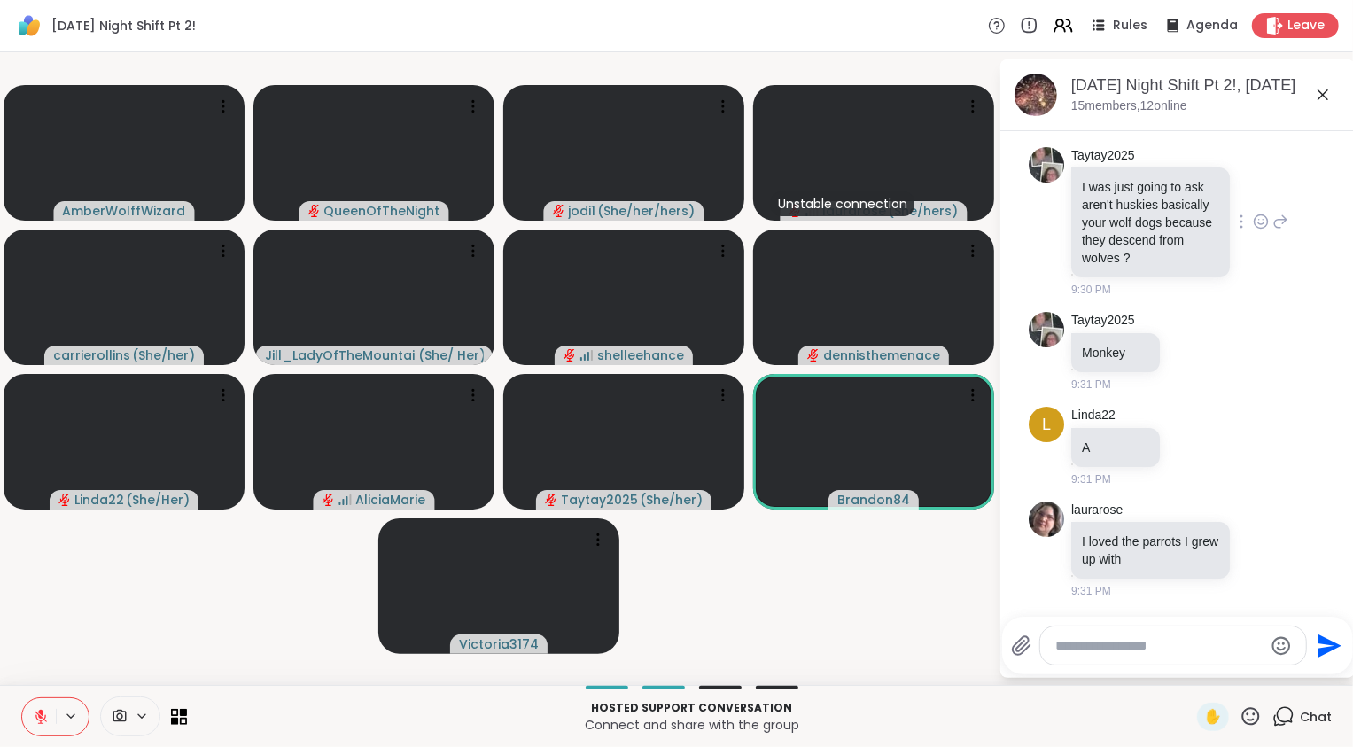
click at [1253, 217] on icon at bounding box center [1261, 222] width 16 height 18
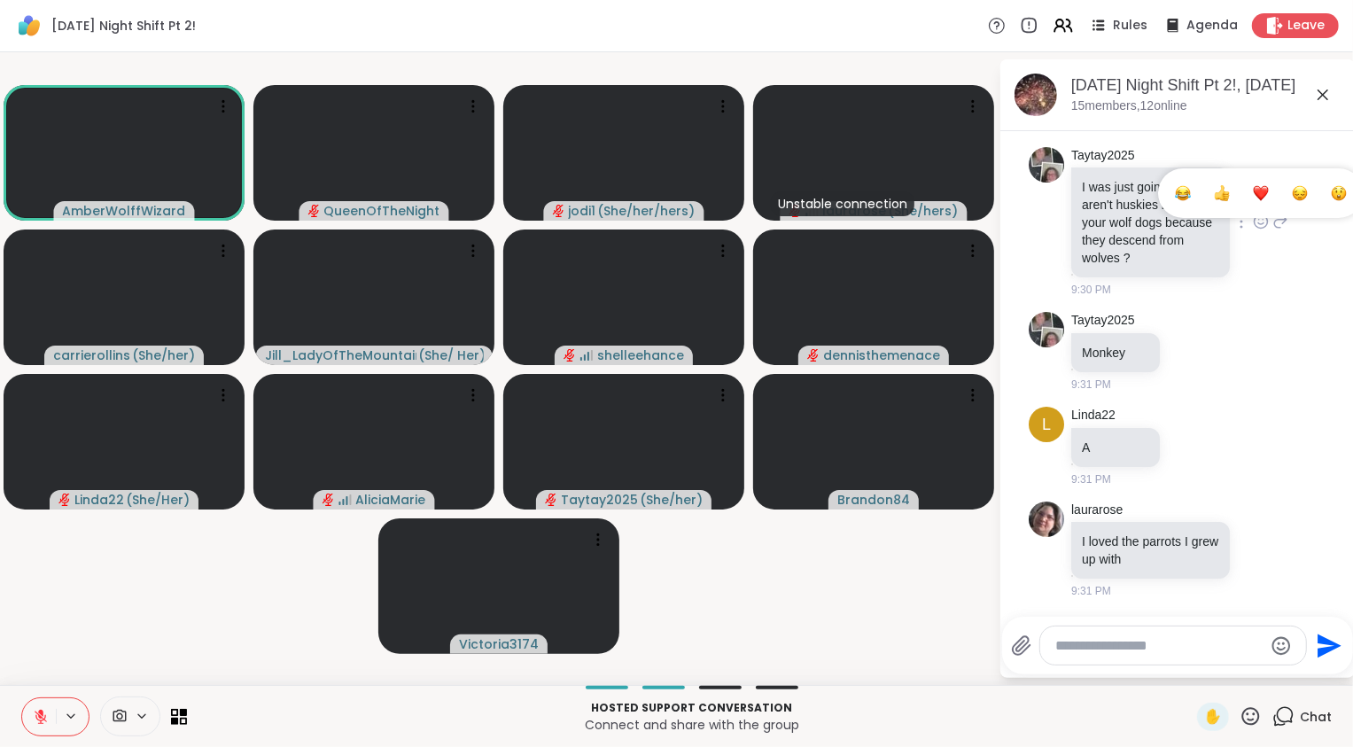
click at [1253, 191] on div "Select Reaction: Heart" at bounding box center [1261, 193] width 16 height 16
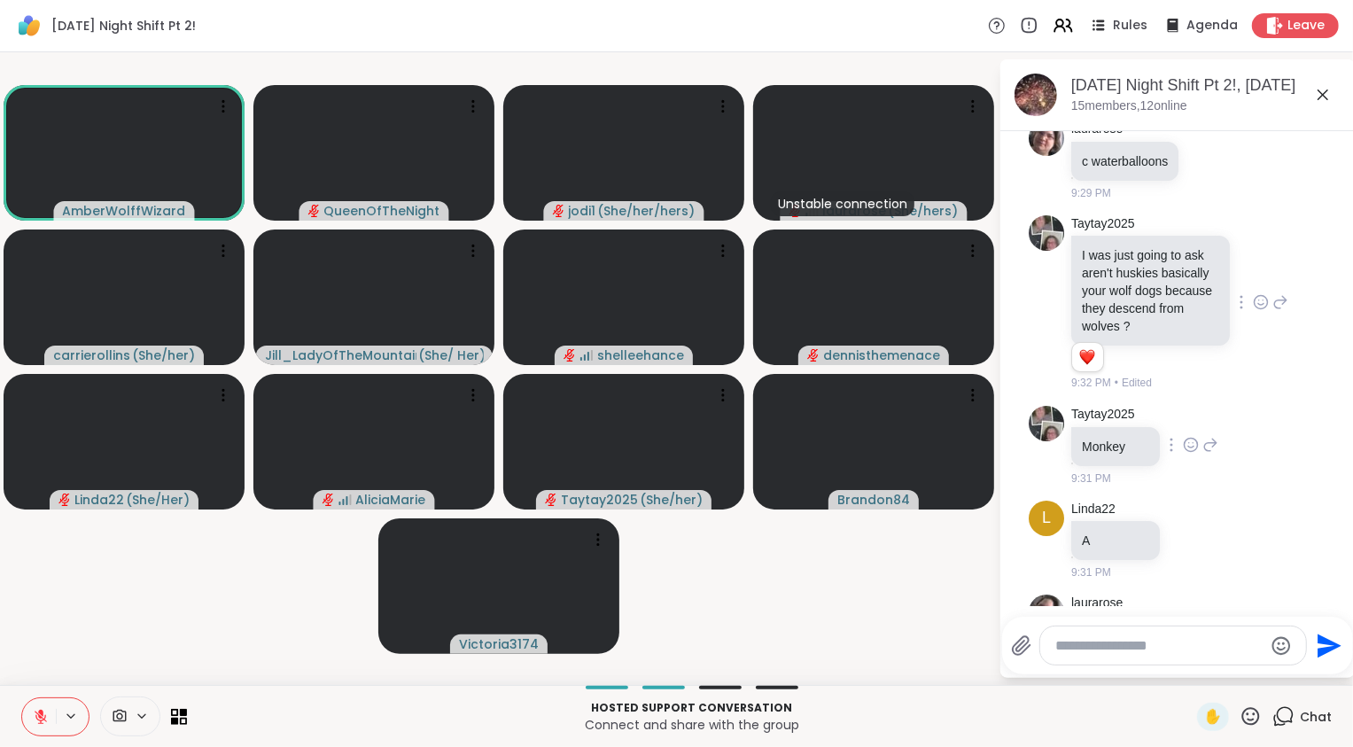
scroll to position [15120, 0]
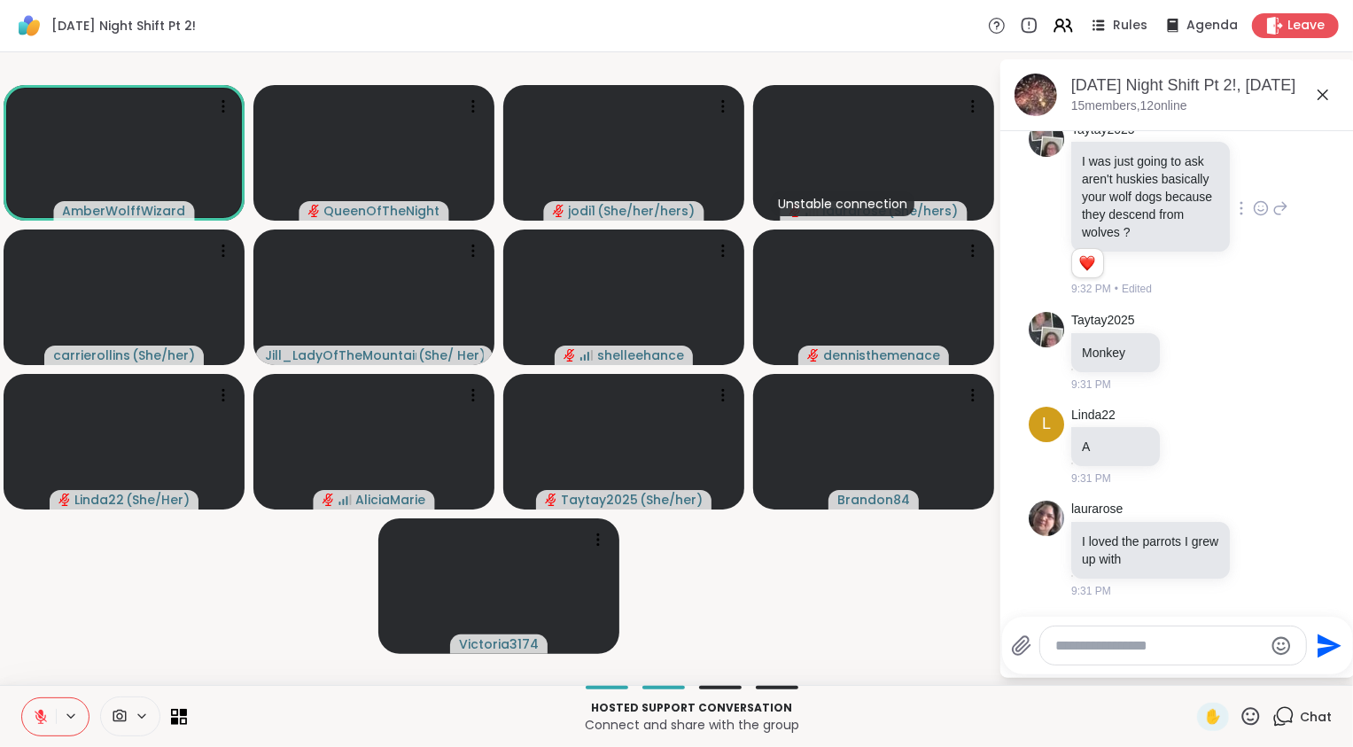
click at [868, 602] on video-player-container "AmberWolffWizard QueenOfTheNight jodi1 ( She/her/hers ) Unstable connection lau…" at bounding box center [499, 368] width 977 height 618
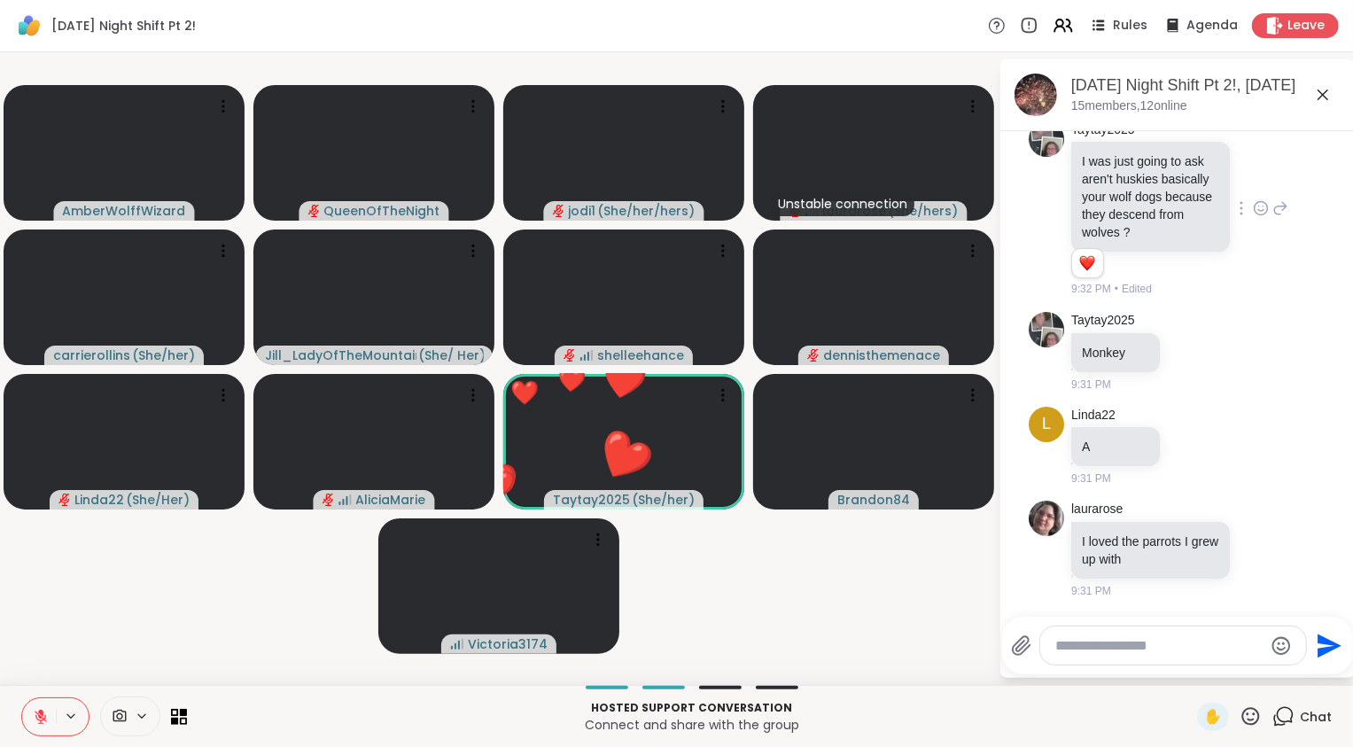
click at [43, 712] on icon at bounding box center [41, 717] width 16 height 16
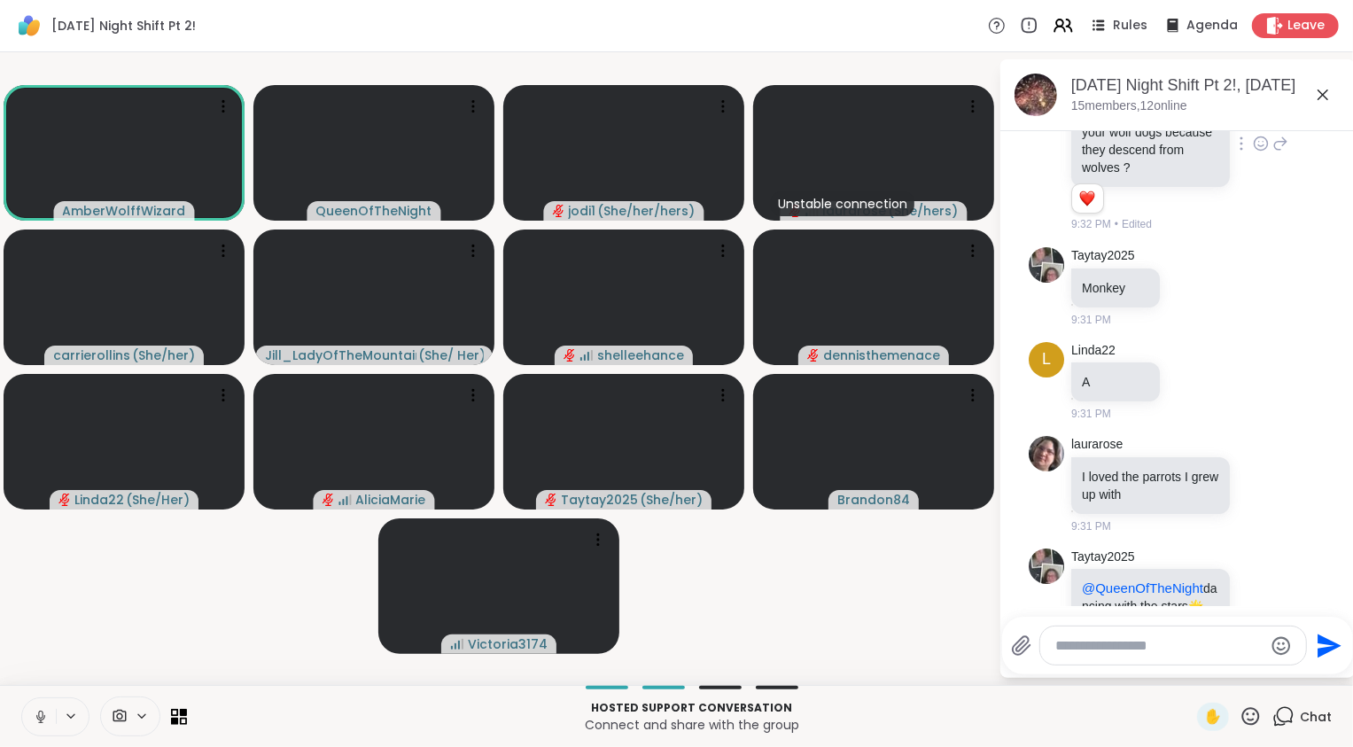
scroll to position [15250, 0]
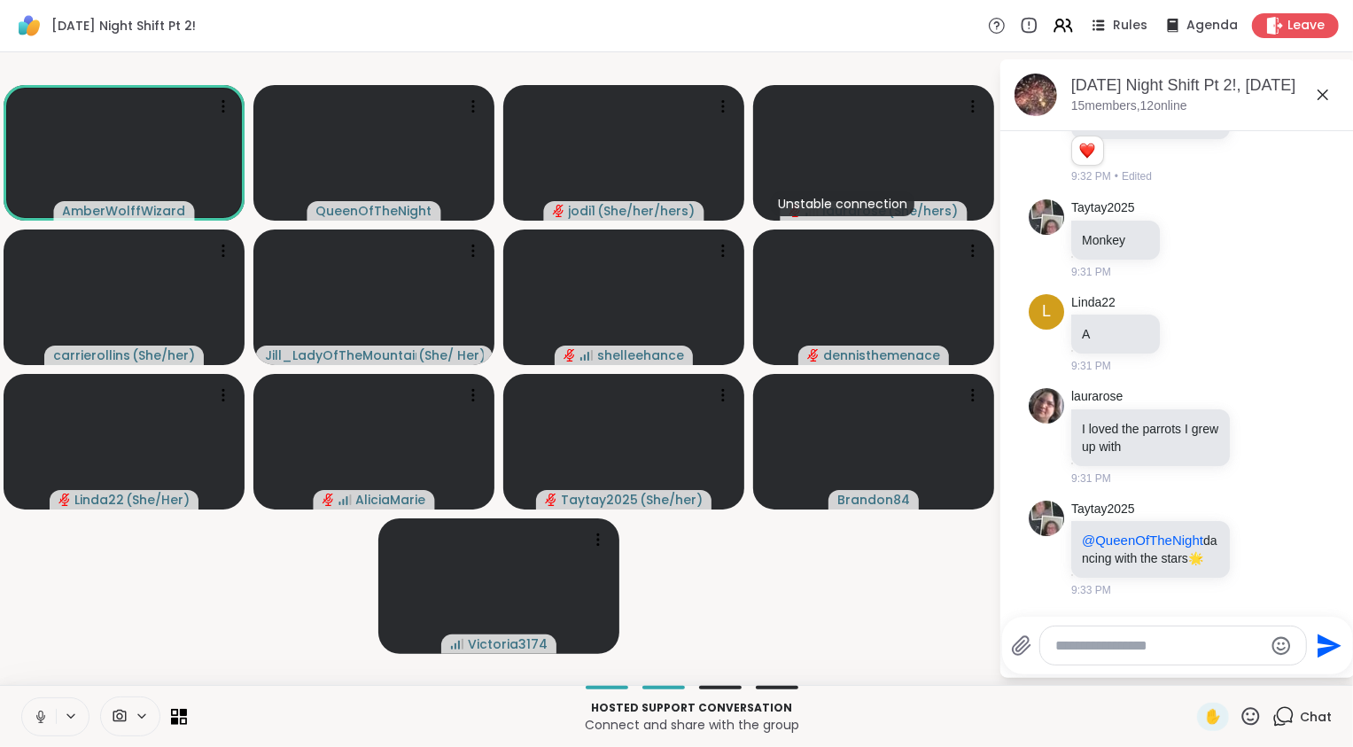
click at [41, 719] on icon at bounding box center [41, 717] width 16 height 16
click at [1255, 547] on icon at bounding box center [1261, 548] width 13 height 13
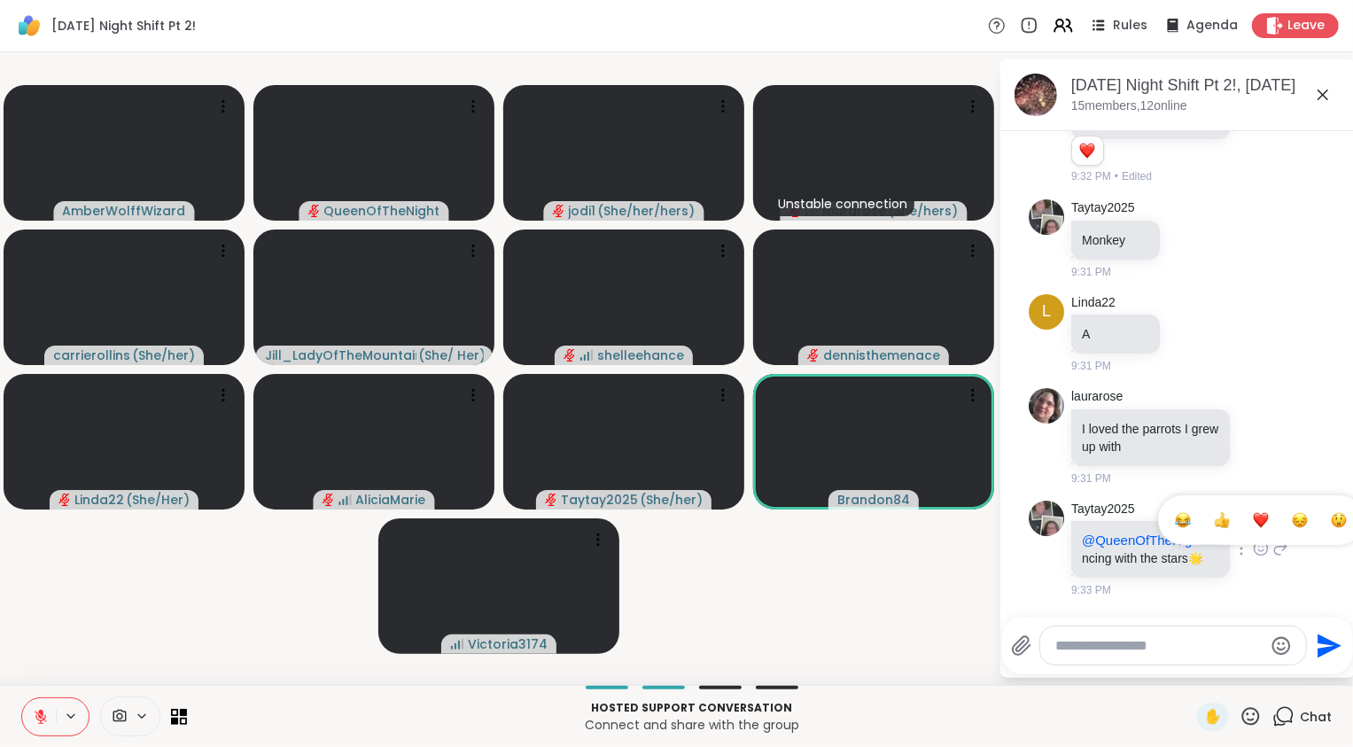
click at [1253, 513] on div "Select Reaction: Heart" at bounding box center [1261, 520] width 16 height 16
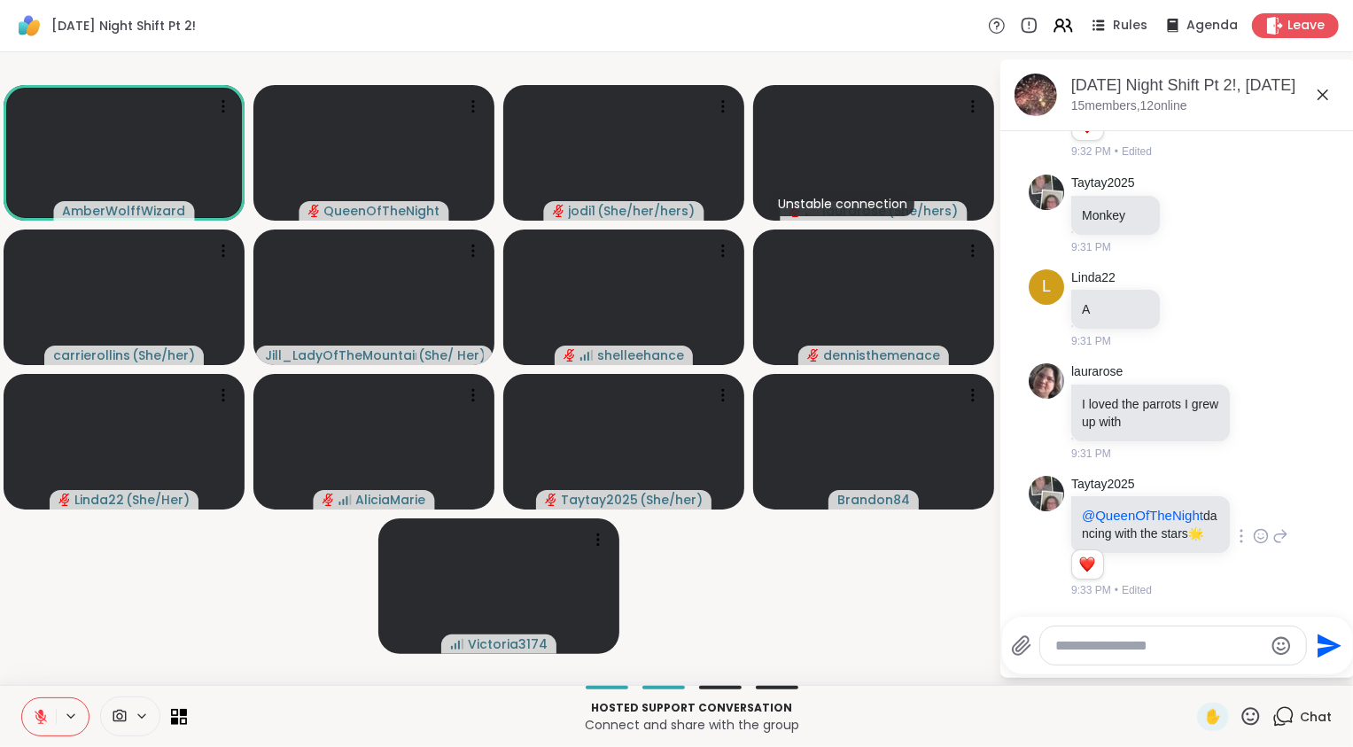
scroll to position [15275, 0]
click at [1272, 529] on icon at bounding box center [1280, 535] width 16 height 21
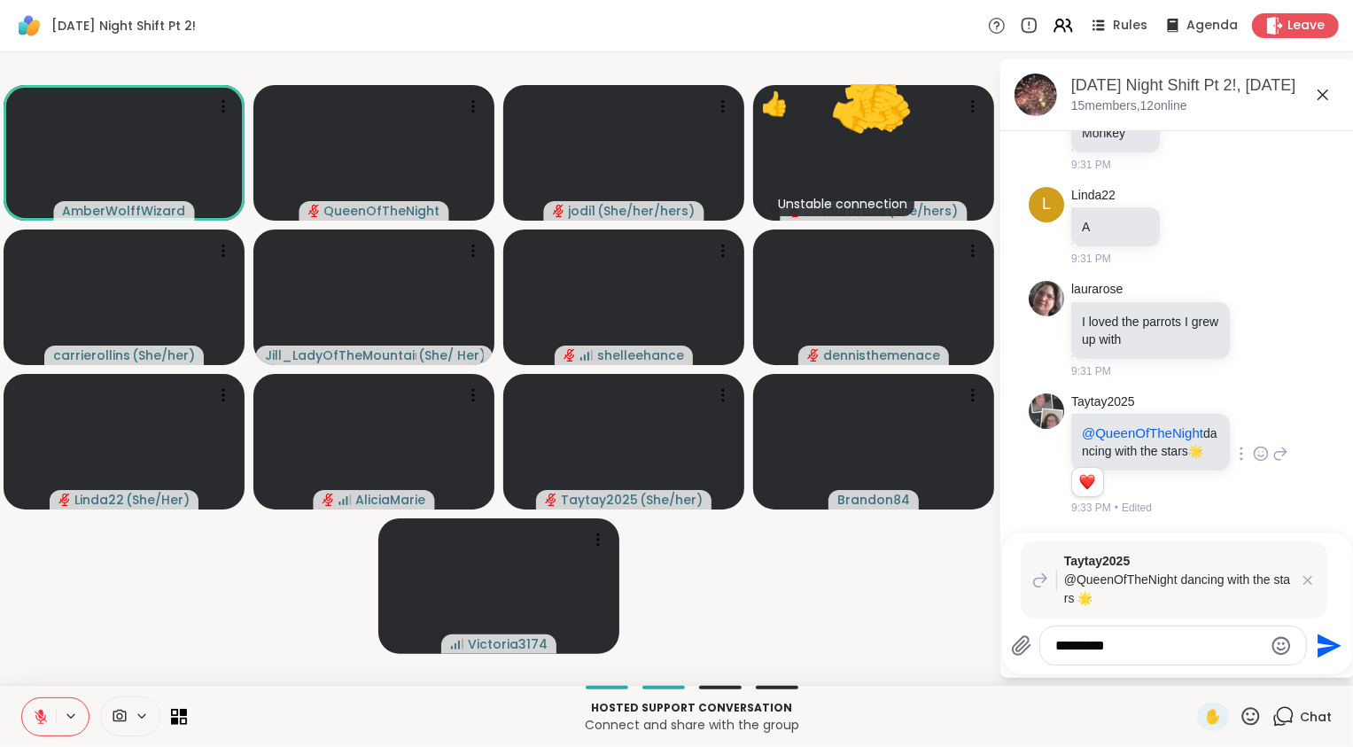
type textarea "**********"
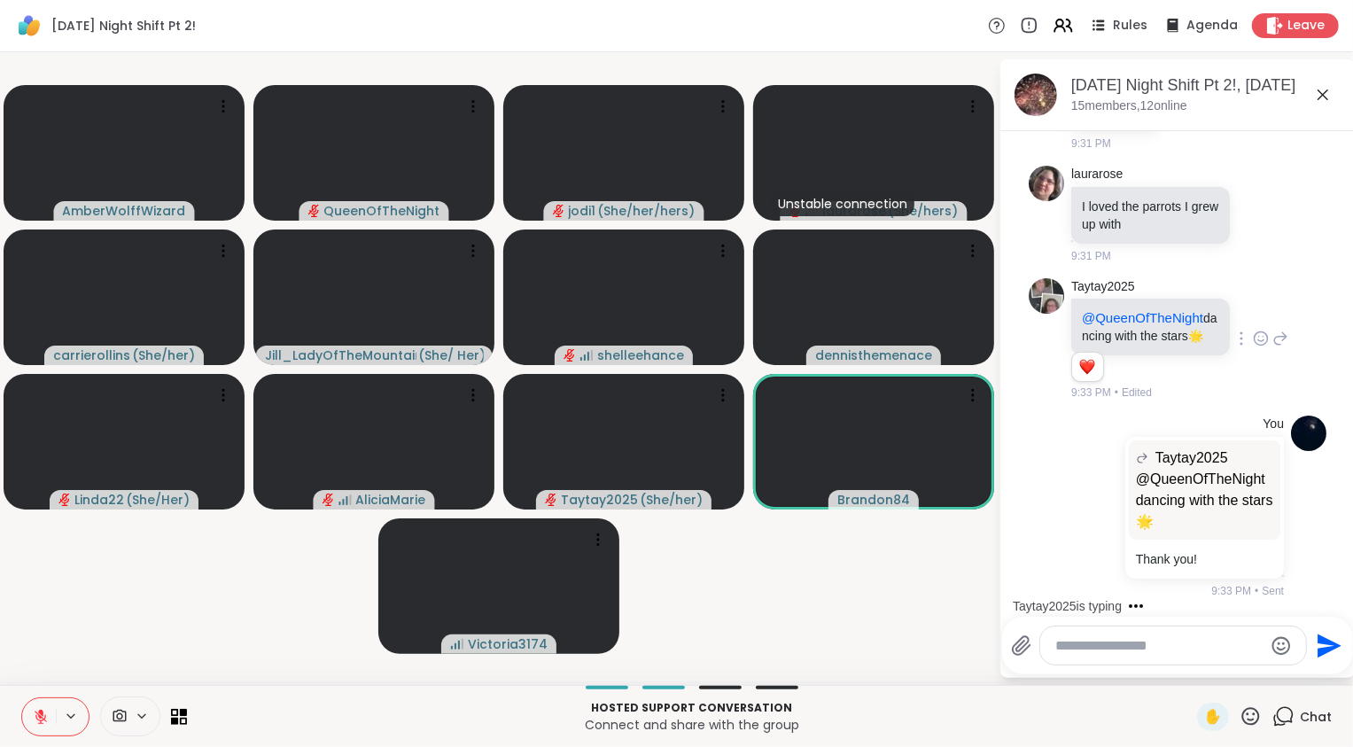
scroll to position [15627, 0]
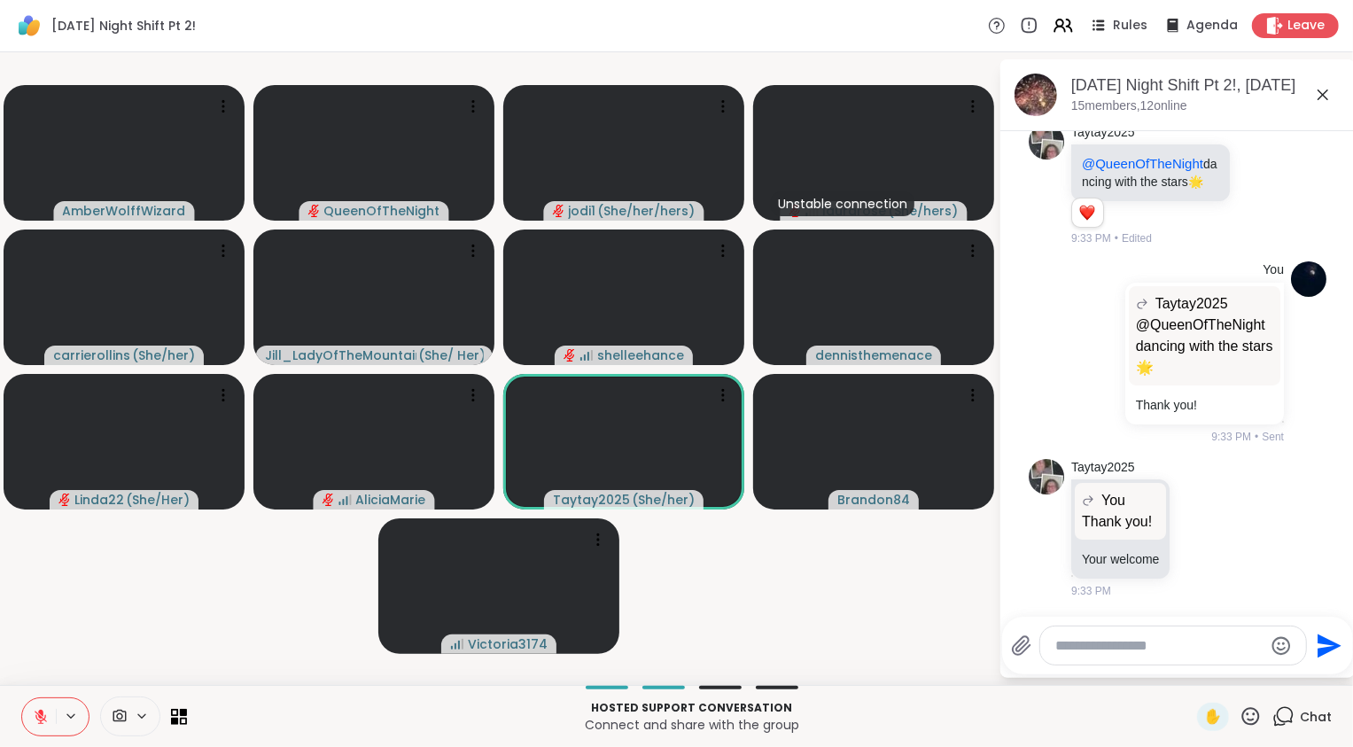
click at [31, 712] on button at bounding box center [39, 716] width 34 height 37
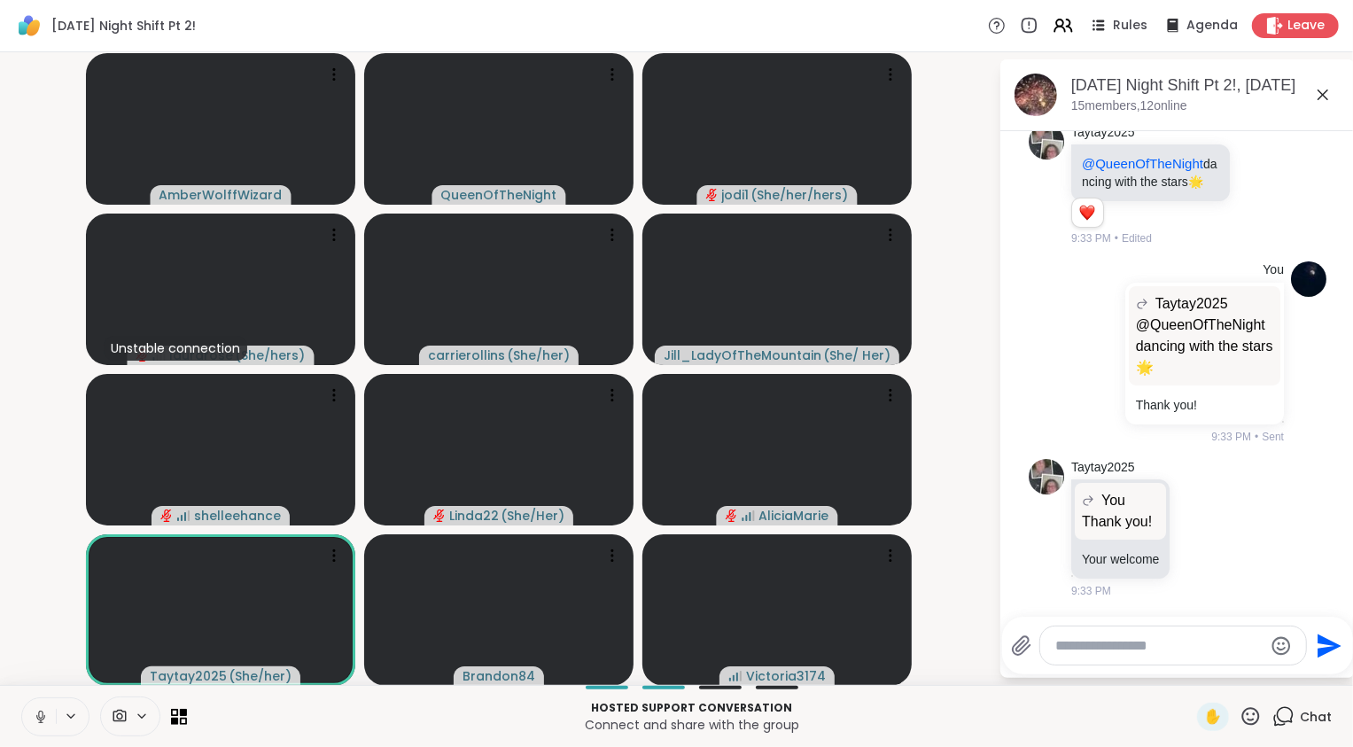
click at [37, 716] on icon at bounding box center [41, 717] width 16 height 16
click at [43, 590] on video-player-container "AmberWolffWizard QueenOfTheNight jodi1 ( She/her/hers ) Unstable connection lau…" at bounding box center [499, 368] width 977 height 618
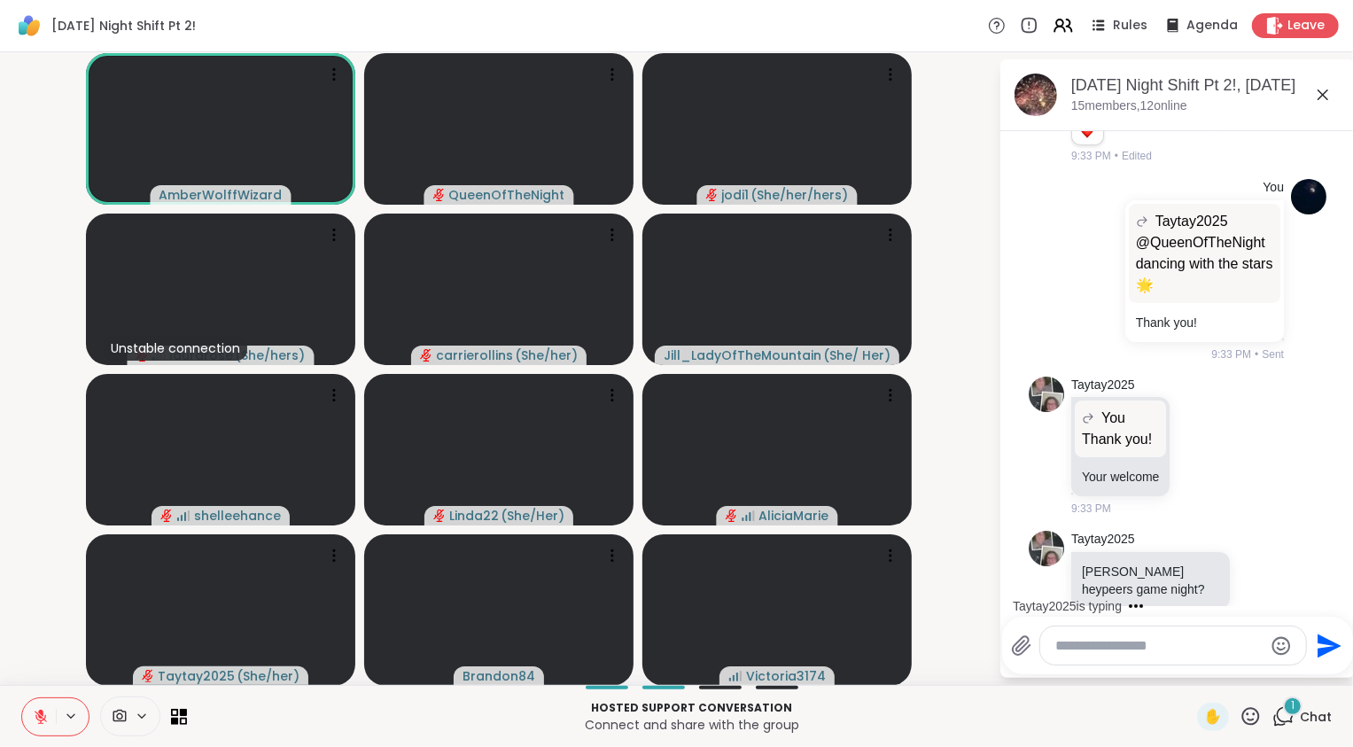
scroll to position [15739, 0]
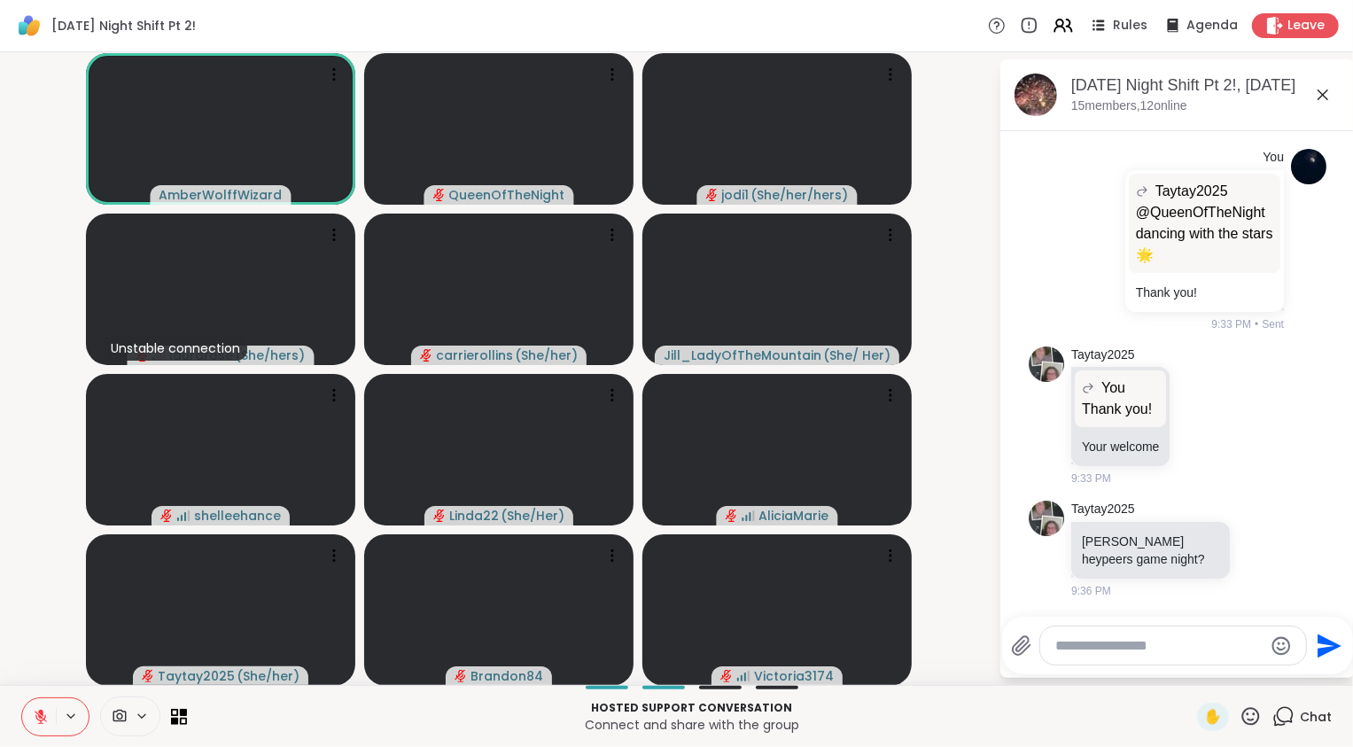
drag, startPoint x: 51, startPoint y: 589, endPoint x: 0, endPoint y: 747, distance: 165.9
click at [0, 660] on div "AmberWolffWizard QueenOfTheNight jodi1 ( She/her/hers ) Unstable connection lau…" at bounding box center [676, 368] width 1353 height 633
click at [35, 378] on video-player-container "AmberWolffWizard QueenOfTheNight jodi1 ( She/her/hers ) Unstable connection lau…" at bounding box center [499, 368] width 977 height 618
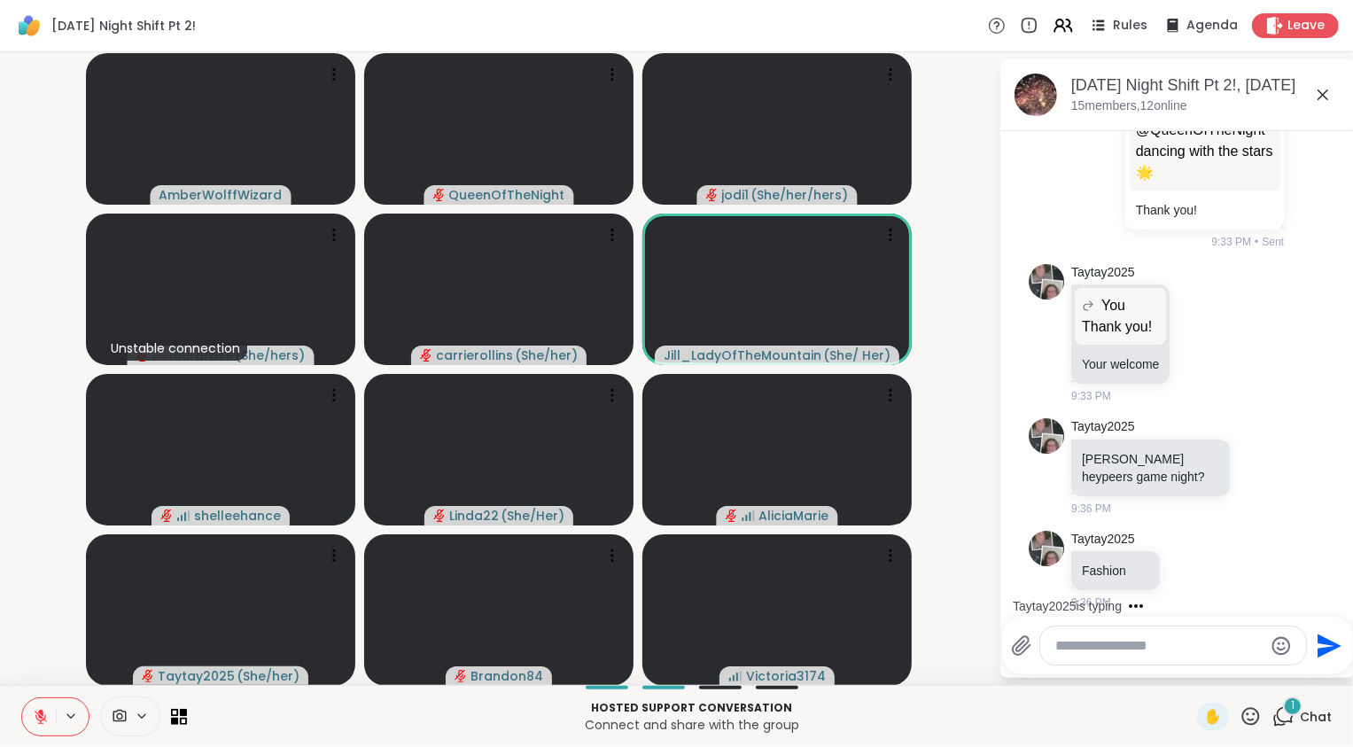
scroll to position [15833, 0]
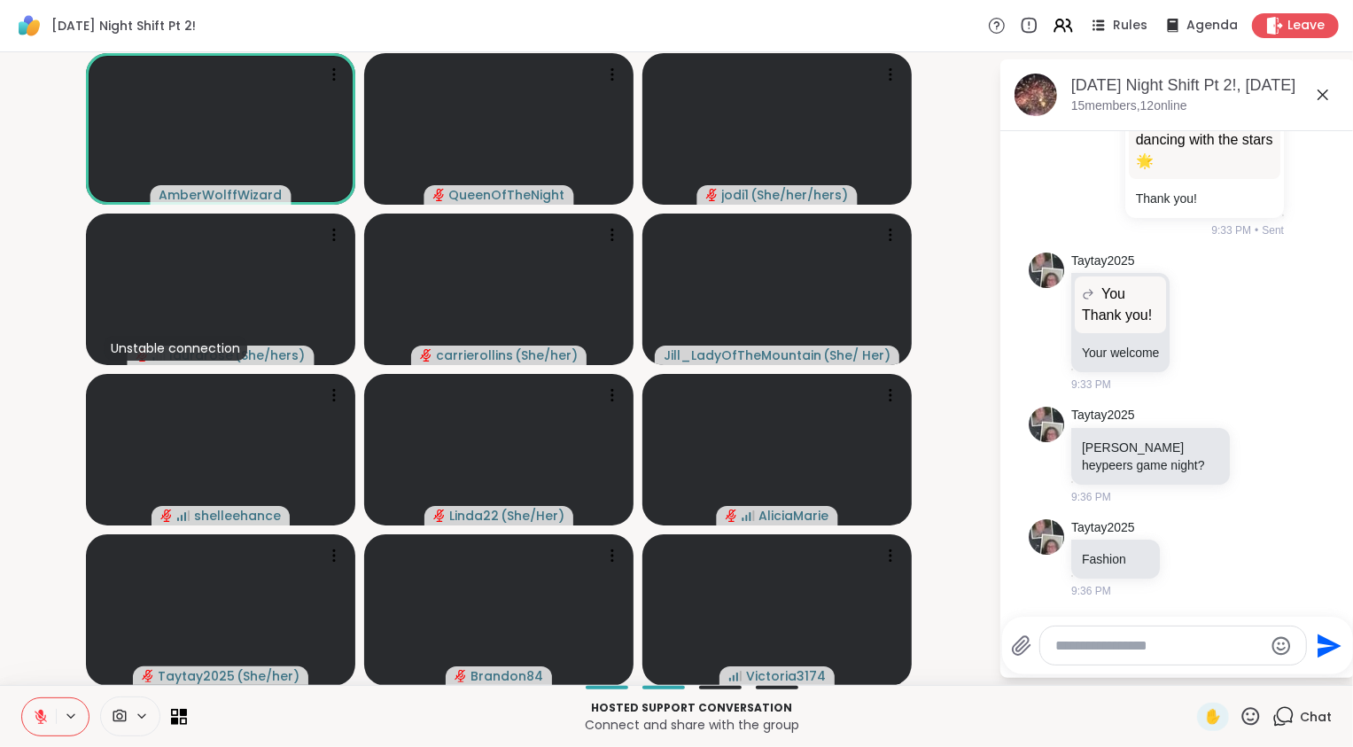
click at [36, 718] on icon at bounding box center [41, 717] width 16 height 16
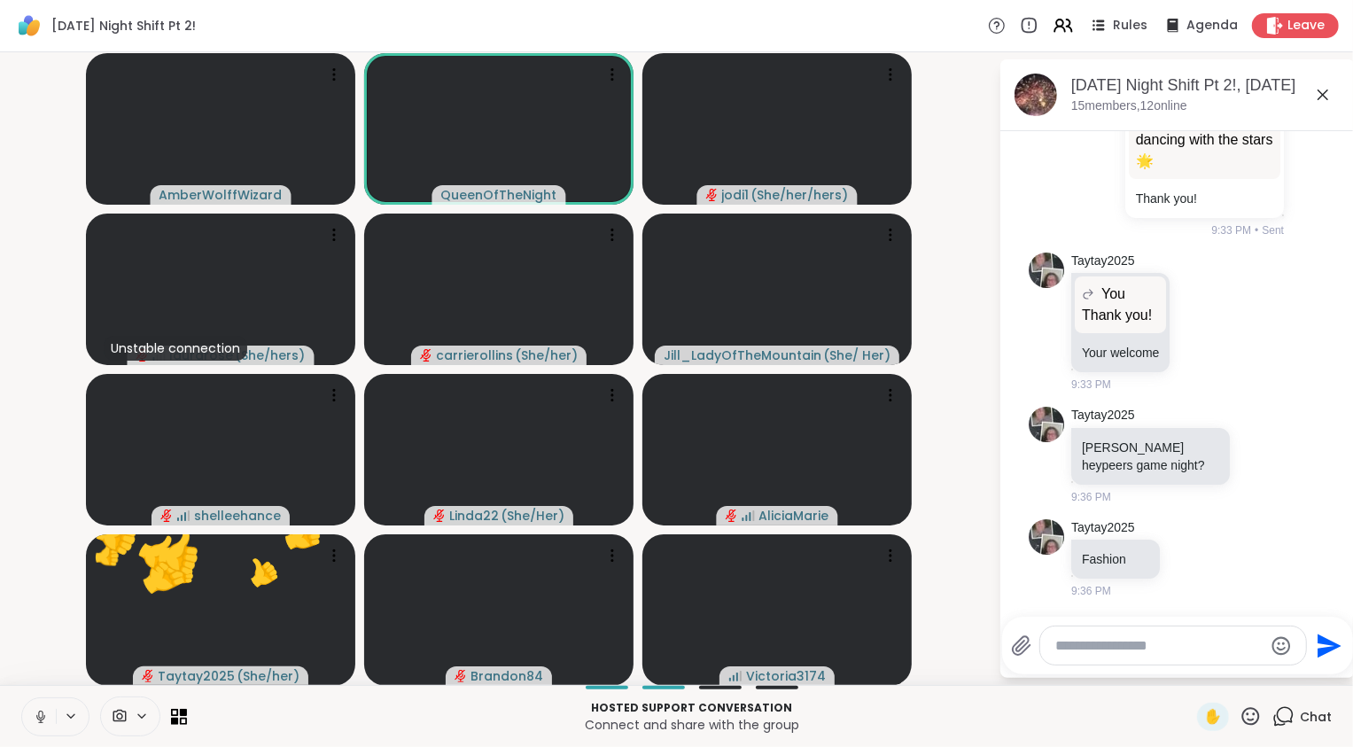
click at [36, 718] on icon at bounding box center [40, 716] width 9 height 5
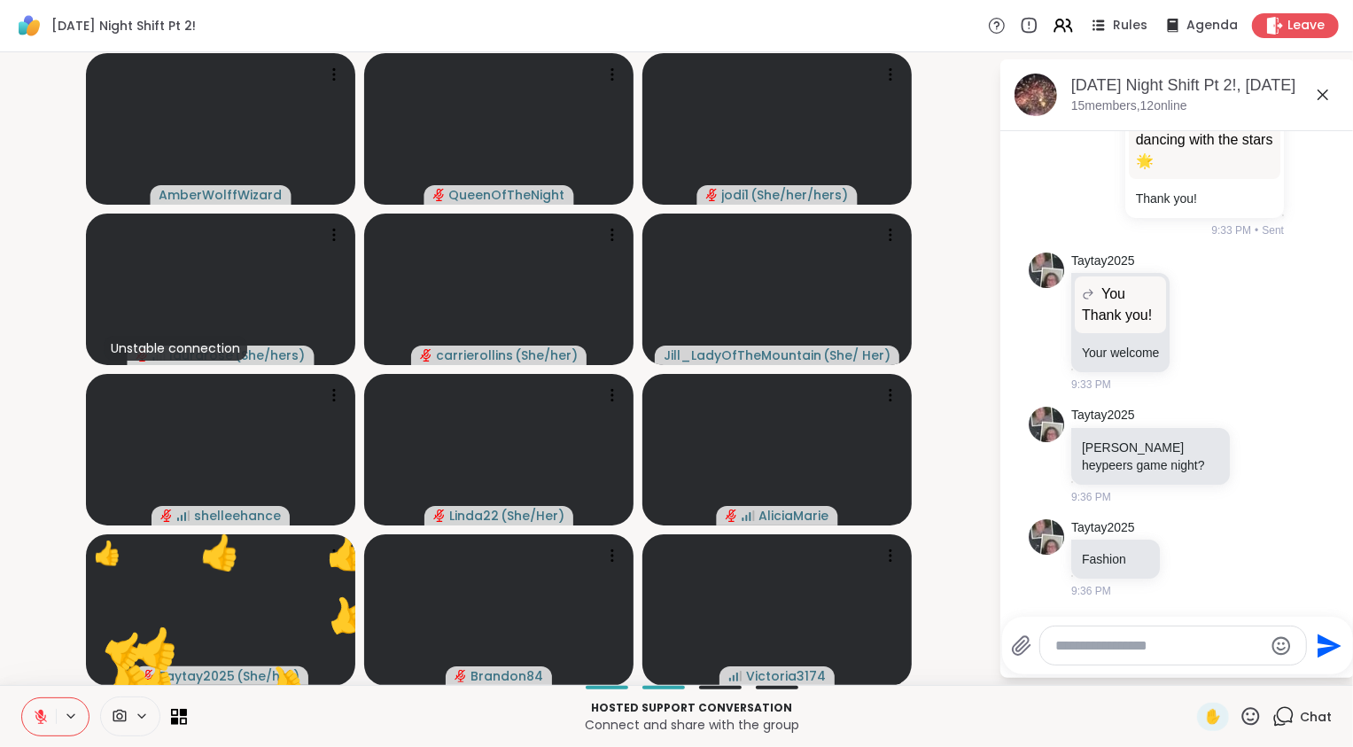
click at [23, 596] on video-player-container "AmberWolffWizard QueenOfTheNight jodi1 ( She/her/hers ) Unstable connection lau…" at bounding box center [499, 368] width 977 height 618
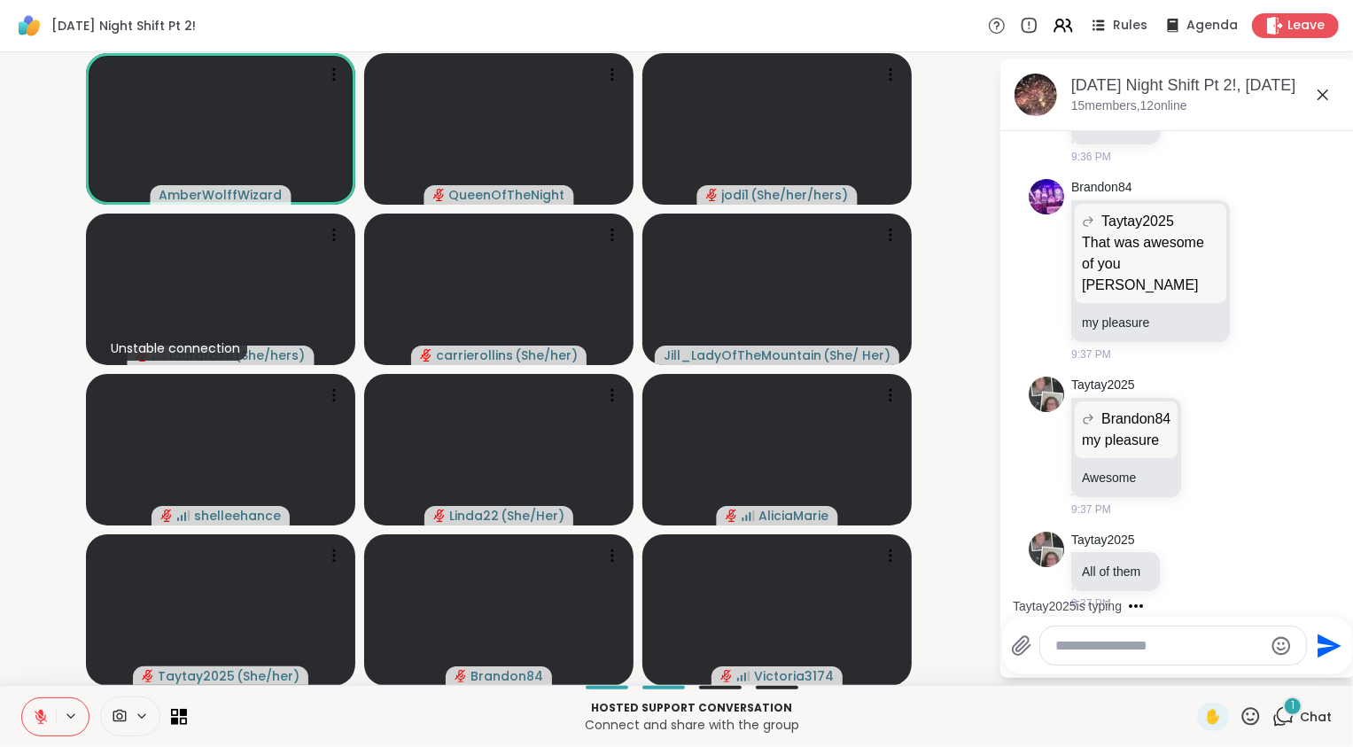
scroll to position [16279, 0]
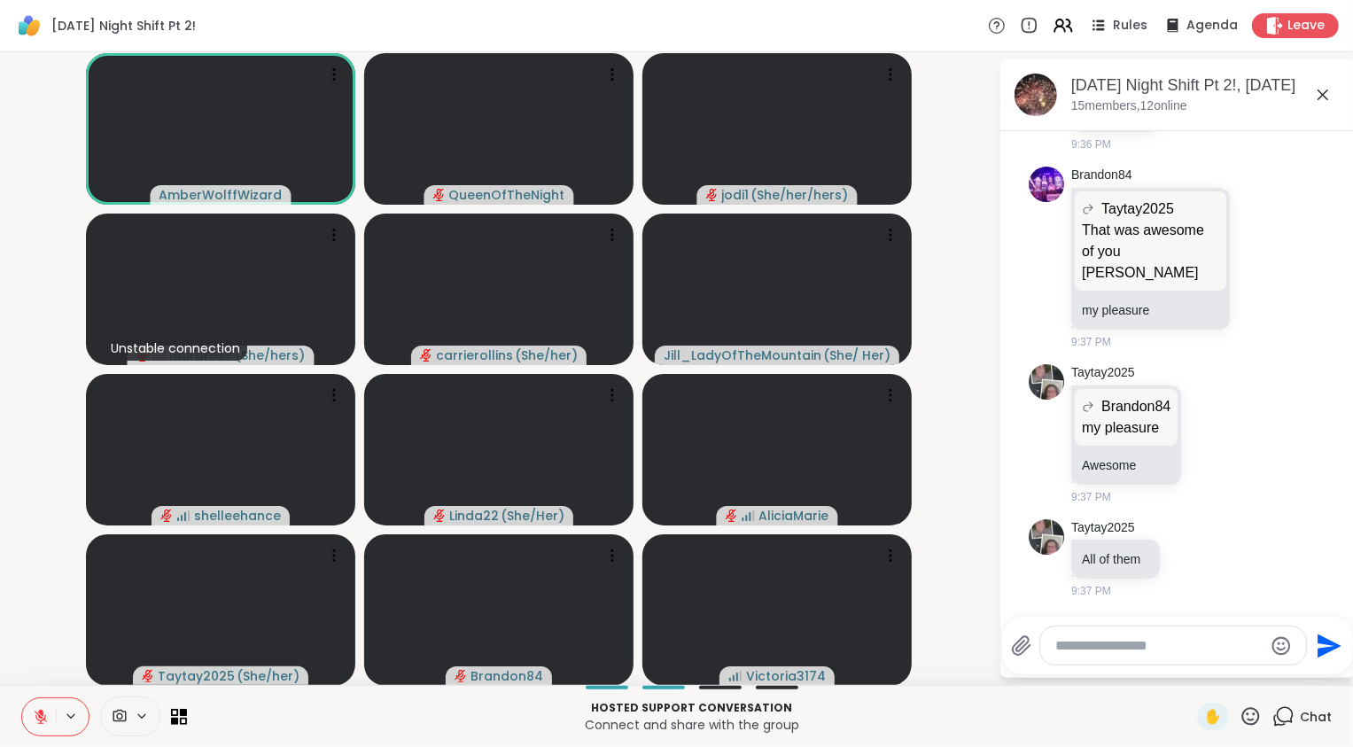
click at [39, 719] on icon at bounding box center [41, 717] width 16 height 16
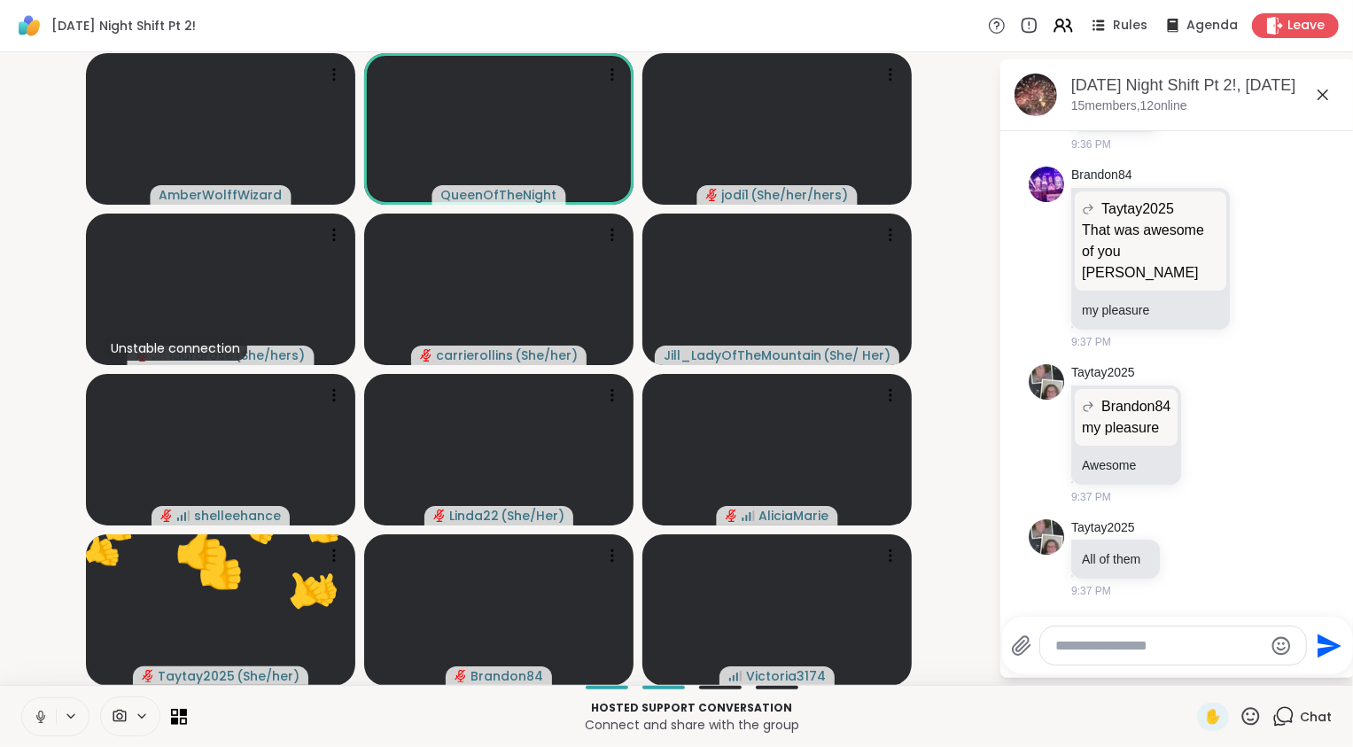
click at [41, 719] on icon at bounding box center [40, 716] width 9 height 5
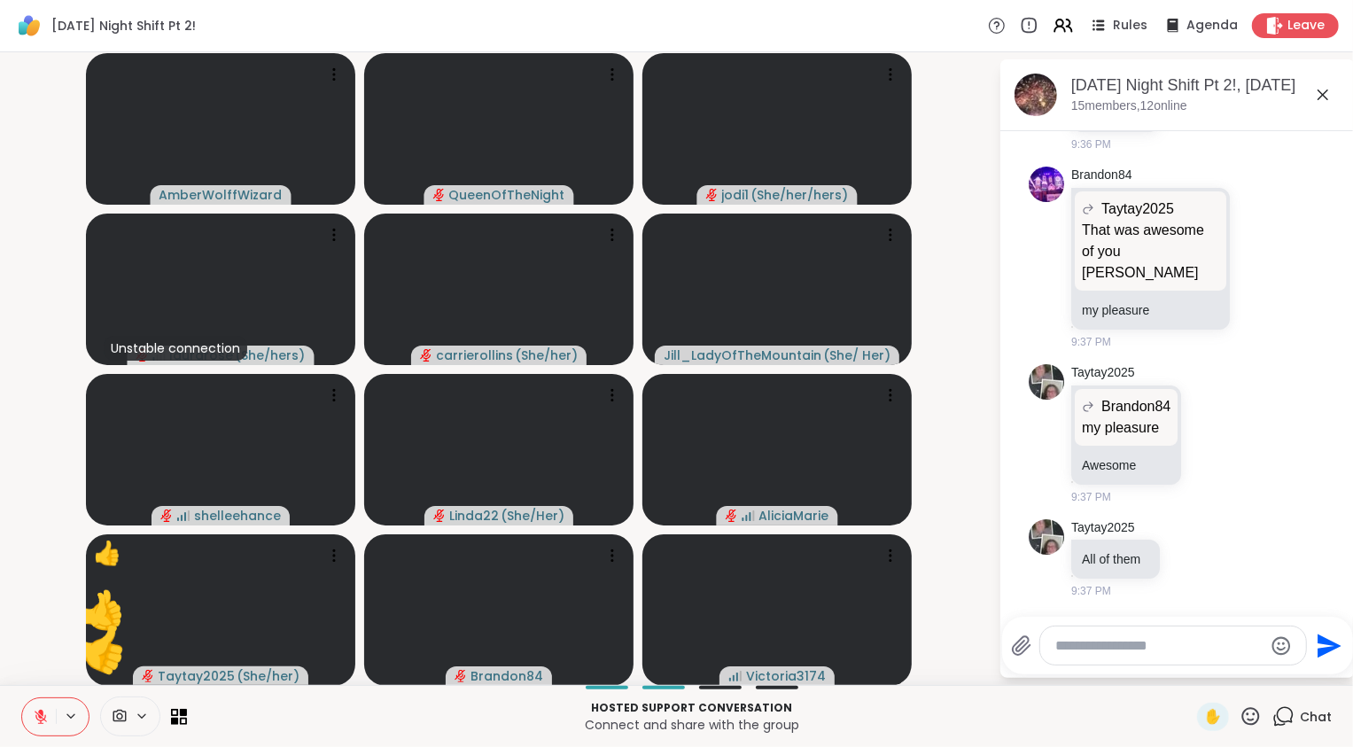
click at [12, 560] on video-player-container "AmberWolffWizard QueenOfTheNight jodi1 ( She/her/hers ) Unstable connection lau…" at bounding box center [499, 368] width 977 height 618
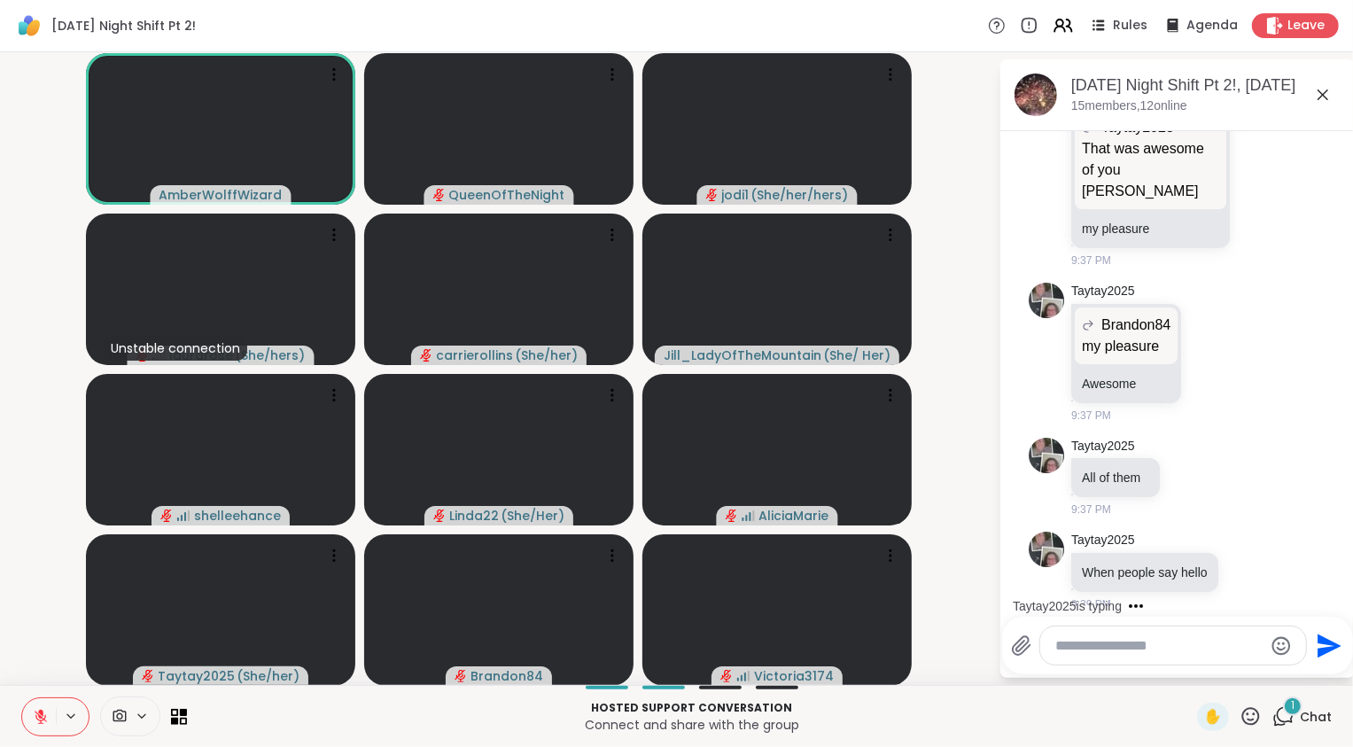
scroll to position [16391, 0]
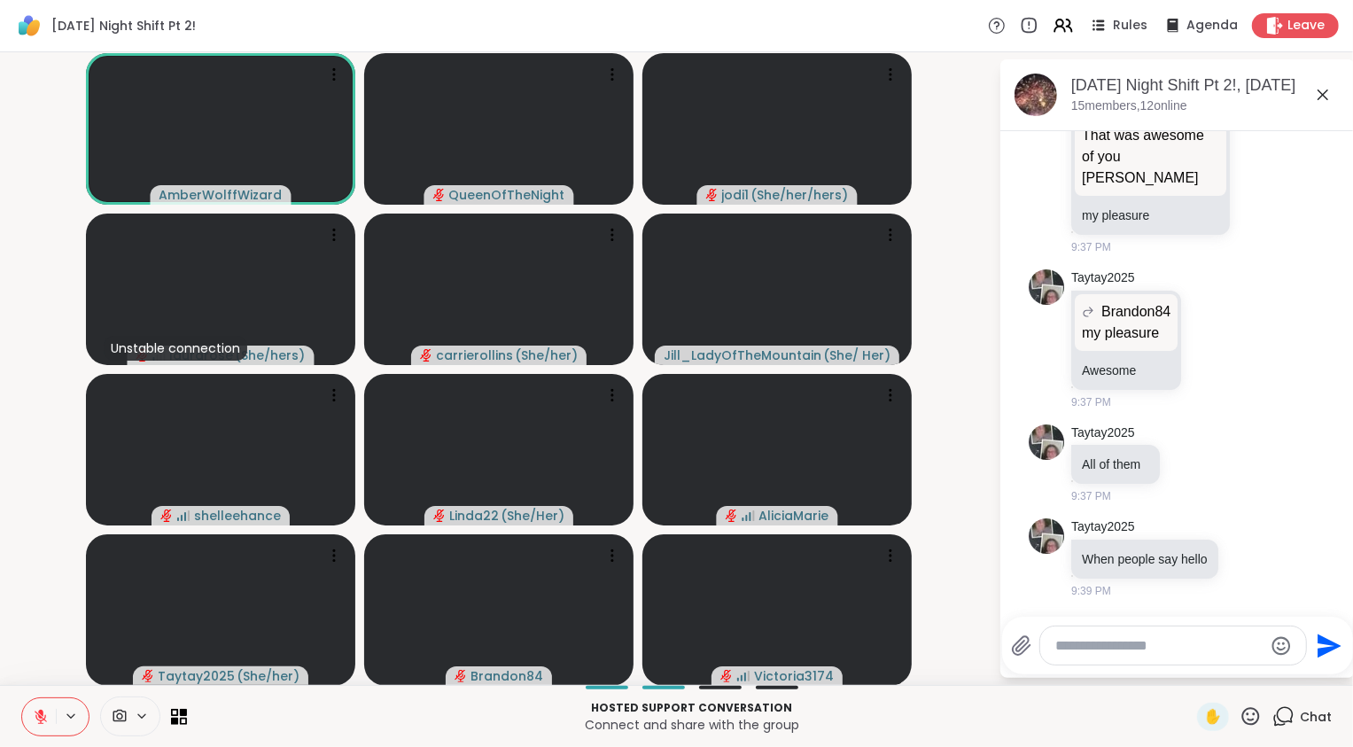
click at [34, 715] on icon at bounding box center [41, 717] width 16 height 16
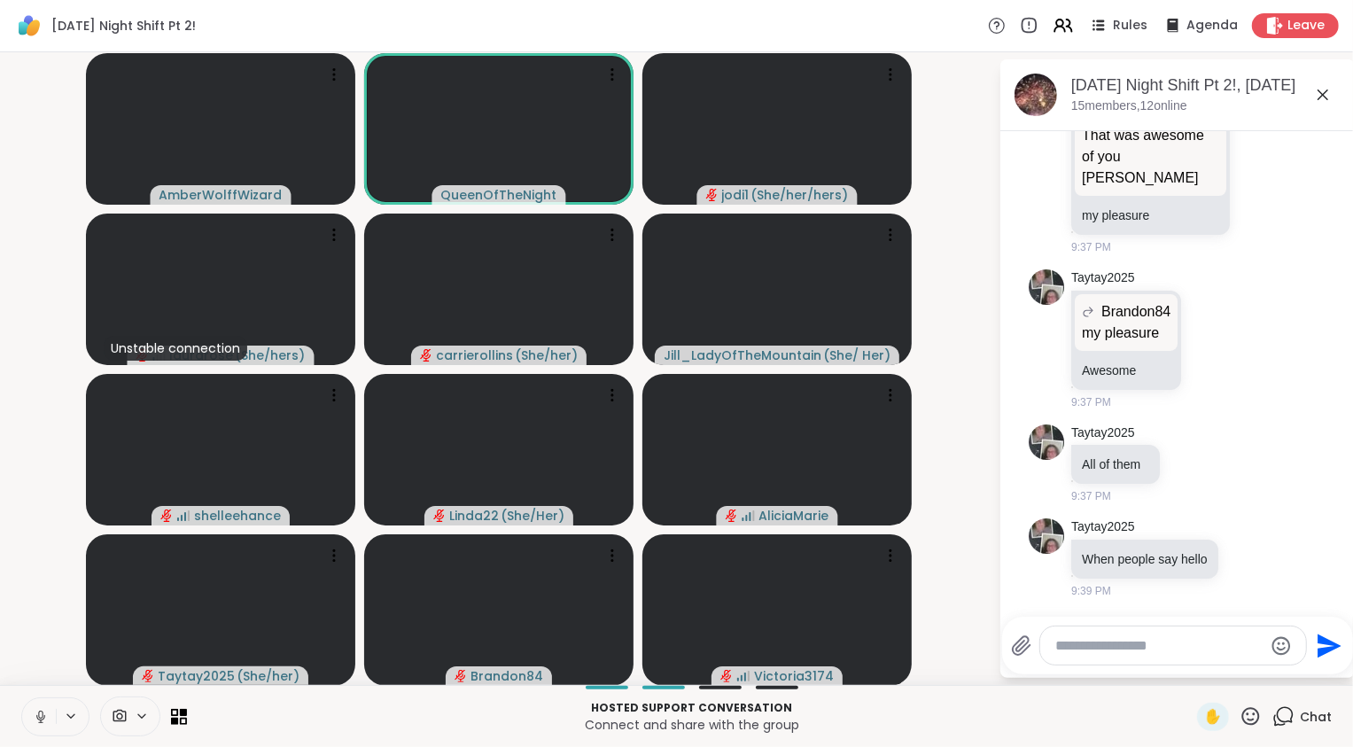
click at [40, 718] on icon at bounding box center [40, 715] width 4 height 8
click at [38, 582] on video-player-container "AmberWolffWizard QueenOfTheNight jodi1 ( She/her/hers ) Unstable connection lau…" at bounding box center [499, 368] width 977 height 618
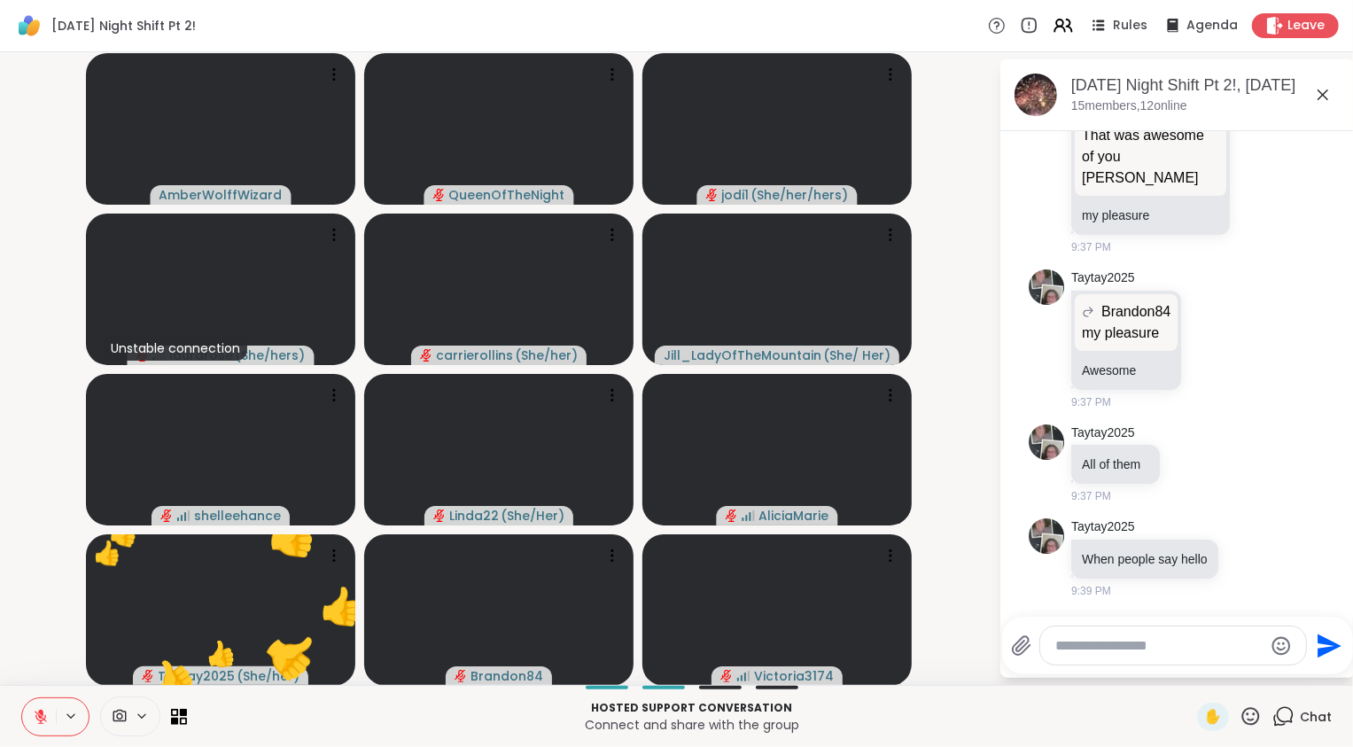
click at [46, 711] on icon at bounding box center [41, 717] width 16 height 16
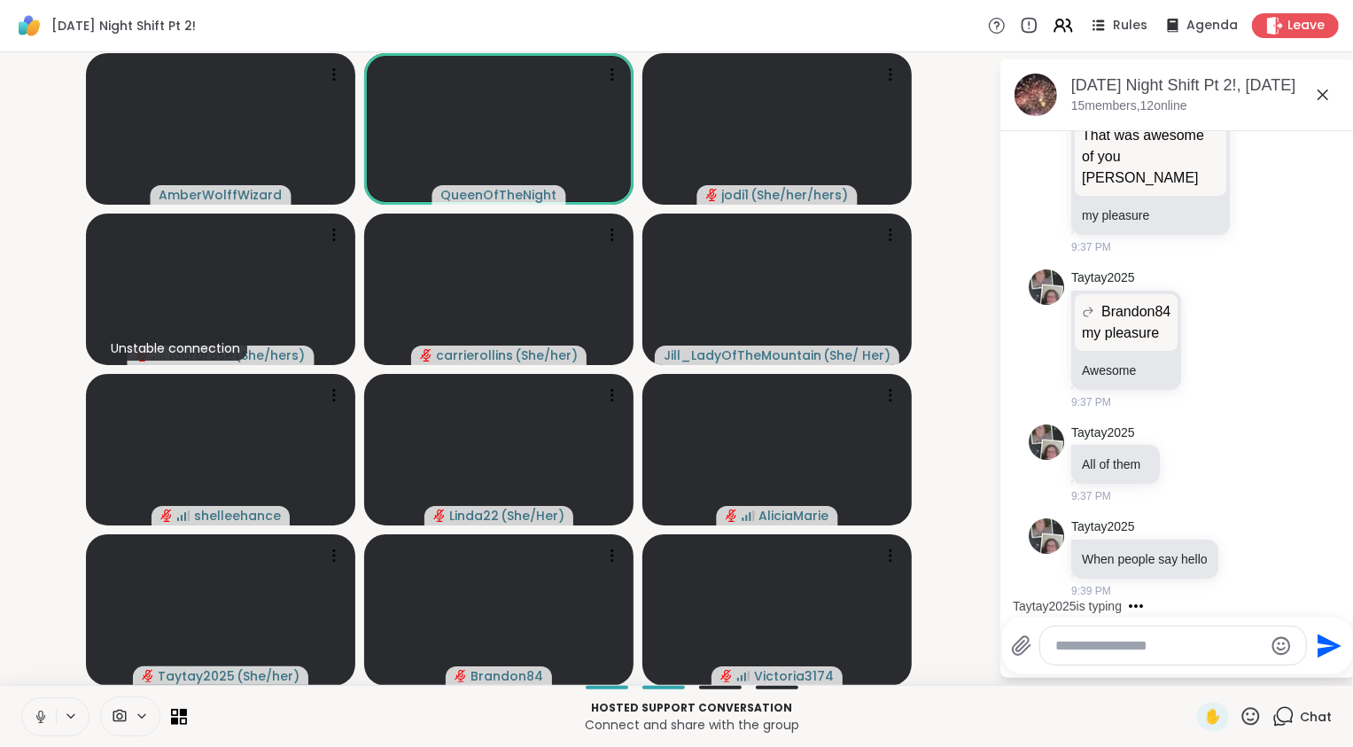
click at [40, 719] on icon at bounding box center [40, 716] width 9 height 5
click at [19, 536] on video-player-container "AmberWolffWizard QueenOfTheNight jodi1 ( She/her/hers ) Unstable connection lau…" at bounding box center [499, 368] width 977 height 618
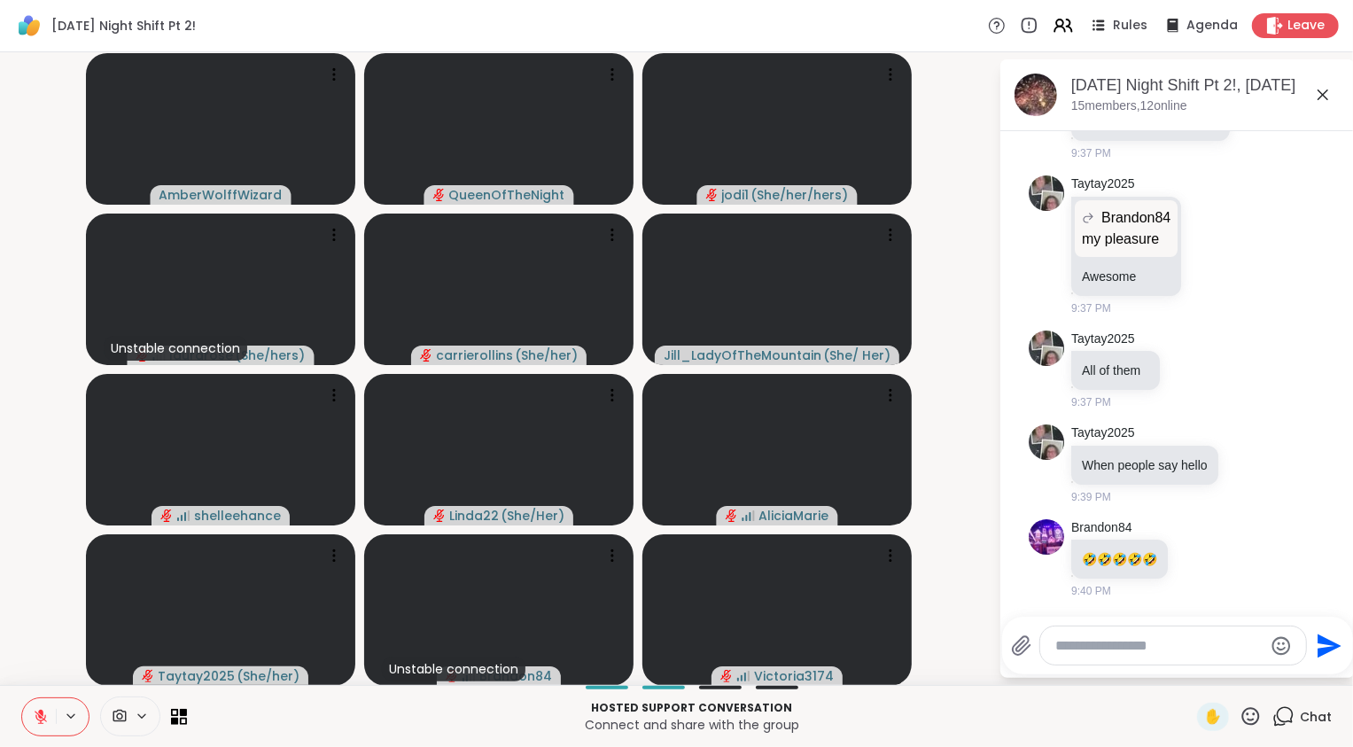
scroll to position [16485, 0]
click at [1120, 656] on div at bounding box center [1173, 645] width 266 height 38
click at [1110, 650] on textarea "Type your message" at bounding box center [1159, 646] width 206 height 18
type textarea "***"
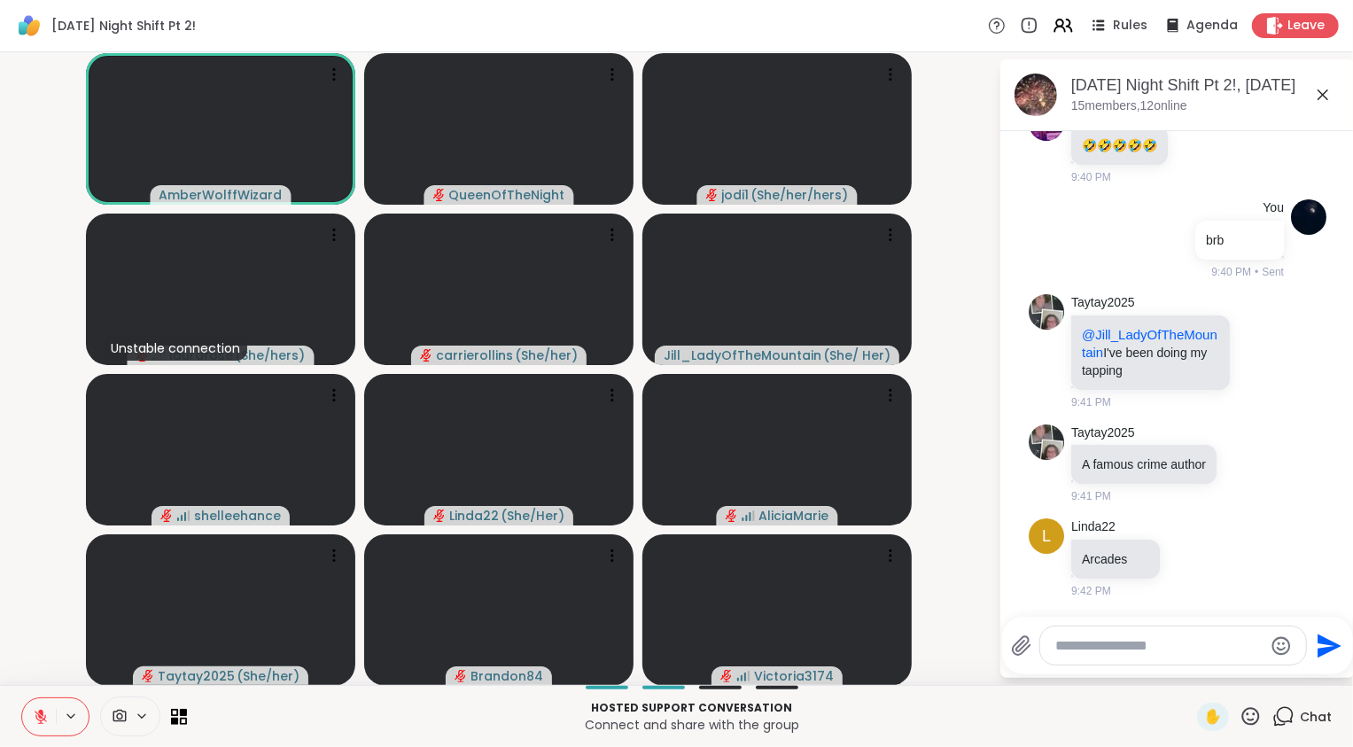
scroll to position [16916, 0]
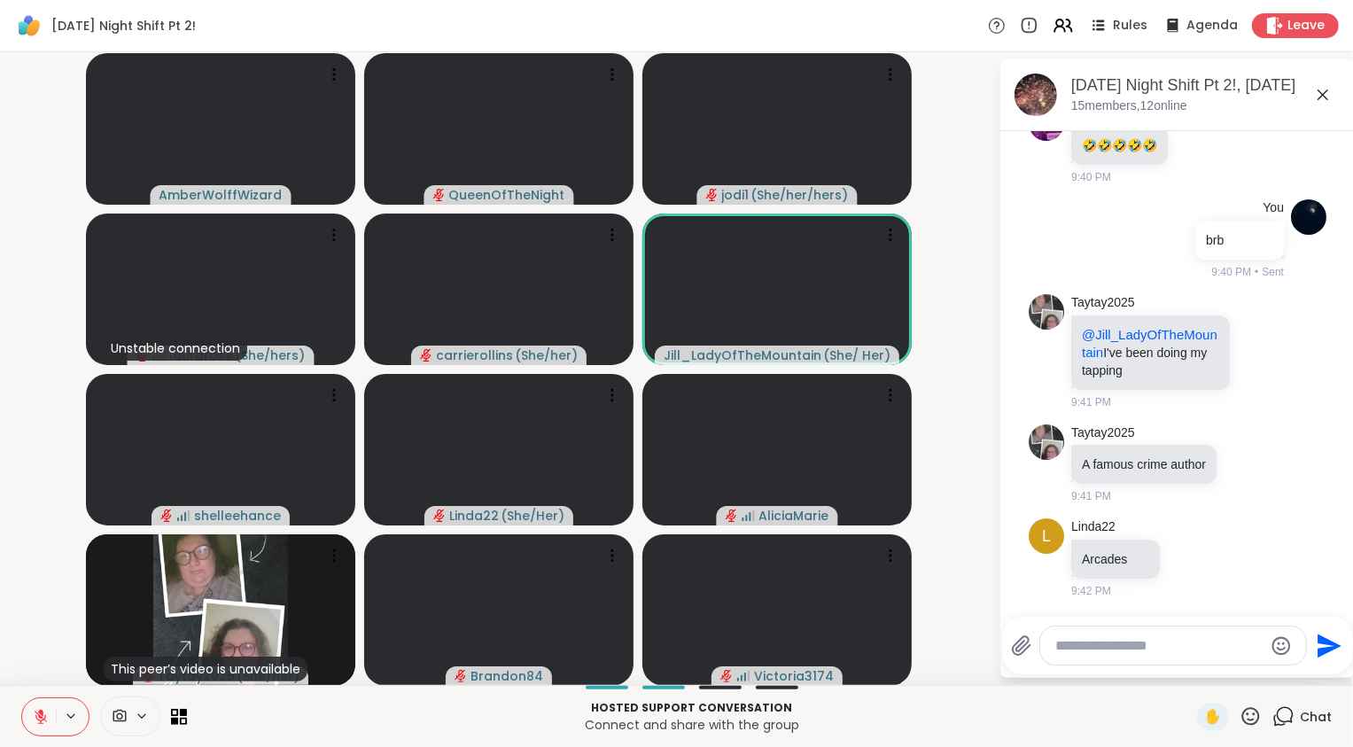
click at [38, 728] on button at bounding box center [39, 716] width 34 height 37
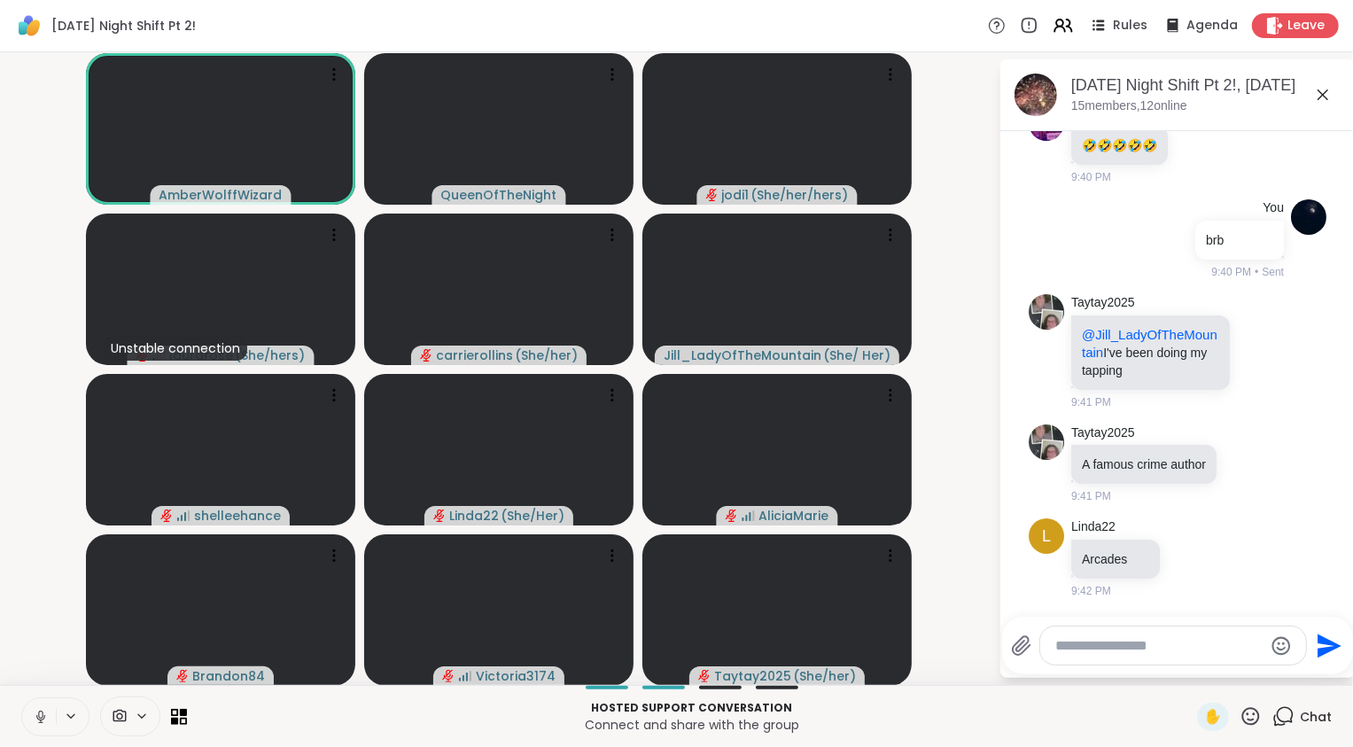
click at [35, 722] on icon at bounding box center [41, 717] width 16 height 16
click at [24, 615] on video-player-container "AmberWolffWizard QueenOfTheNight jodi1 ( She/her/hers ) Unstable connection lau…" at bounding box center [499, 368] width 977 height 618
click at [41, 719] on icon at bounding box center [41, 717] width 16 height 16
click at [41, 710] on icon at bounding box center [41, 717] width 16 height 16
click at [39, 719] on icon at bounding box center [41, 717] width 16 height 16
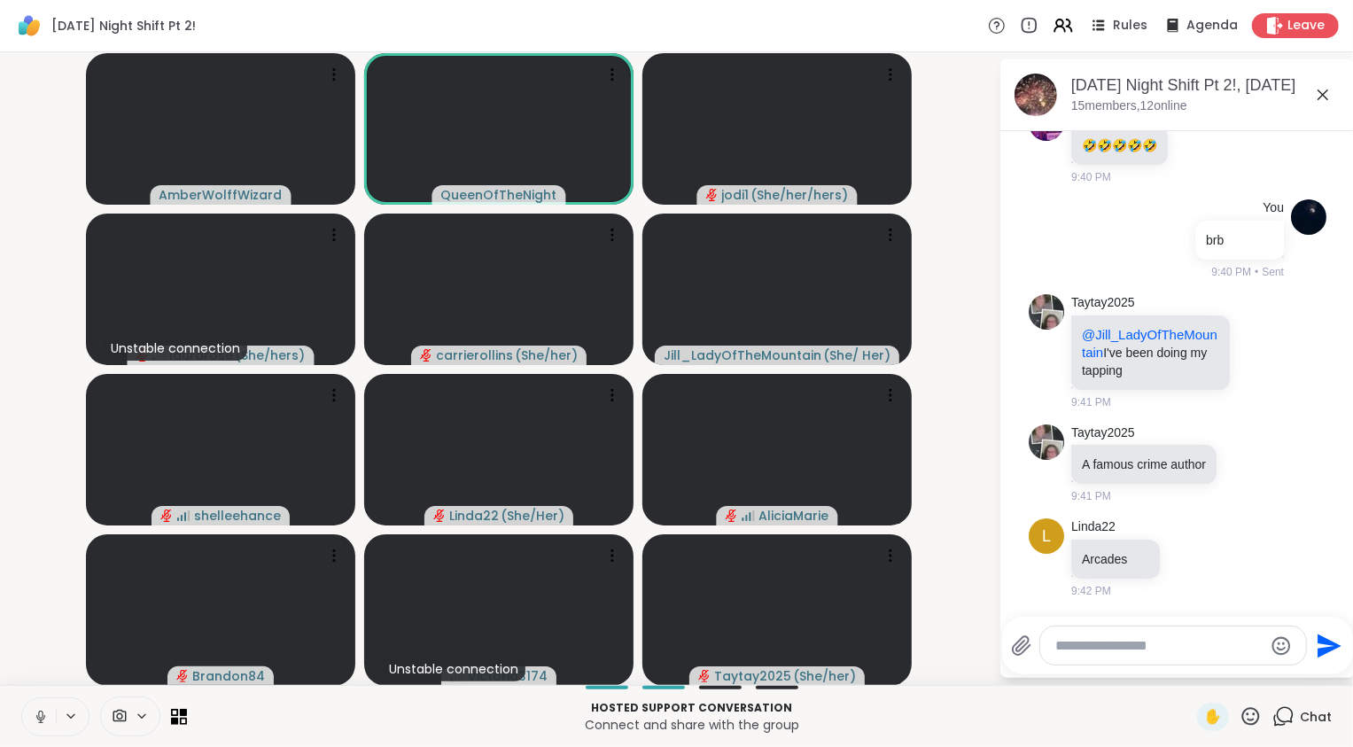
click at [39, 716] on icon at bounding box center [40, 715] width 4 height 8
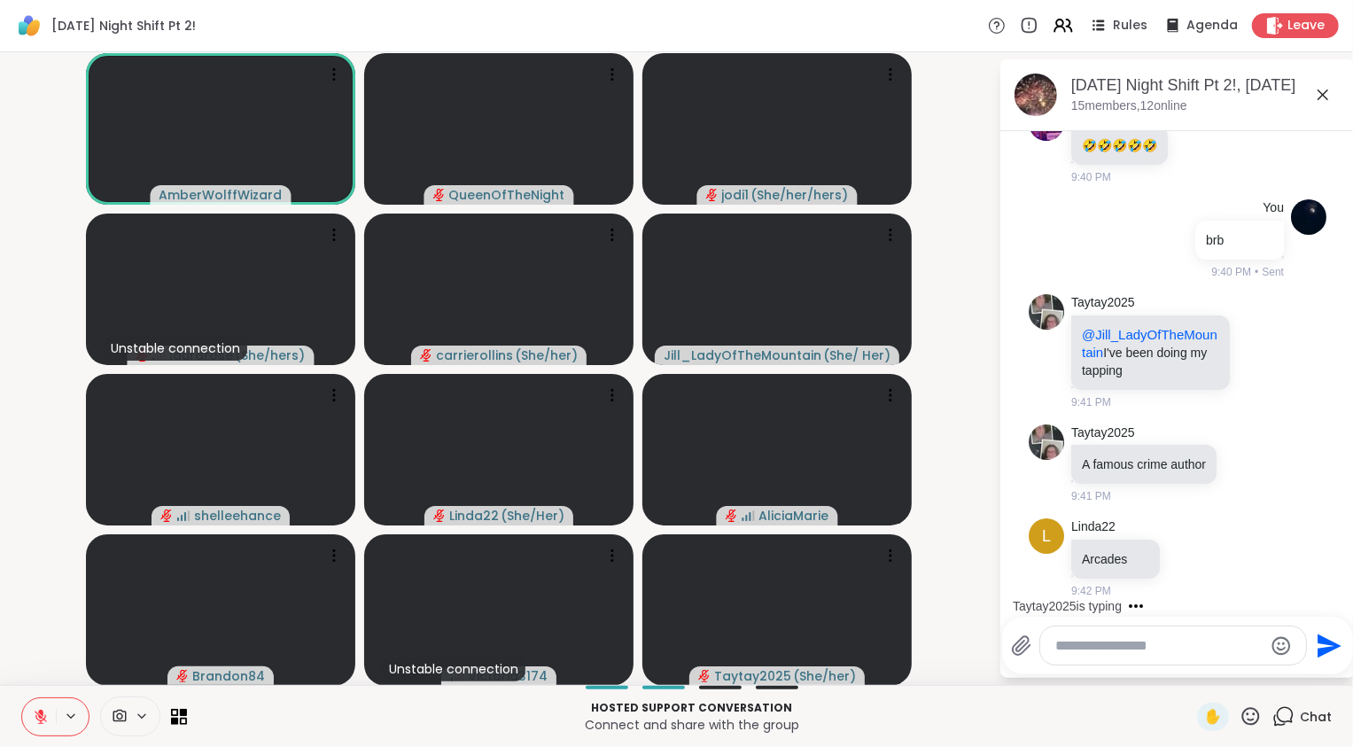
click at [35, 724] on icon at bounding box center [41, 717] width 16 height 16
click at [46, 719] on icon at bounding box center [41, 717] width 16 height 16
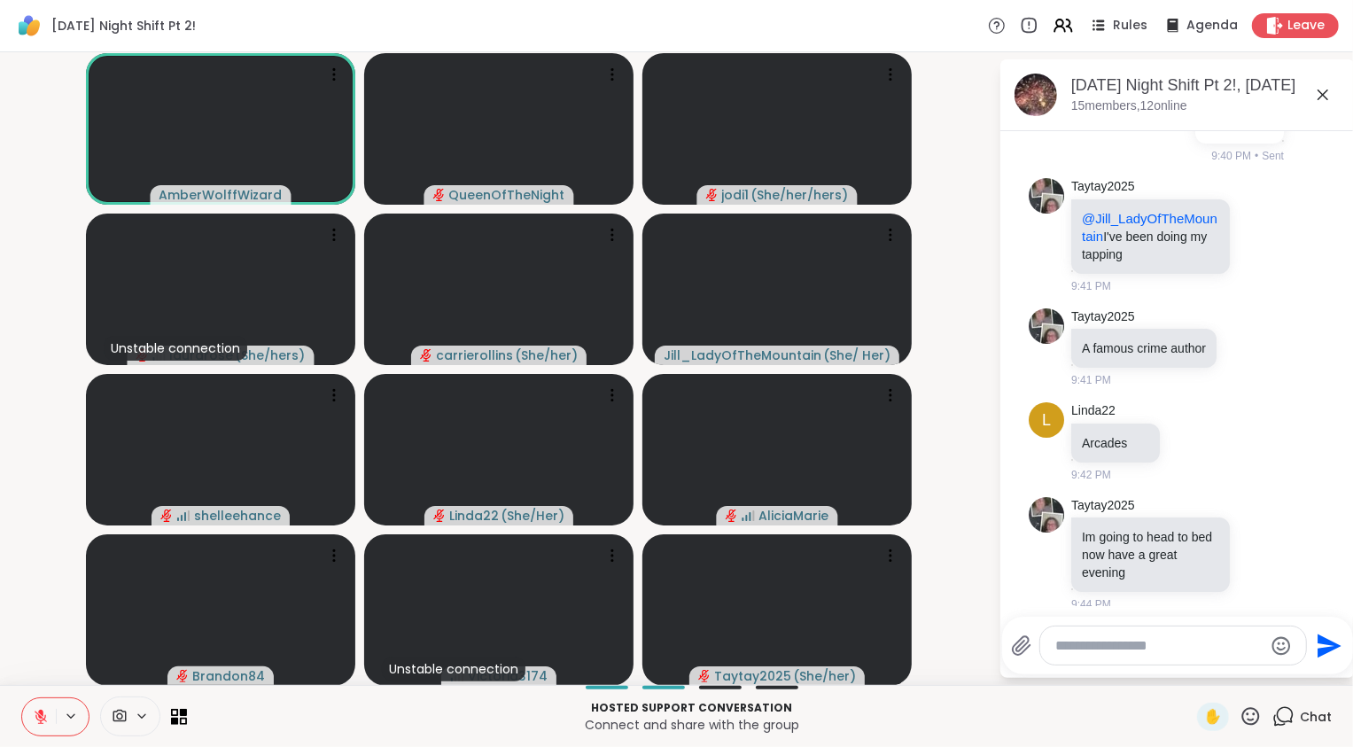
scroll to position [17045, 0]
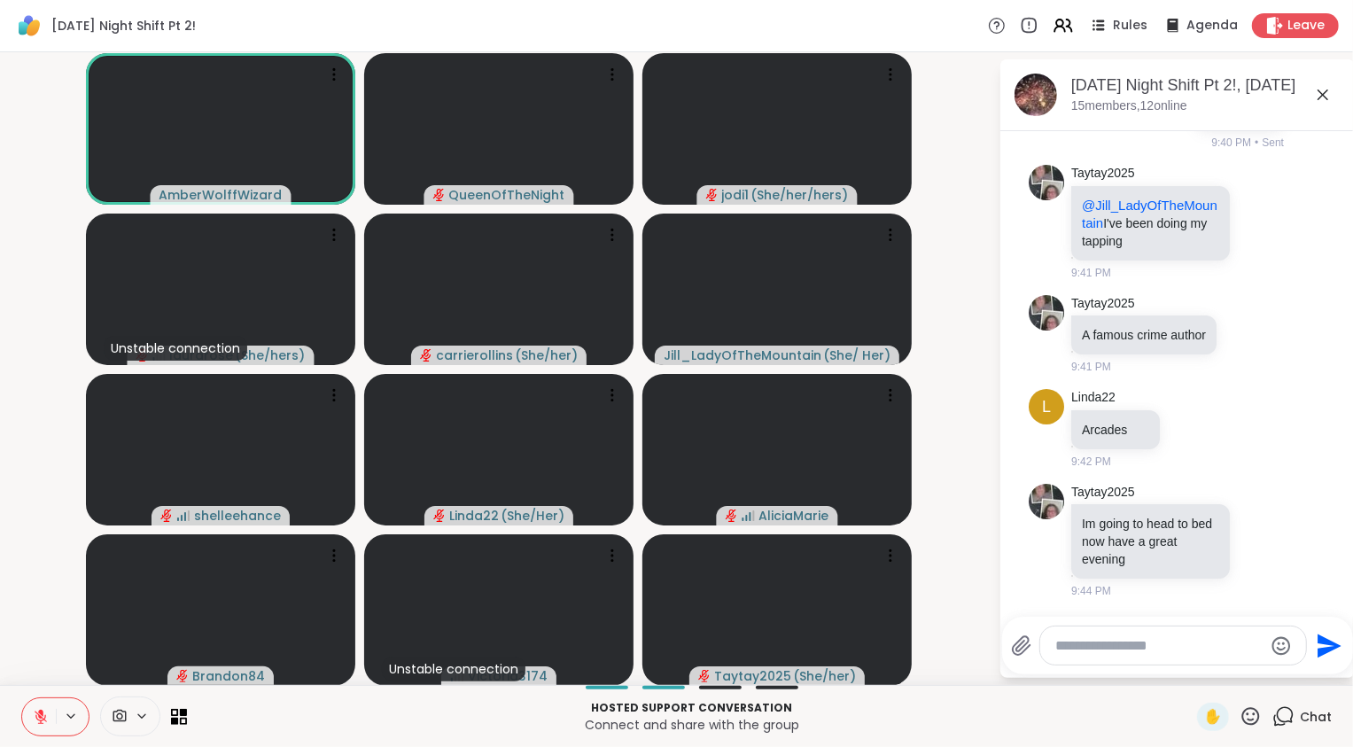
click at [47, 618] on video-player-container "AmberWolffWizard QueenOfTheNight jodi1 ( She/her/hers ) Unstable connection lau…" at bounding box center [499, 368] width 977 height 618
click at [1253, 538] on icon at bounding box center [1261, 541] width 16 height 18
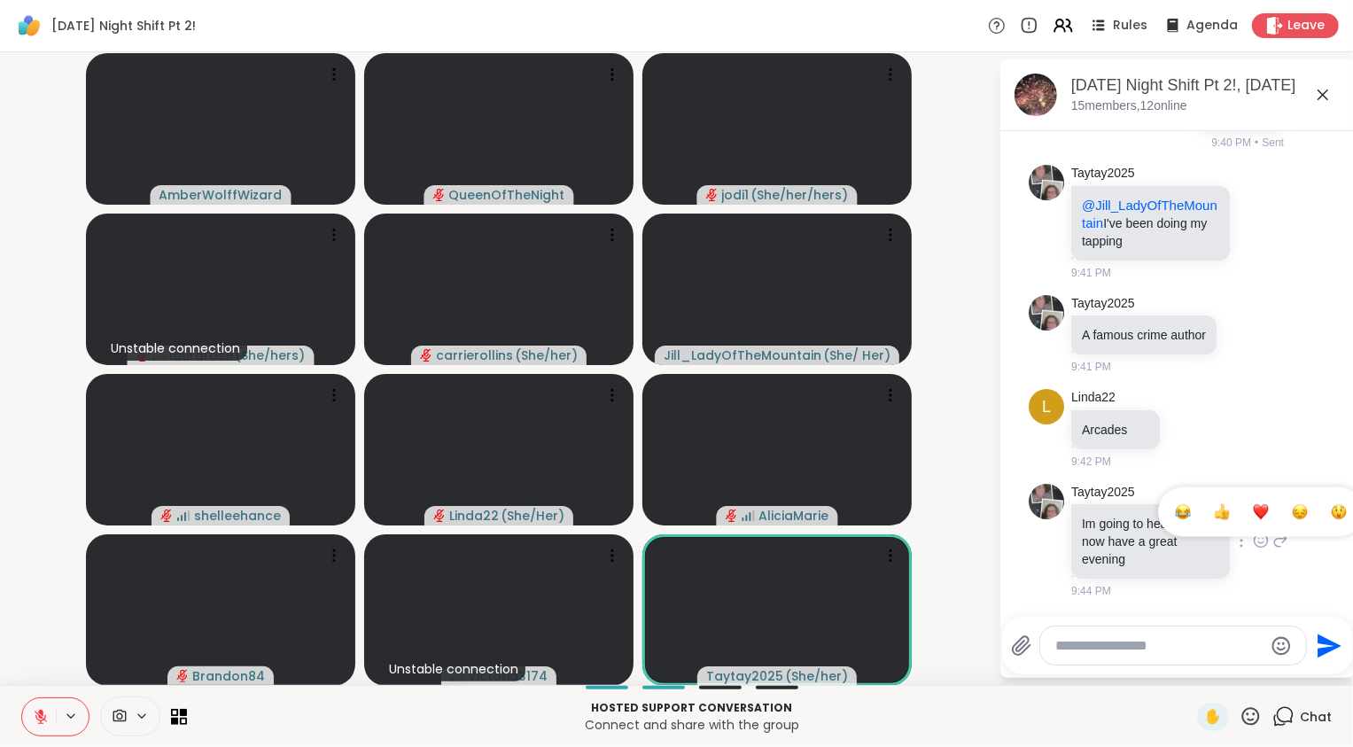
click at [1243, 498] on button "Select Reaction: Heart" at bounding box center [1260, 511] width 35 height 35
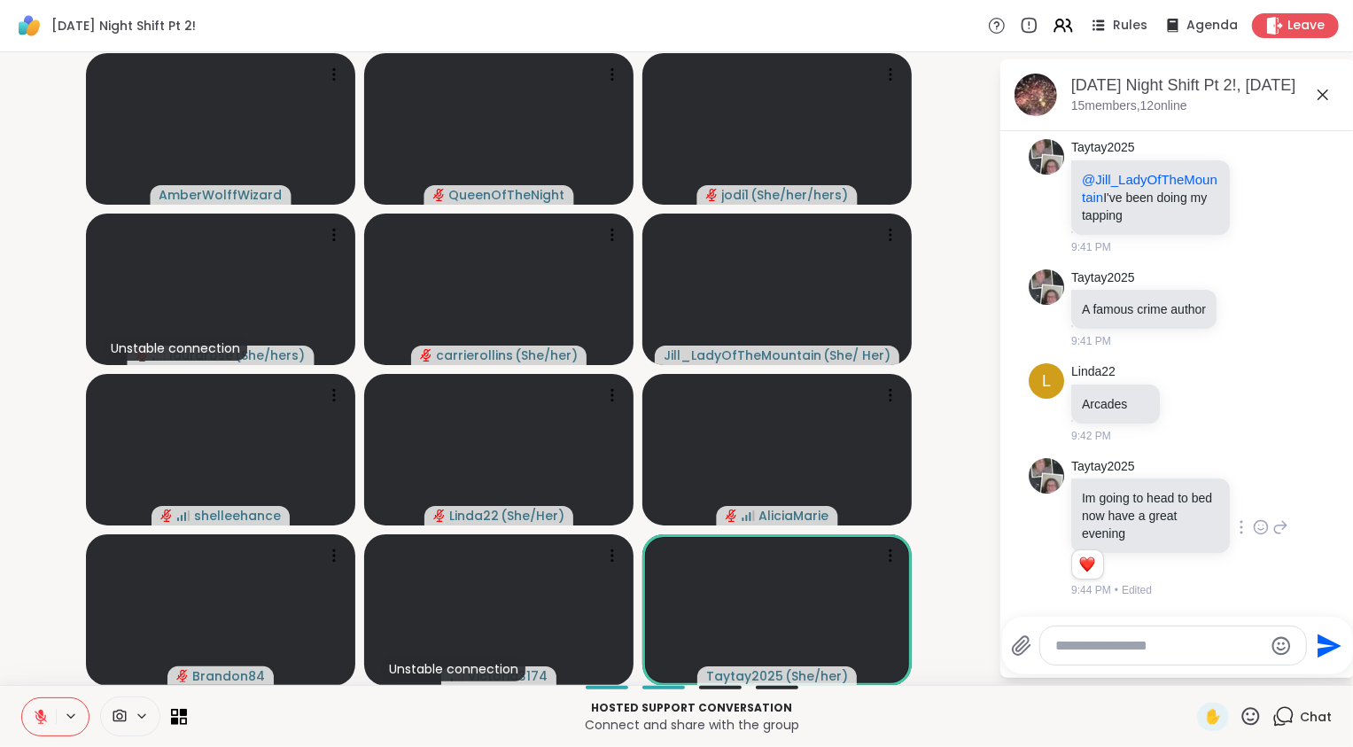
scroll to position [17071, 0]
click at [1272, 527] on icon at bounding box center [1280, 527] width 16 height 21
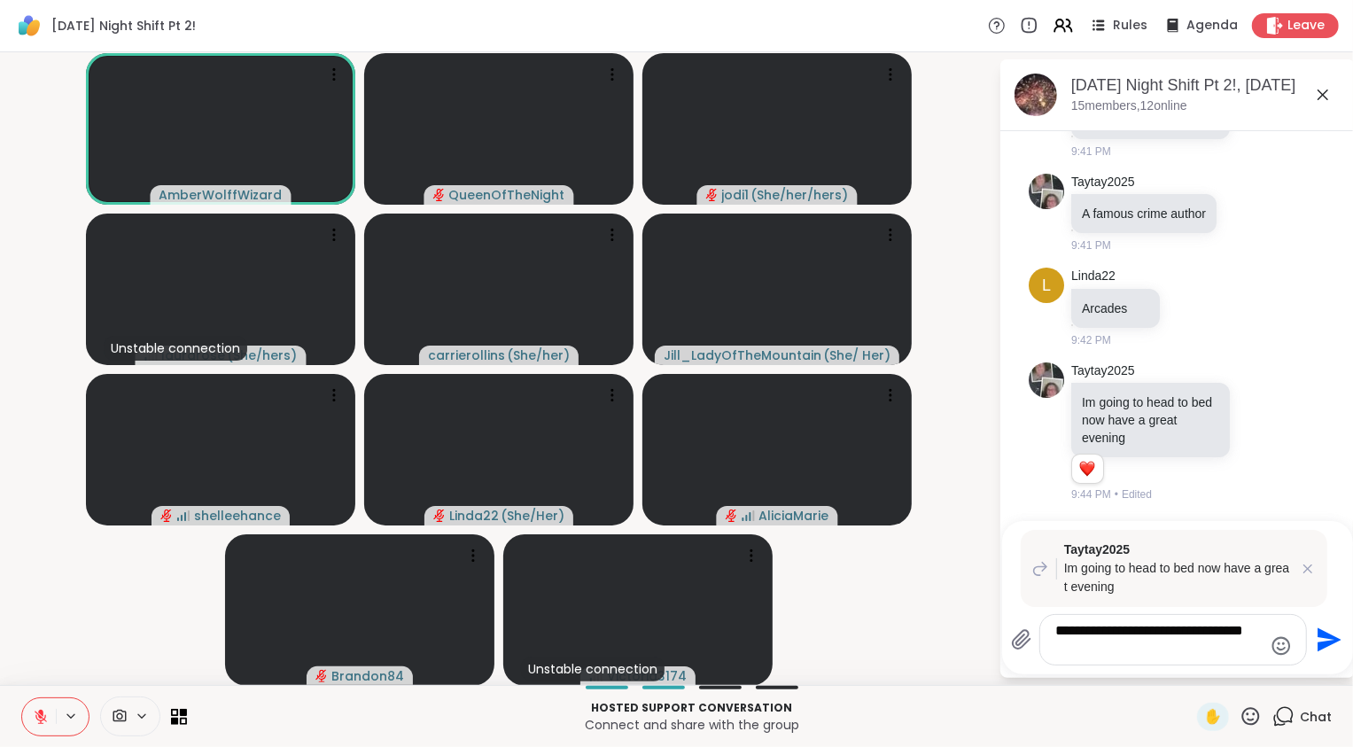
type textarea "**********"
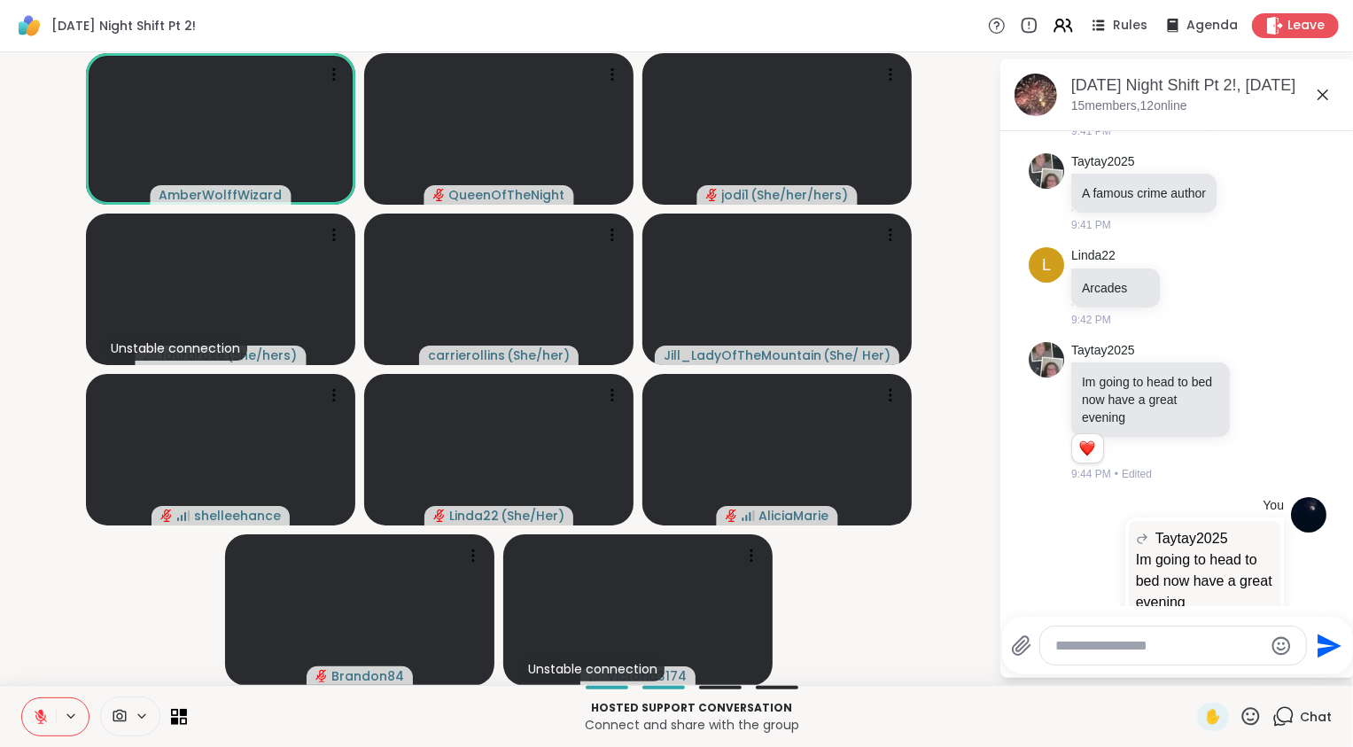
scroll to position [17285, 0]
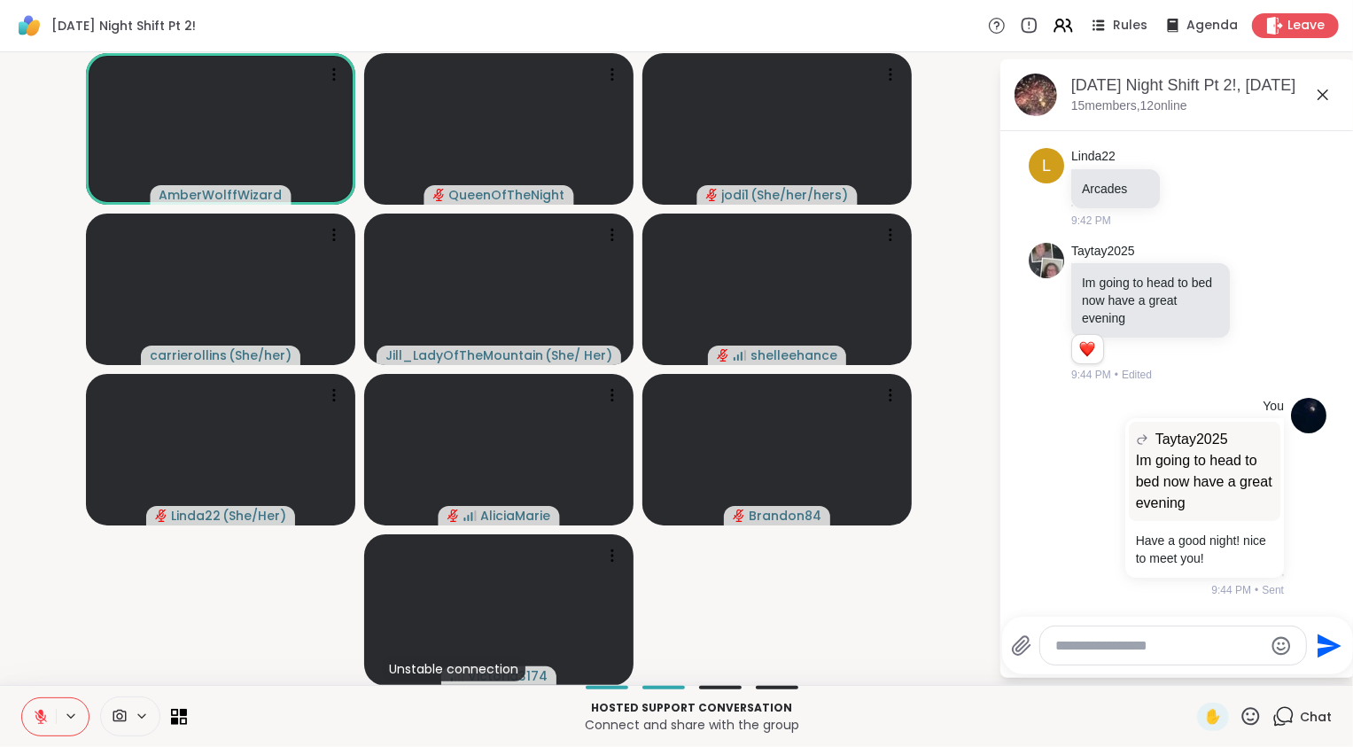
click at [35, 719] on icon at bounding box center [41, 717] width 16 height 16
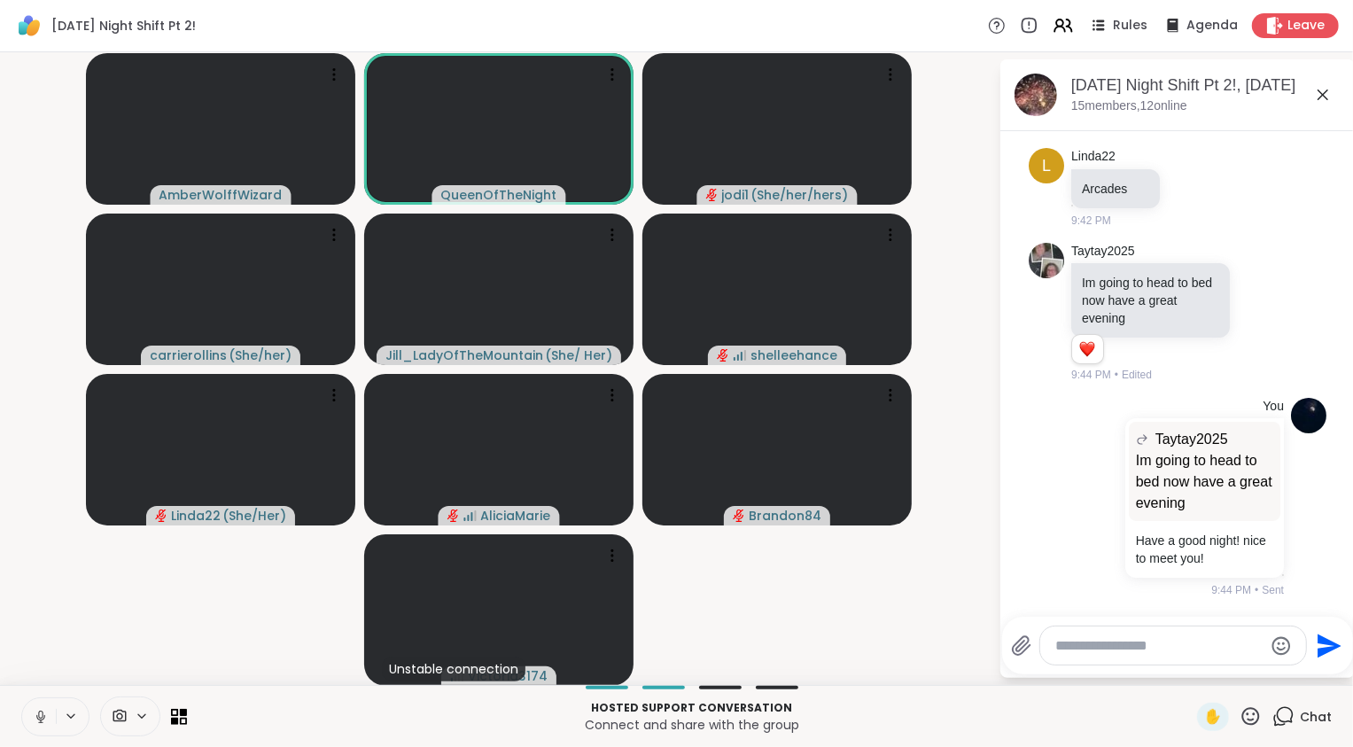
click at [86, 635] on video-player-container "AmberWolffWizard QueenOfTheNight jodi1 ( She/her/hers ) carrierollins ( She/her…" at bounding box center [499, 368] width 977 height 618
click at [47, 704] on button at bounding box center [39, 716] width 34 height 37
click at [63, 594] on video-player-container "AmberWolffWizard QueenOfTheNight jodi1 ( She/her/hers ) carrierollins ( She/her…" at bounding box center [499, 368] width 977 height 618
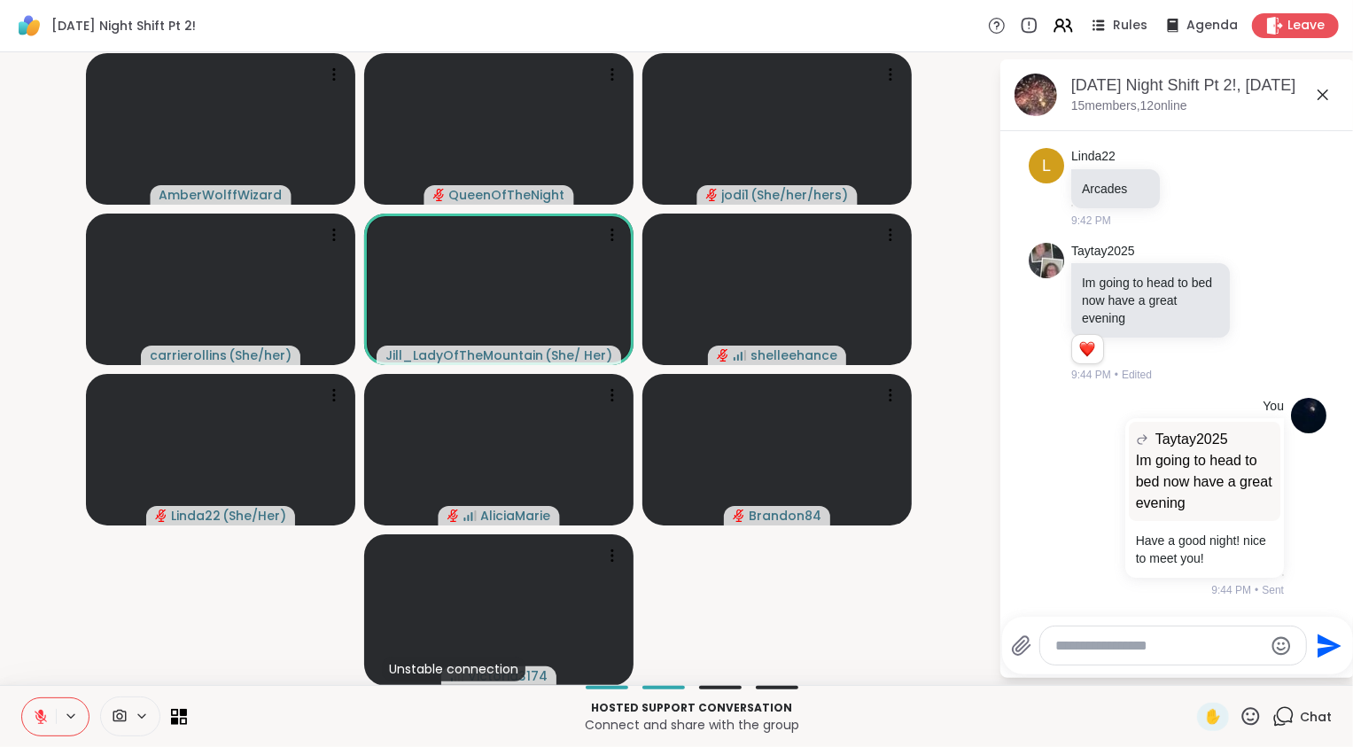
click at [233, 641] on video-player-container "AmberWolffWizard QueenOfTheNight jodi1 ( She/her/hers ) carrierollins ( She/her…" at bounding box center [499, 368] width 977 height 618
click at [152, 610] on video-player-container "AmberWolffWizard QueenOfTheNight jodi1 ( She/her/hers ) carrierollins ( She/her…" at bounding box center [499, 368] width 977 height 618
click at [47, 715] on icon at bounding box center [41, 717] width 16 height 16
click at [175, 628] on video-player-container "AmberWolffWizard QueenOfTheNight jodi1 ( She/her/hers ) carrierollins ( She/her…" at bounding box center [499, 368] width 977 height 618
click at [46, 706] on button at bounding box center [39, 716] width 34 height 37
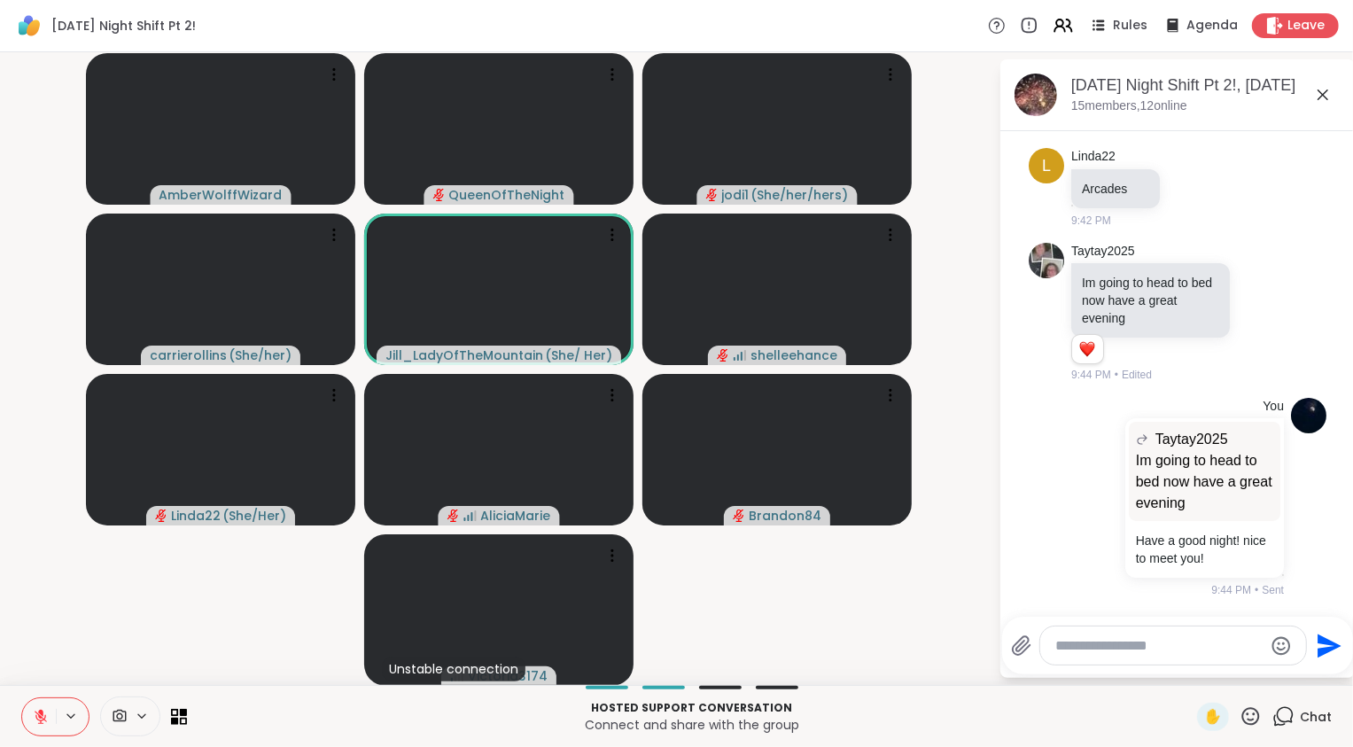
click at [169, 579] on video-player-container "AmberWolffWizard QueenOfTheNight jodi1 ( She/her/hers ) carrierollins ( She/her…" at bounding box center [499, 368] width 977 height 618
click at [35, 720] on icon at bounding box center [41, 717] width 16 height 16
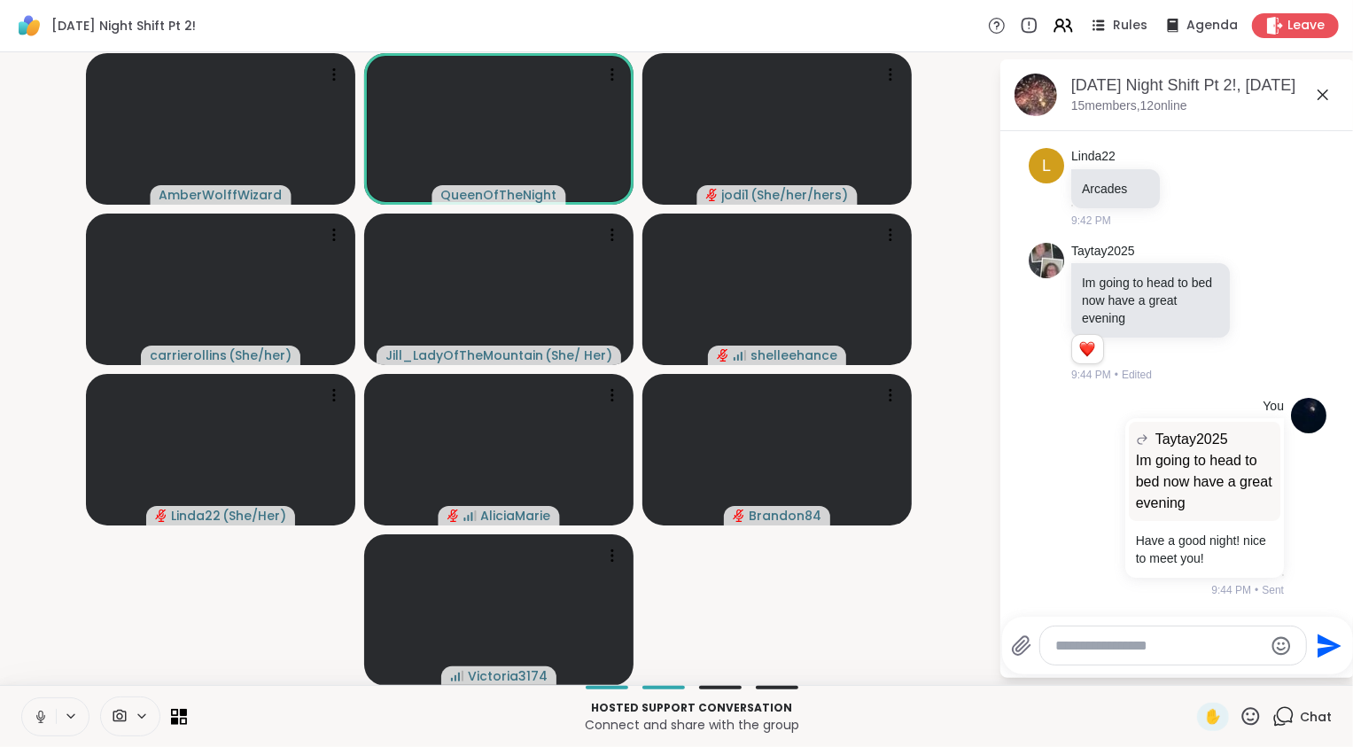
click at [49, 712] on button at bounding box center [39, 716] width 34 height 37
click at [94, 657] on video-player-container "AmberWolffWizard QueenOfTheNight jodi1 ( She/her/hers ) carrierollins ( She/her…" at bounding box center [499, 368] width 977 height 618
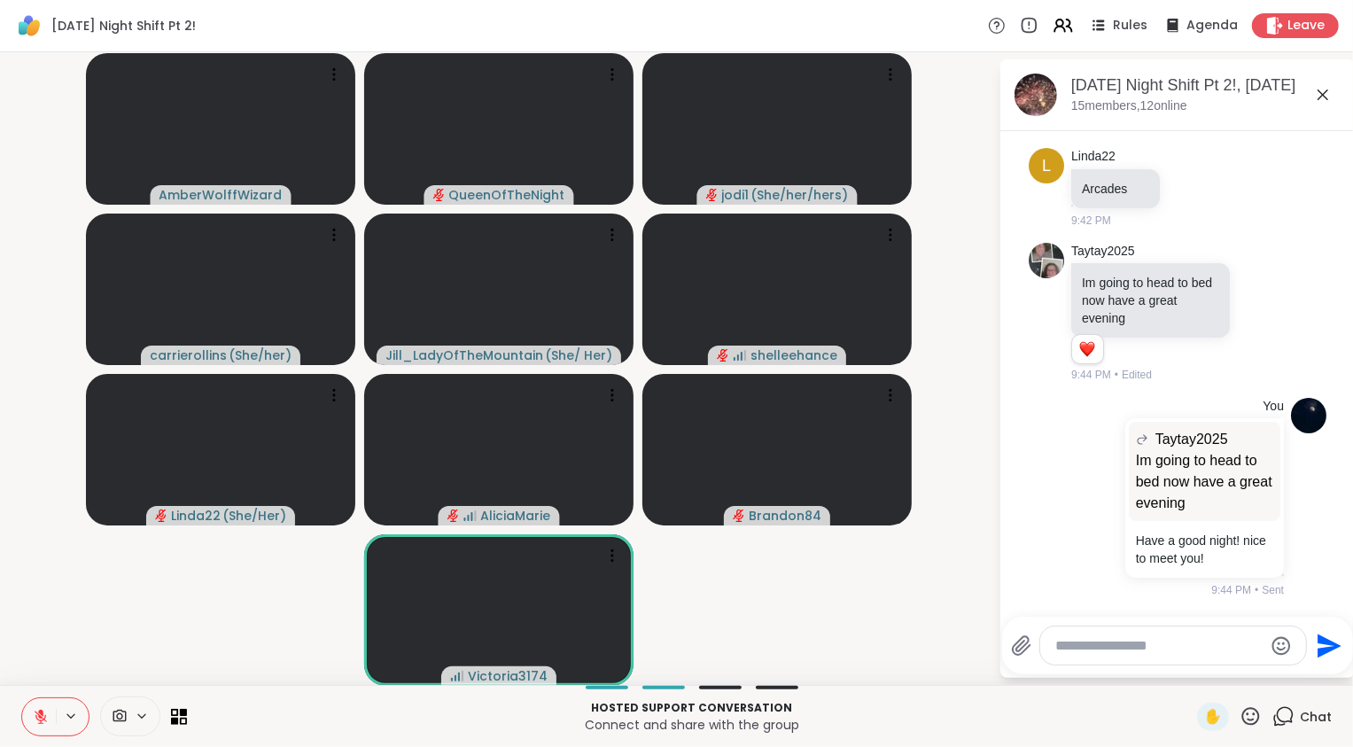
click at [101, 646] on video-player-container "AmberWolffWizard QueenOfTheNight jodi1 ( She/her/hers ) carrierollins ( She/her…" at bounding box center [499, 368] width 977 height 618
click at [101, 651] on video-player-container "AmberWolffWizard QueenOfTheNight jodi1 ( She/her/hers ) carrierollins ( She/her…" at bounding box center [499, 368] width 977 height 618
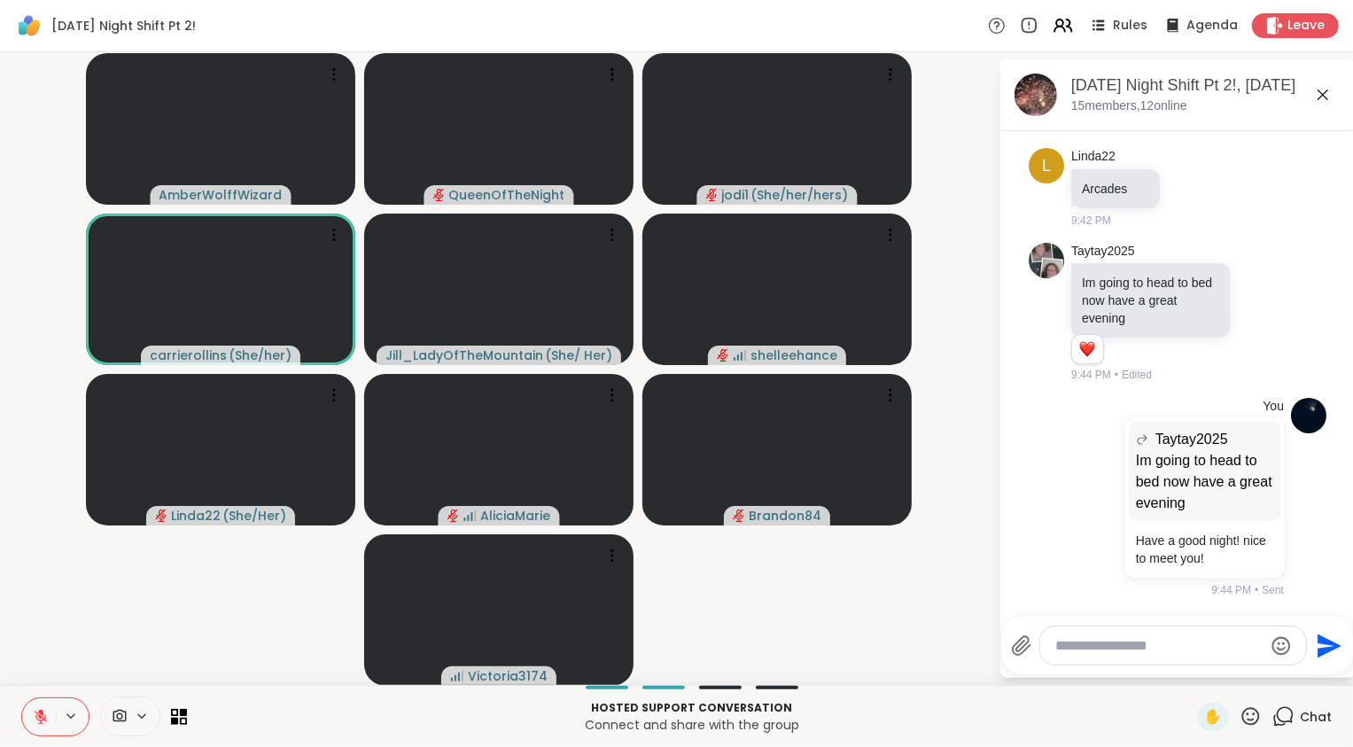
click at [39, 718] on icon at bounding box center [41, 717] width 12 height 12
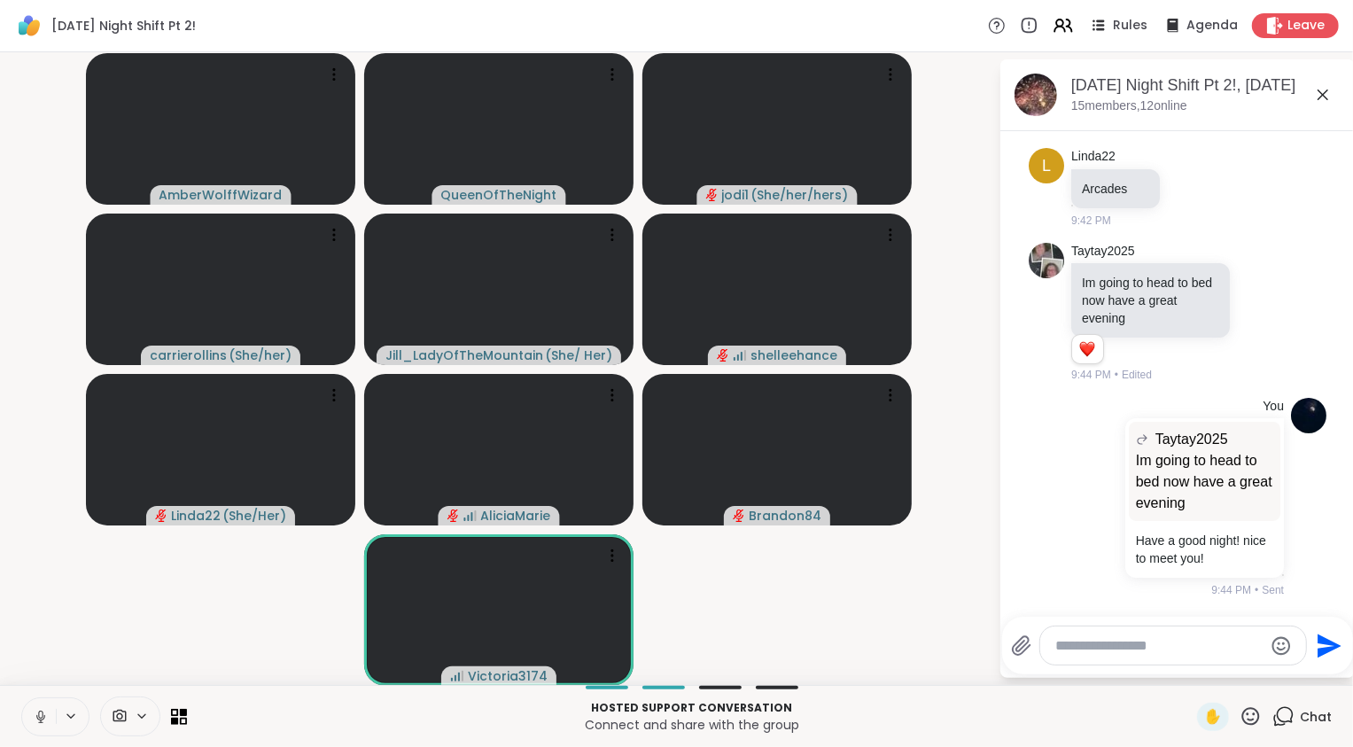
click at [155, 626] on video-player-container "AmberWolffWizard QueenOfTheNight jodi1 ( She/her/hers ) carrierollins ( She/her…" at bounding box center [499, 368] width 977 height 618
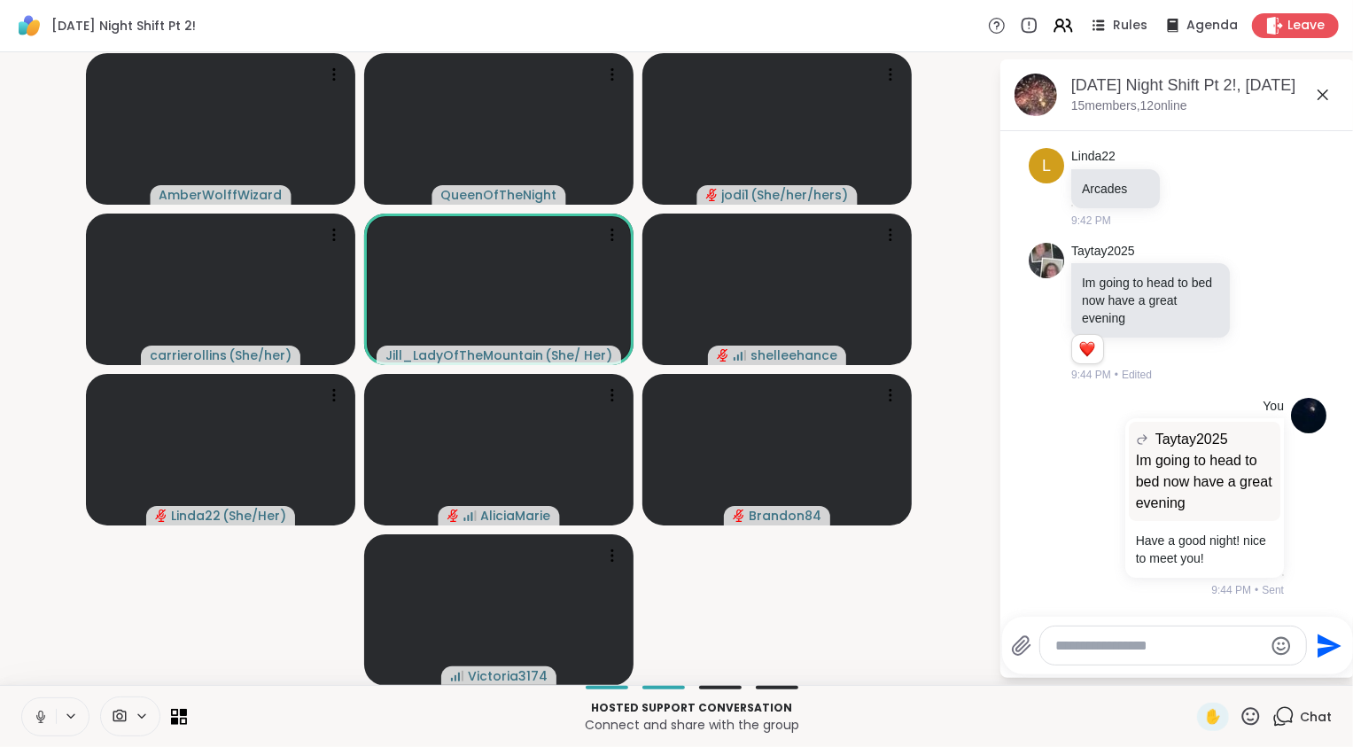
click at [43, 712] on icon at bounding box center [41, 717] width 16 height 16
click at [153, 633] on video-player-container "AmberWolffWizard QueenOfTheNight jodi1 ( She/her/hers ) carrierollins ( She/her…" at bounding box center [499, 368] width 977 height 618
click at [34, 717] on icon at bounding box center [41, 717] width 16 height 16
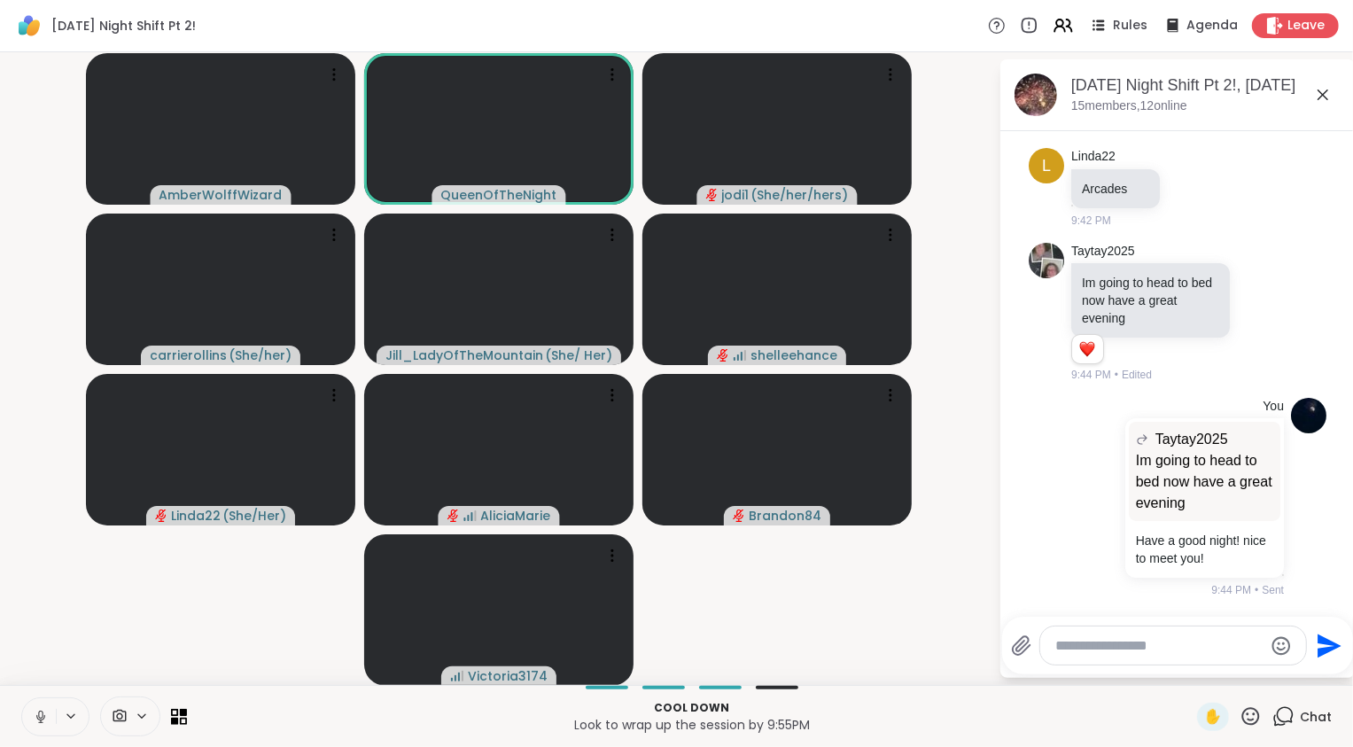
click at [38, 719] on icon at bounding box center [41, 717] width 16 height 16
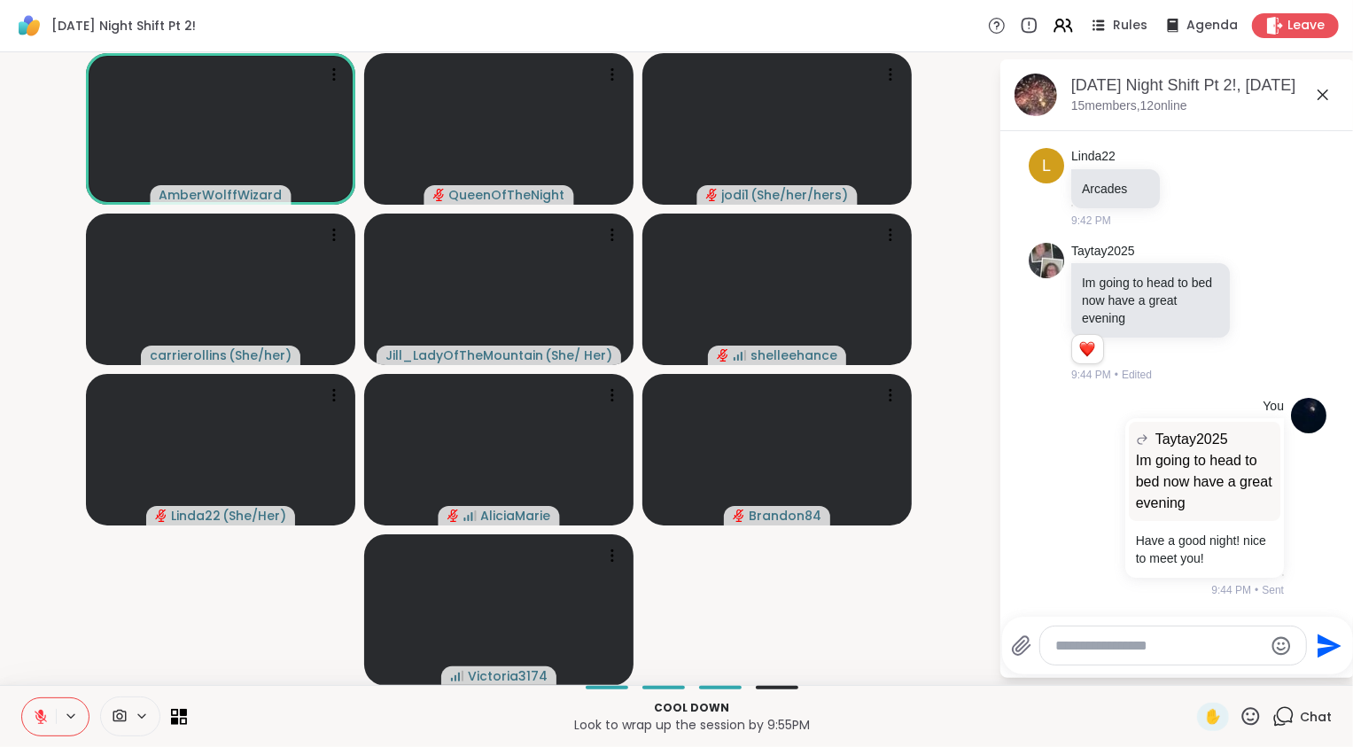
click at [888, 592] on video-player-container "AmberWolffWizard QueenOfTheNight jodi1 ( She/her/hers ) carrierollins ( She/her…" at bounding box center [499, 368] width 977 height 618
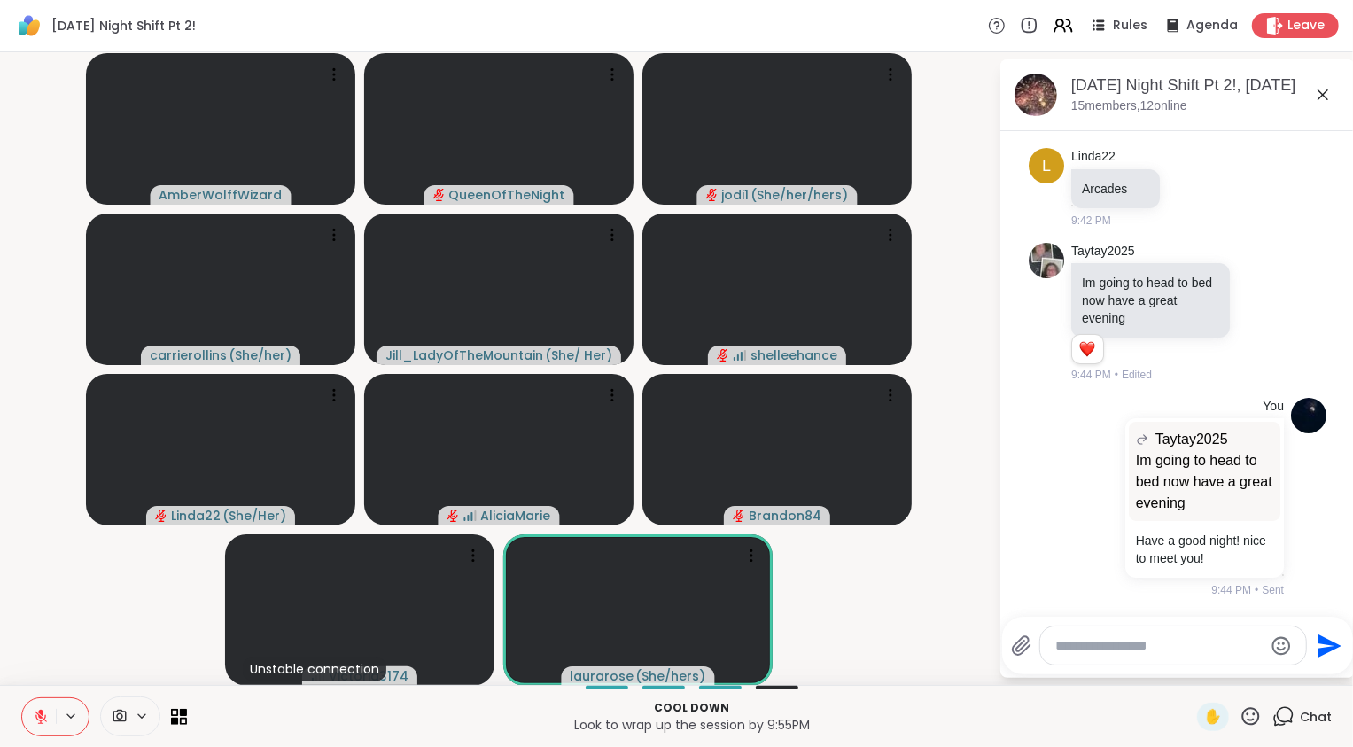
click at [98, 603] on video-player-container "AmberWolffWizard QueenOfTheNight jodi1 ( She/her/hers ) carrierollins ( She/her…" at bounding box center [499, 368] width 977 height 618
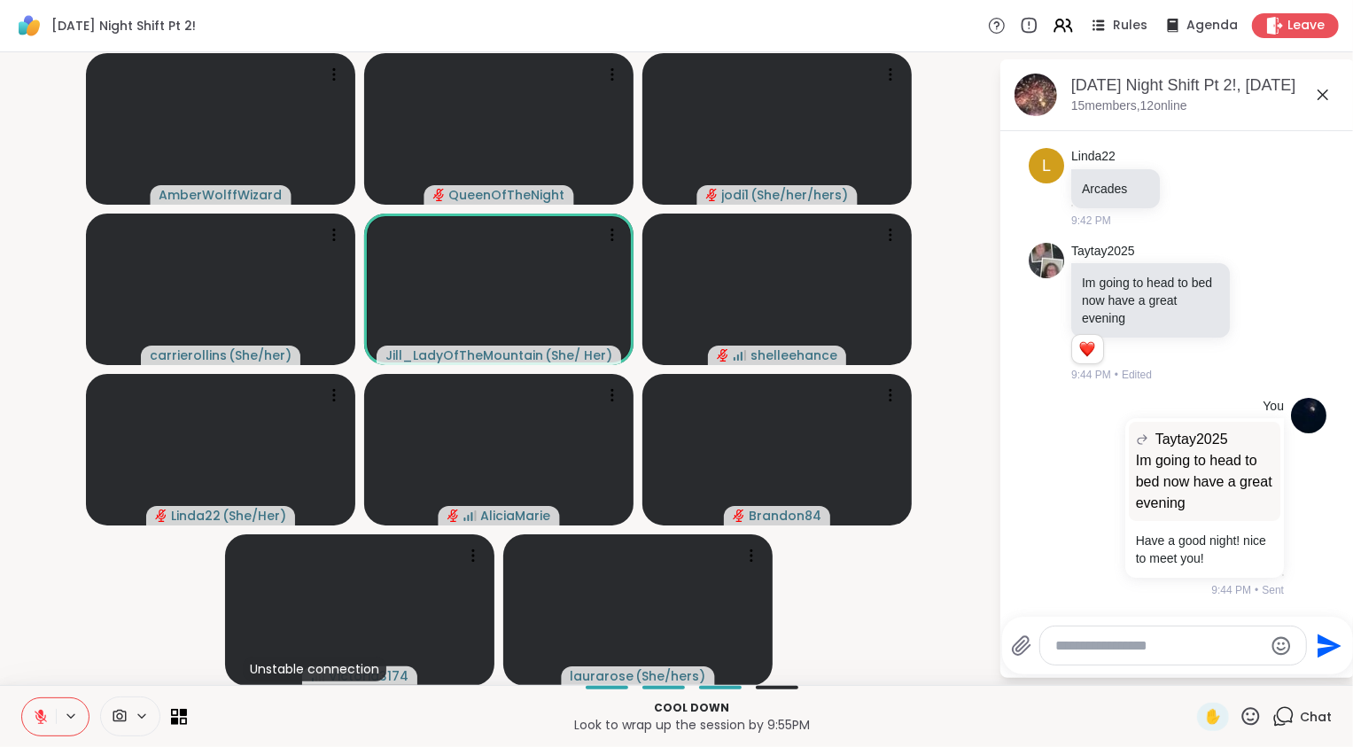
click at [45, 715] on icon at bounding box center [41, 717] width 12 height 12
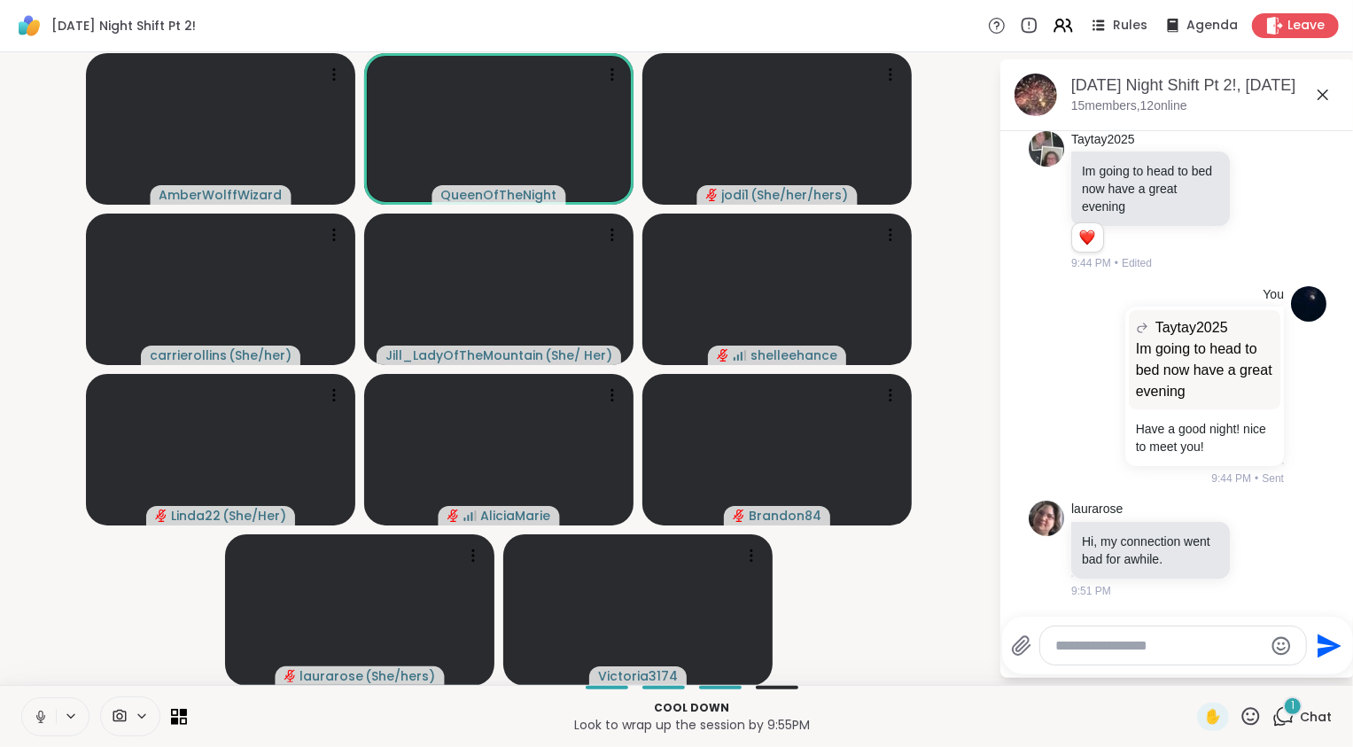
scroll to position [17397, 0]
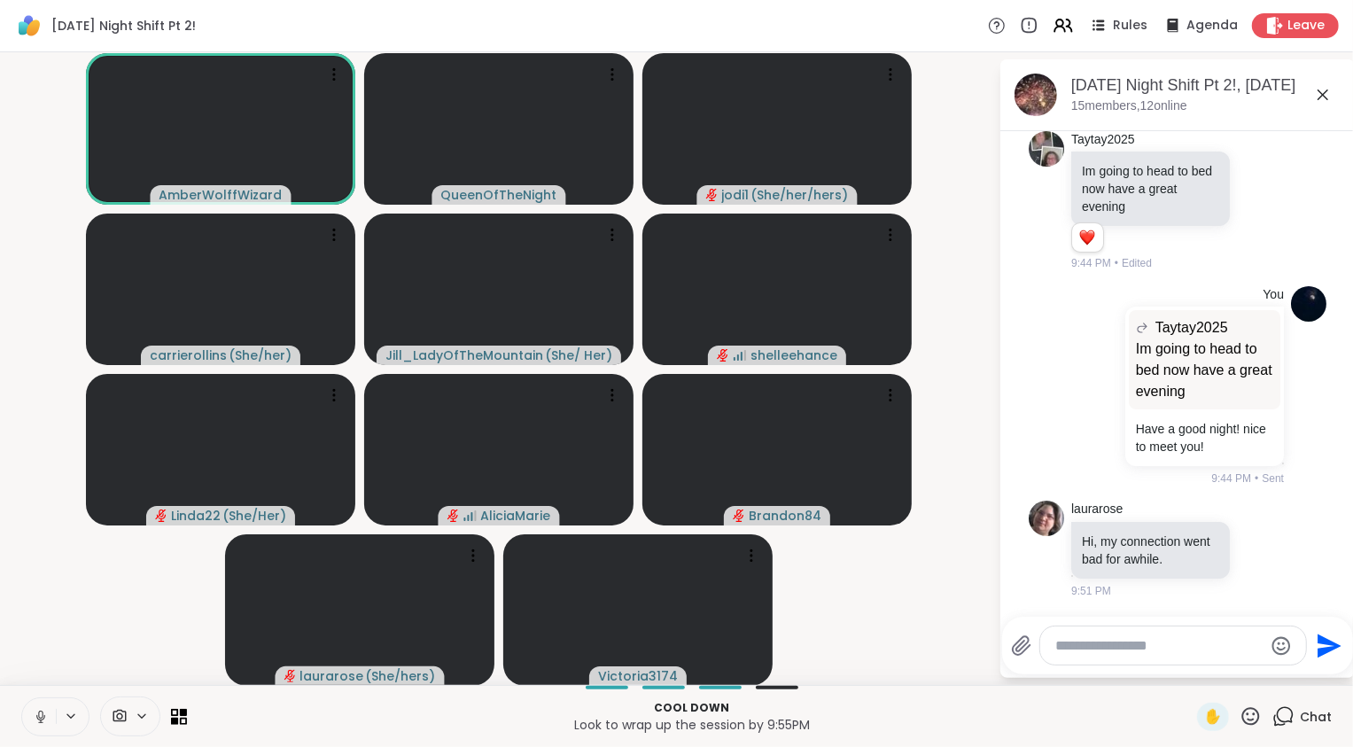
click at [75, 620] on video-player-container "AmberWolffWizard QueenOfTheNight jodi1 ( She/her/hers ) carrierollins ( She/her…" at bounding box center [499, 368] width 977 height 618
click at [40, 722] on icon at bounding box center [40, 721] width 1 height 4
click at [112, 622] on video-player-container "AmberWolffWizard QueenOfTheNight jodi1 ( She/her/hers ) carrierollins ( She/her…" at bounding box center [499, 368] width 977 height 618
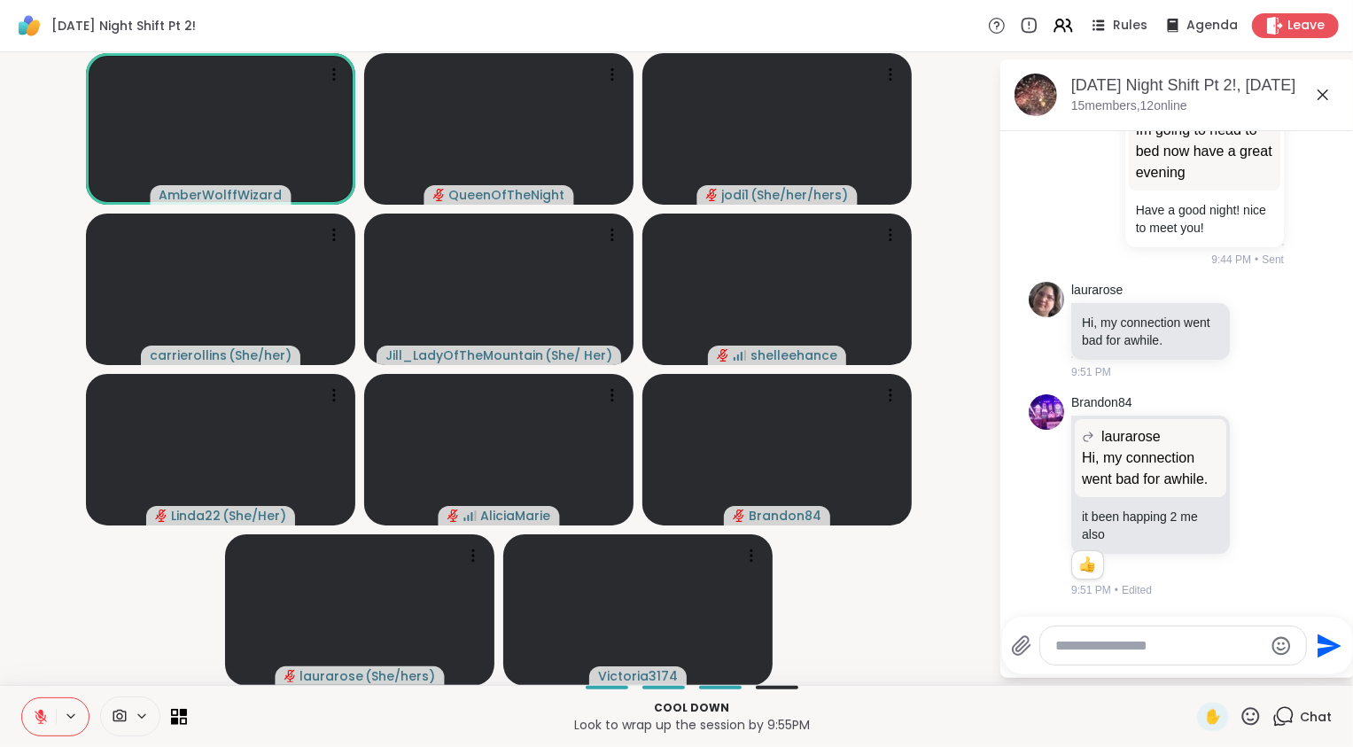
scroll to position [17637, 0]
click at [35, 723] on icon at bounding box center [41, 717] width 16 height 16
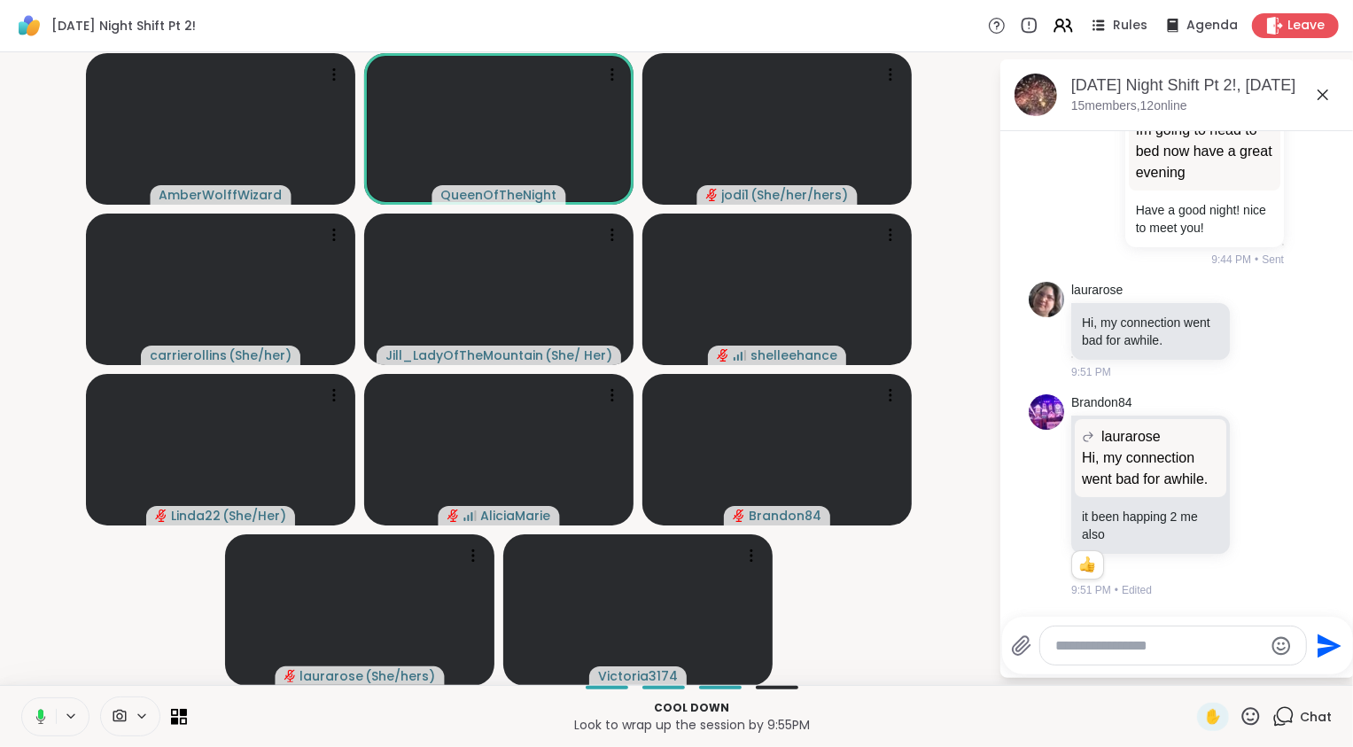
click at [35, 723] on icon at bounding box center [38, 717] width 16 height 16
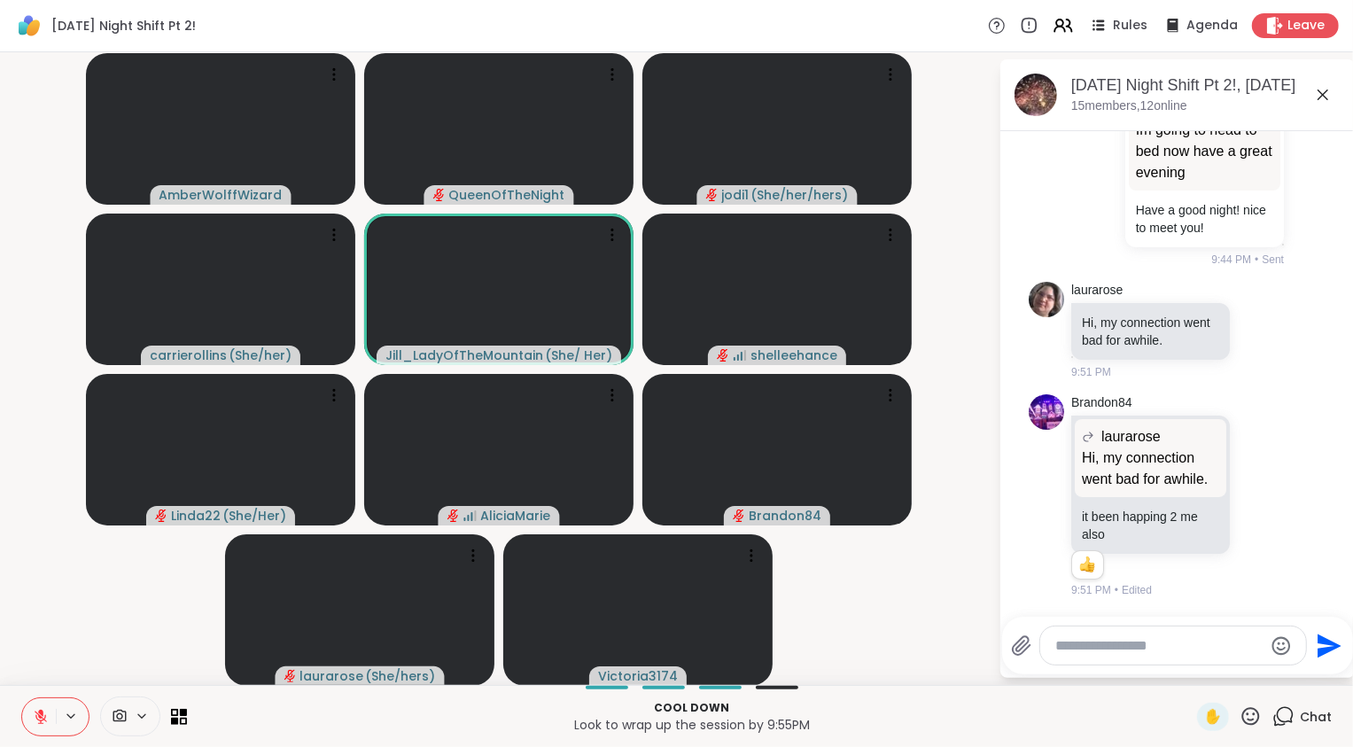
click at [50, 710] on button at bounding box center [39, 716] width 34 height 37
click at [56, 638] on video-player-container "AmberWolffWizard QueenOfTheNight jodi1 ( She/her/hers ) carrierollins ( She/her…" at bounding box center [499, 368] width 977 height 618
click at [42, 721] on icon at bounding box center [41, 717] width 16 height 16
click at [45, 717] on icon at bounding box center [41, 717] width 16 height 16
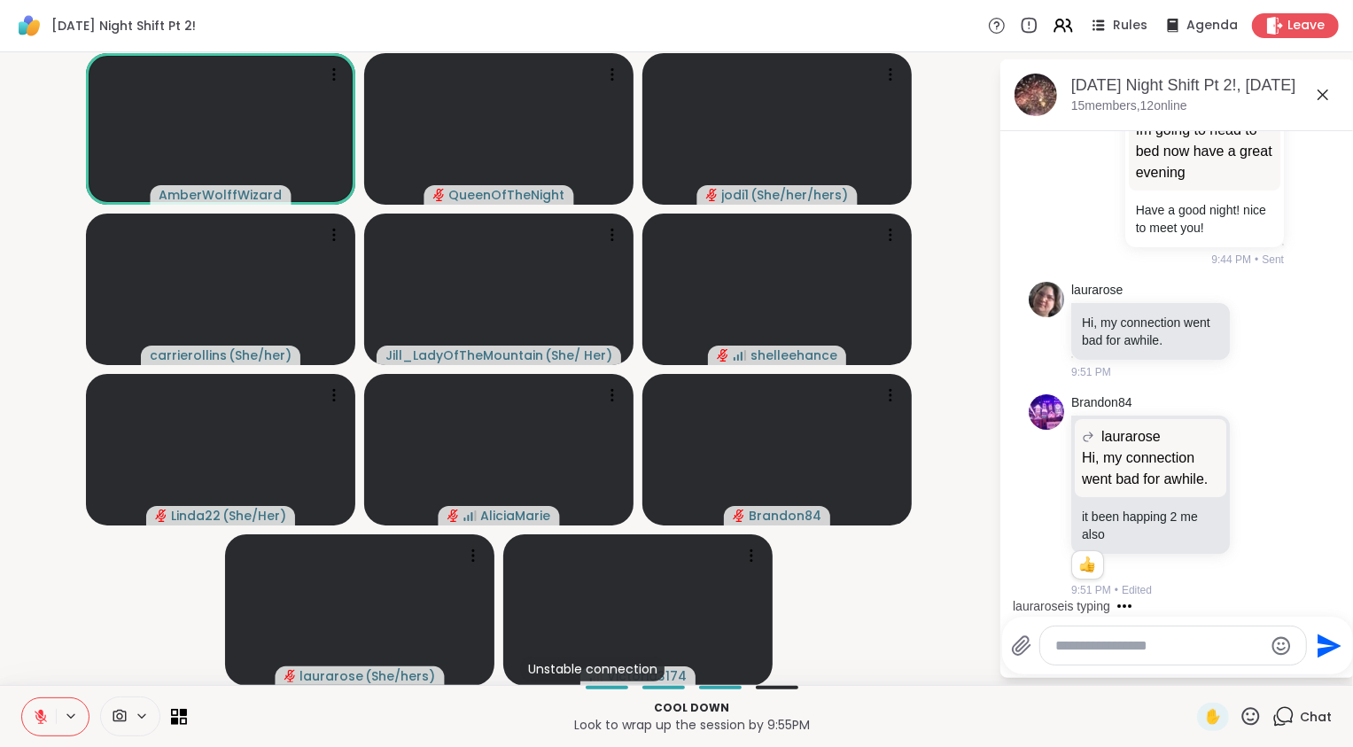
click at [66, 622] on video-player-container "AmberWolffWizard QueenOfTheNight jodi1 ( She/her/hers ) carrierollins ( She/her…" at bounding box center [499, 368] width 977 height 618
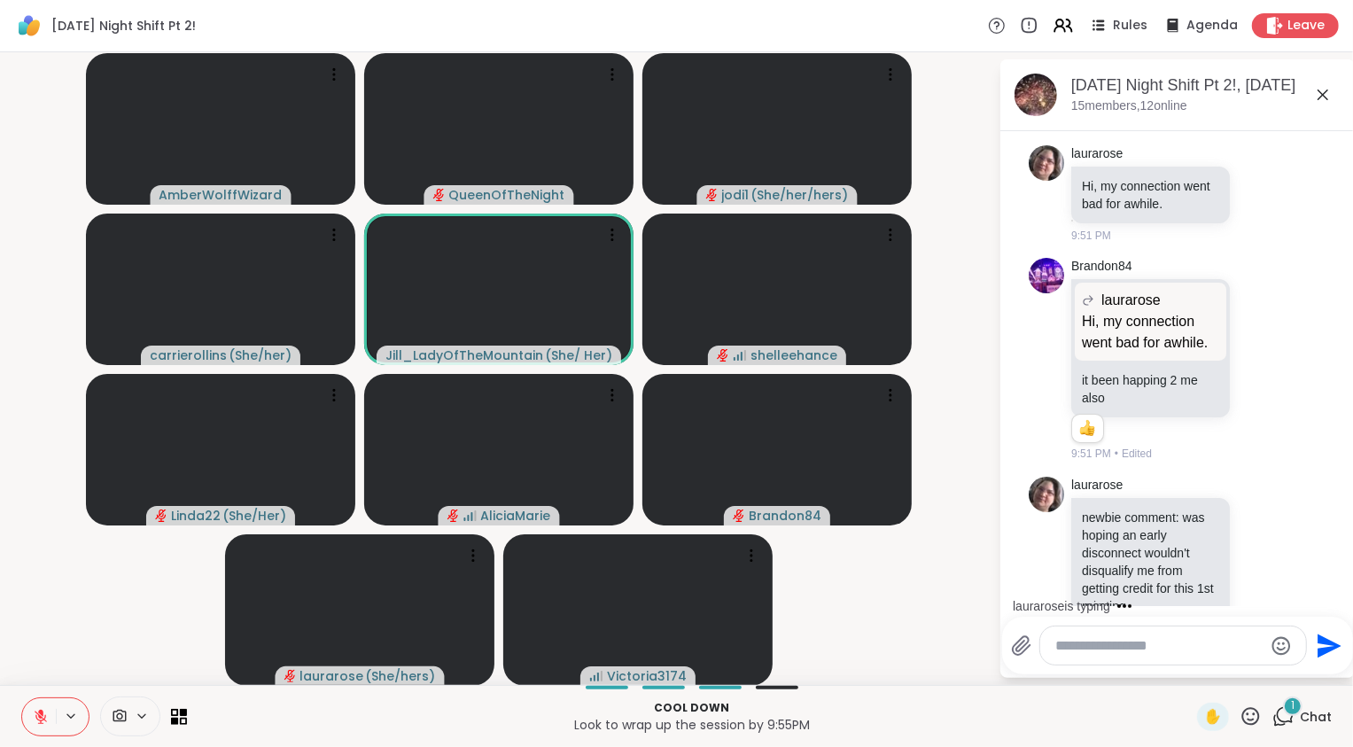
scroll to position [17820, 0]
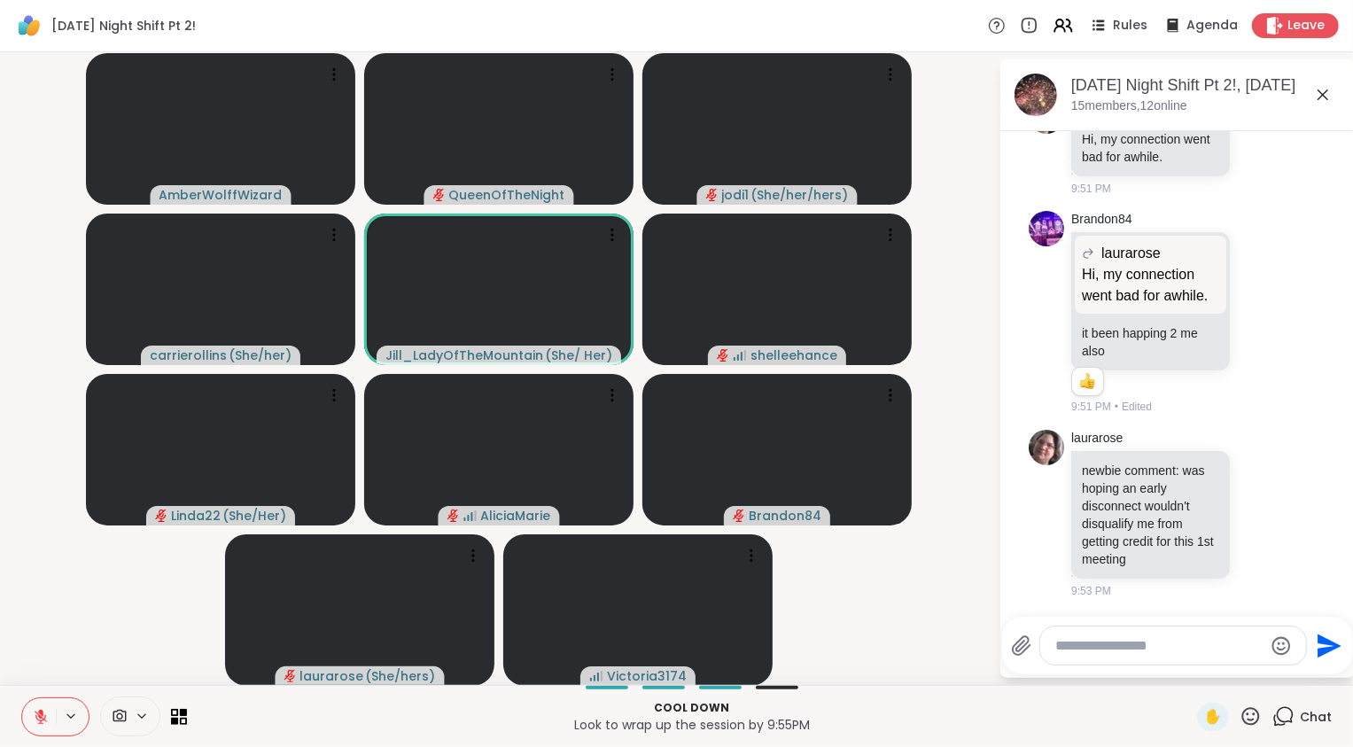
click at [36, 711] on icon at bounding box center [41, 717] width 16 height 16
click at [55, 579] on video-player-container "AmberWolffWizard QueenOfTheNight jodi1 ( She/her/hers ) carrierollins ( She/her…" at bounding box center [499, 368] width 977 height 618
click at [1253, 514] on icon at bounding box center [1261, 514] width 16 height 18
click at [1253, 494] on span "Select Reaction: Heart" at bounding box center [1261, 486] width 16 height 18
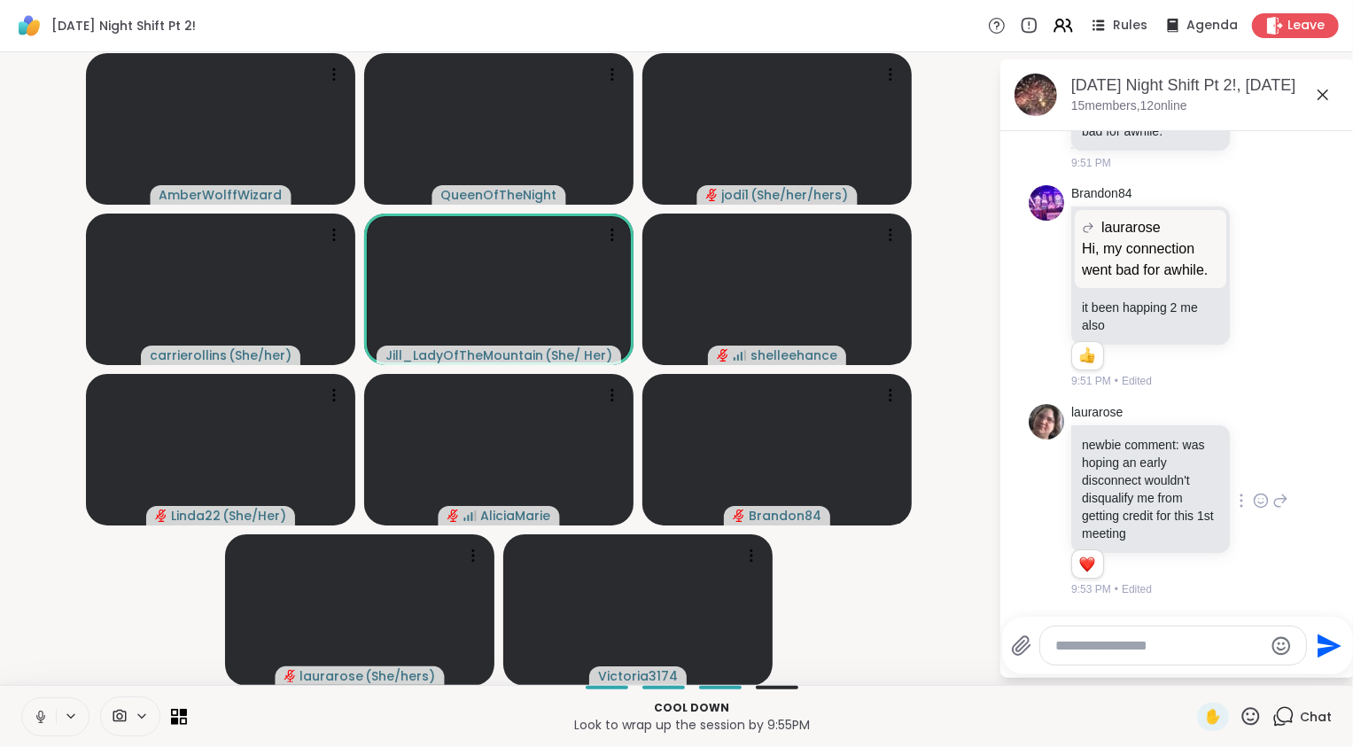
scroll to position [17845, 0]
click at [1275, 500] on icon at bounding box center [1281, 500] width 12 height 12
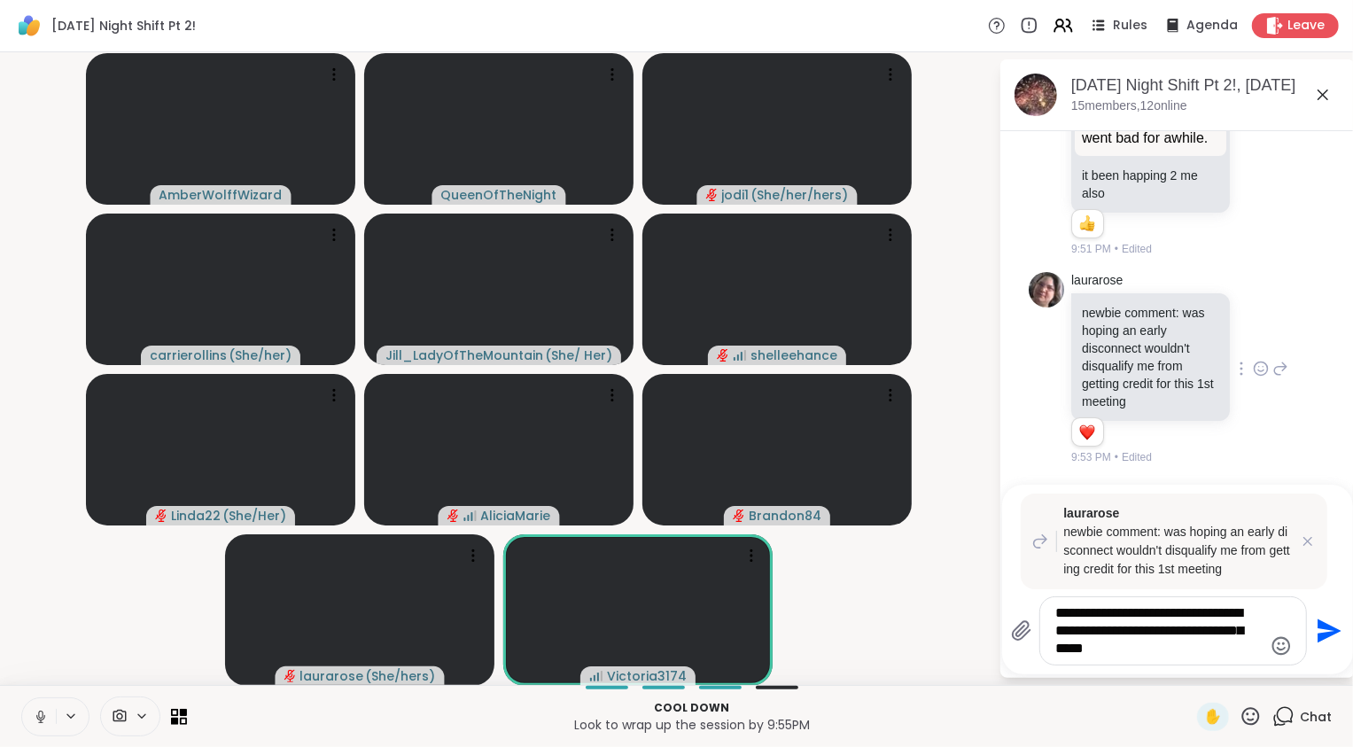
type textarea "**********"
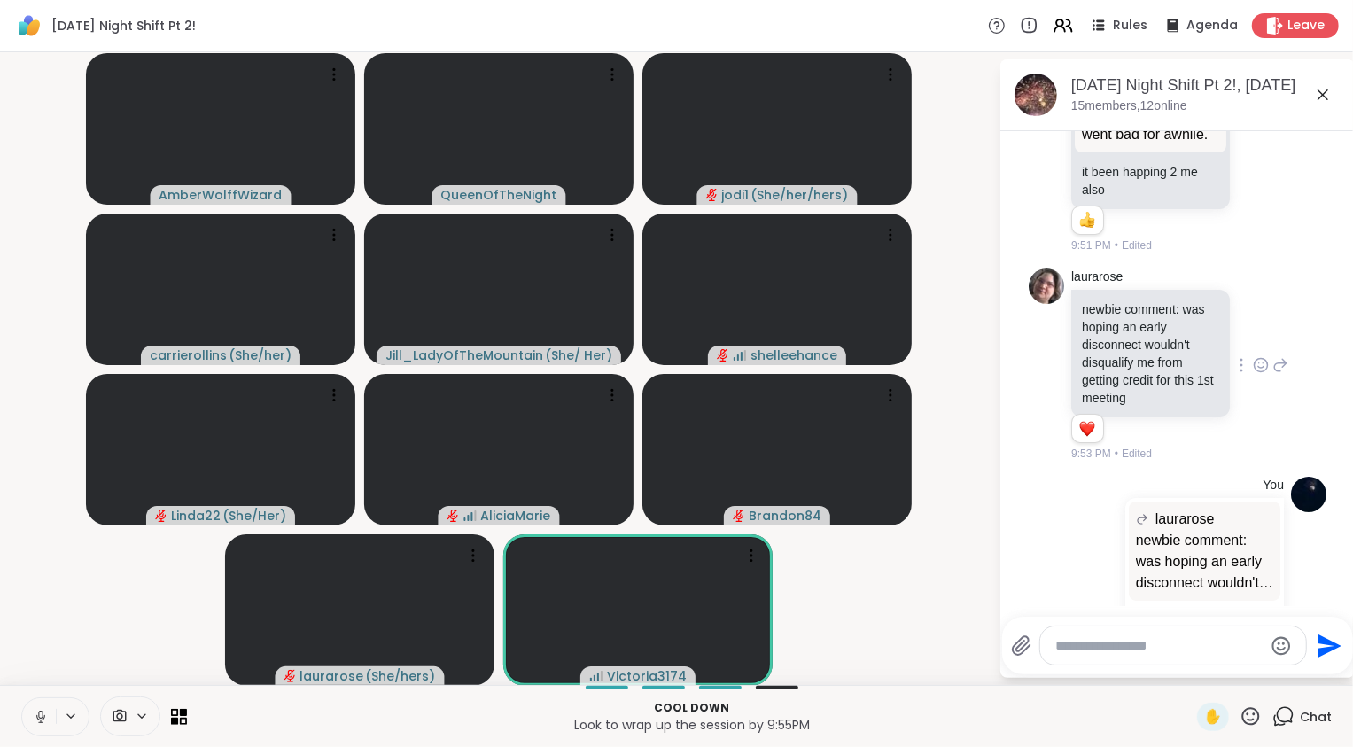
scroll to position [18096, 0]
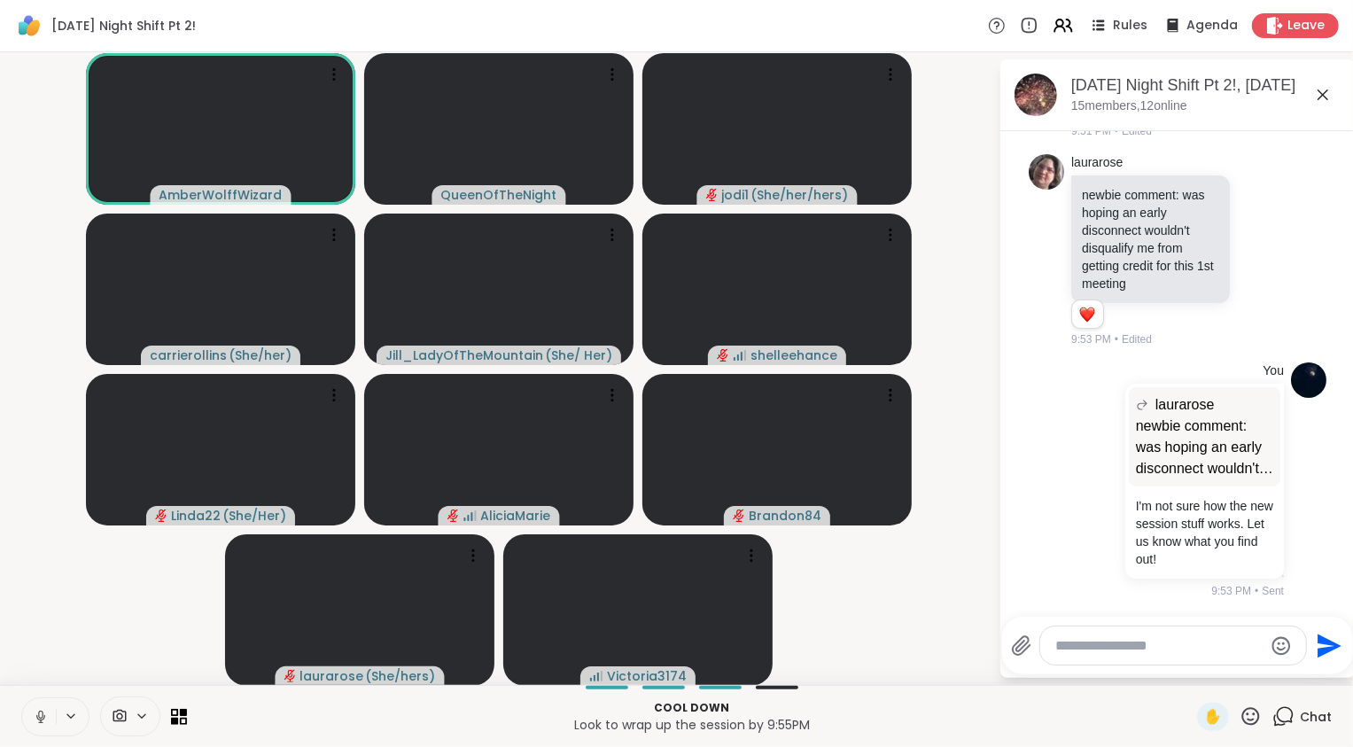
click at [44, 713] on icon at bounding box center [41, 717] width 16 height 16
click at [79, 612] on video-player-container "AmberWolffWizard QueenOfTheNight jodi1 ( She/her/hers ) carrierollins ( She/her…" at bounding box center [499, 368] width 977 height 618
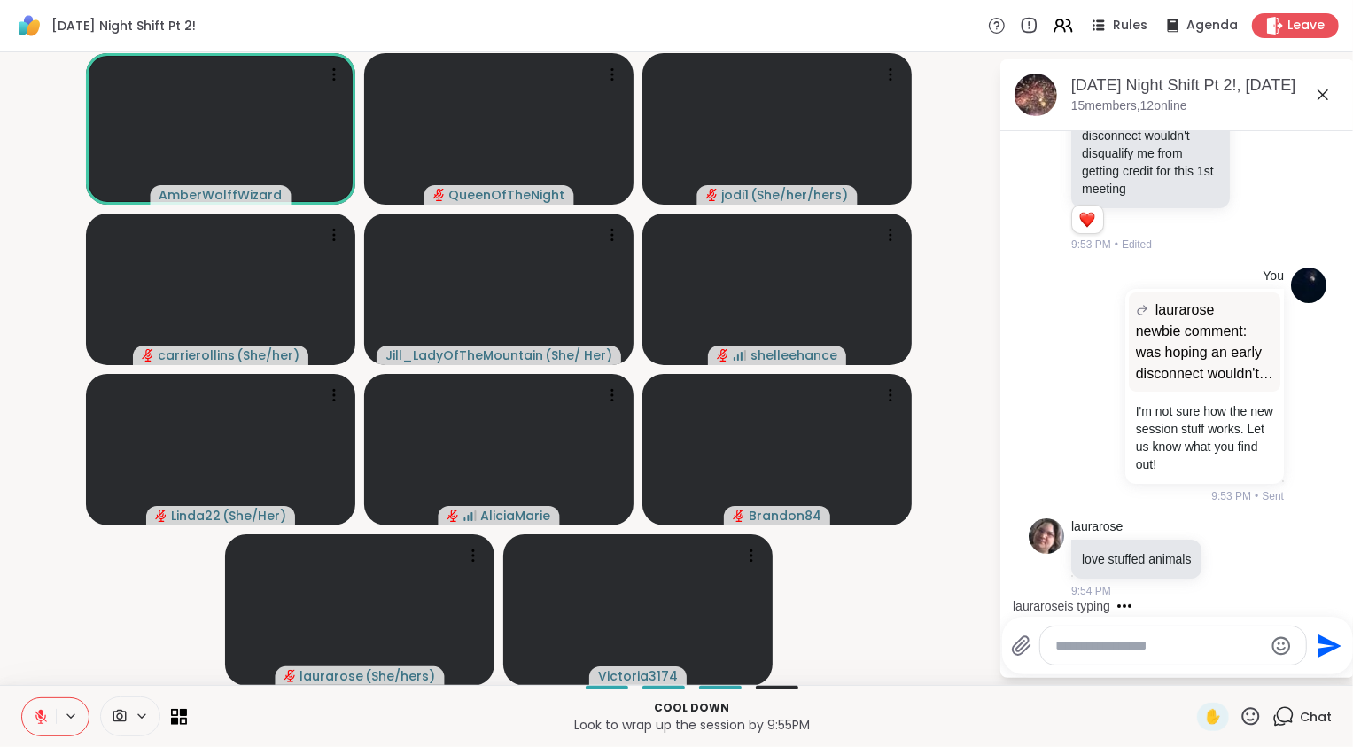
scroll to position [18190, 0]
click at [1259, 558] on icon at bounding box center [1252, 557] width 16 height 21
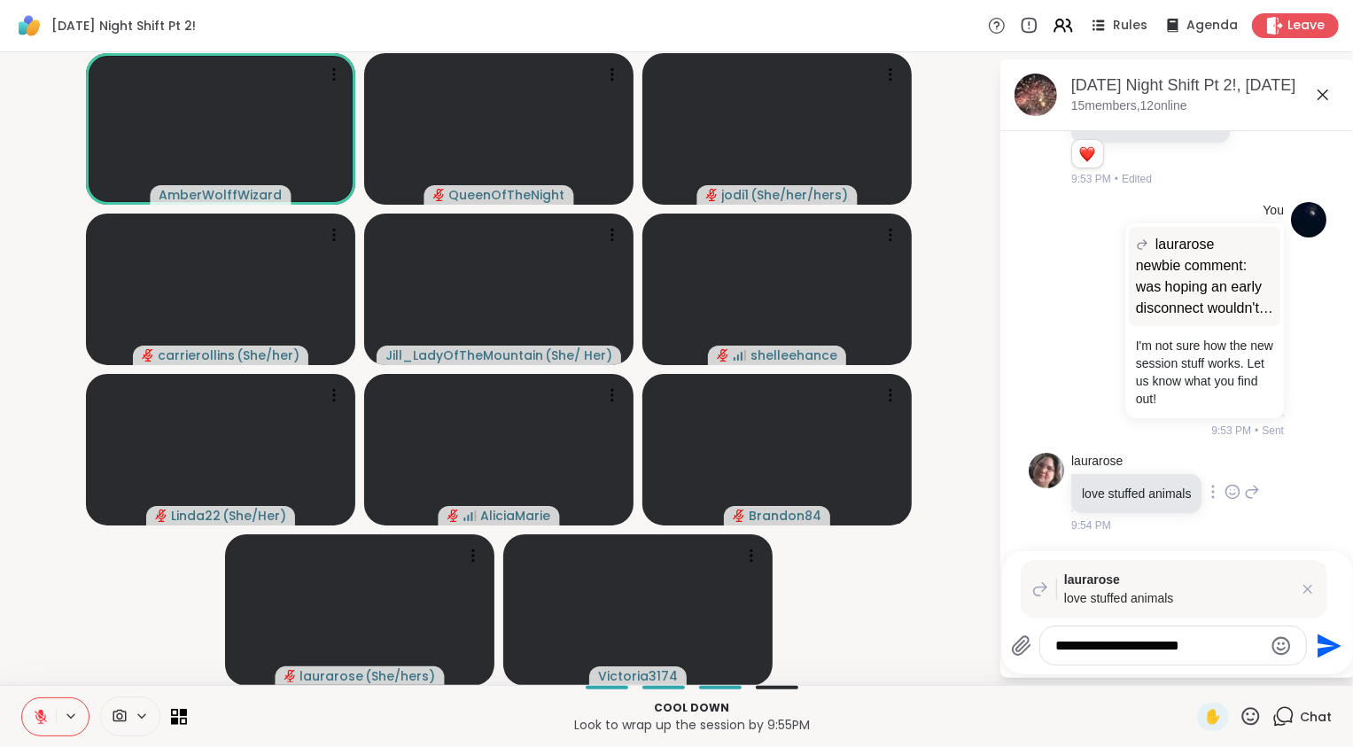
type textarea "**********"
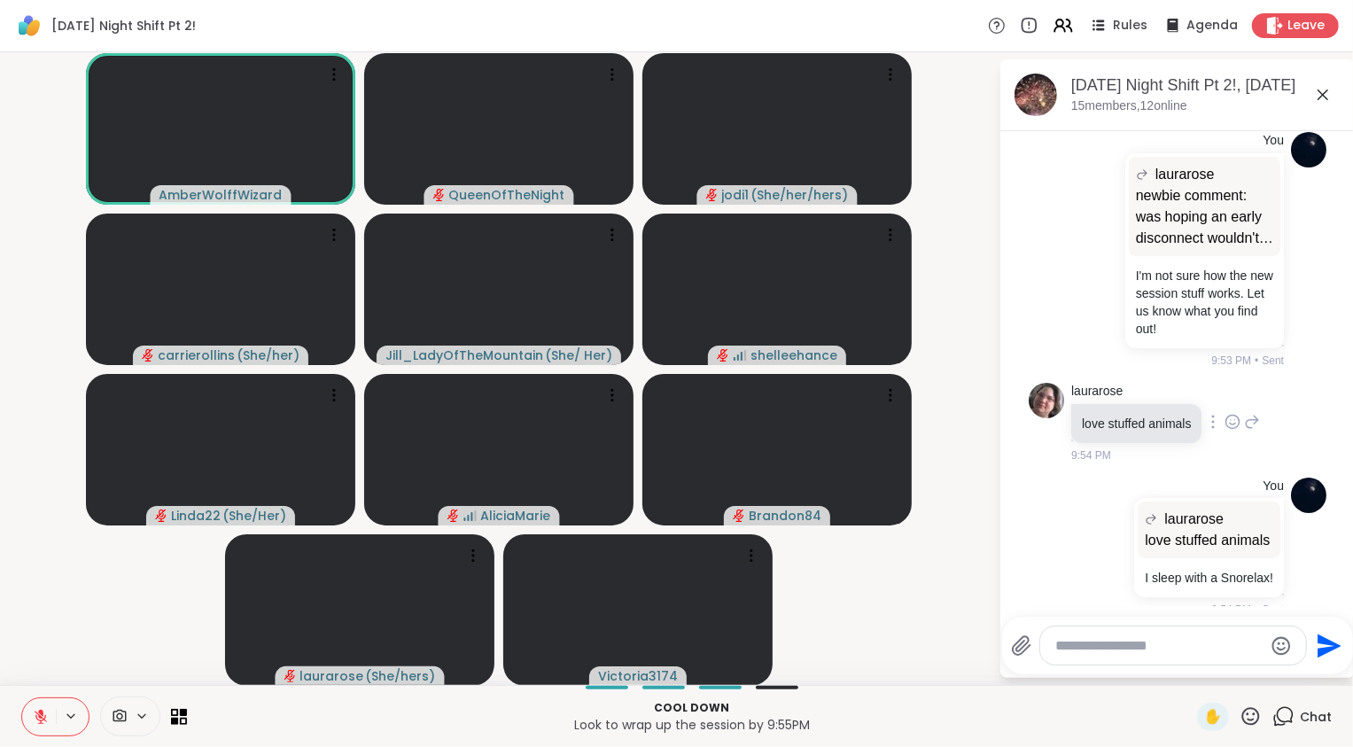
scroll to position [18384, 0]
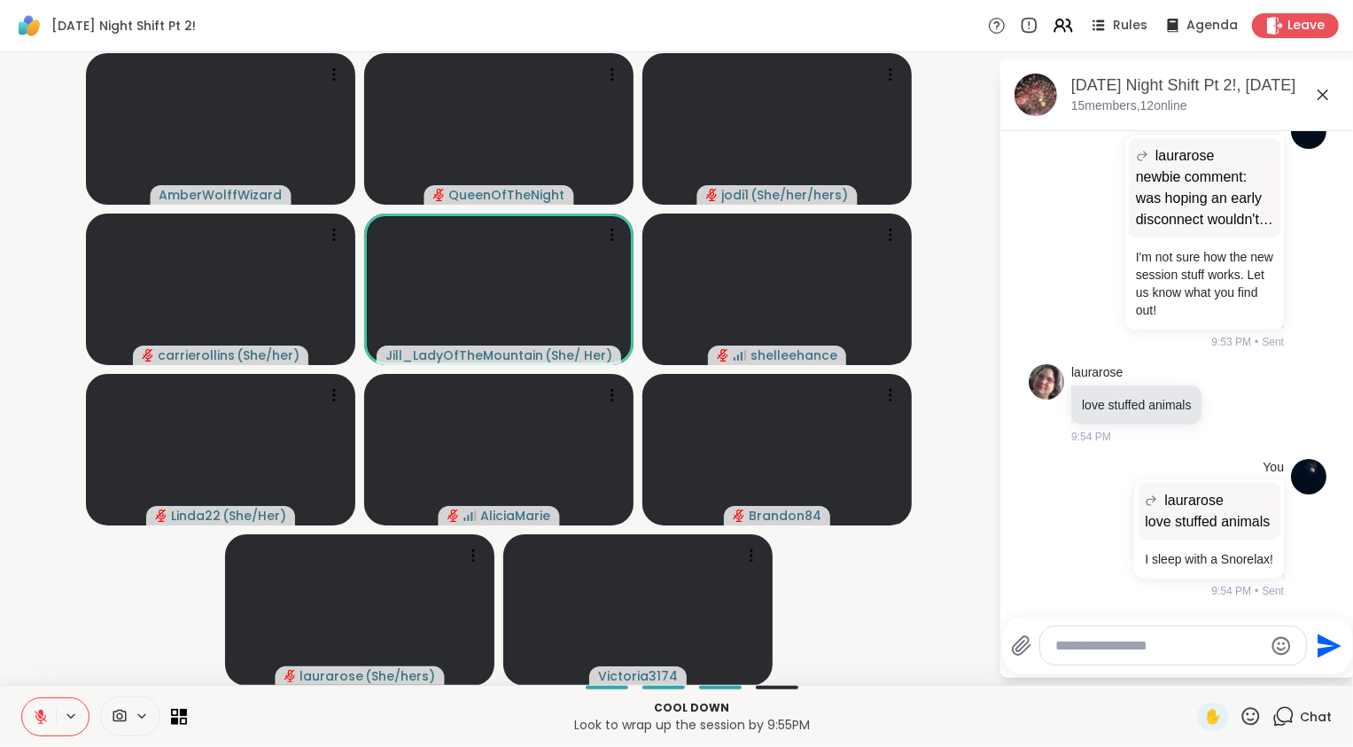
click at [97, 636] on video-player-container "AmberWolffWizard QueenOfTheNight jodi1 ( She/her/hers ) carrierollins ( She/her…" at bounding box center [499, 368] width 977 height 618
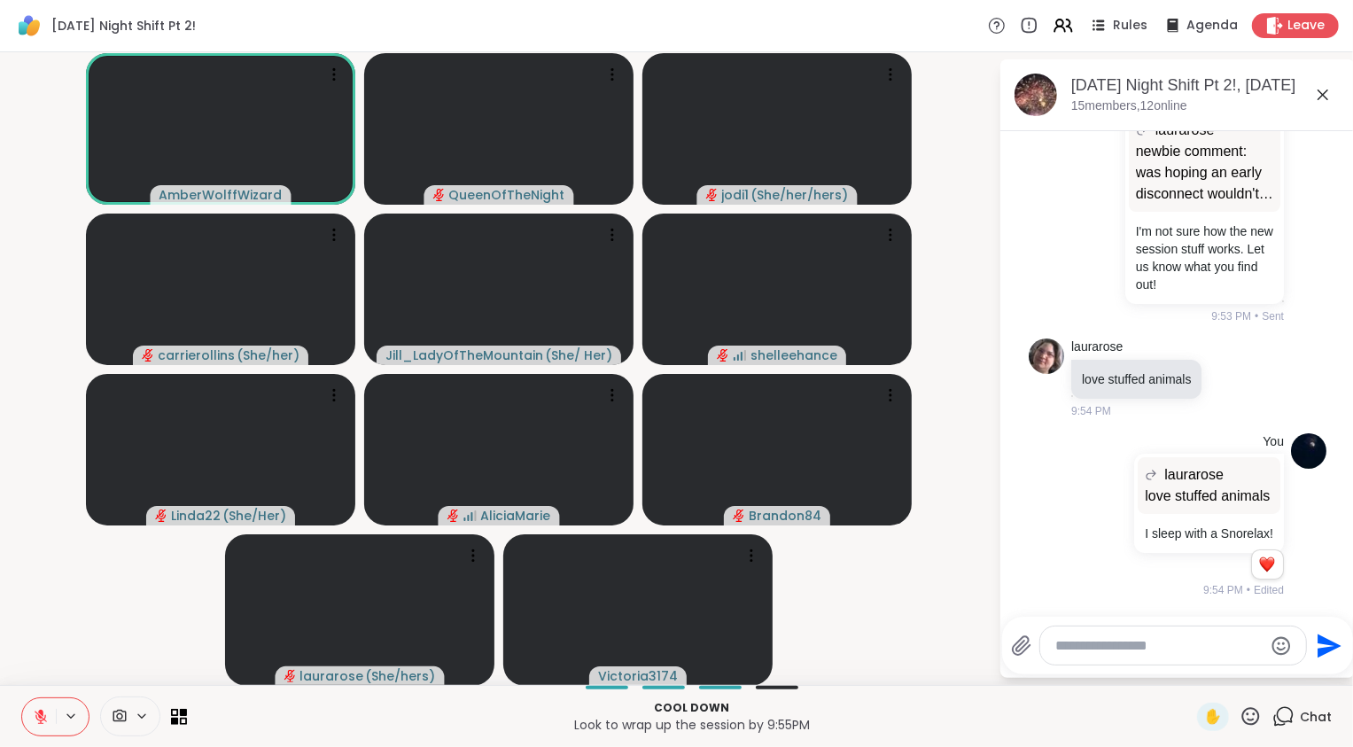
scroll to position [18409, 0]
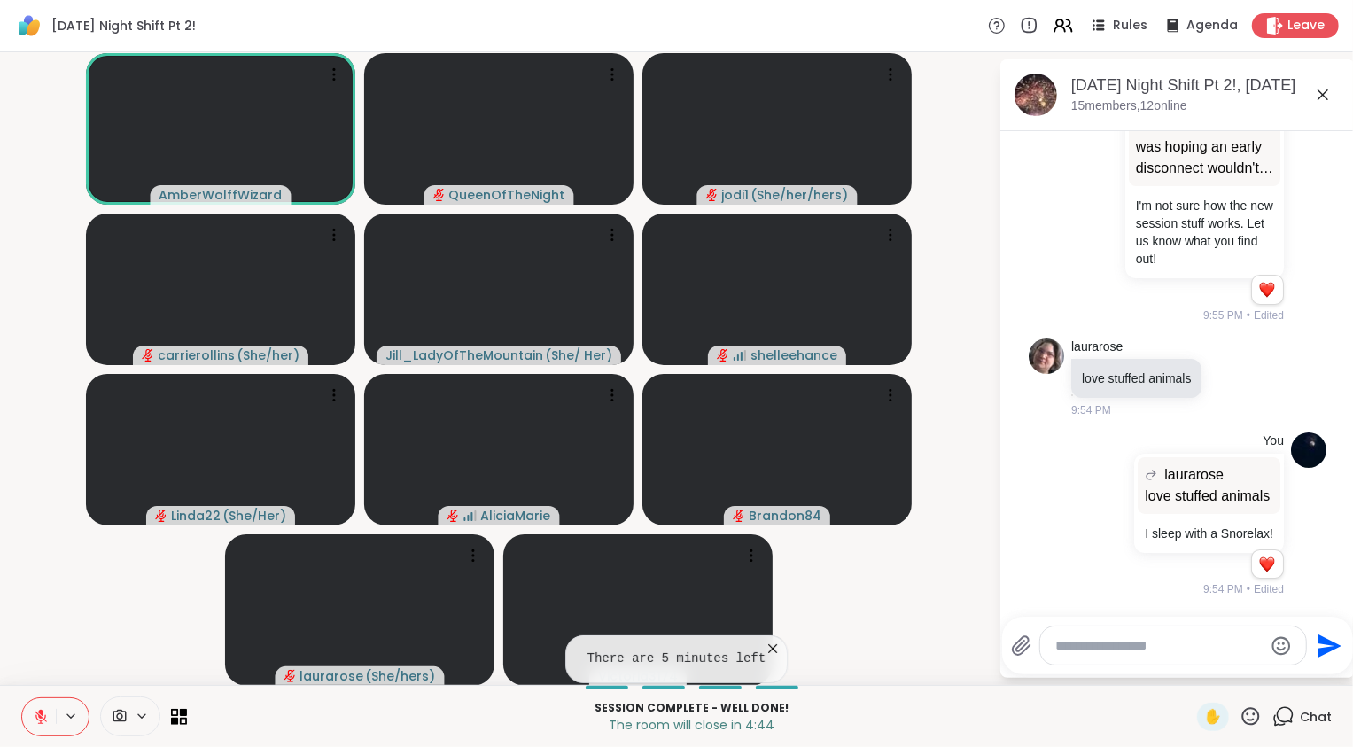
click at [144, 655] on video-player-container "AmberWolffWizard QueenOfTheNight jodi1 ( She/her/hers ) carrierollins ( She/her…" at bounding box center [499, 368] width 977 height 618
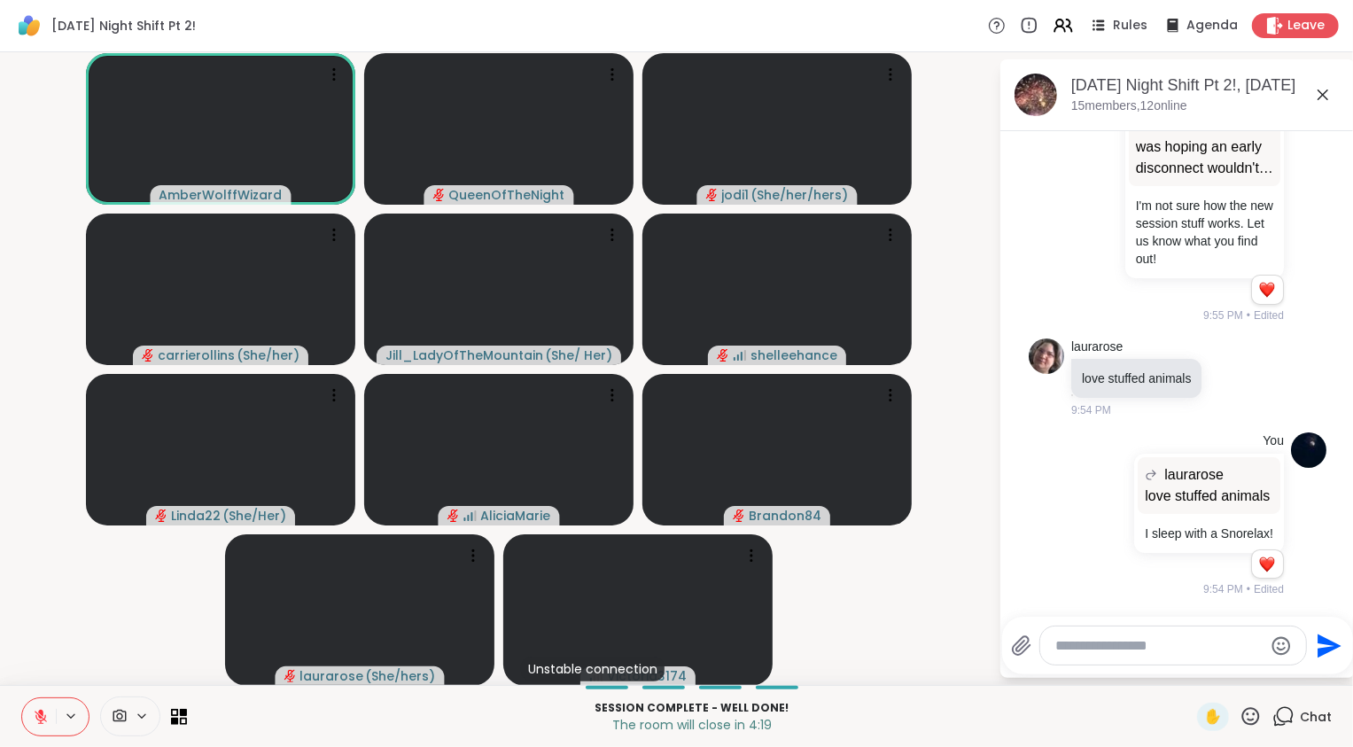
click at [41, 707] on button at bounding box center [39, 716] width 34 height 37
click at [67, 628] on video-player-container "AmberWolffWizard QueenOfTheNight jodi1 ( She/her/hers ) carrierollins ( She/her…" at bounding box center [499, 368] width 977 height 618
click at [97, 618] on video-player-container "AmberWolffWizard QueenOfTheNight jodi1 ( She/her/hers ) carrierollins ( She/her…" at bounding box center [499, 368] width 977 height 618
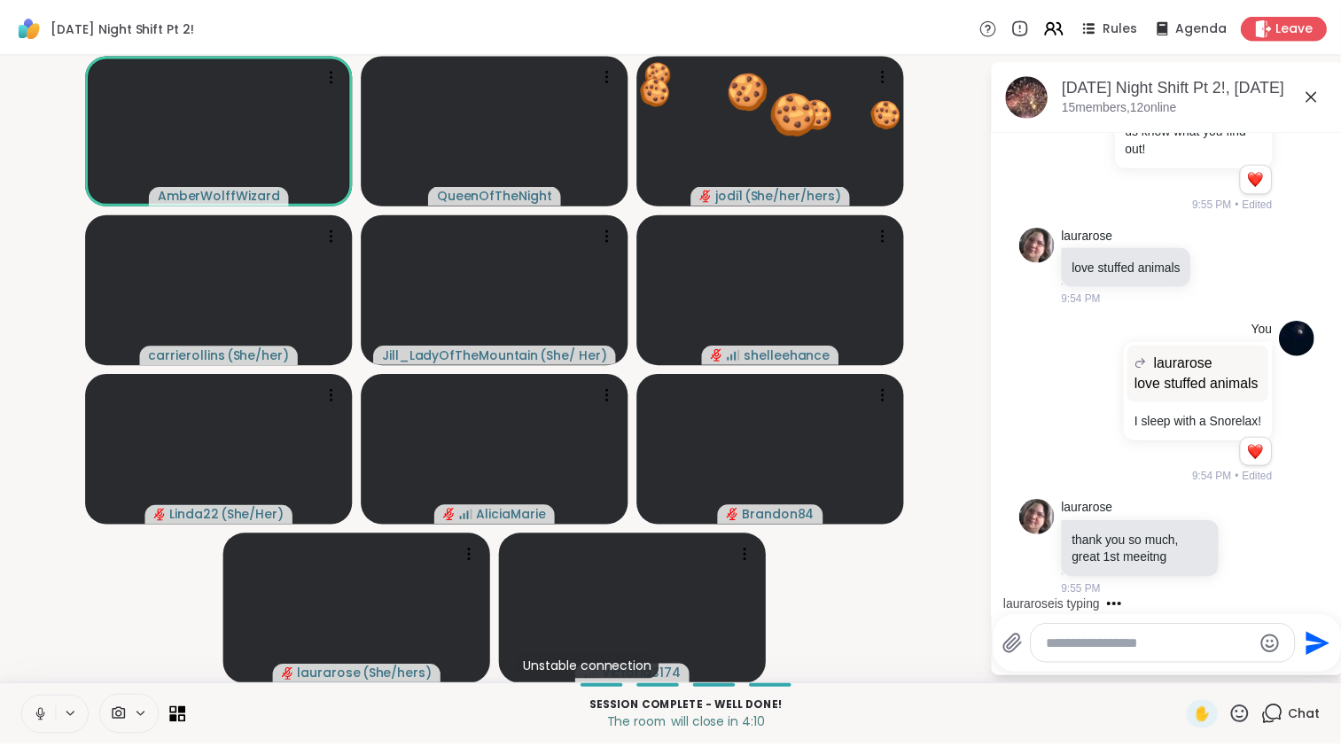
scroll to position [18546, 0]
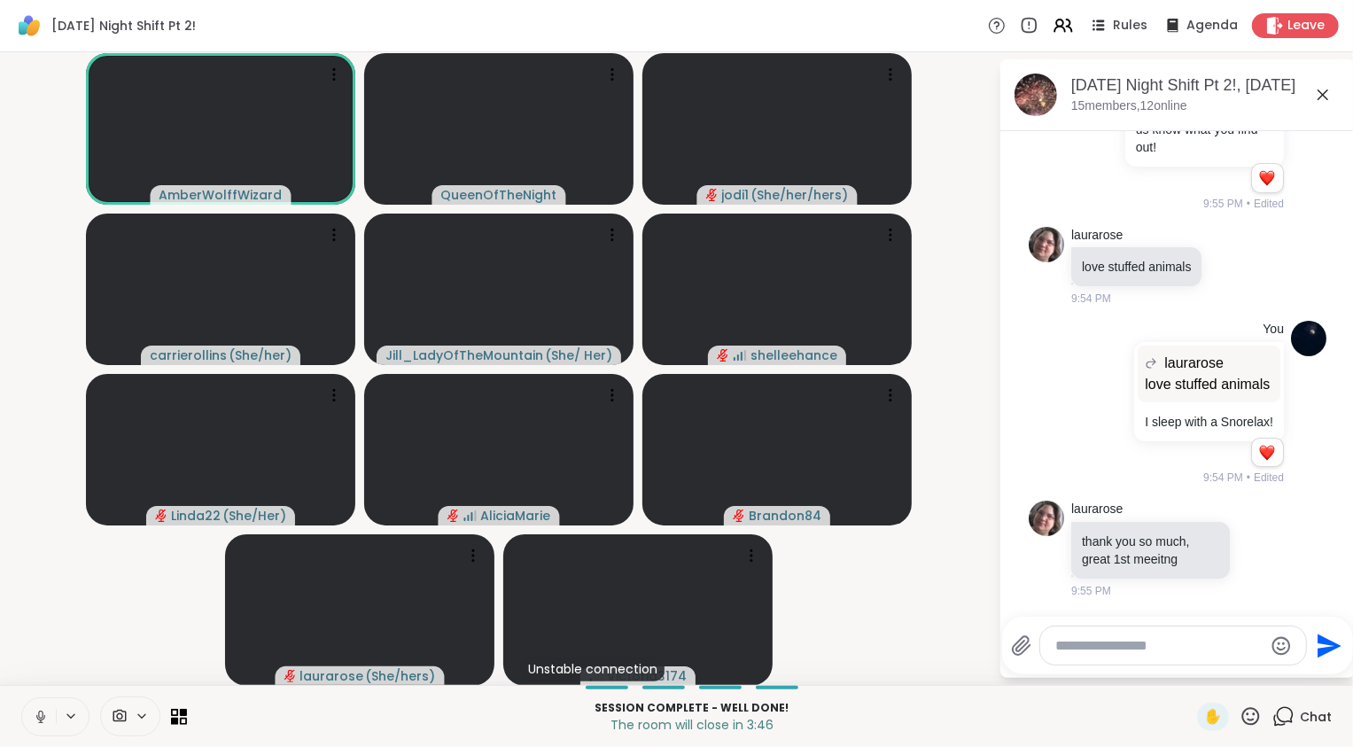
click at [50, 719] on button at bounding box center [39, 716] width 34 height 37
click at [41, 575] on video-player-container "AmberWolffWizard QueenOfTheNight jodi1 ( She/her/hers ) carrierollins ( She/her…" at bounding box center [499, 368] width 977 height 618
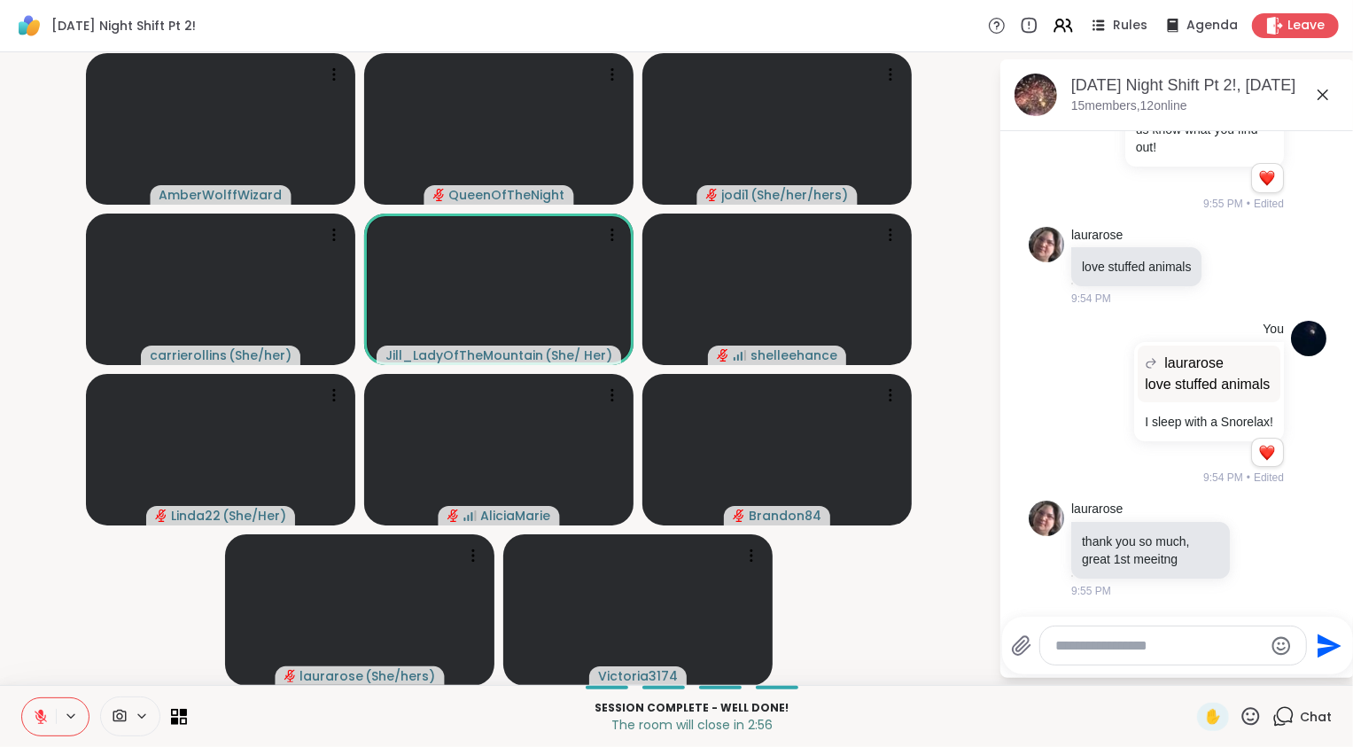
click at [41, 706] on button at bounding box center [39, 716] width 34 height 37
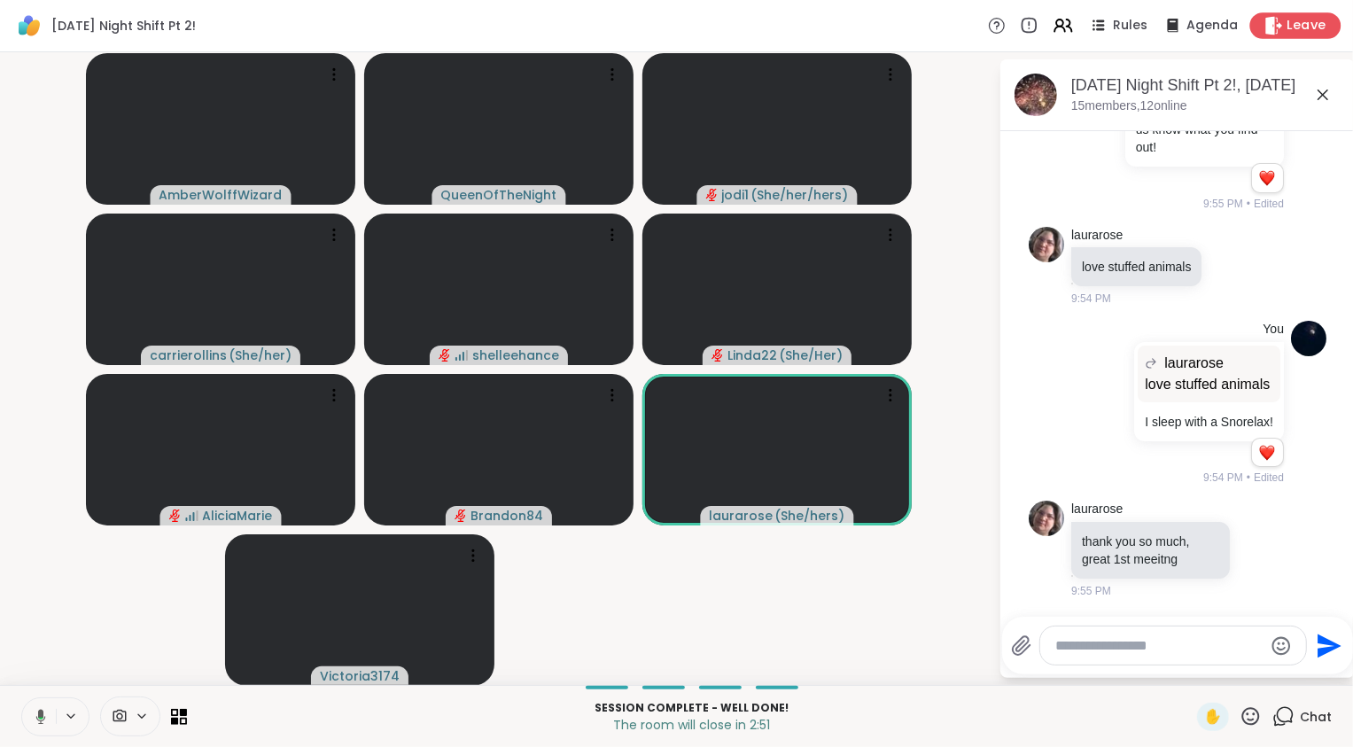
click at [1287, 19] on span "Leave" at bounding box center [1306, 26] width 39 height 19
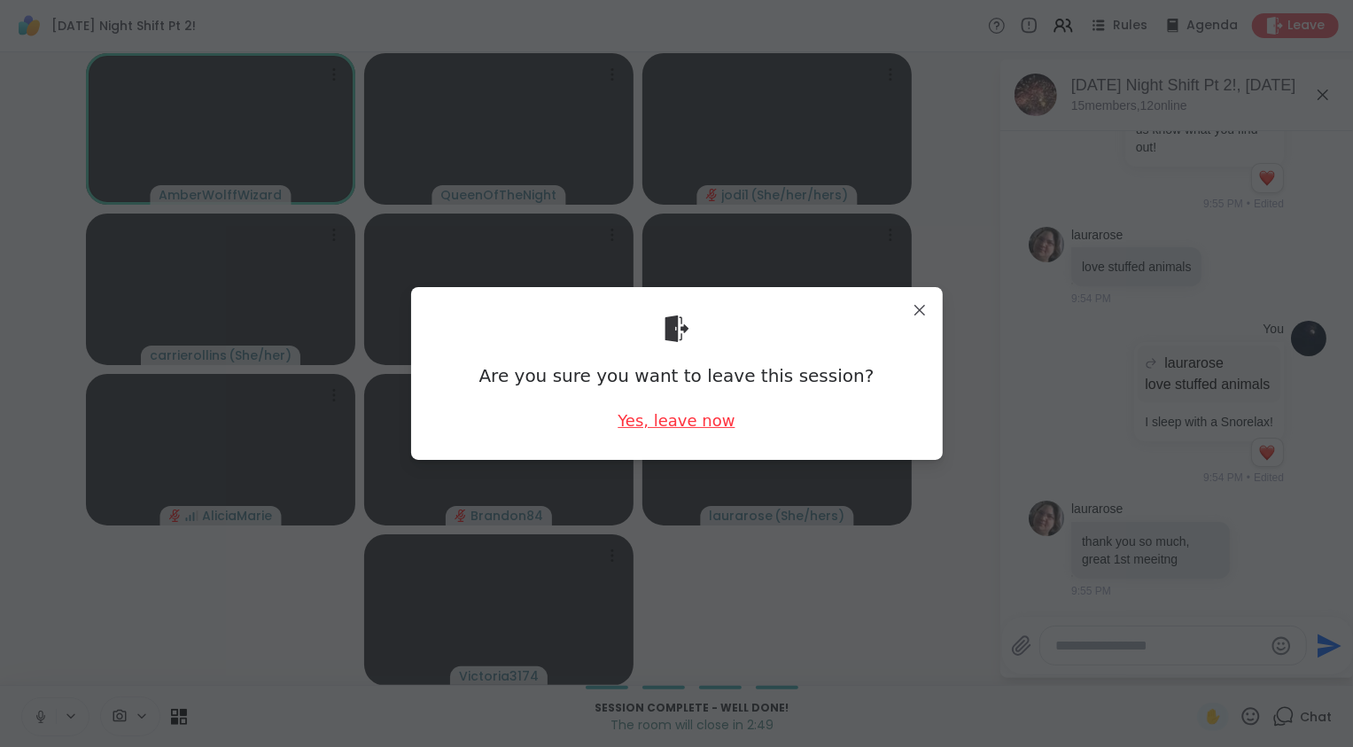
click at [693, 426] on div "Yes, leave now" at bounding box center [676, 420] width 117 height 22
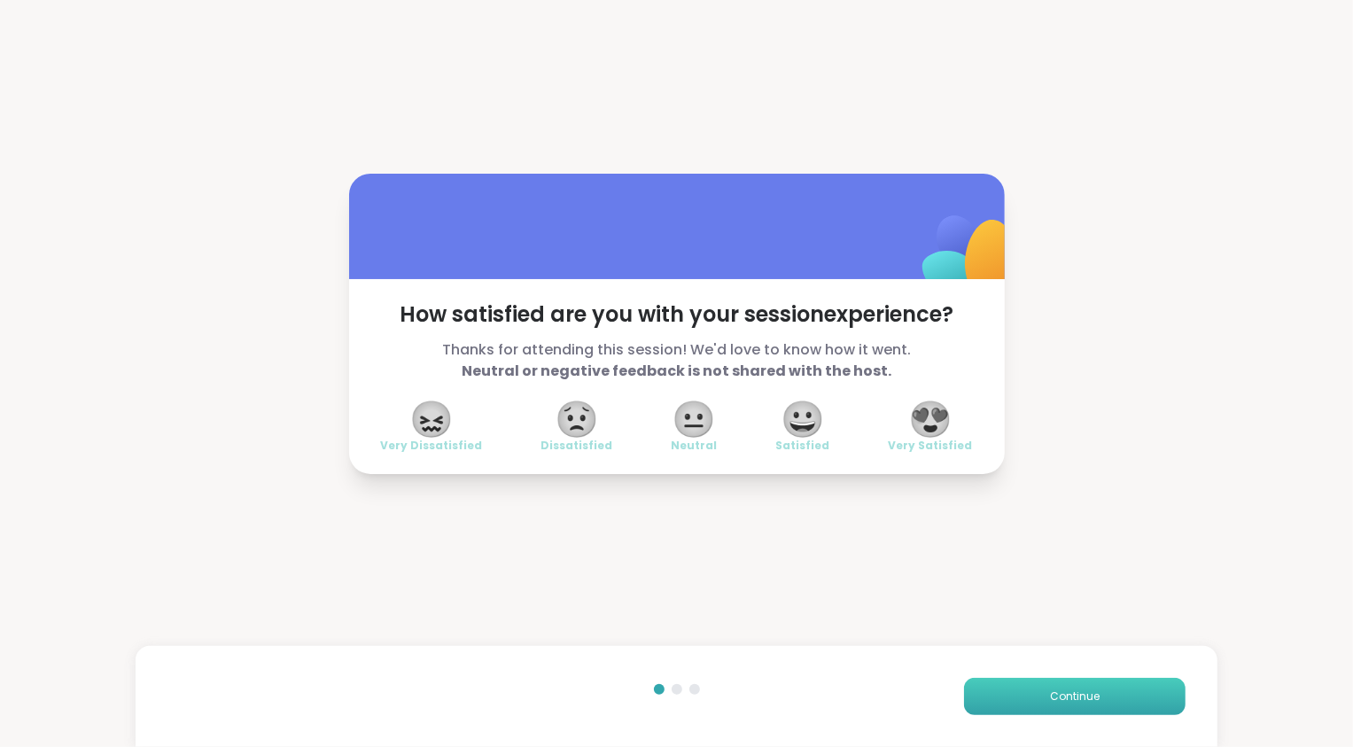
click at [1051, 695] on span "Continue" at bounding box center [1075, 696] width 50 height 16
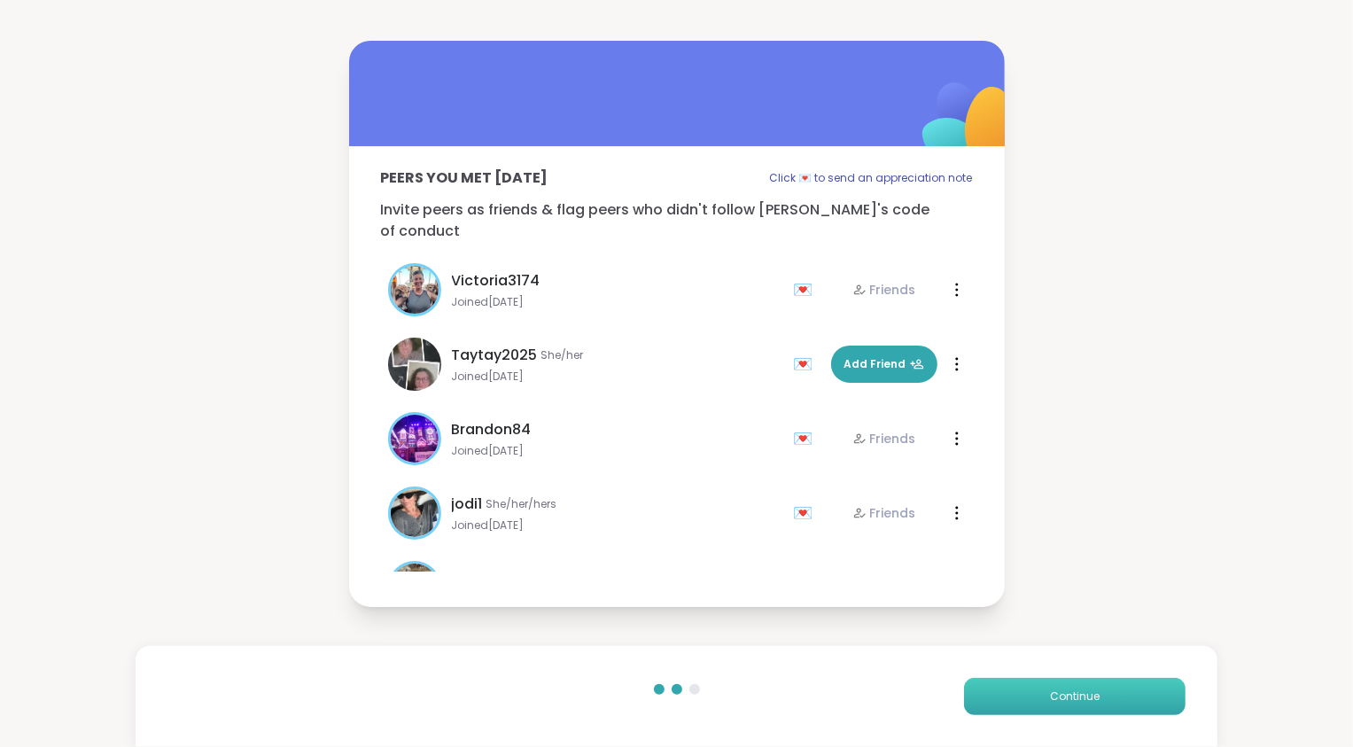
click at [1051, 695] on span "Continue" at bounding box center [1075, 696] width 50 height 16
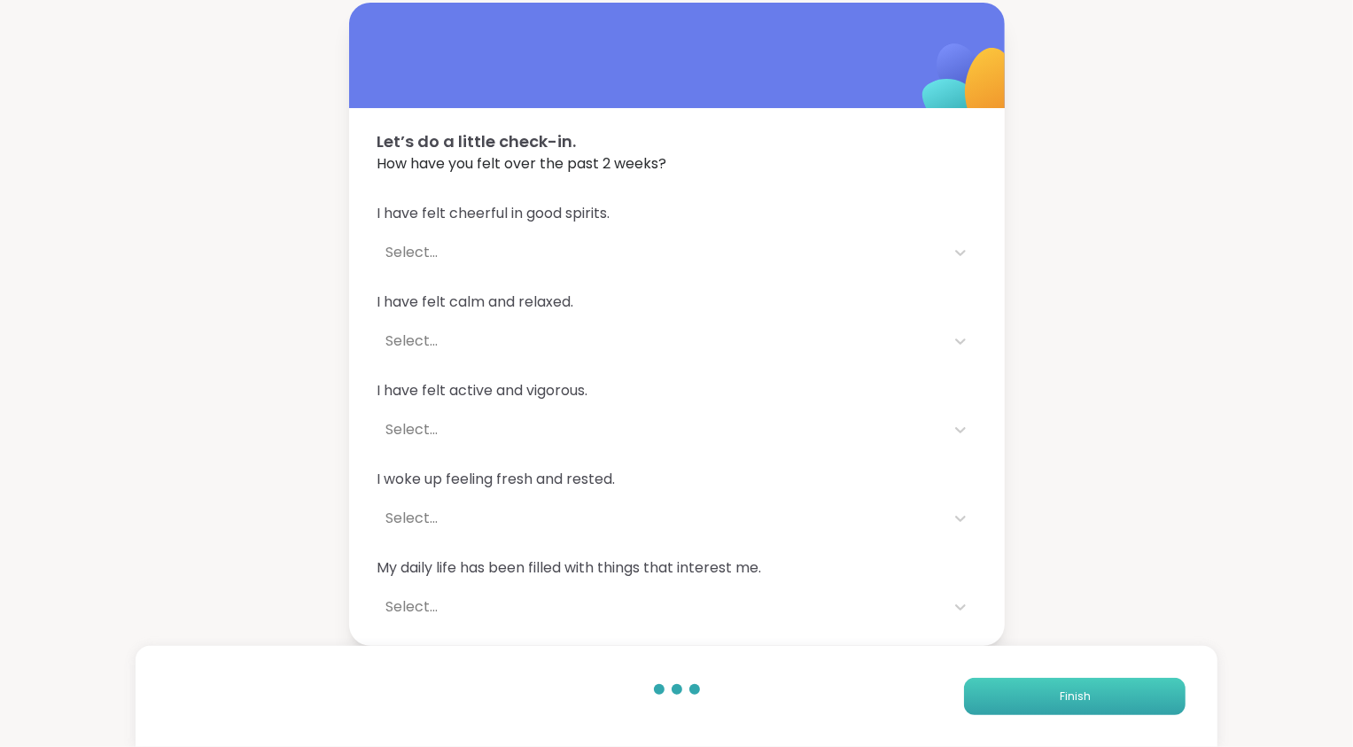
click at [1060, 695] on span "Finish" at bounding box center [1075, 696] width 31 height 16
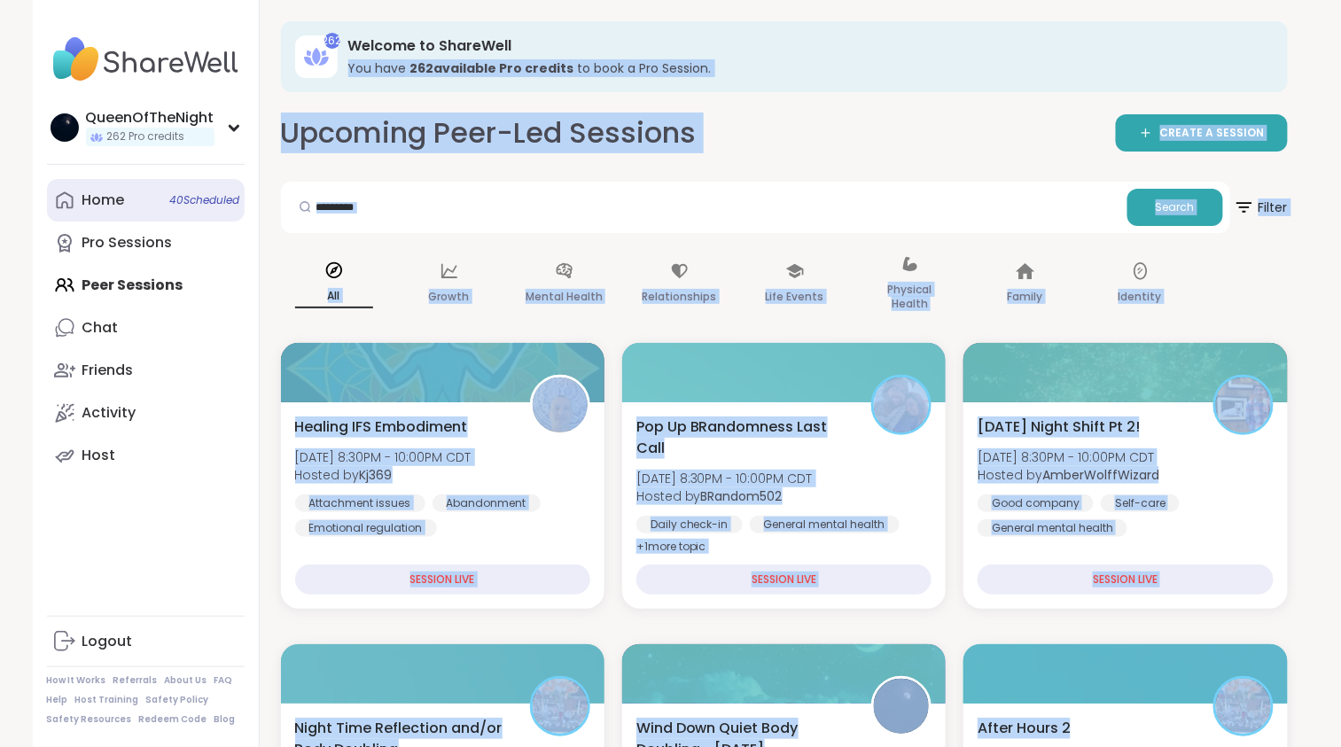
click at [121, 214] on link "Home 40 Scheduled" at bounding box center [146, 200] width 198 height 43
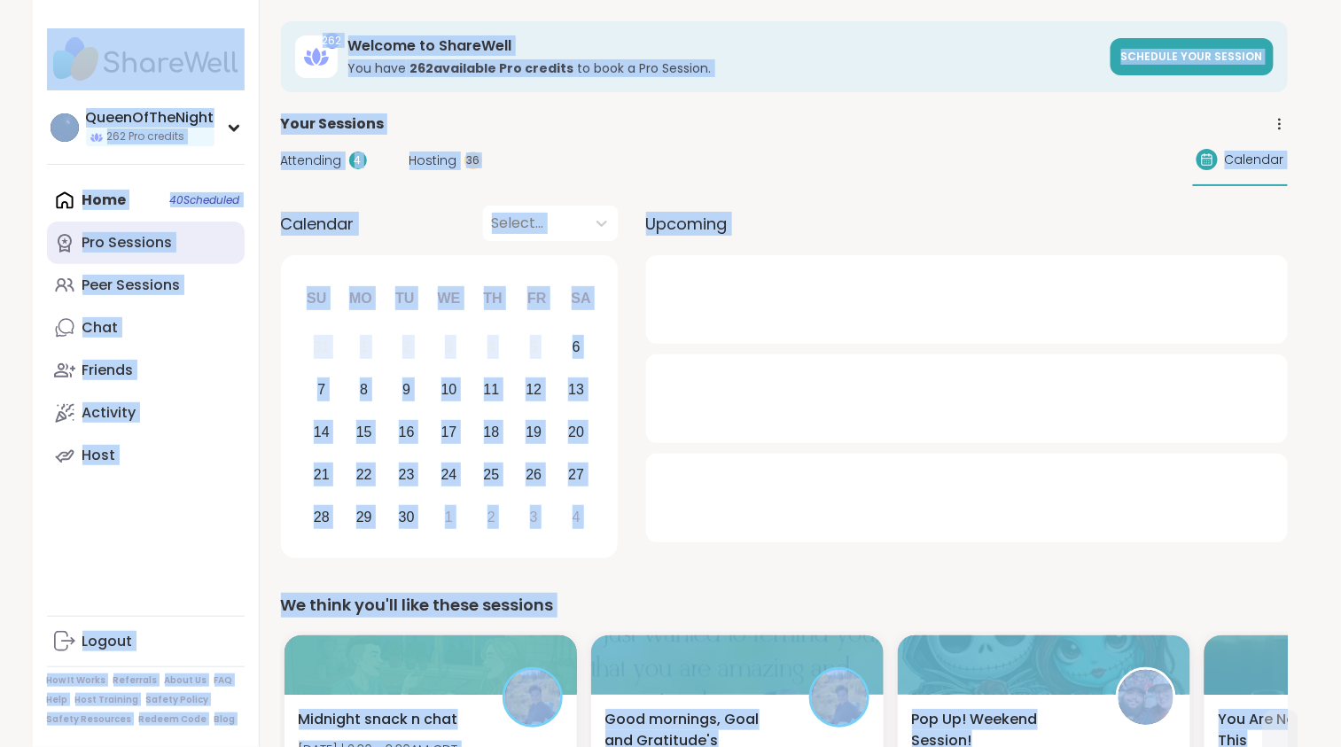
click at [137, 236] on div "Pro Sessions" at bounding box center [127, 242] width 90 height 19
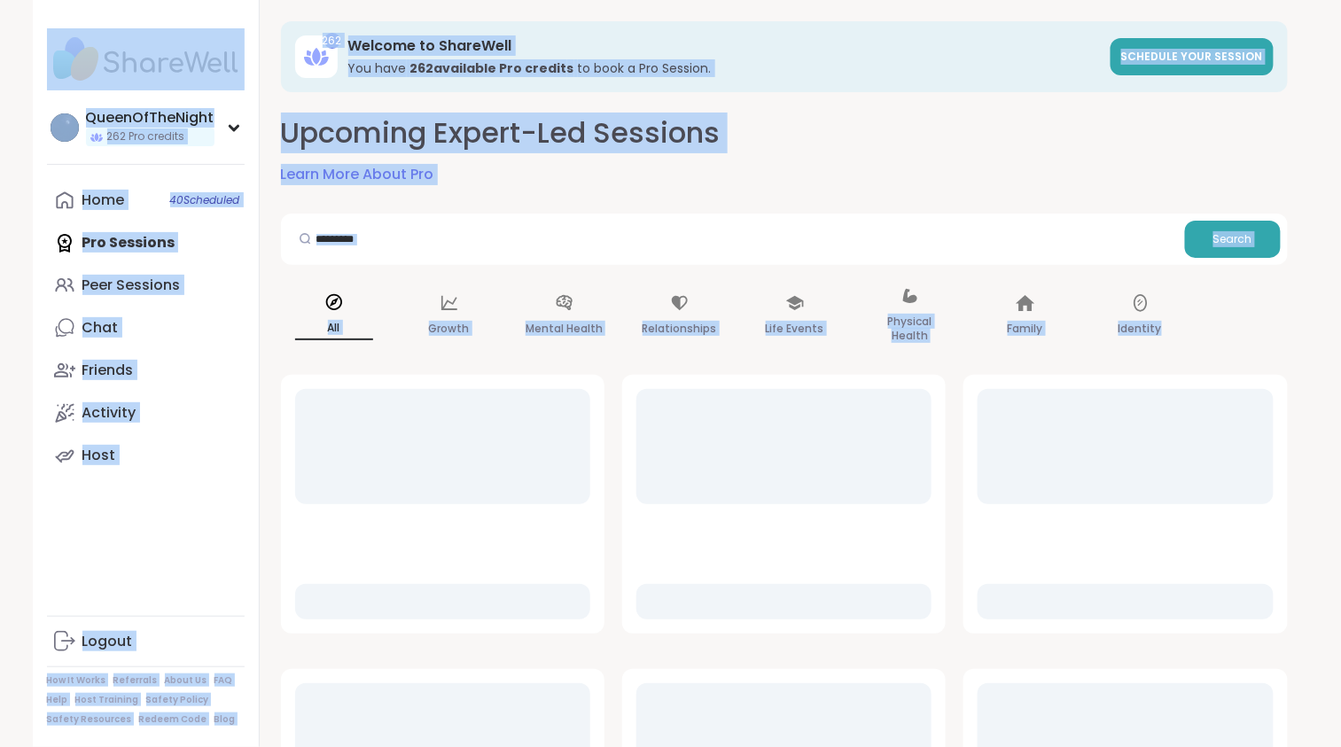
click at [97, 549] on div "QueenOfTheNight 262 Pro credits Profile Membership Settings Help Home 40 Schedu…" at bounding box center [146, 373] width 227 height 747
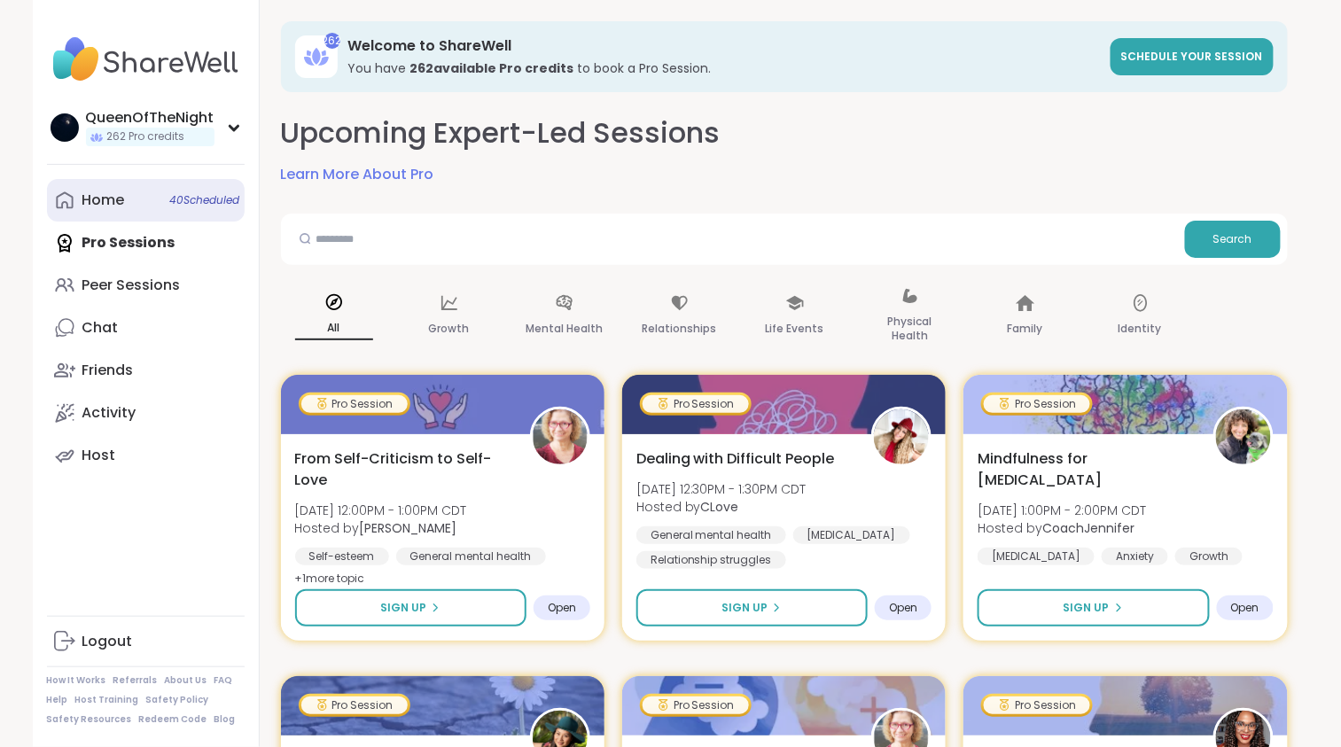
click at [117, 199] on div "Home 40 Scheduled" at bounding box center [103, 199] width 43 height 19
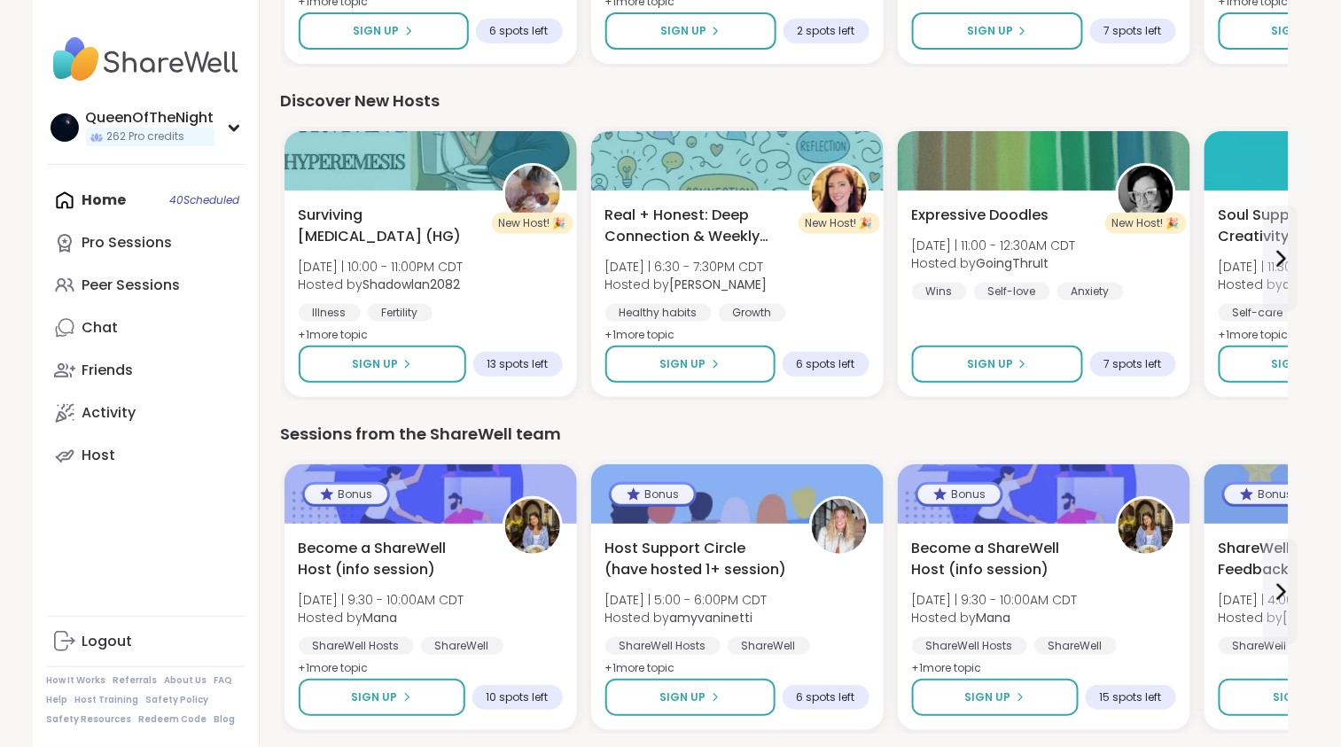
scroll to position [2231, 0]
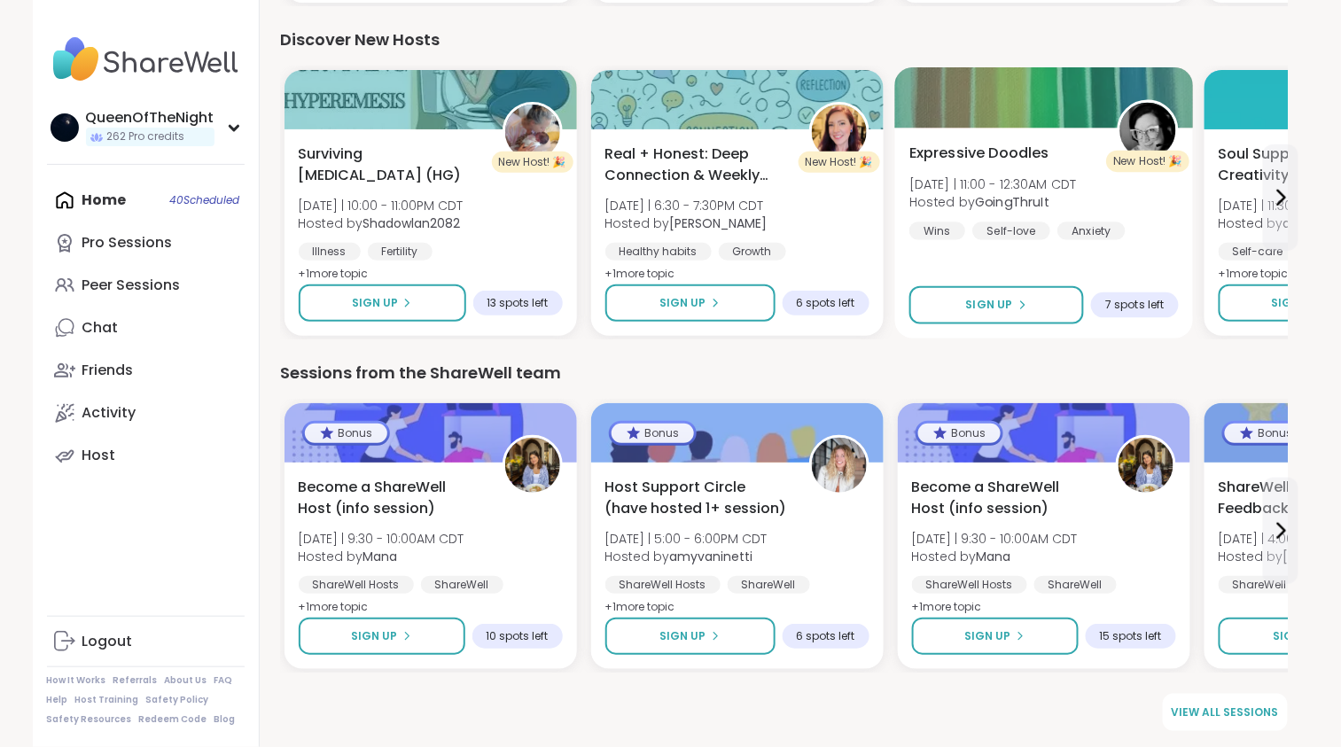
click at [1052, 143] on div "Expressive Doodles Thu 9/11 | 11:00 - 12:30AM CDT Hosted by GoingThruIt Wins Se…" at bounding box center [1043, 191] width 269 height 97
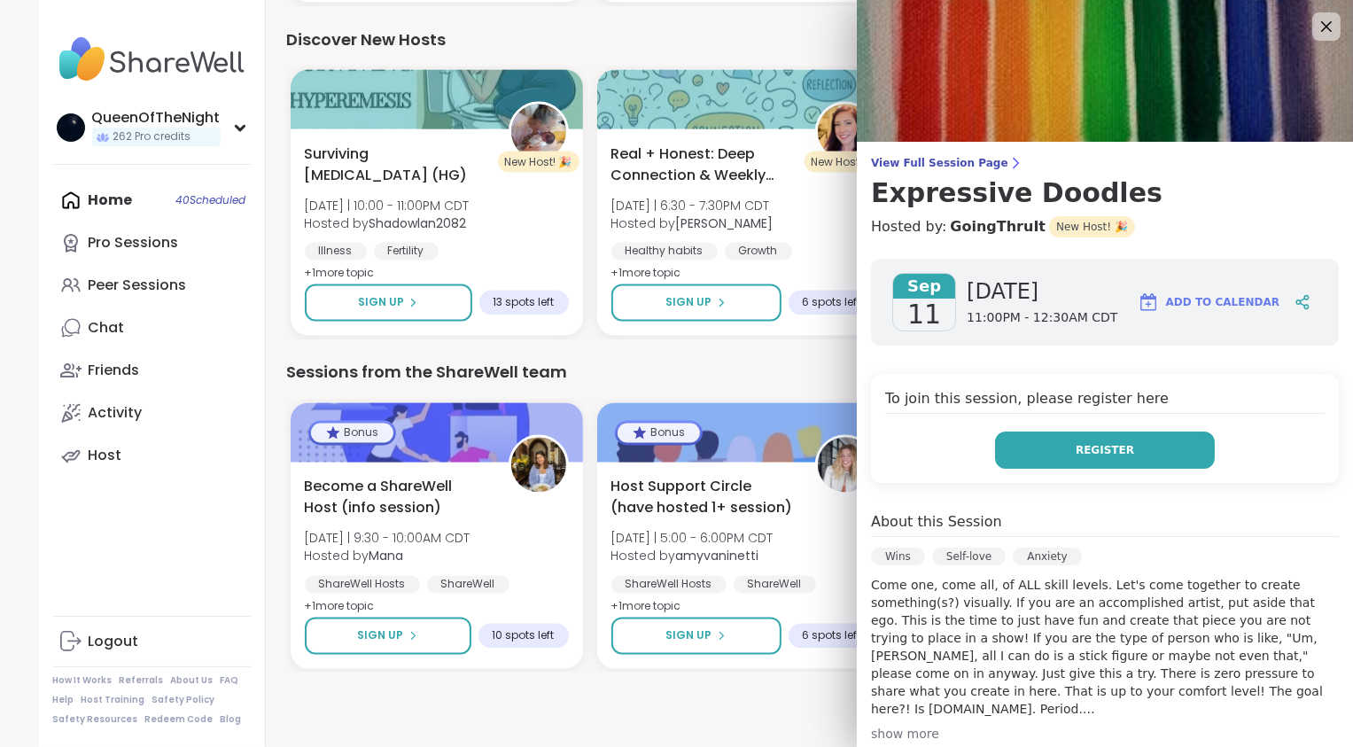
click at [1076, 450] on span "Register" at bounding box center [1105, 450] width 58 height 16
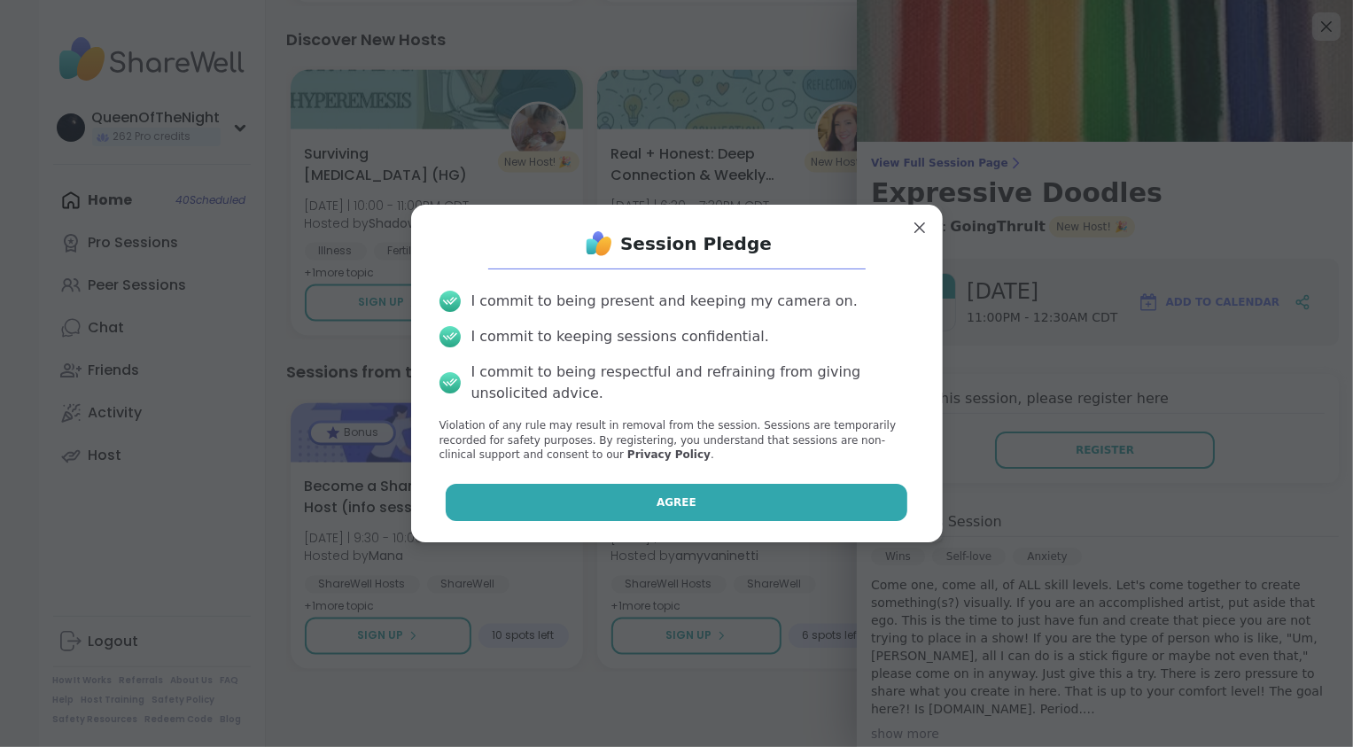
click at [727, 503] on button "Agree" at bounding box center [677, 502] width 462 height 37
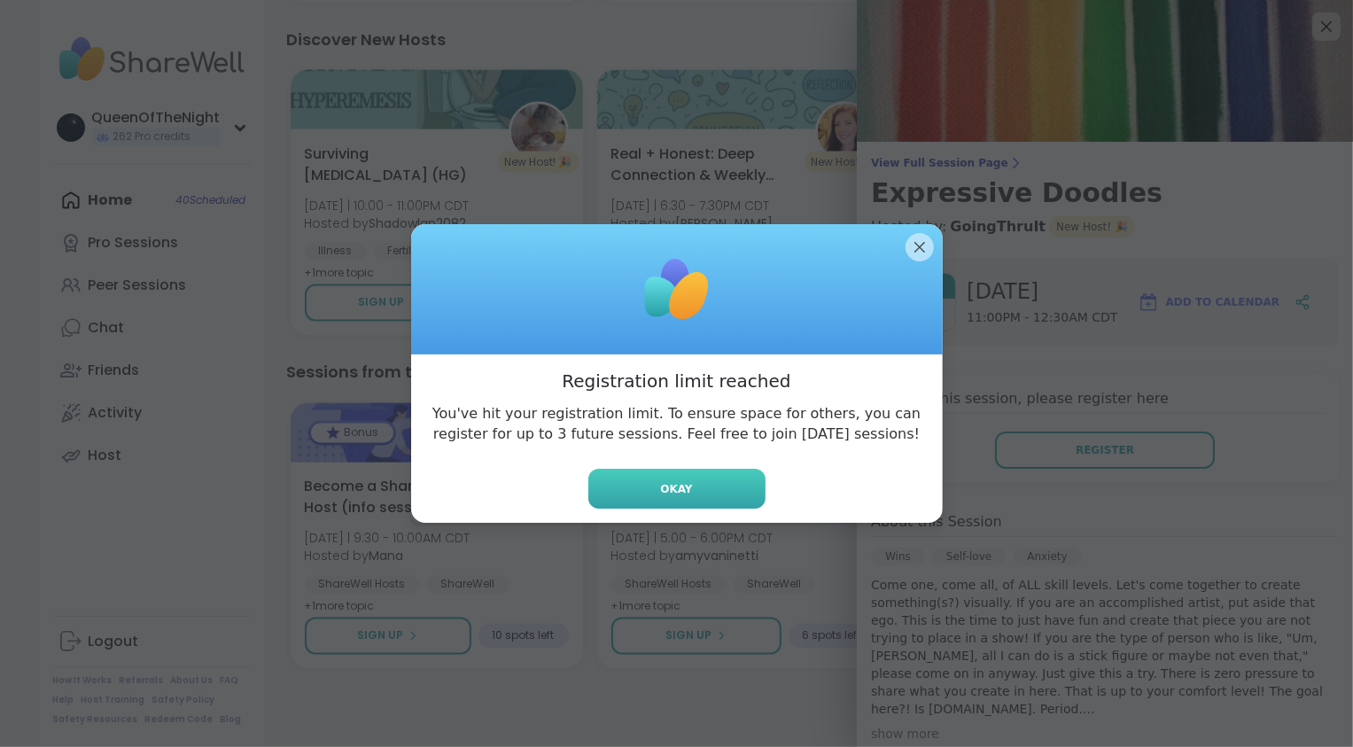
click at [733, 486] on button "Okay" at bounding box center [676, 489] width 177 height 40
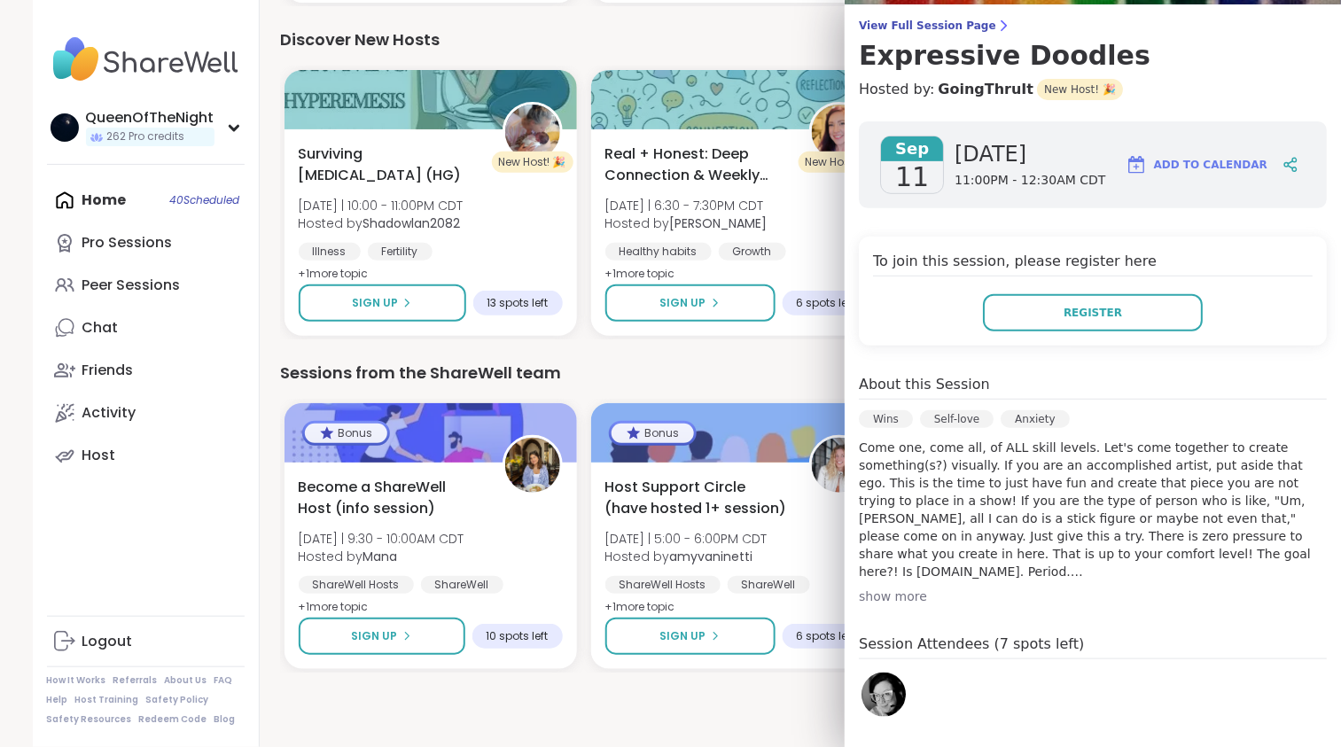
scroll to position [0, 0]
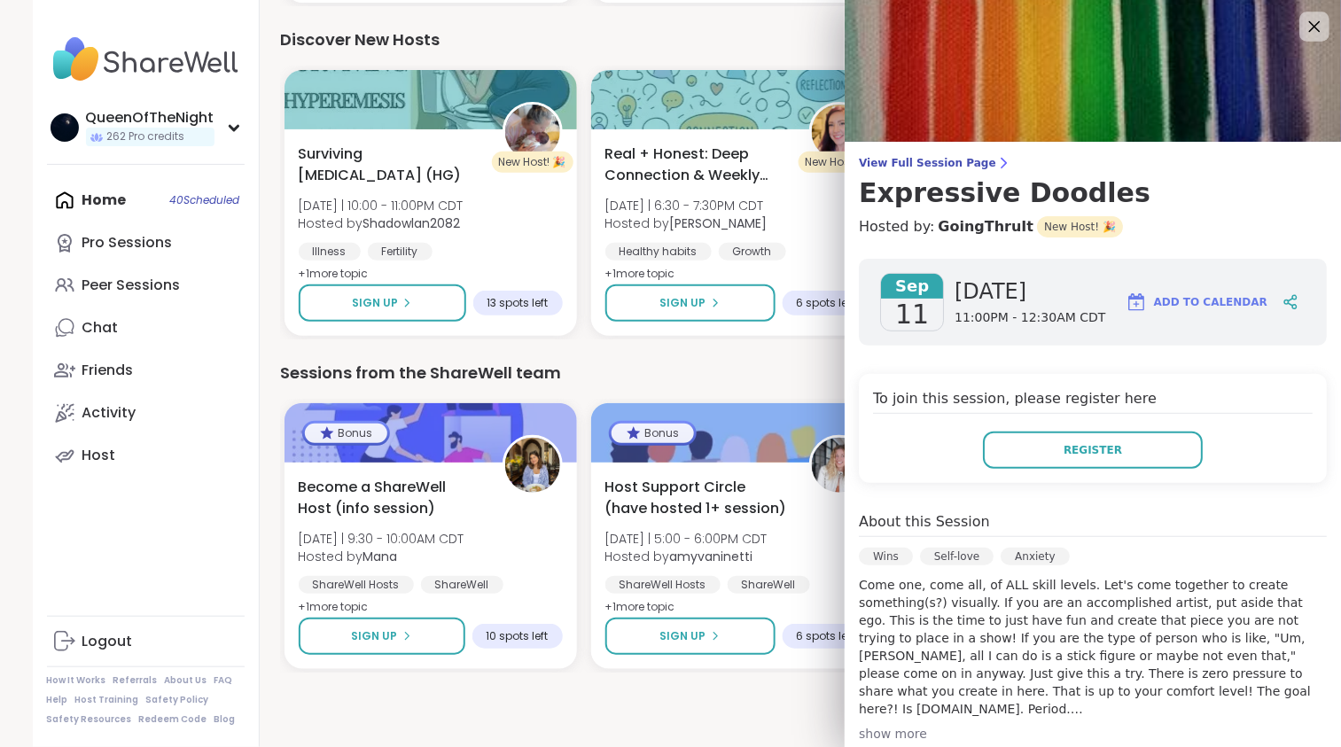
click at [1304, 31] on icon at bounding box center [1313, 26] width 22 height 22
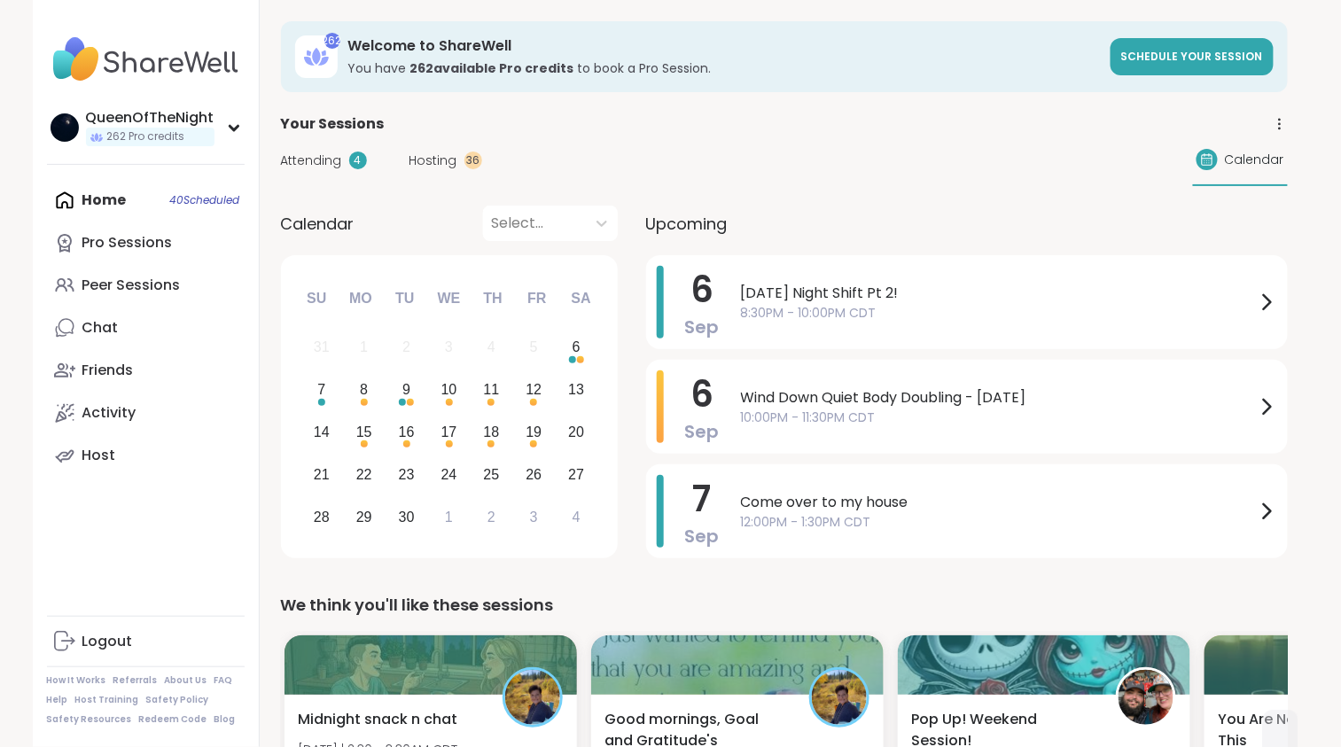
click at [430, 159] on span "Hosting" at bounding box center [433, 161] width 48 height 19
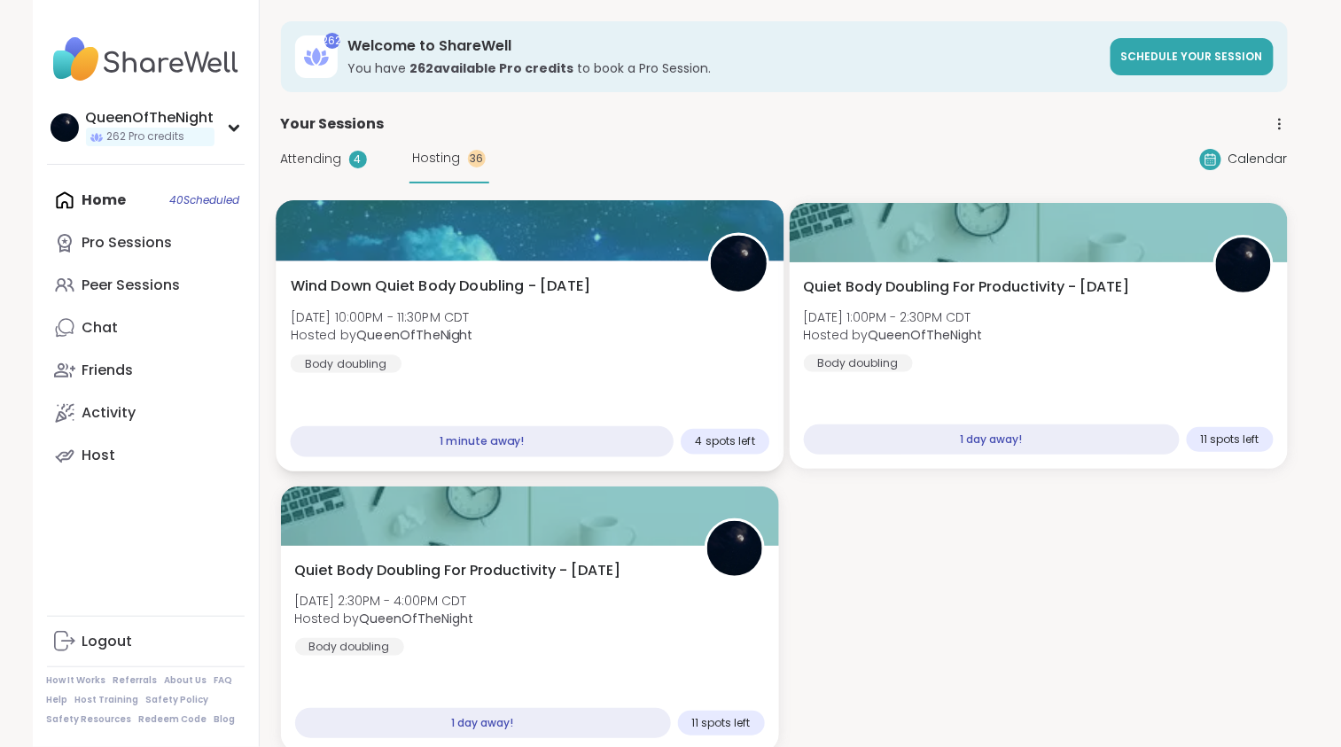
click at [665, 263] on div "Wind Down Quiet Body Doubling - Saturday Sat, Sep 06 | 10:00PM - 11:30PM CDT Ho…" at bounding box center [530, 365] width 508 height 211
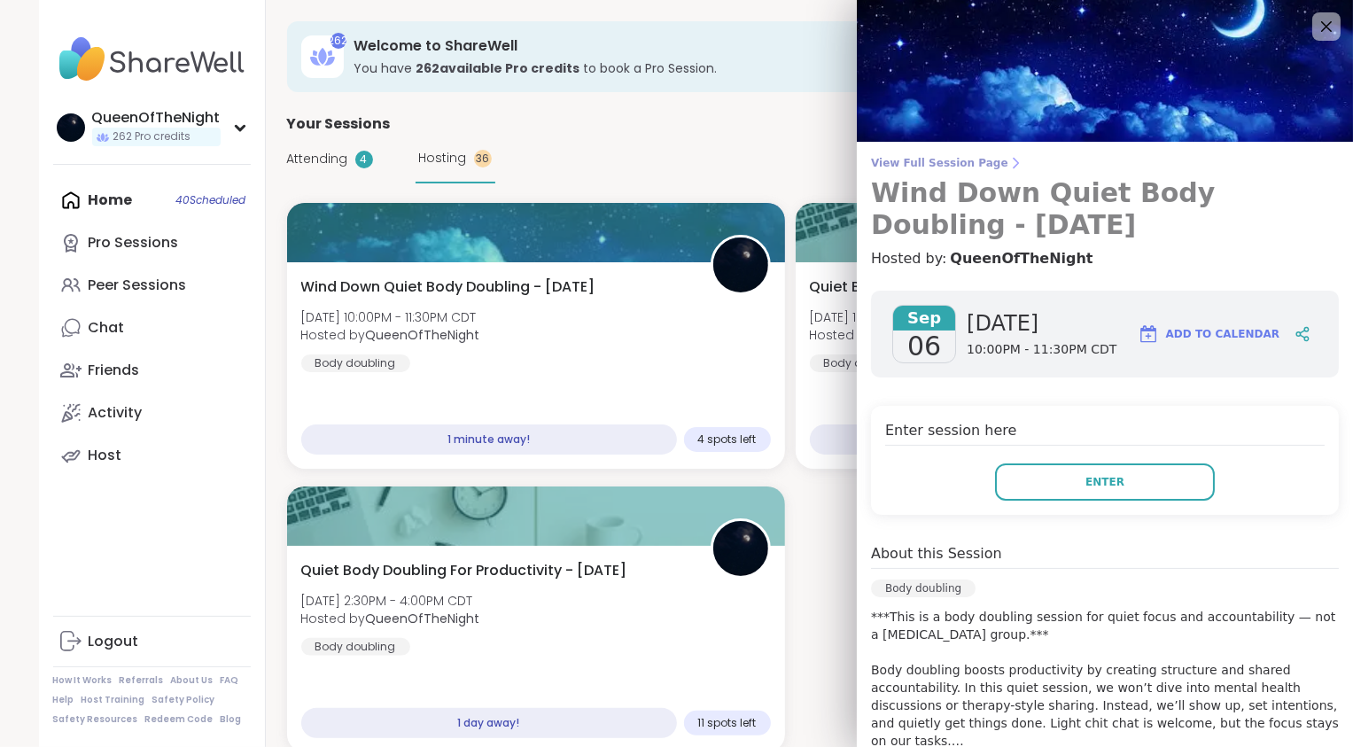
click at [941, 163] on span "View Full Session Page" at bounding box center [1105, 163] width 468 height 14
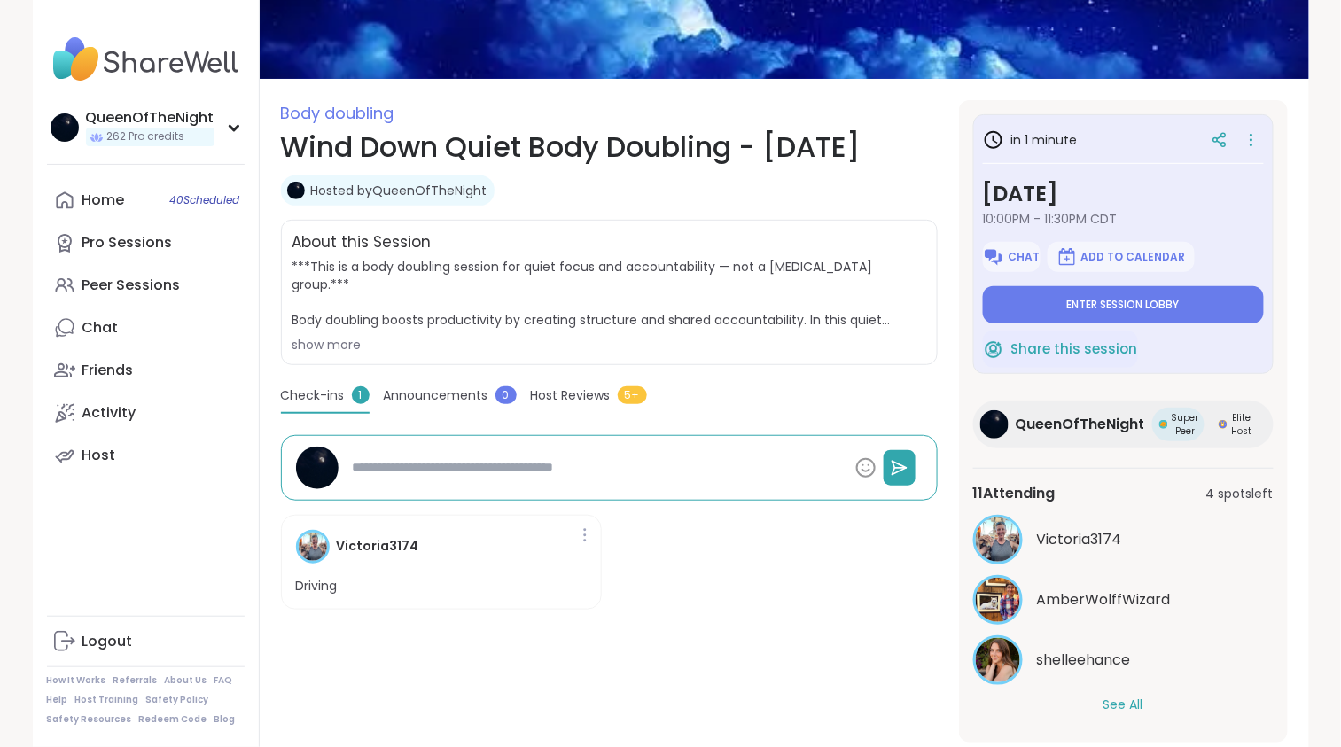
scroll to position [197, 0]
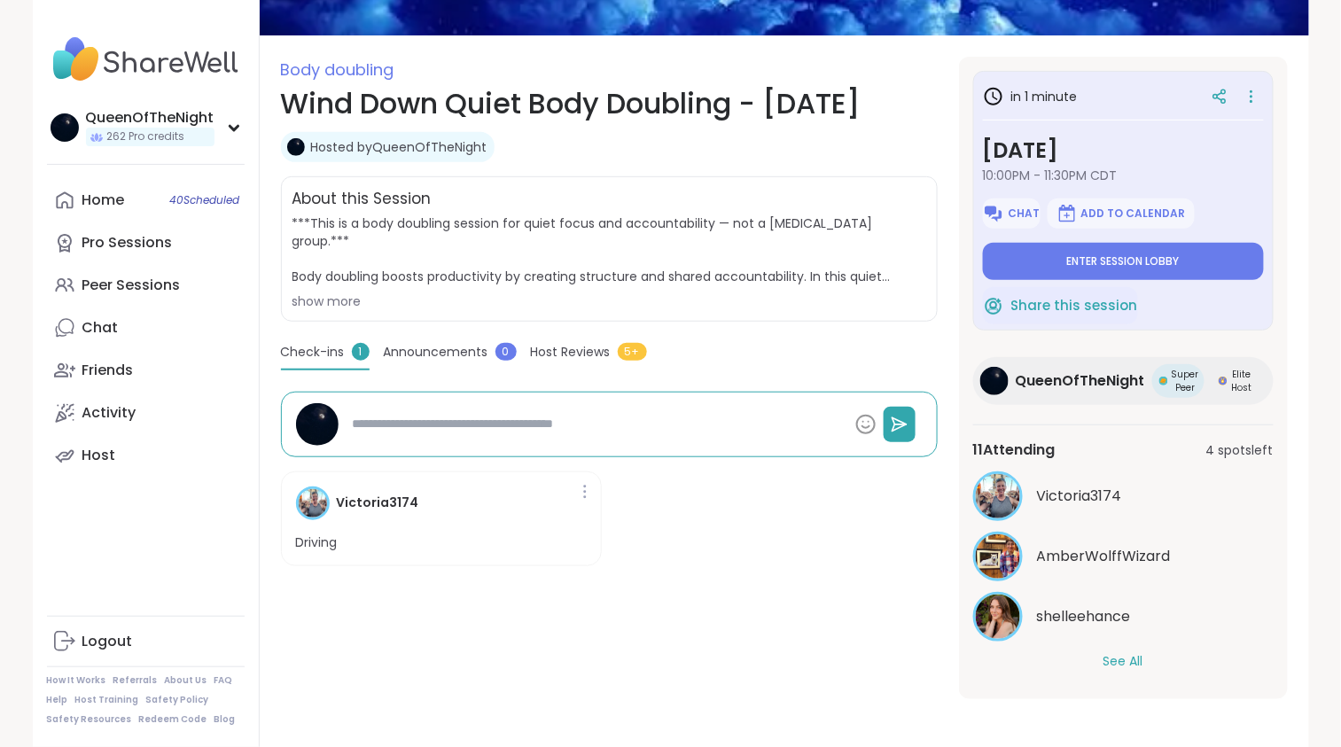
click at [1138, 665] on button "See All" at bounding box center [1123, 661] width 40 height 19
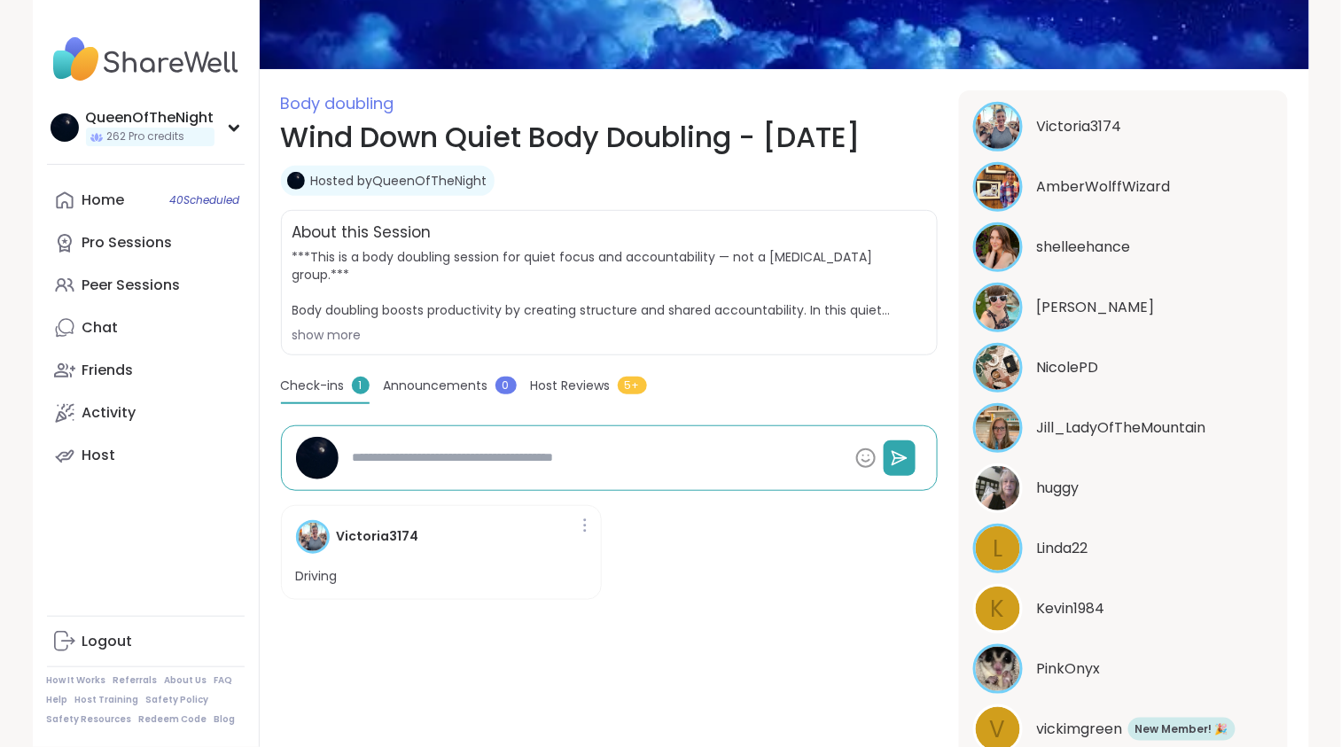
scroll to position [164, 0]
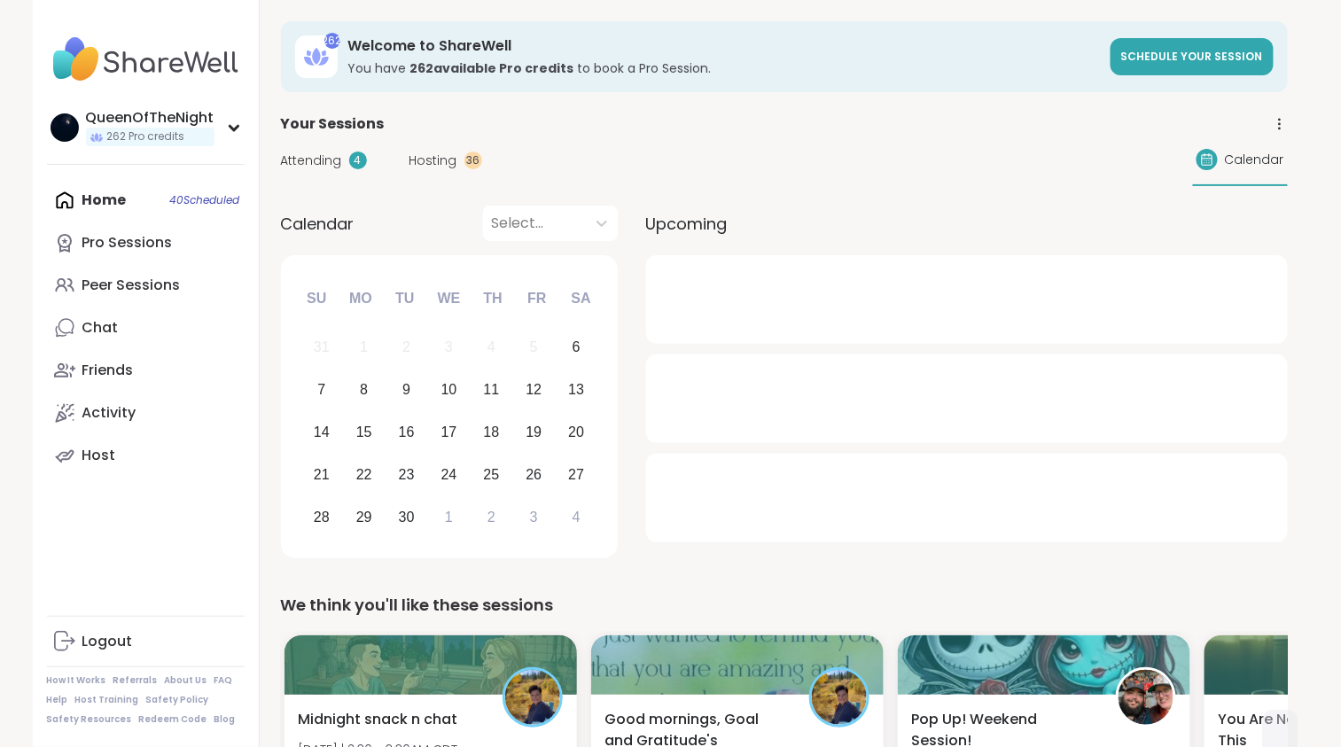
click at [404, 160] on div "Attending 4 Hosting 36" at bounding box center [381, 161] width 201 height 19
click at [441, 158] on span "Hosting" at bounding box center [433, 161] width 48 height 19
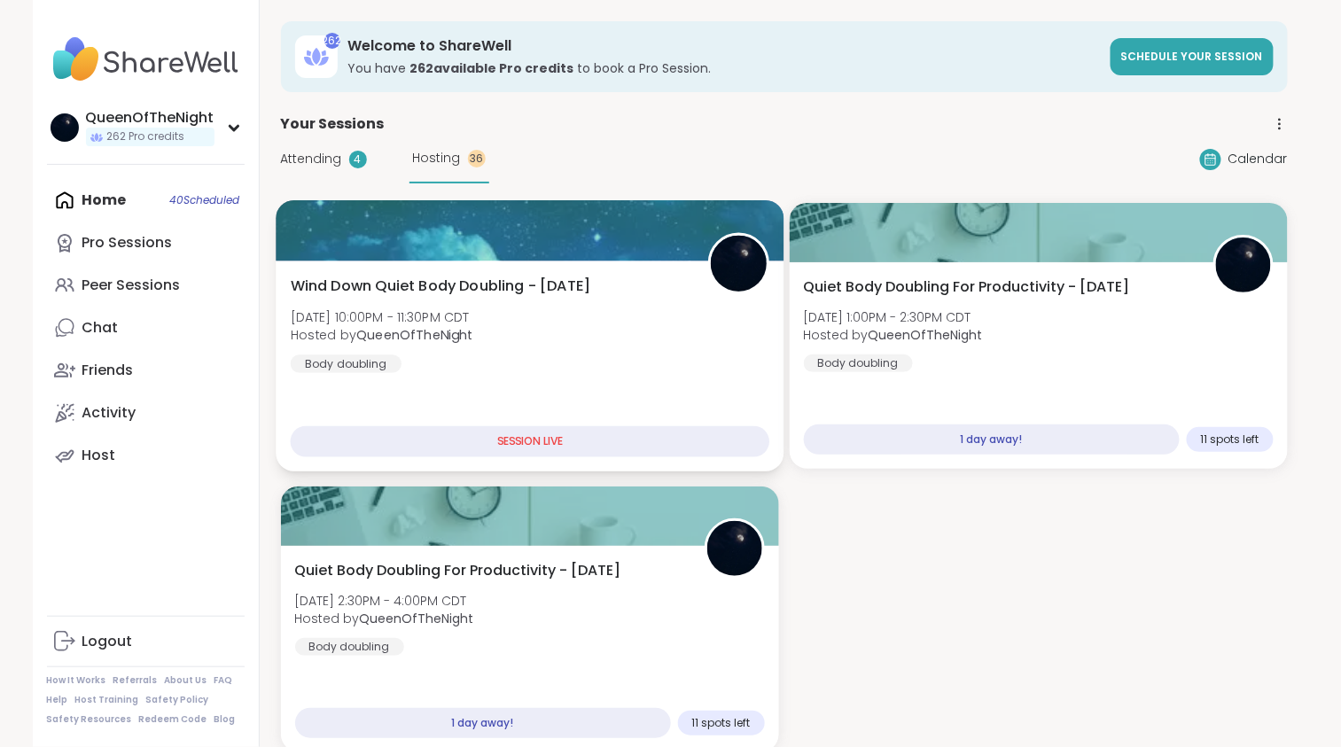
click at [528, 260] on div "Wind Down Quiet Body Doubling - Saturday Sat, Sep 06 | 10:00PM - 11:30PM CDT Ho…" at bounding box center [530, 365] width 508 height 211
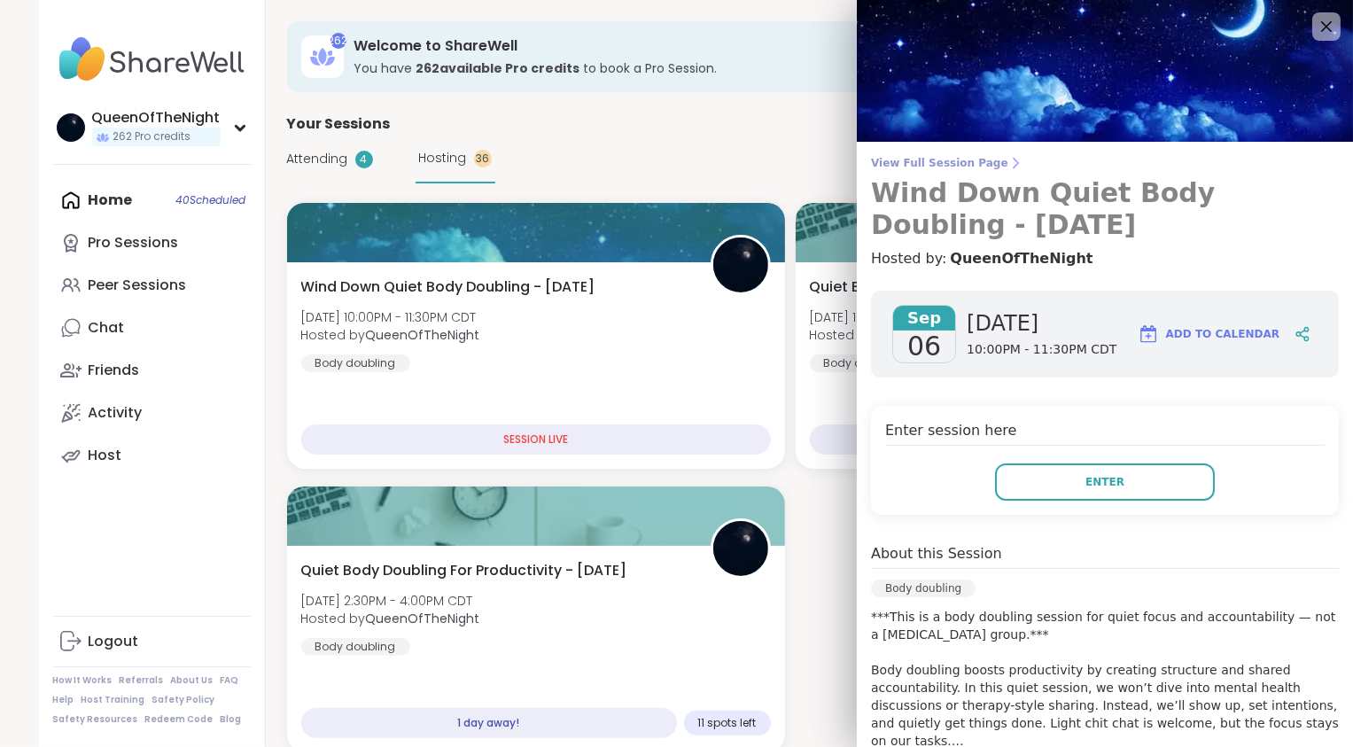
click at [912, 163] on span "View Full Session Page" at bounding box center [1105, 163] width 468 height 14
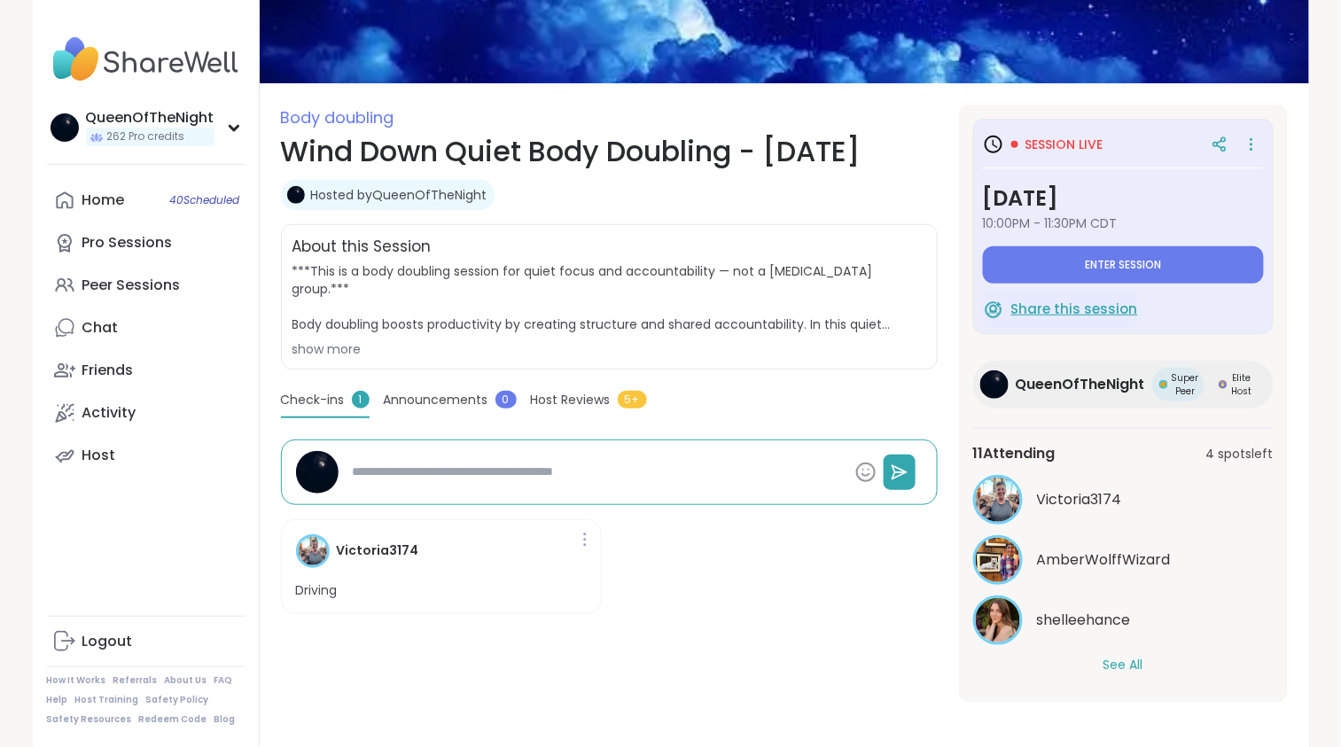
scroll to position [147, 0]
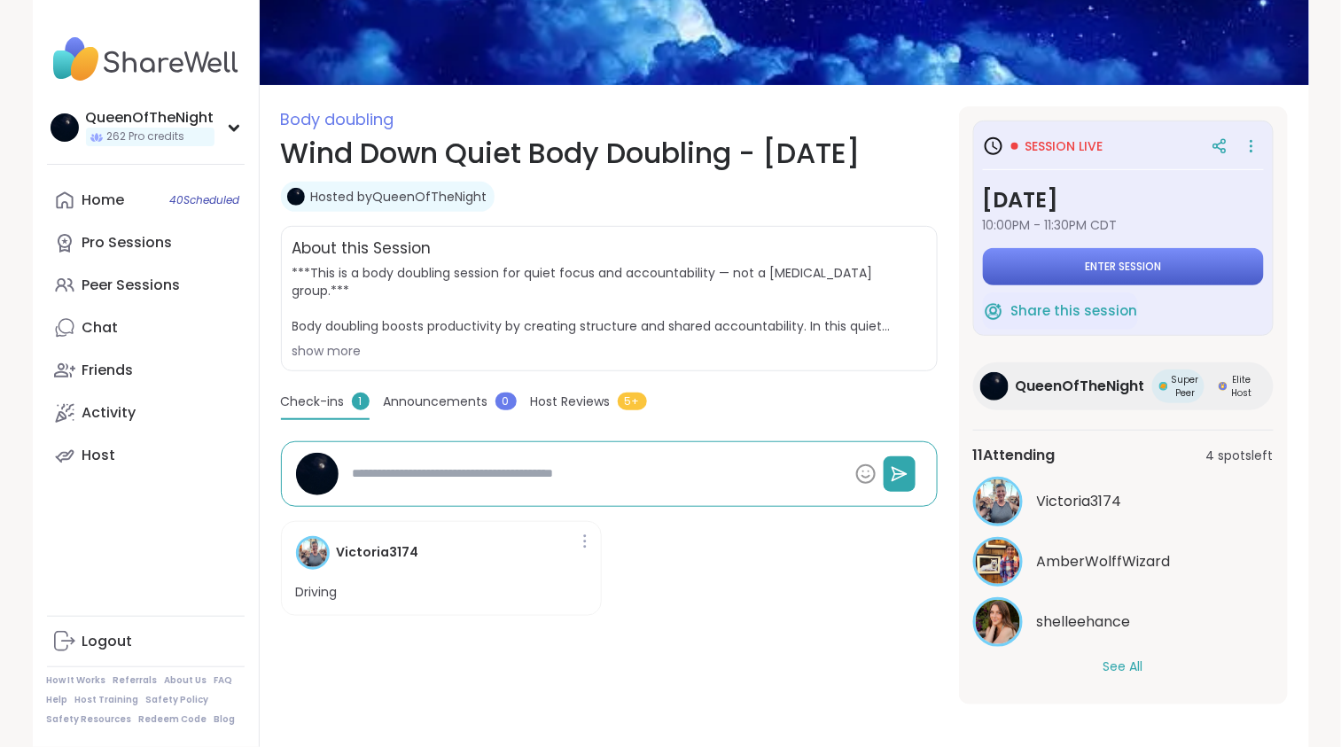
click at [1065, 262] on button "Enter session" at bounding box center [1123, 266] width 281 height 37
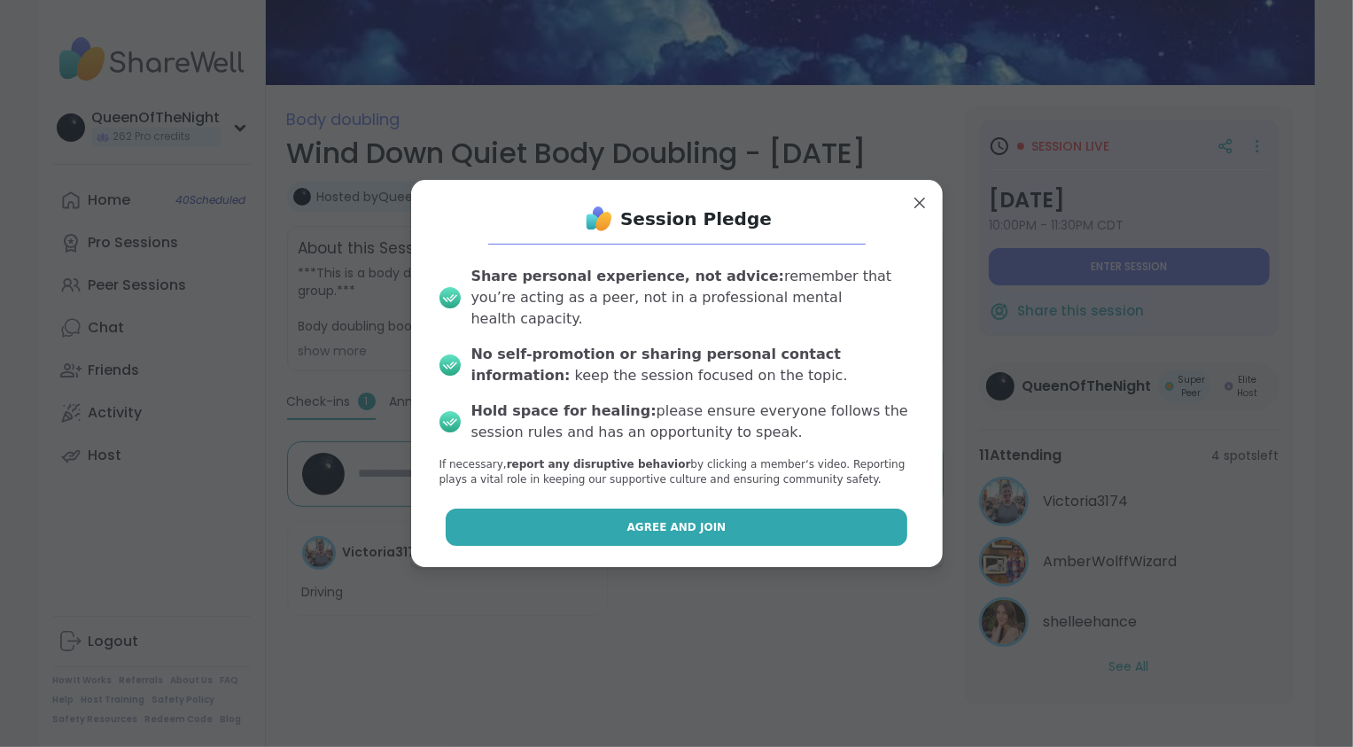
click at [700, 523] on span "Agree and Join" at bounding box center [676, 527] width 99 height 16
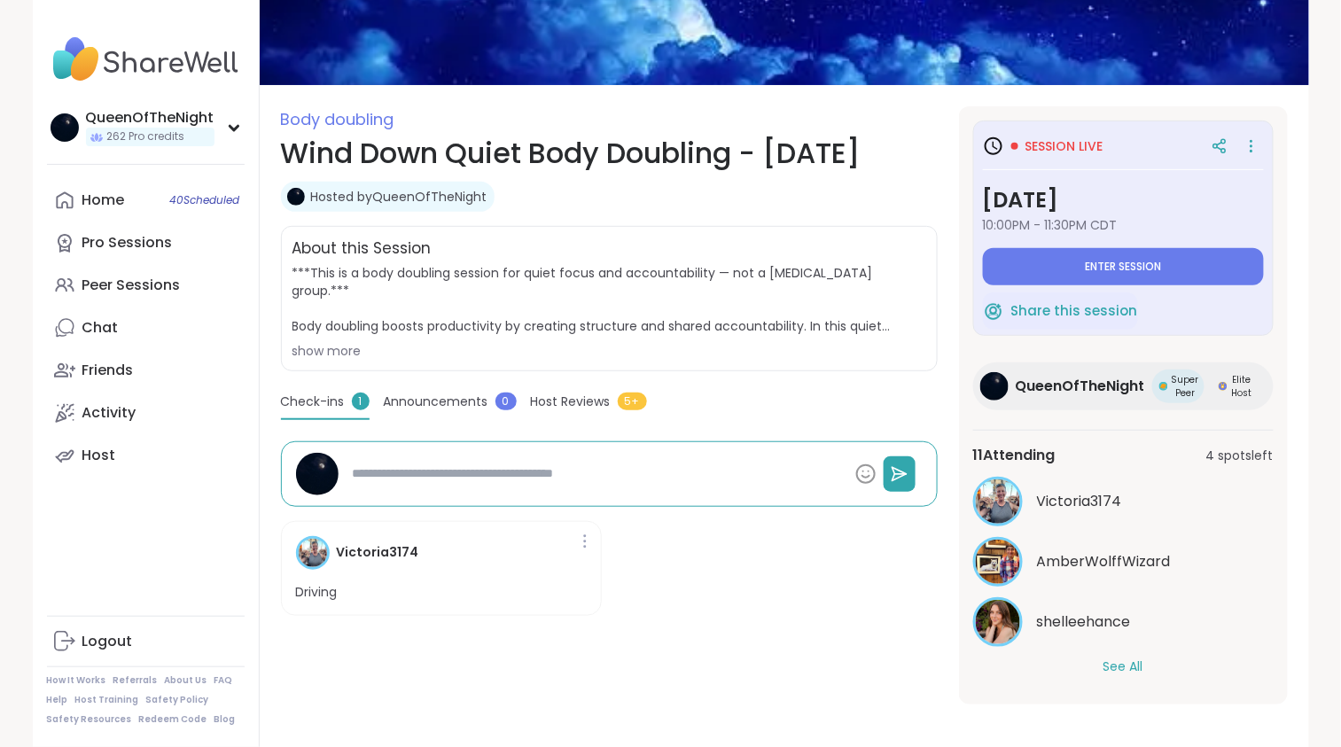
type textarea "*"
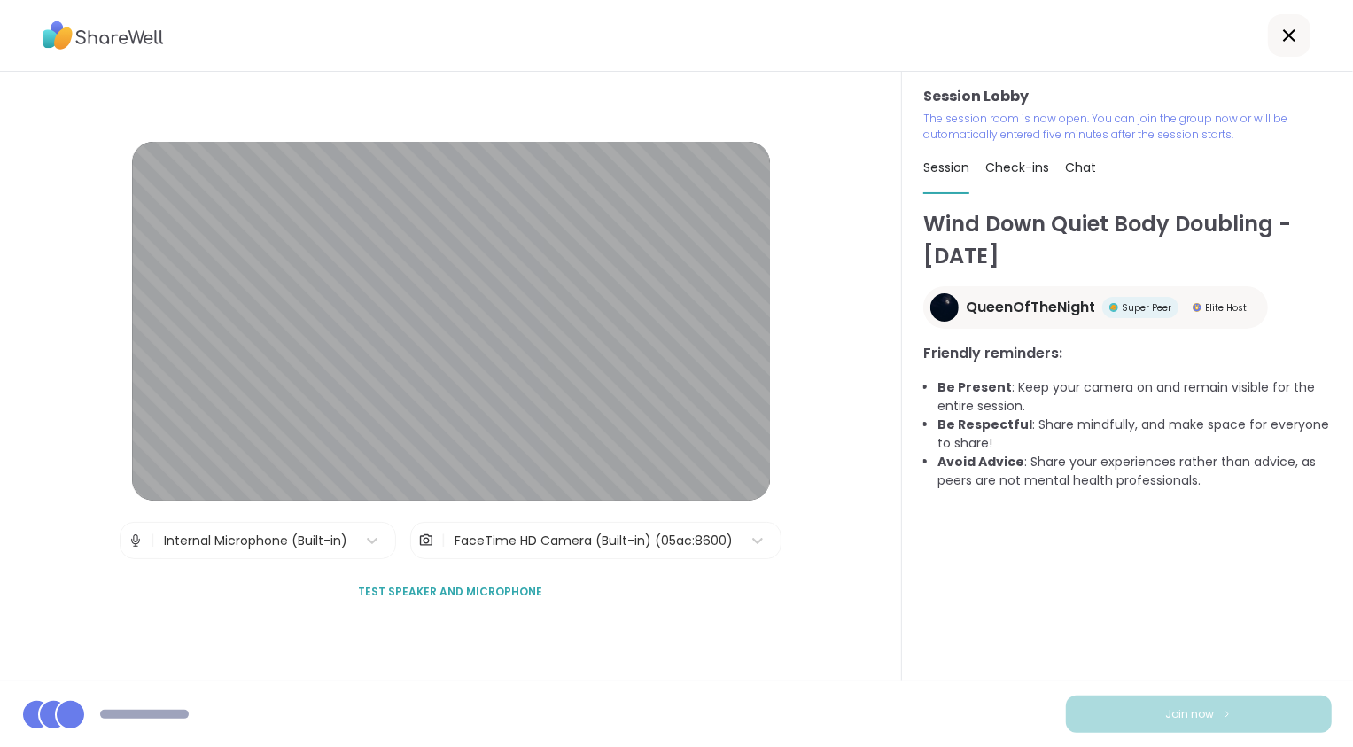
click at [1076, 172] on span "Chat" at bounding box center [1080, 168] width 31 height 18
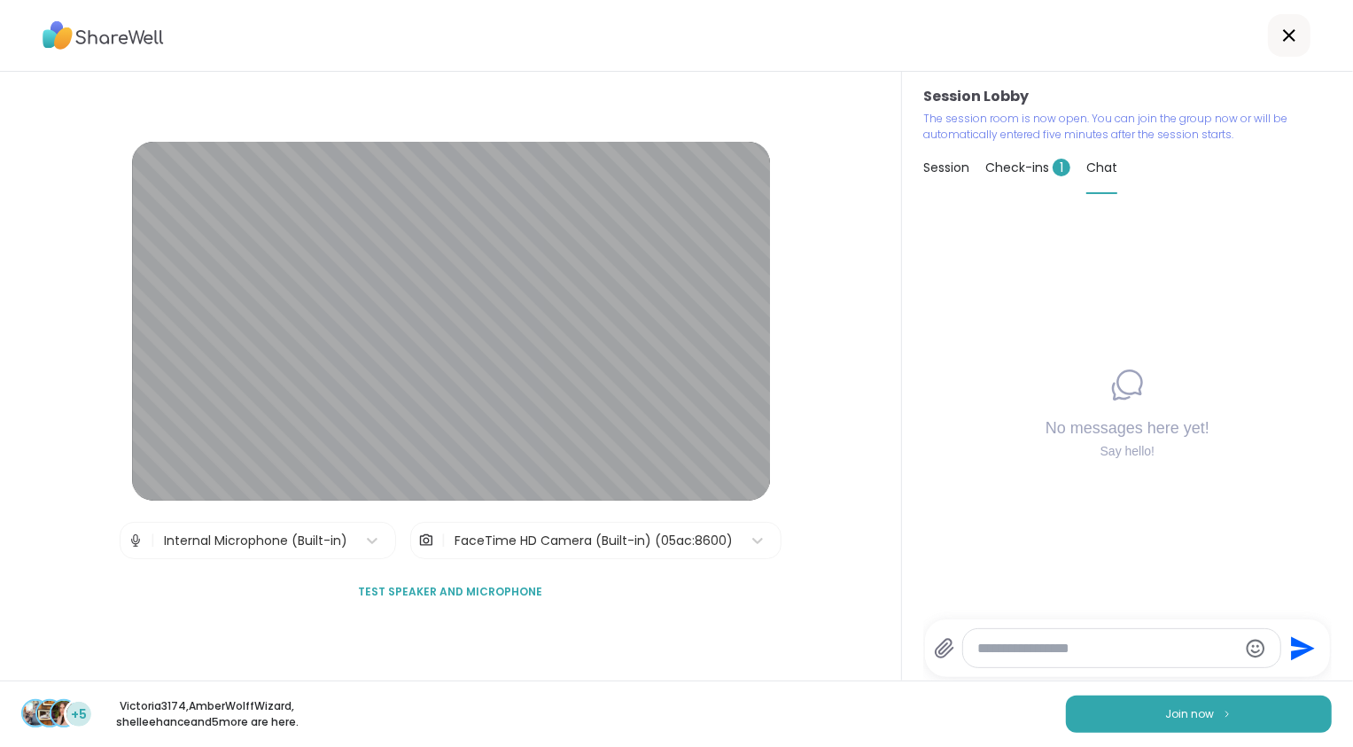
click at [1038, 644] on textarea "Type your message" at bounding box center [1107, 649] width 260 height 18
paste textarea "**********"
type textarea "**********"
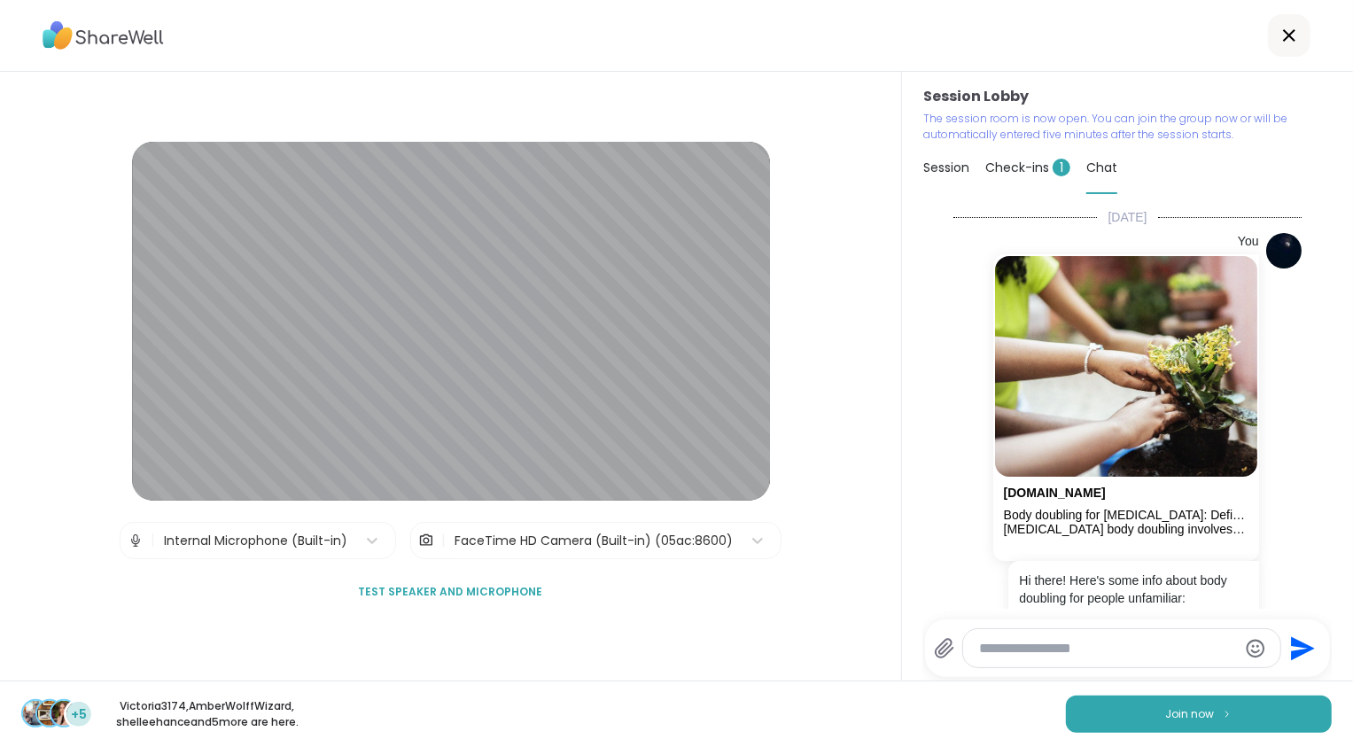
click at [1078, 651] on textarea "Type your message" at bounding box center [1107, 649] width 256 height 18
paste textarea "**********"
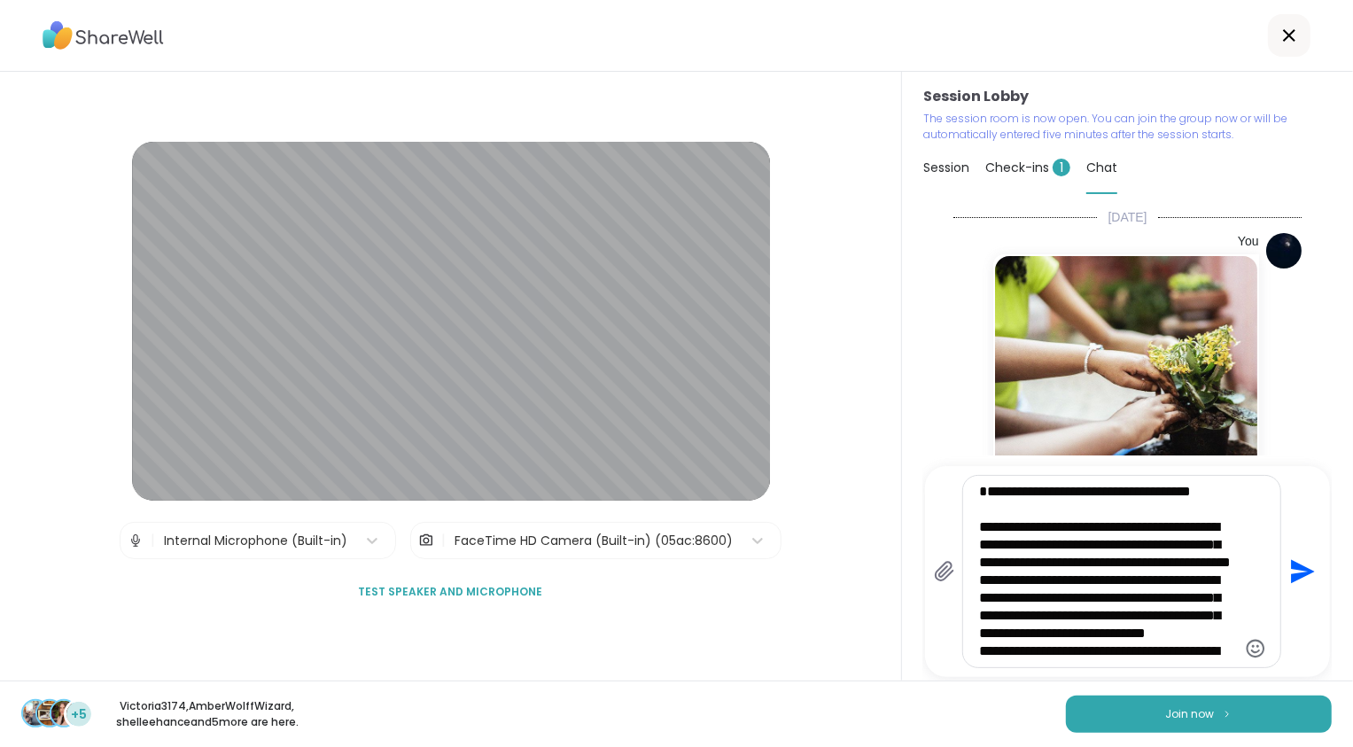
click at [979, 509] on textarea "**********" at bounding box center [1107, 571] width 256 height 177
click at [979, 547] on textarea "**********" at bounding box center [1107, 571] width 256 height 177
click at [979, 618] on textarea "**********" at bounding box center [1107, 571] width 256 height 177
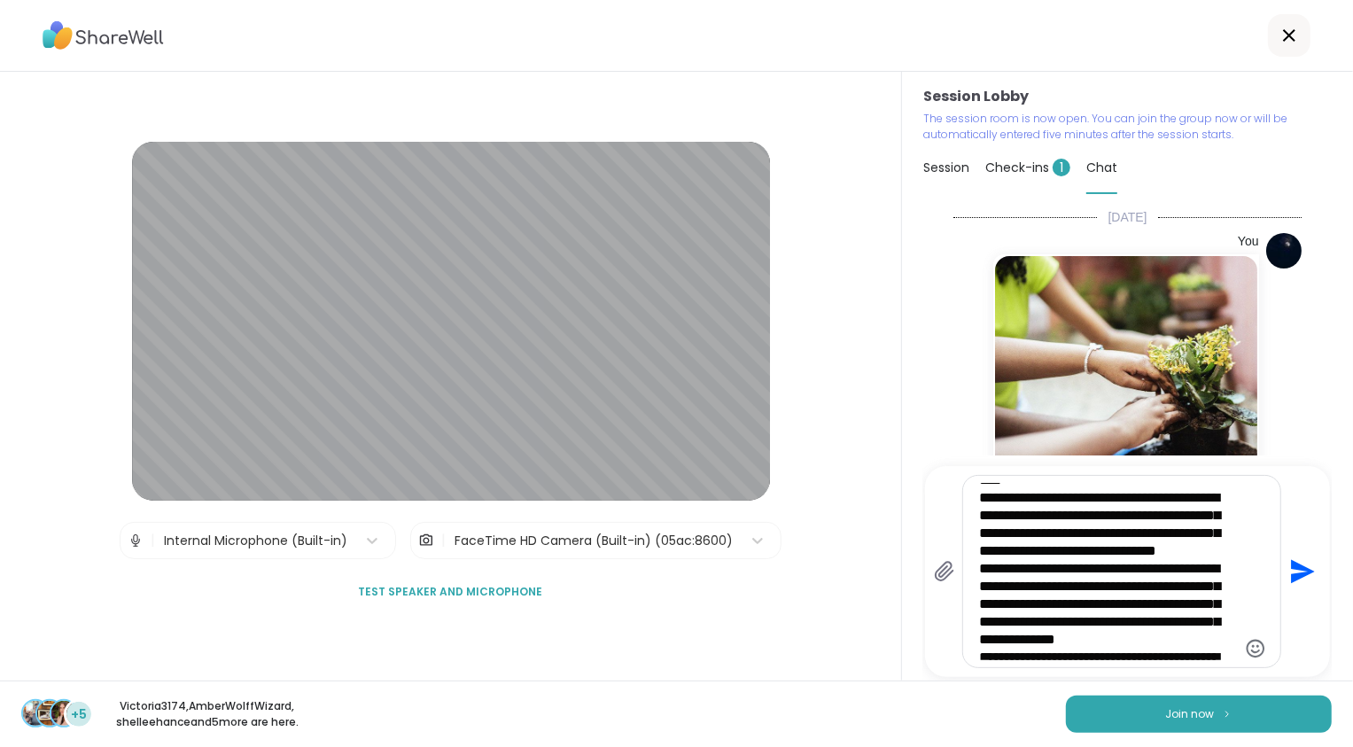
scroll to position [103, 0]
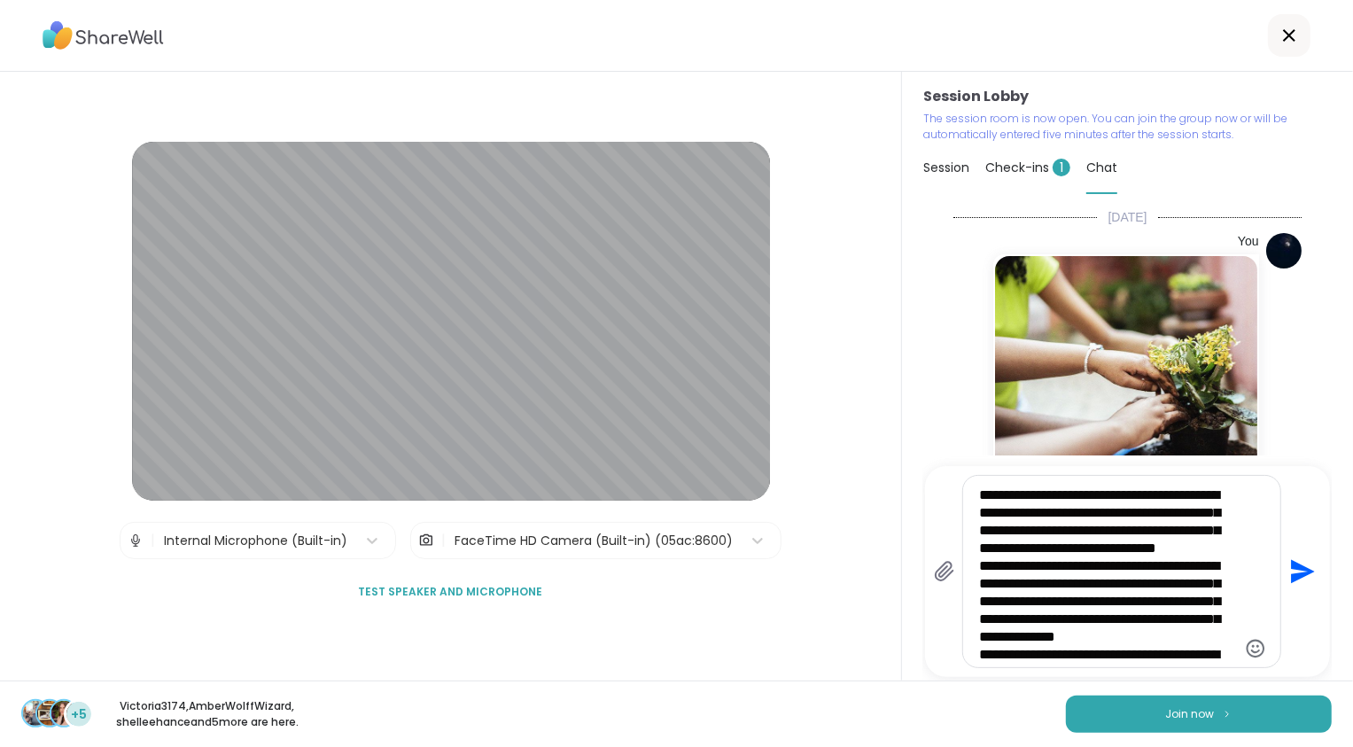
click at [979, 608] on textarea "**********" at bounding box center [1107, 571] width 256 height 177
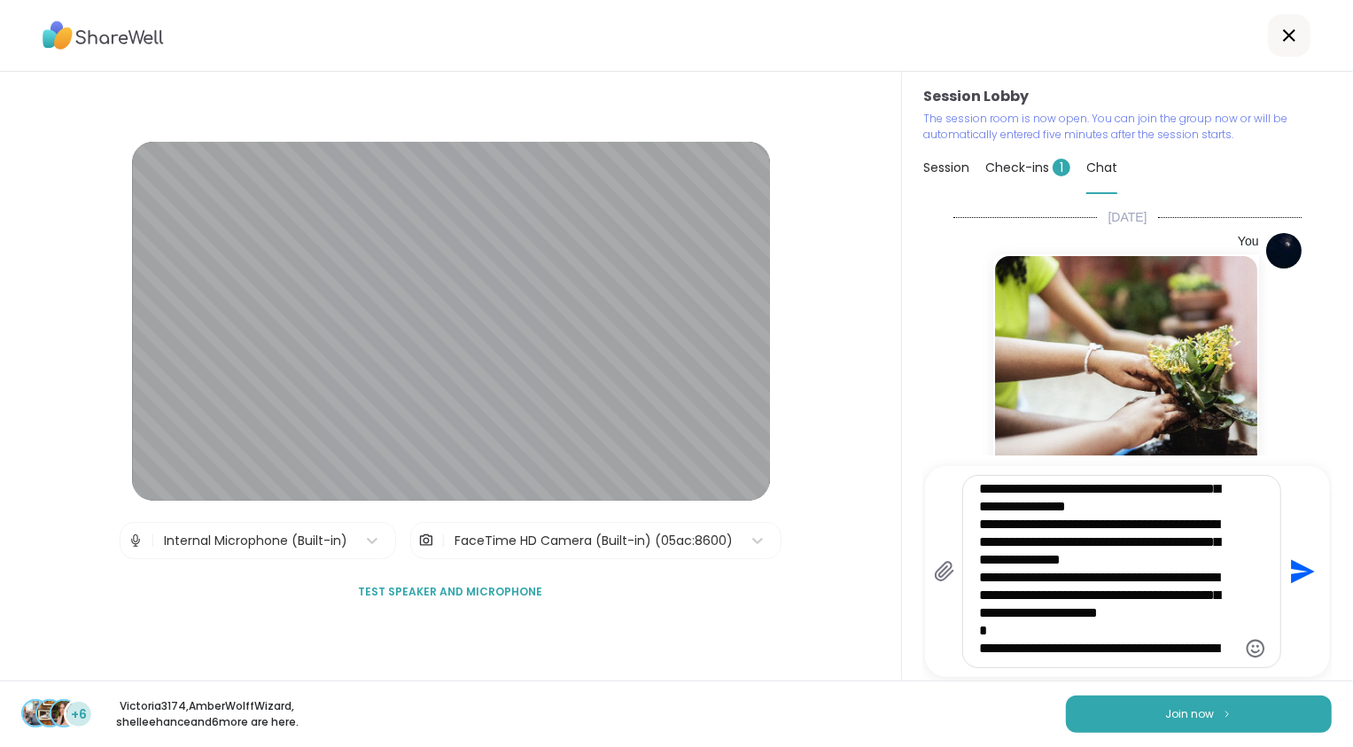
scroll to position [235, 0]
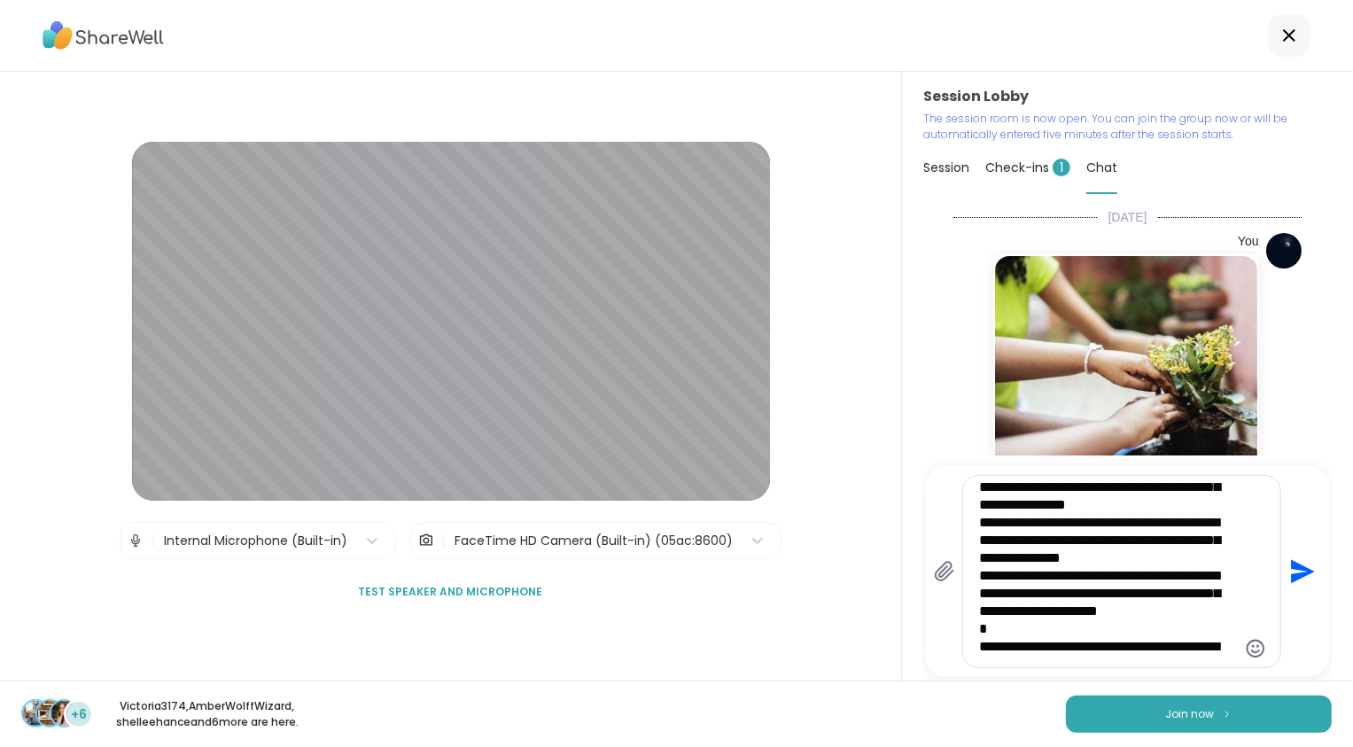
click at [979, 578] on textarea "**********" at bounding box center [1107, 571] width 256 height 177
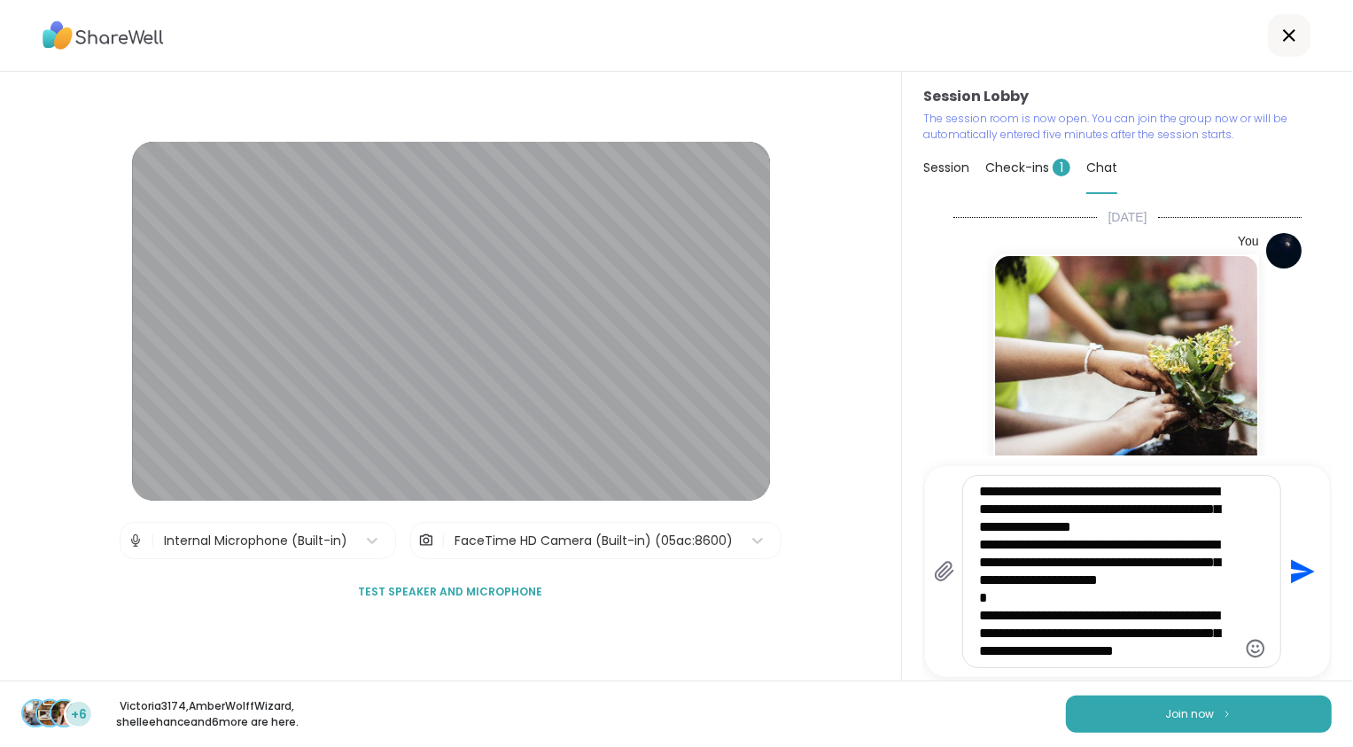
scroll to position [337, 0]
click at [979, 532] on textarea "**********" at bounding box center [1107, 571] width 256 height 177
type textarea "**********"
click at [1292, 576] on icon "Send" at bounding box center [1304, 572] width 24 height 24
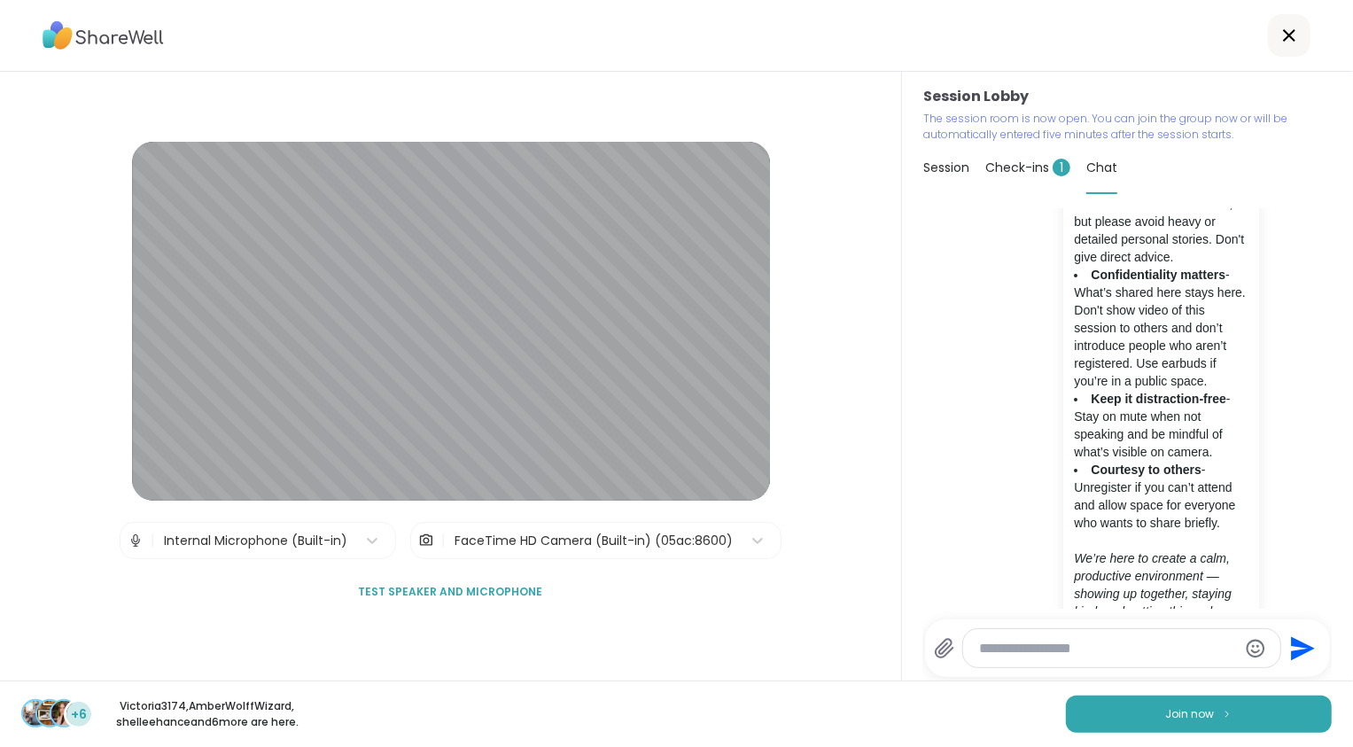
scroll to position [874, 0]
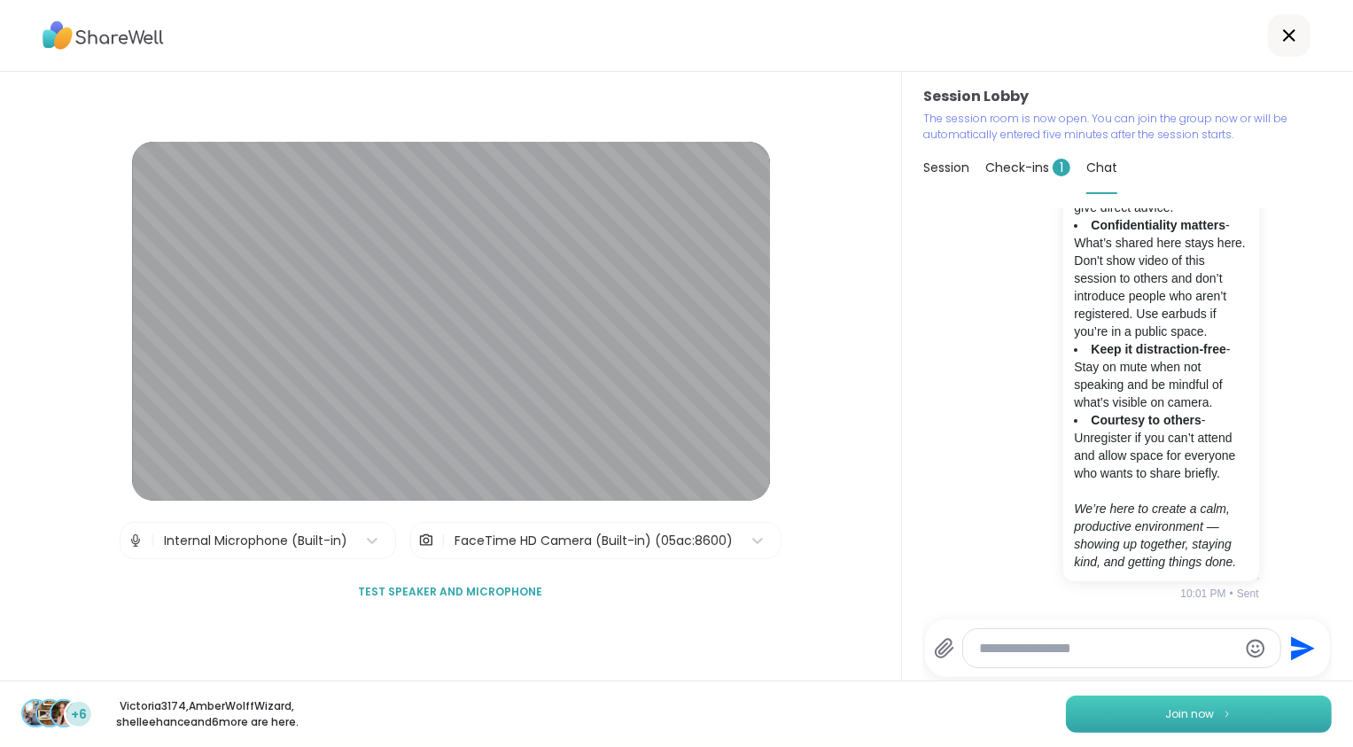
click at [1188, 715] on span "Join now" at bounding box center [1190, 714] width 49 height 16
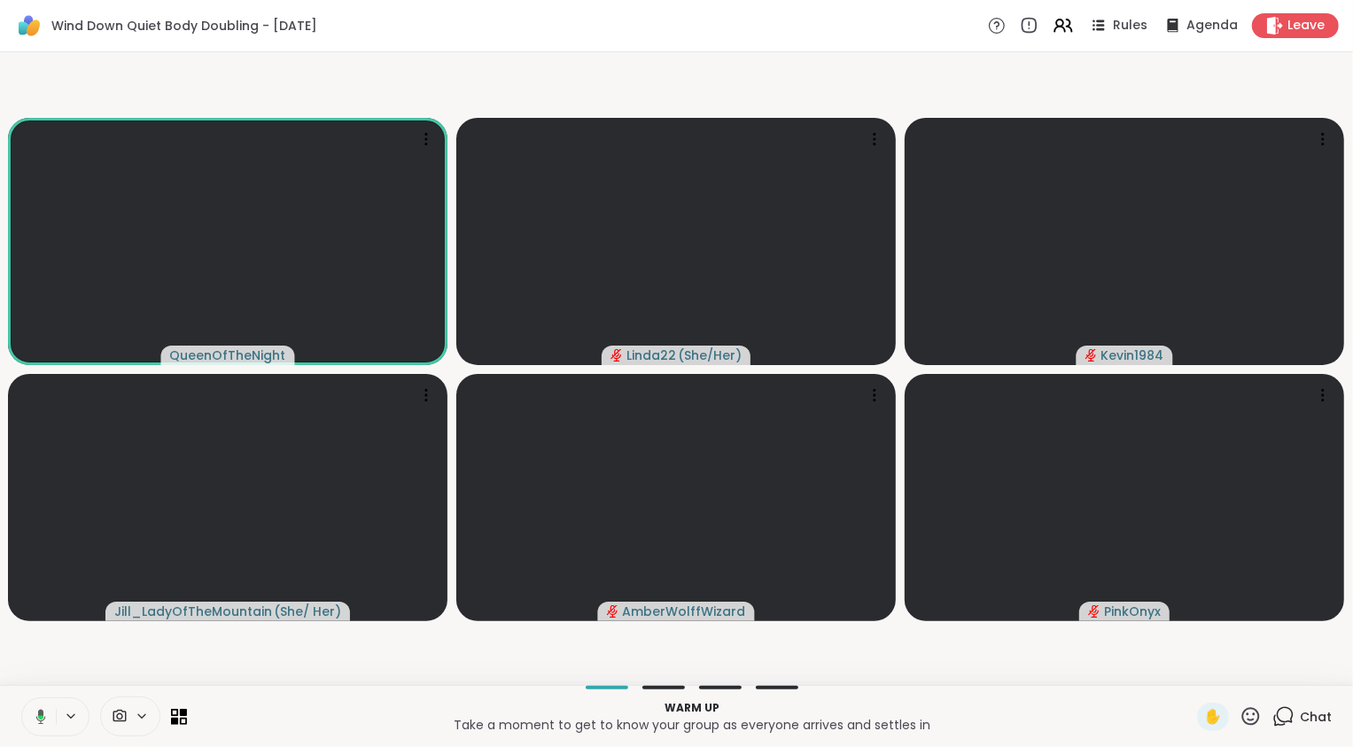
click at [1279, 720] on icon at bounding box center [1285, 715] width 17 height 16
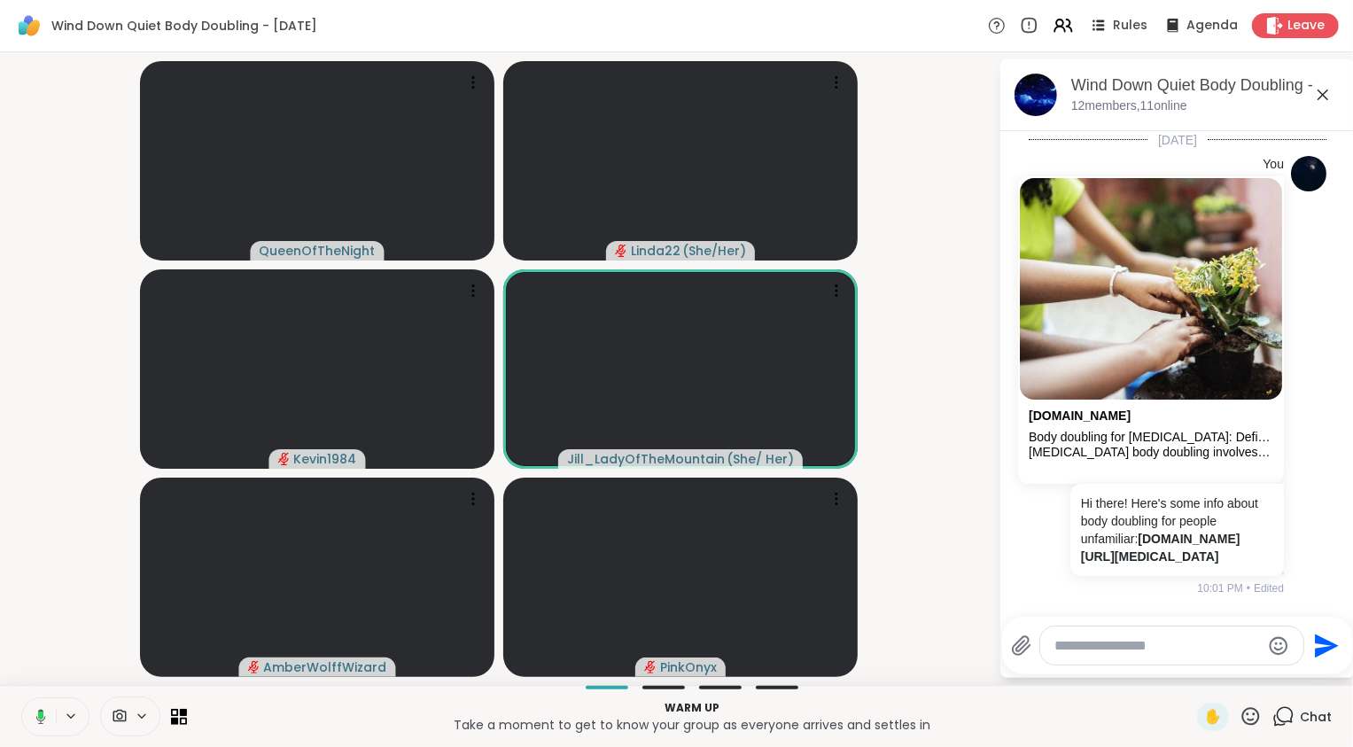
scroll to position [994, 0]
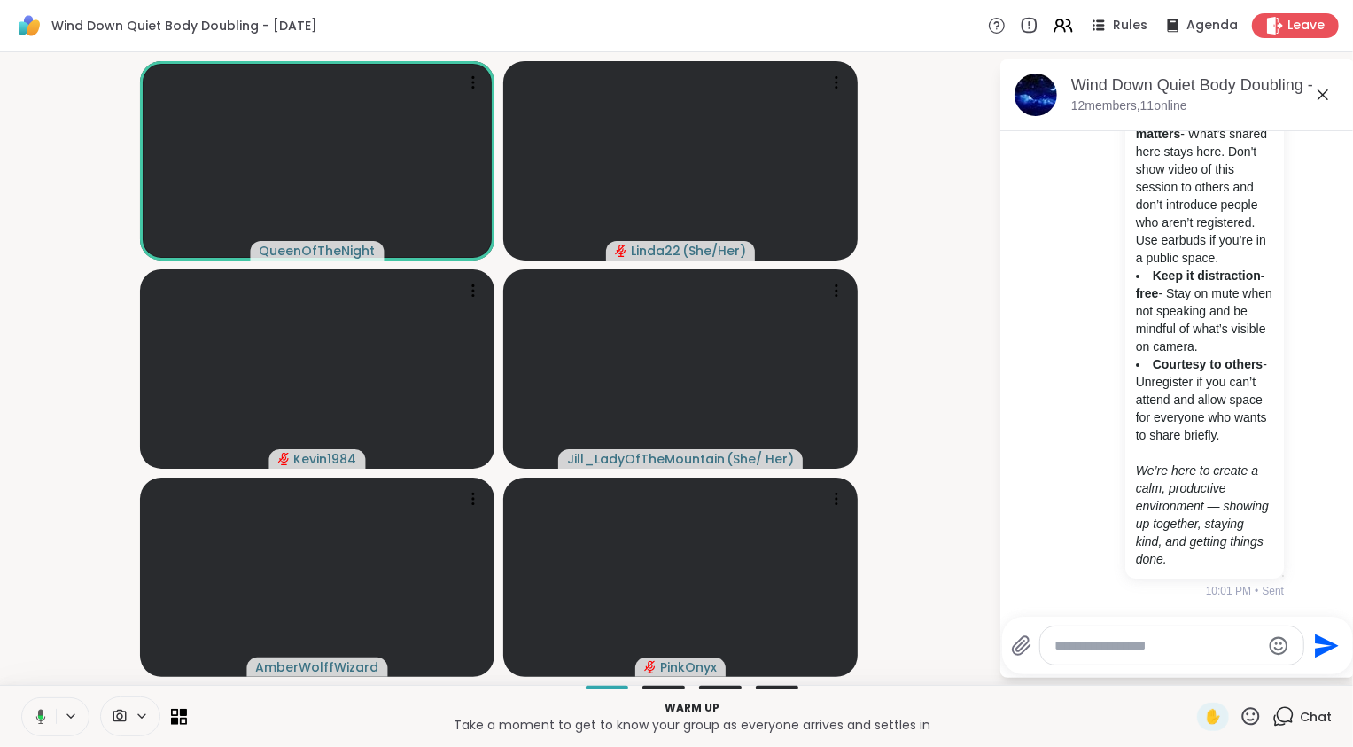
click at [1279, 720] on icon at bounding box center [1285, 715] width 17 height 16
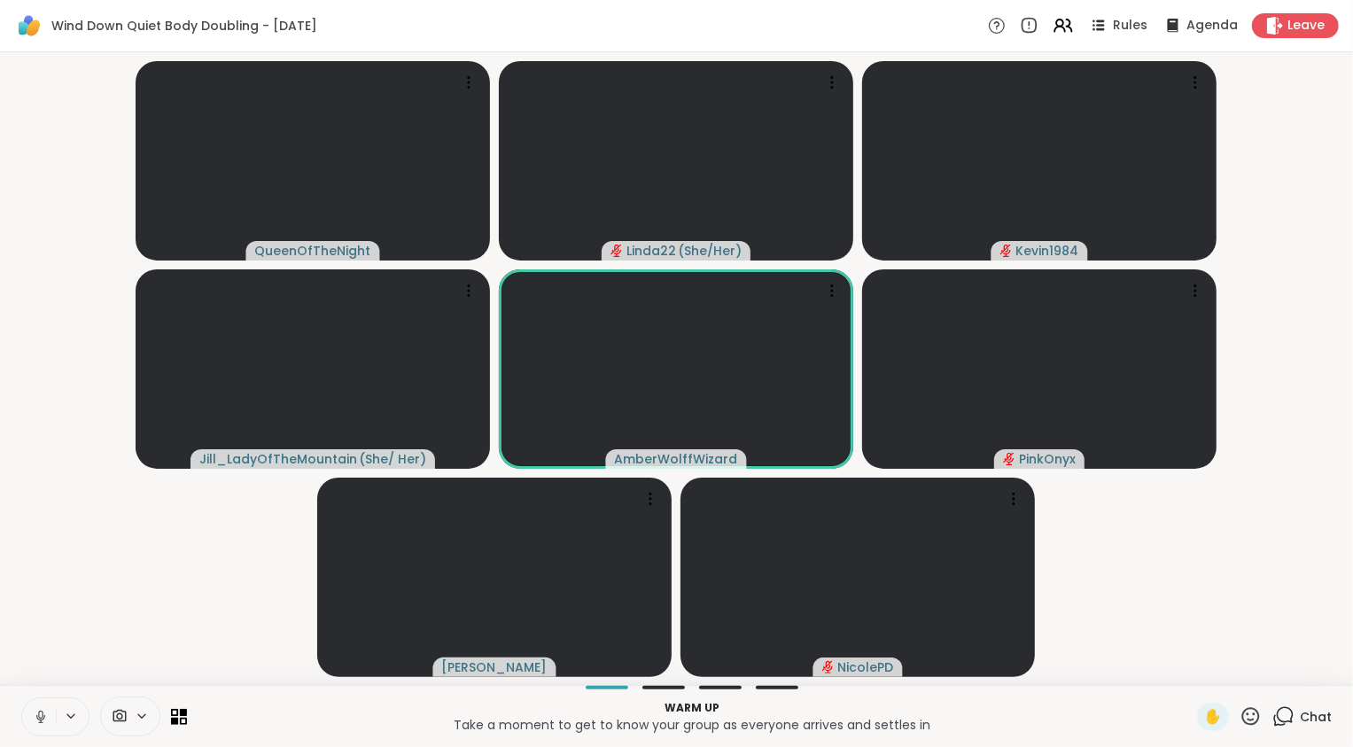
click at [124, 573] on video-player-container "QueenOfTheNight Linda22 ( She/Her ) Kevin1984 Jill_LadyOfTheMountain ( She/ Her…" at bounding box center [677, 368] width 1332 height 618
click at [1276, 715] on icon at bounding box center [1283, 716] width 22 height 22
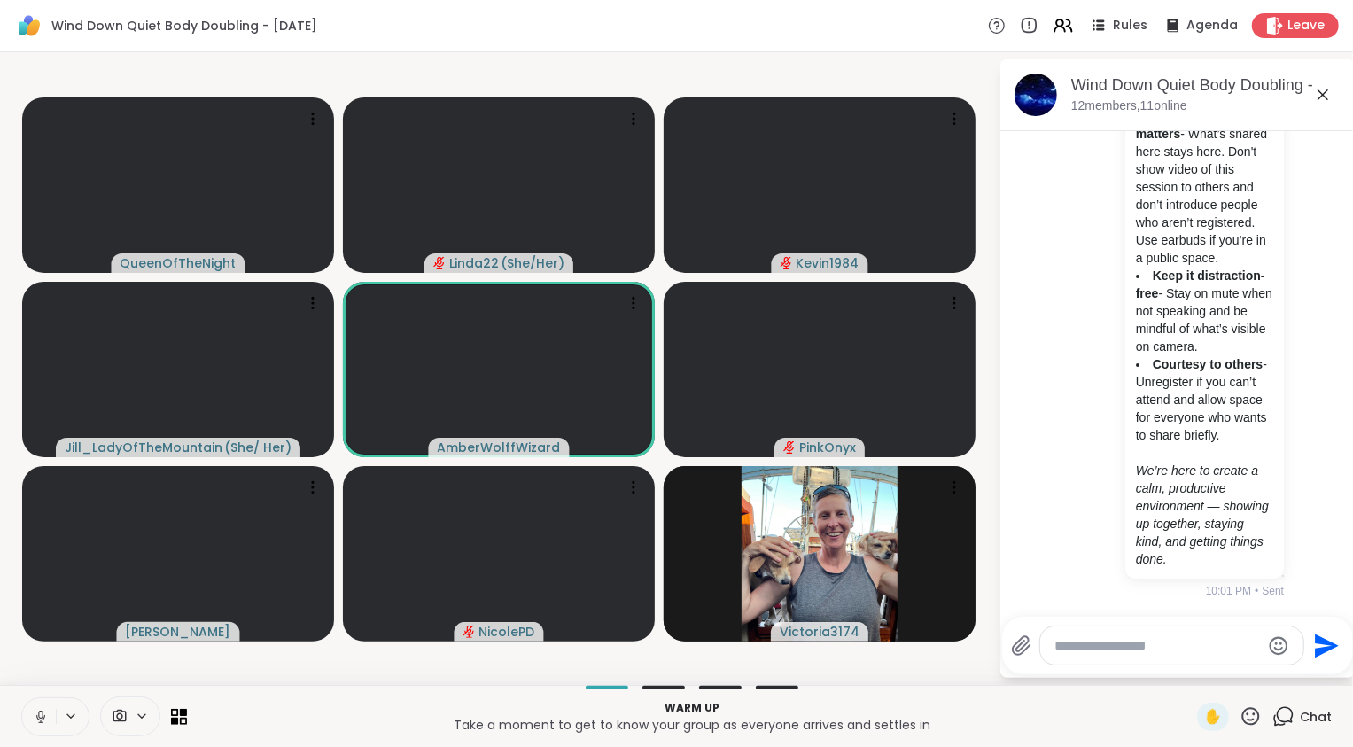
click at [1274, 714] on icon at bounding box center [1283, 716] width 22 height 22
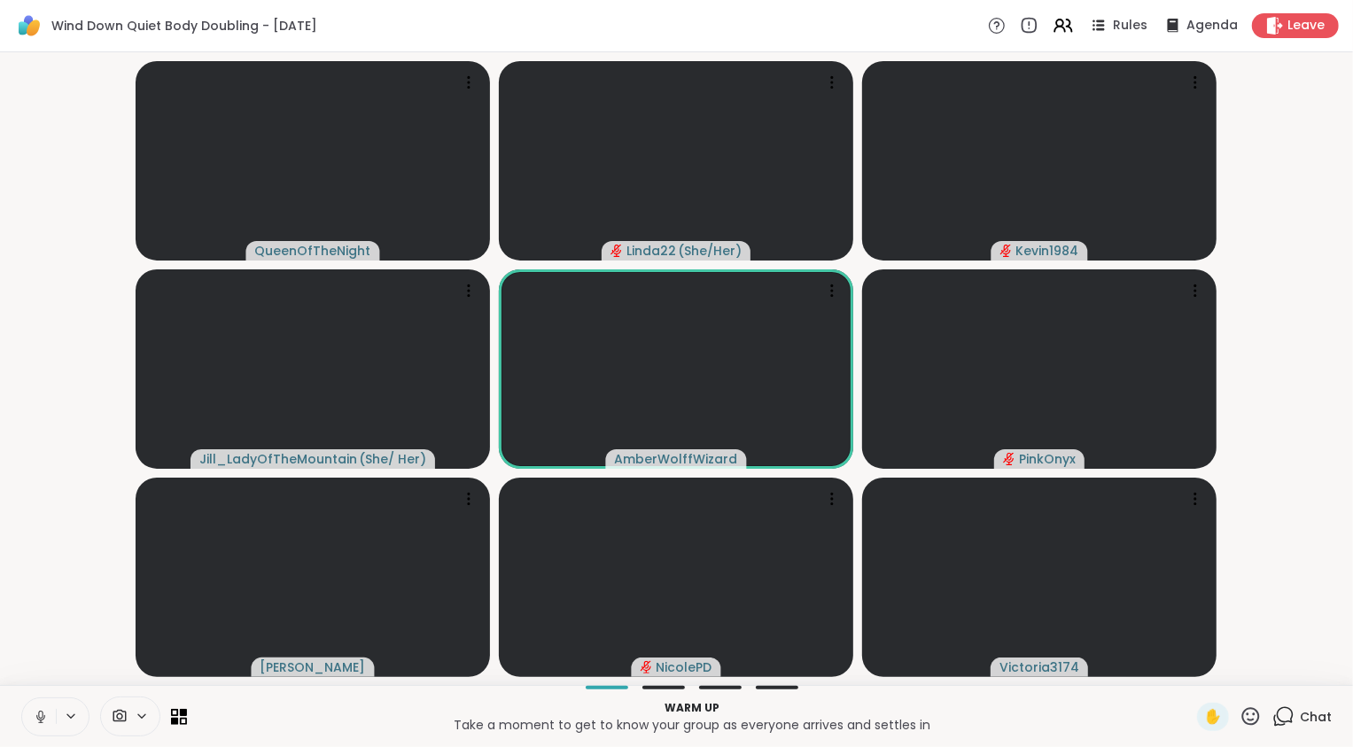
click at [1268, 481] on video-player-container "QueenOfTheNight Linda22 ( She/Her ) Kevin1984 Jill_LadyOfTheMountain ( She/ Her…" at bounding box center [677, 368] width 1332 height 618
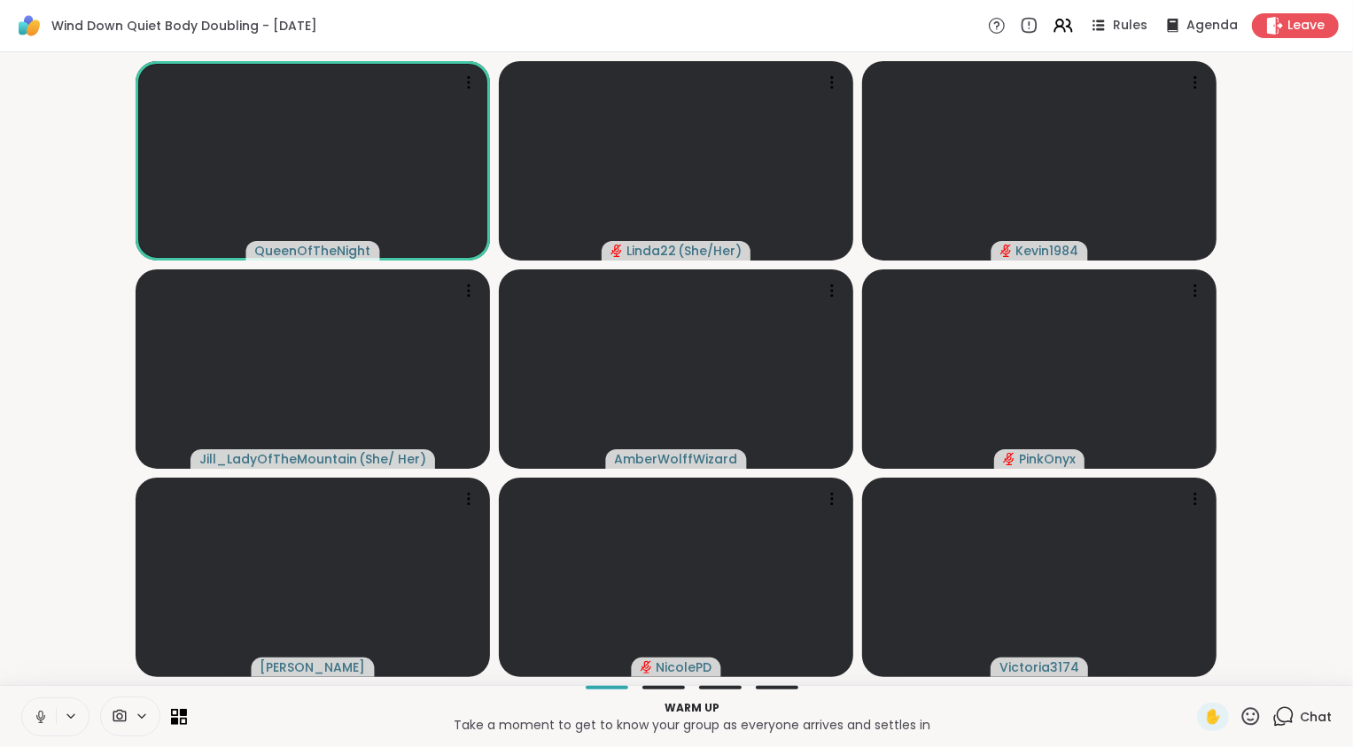
click at [1267, 517] on video-player-container "QueenOfTheNight Linda22 ( She/Her ) Kevin1984 Jill_LadyOfTheMountain ( She/ Her…" at bounding box center [677, 368] width 1332 height 618
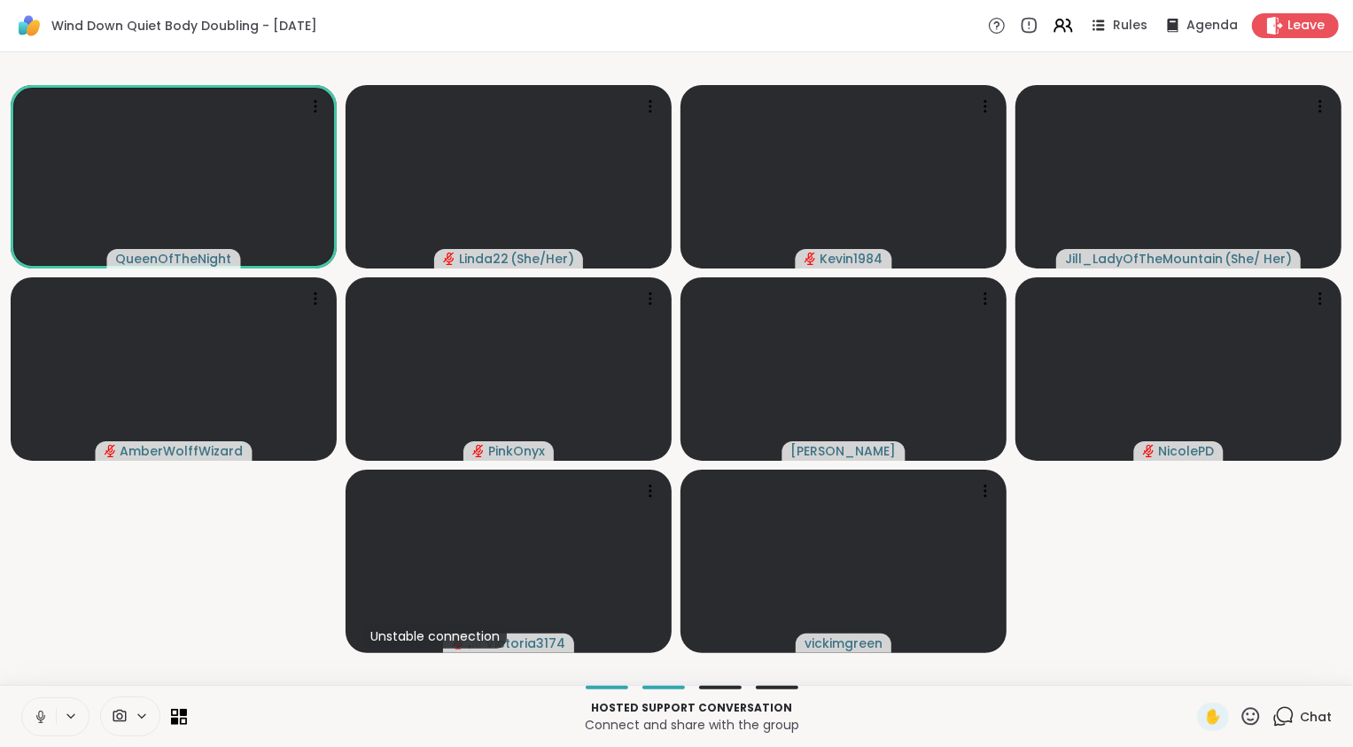
click at [1277, 708] on icon at bounding box center [1285, 715] width 17 height 16
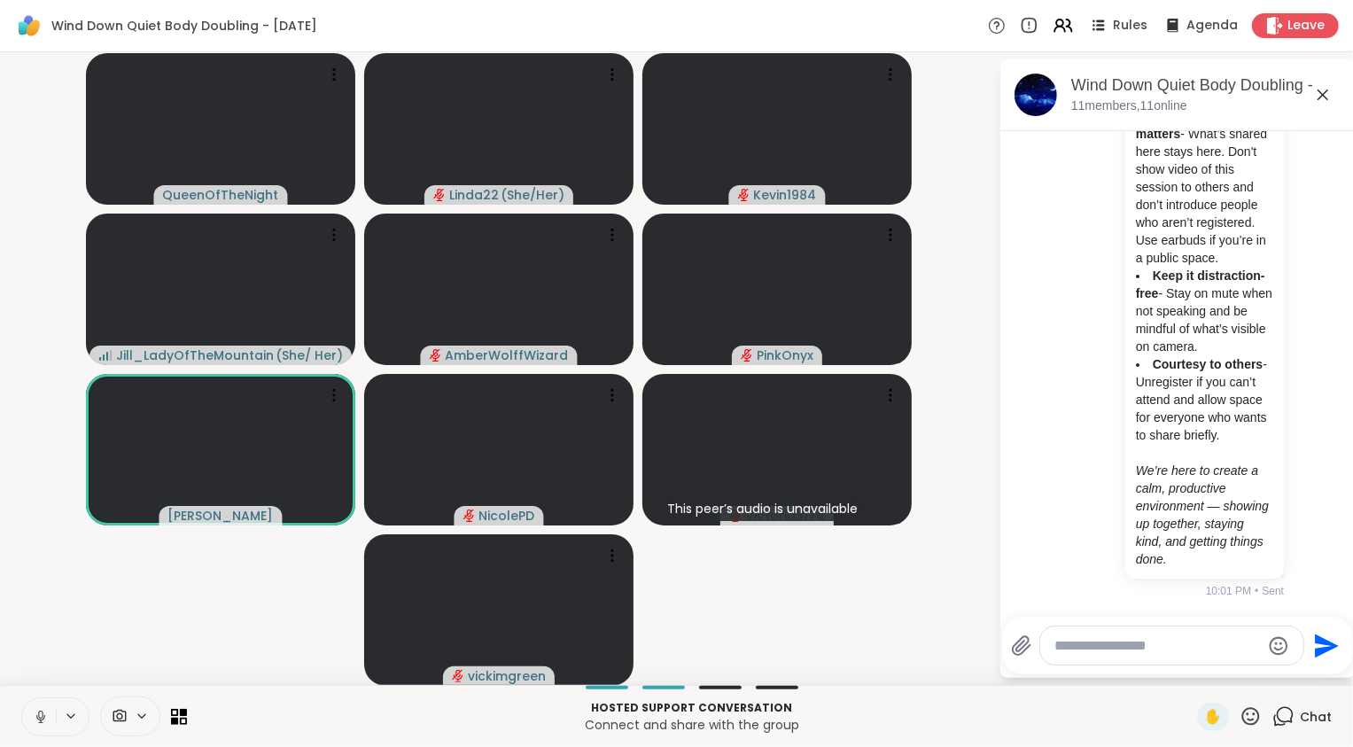
click at [1138, 639] on textarea "Type your message" at bounding box center [1157, 646] width 206 height 18
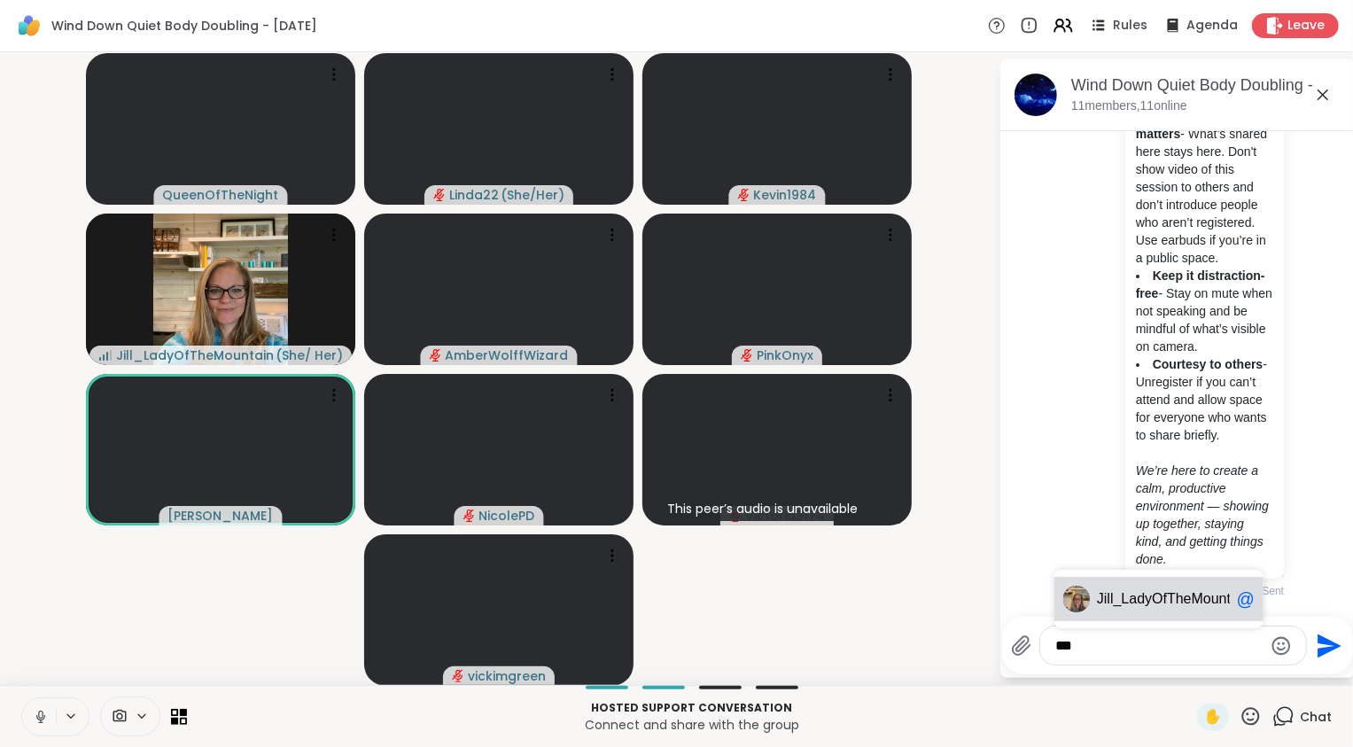
click at [1175, 595] on span "ll_LadyOfTheMountain" at bounding box center [1179, 599] width 143 height 18
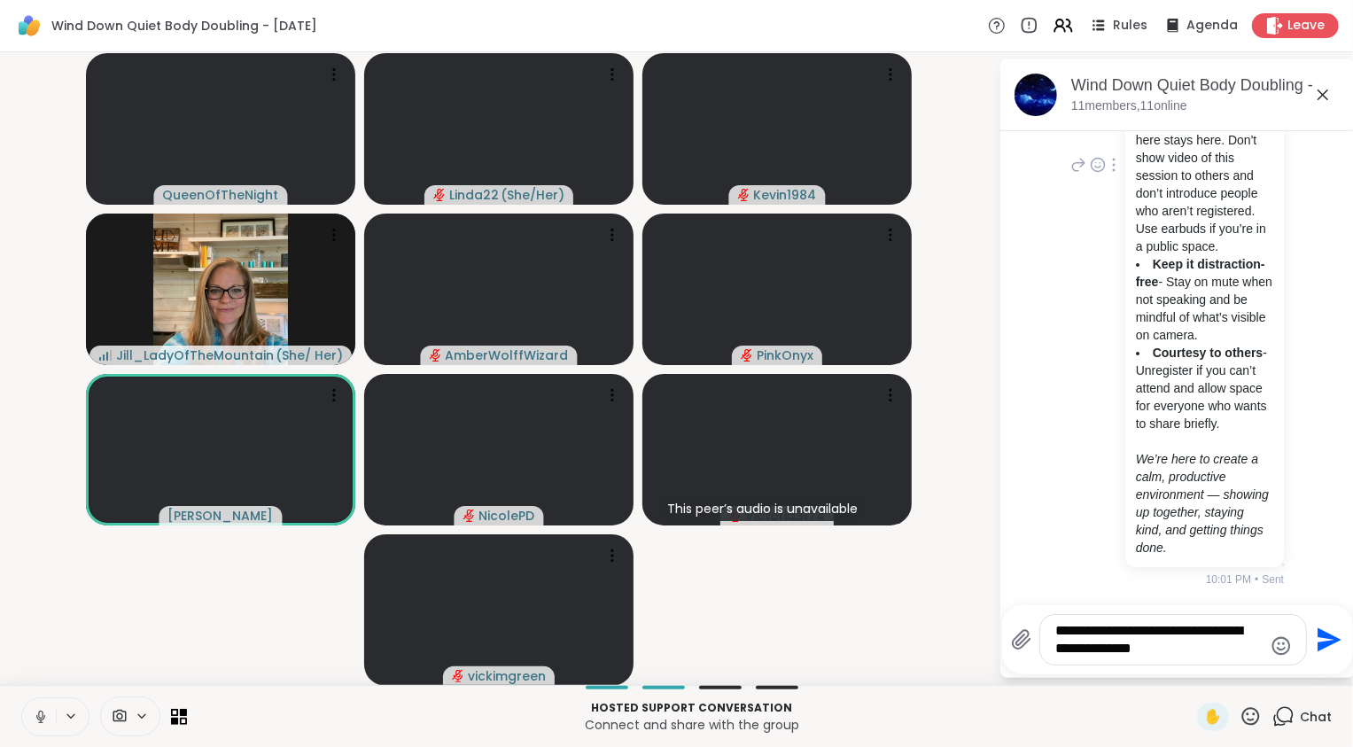
type textarea "**********"
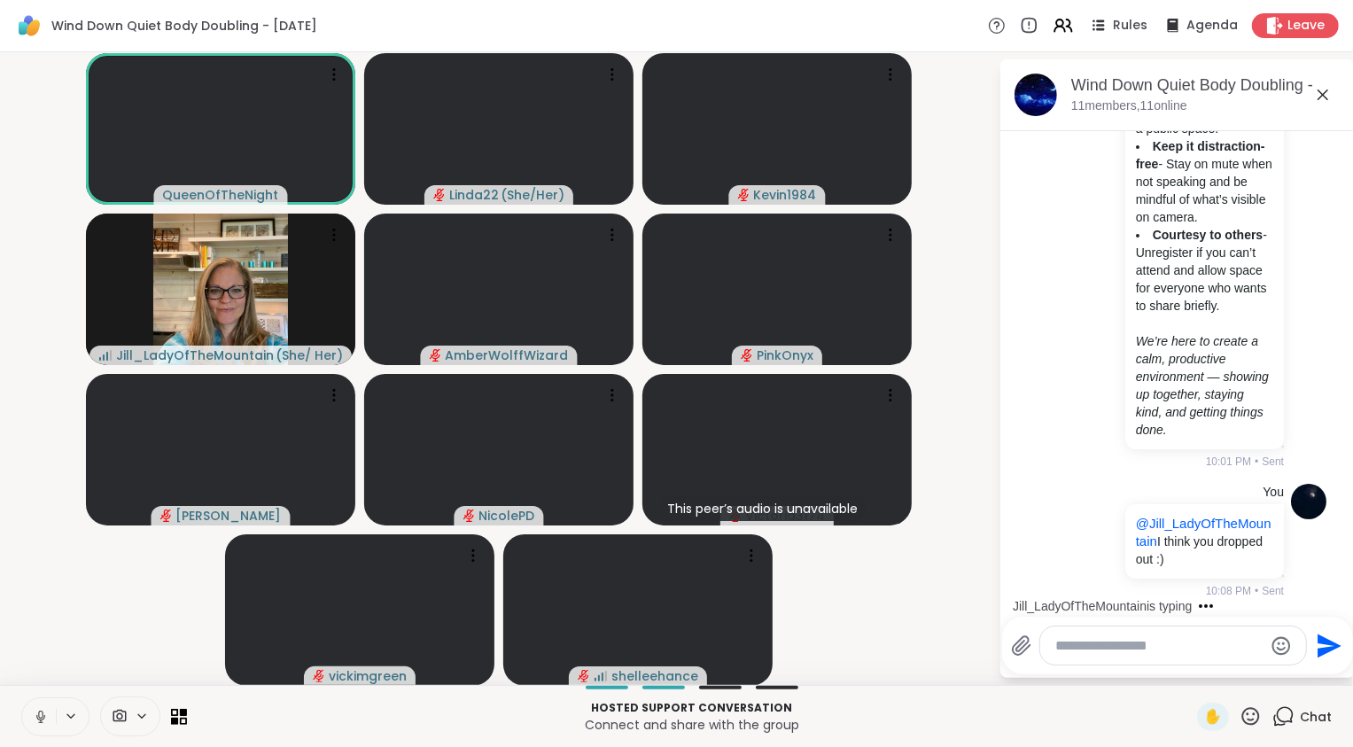
scroll to position [1320, 0]
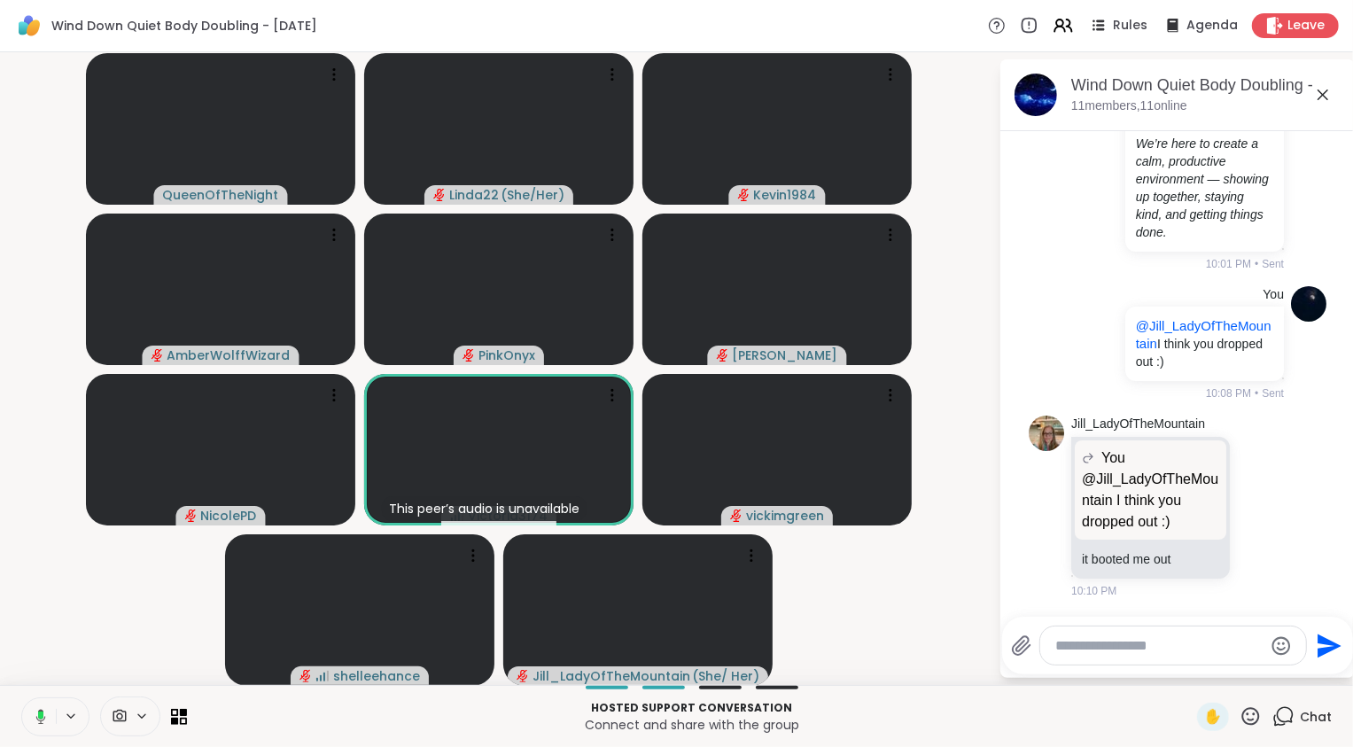
click at [39, 719] on rect at bounding box center [40, 715] width 5 height 8
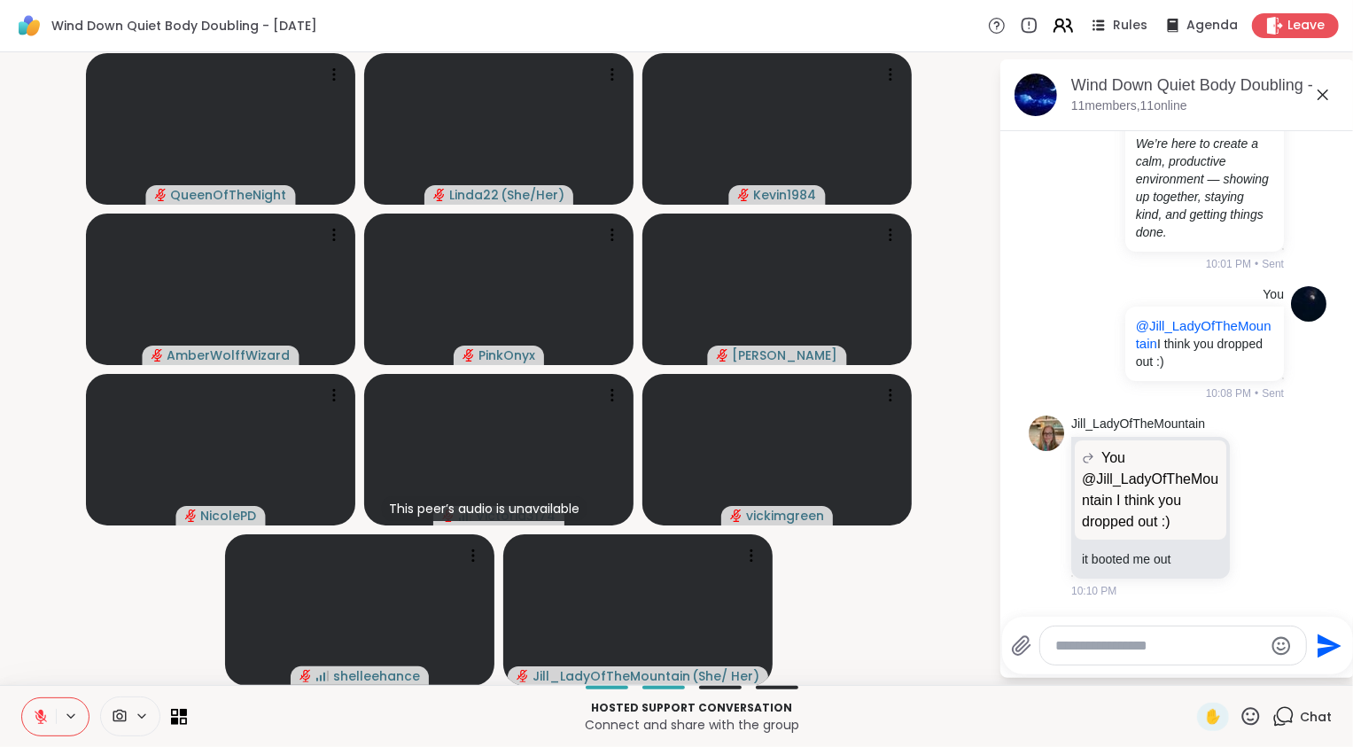
click at [1054, 28] on icon at bounding box center [1059, 29] width 11 height 5
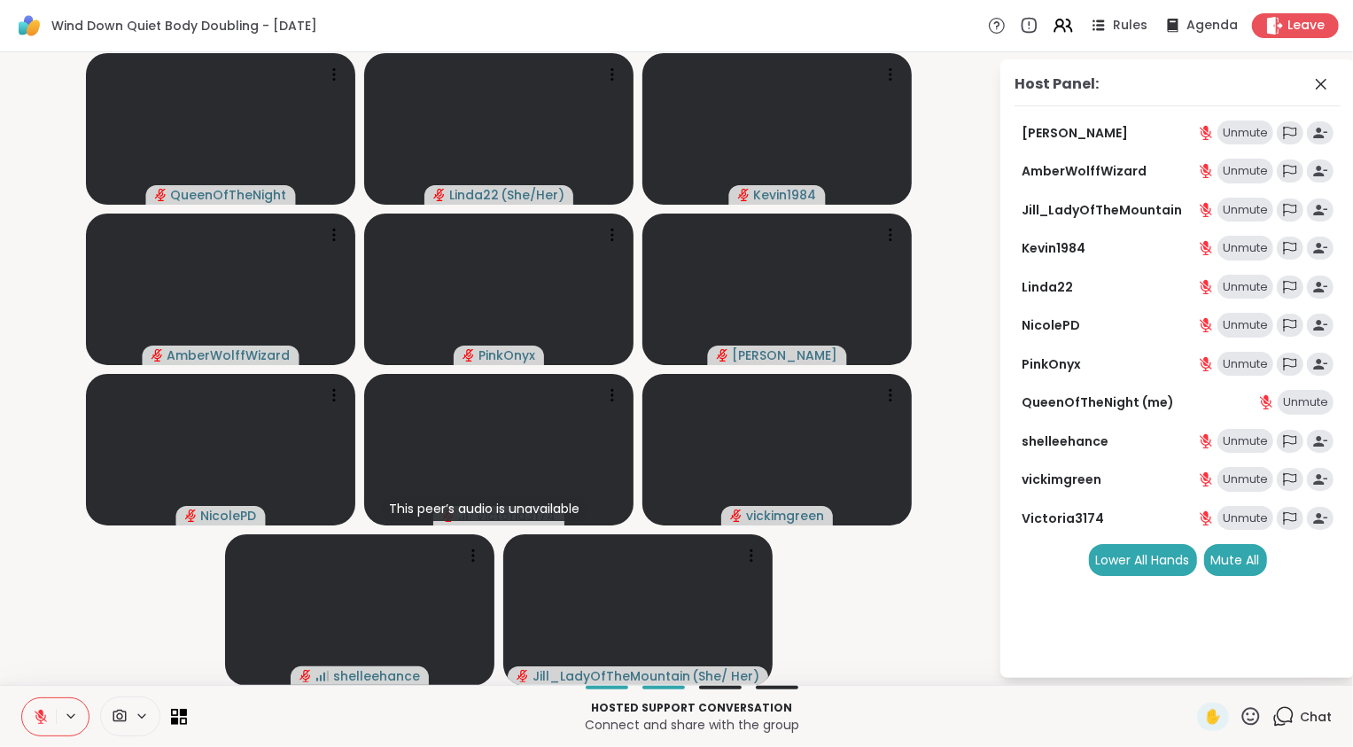
click at [1286, 724] on div "Chat" at bounding box center [1301, 717] width 59 height 28
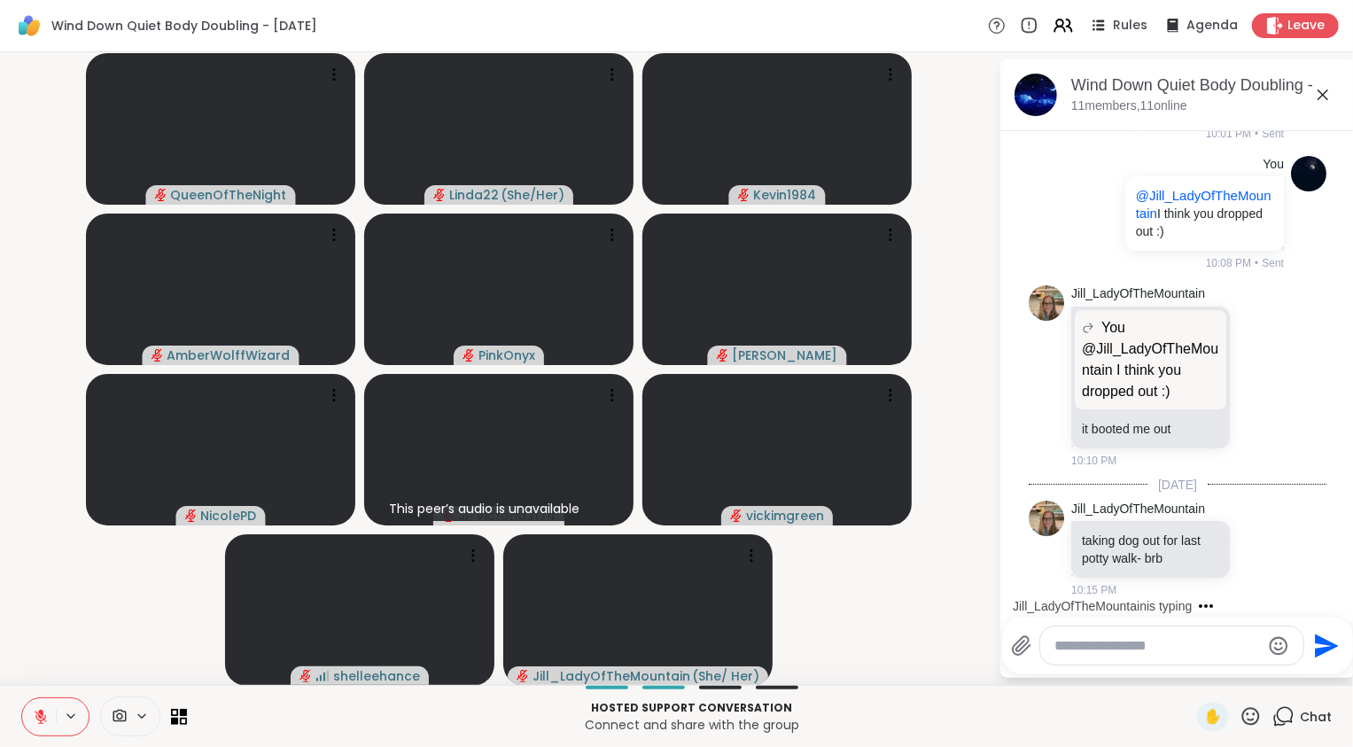
scroll to position [1450, 0]
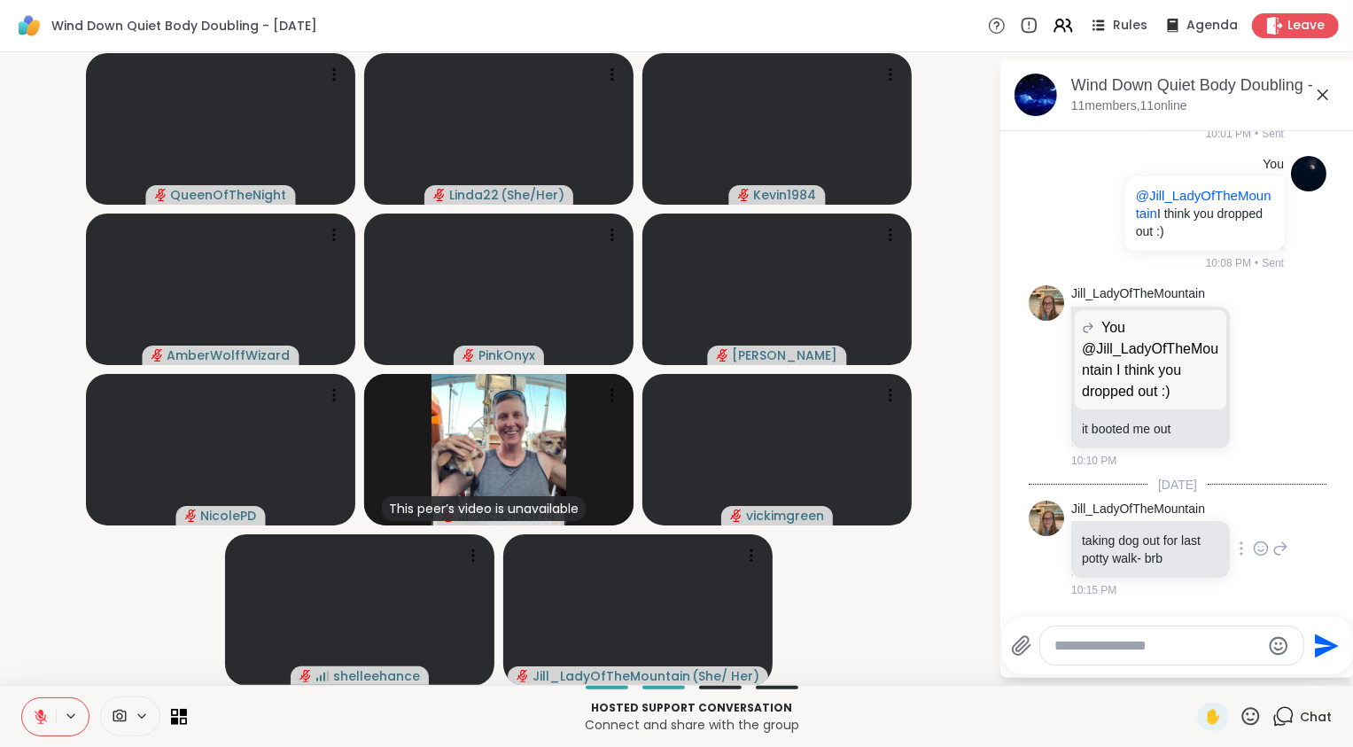
click at [1259, 547] on icon at bounding box center [1259, 547] width 0 height 0
click at [1243, 520] on button "Select Reaction: Heart" at bounding box center [1260, 519] width 35 height 35
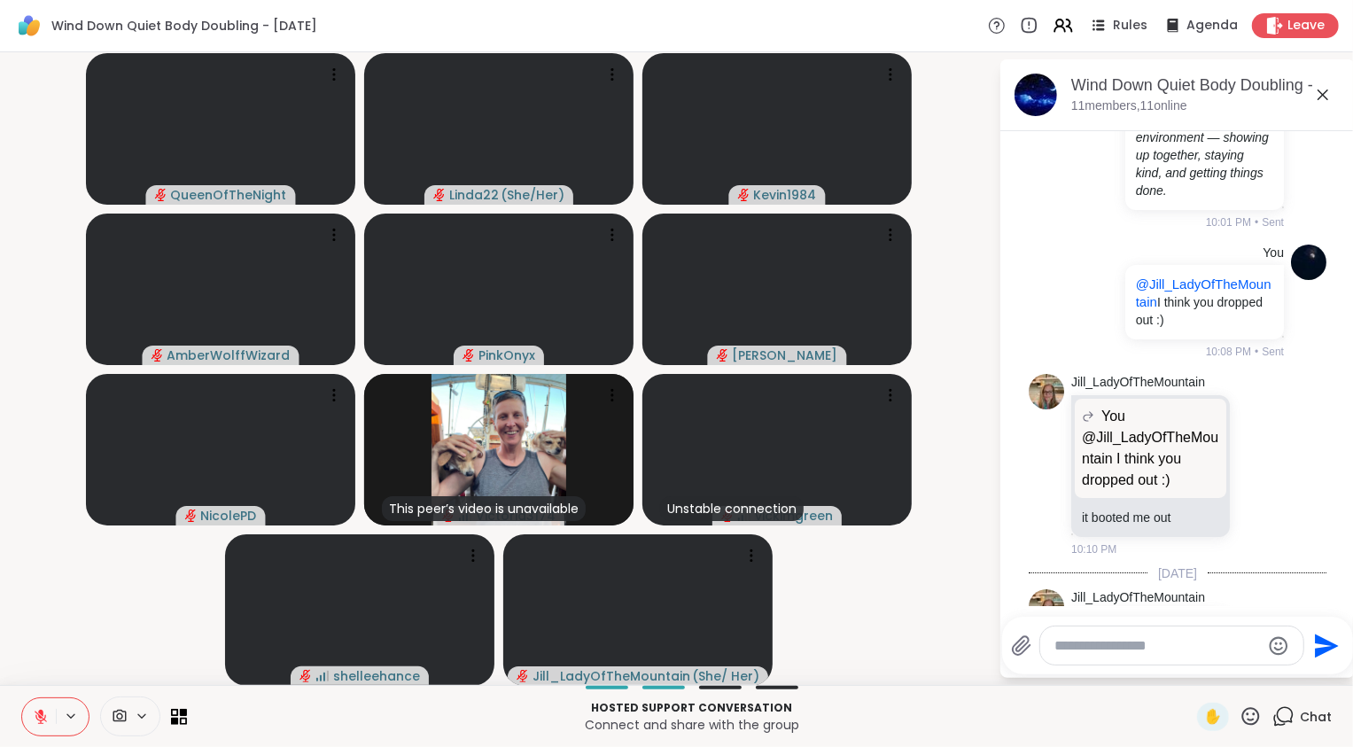
scroll to position [1475, 0]
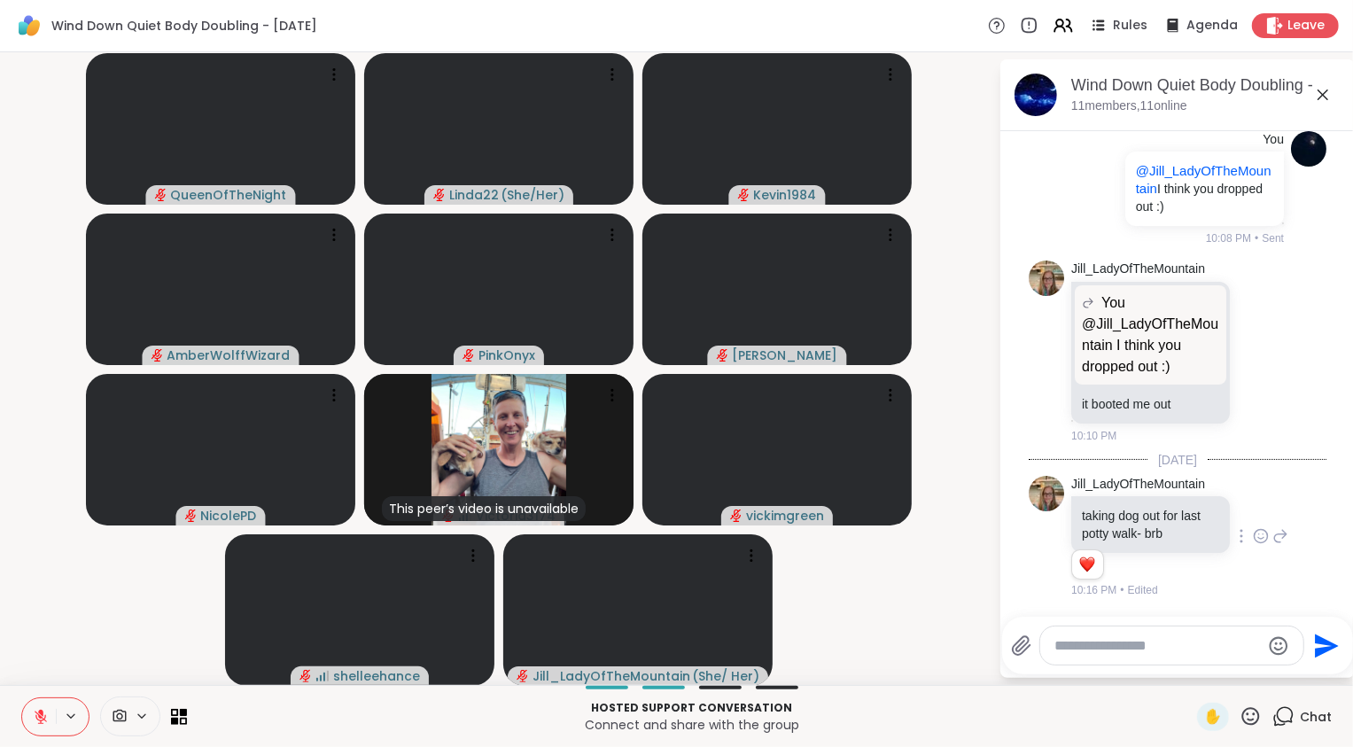
click at [1112, 645] on textarea "Type your message" at bounding box center [1157, 646] width 206 height 18
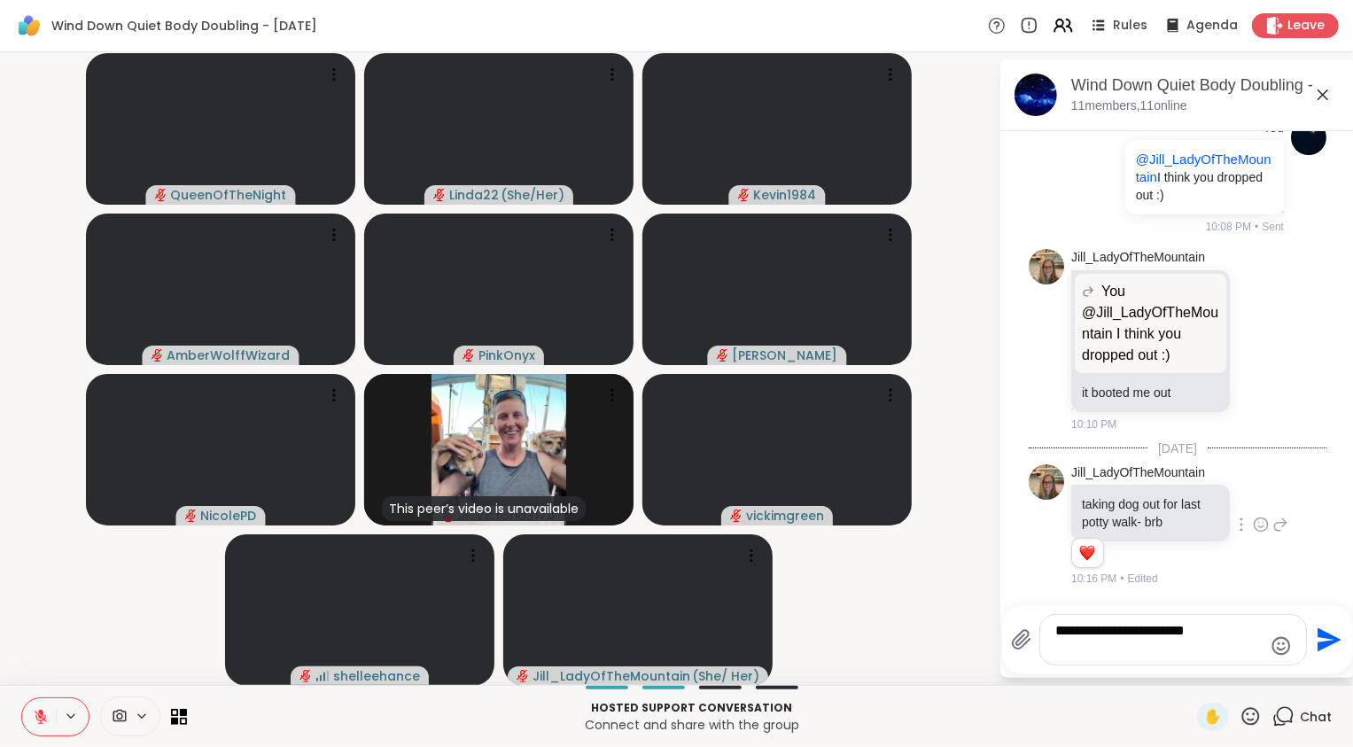
paste textarea "**********"
type textarea "**********"
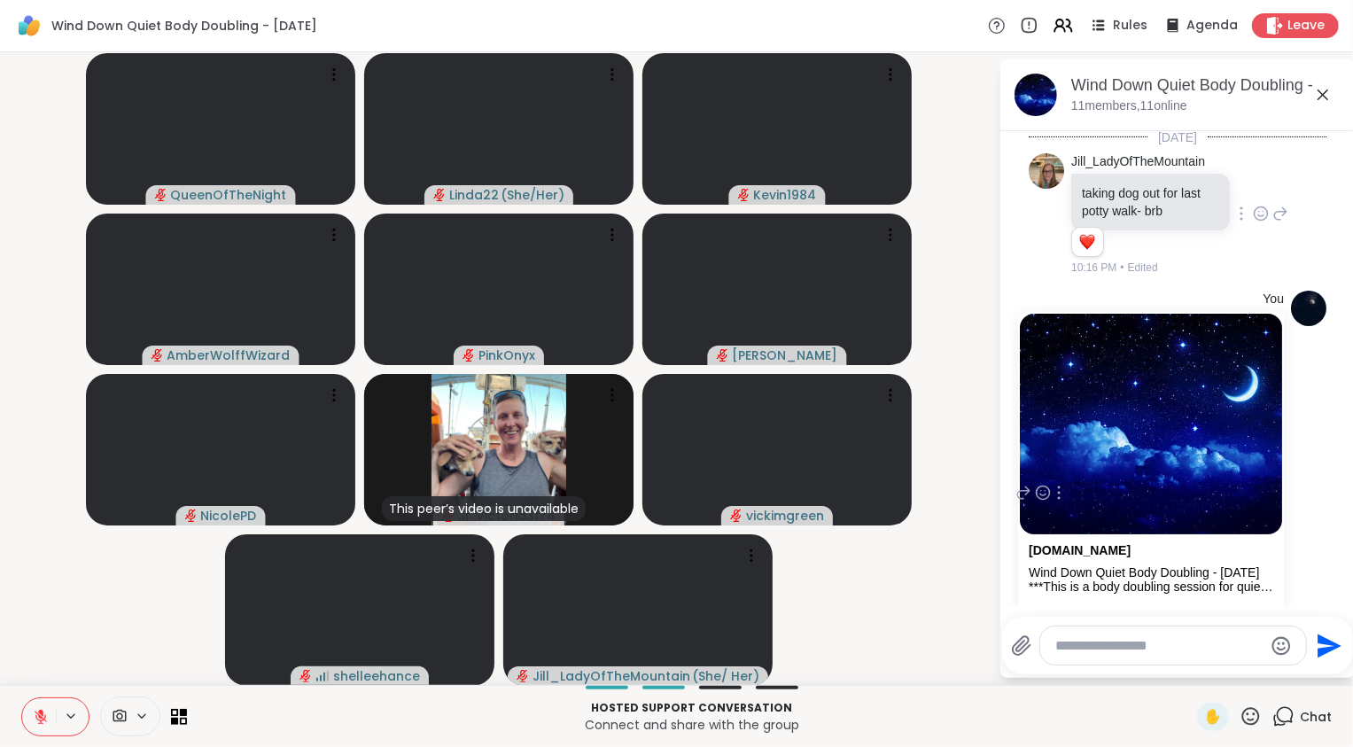
scroll to position [1931, 0]
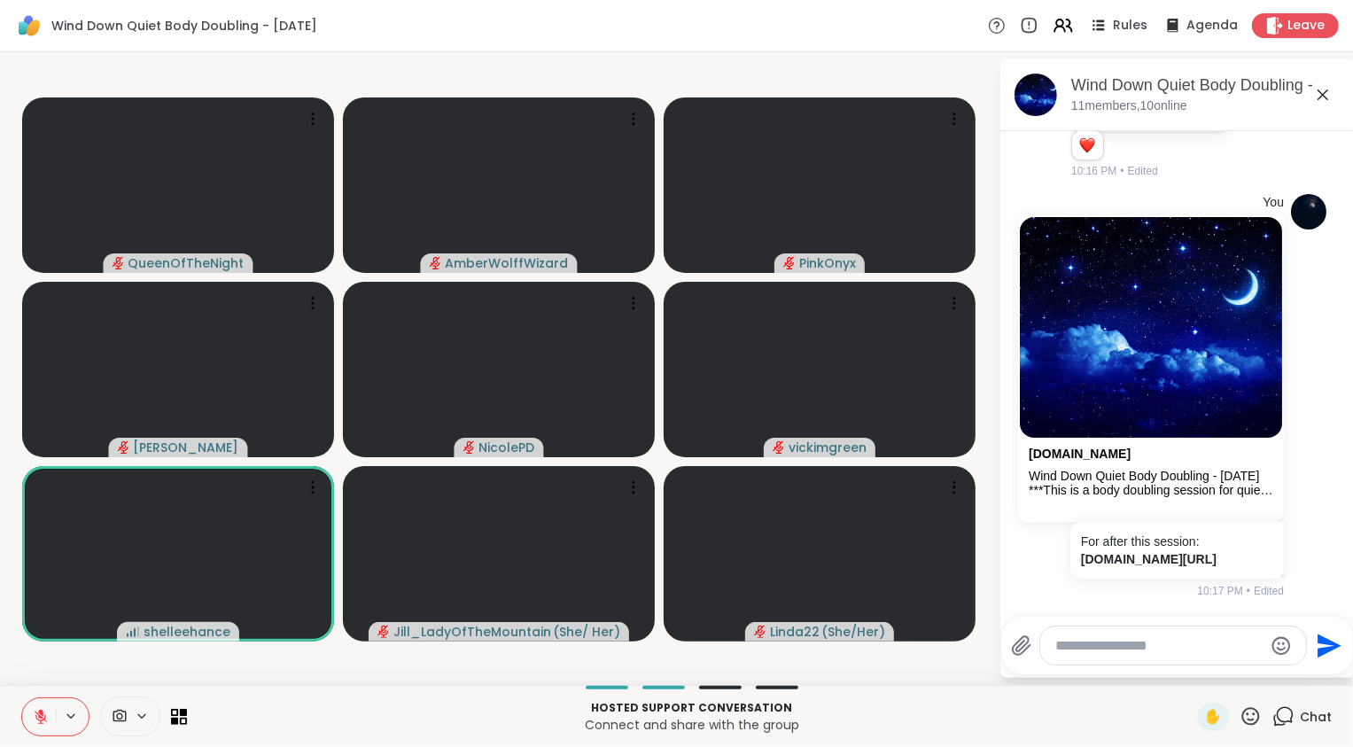
click at [41, 709] on icon at bounding box center [41, 717] width 16 height 16
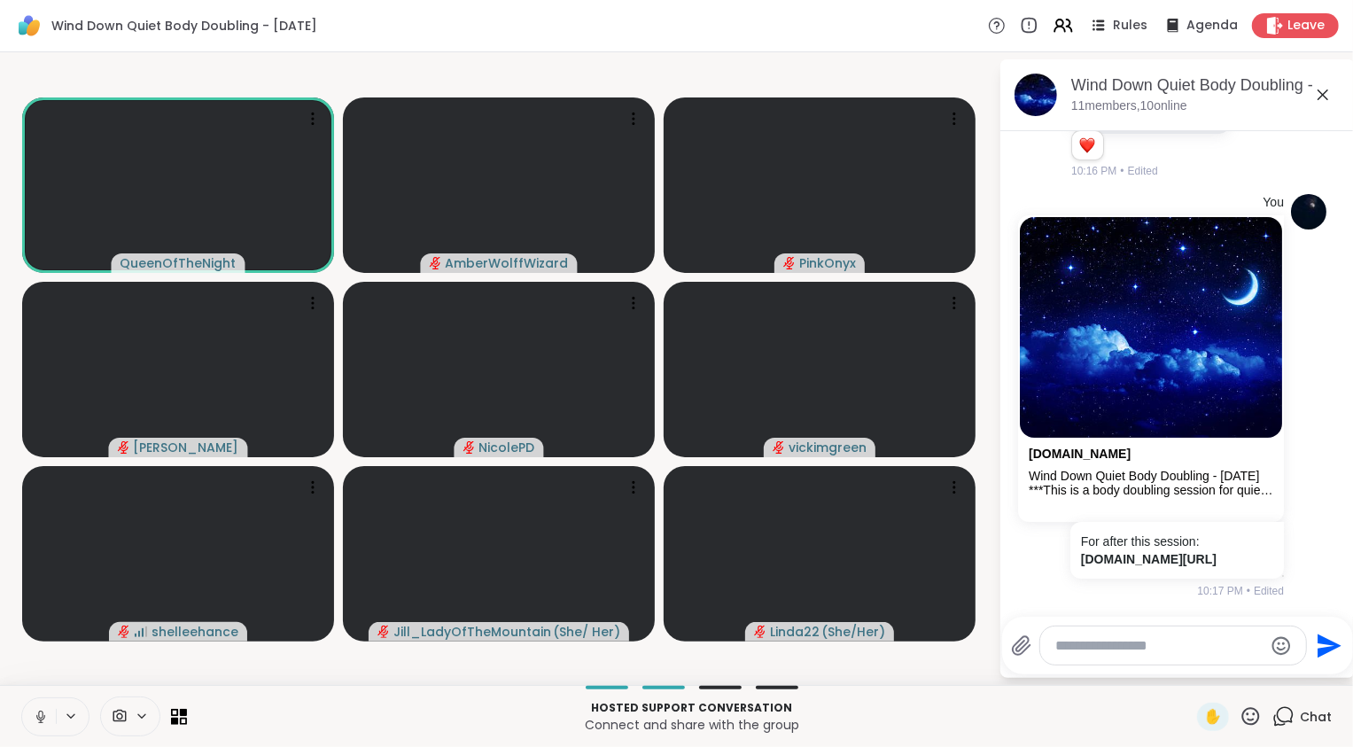
click at [40, 709] on icon at bounding box center [41, 717] width 16 height 16
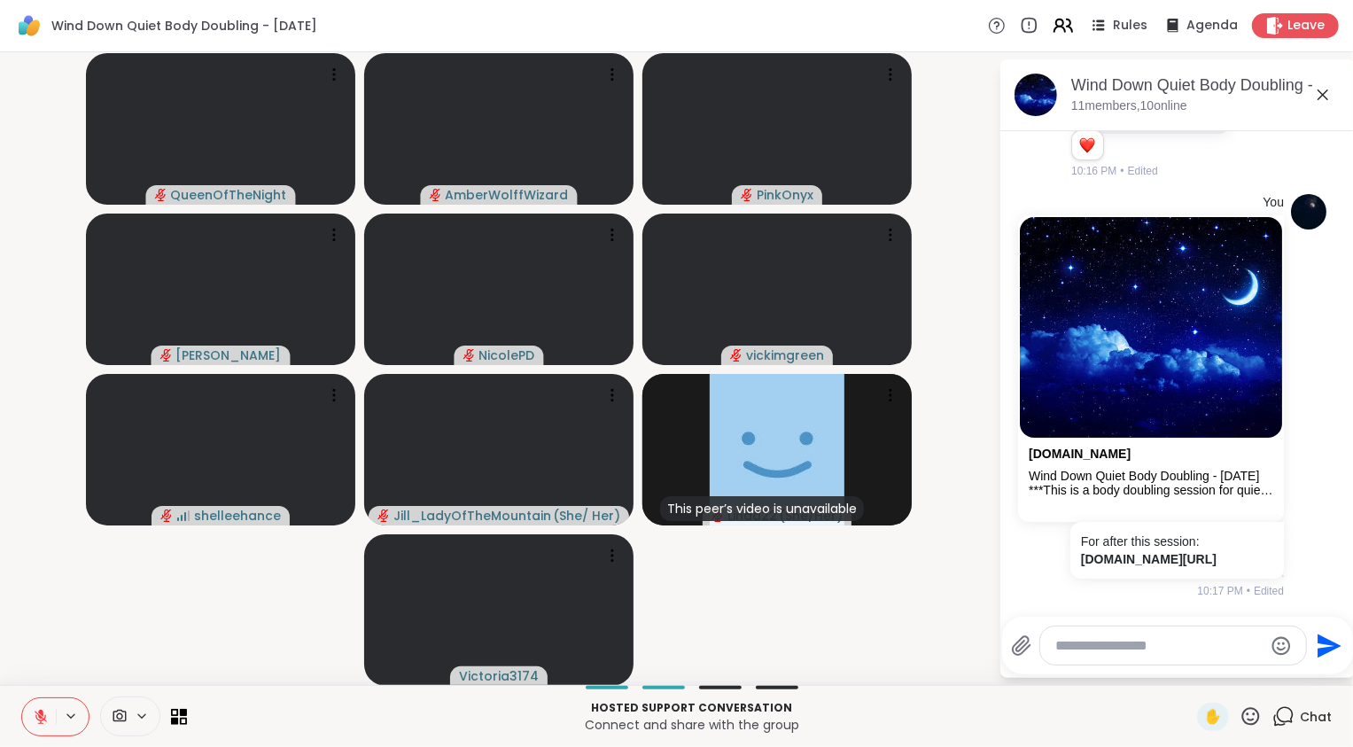
click at [1058, 25] on icon at bounding box center [1063, 25] width 22 height 22
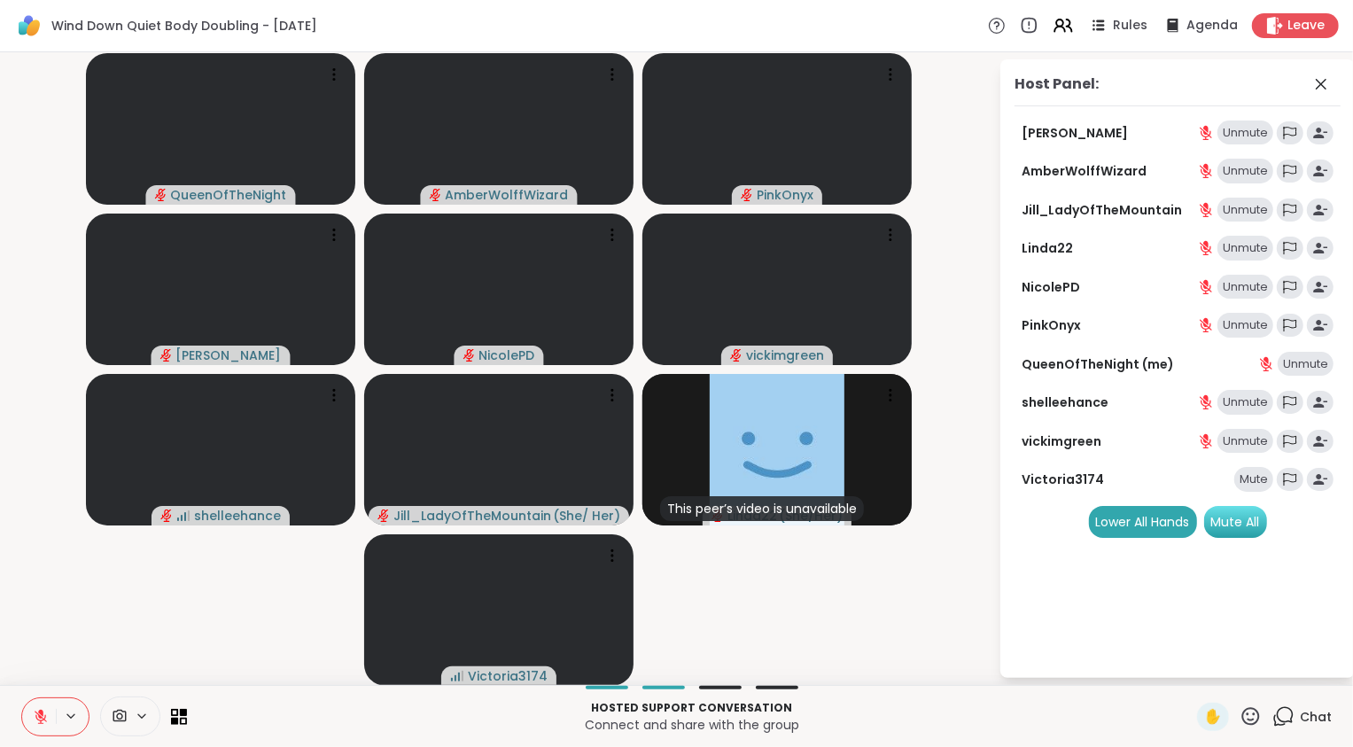
click at [1248, 518] on div "Mute All" at bounding box center [1235, 522] width 63 height 32
click at [1283, 715] on div "1" at bounding box center [1292, 705] width 19 height 19
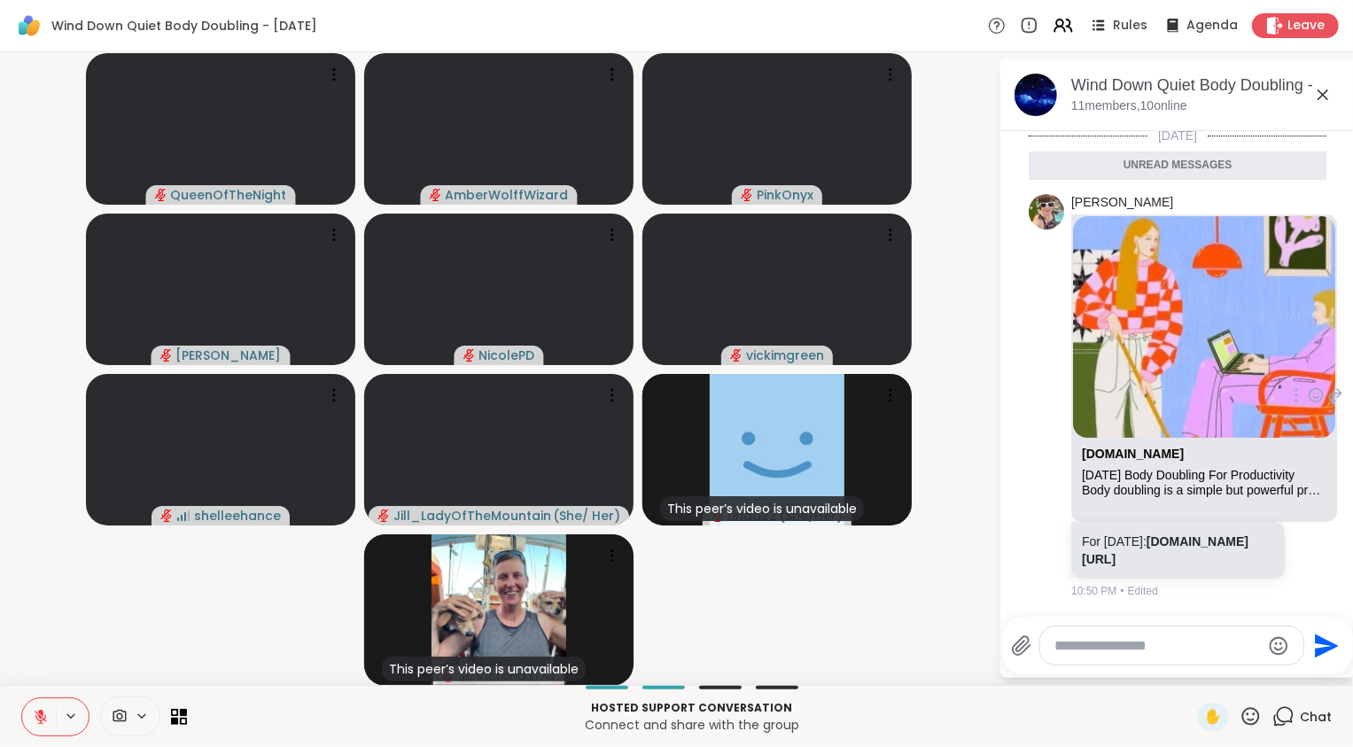
scroll to position [2582, 0]
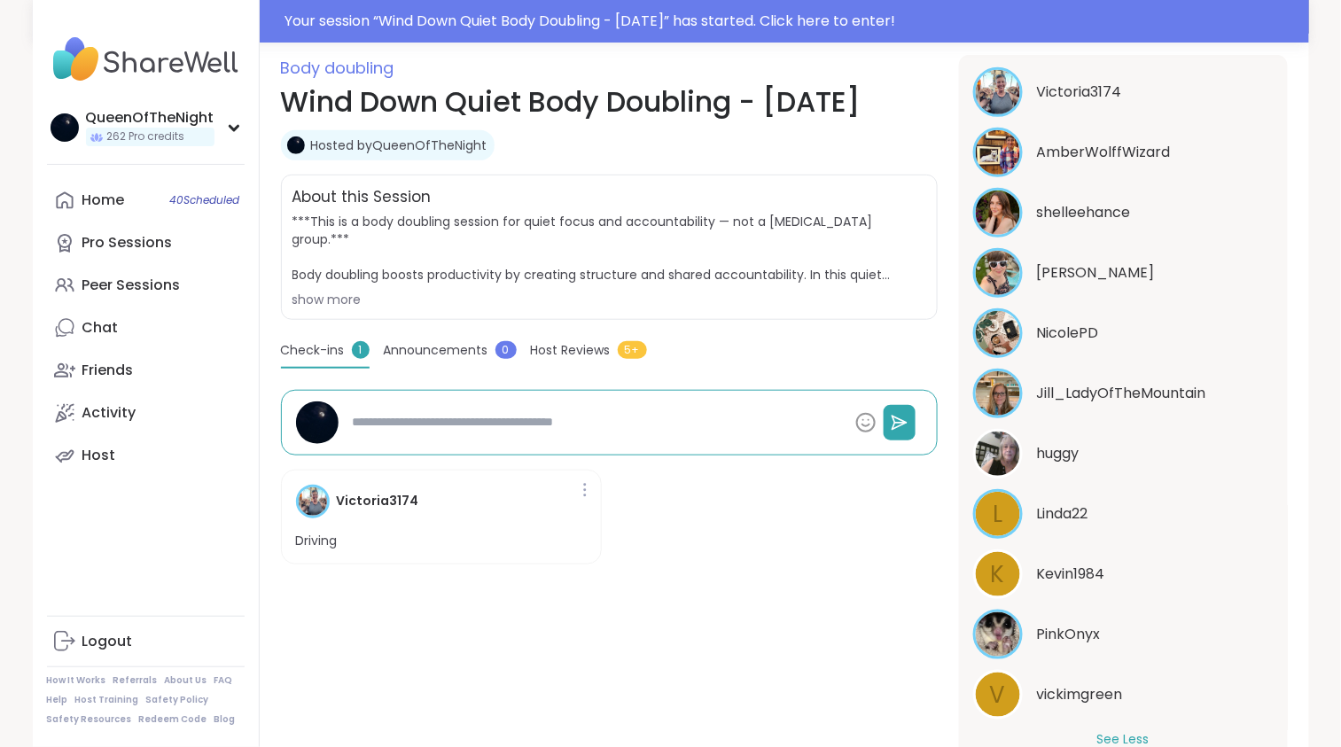
scroll to position [357, 0]
click at [108, 203] on div "Home 40 Scheduled" at bounding box center [103, 199] width 43 height 19
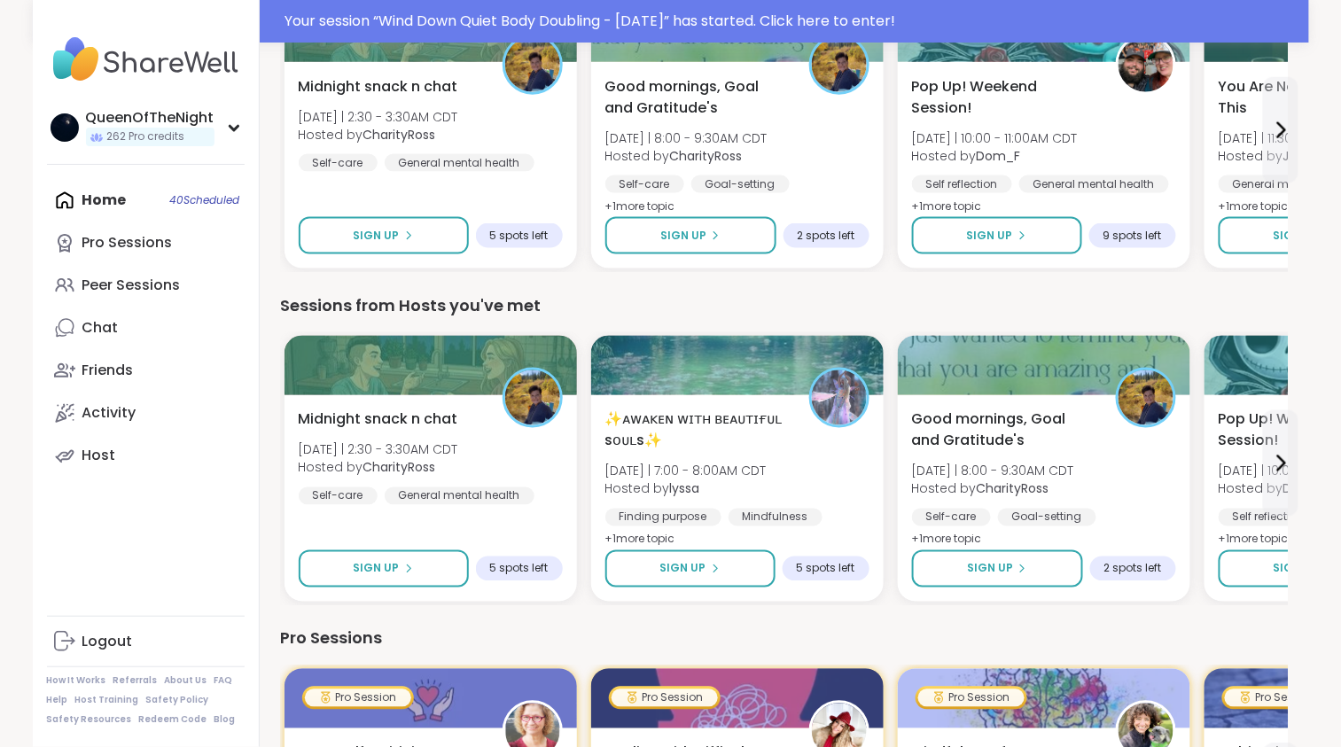
scroll to position [678, 0]
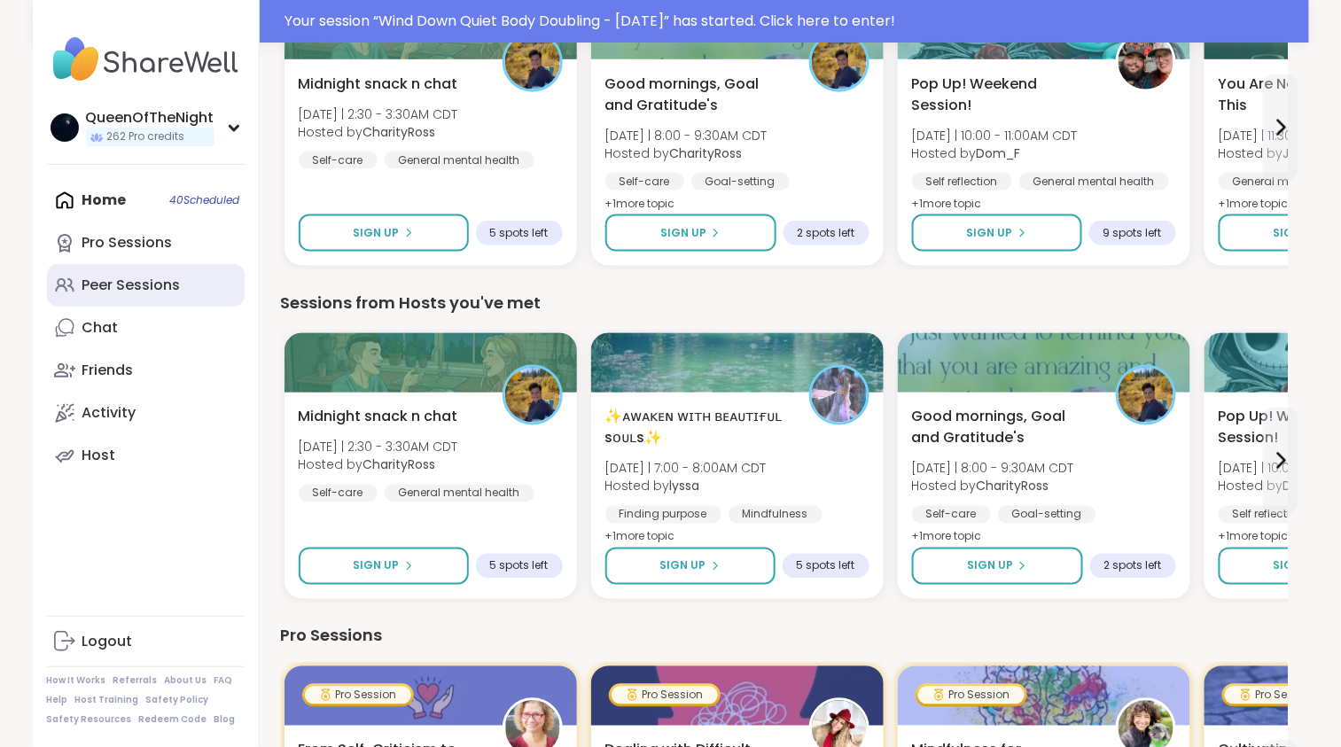
click at [130, 294] on div "Peer Sessions" at bounding box center [131, 285] width 98 height 19
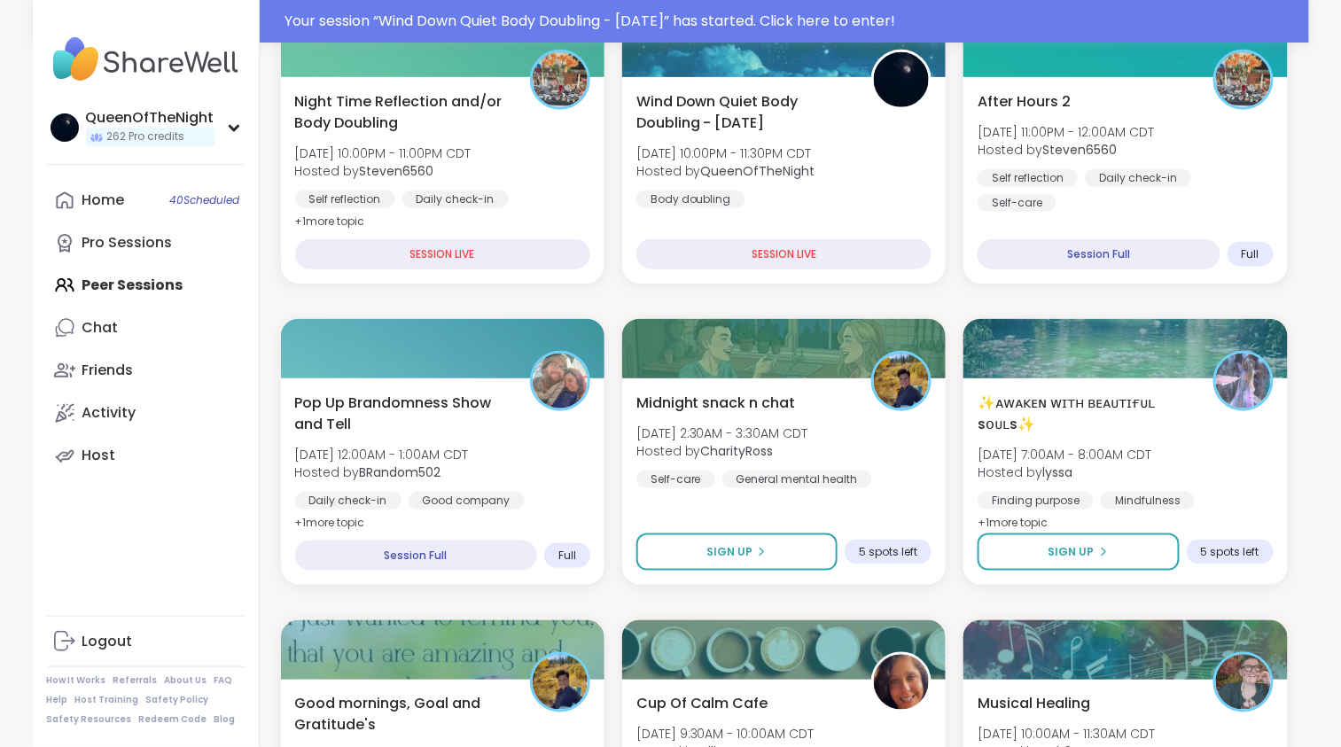
scroll to position [365, 0]
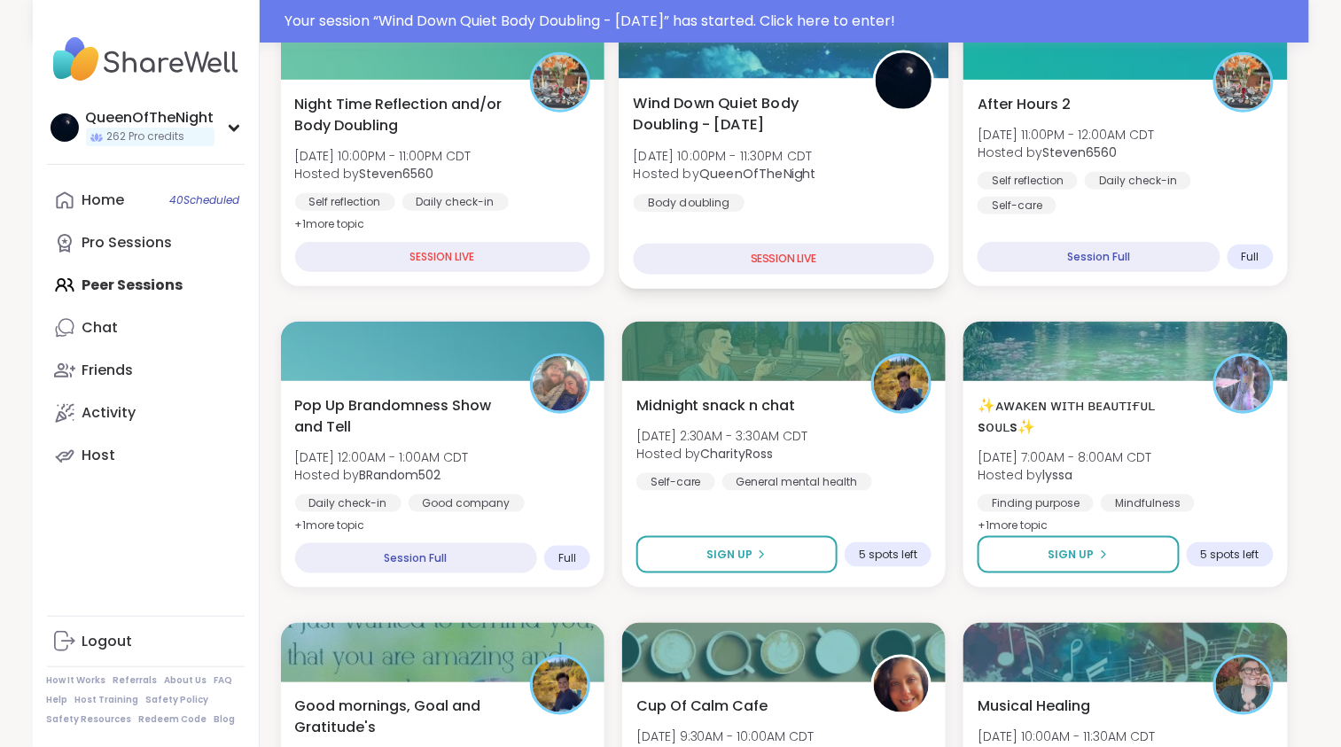
click at [779, 94] on span "Wind Down Quiet Body Doubling - [DATE]" at bounding box center [743, 113] width 220 height 43
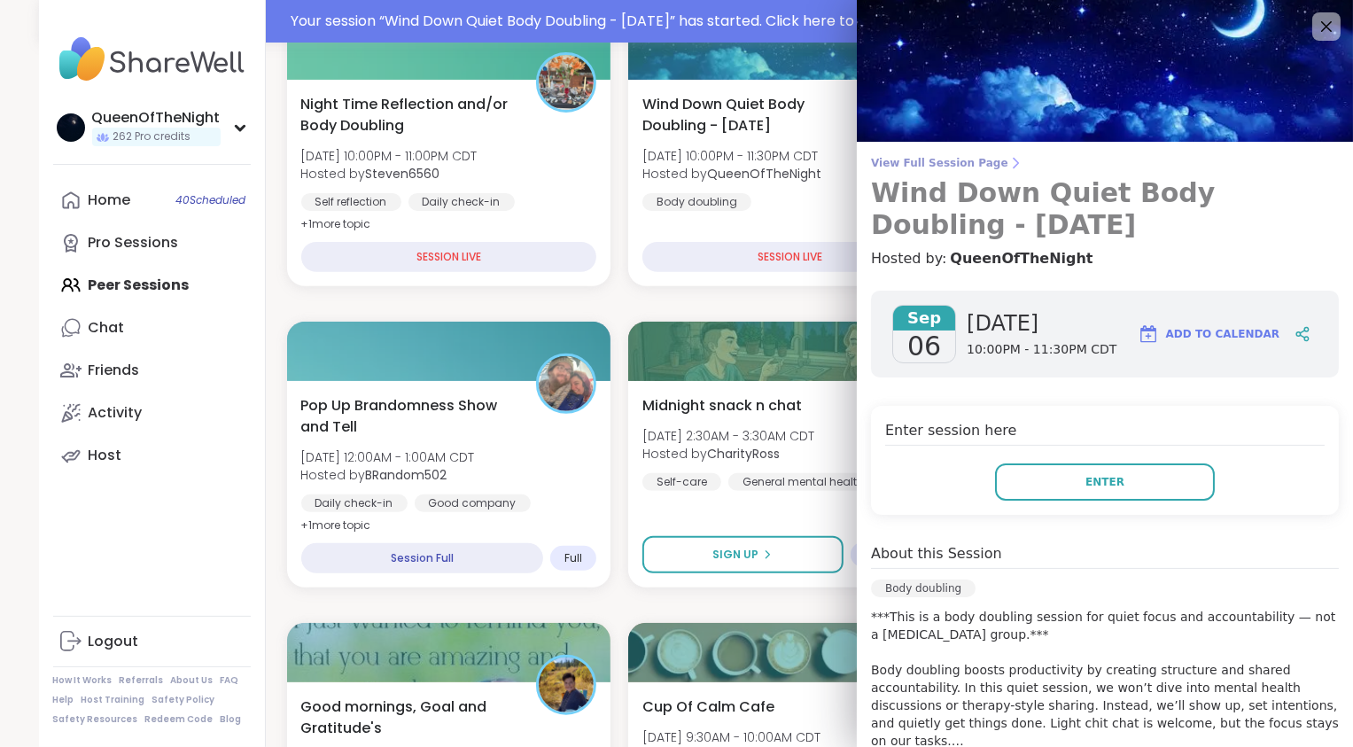
click at [933, 160] on span "View Full Session Page" at bounding box center [1105, 163] width 468 height 14
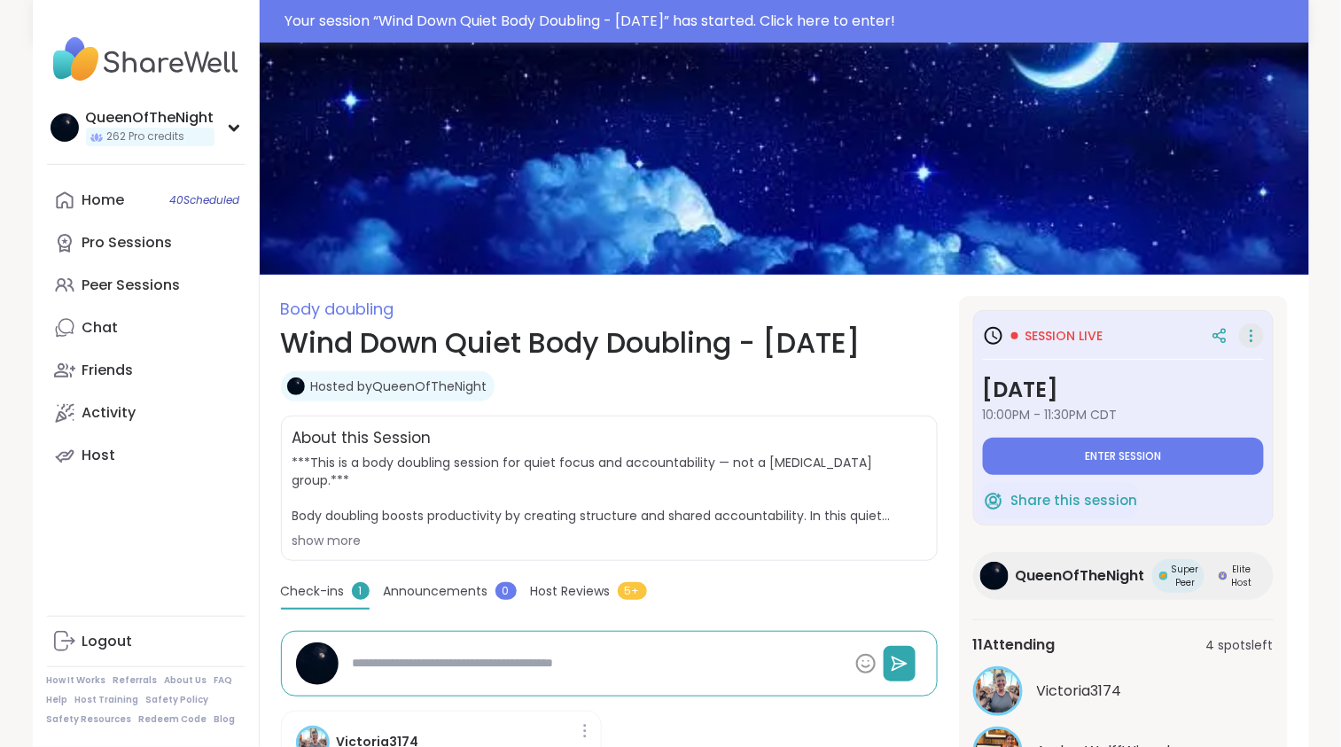
click at [1246, 333] on icon at bounding box center [1251, 335] width 18 height 25
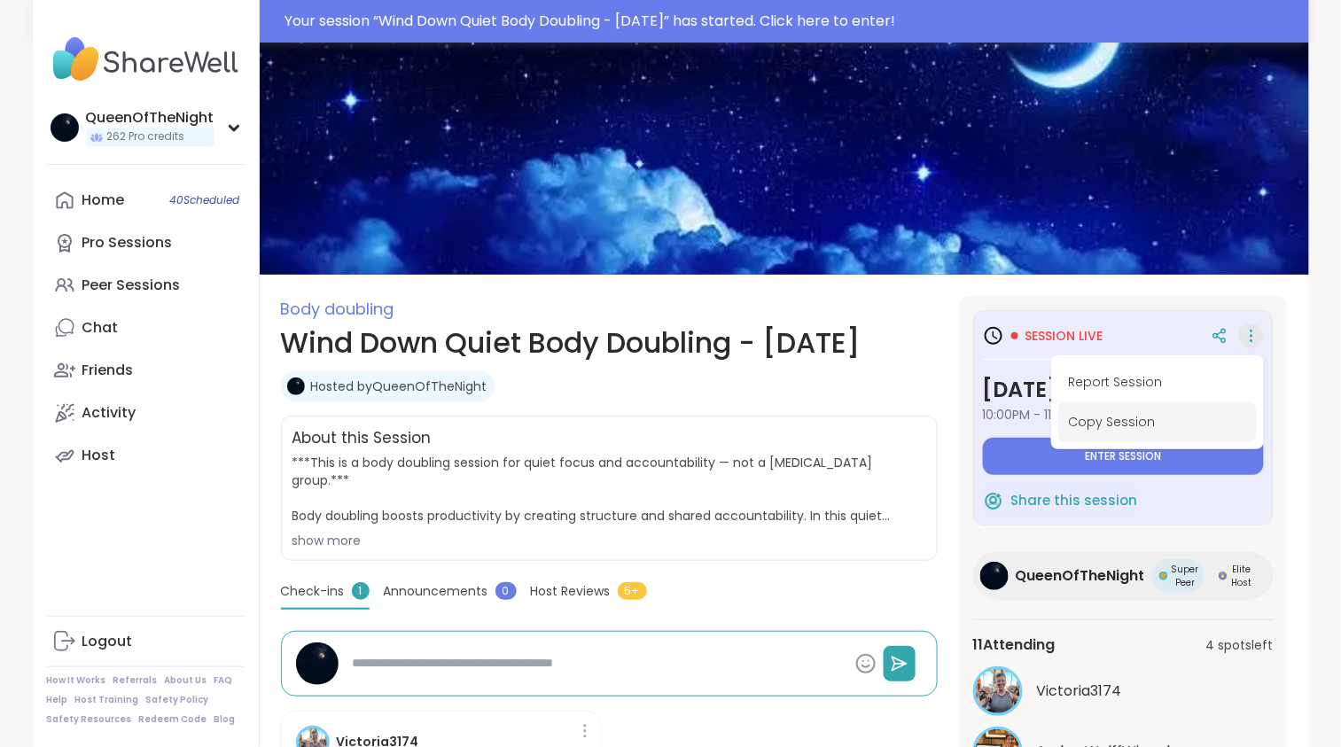
click at [1131, 421] on button "Copy Session" at bounding box center [1157, 422] width 198 height 40
type textarea "*"
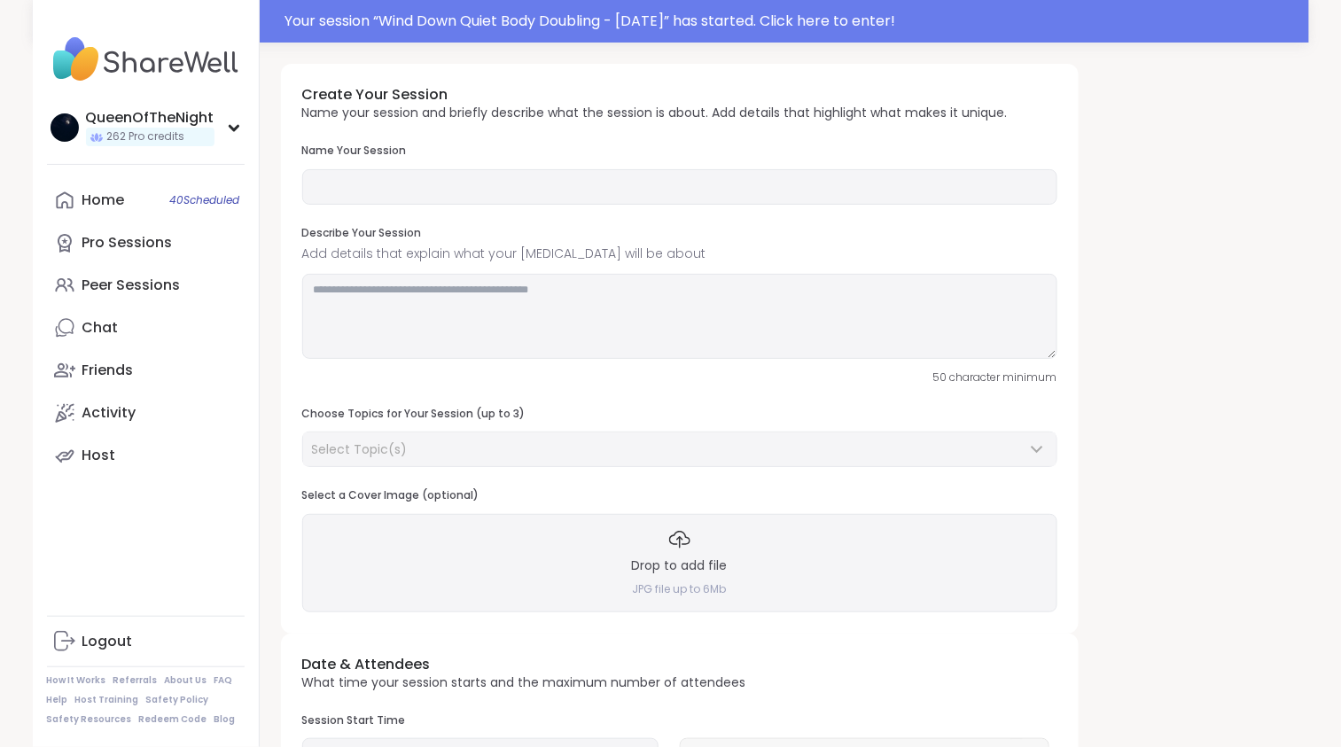
type input "**********"
type textarea "**********"
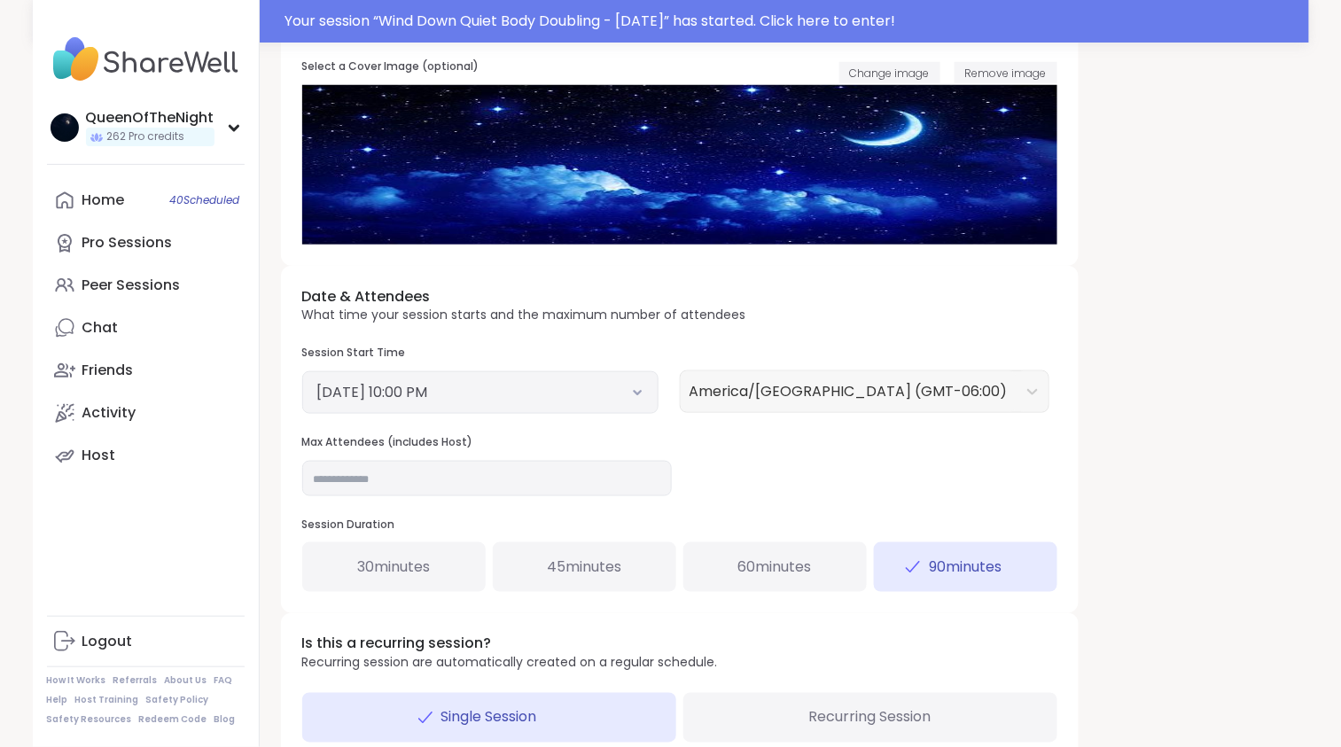
scroll to position [542, 0]
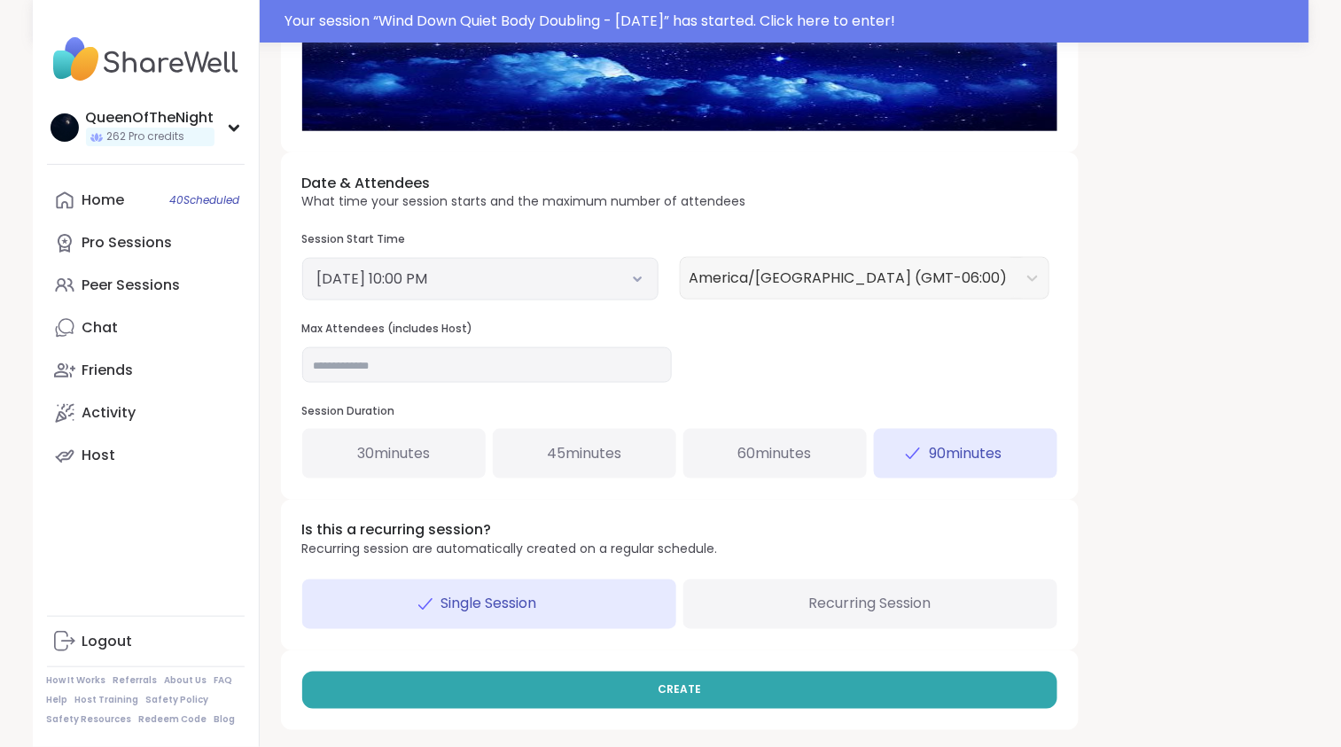
click at [639, 284] on button "September 6, 2025 10:00 PM" at bounding box center [480, 278] width 326 height 21
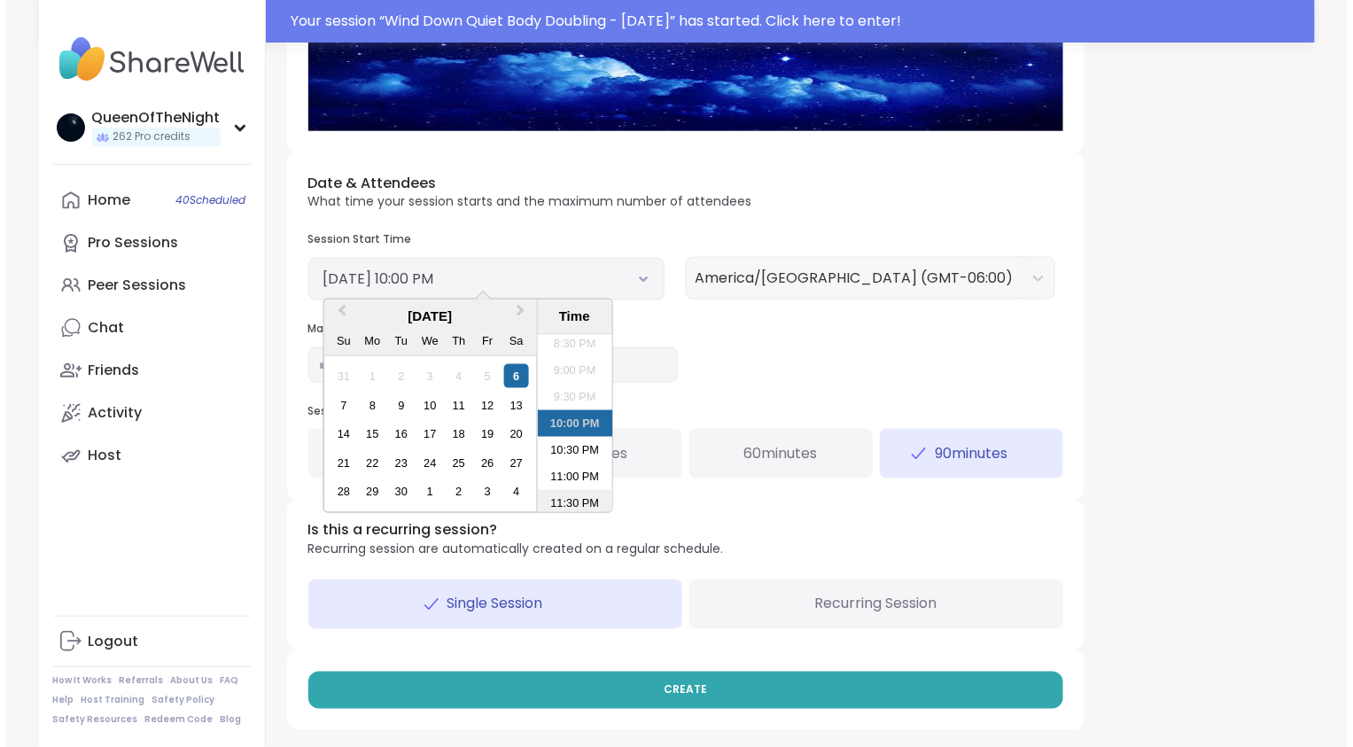
scroll to position [1099, 0]
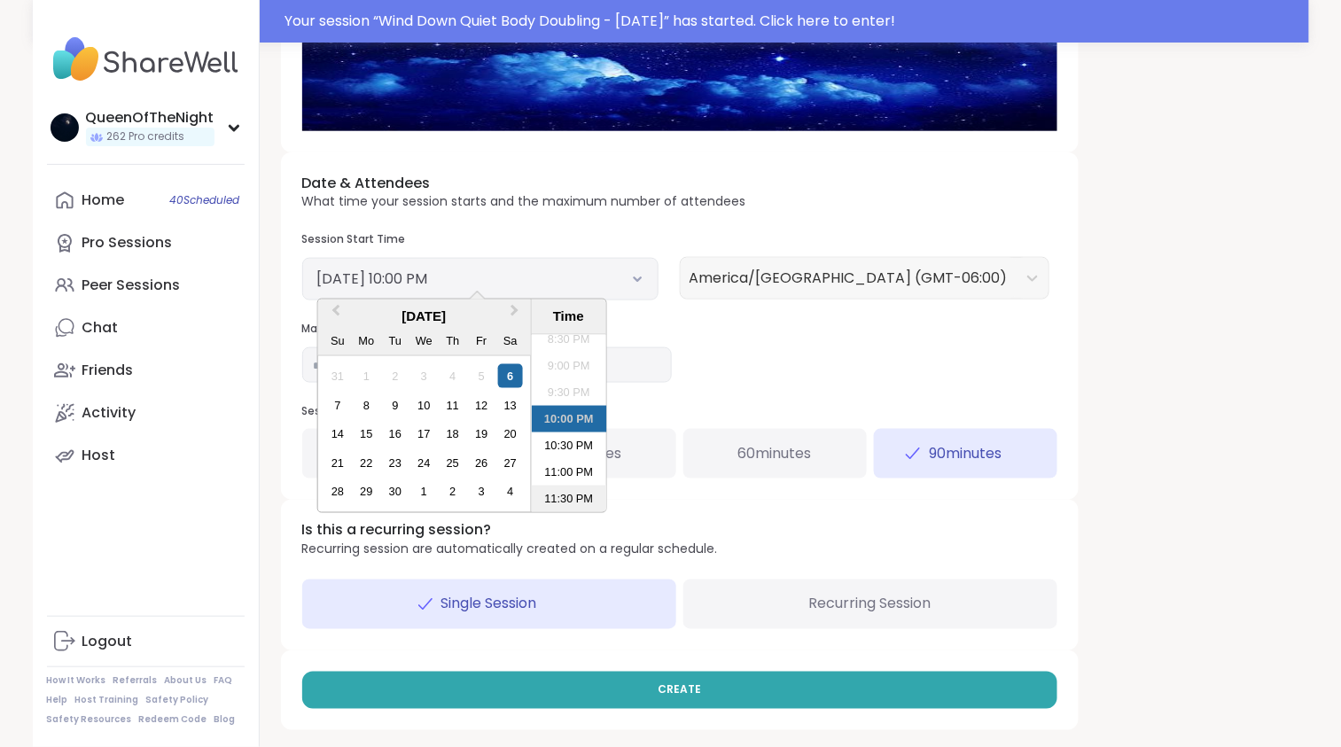
click at [571, 501] on li "11:30 PM" at bounding box center [568, 499] width 75 height 27
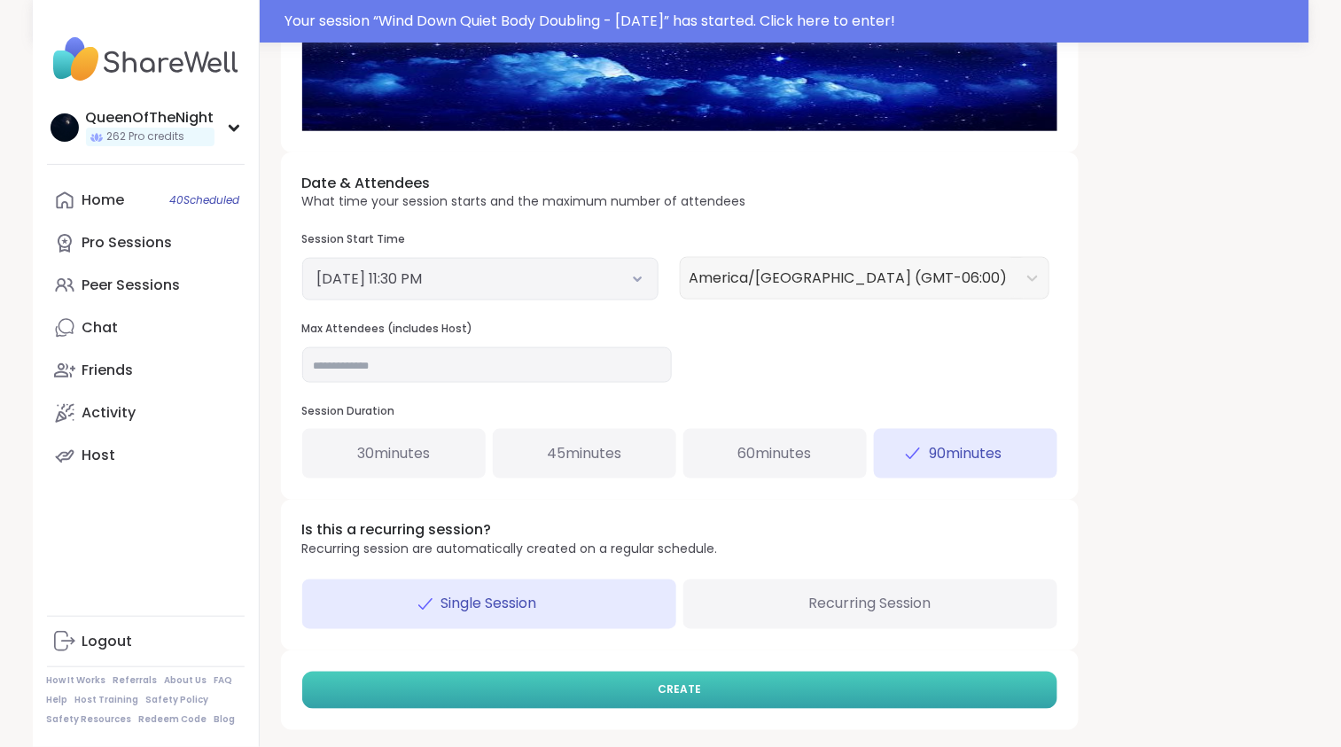
click at [754, 693] on button "CREATE" at bounding box center [679, 690] width 755 height 37
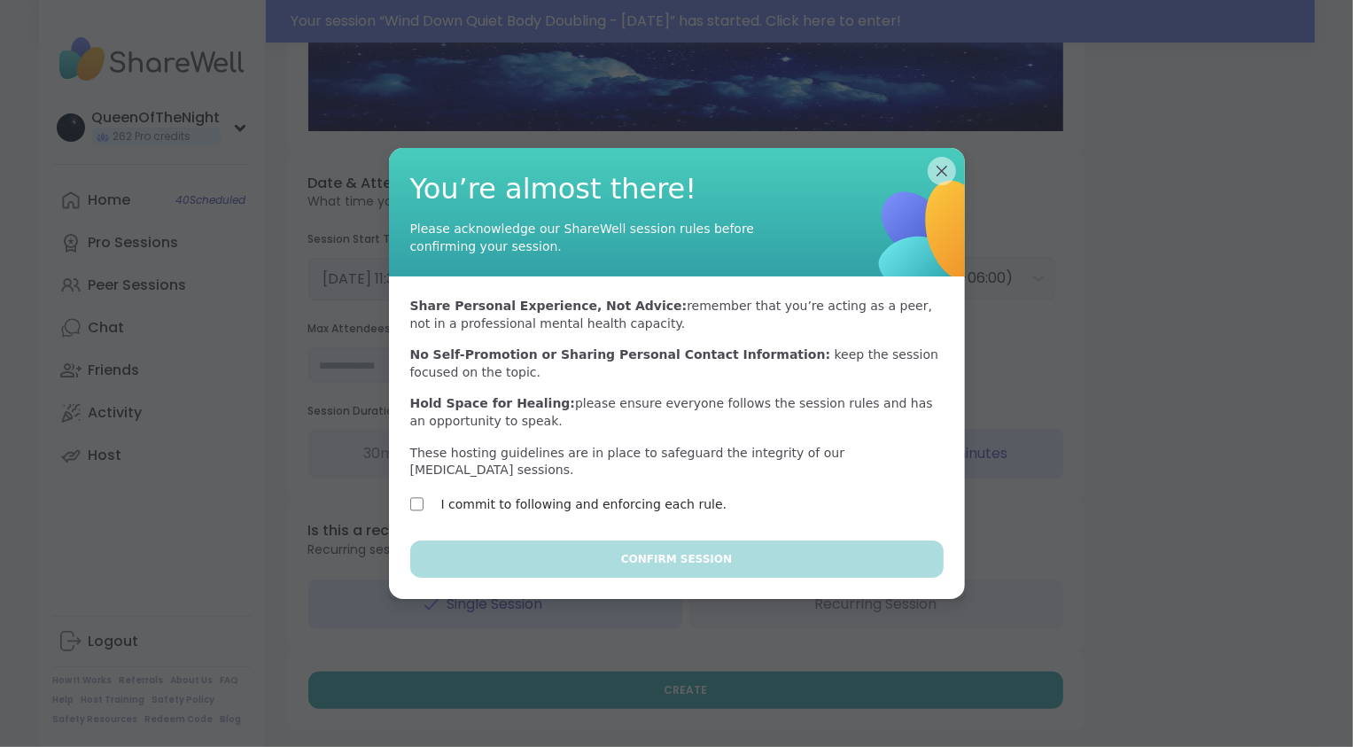
click at [599, 518] on div "I commit to following and enforcing each rule." at bounding box center [563, 507] width 307 height 26
click at [598, 505] on label "I commit to following and enforcing each rule." at bounding box center [584, 504] width 286 height 21
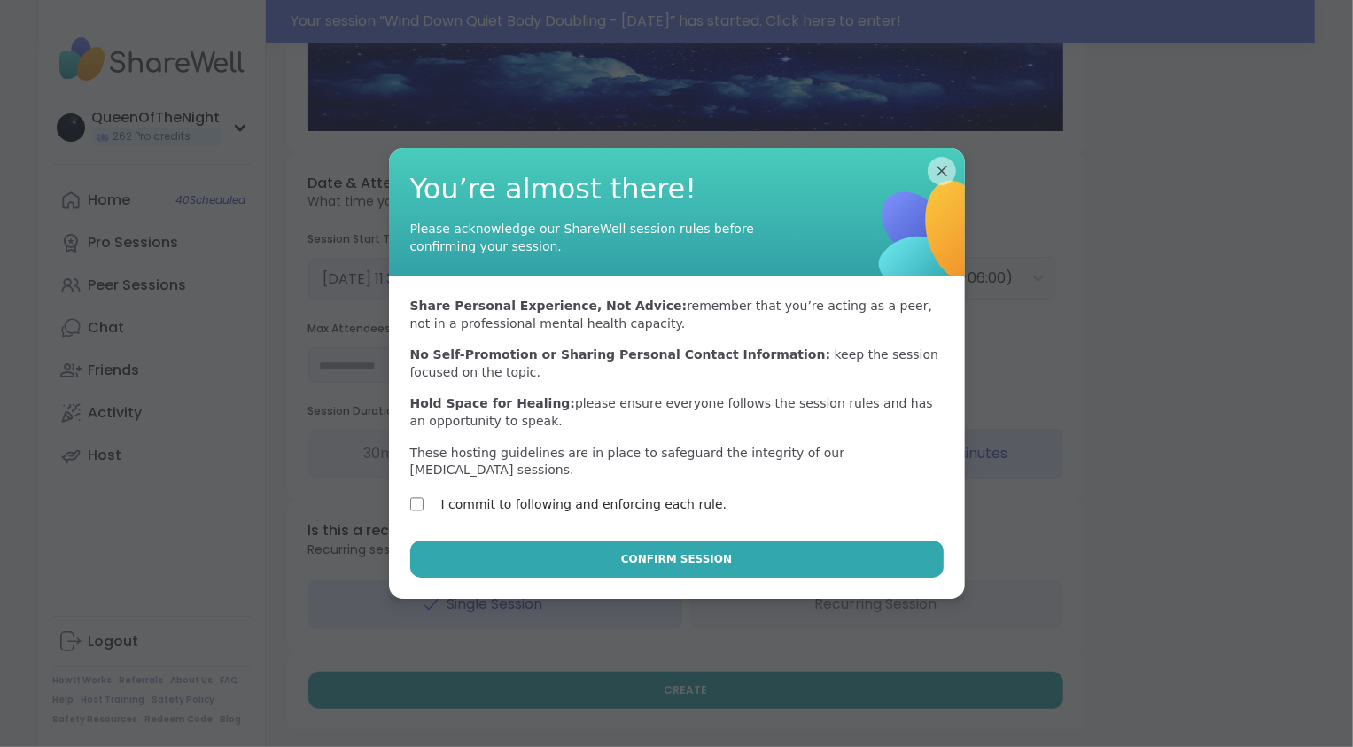
click at [684, 580] on div "Confirm Session" at bounding box center [677, 569] width 576 height 58
click at [674, 551] on span "Confirm Session" at bounding box center [676, 559] width 111 height 16
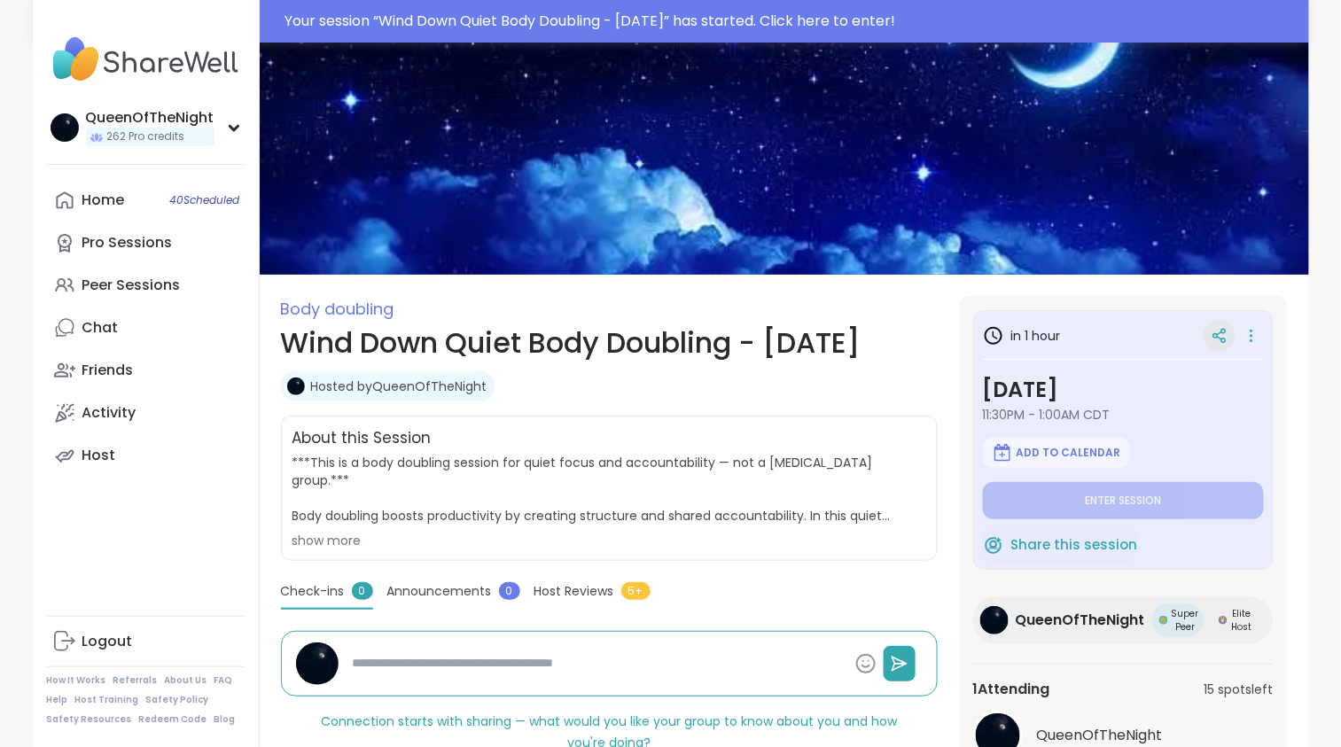
click at [1223, 335] on icon at bounding box center [1219, 336] width 16 height 16
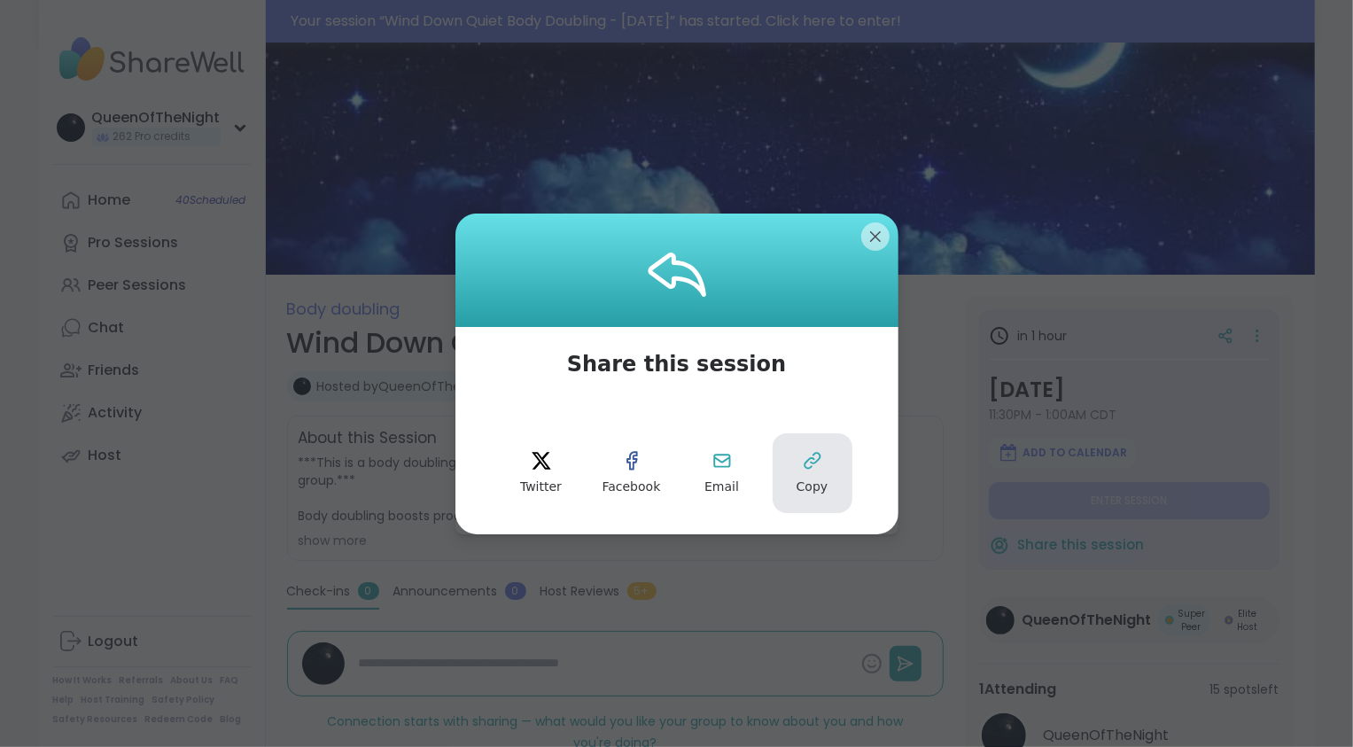
click at [811, 455] on icon at bounding box center [812, 460] width 21 height 21
click at [850, 229] on div at bounding box center [676, 270] width 443 height 113
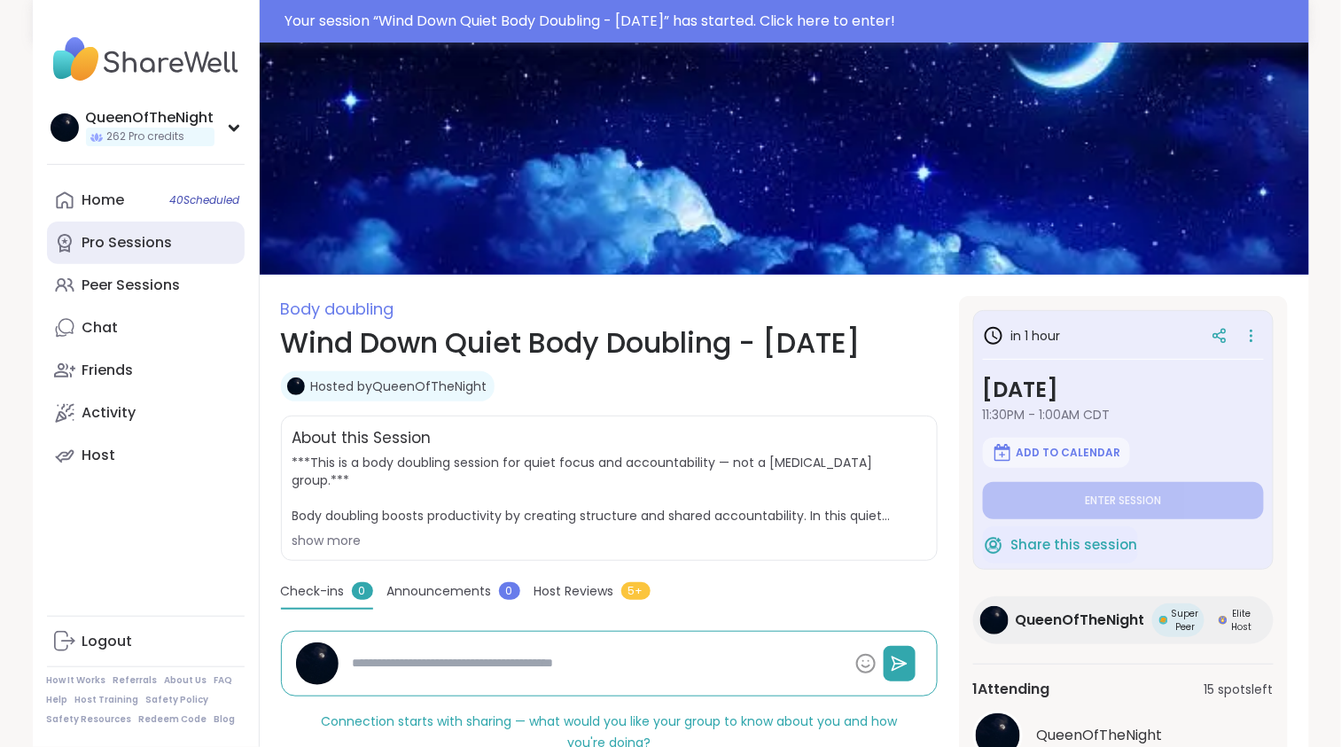
click at [167, 245] on div "Pro Sessions" at bounding box center [127, 242] width 90 height 19
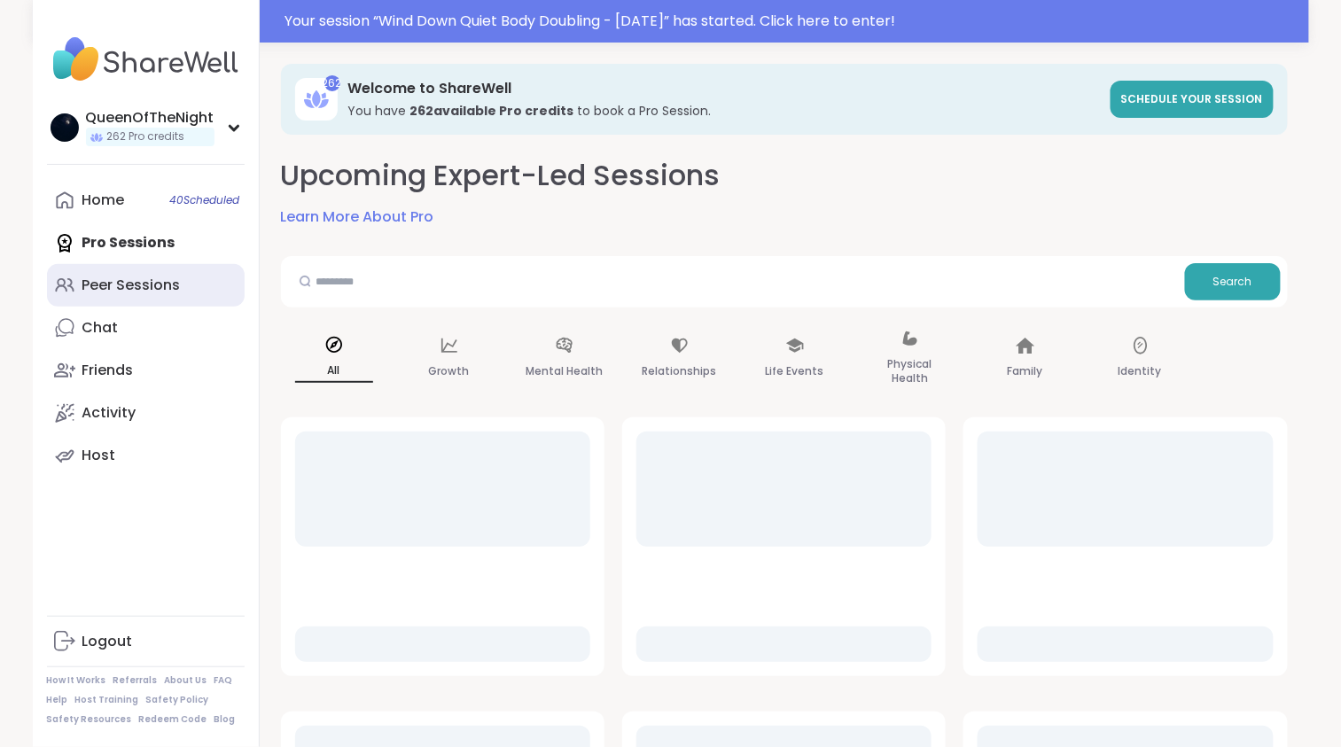
click at [159, 288] on div "Peer Sessions" at bounding box center [131, 285] width 98 height 19
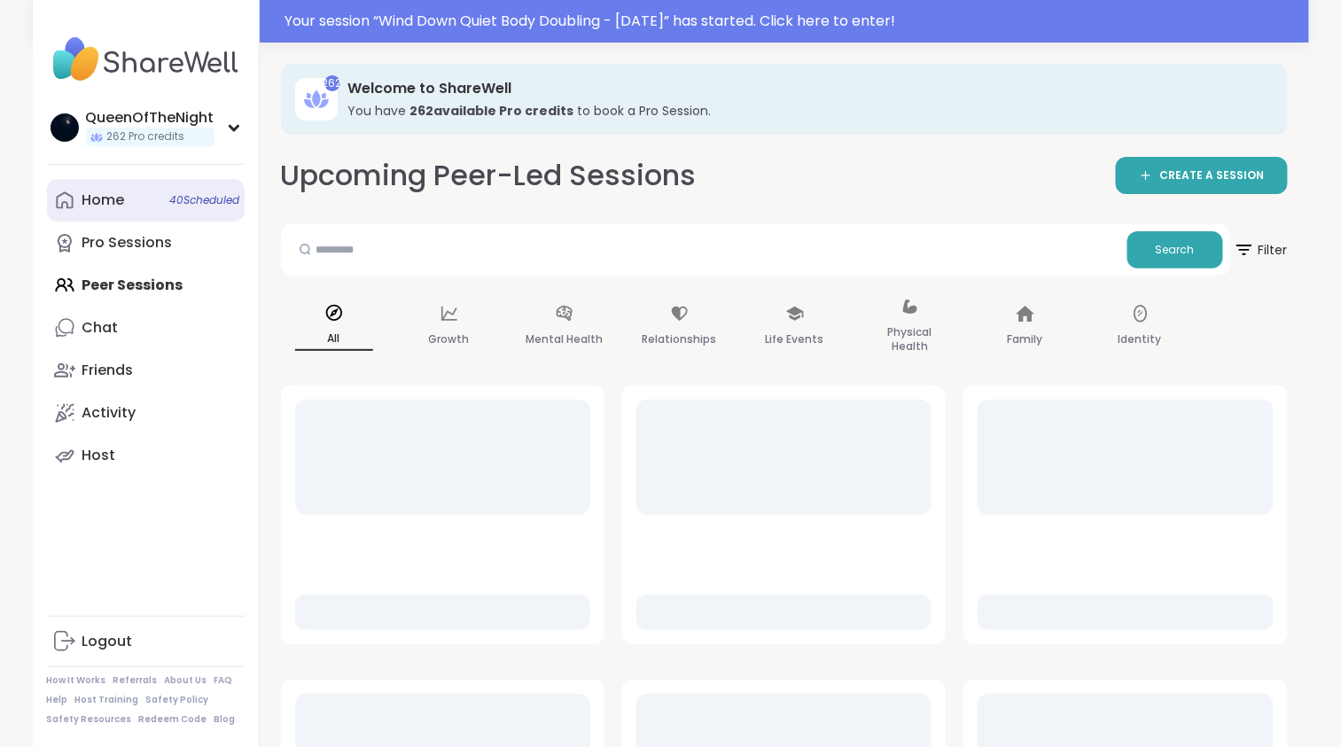
click at [151, 197] on link "Home 40 Scheduled" at bounding box center [146, 200] width 198 height 43
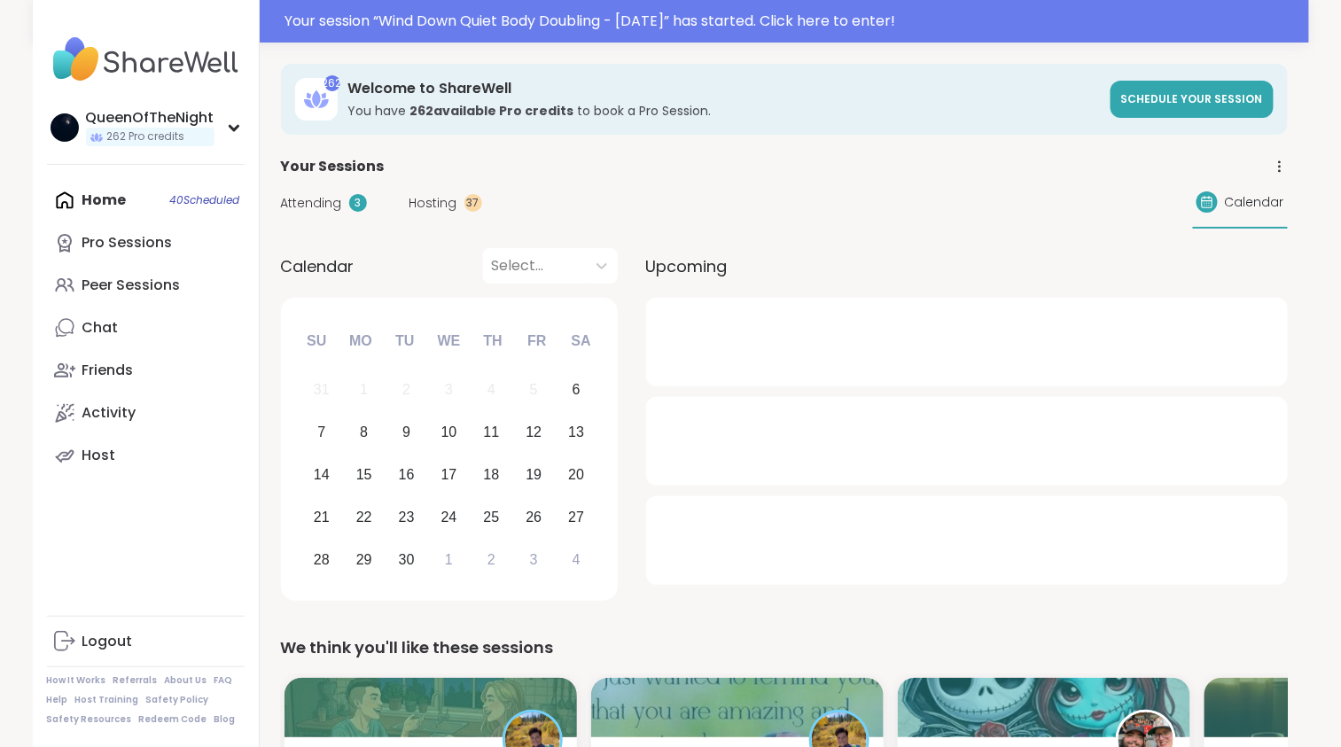
click at [435, 209] on span "Hosting" at bounding box center [433, 203] width 48 height 19
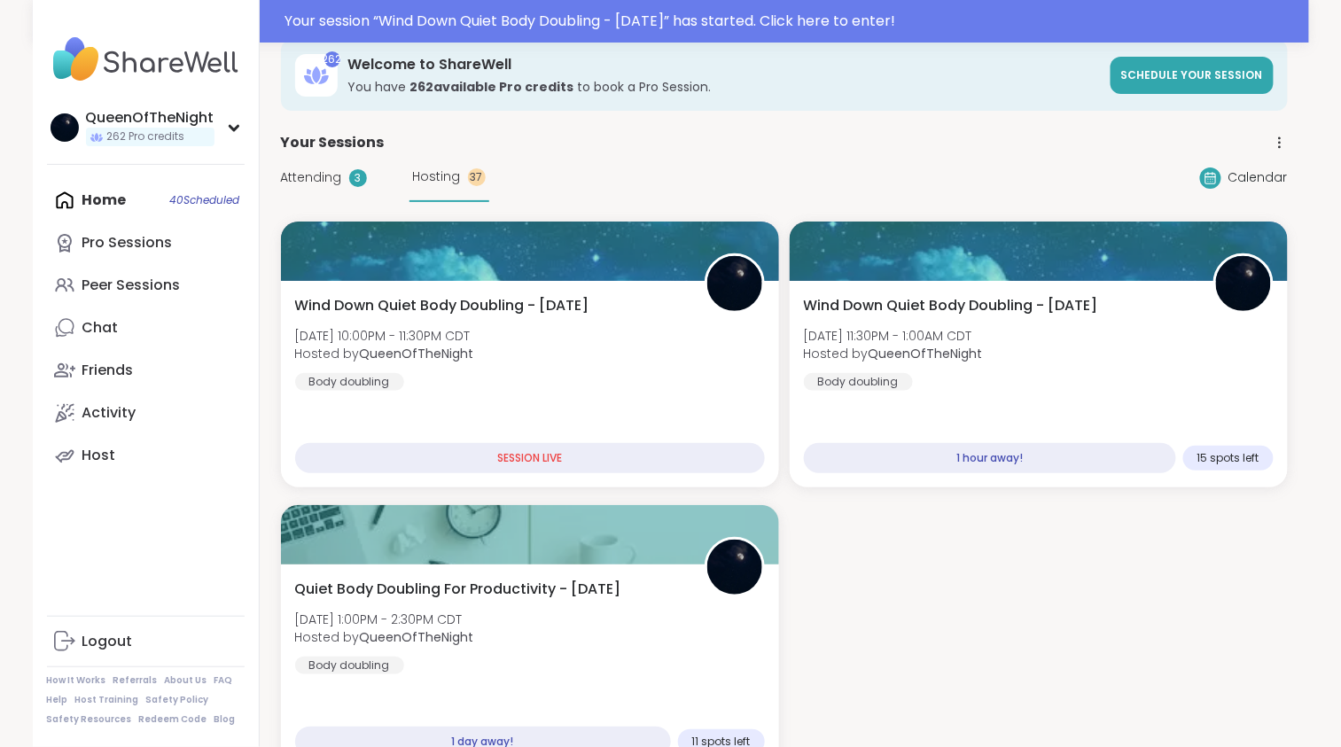
scroll to position [28, 0]
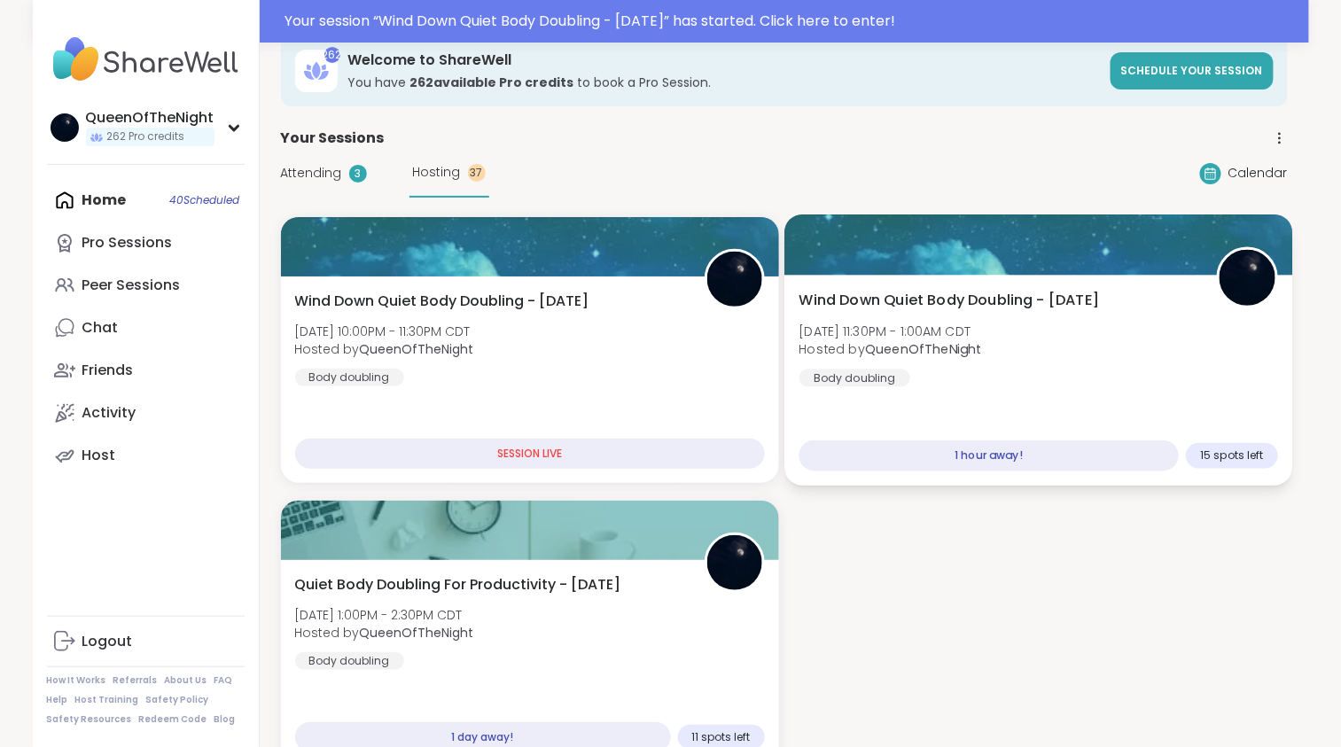
click at [951, 338] on span "Sat, Sep 06 | 11:30PM - 1:00AM CDT" at bounding box center [889, 331] width 183 height 18
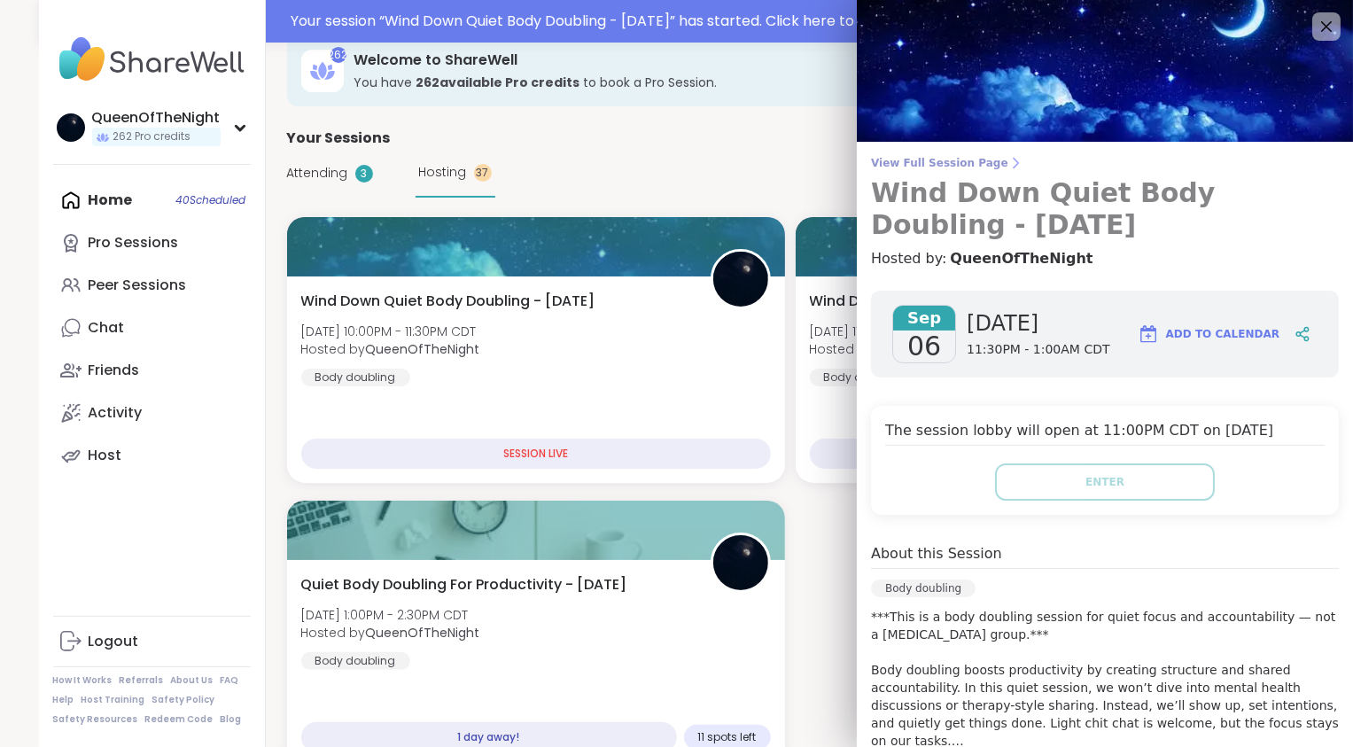
click at [925, 167] on span "View Full Session Page" at bounding box center [1105, 163] width 468 height 14
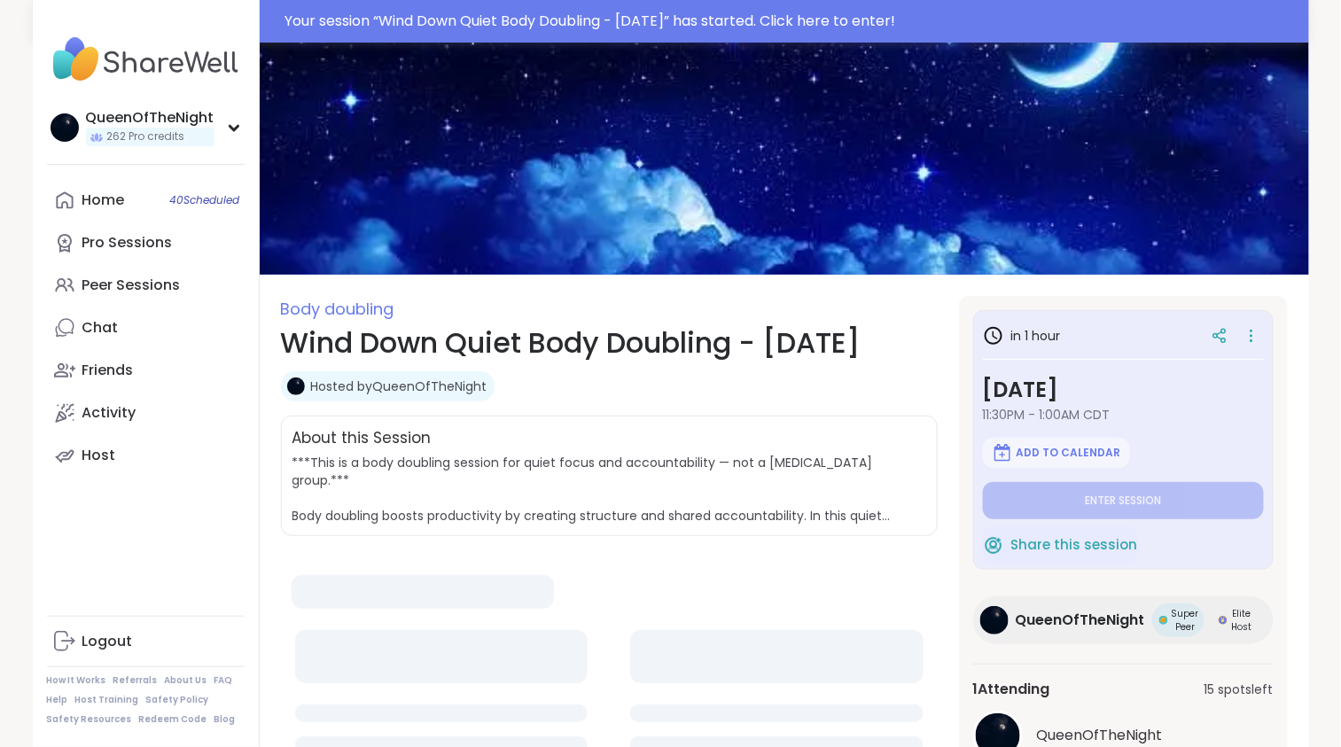
type textarea "*"
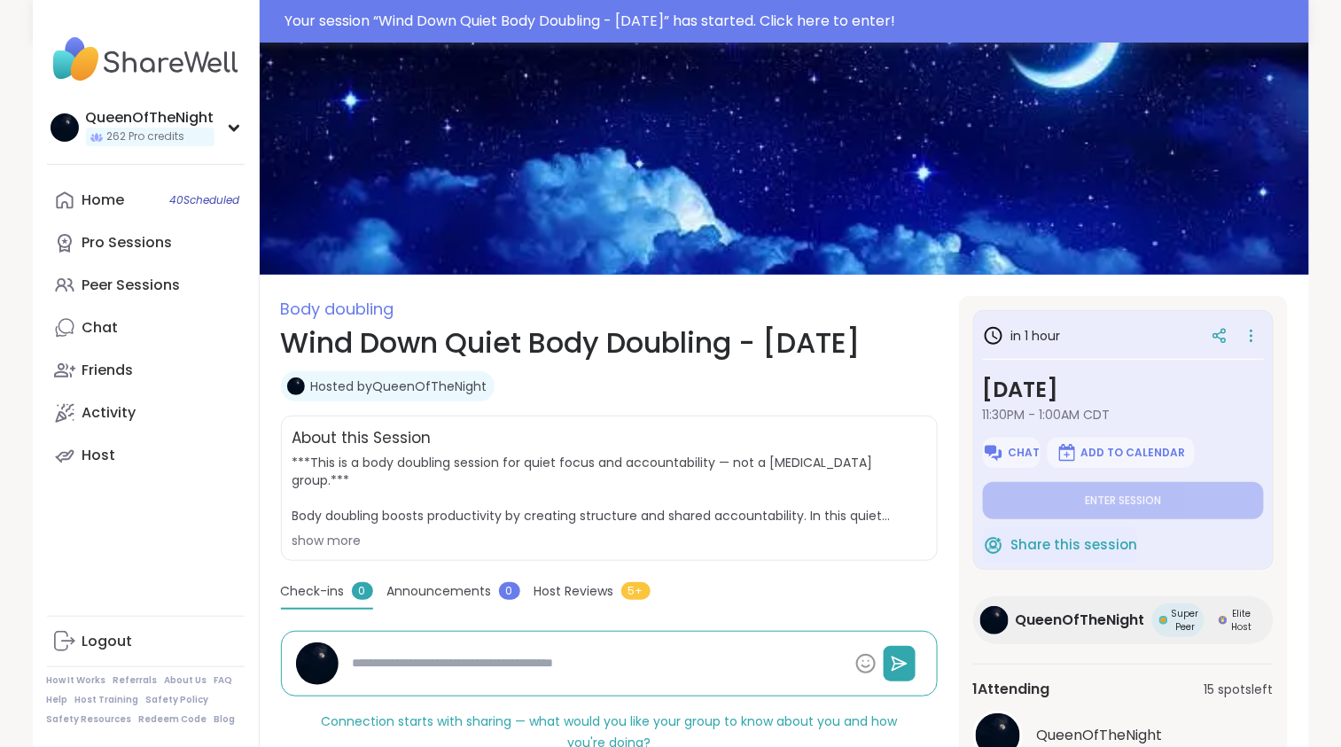
scroll to position [89, 0]
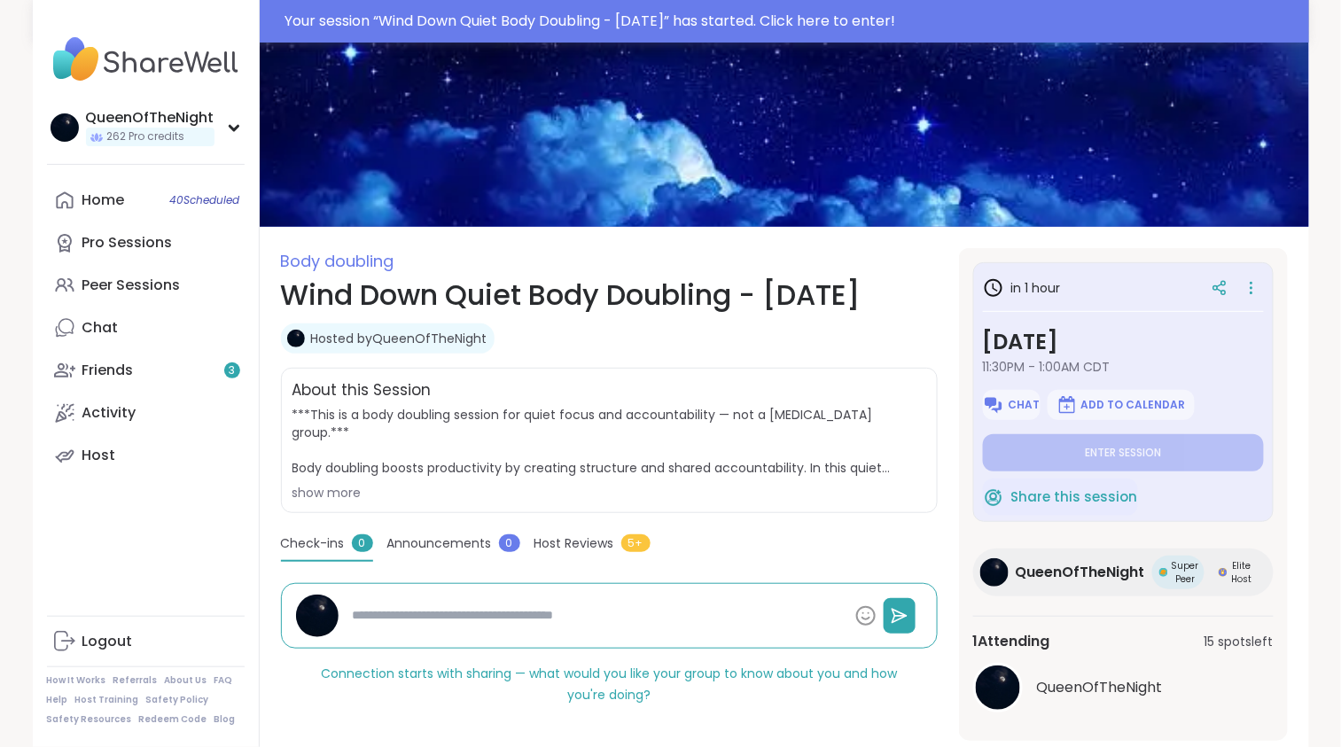
scroll to position [89, 0]
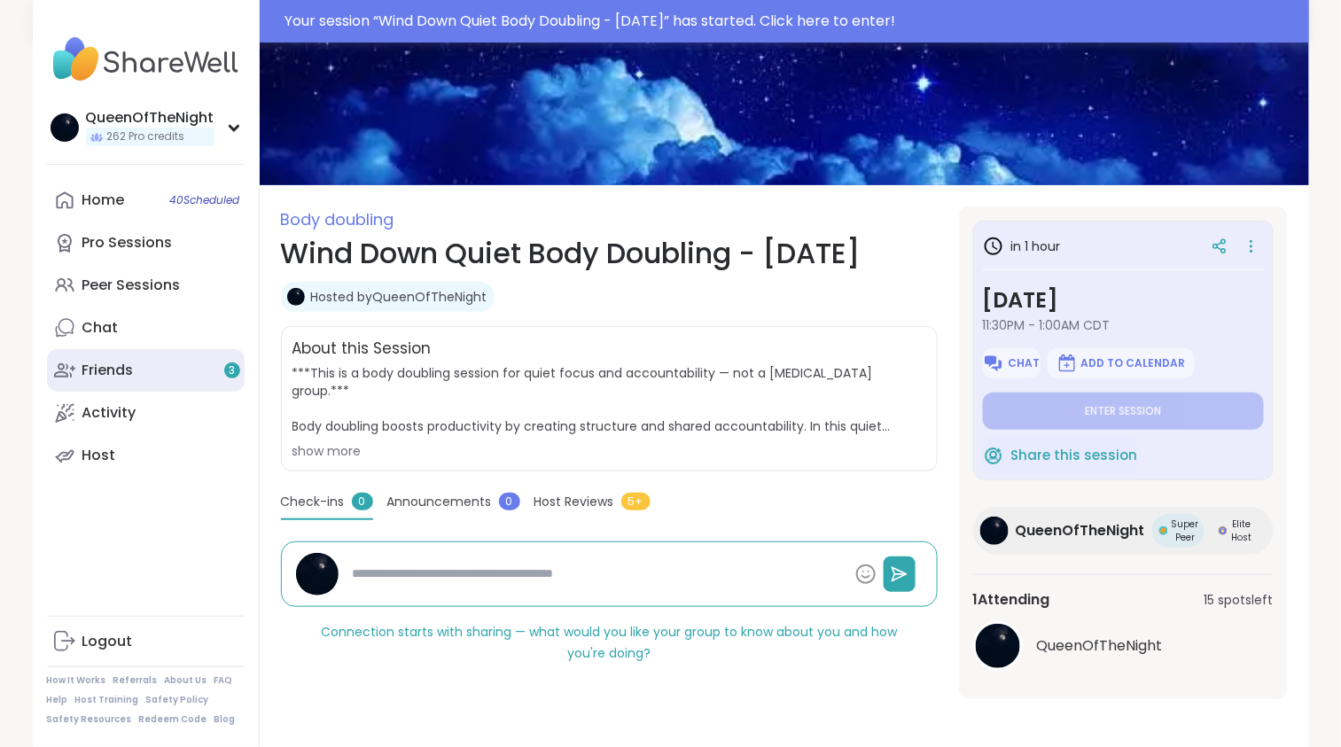
click at [104, 356] on link "Friends 3" at bounding box center [146, 370] width 198 height 43
type textarea "*"
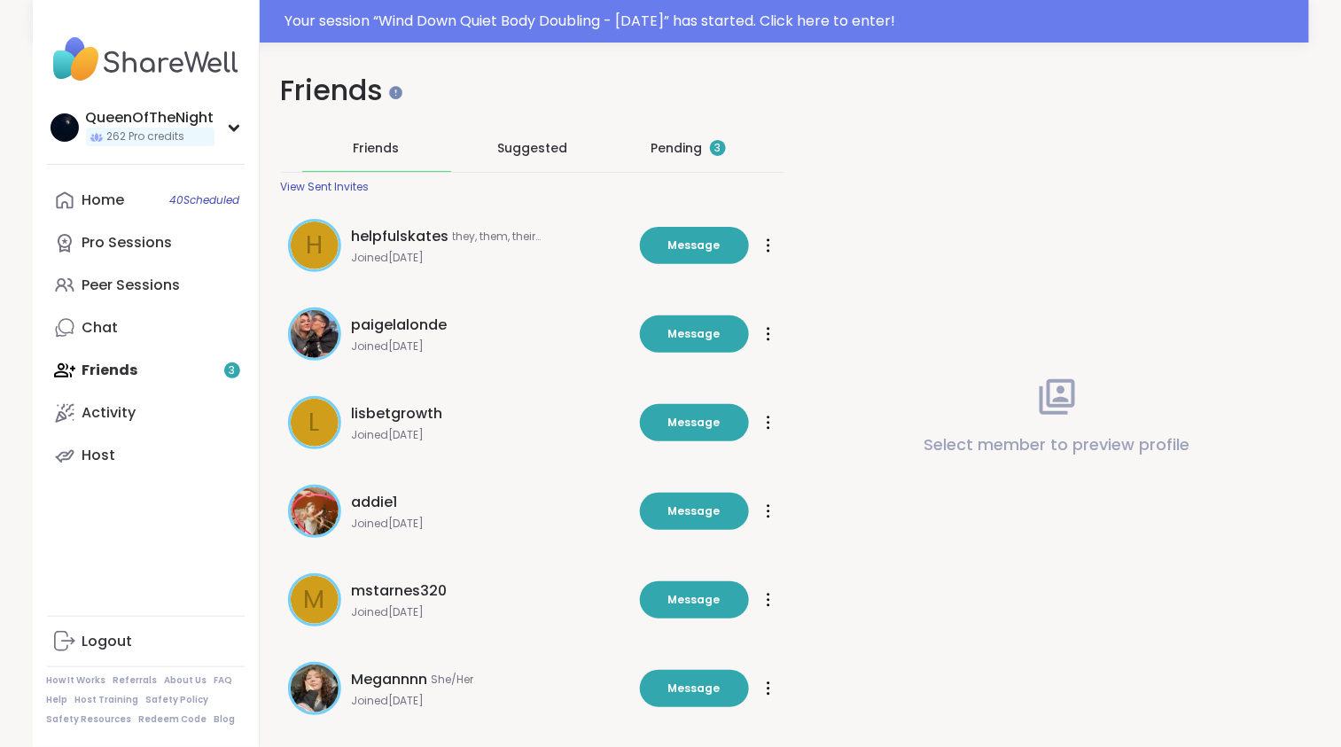
click at [689, 151] on div "Pending 3" at bounding box center [688, 148] width 74 height 18
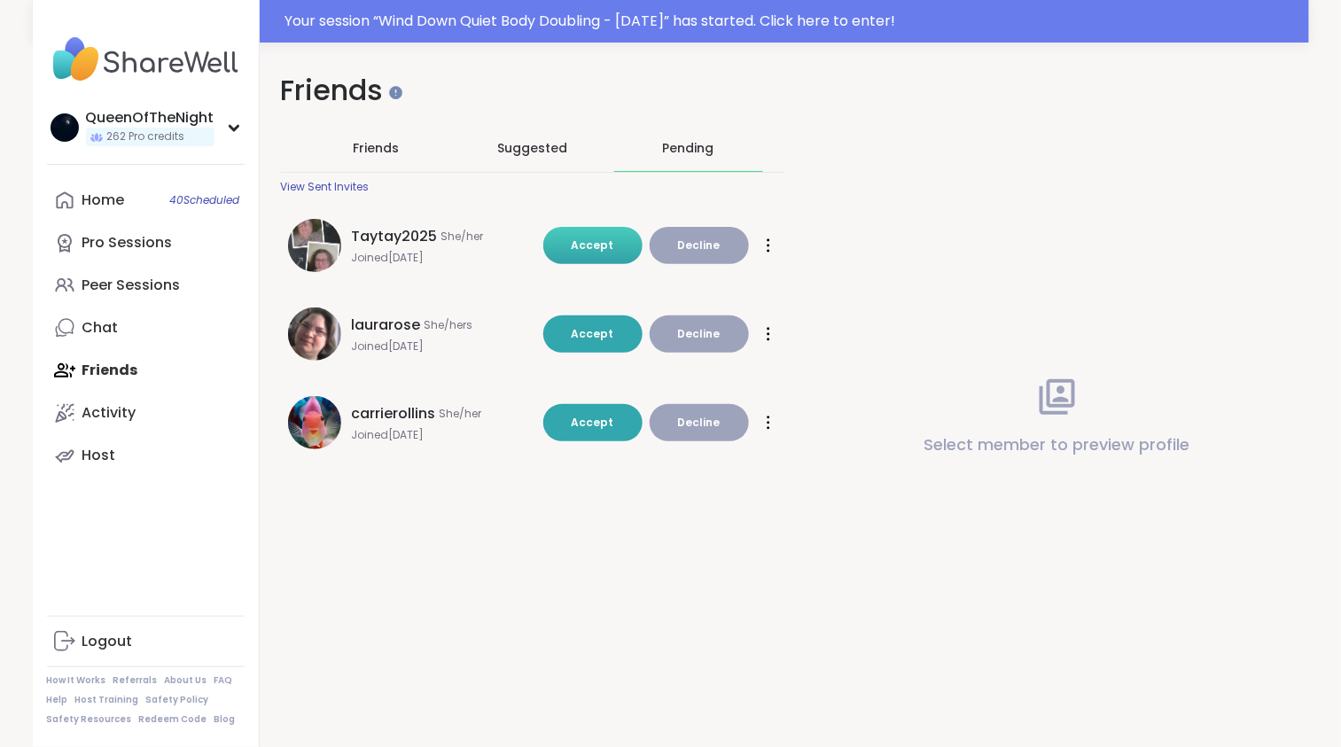
click at [592, 249] on span "Accept" at bounding box center [592, 244] width 43 height 15
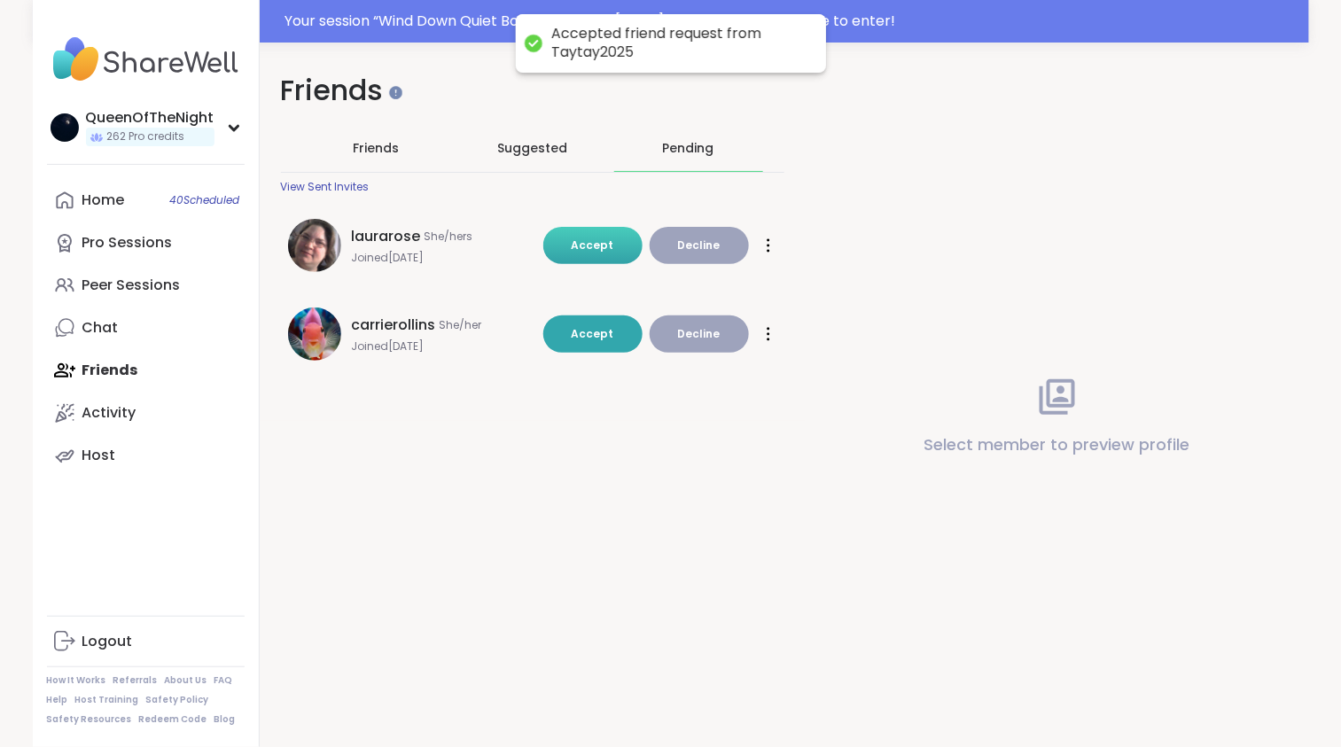
click at [599, 242] on span "Accept" at bounding box center [592, 244] width 43 height 15
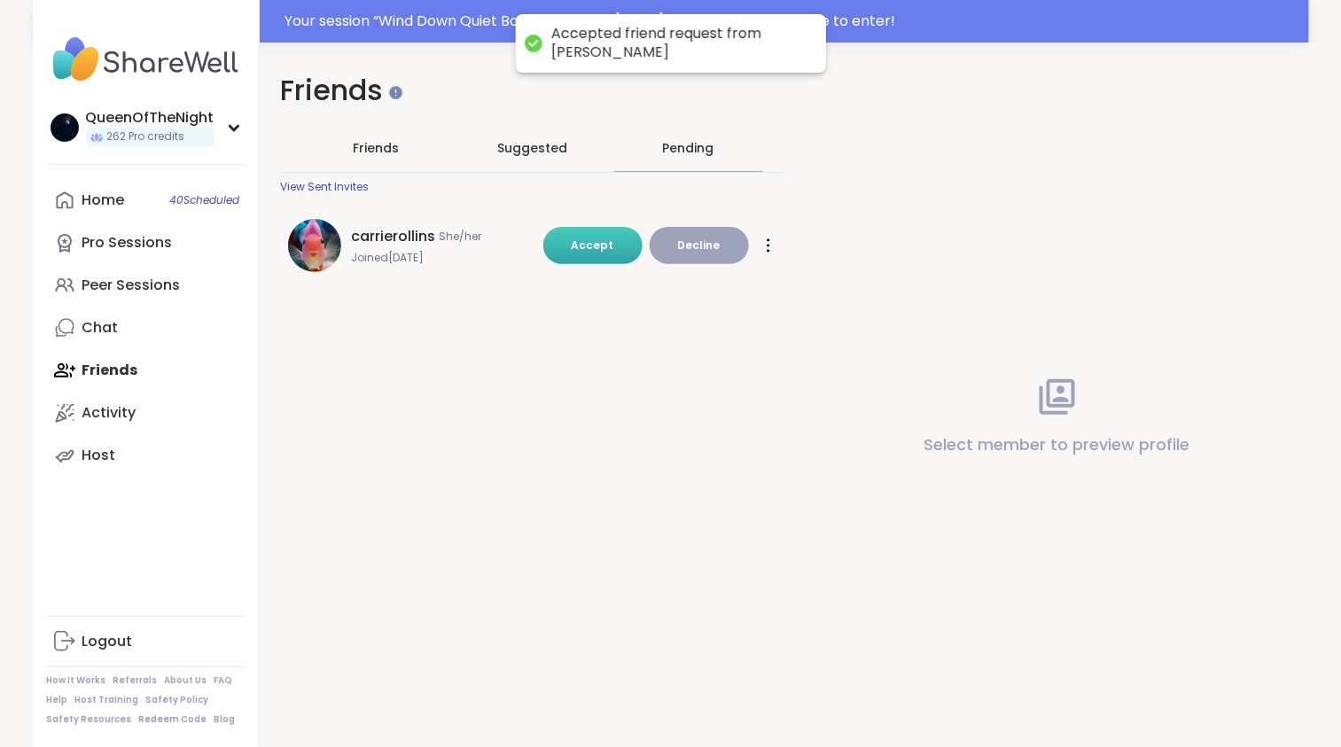
click at [589, 253] on span "Accept" at bounding box center [592, 245] width 43 height 16
